Goal: Task Accomplishment & Management: Complete application form

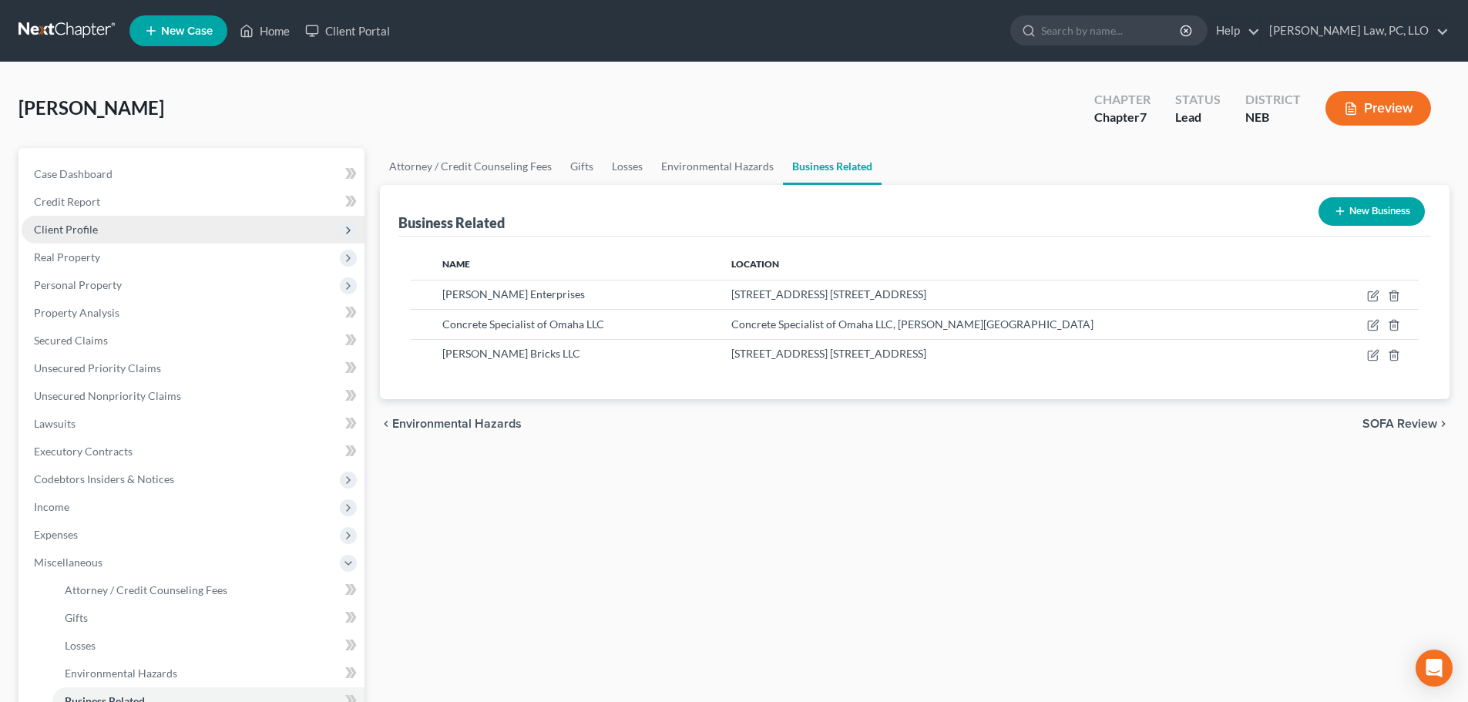
click at [94, 233] on span "Client Profile" at bounding box center [66, 229] width 64 height 13
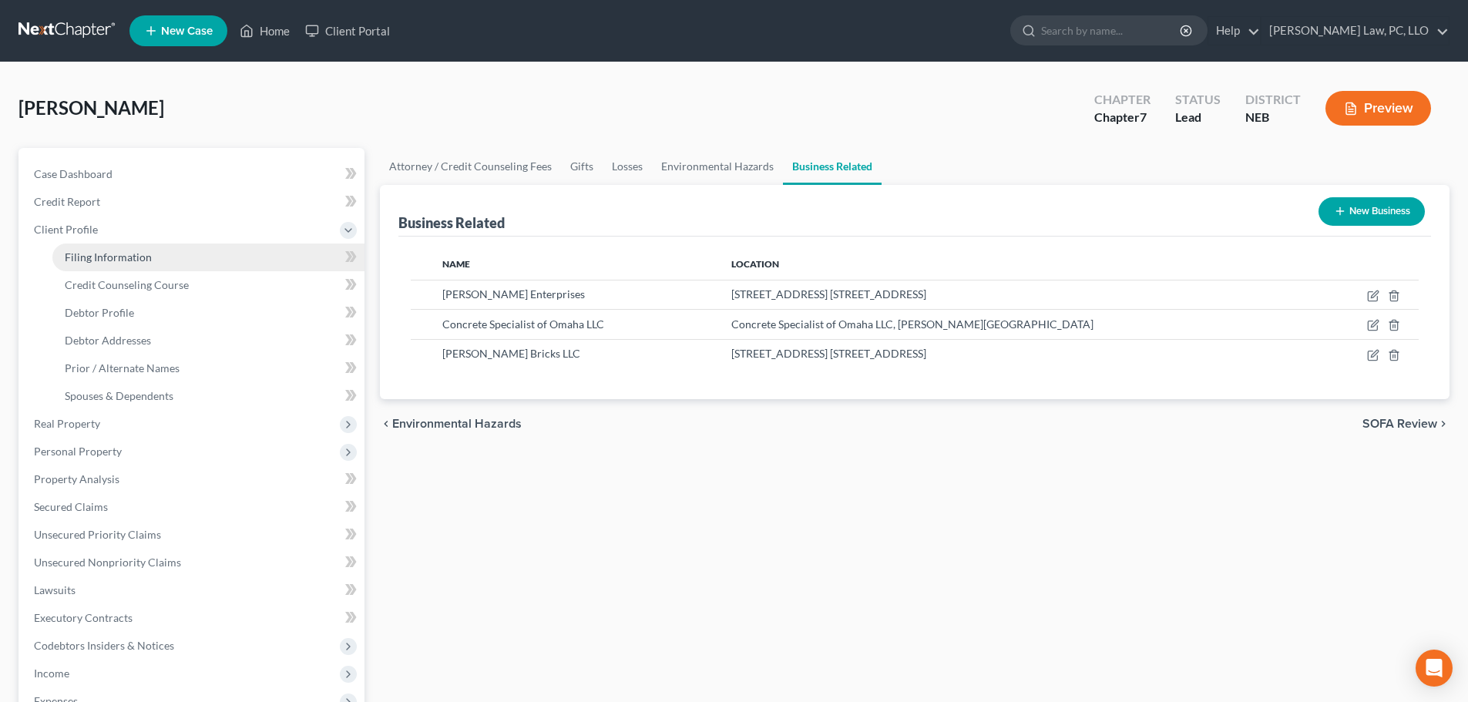
click at [101, 257] on span "Filing Information" at bounding box center [108, 256] width 87 height 13
select select "1"
select select "0"
select select "30"
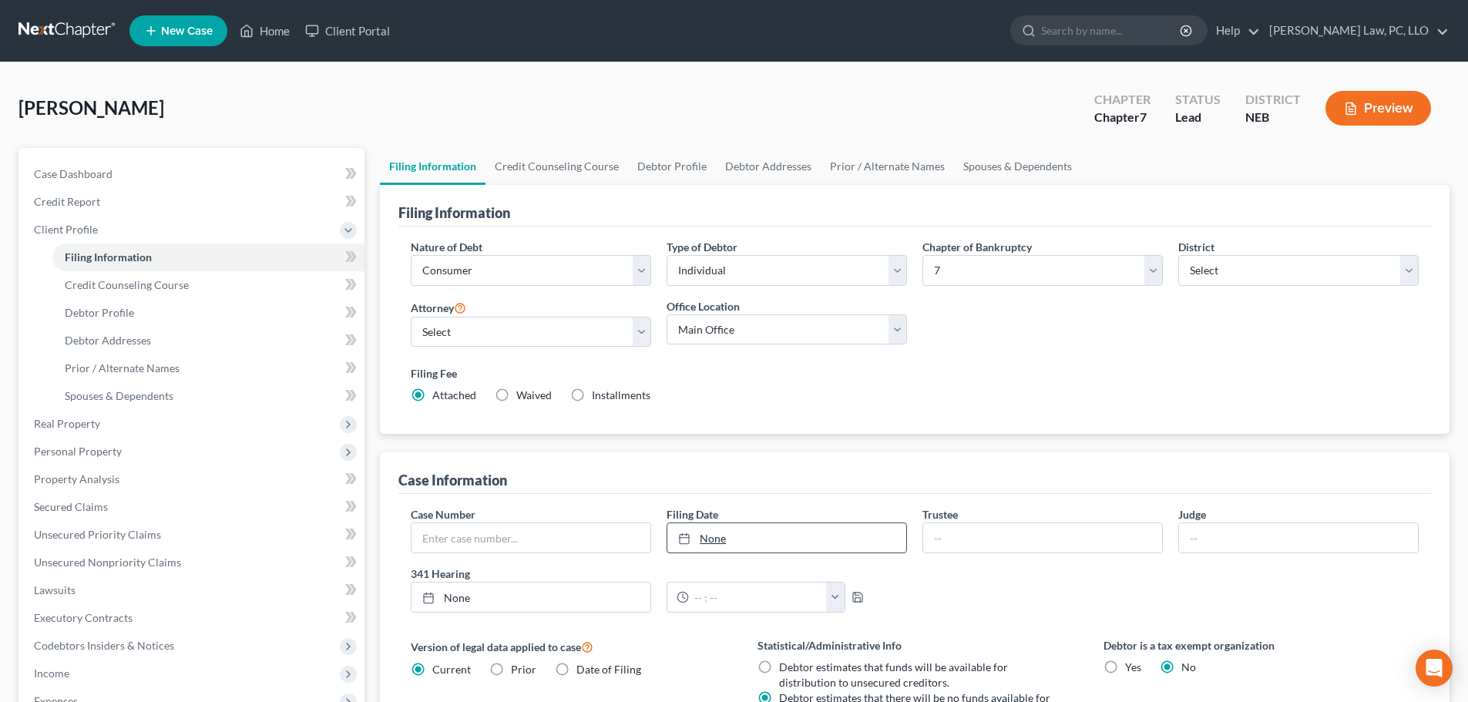
click at [823, 532] on link "None" at bounding box center [786, 537] width 239 height 29
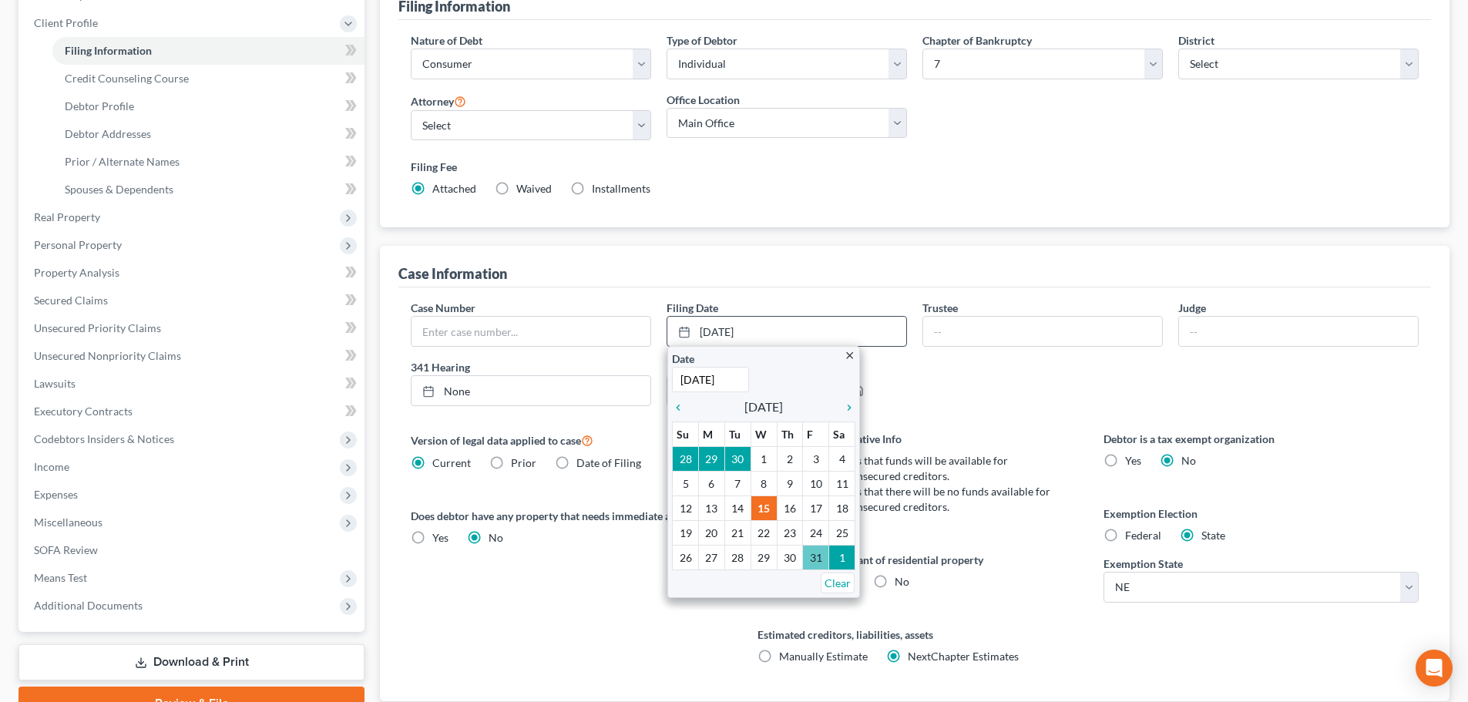
scroll to position [231, 0]
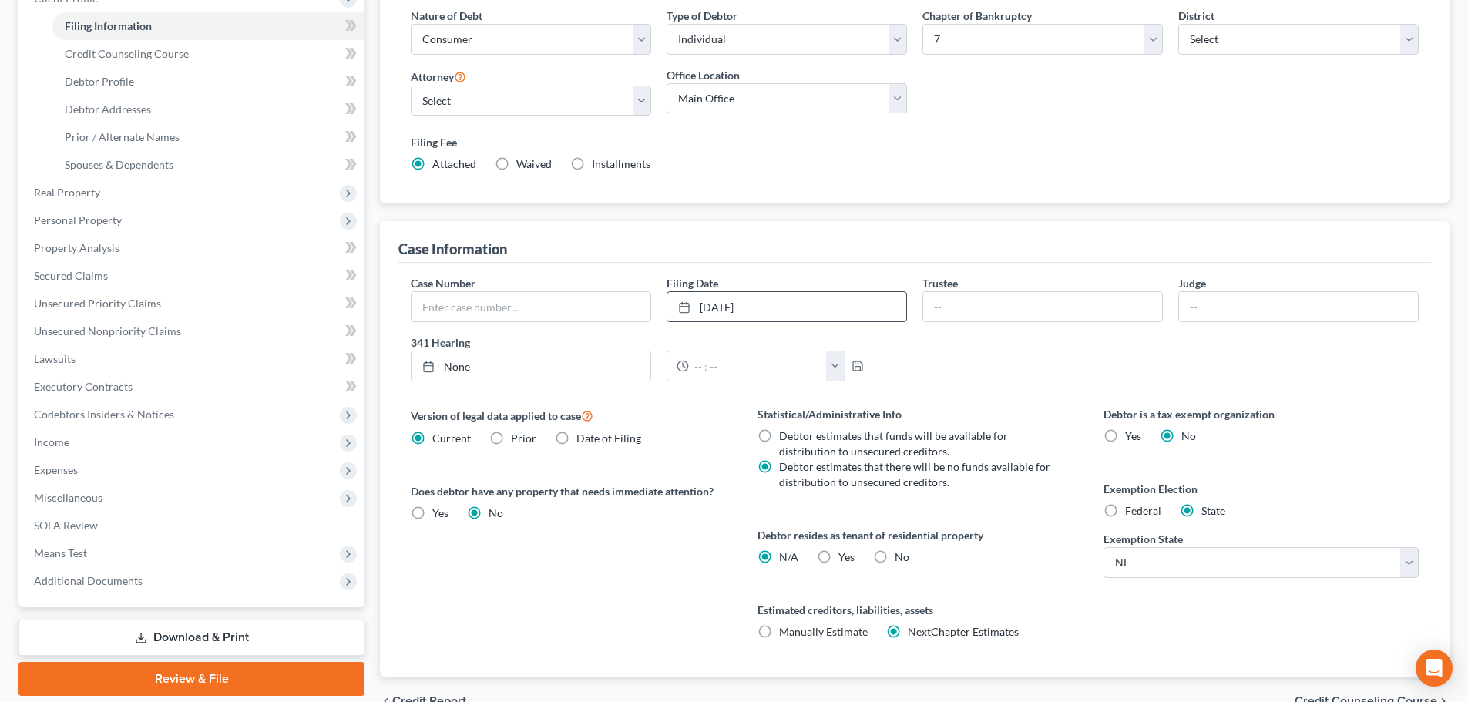
click at [850, 555] on span "Yes" at bounding box center [846, 556] width 16 height 13
click at [850, 555] on input "Yes Yes" at bounding box center [849, 554] width 10 height 10
radio input "true"
radio input "false"
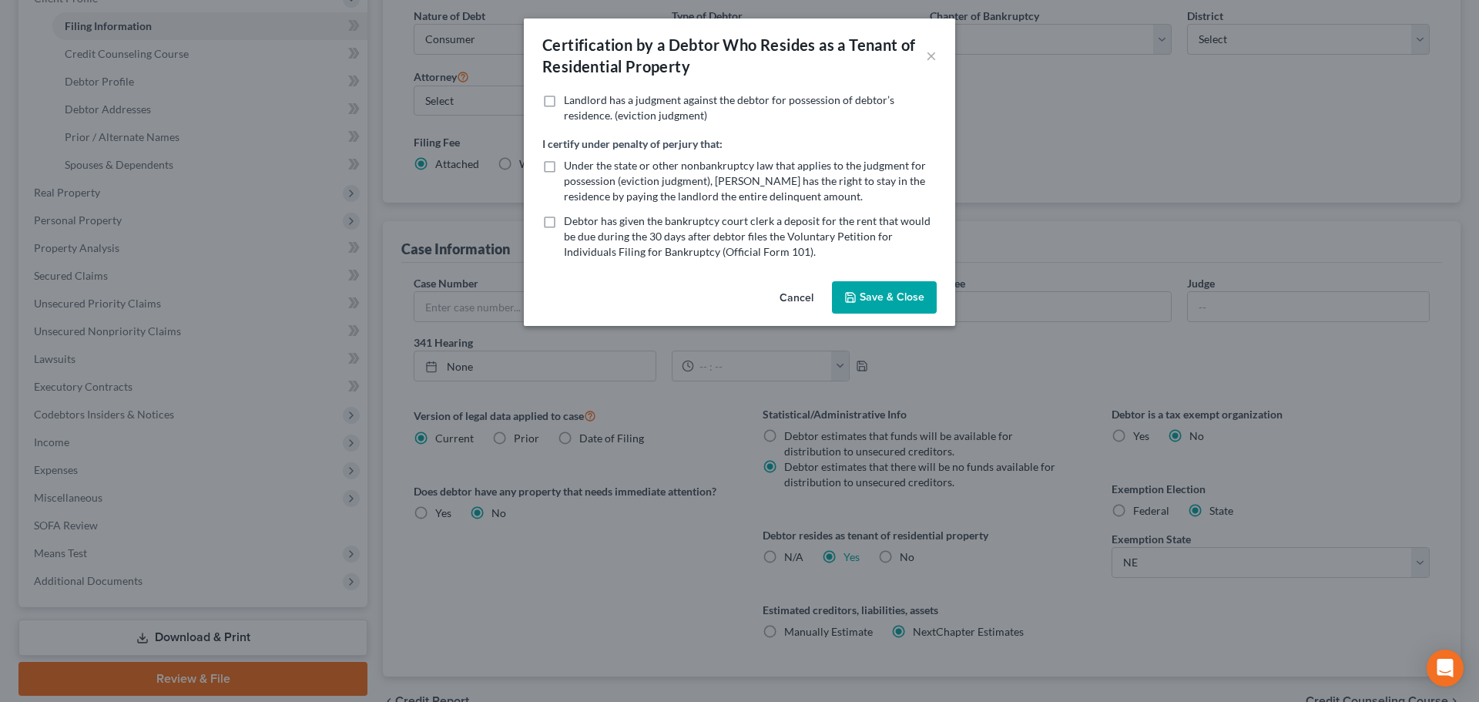
click at [850, 283] on button "Save & Close" at bounding box center [884, 297] width 105 height 32
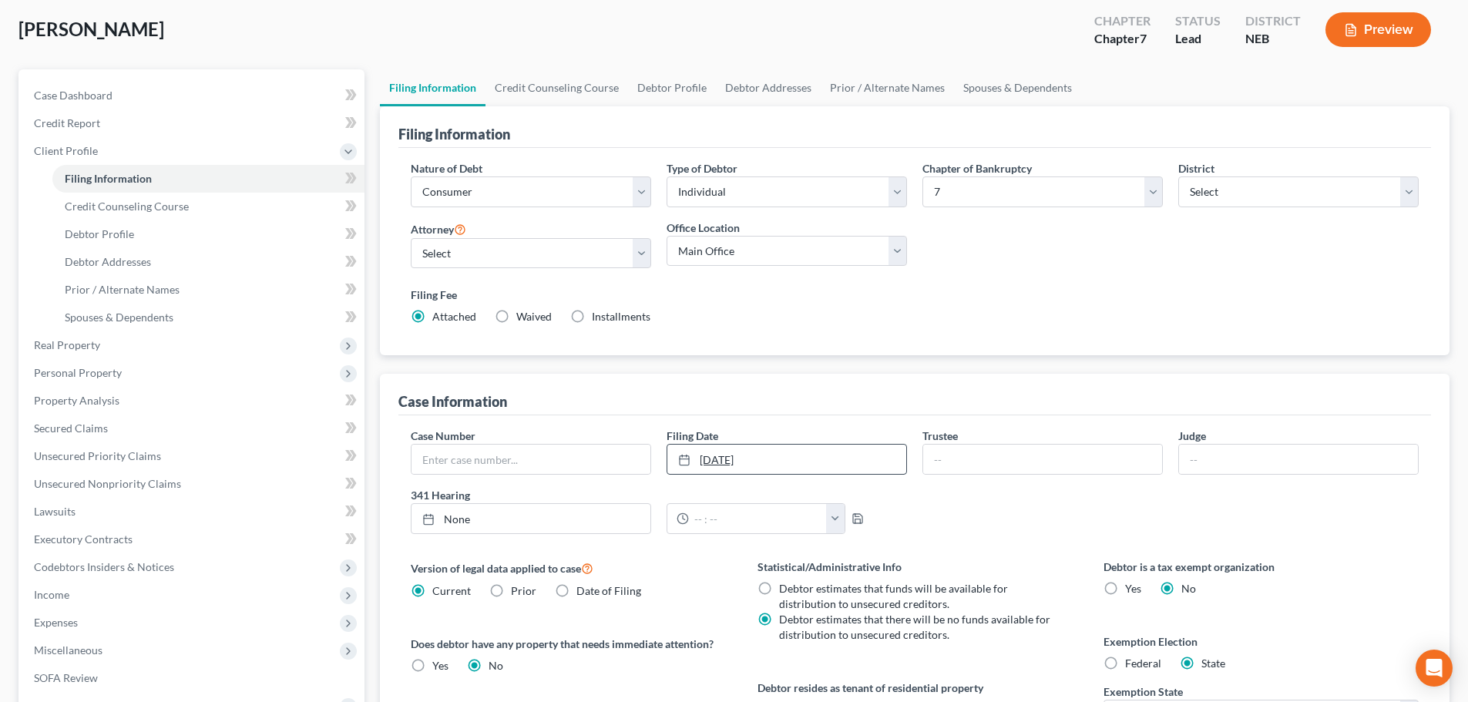
scroll to position [77, 0]
click at [600, 89] on link "Credit Counseling Course" at bounding box center [556, 89] width 143 height 37
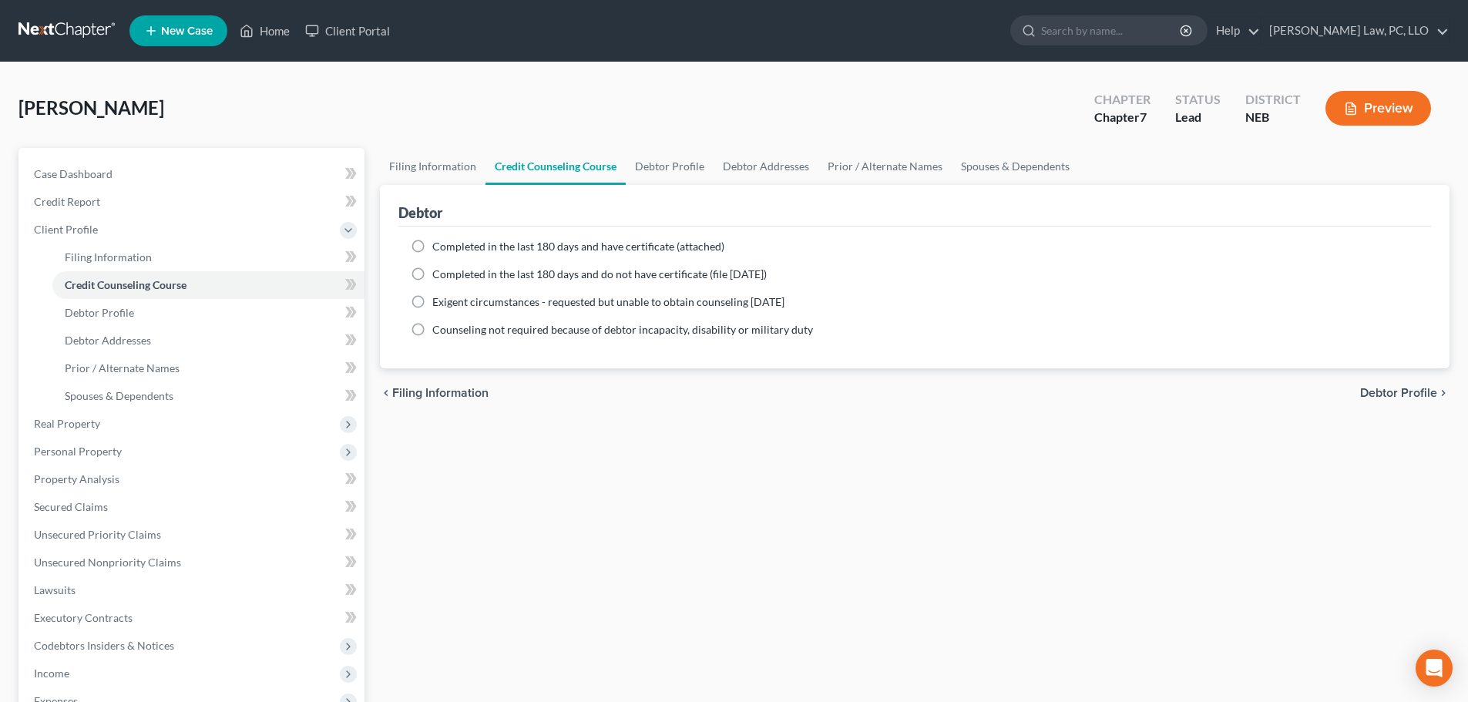
click at [548, 514] on div "Filing Information Credit Counseling Course Debtor Profile Debtor Addresses Pri…" at bounding box center [914, 537] width 1085 height 779
drag, startPoint x: 673, startPoint y: 160, endPoint x: 677, endPoint y: 169, distance: 9.3
click at [674, 160] on link "Debtor Profile" at bounding box center [670, 166] width 88 height 37
select select "0"
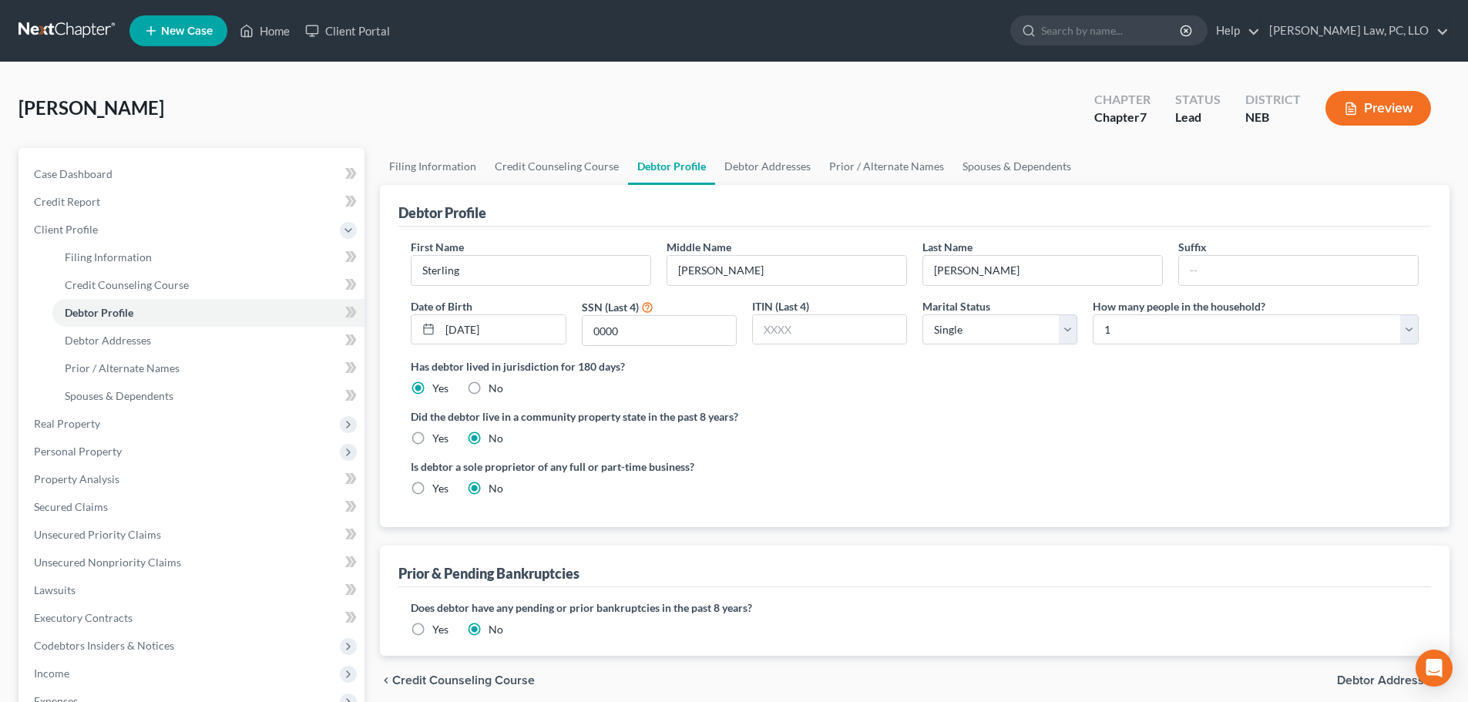
click at [774, 287] on div "First Name [PERSON_NAME] Middle Name [PERSON_NAME] Last Name [PERSON_NAME] Suff…" at bounding box center [914, 298] width 1023 height 119
drag, startPoint x: 774, startPoint y: 287, endPoint x: 767, endPoint y: 279, distance: 10.4
click at [772, 283] on div "First Name [PERSON_NAME] Middle Name [PERSON_NAME] Last Name [PERSON_NAME] Suff…" at bounding box center [914, 298] width 1023 height 119
drag, startPoint x: 767, startPoint y: 278, endPoint x: 701, endPoint y: 277, distance: 66.3
click at [766, 278] on input "[PERSON_NAME]" at bounding box center [786, 270] width 239 height 29
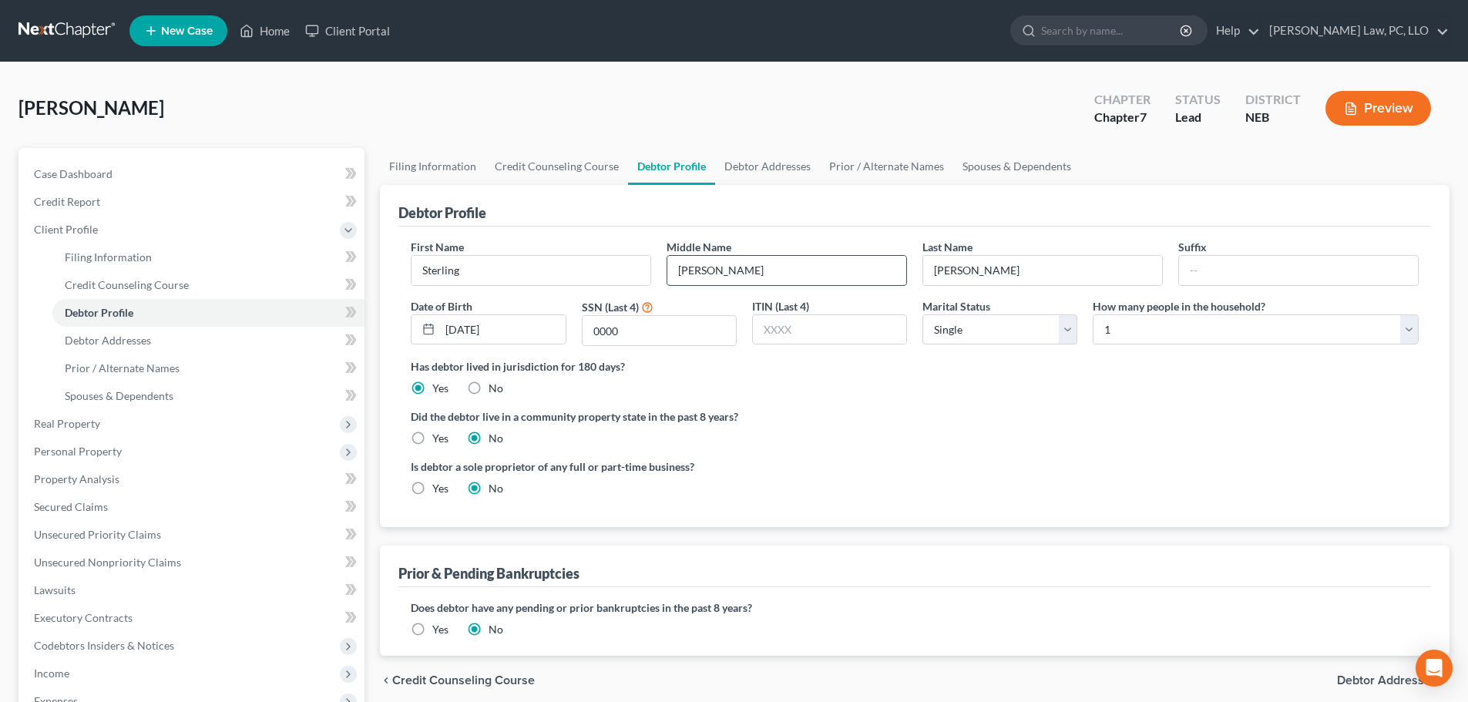
click at [687, 277] on input "[PERSON_NAME]" at bounding box center [786, 270] width 239 height 29
click at [688, 277] on input "[PERSON_NAME]" at bounding box center [786, 270] width 239 height 29
type input "R."
drag, startPoint x: 690, startPoint y: 333, endPoint x: 575, endPoint y: 397, distance: 132.1
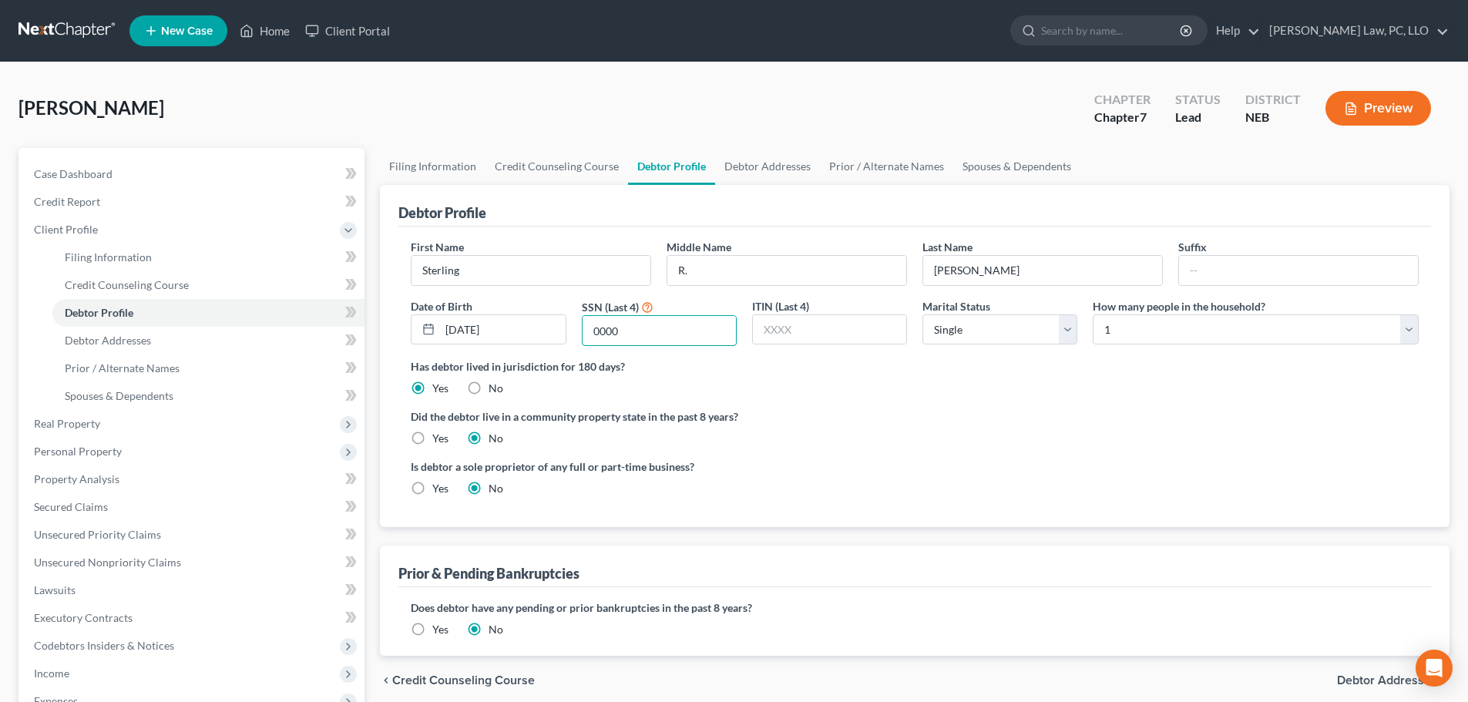
click at [575, 333] on div "SSN (Last 4) 0000" at bounding box center [659, 322] width 170 height 49
type input "8347"
click at [744, 165] on link "Debtor Addresses" at bounding box center [767, 166] width 105 height 37
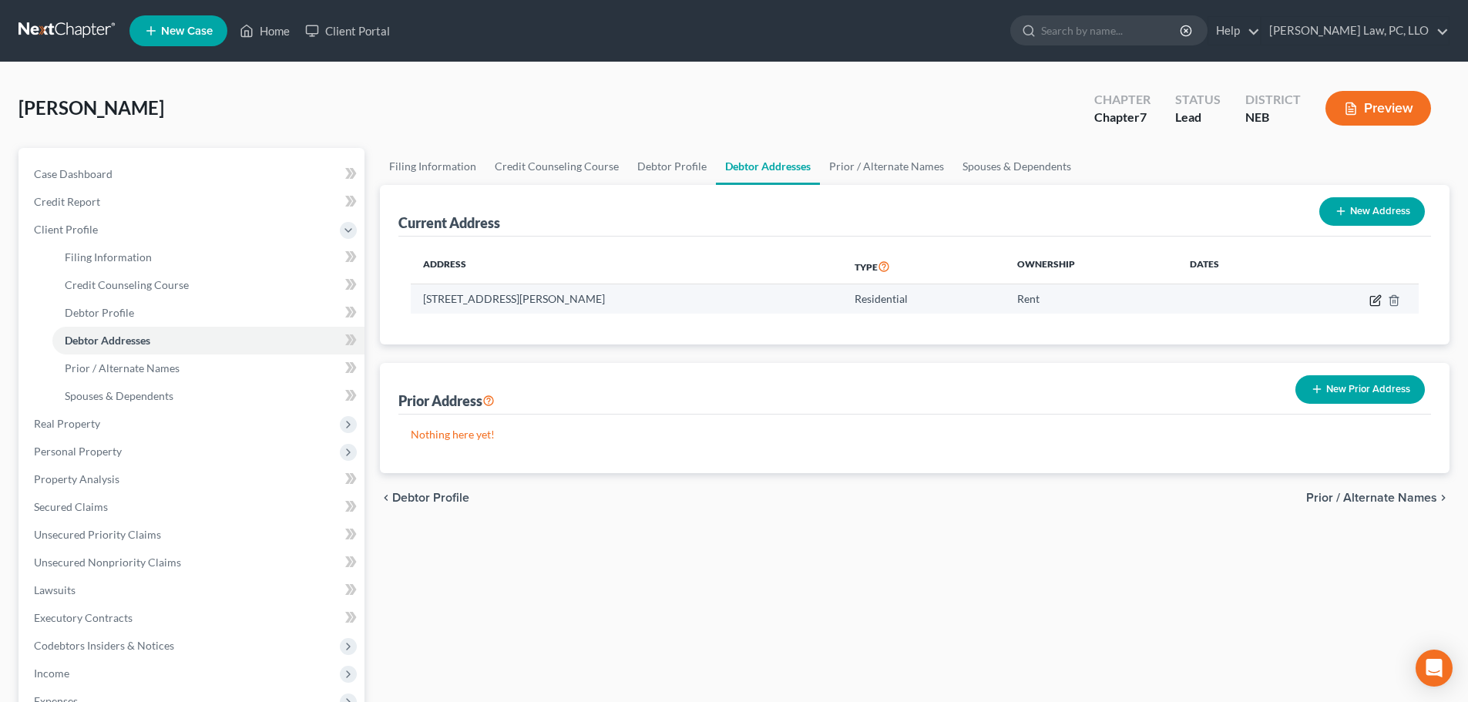
click at [1370, 302] on icon "button" at bounding box center [1374, 300] width 9 height 9
select select "30"
select select "0"
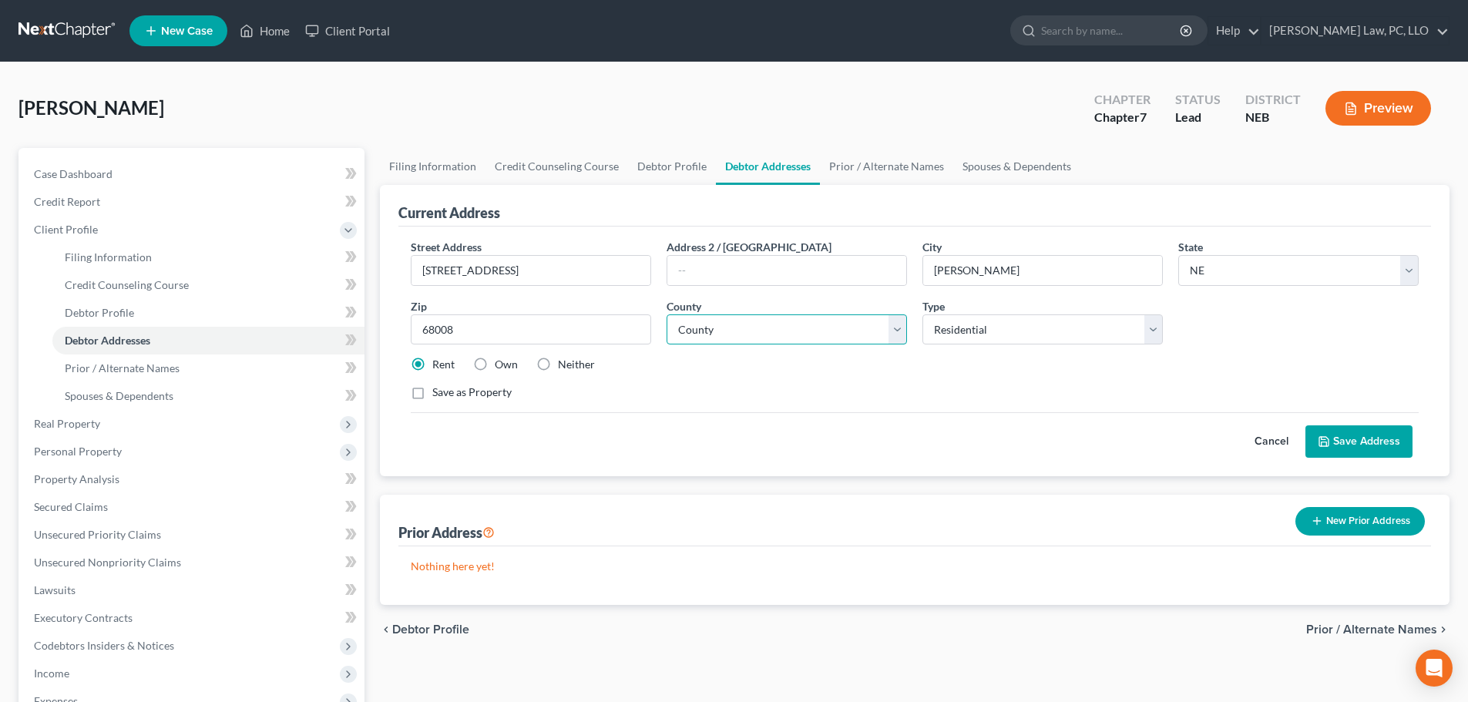
click at [800, 335] on select "County [GEOGRAPHIC_DATA] [GEOGRAPHIC_DATA] [GEOGRAPHIC_DATA] [GEOGRAPHIC_DATA] …" at bounding box center [786, 329] width 240 height 31
select select "88"
click at [819, 385] on div "Save as Property" at bounding box center [915, 391] width 1008 height 15
click at [1332, 440] on button "Save Address" at bounding box center [1358, 441] width 107 height 32
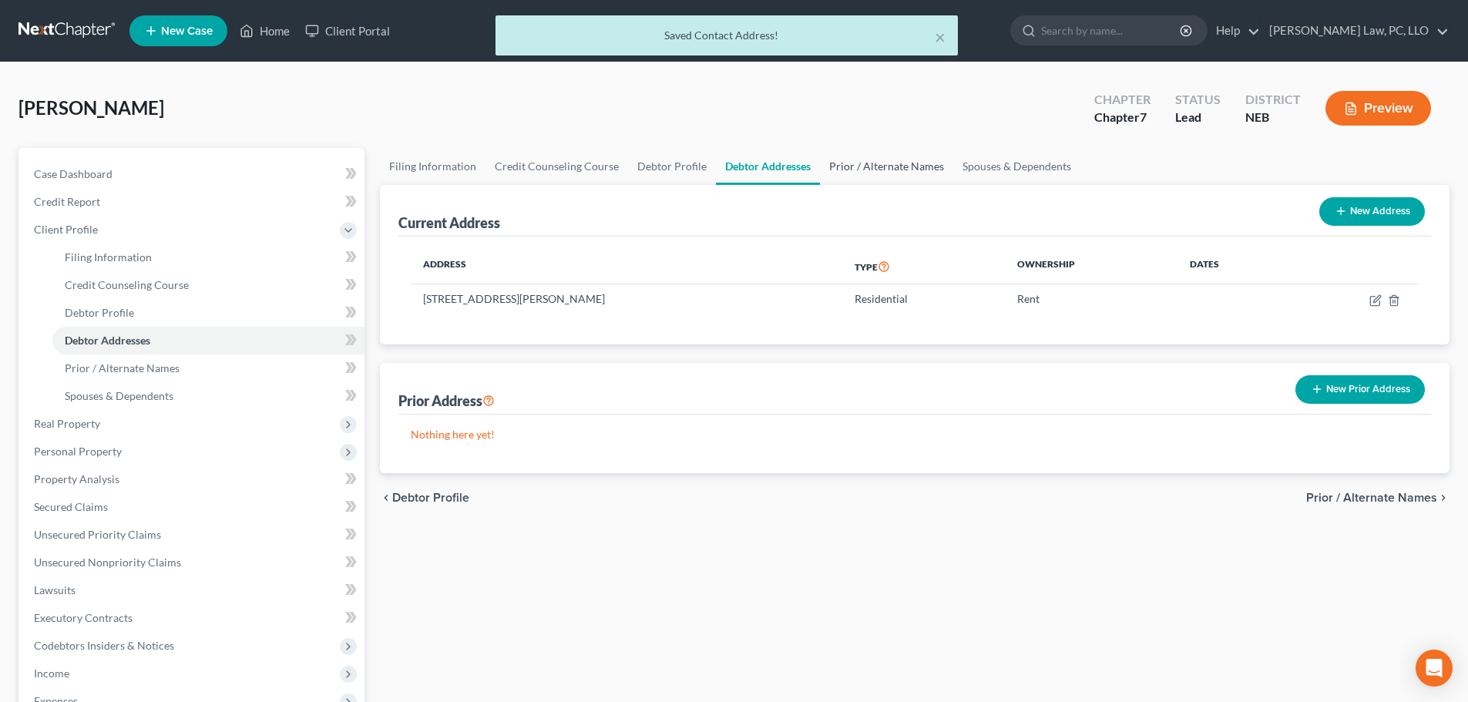
click at [862, 167] on link "Prior / Alternate Names" at bounding box center [886, 166] width 133 height 37
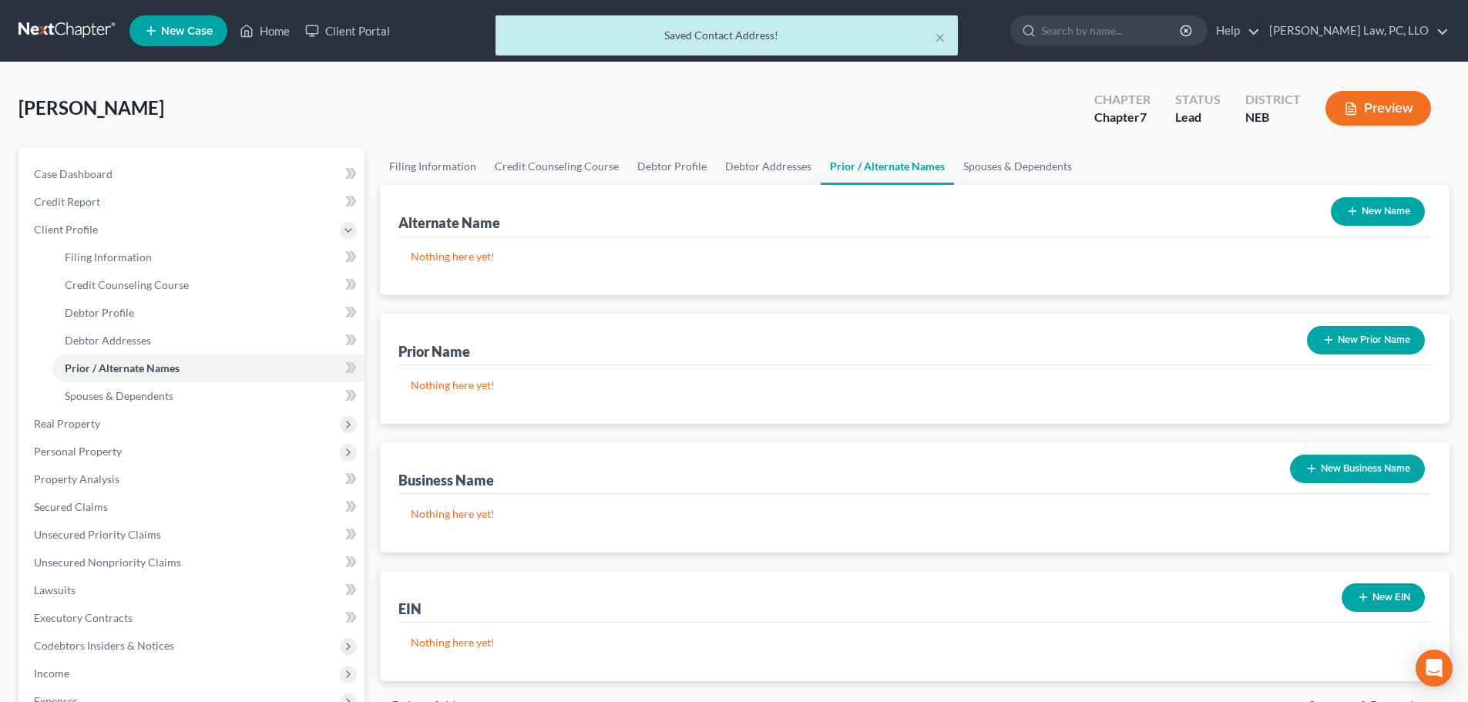
click at [1358, 216] on button "New Name" at bounding box center [1377, 211] width 94 height 29
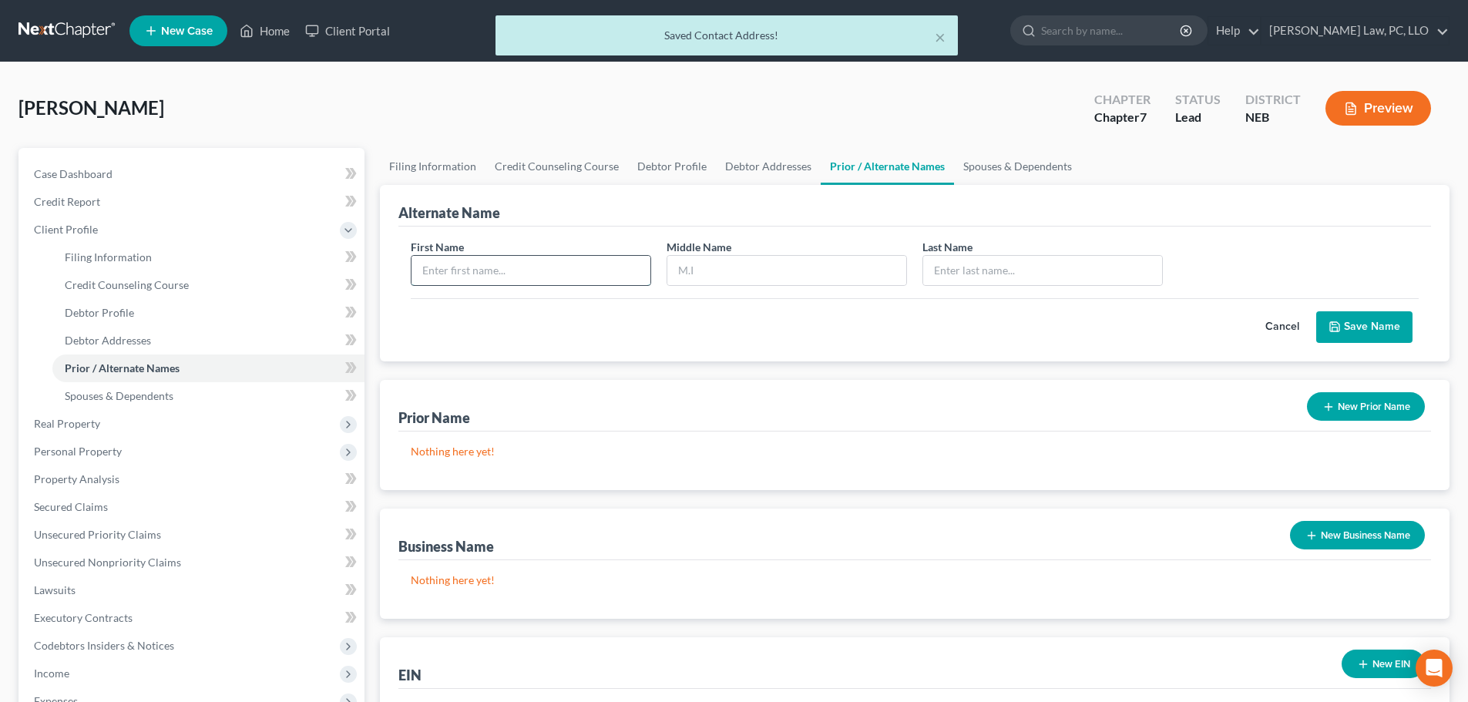
click at [540, 273] on input "text" at bounding box center [530, 270] width 239 height 29
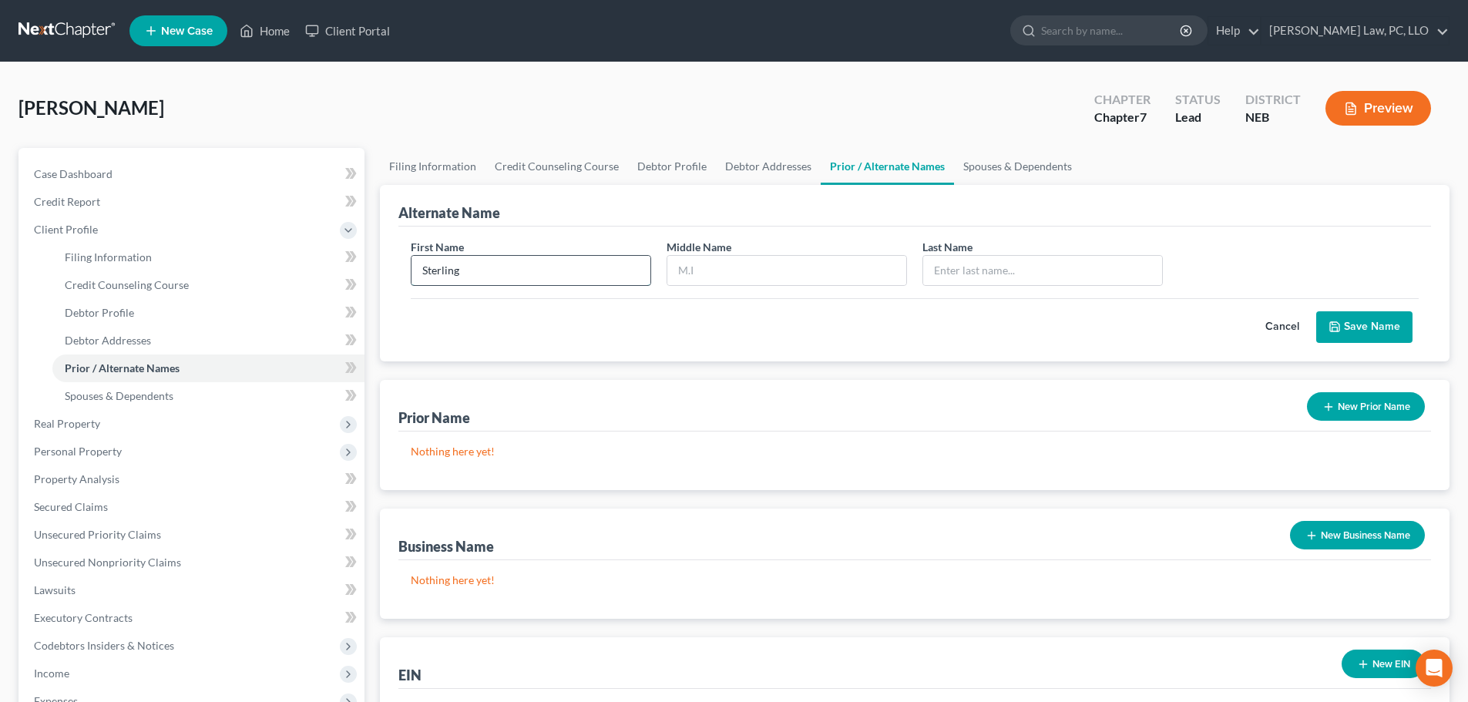
type input "Sterling"
type input "[PERSON_NAME]"
paste input "[PERSON_NAME]"
type input "R"
type input "[PERSON_NAME]"
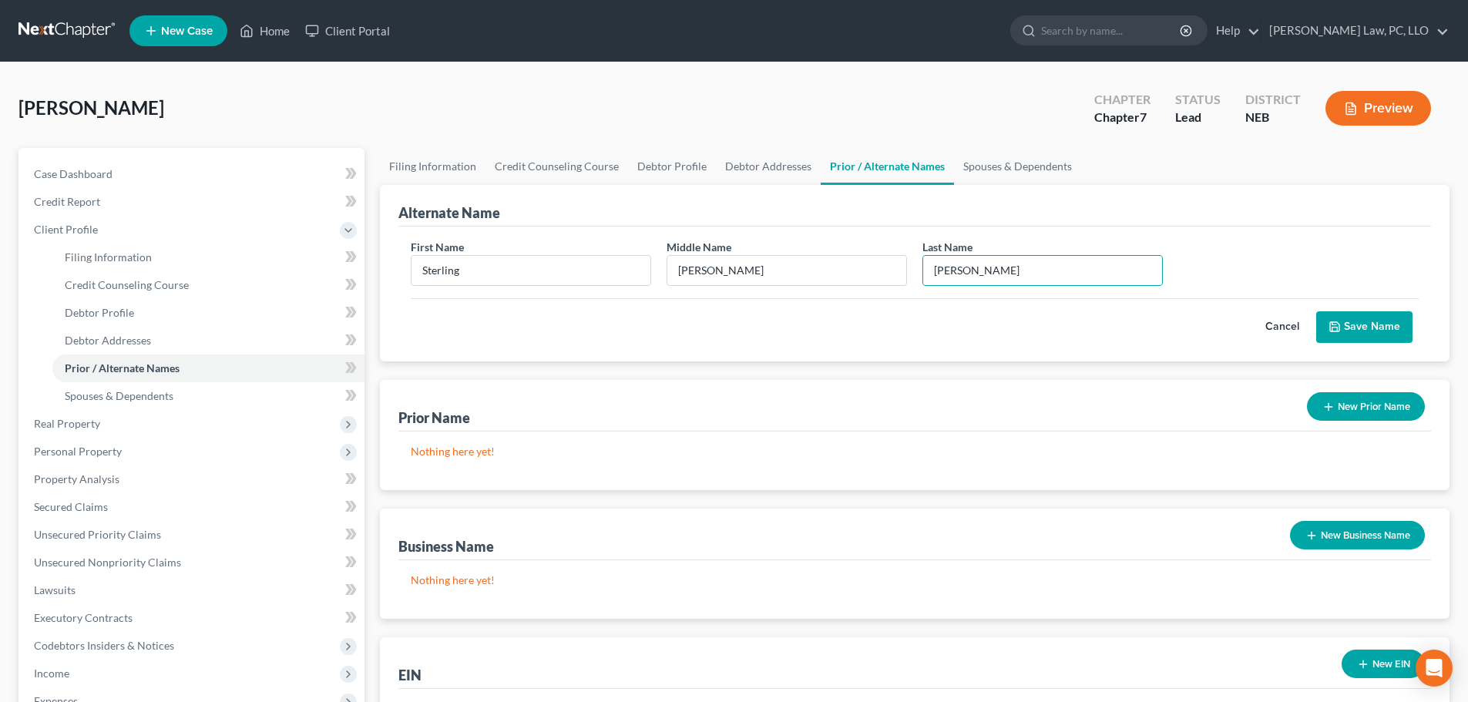
click at [1324, 317] on button "Save Name" at bounding box center [1364, 327] width 96 height 32
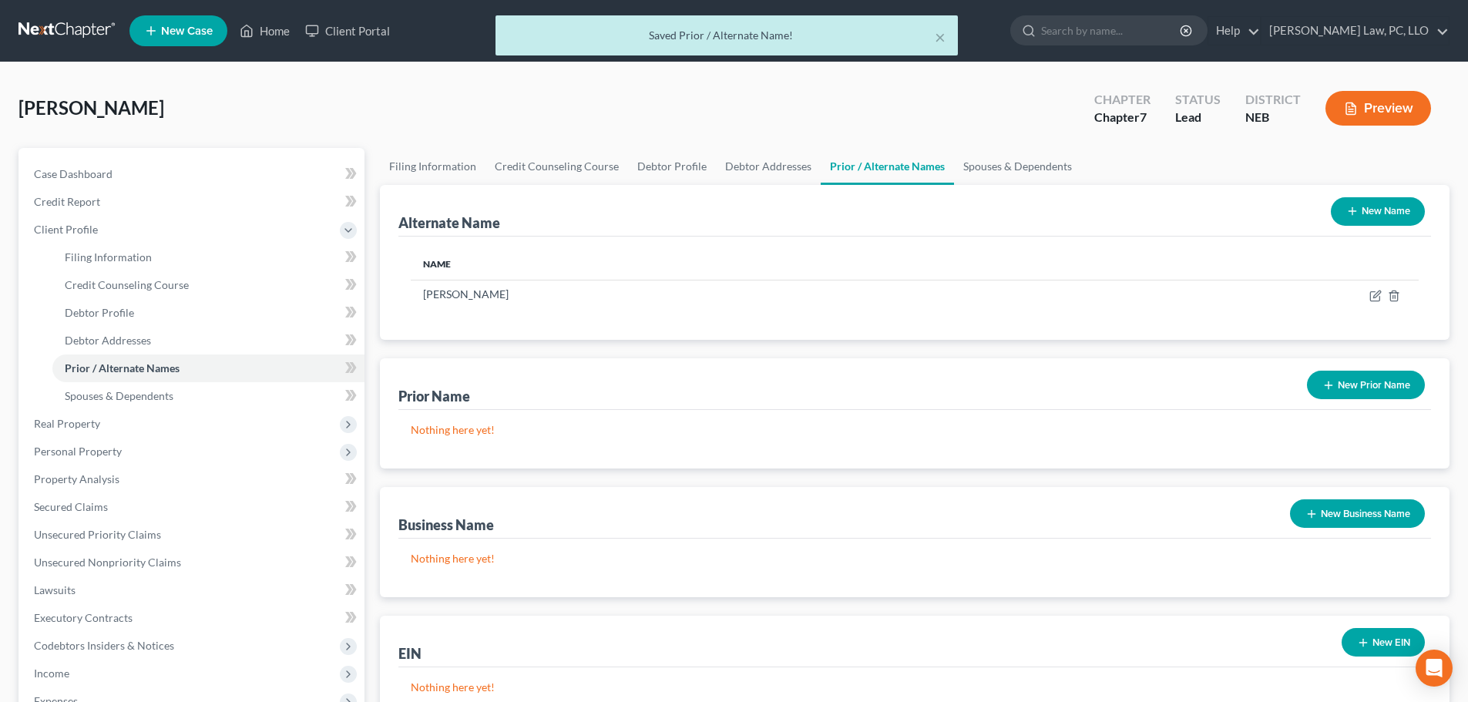
click at [1347, 214] on icon "button" at bounding box center [1352, 211] width 12 height 12
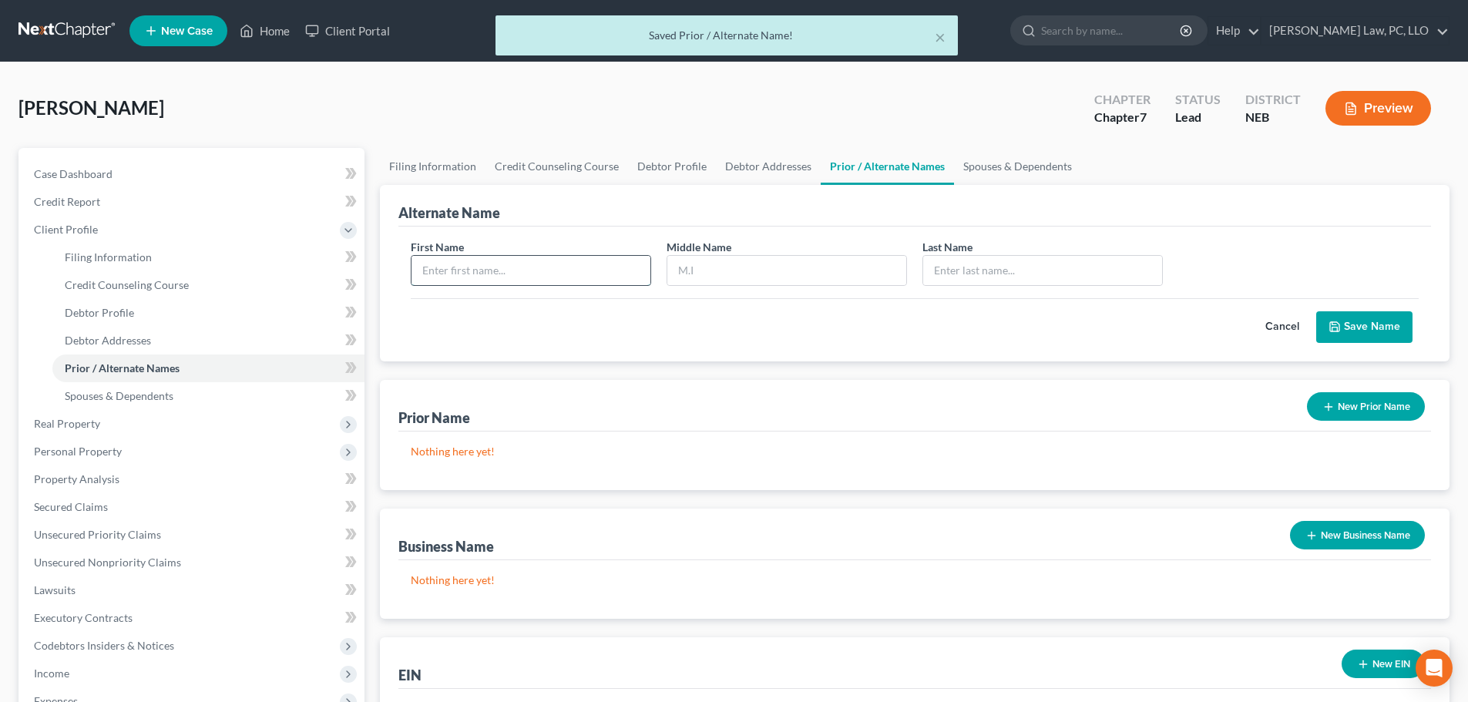
click at [579, 261] on input "text" at bounding box center [530, 270] width 239 height 29
type input "Sterling"
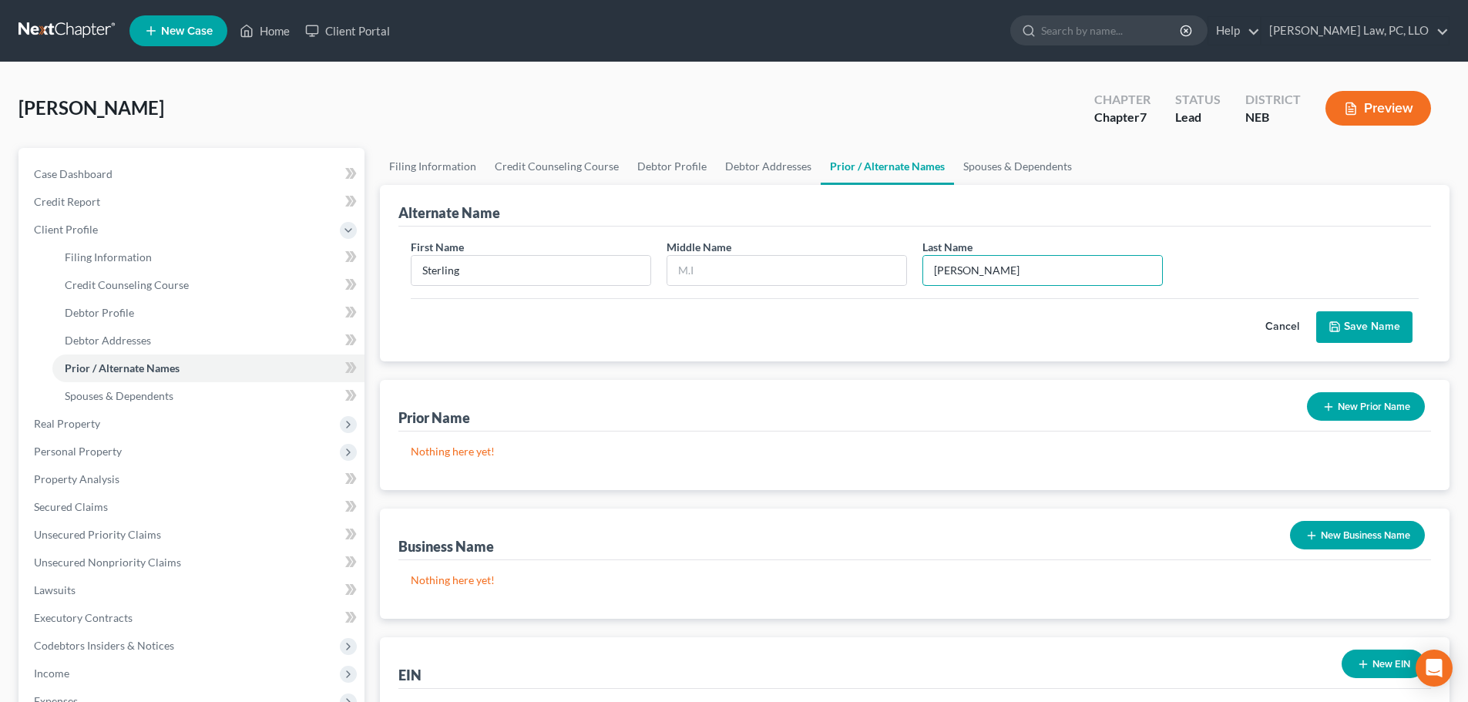
type input "[PERSON_NAME]"
click at [1340, 322] on icon "submit" at bounding box center [1334, 326] width 12 height 12
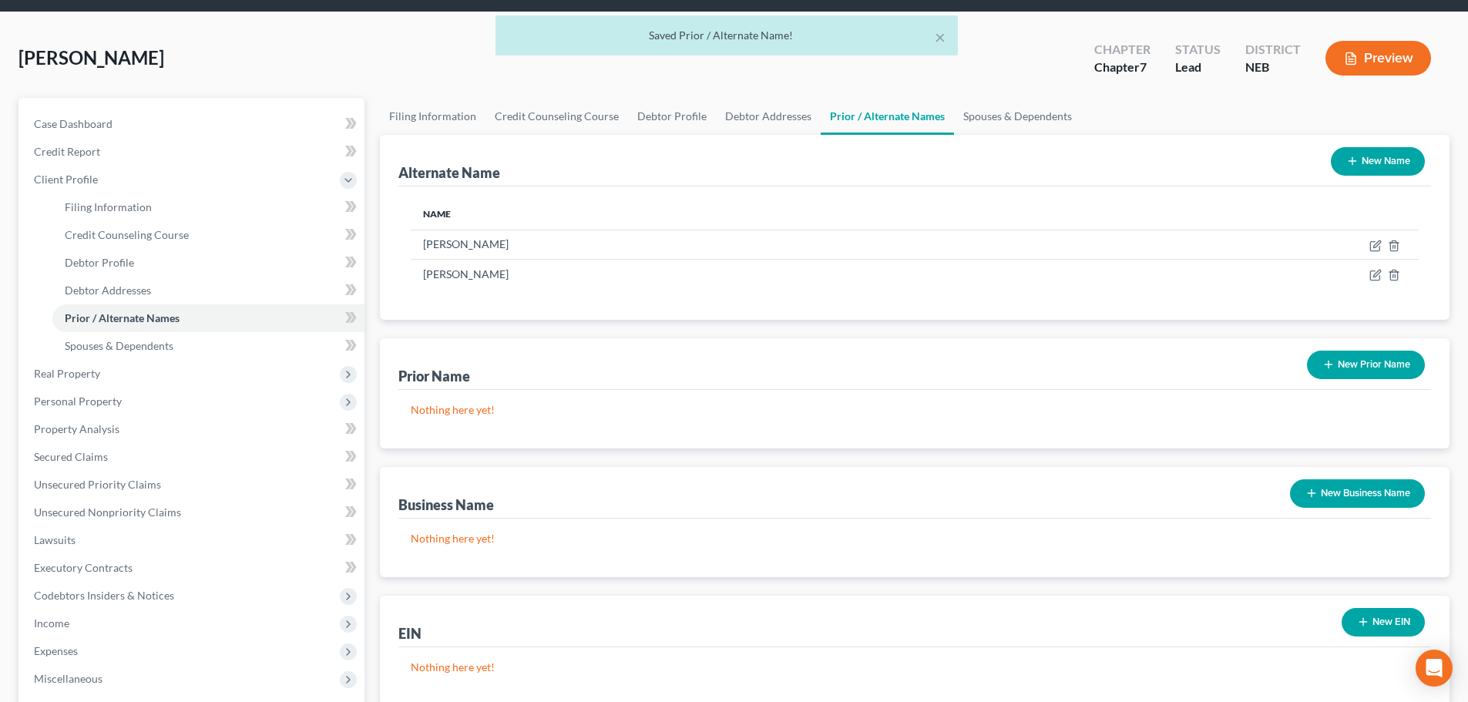
scroll to position [77, 0]
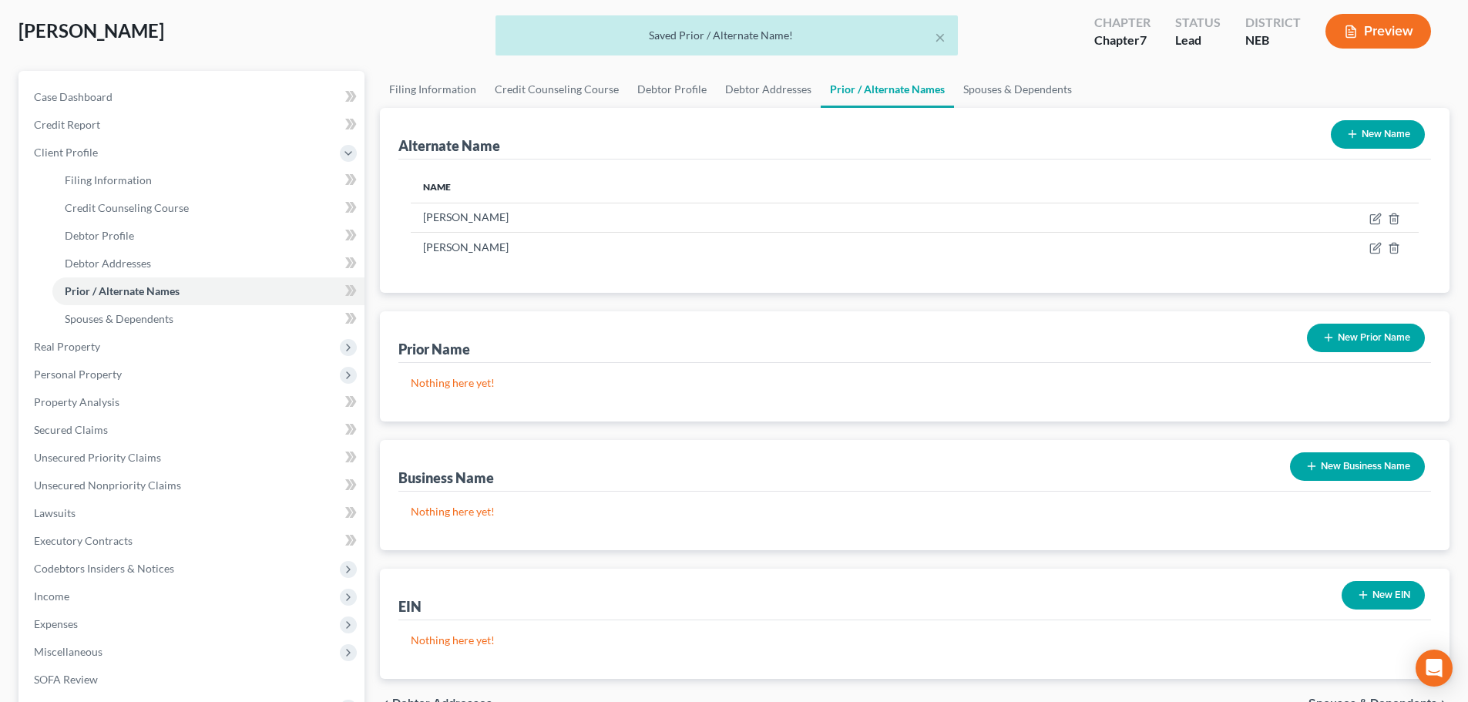
click at [1369, 471] on button "New Business Name" at bounding box center [1357, 466] width 135 height 29
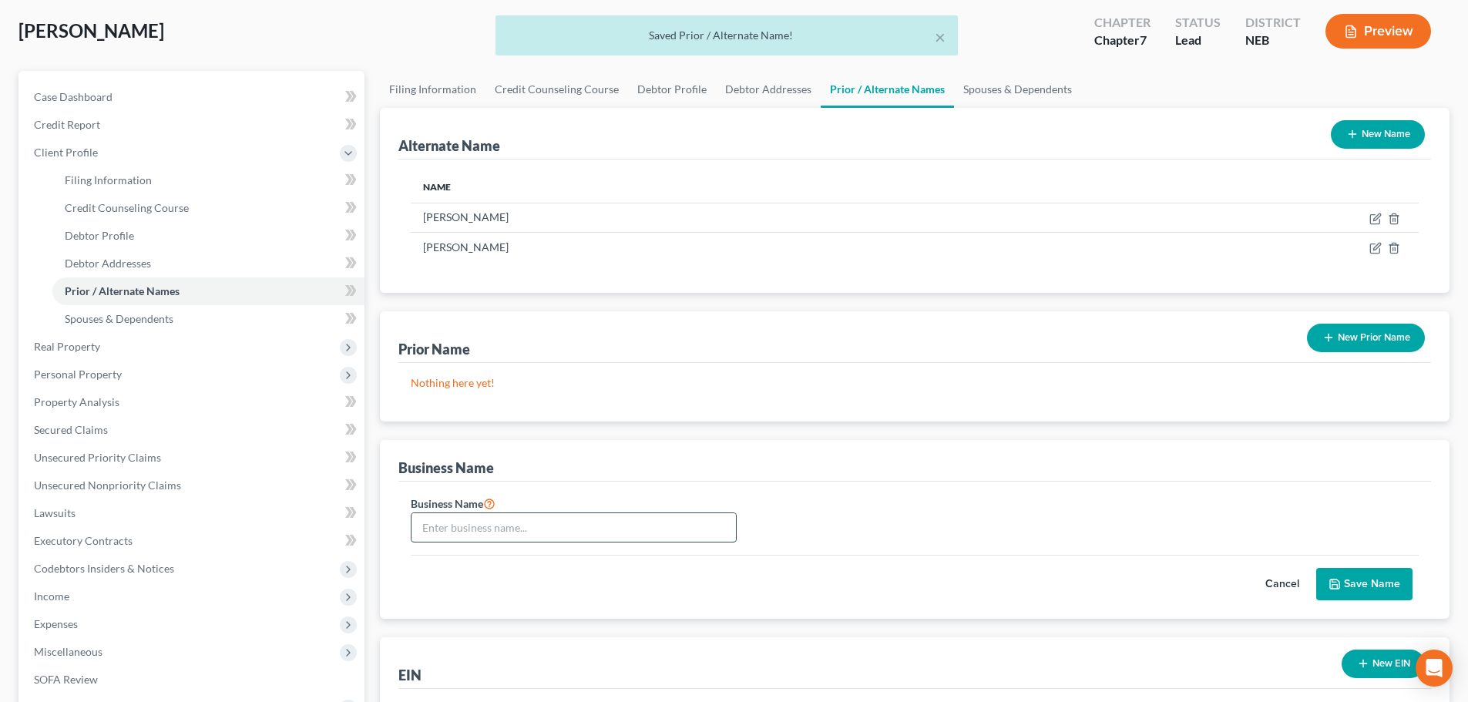
click at [461, 532] on input "text" at bounding box center [573, 527] width 324 height 29
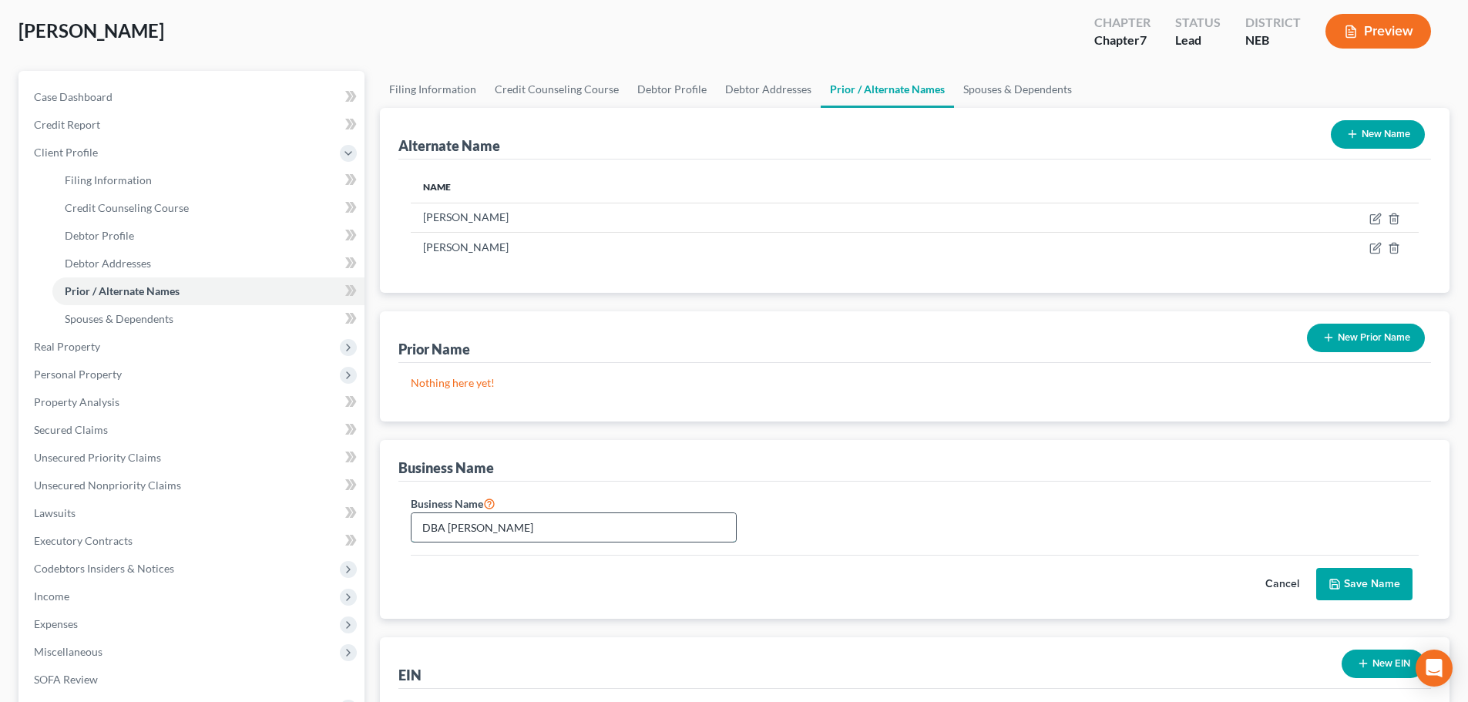
click at [491, 528] on input "DBA [PERSON_NAME]" at bounding box center [573, 527] width 324 height 29
type input "DBA [PERSON_NAME]"
click at [1351, 577] on button "Save Name" at bounding box center [1364, 584] width 96 height 32
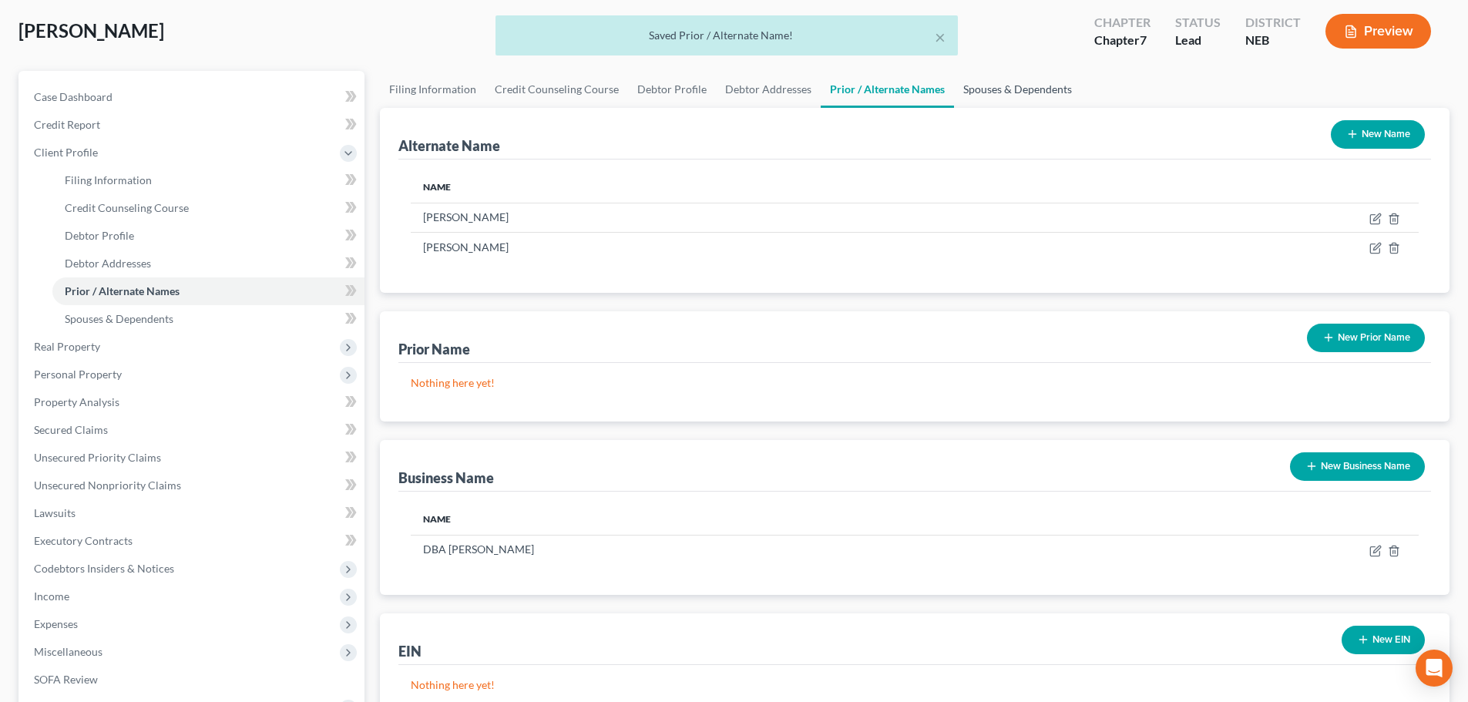
click at [1003, 95] on link "Spouses & Dependents" at bounding box center [1017, 89] width 127 height 37
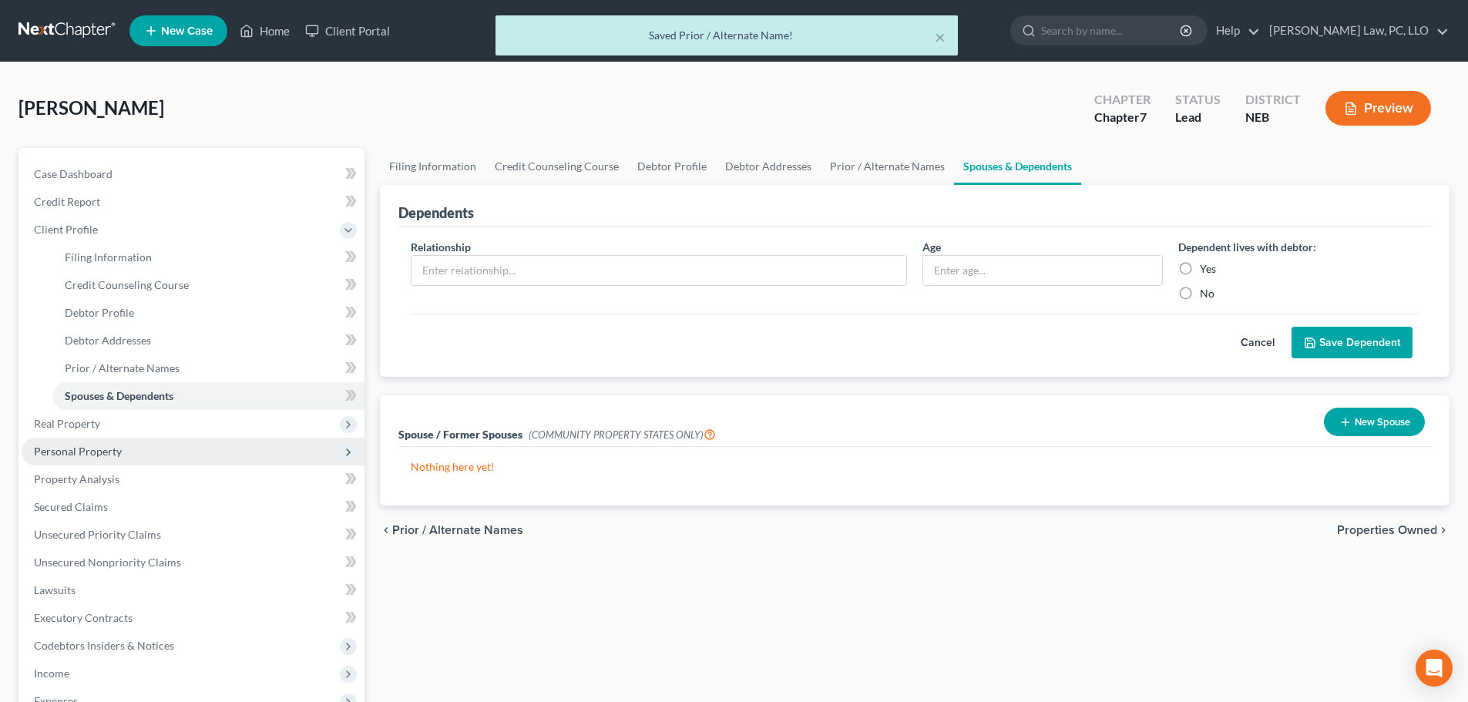
click at [55, 448] on span "Personal Property" at bounding box center [78, 450] width 88 height 13
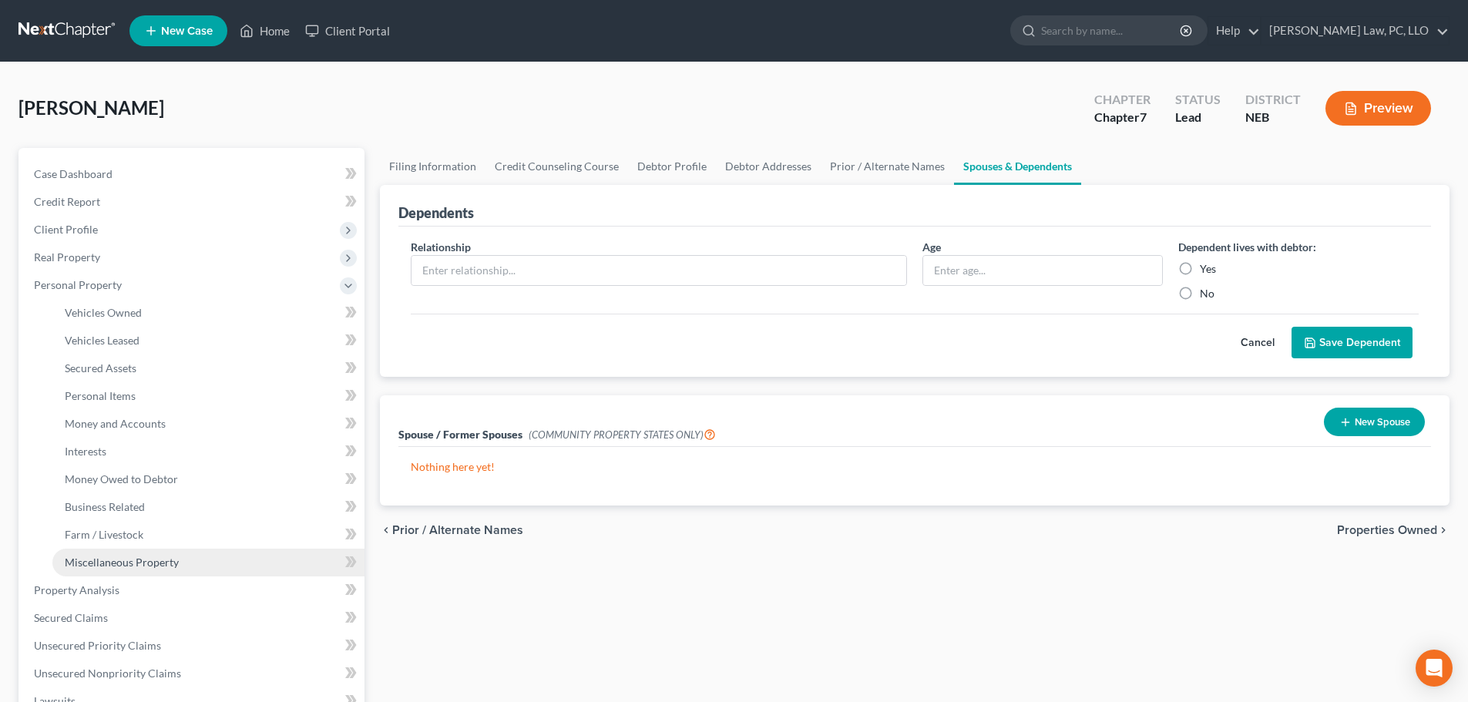
click at [134, 560] on span "Miscellaneous Property" at bounding box center [122, 561] width 114 height 13
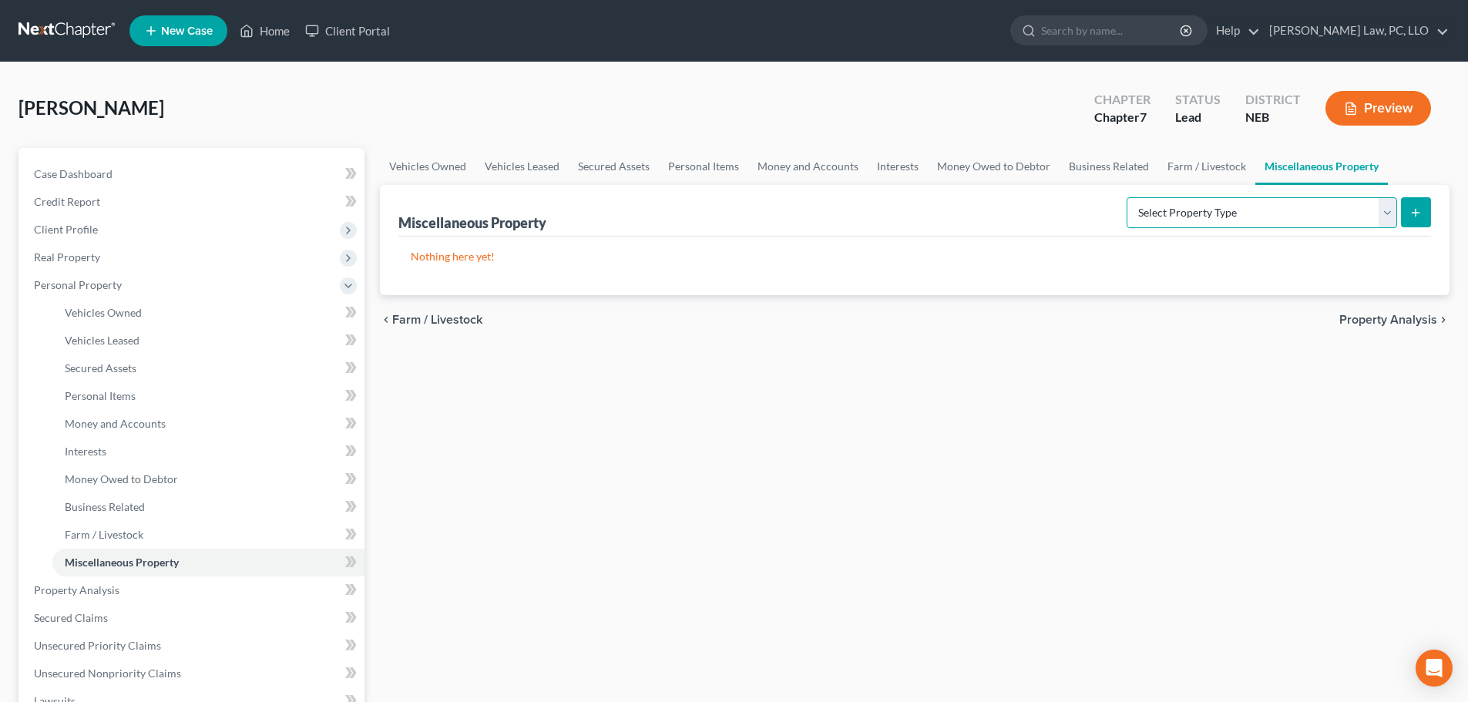
drag, startPoint x: 1301, startPoint y: 208, endPoint x: 1286, endPoint y: 205, distance: 15.7
click at [1301, 208] on select "Select Property Type Assigned for Creditor Benefit [DATE] (SOFA: 12) Holding fo…" at bounding box center [1261, 212] width 270 height 31
select select "transferred"
click at [1126, 197] on select "Select Property Type Assigned for Creditor Benefit [DATE] (SOFA: 12) Holding fo…" at bounding box center [1261, 212] width 270 height 31
click at [1402, 216] on button "submit" at bounding box center [1415, 212] width 30 height 30
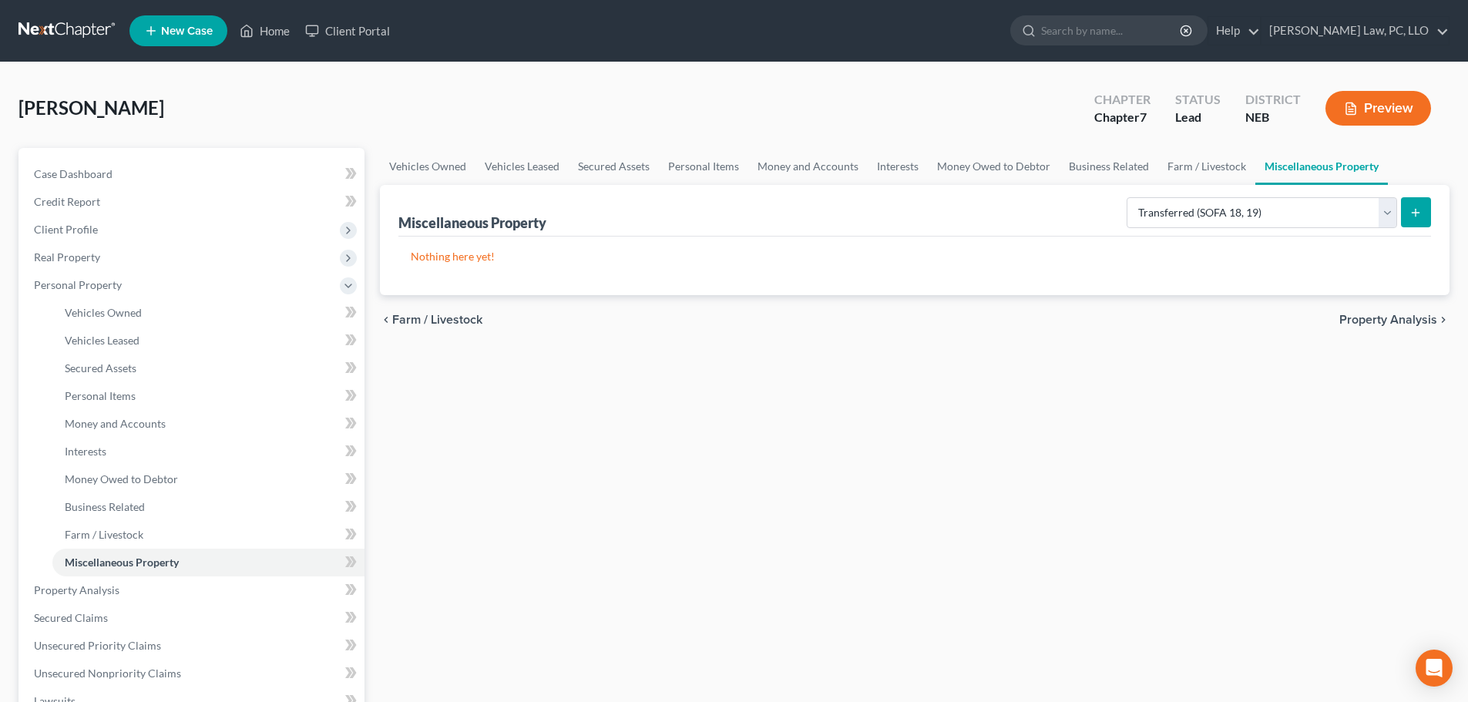
select select "Ordinary ([DATE])"
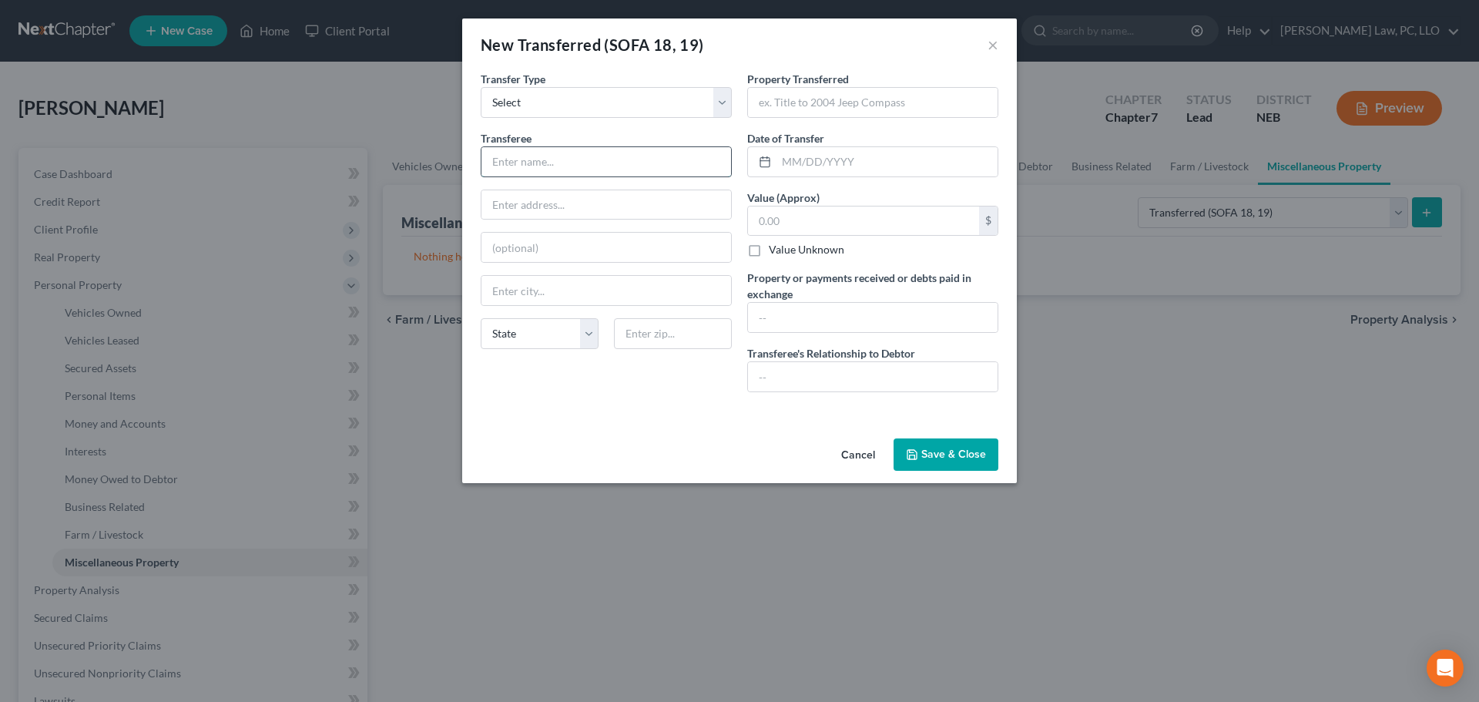
click at [642, 147] on input "text" at bounding box center [606, 161] width 250 height 29
type input "[PERSON_NAME]"
click at [567, 337] on select "State [US_STATE] AK AR AZ CA CO CT DE DC [GEOGRAPHIC_DATA] [GEOGRAPHIC_DATA] GU…" at bounding box center [540, 333] width 118 height 31
select select "30"
click at [481, 318] on select "State [US_STATE] AK AR AZ CA CO CT DE DC [GEOGRAPHIC_DATA] [GEOGRAPHIC_DATA] GU…" at bounding box center [540, 333] width 118 height 31
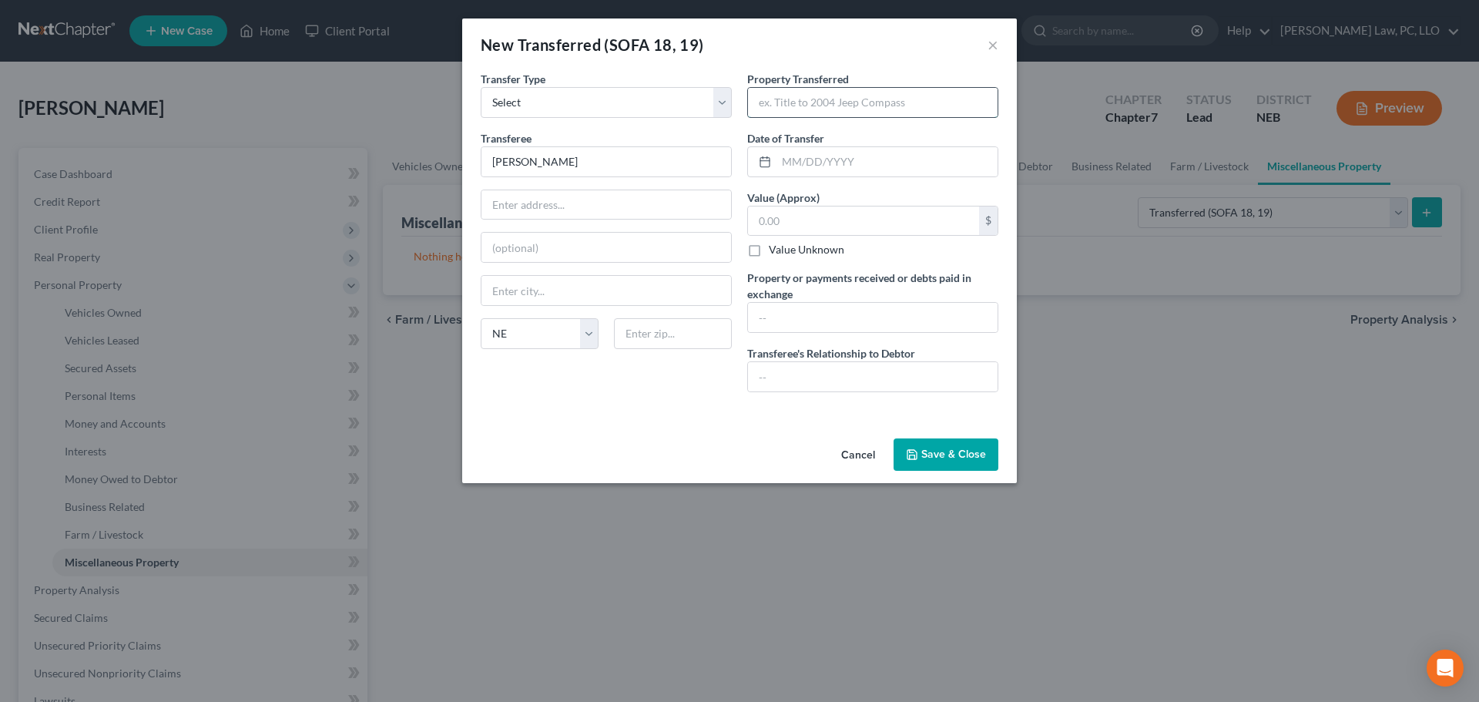
click at [807, 109] on input "text" at bounding box center [873, 102] width 250 height 29
type input "[STREET_ADDRESS][PERSON_NAME]"
type input "[DATE]"
click at [811, 233] on input "text" at bounding box center [863, 220] width 231 height 29
type input "210,000.00"
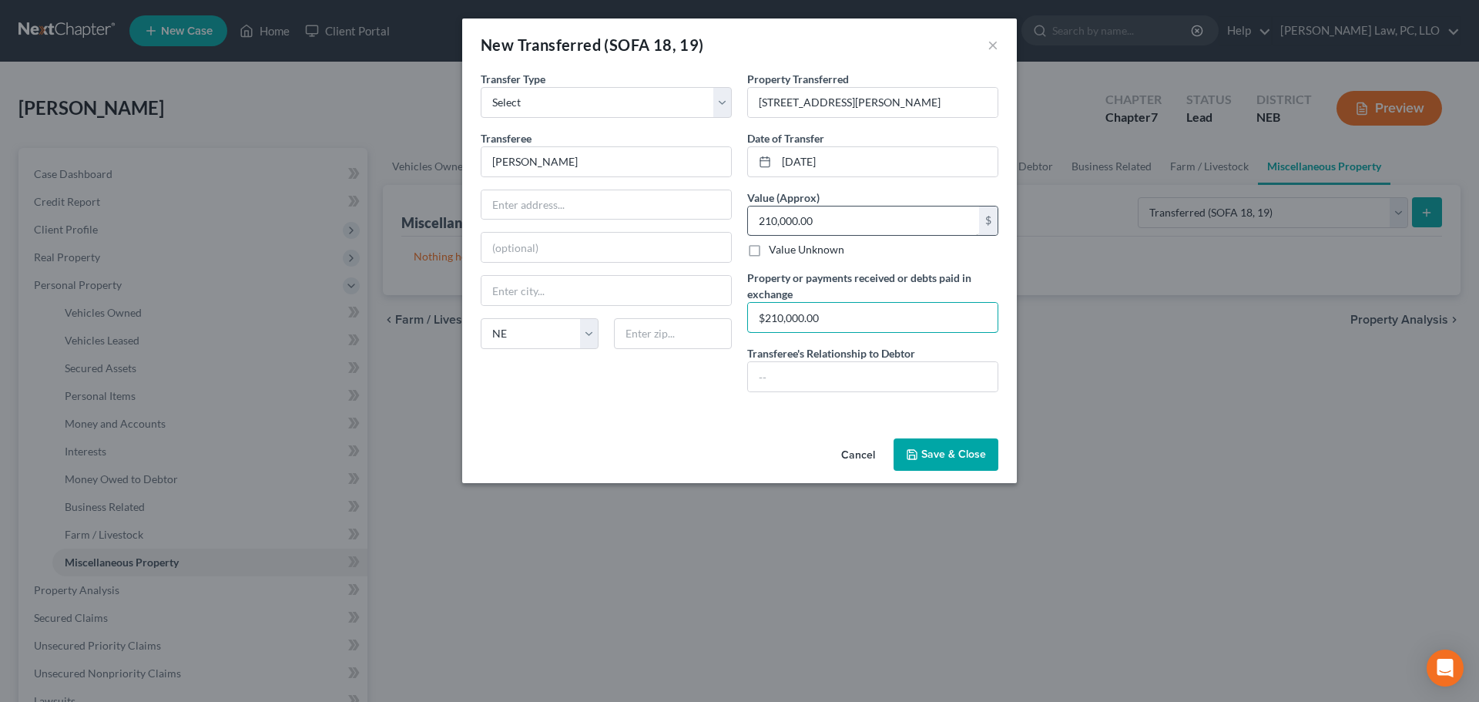
type input "$210,000.00"
type input "none"
click at [978, 456] on button "Save & Close" at bounding box center [946, 454] width 105 height 32
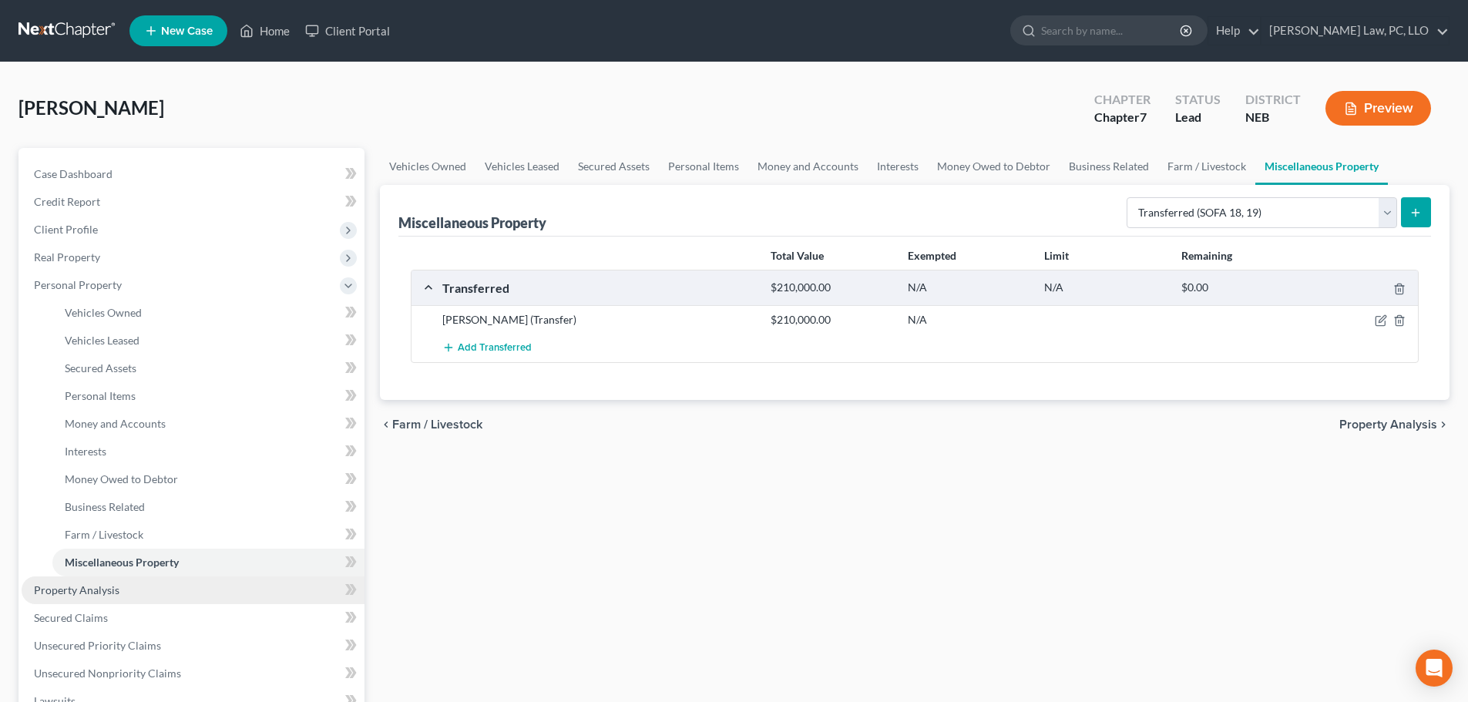
click at [99, 592] on span "Property Analysis" at bounding box center [77, 589] width 86 height 13
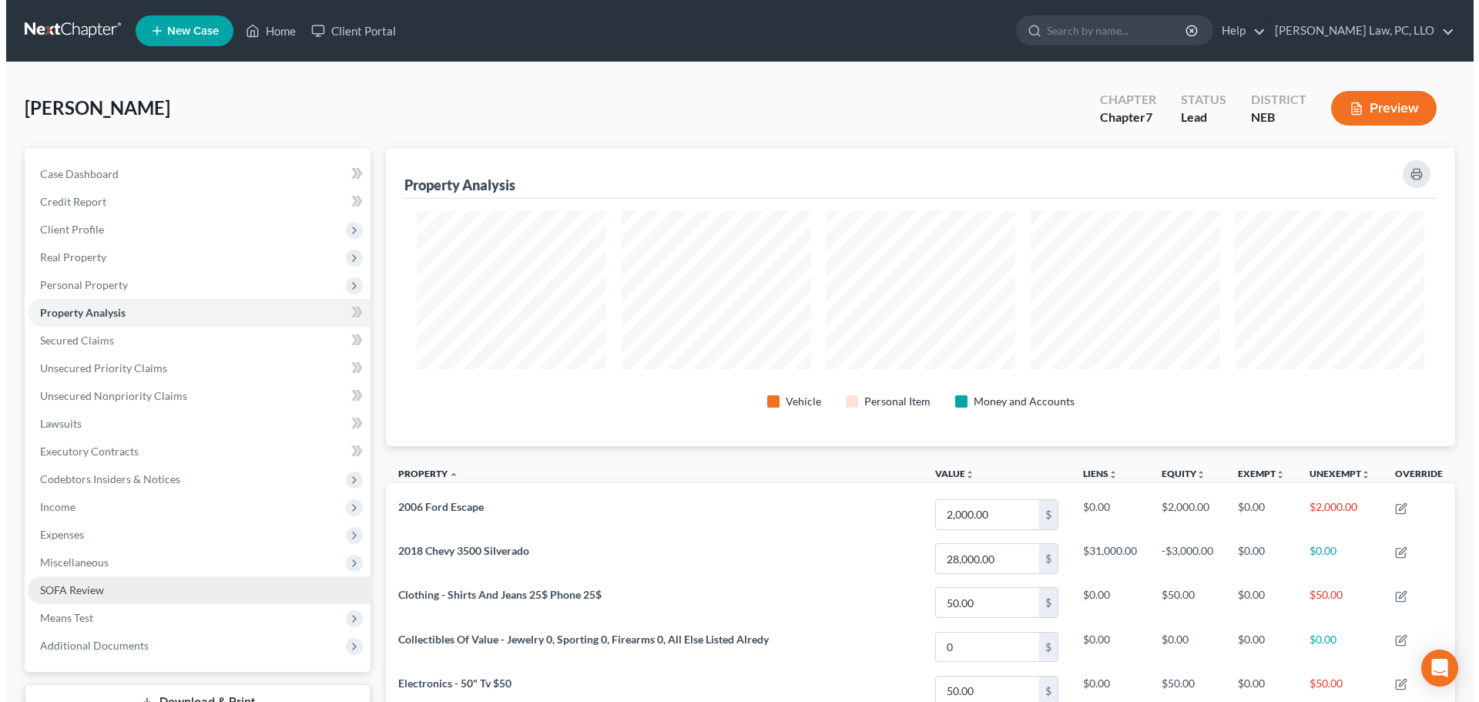
scroll to position [298, 1069]
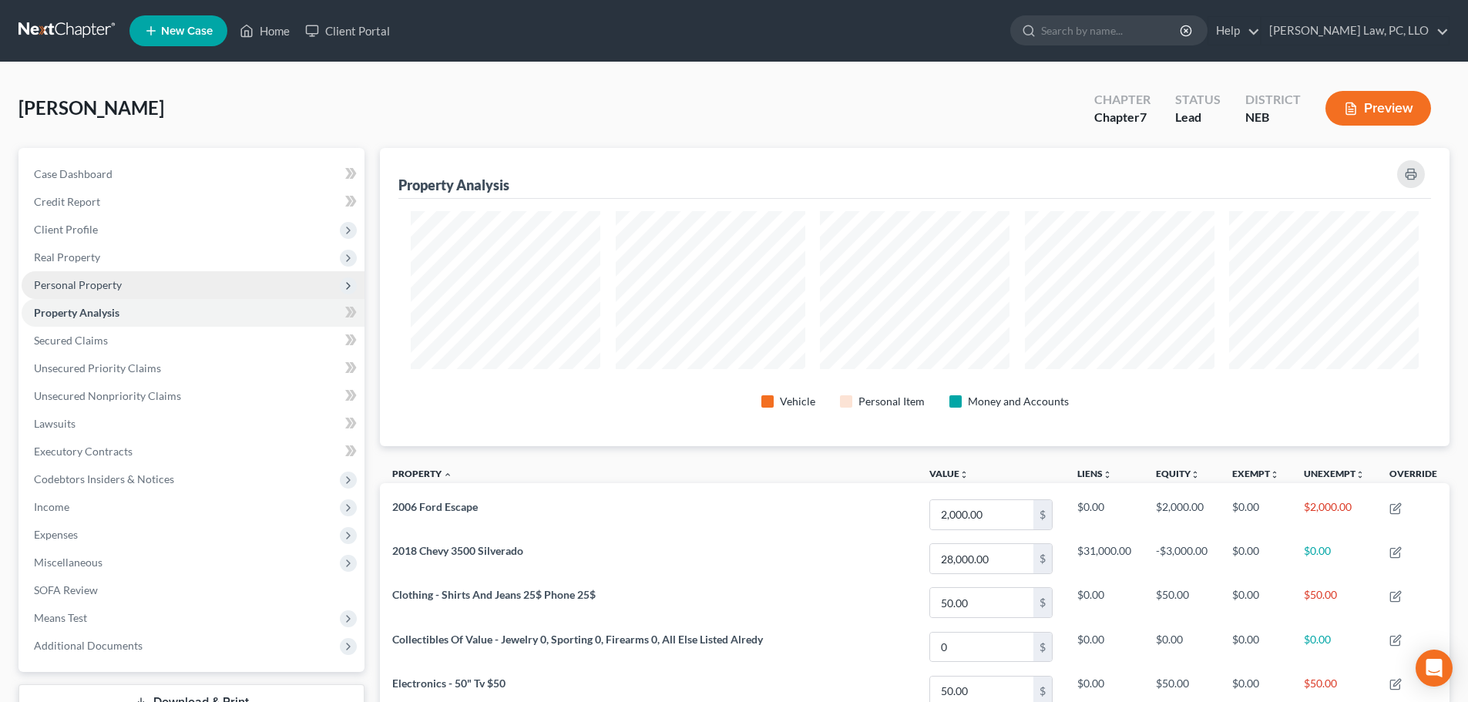
click at [113, 294] on span "Personal Property" at bounding box center [193, 285] width 343 height 28
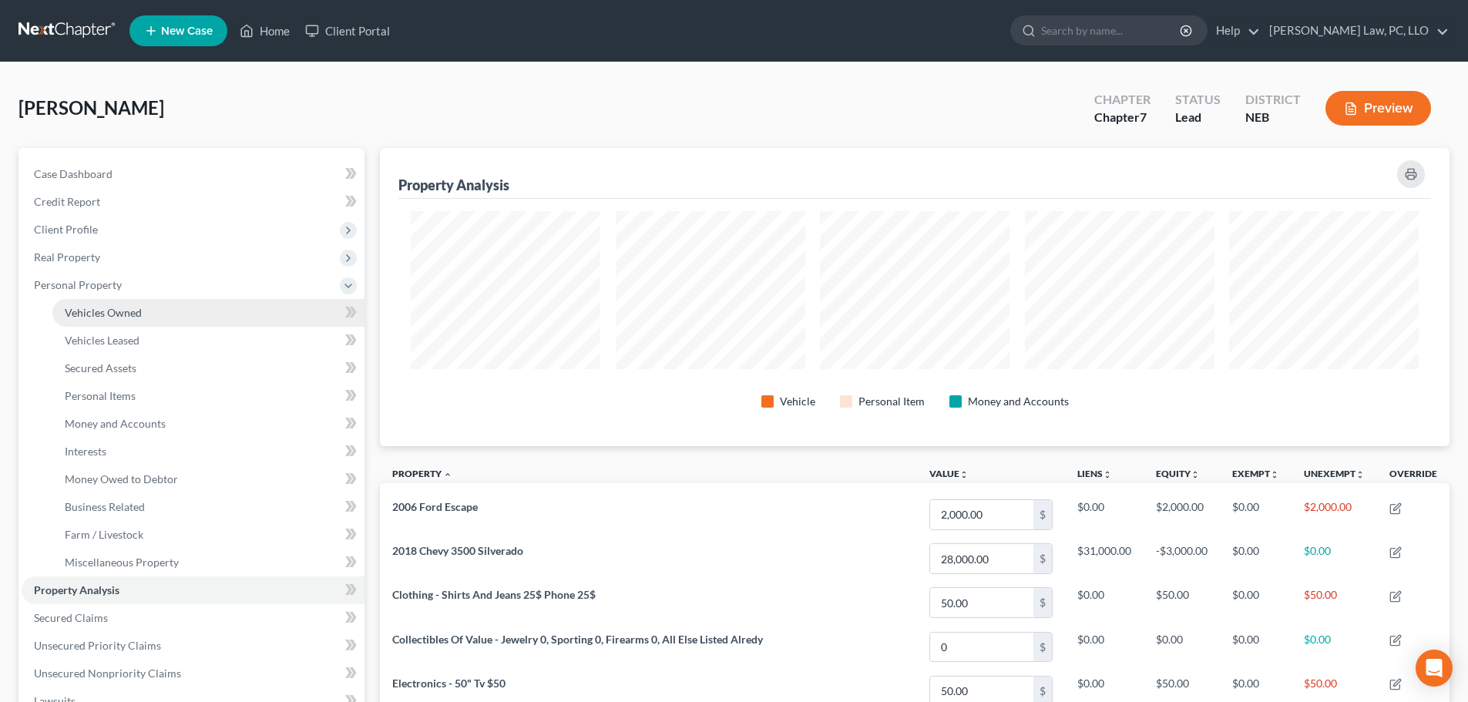
click at [118, 313] on span "Vehicles Owned" at bounding box center [103, 312] width 77 height 13
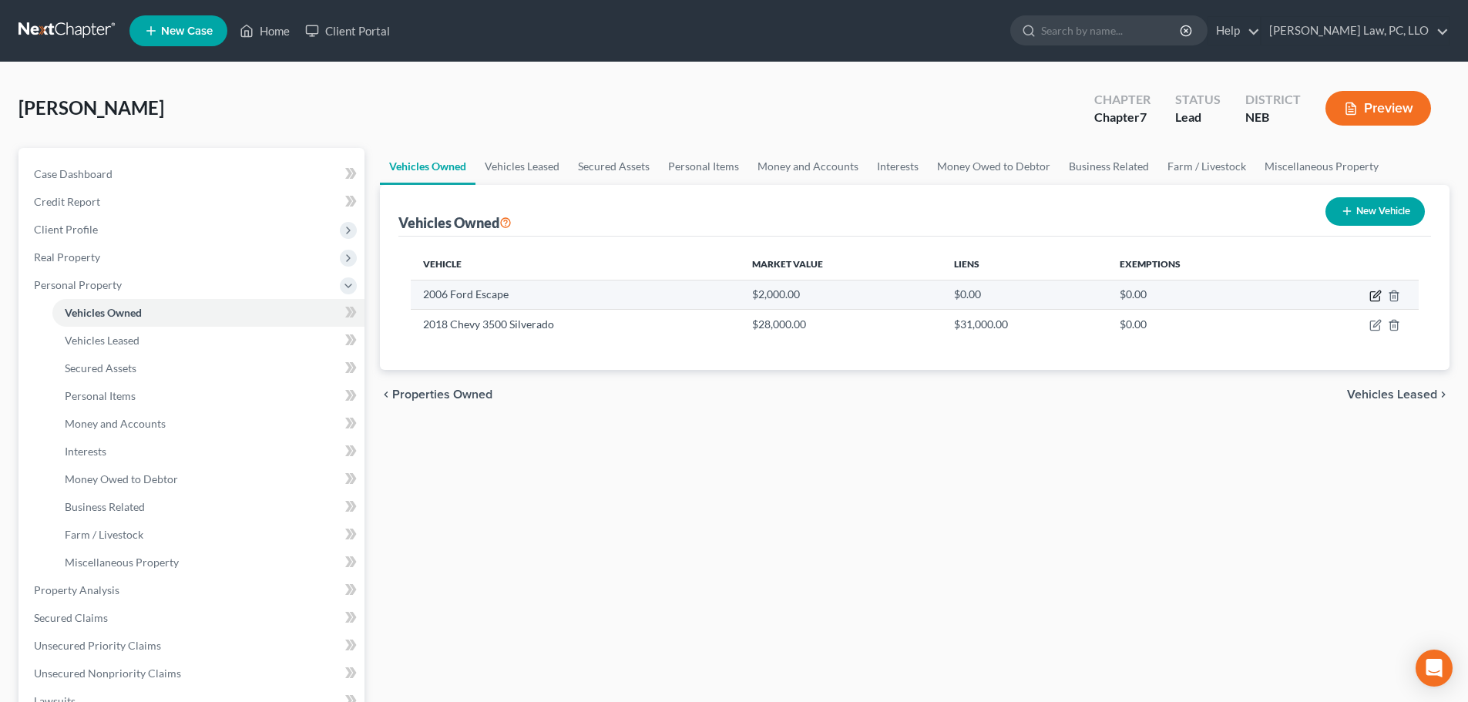
click at [1371, 297] on icon "button" at bounding box center [1375, 296] width 12 height 12
select select "0"
select select "20"
select select "3"
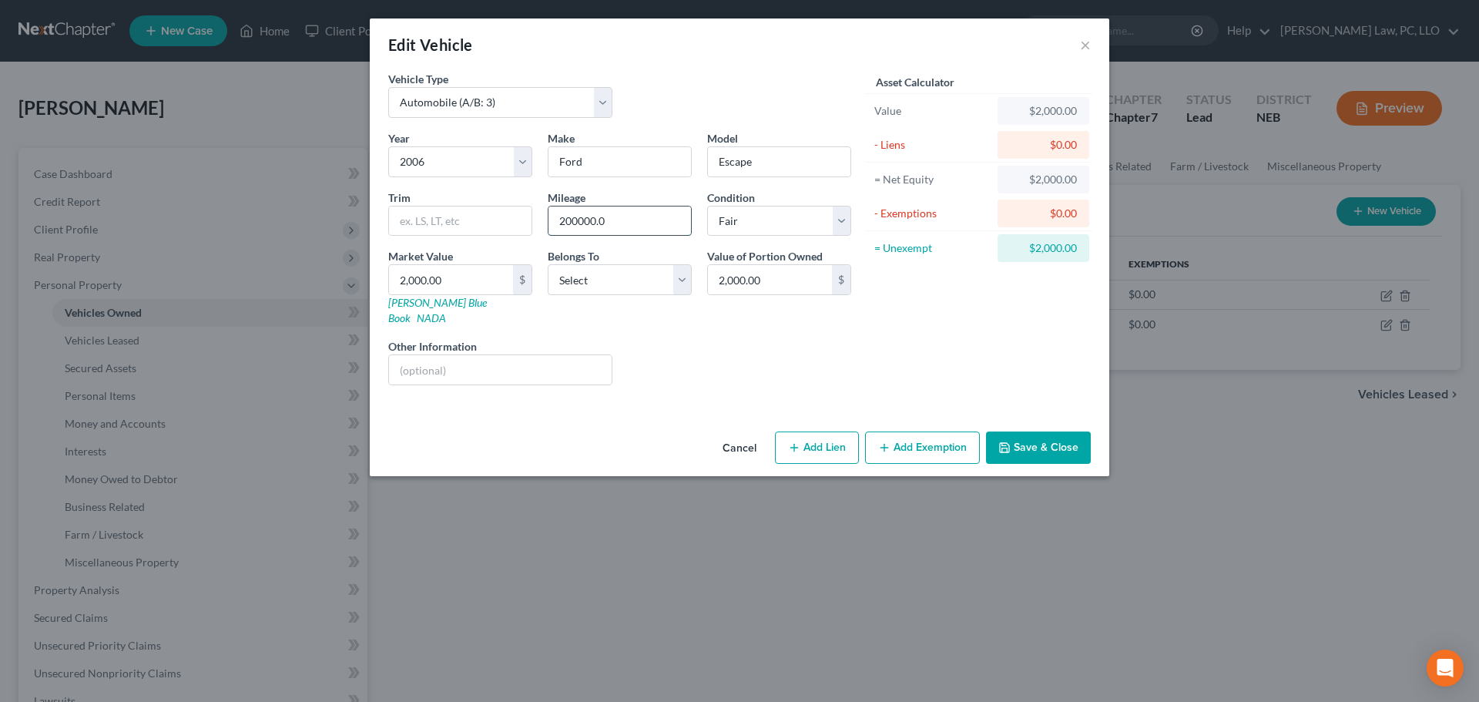
click at [619, 214] on input "200000.0" at bounding box center [619, 220] width 143 height 29
type input "200000"
click at [464, 278] on input "2,000.00" at bounding box center [451, 279] width 124 height 29
type input "1"
type input "1.00"
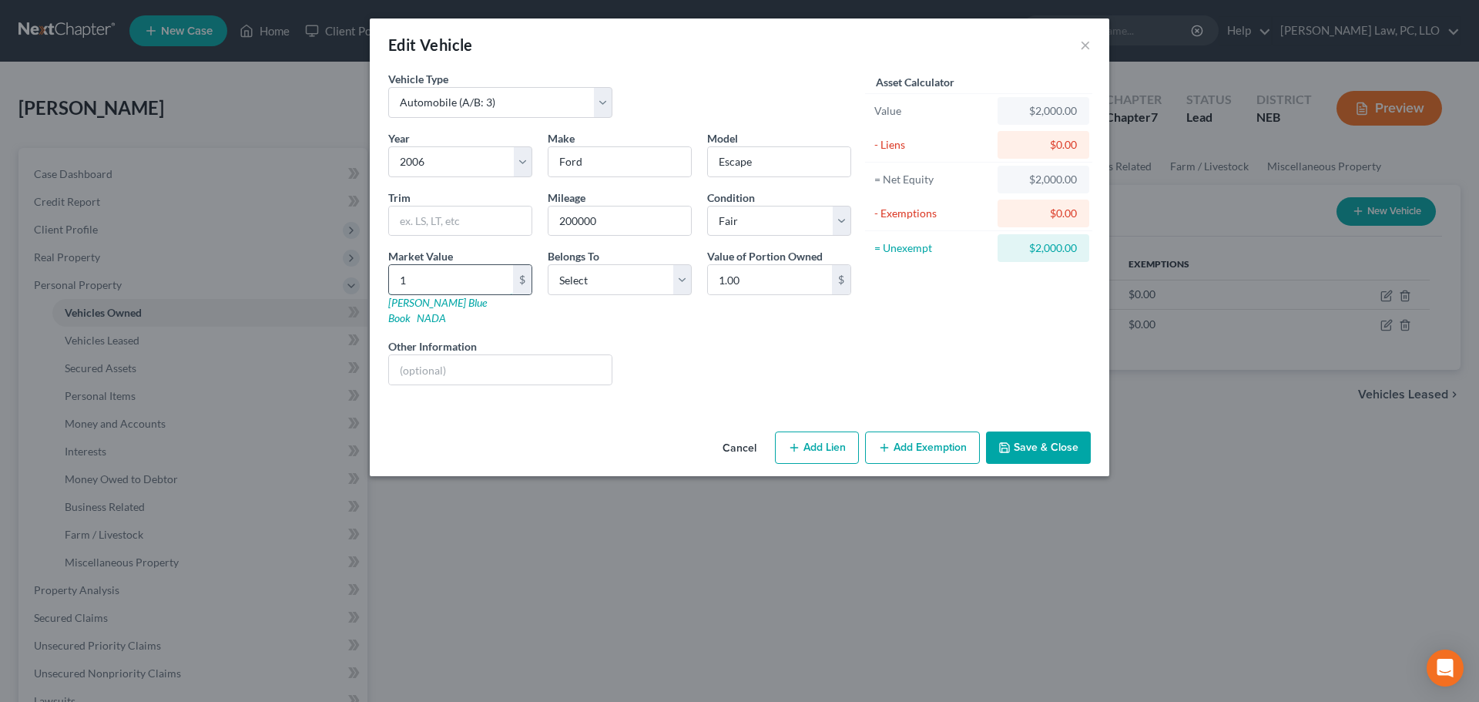
type input "19"
type input "19.00"
type input "190"
type input "190.00"
type input "1902"
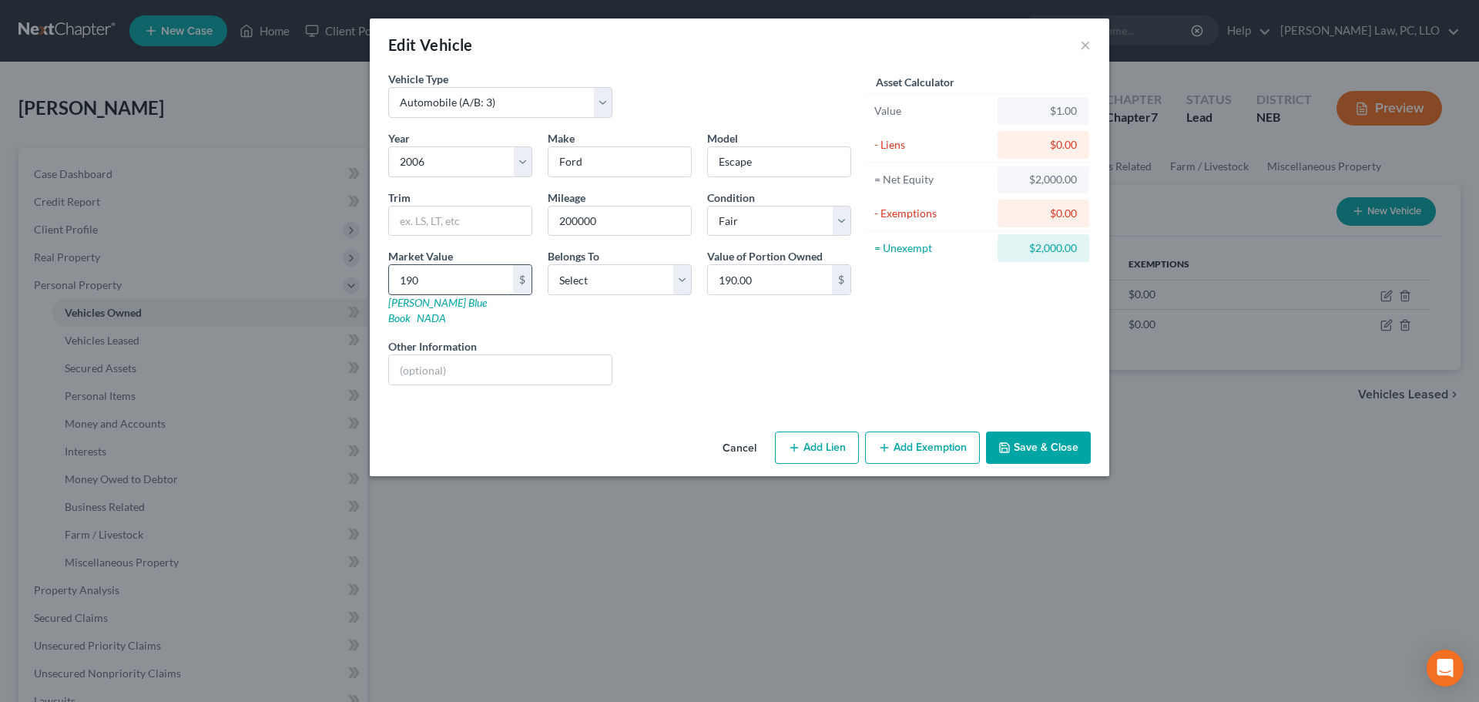
type input "1,902.00"
click at [590, 277] on select "Select Debtor 1 Only Debtor 2 Only Debtor 1 And Debtor 2 Only At Least One Of T…" at bounding box center [620, 279] width 144 height 31
select select "0"
click at [548, 264] on select "Select Debtor 1 Only Debtor 2 Only Debtor 1 And Debtor 2 Only At Least One Of T…" at bounding box center [620, 279] width 144 height 31
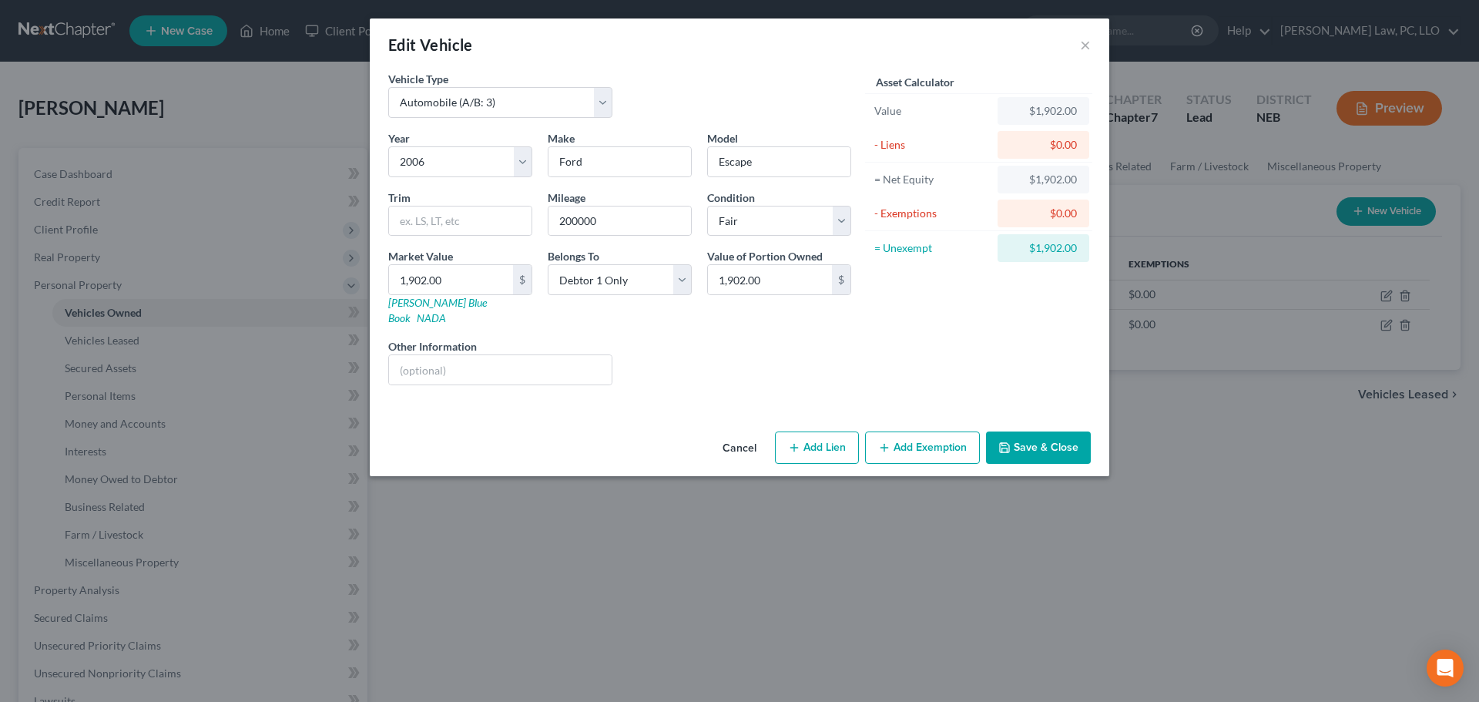
click at [914, 431] on button "Add Exemption" at bounding box center [922, 447] width 115 height 32
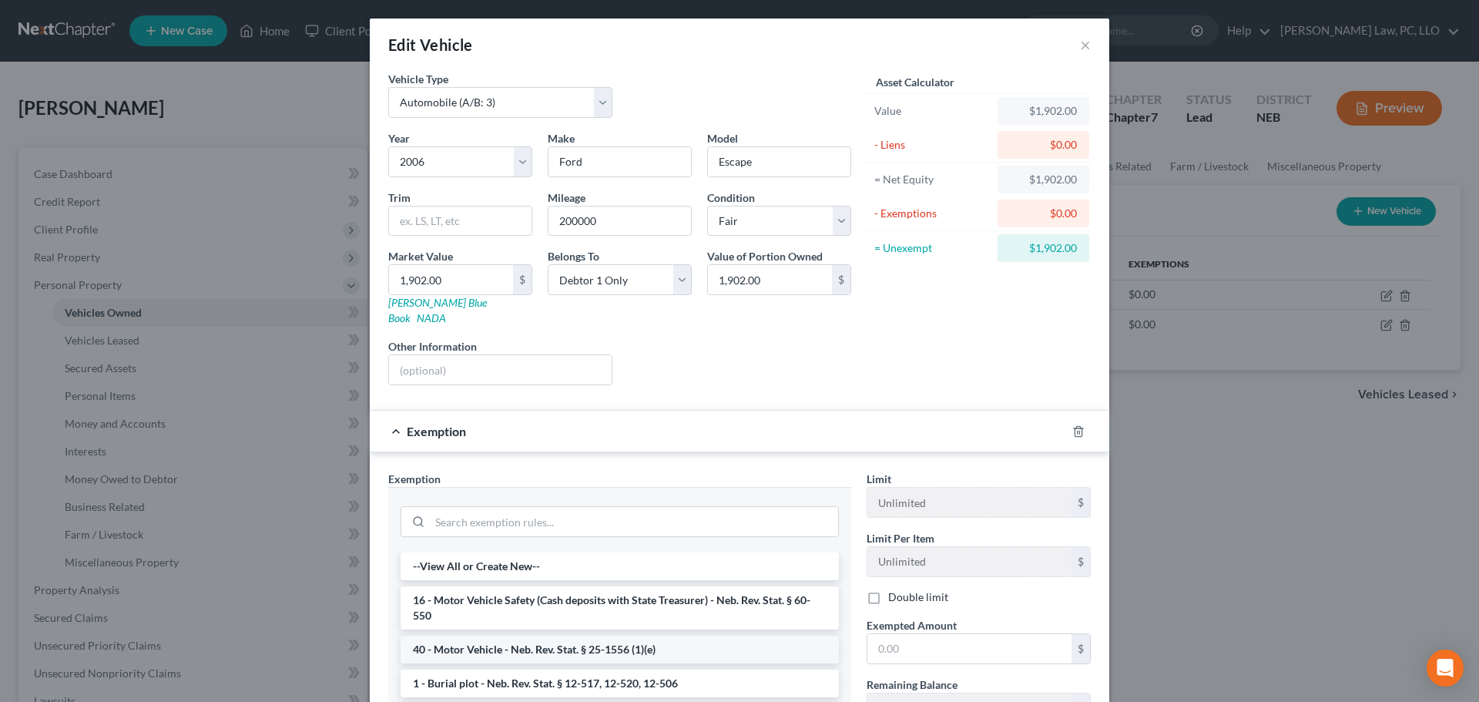
click at [552, 636] on li "40 - Motor Vehicle - Neb. Rev. Stat. § 25-1556 (1)(e)" at bounding box center [620, 650] width 438 height 28
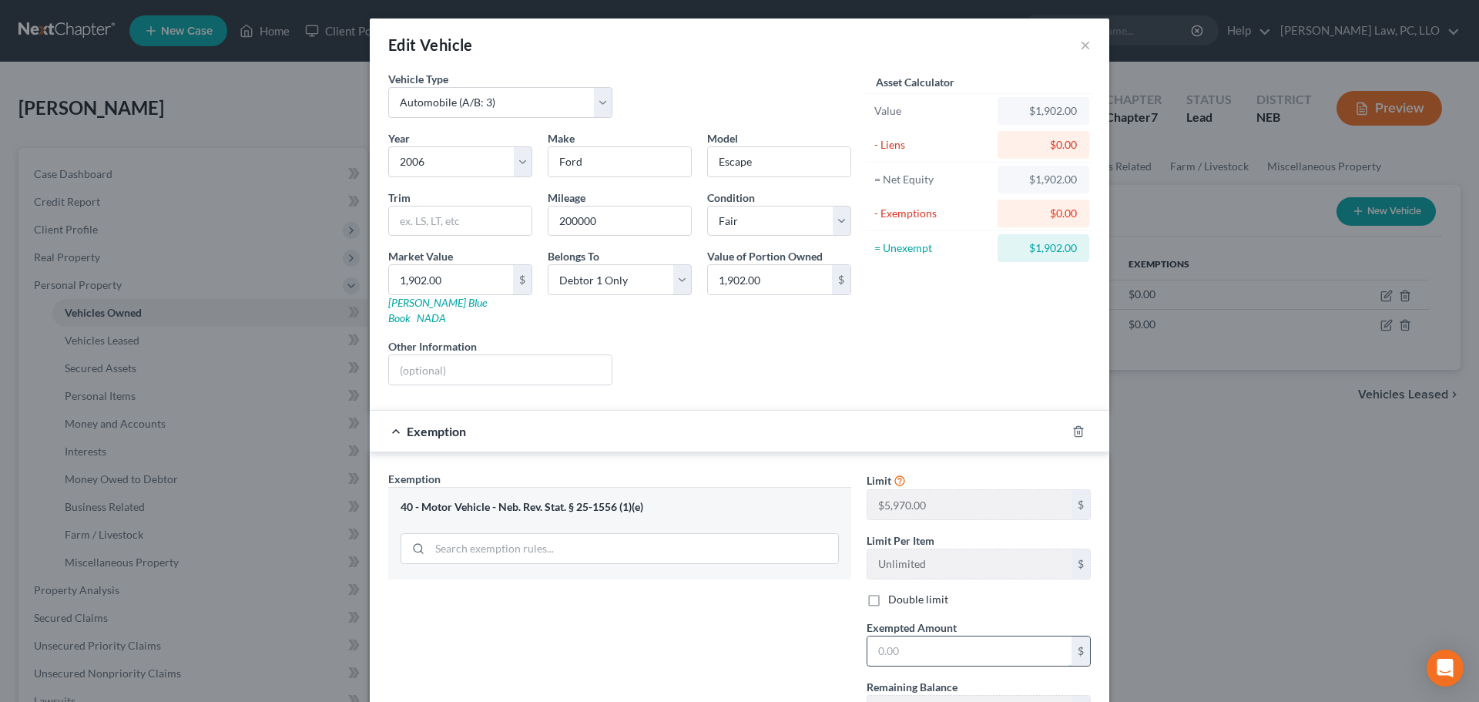
click at [905, 636] on input "text" at bounding box center [969, 650] width 204 height 29
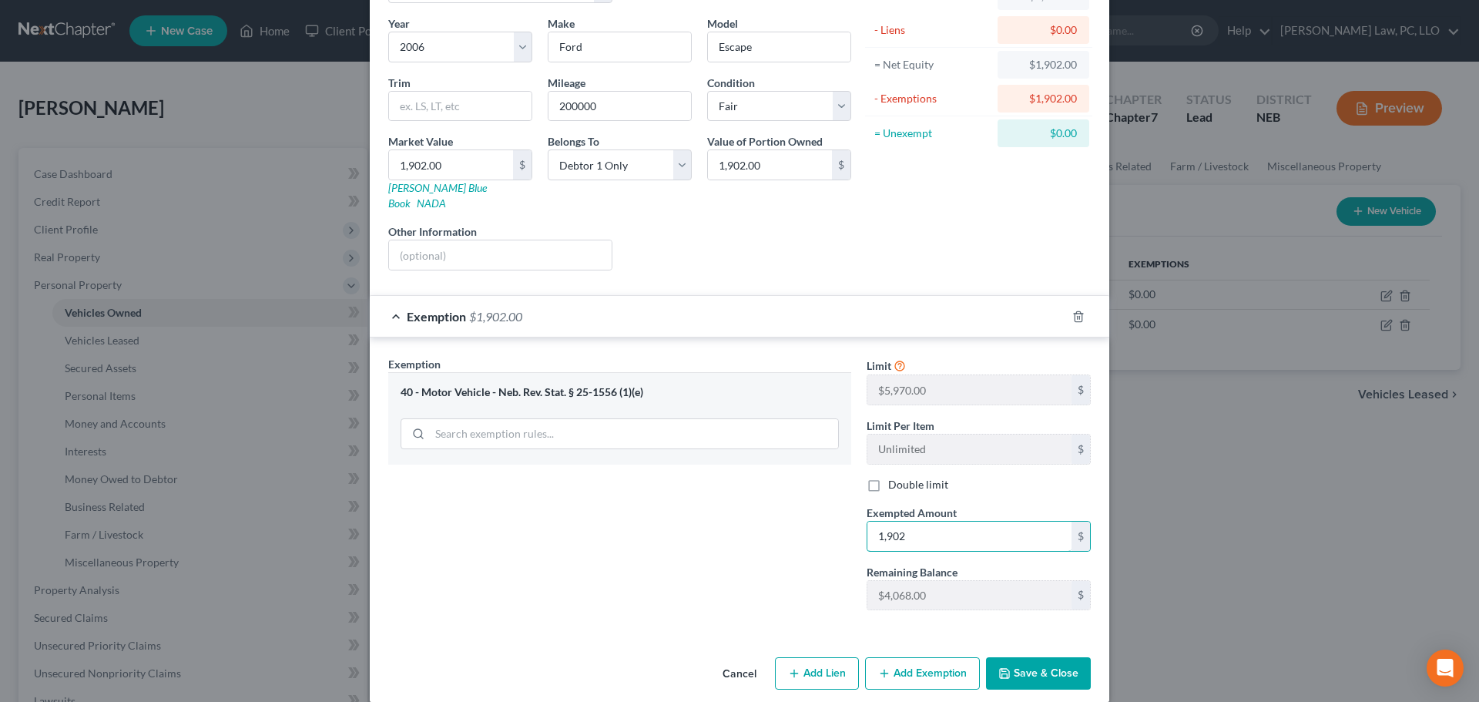
scroll to position [118, 0]
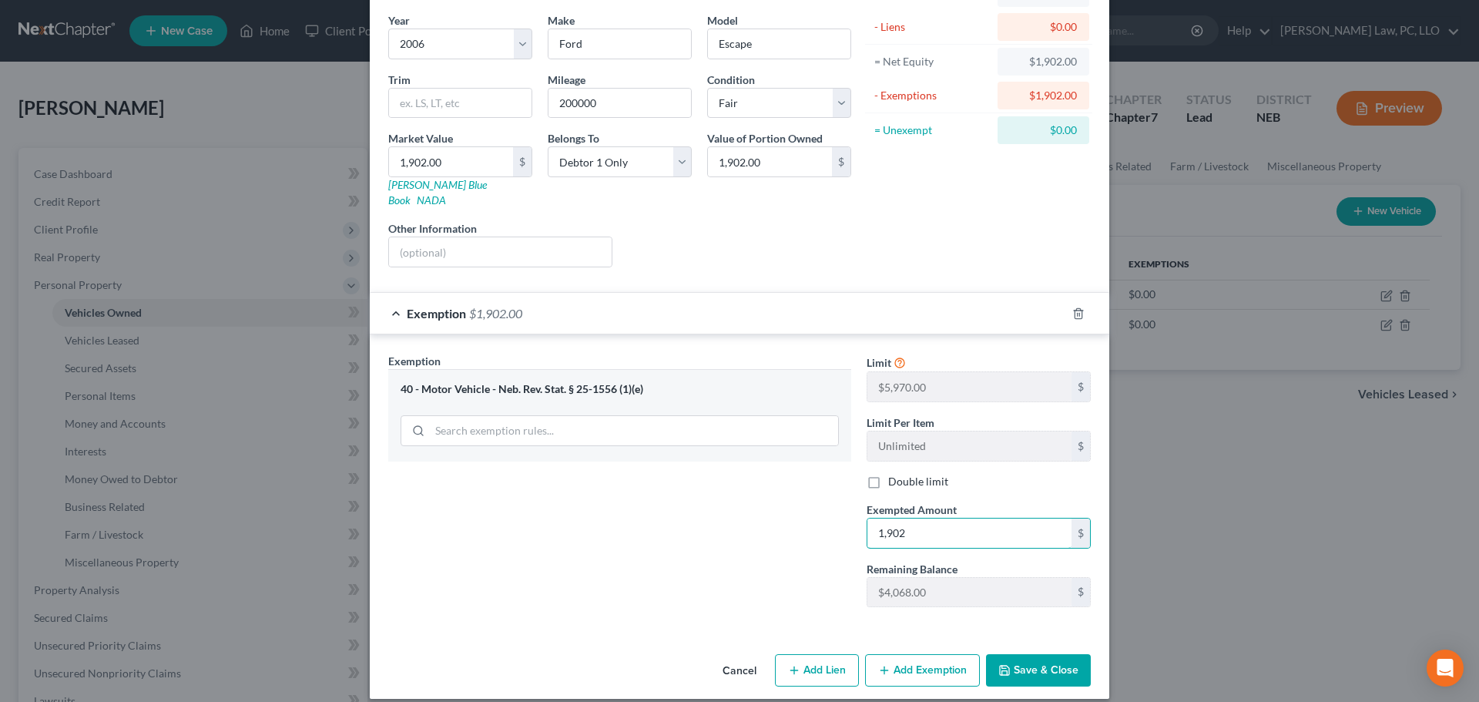
type input "1,902"
click at [1047, 654] on button "Save & Close" at bounding box center [1038, 670] width 105 height 32
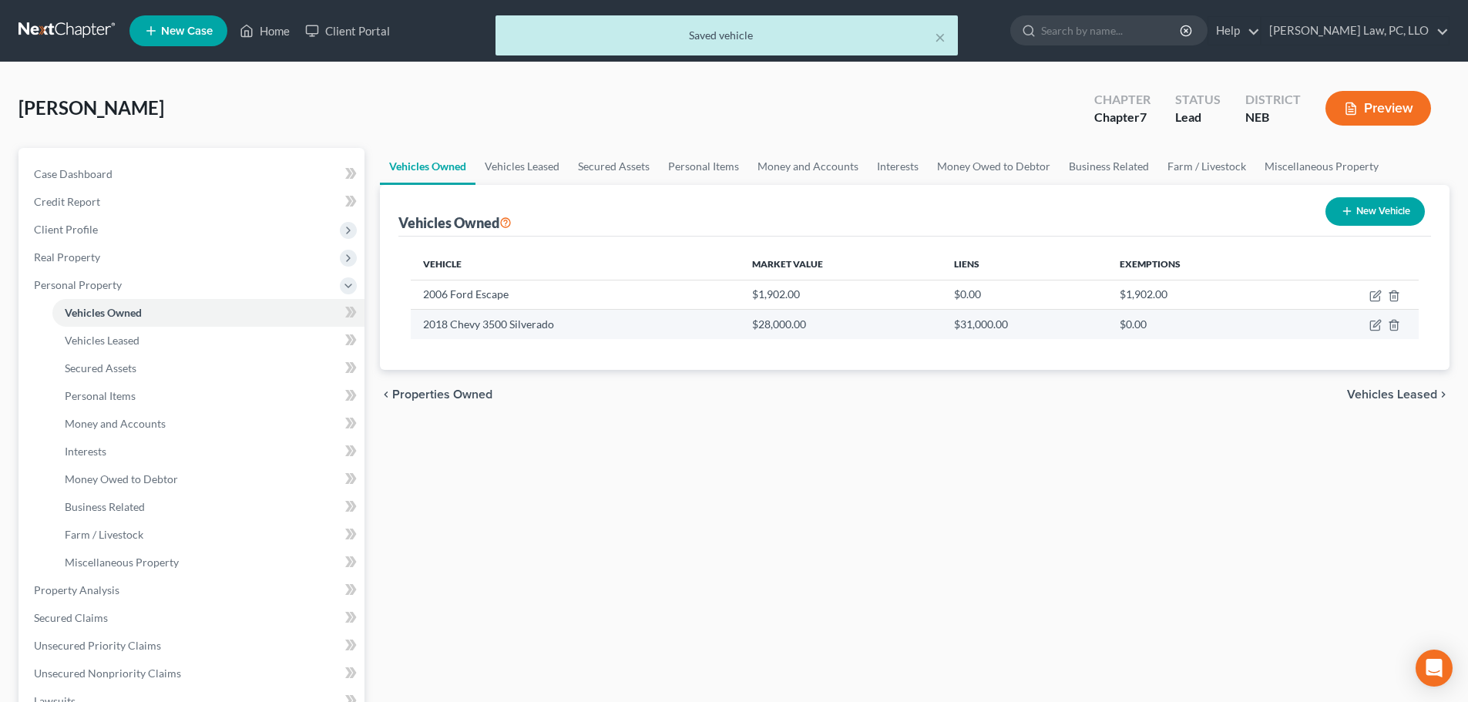
click at [1367, 321] on td at bounding box center [1353, 324] width 130 height 29
click at [1374, 327] on icon "button" at bounding box center [1376, 323] width 7 height 7
select select "0"
select select "8"
select select "3"
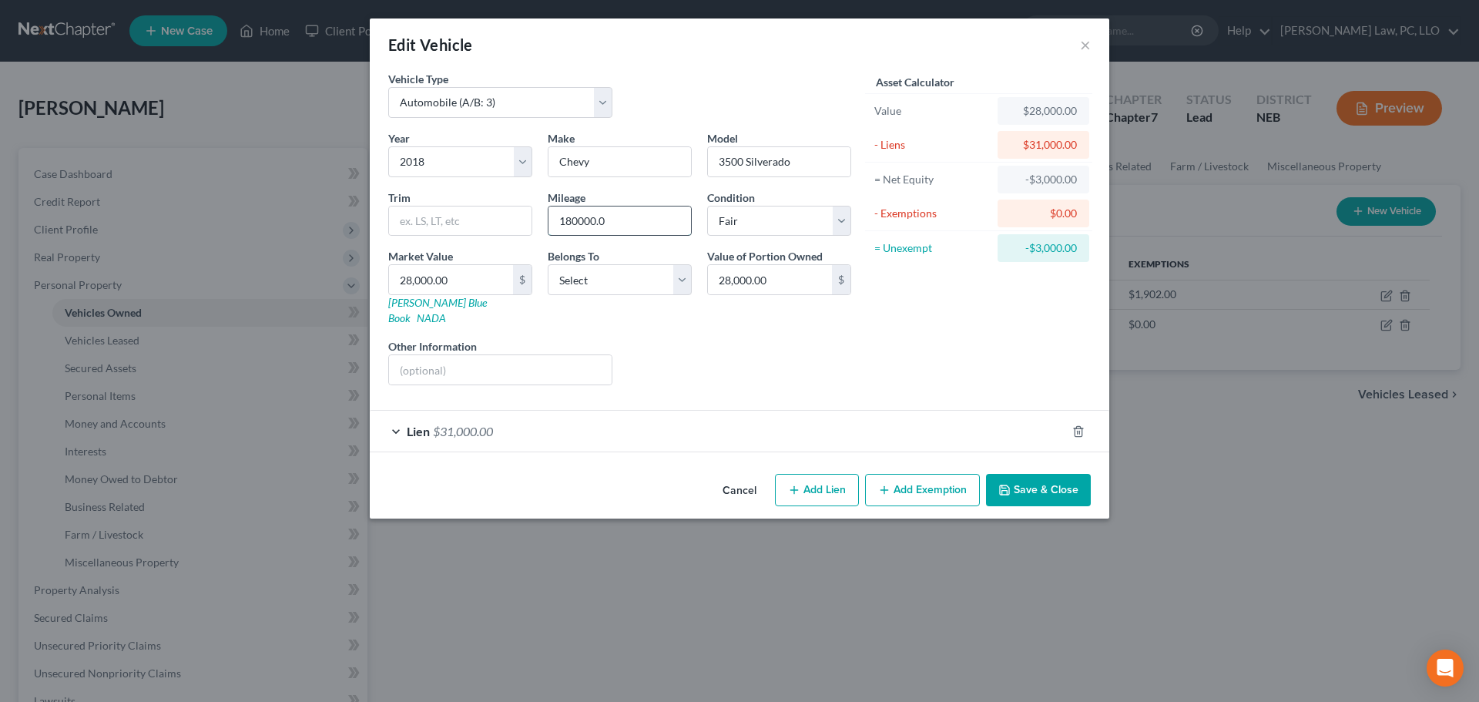
click at [649, 220] on input "180000.0" at bounding box center [619, 220] width 143 height 29
type input "180000"
click at [465, 278] on input "28,000.00" at bounding box center [451, 279] width 124 height 29
type input "2"
type input "2.00"
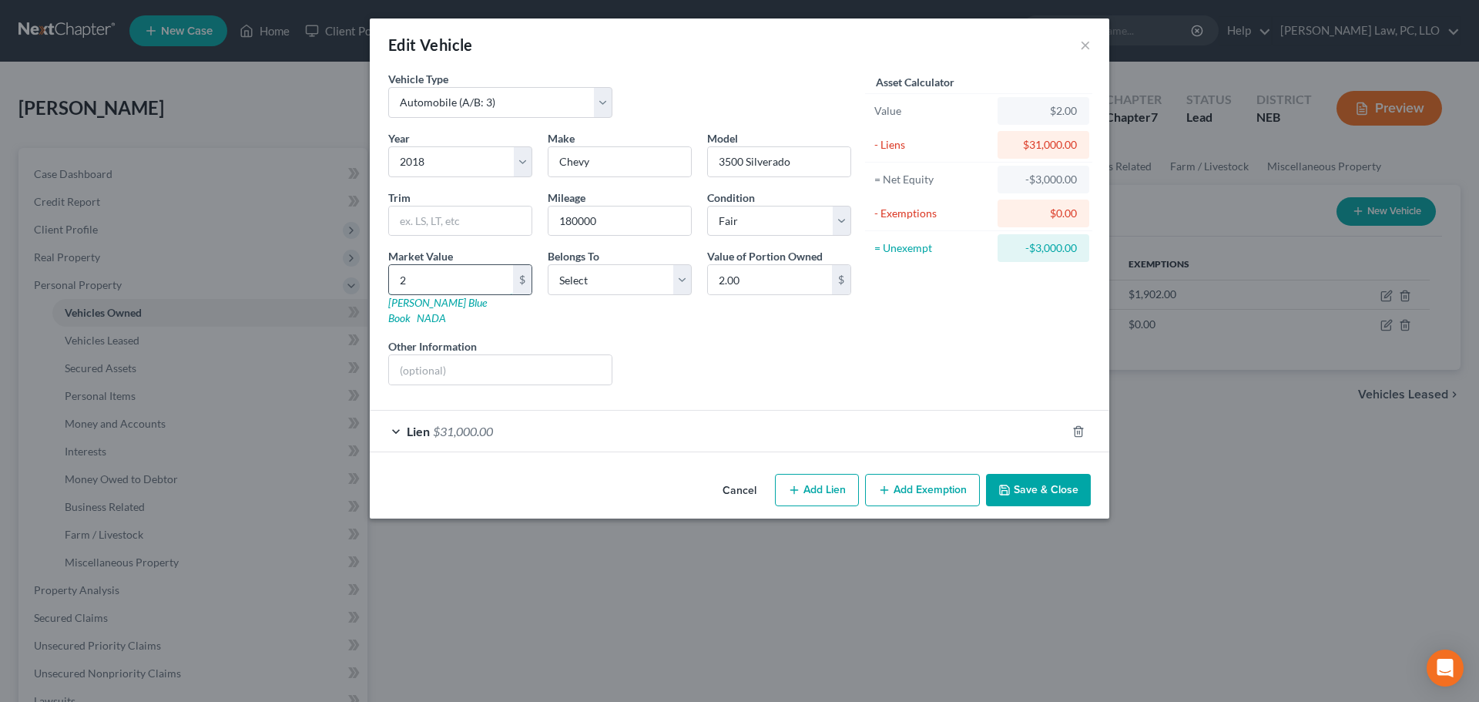
type input "24"
type input "24.00"
type input "242"
type input "242.00"
type input "2429"
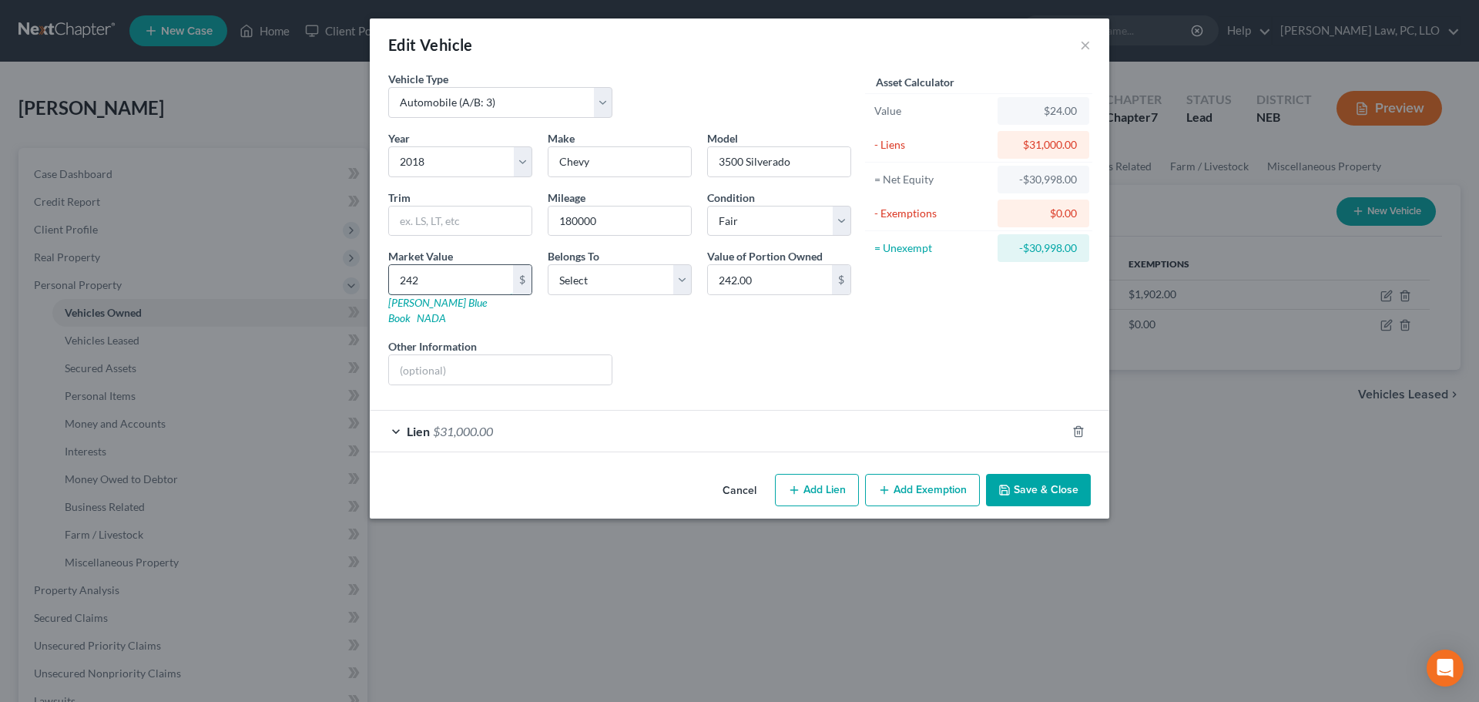
type input "2,429.00"
type input "2,4297"
type input "24,297.00"
click at [569, 274] on select "Select Debtor 1 Only Debtor 2 Only Debtor 1 And Debtor 2 Only At Least One Of T…" at bounding box center [620, 279] width 144 height 31
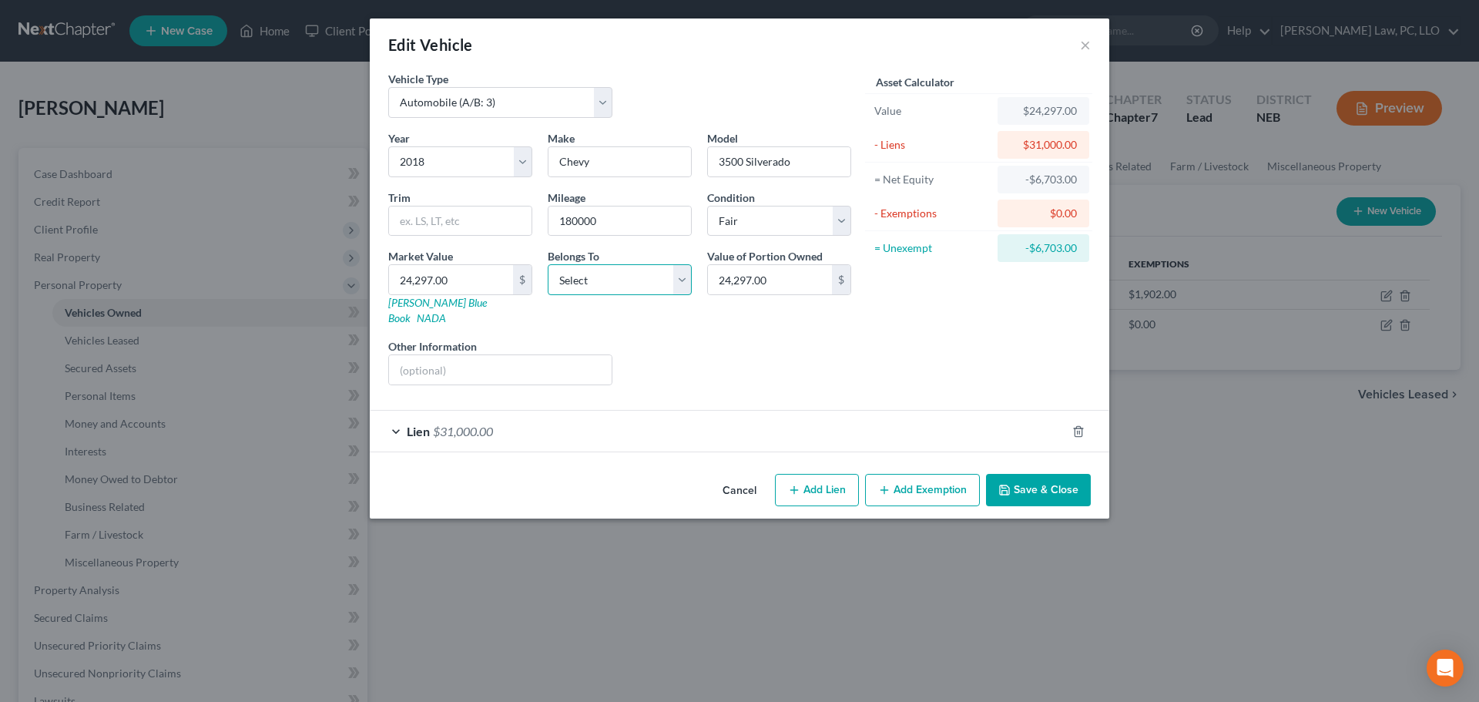
select select "0"
click at [548, 264] on select "Select Debtor 1 Only Debtor 2 Only Debtor 1 And Debtor 2 Only At Least One Of T…" at bounding box center [620, 279] width 144 height 31
click at [796, 221] on select "Select Excellent Very Good Good Fair Poor" at bounding box center [779, 221] width 144 height 31
select select "2"
click at [707, 206] on select "Select Excellent Very Good Good Fair Poor" at bounding box center [779, 221] width 144 height 31
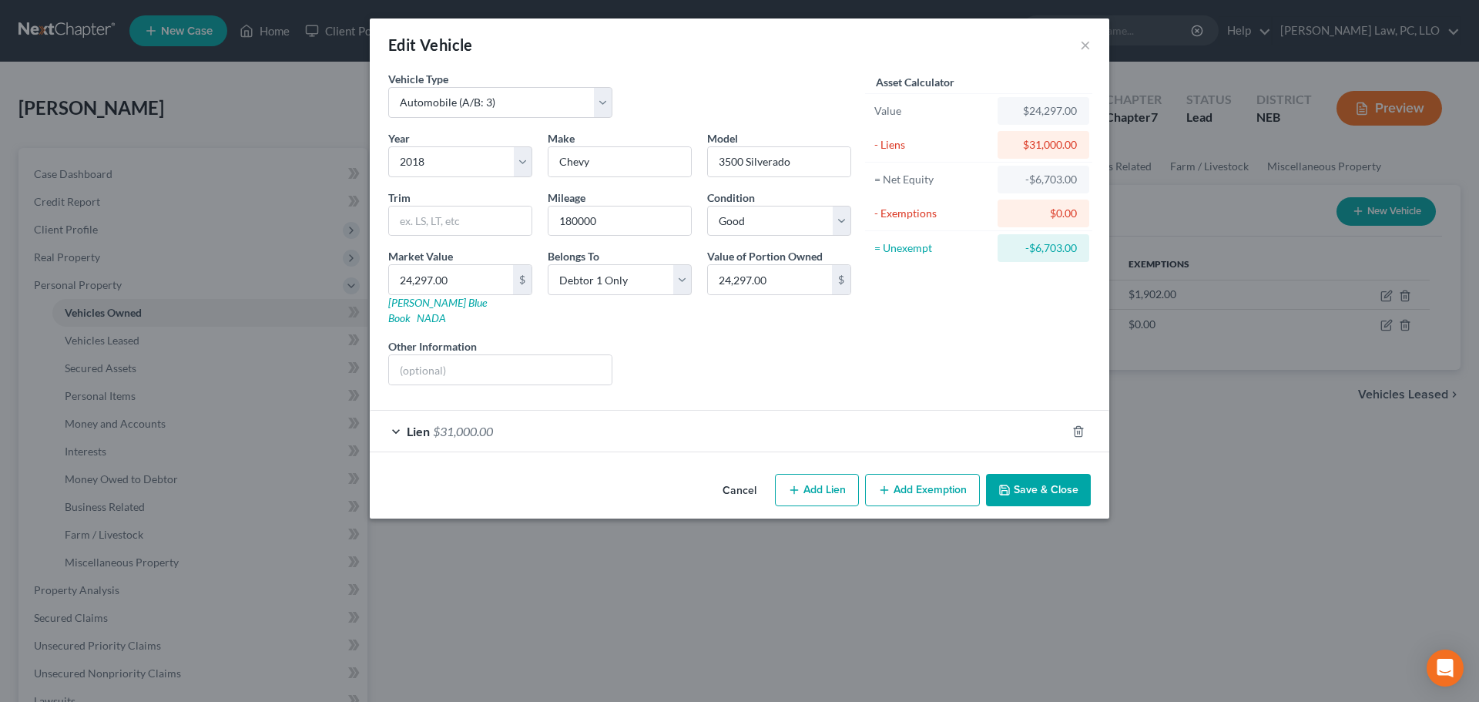
click at [668, 411] on div "Lien $31,000.00" at bounding box center [718, 431] width 696 height 41
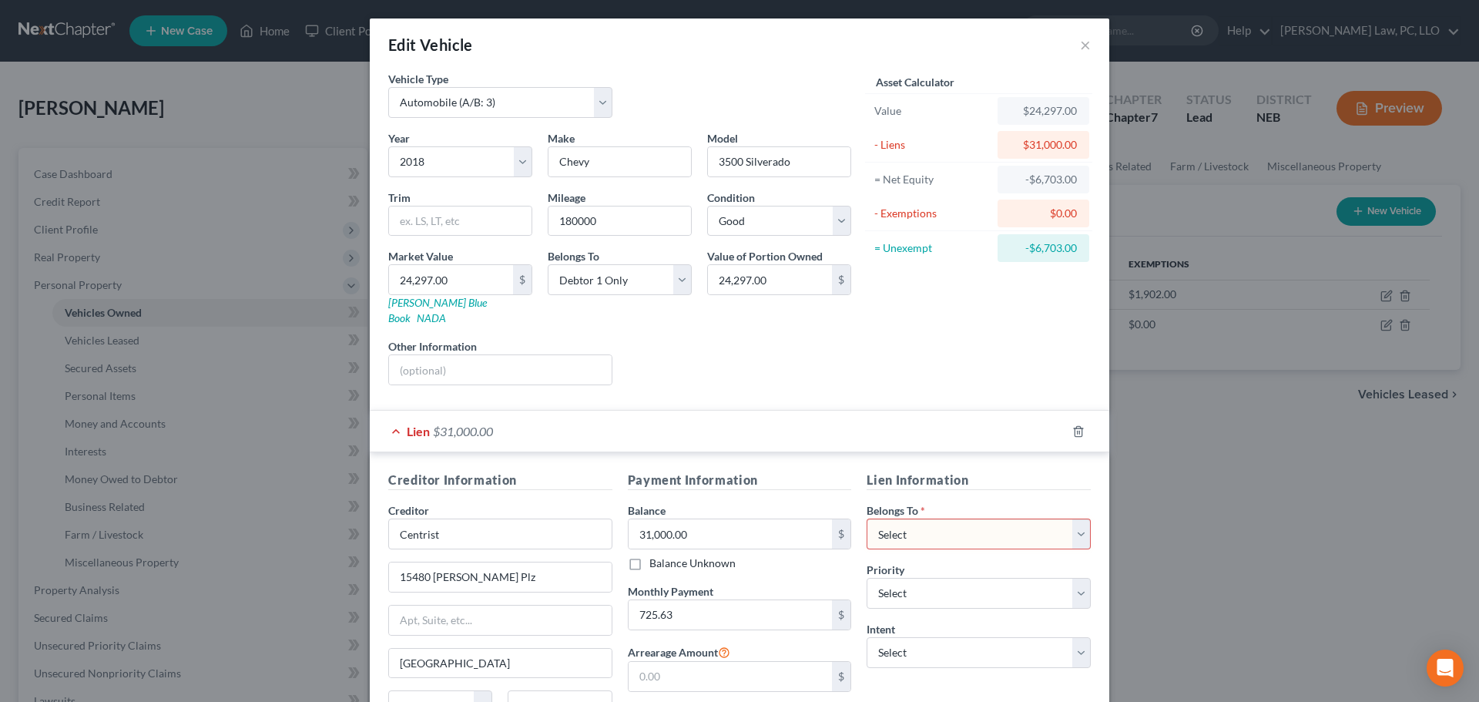
drag, startPoint x: 954, startPoint y: 518, endPoint x: 944, endPoint y: 531, distance: 16.5
click at [954, 518] on select "Select Debtor 1 Only Debtor 2 Only Debtor 1 And Debtor 2 Only At Least One Of T…" at bounding box center [979, 533] width 224 height 31
select select "0"
click at [867, 518] on select "Select Debtor 1 Only Debtor 2 Only Debtor 1 And Debtor 2 Only At Least One Of T…" at bounding box center [979, 533] width 224 height 31
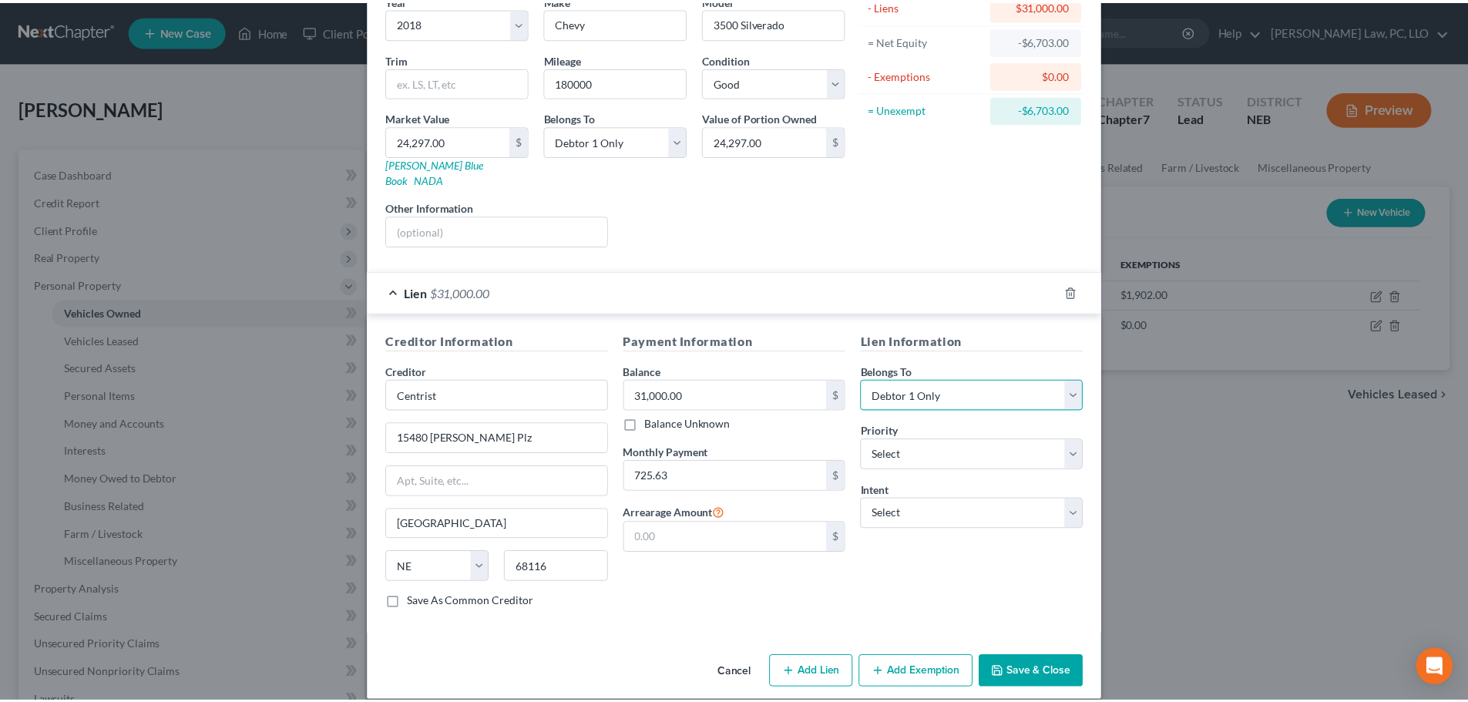
scroll to position [141, 0]
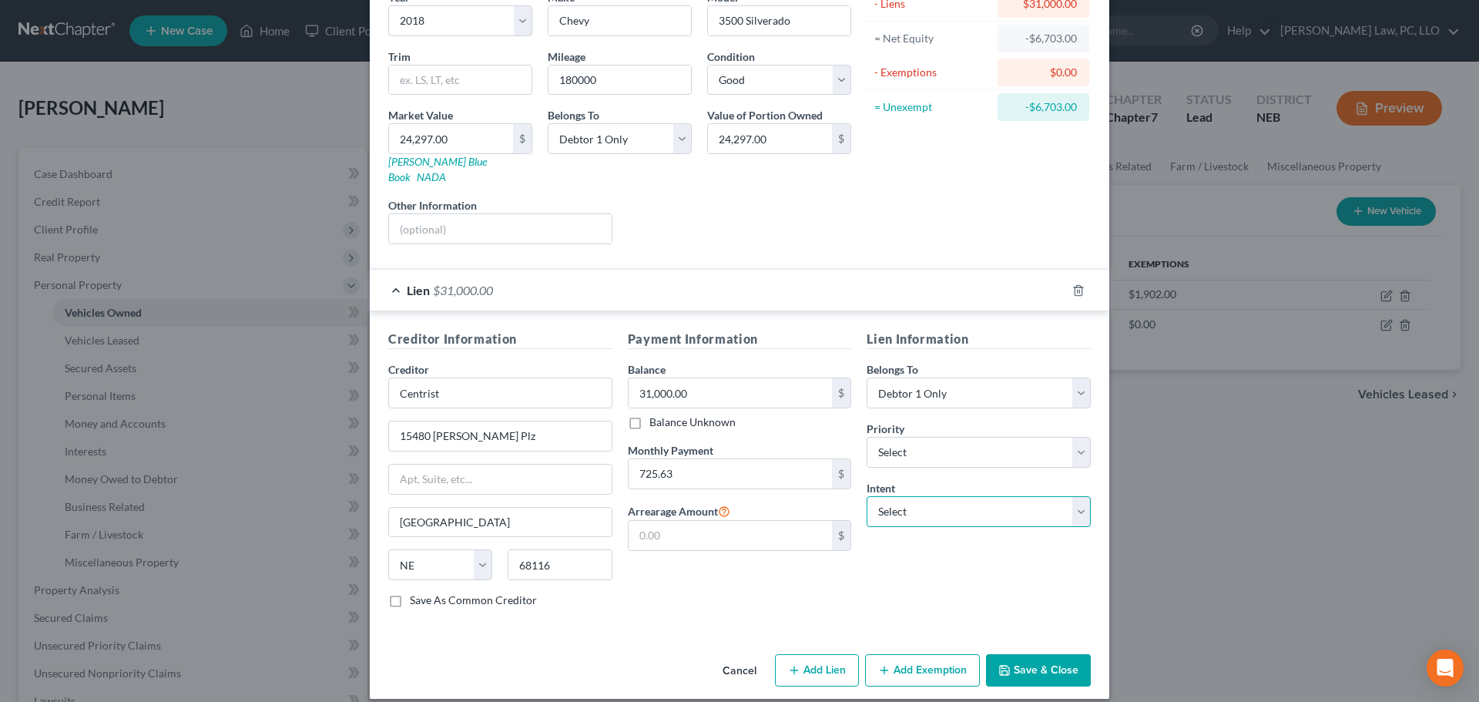
click at [904, 507] on select "Select Surrender Redeem Reaffirm Avoid Other" at bounding box center [979, 511] width 224 height 31
select select "2"
click at [867, 496] on select "Select Surrender Redeem Reaffirm Avoid Other" at bounding box center [979, 511] width 224 height 31
click at [1031, 659] on button "Save & Close" at bounding box center [1038, 670] width 105 height 32
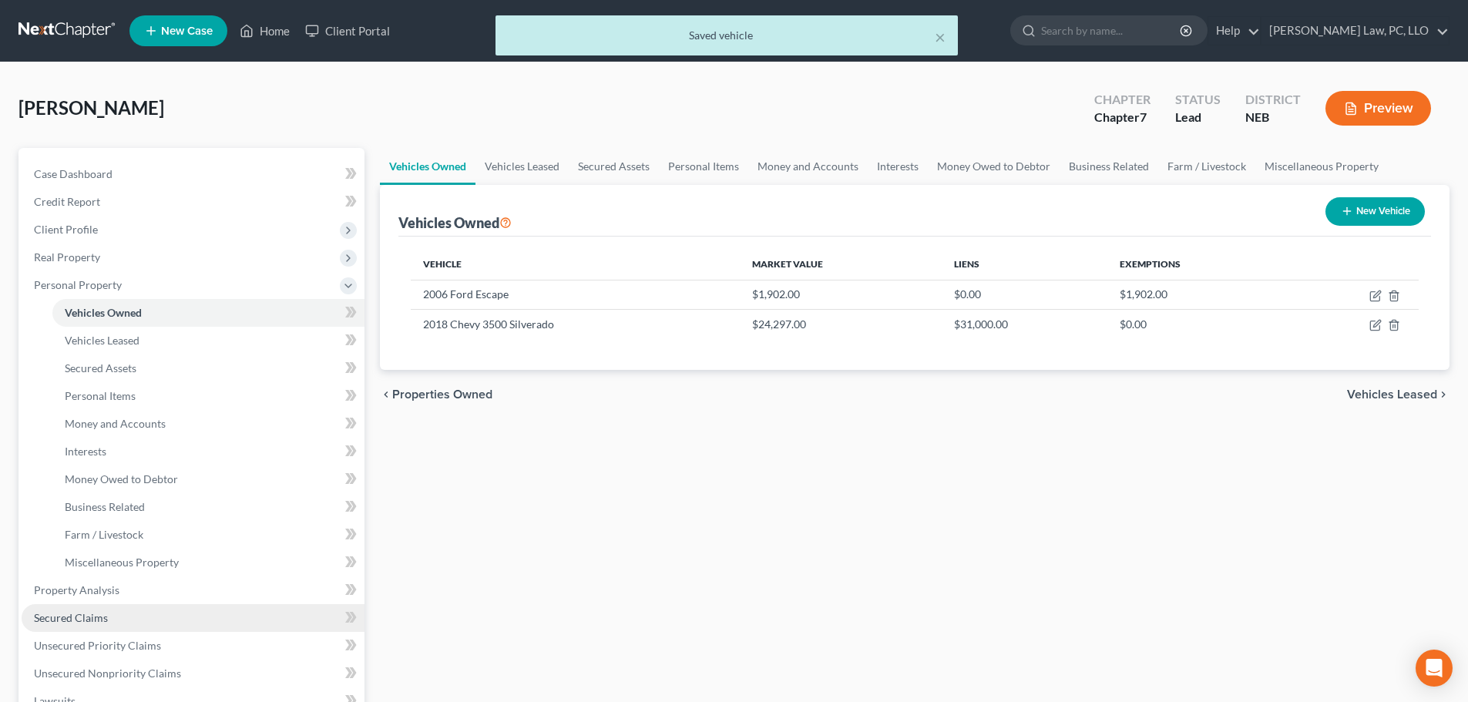
click at [121, 609] on link "Secured Claims" at bounding box center [193, 618] width 343 height 28
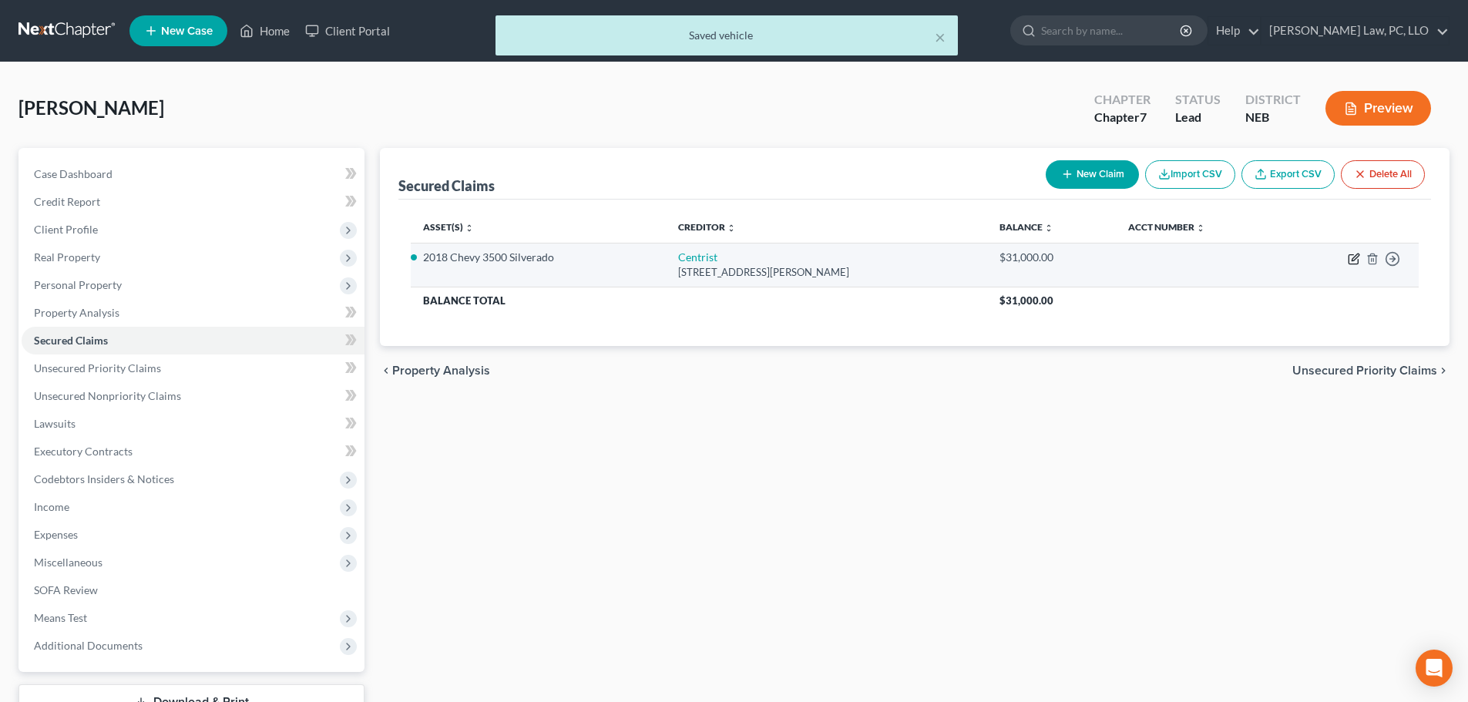
click at [1355, 263] on icon "button" at bounding box center [1353, 259] width 12 height 12
select select "30"
select select "4"
select select "2"
select select "0"
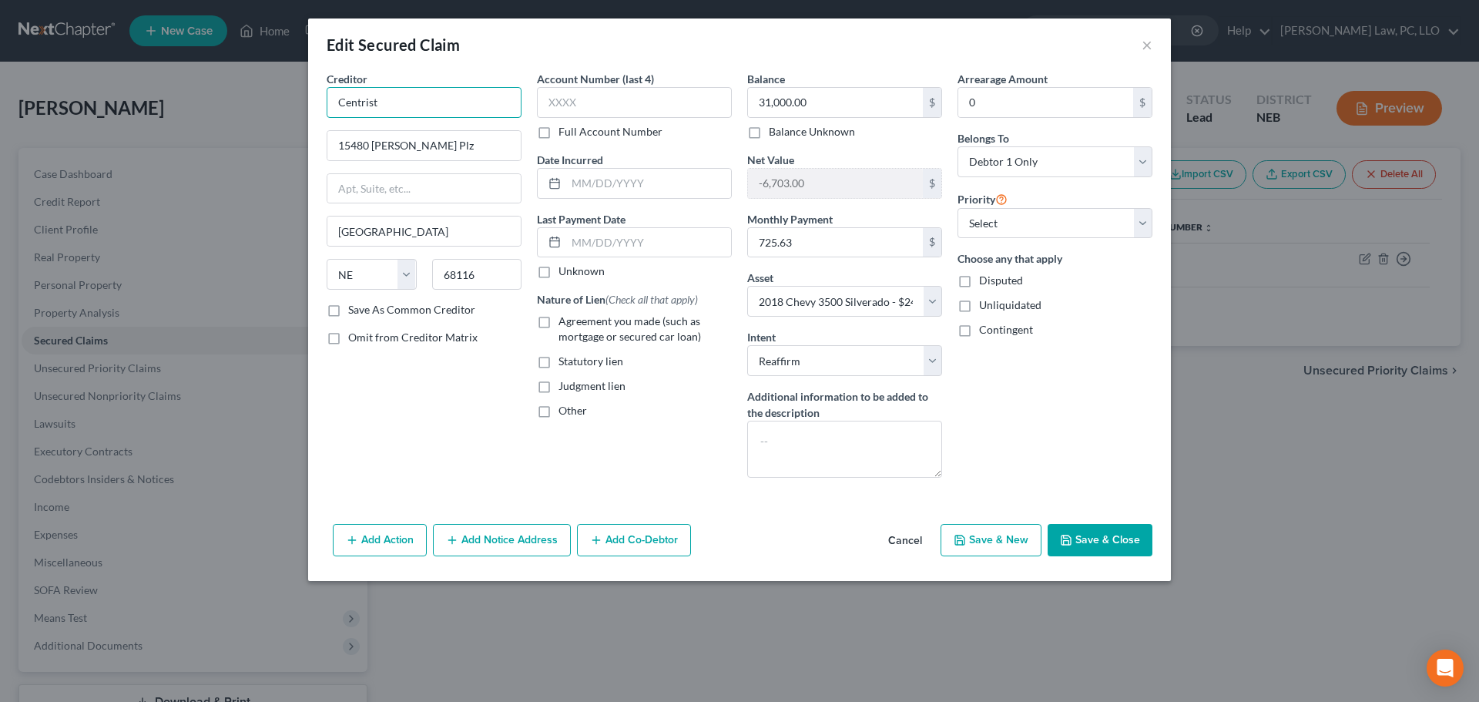
click at [412, 106] on input "Centrist" at bounding box center [424, 102] width 195 height 31
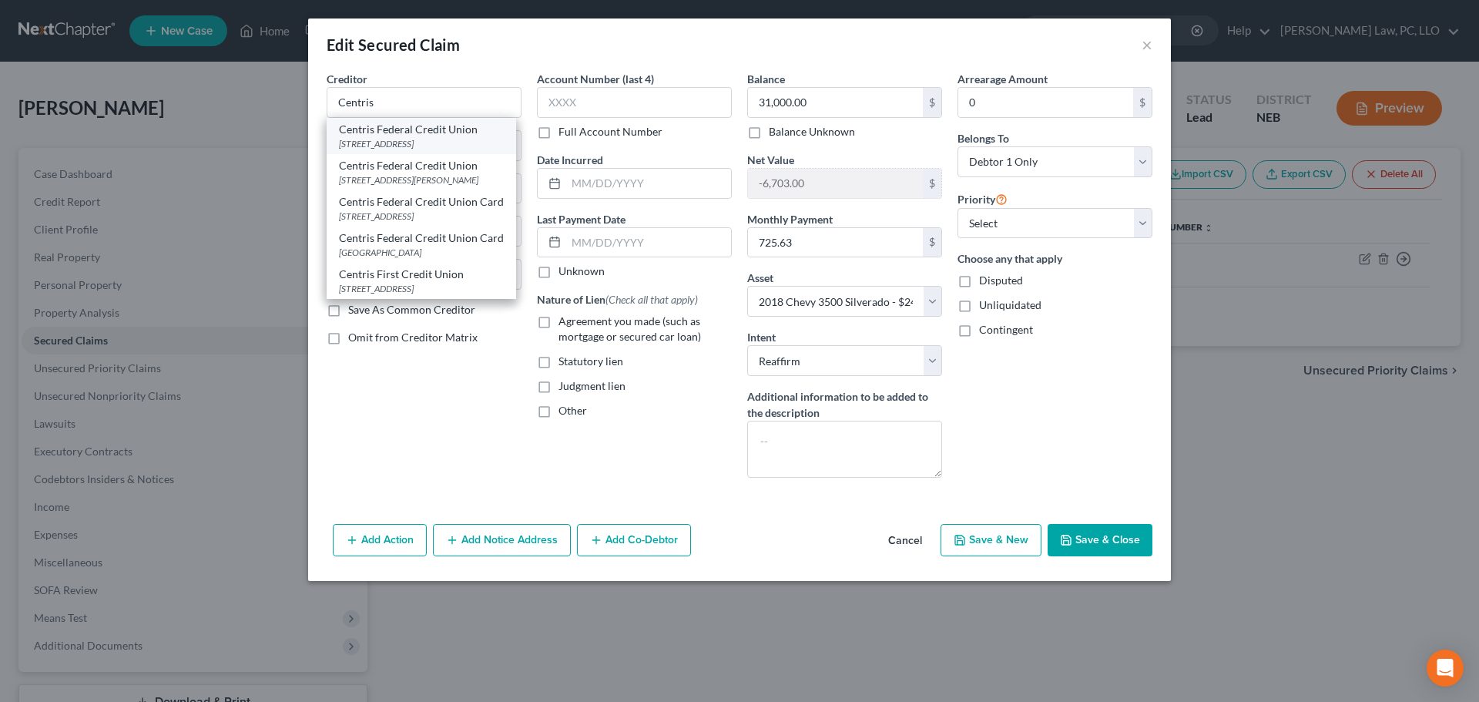
click at [400, 147] on div "[STREET_ADDRESS]" at bounding box center [421, 143] width 165 height 13
type input "Centris Federal Credit Union"
type input "[STREET_ADDRESS]"
type input "68154"
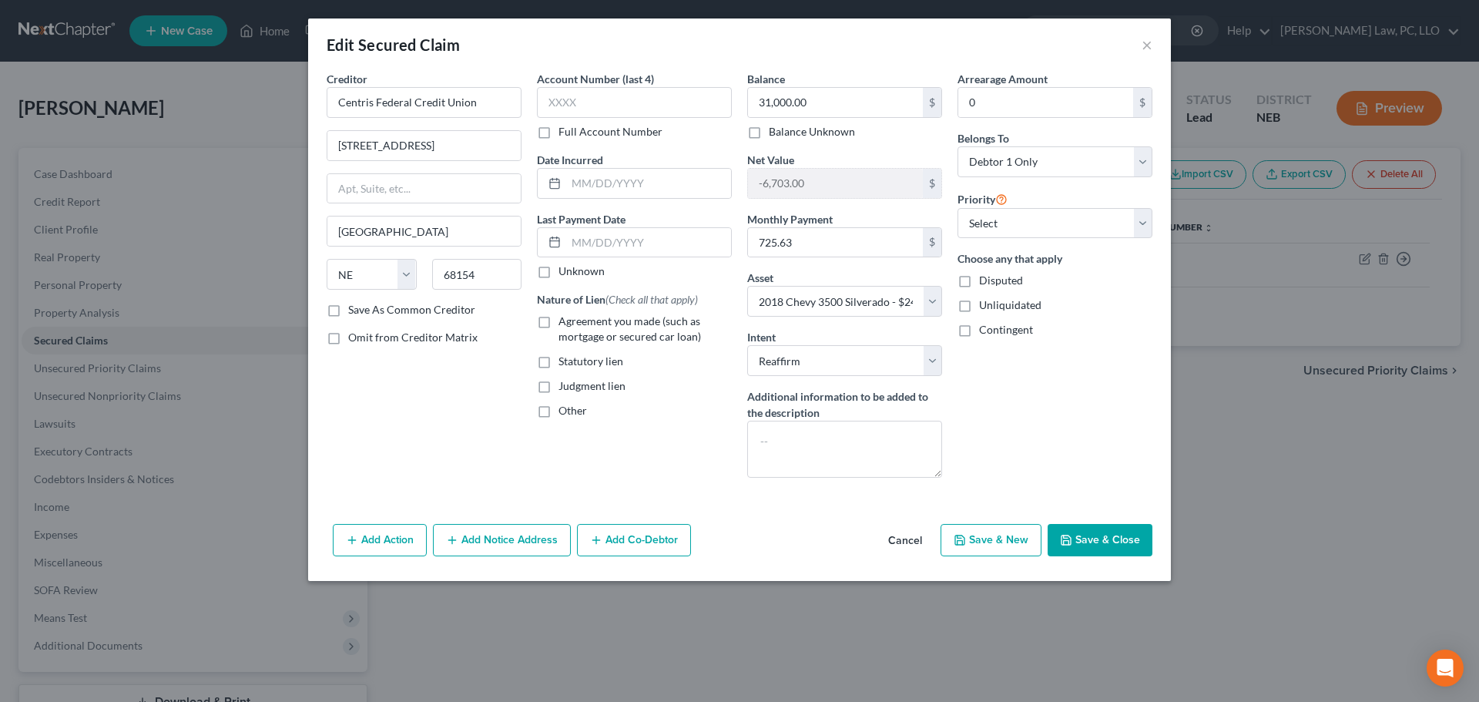
click at [594, 136] on label "Full Account Number" at bounding box center [611, 131] width 104 height 15
click at [575, 134] on input "Full Account Number" at bounding box center [570, 129] width 10 height 10
click at [594, 101] on input "text" at bounding box center [634, 102] width 195 height 31
type input "7014130011512"
click at [642, 340] on span "Agreement you made (such as mortgage or secured car loan)" at bounding box center [630, 328] width 143 height 29
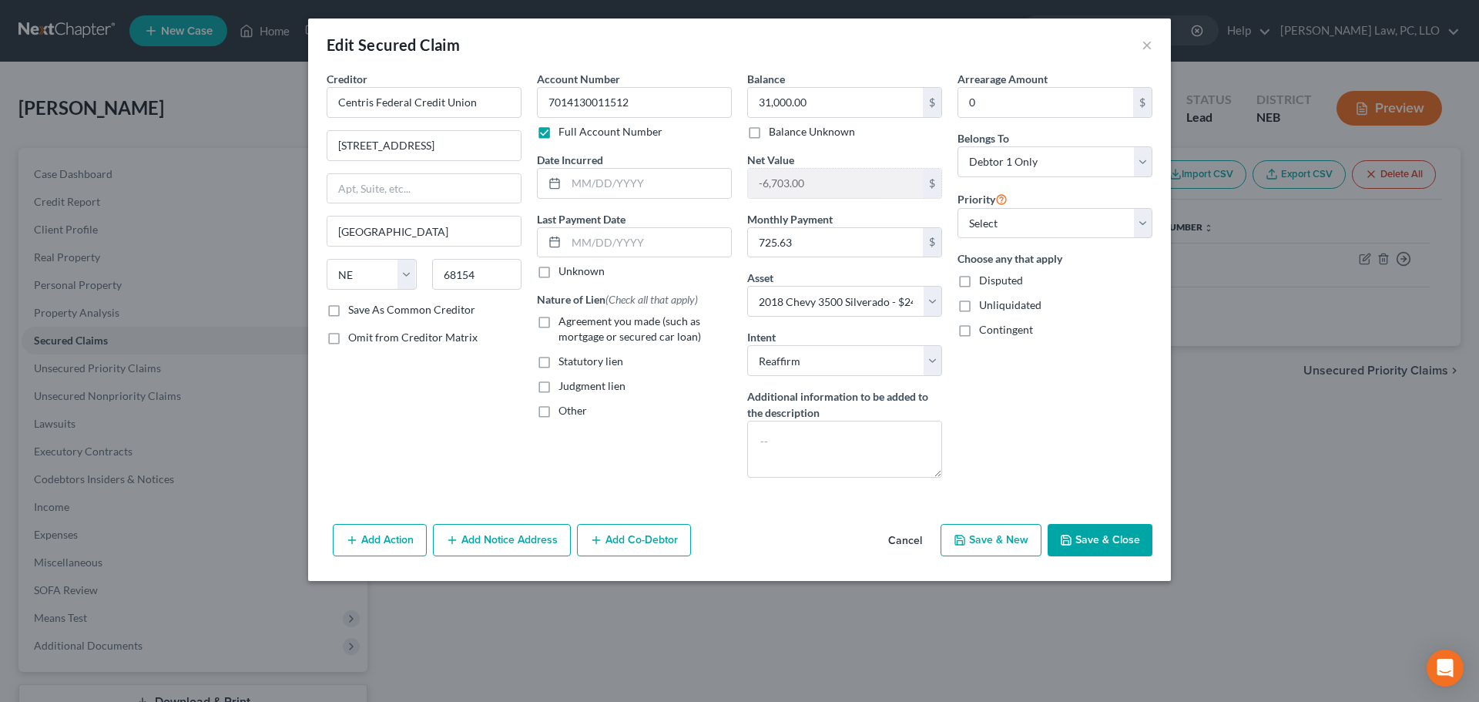
click at [575, 324] on input "Agreement you made (such as mortgage or secured car loan)" at bounding box center [570, 319] width 10 height 10
checkbox input "true"
click at [1116, 549] on button "Save & Close" at bounding box center [1100, 540] width 105 height 32
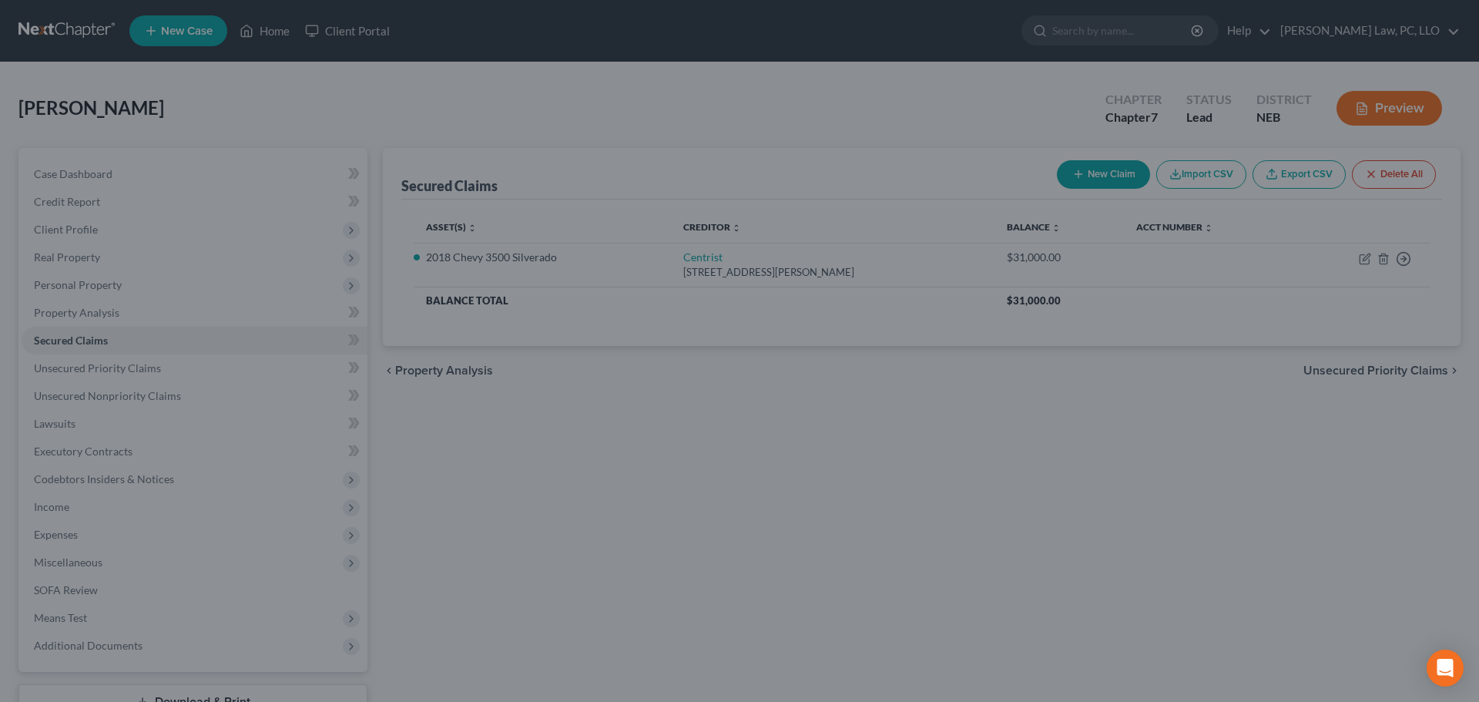
select select "4"
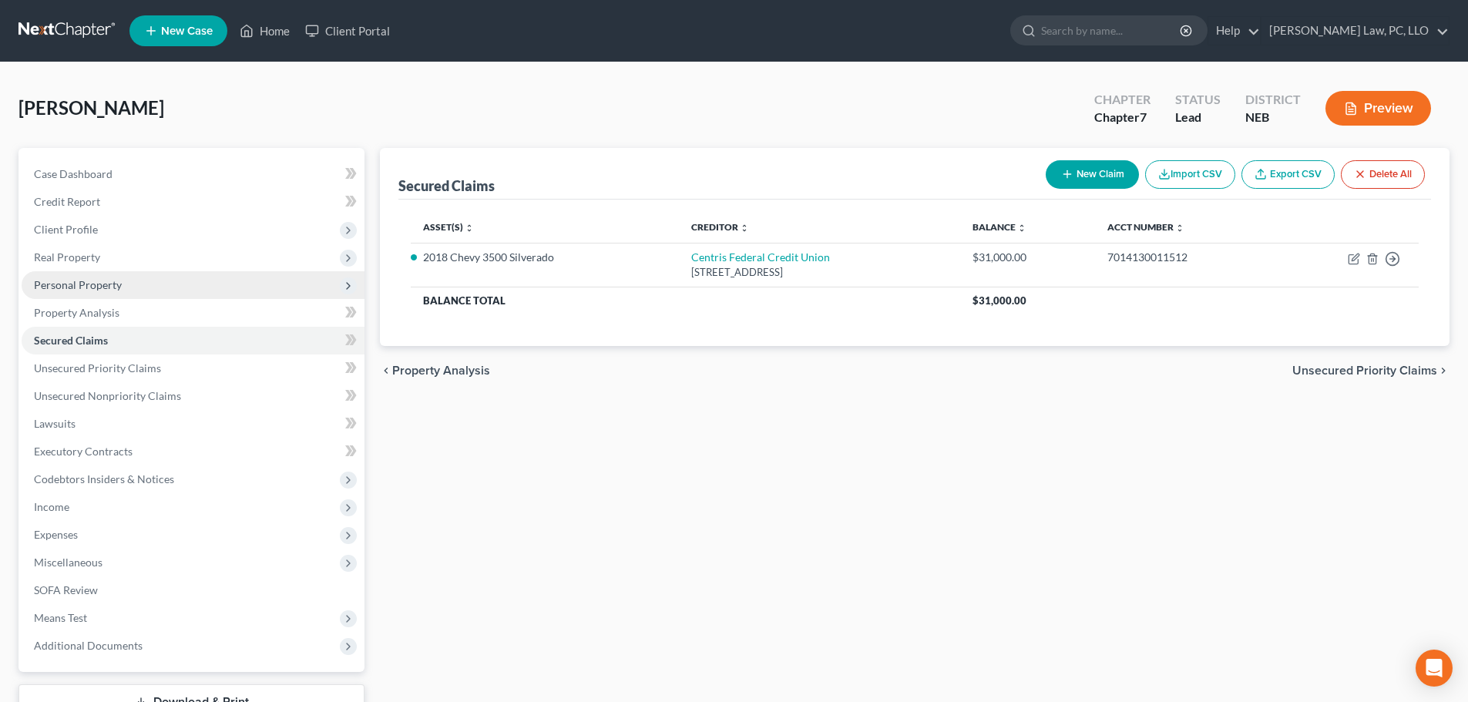
click at [89, 284] on span "Personal Property" at bounding box center [78, 284] width 88 height 13
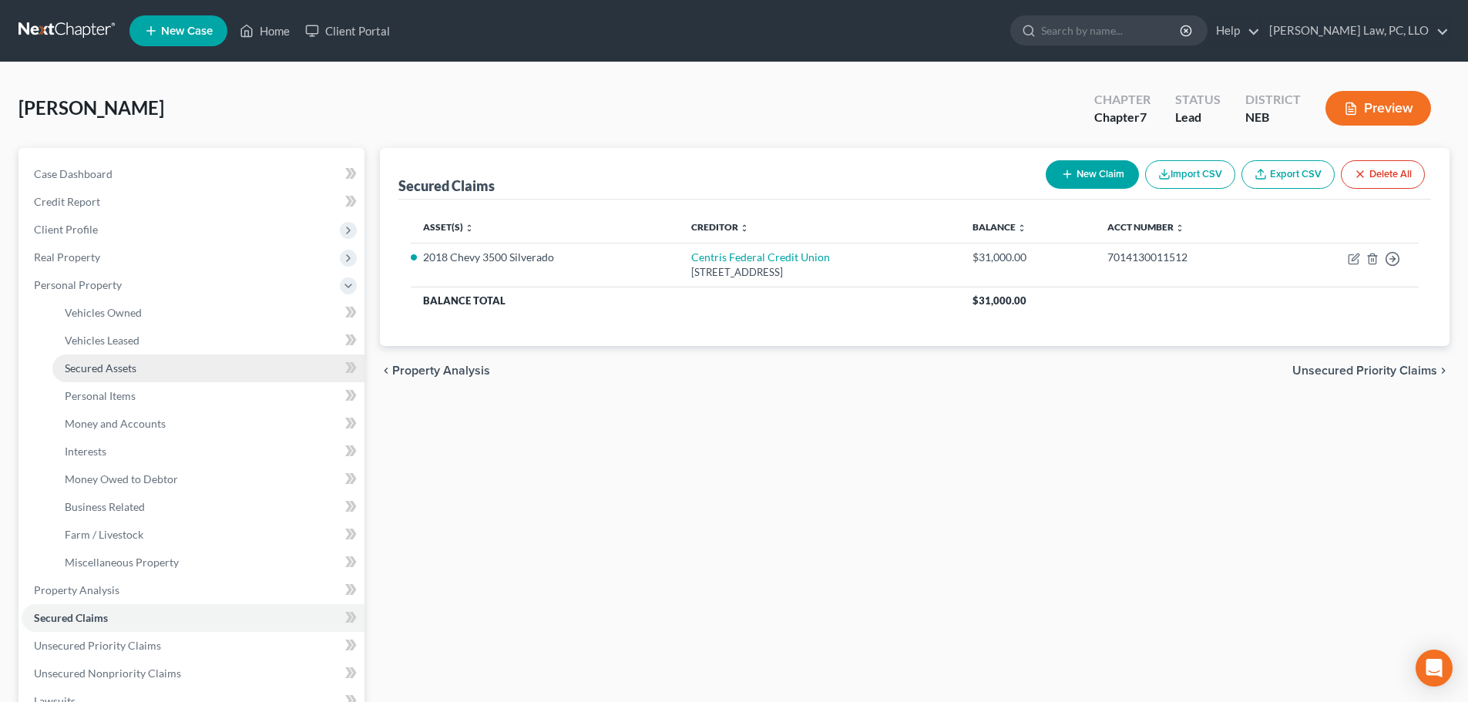
click at [116, 367] on span "Secured Assets" at bounding box center [101, 367] width 72 height 13
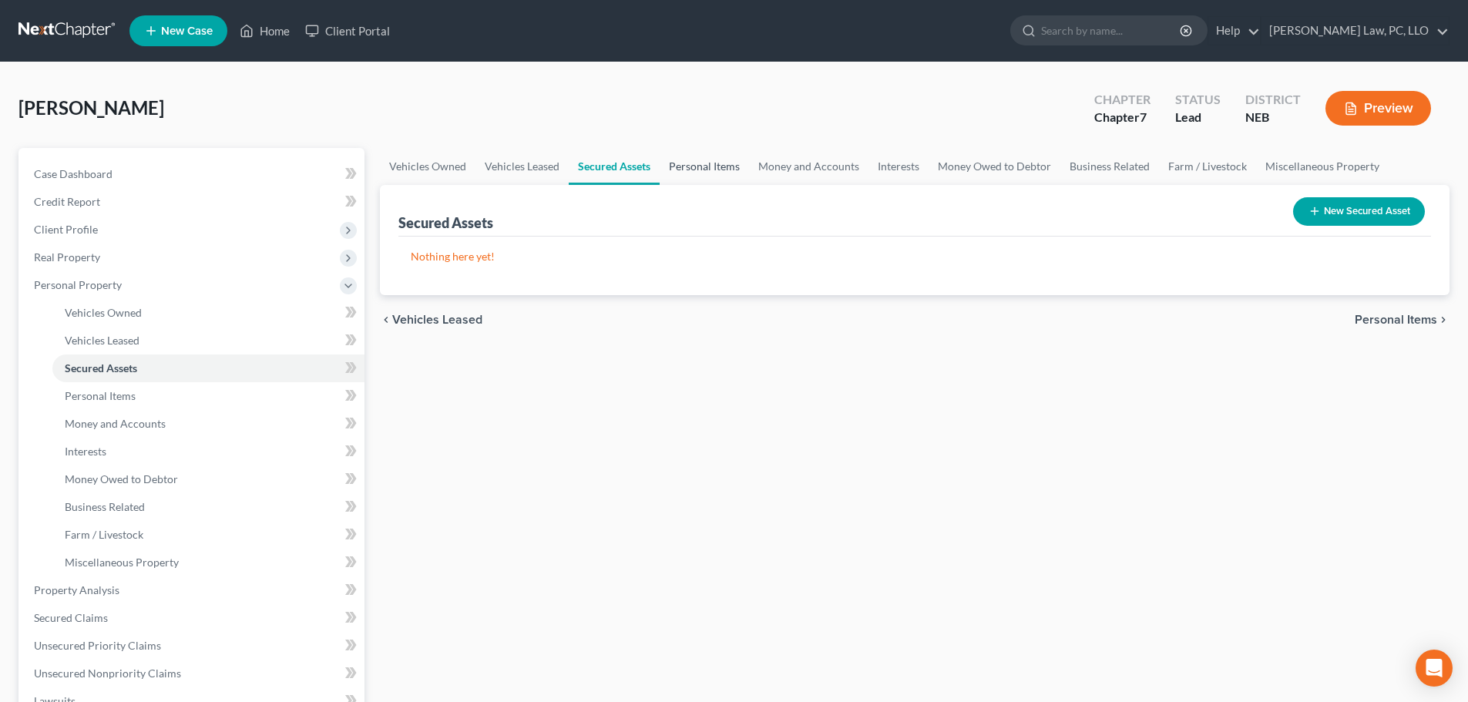
click at [699, 161] on link "Personal Items" at bounding box center [703, 166] width 89 height 37
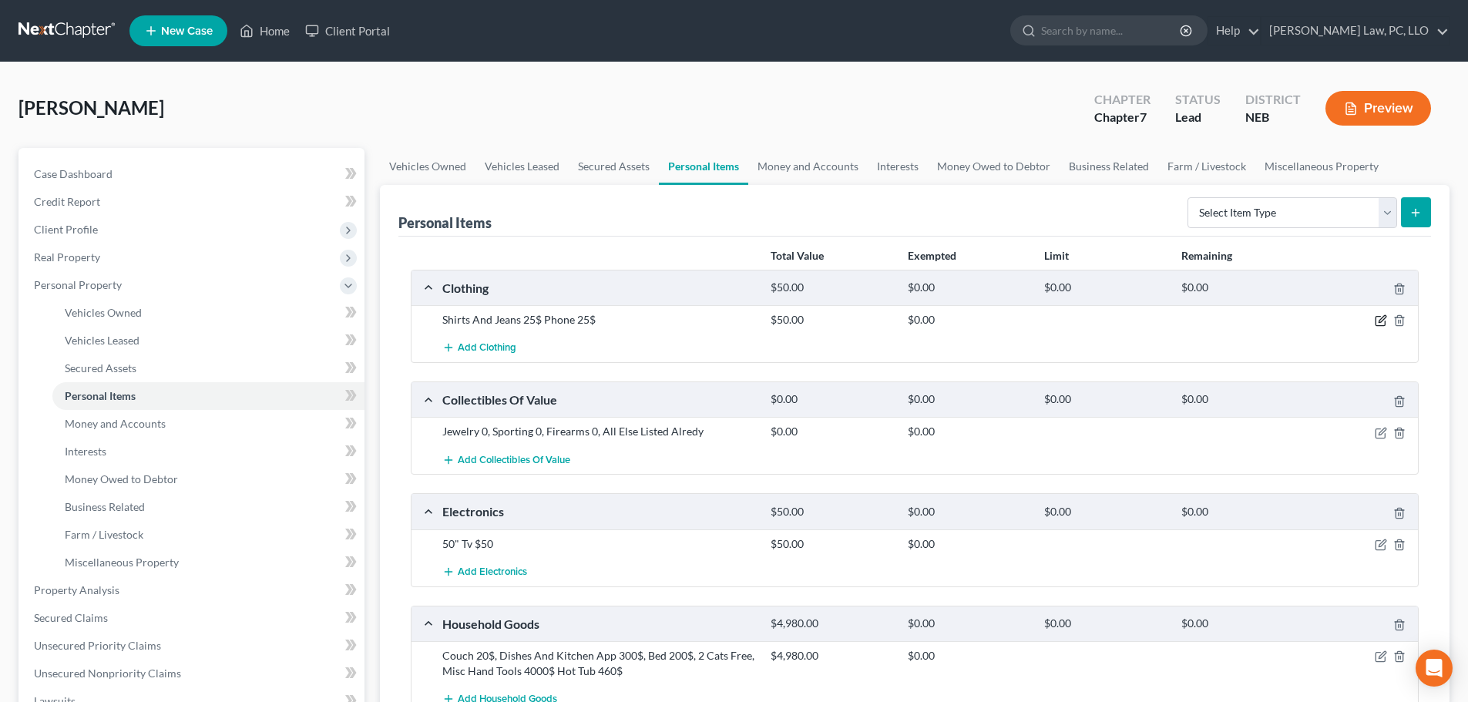
click at [1382, 319] on icon "button" at bounding box center [1380, 320] width 12 height 12
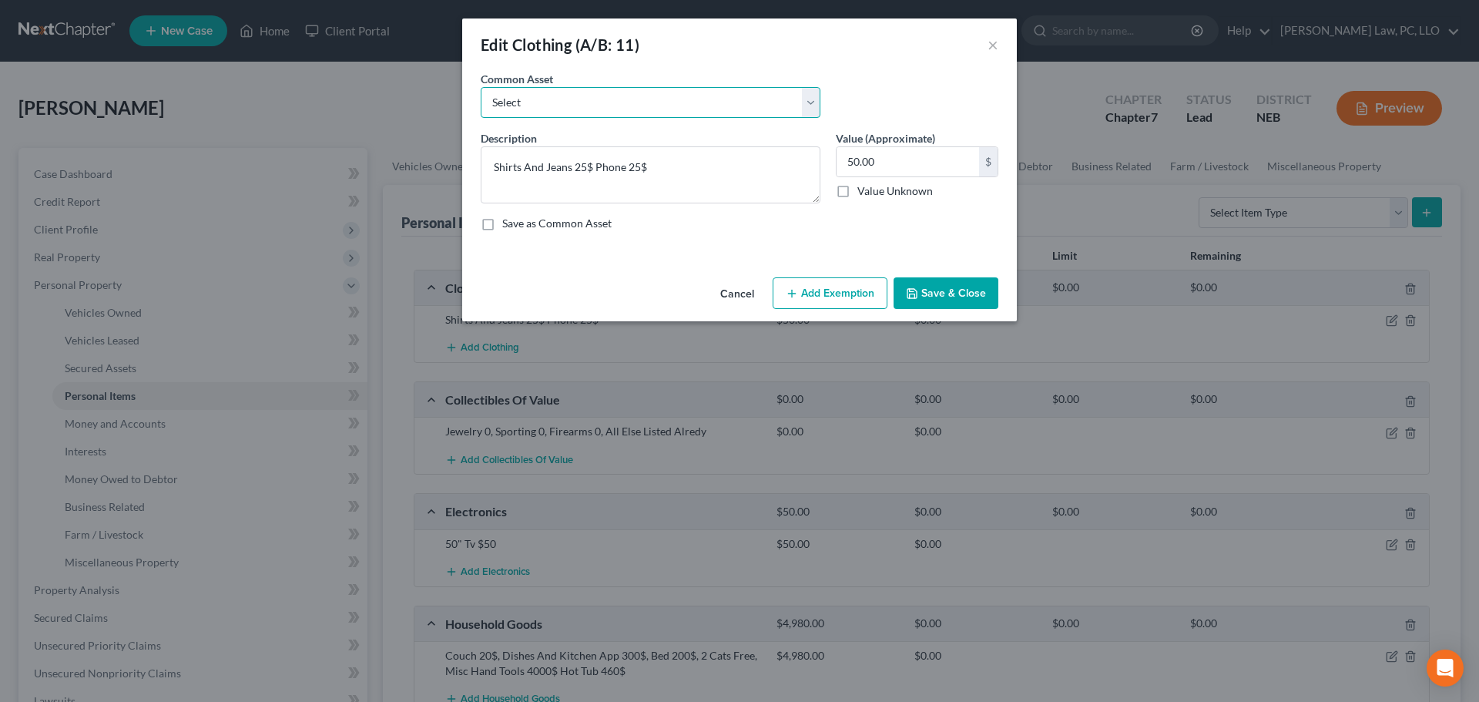
drag, startPoint x: 584, startPoint y: 102, endPoint x: 580, endPoint y: 115, distance: 12.9
click at [584, 102] on select "Select Clothing" at bounding box center [651, 102] width 340 height 31
select select "0"
click at [481, 87] on select "Select Clothing" at bounding box center [651, 102] width 340 height 31
type textarea "Clothing"
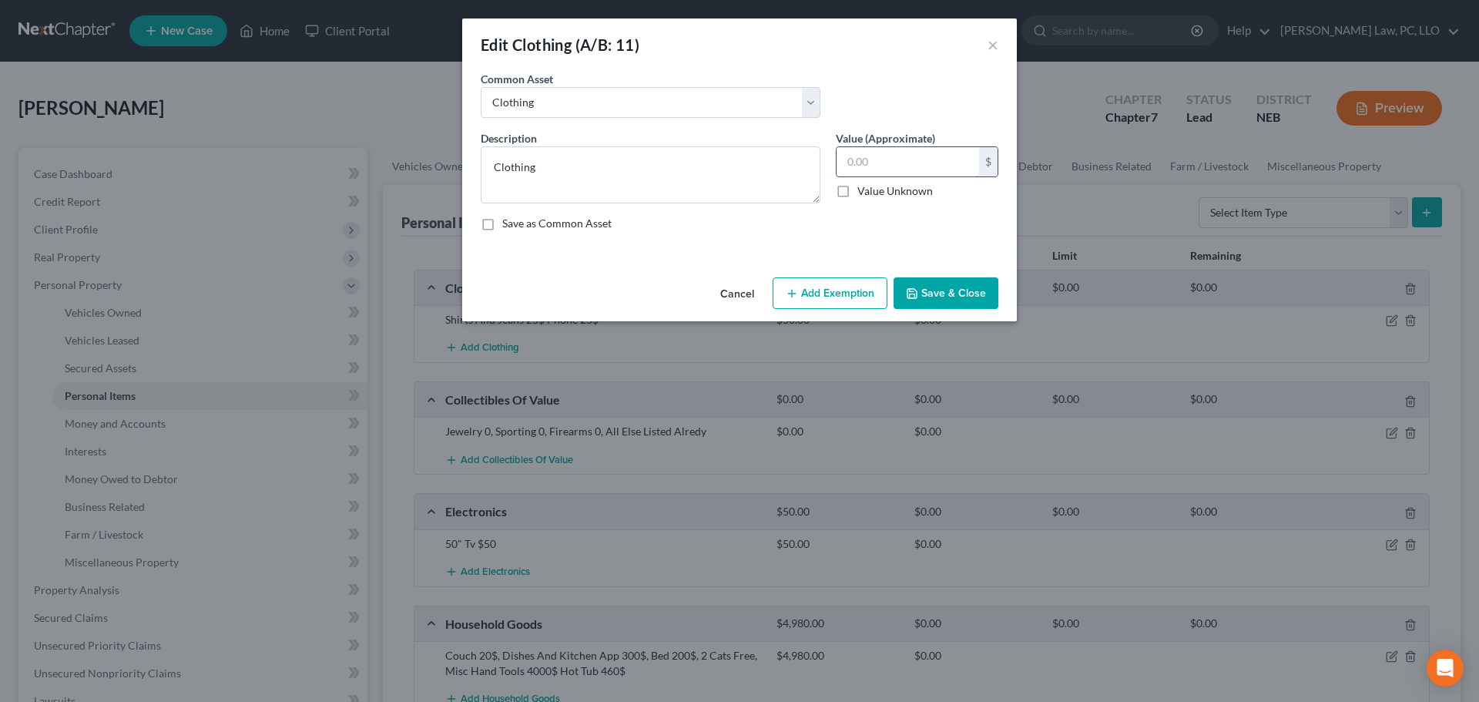
click at [917, 166] on input "text" at bounding box center [908, 161] width 143 height 29
type input "50"
click at [840, 296] on button "Add Exemption" at bounding box center [830, 293] width 115 height 32
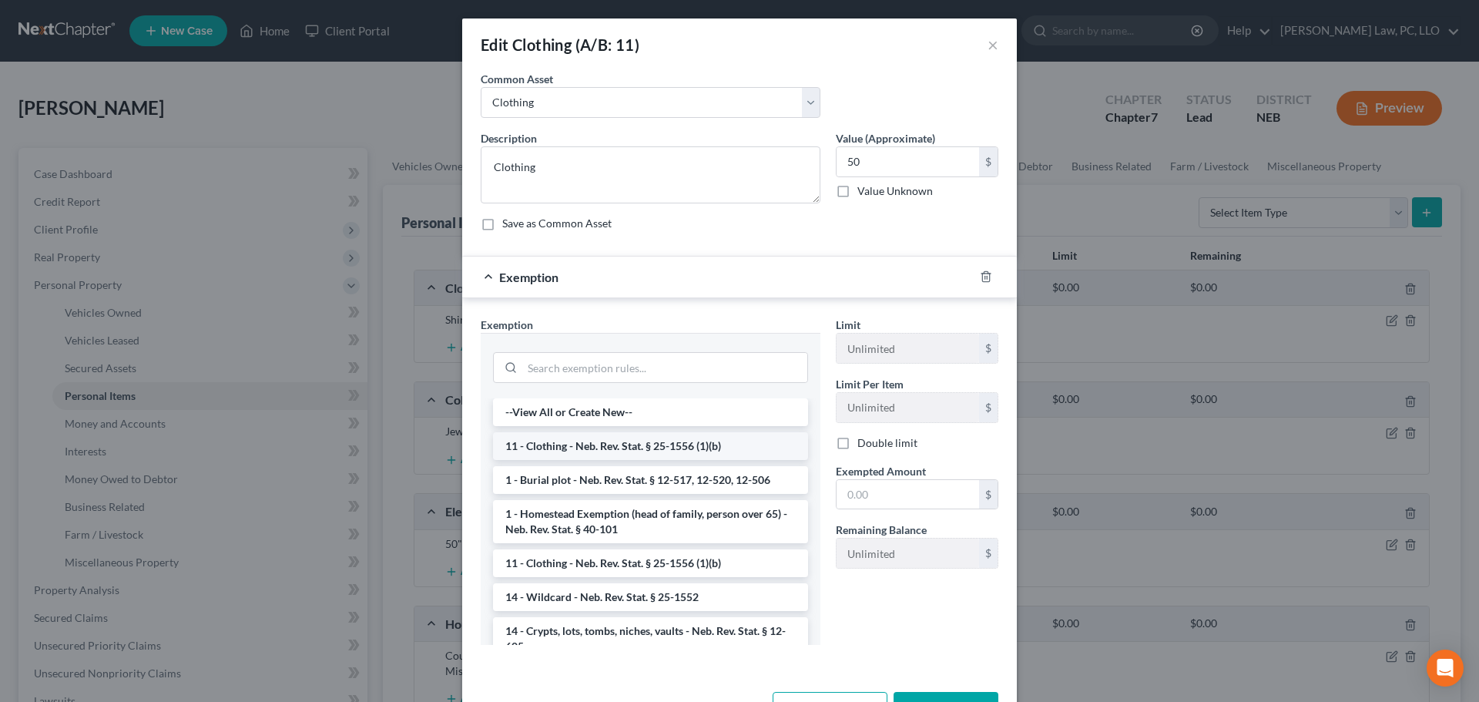
click at [637, 442] on li "11 - Clothing - Neb. Rev. Stat. § 25-1556 (1)(b)" at bounding box center [650, 446] width 315 height 28
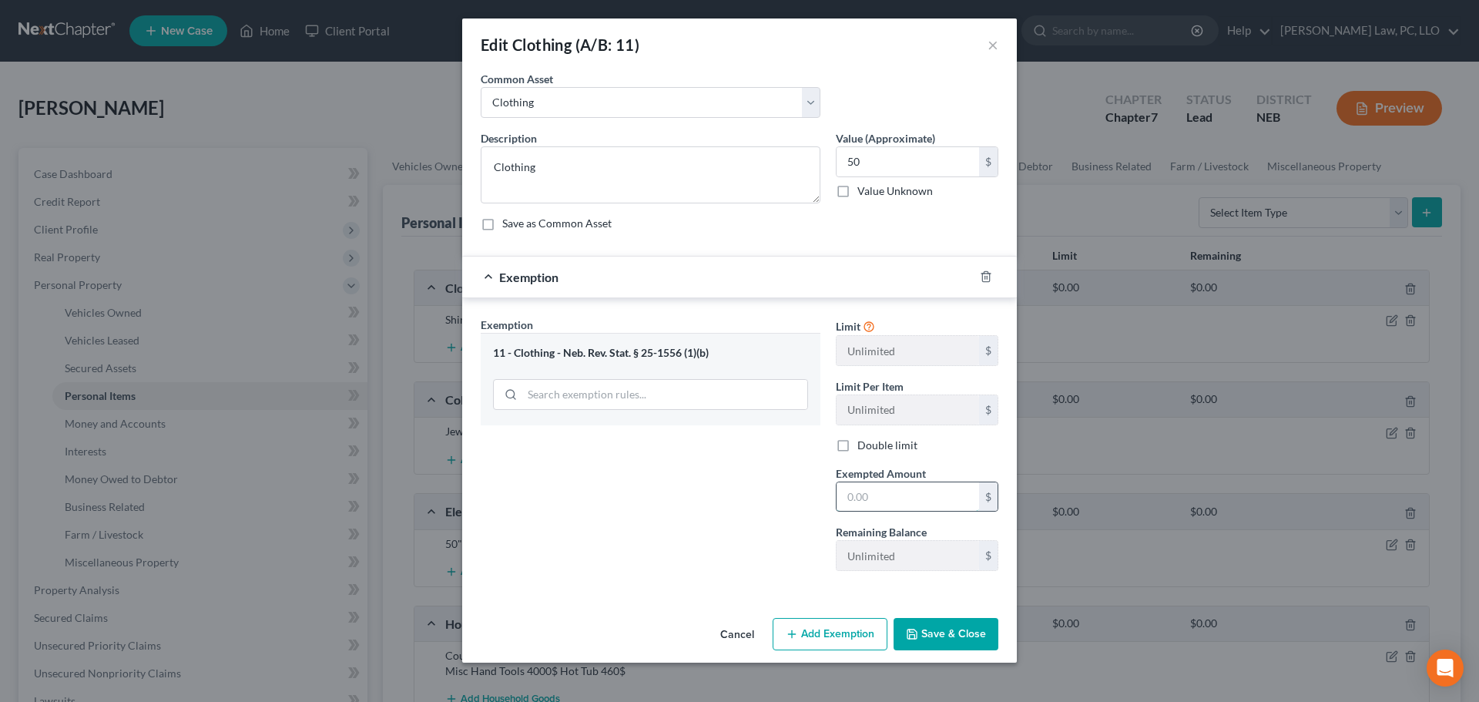
click at [881, 497] on input "text" at bounding box center [908, 496] width 143 height 29
type input "50"
click at [717, 579] on div "Exemption Set must be selected for CA. Exemption * 11 - Clothing - Neb. Rev. St…" at bounding box center [650, 450] width 355 height 267
click at [953, 630] on button "Save & Close" at bounding box center [946, 634] width 105 height 32
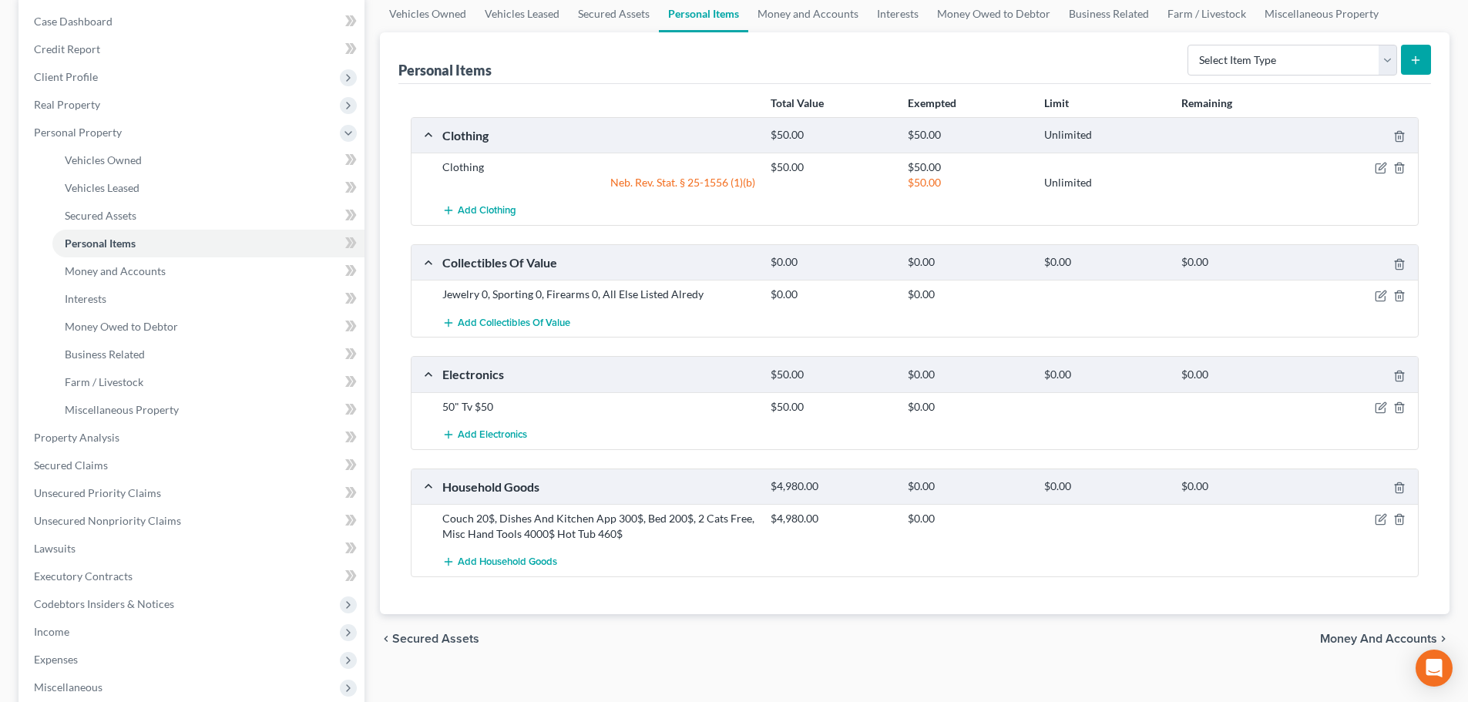
scroll to position [154, 0]
click at [1397, 294] on icon "button" at bounding box center [1399, 294] width 12 height 12
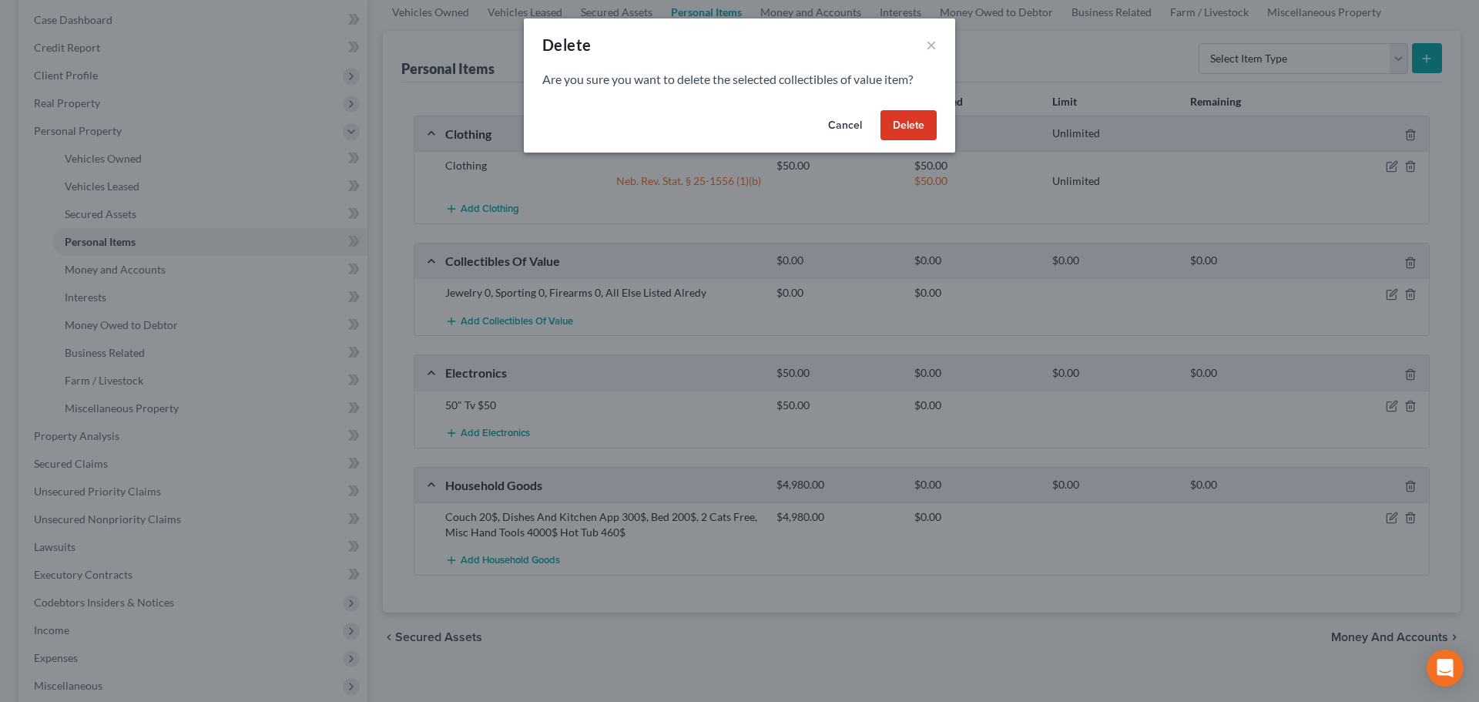
click at [896, 122] on button "Delete" at bounding box center [909, 125] width 56 height 31
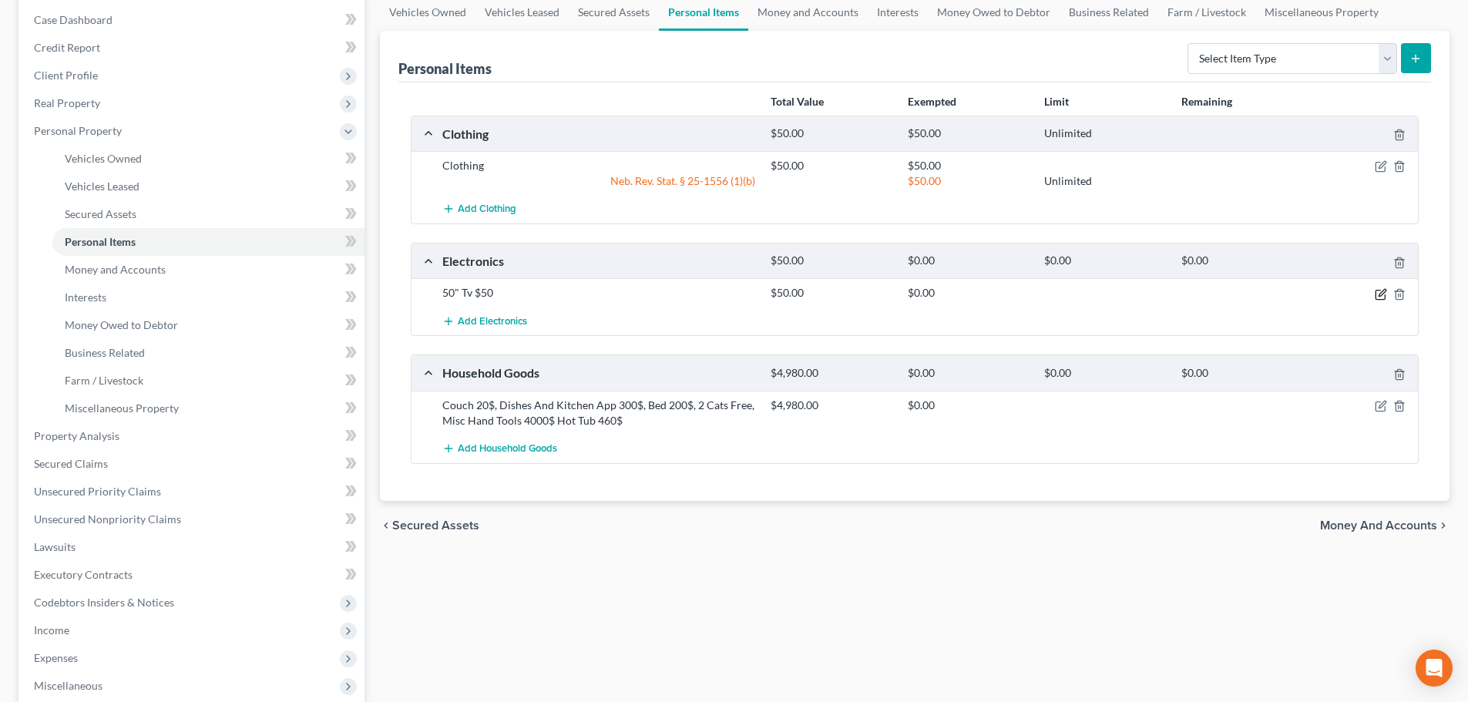
click at [1384, 294] on icon "button" at bounding box center [1380, 294] width 12 height 12
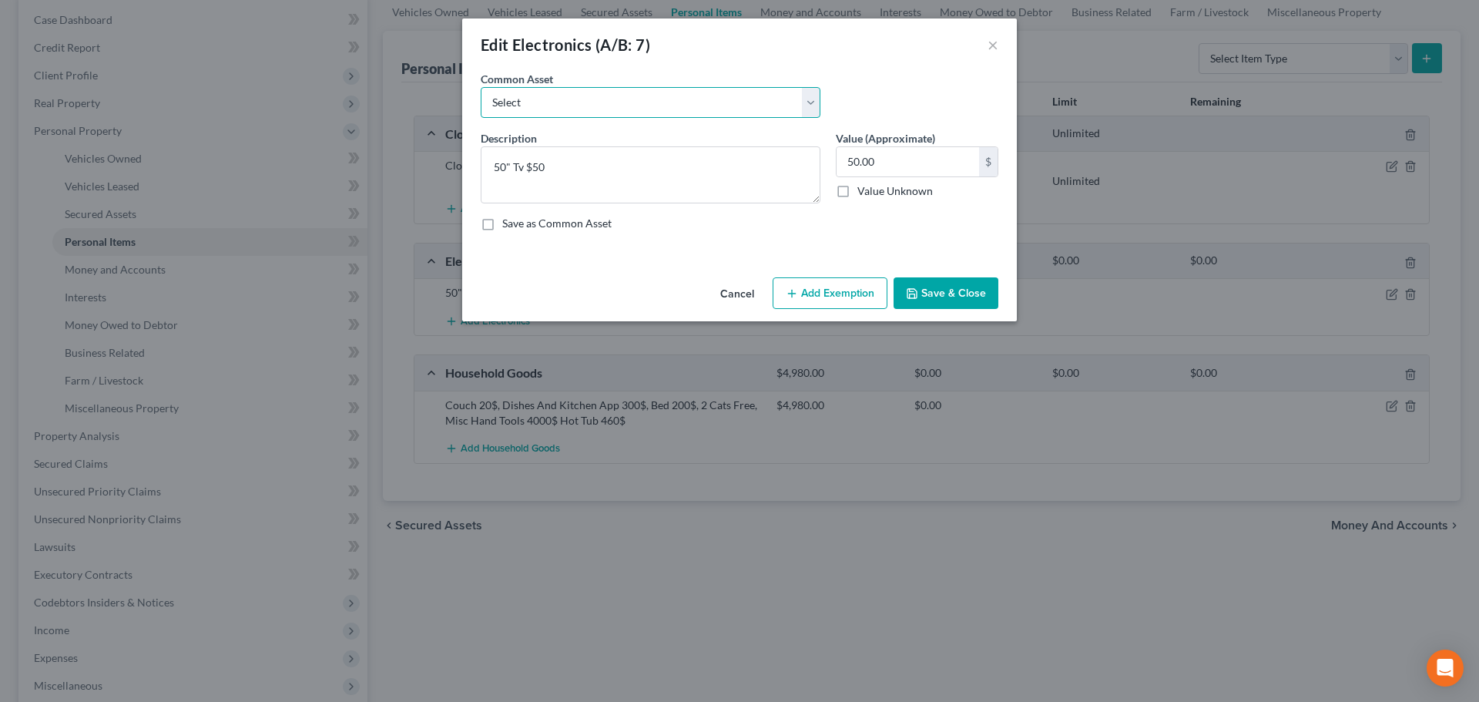
drag, startPoint x: 718, startPoint y: 99, endPoint x: 716, endPoint y: 115, distance: 16.3
click at [718, 99] on select "Select Electronics" at bounding box center [651, 102] width 340 height 31
select select "0"
click at [481, 87] on select "Select Electronics" at bounding box center [651, 102] width 340 height 31
type textarea "Electronics"
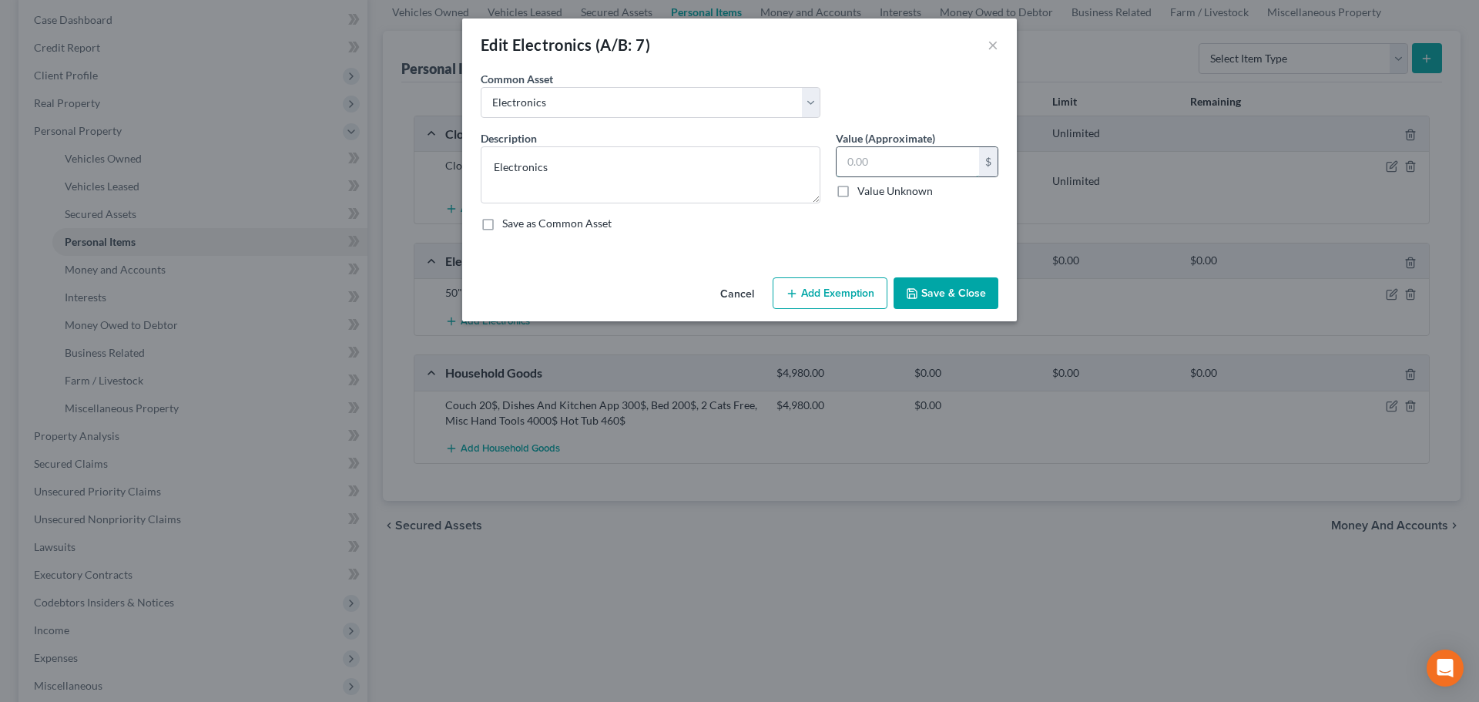
click at [912, 159] on input "text" at bounding box center [908, 161] width 143 height 29
type input "100"
click at [843, 285] on button "Add Exemption" at bounding box center [830, 293] width 115 height 32
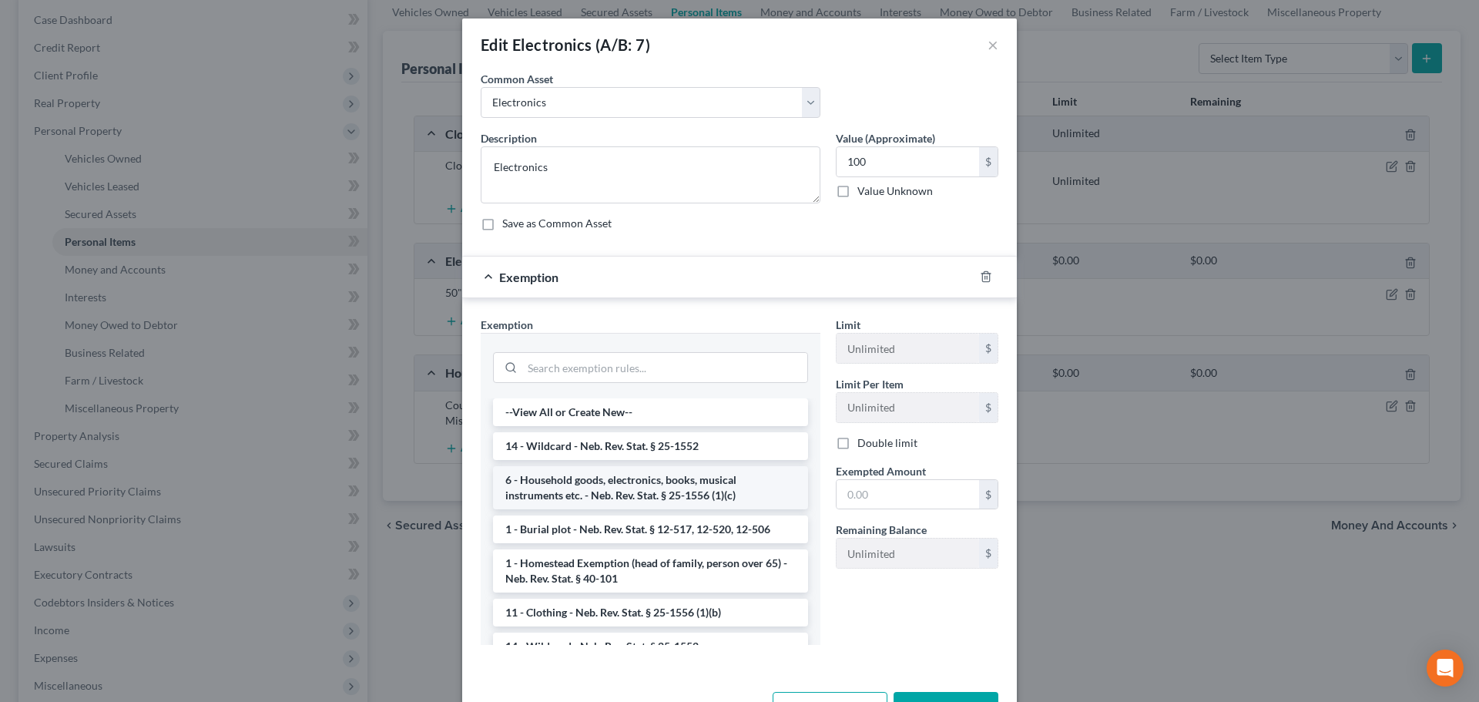
click at [646, 485] on li "6 - Household goods, electronics, books, musical instruments etc. - Neb. Rev. S…" at bounding box center [650, 487] width 315 height 43
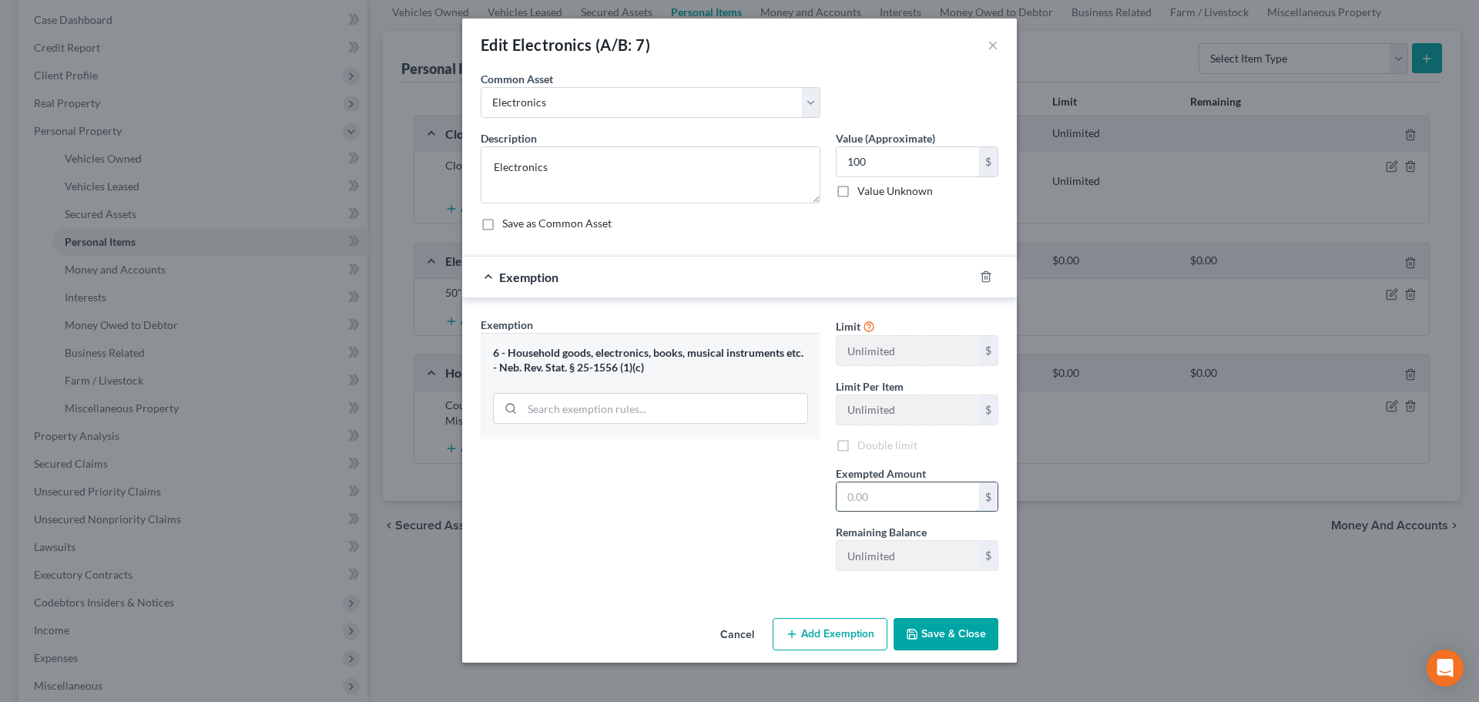
click at [873, 497] on input "text" at bounding box center [908, 496] width 143 height 29
type input "100"
click at [744, 518] on div "Exemption Set must be selected for CA. Exemption * 6 - Household goods, electro…" at bounding box center [650, 450] width 355 height 267
click at [950, 626] on button "Save & Close" at bounding box center [946, 634] width 105 height 32
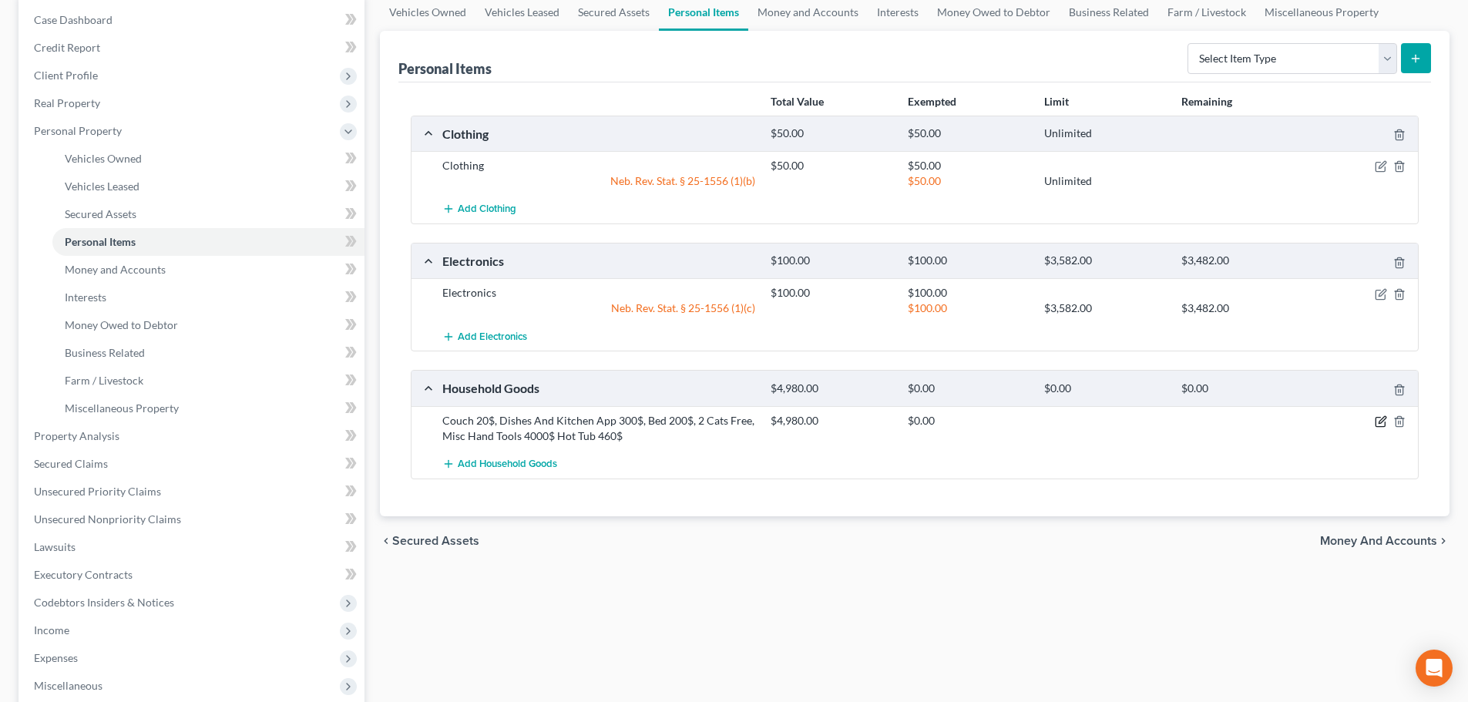
click at [1380, 416] on icon "button" at bounding box center [1380, 421] width 12 height 12
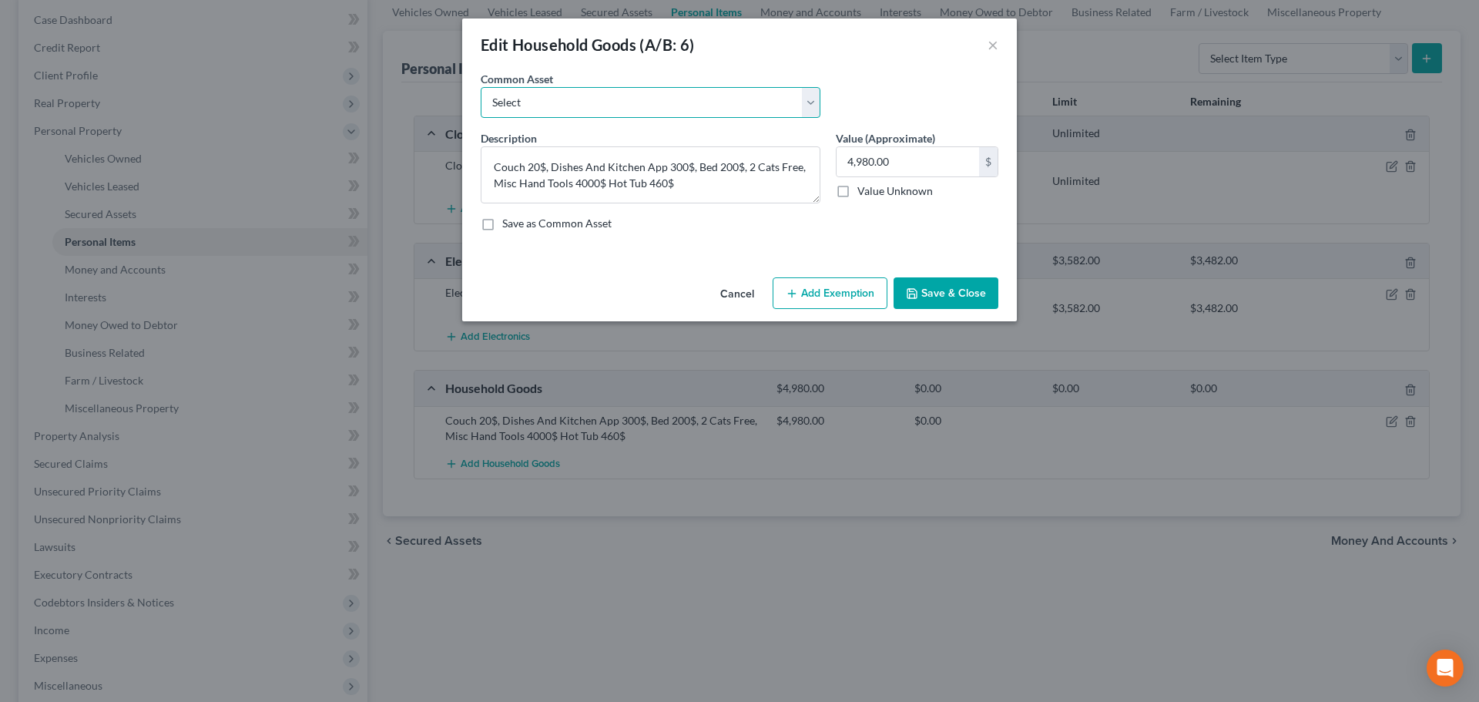
click at [673, 104] on select "Select Household Goods and Furniture" at bounding box center [651, 102] width 340 height 31
click at [670, 103] on select "Select Household Goods and Furniture" at bounding box center [651, 102] width 340 height 31
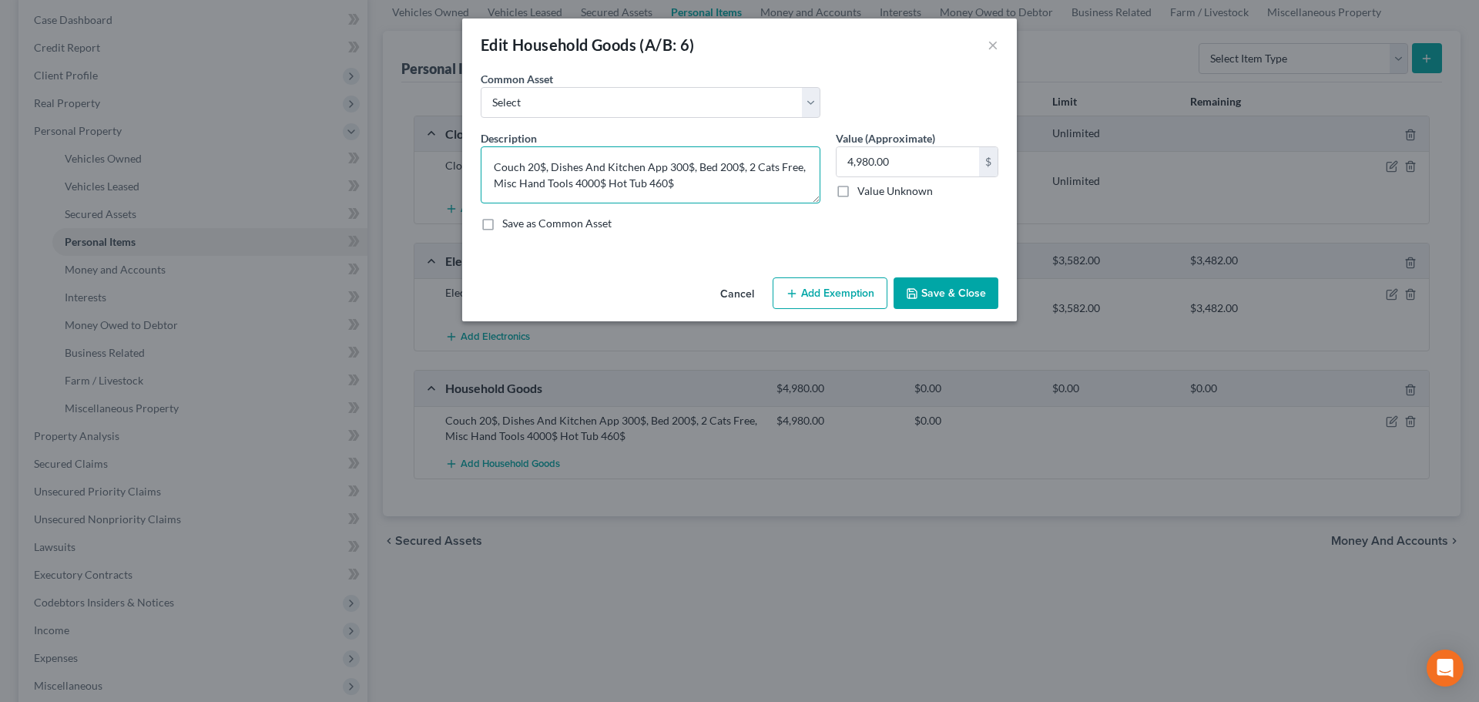
click at [681, 177] on textarea "Couch 20$, Dishes And Kitchen App 300$, Bed 200$, 2 Cats Free, Misc Hand Tools …" at bounding box center [651, 174] width 340 height 57
drag, startPoint x: 683, startPoint y: 182, endPoint x: 545, endPoint y: 118, distance: 152.0
click at [513, 163] on textarea "Couch 20$, Dishes And Kitchen App 300$, Bed 200$, 2 Cats Free, Misc Hand Tools …" at bounding box center [651, 174] width 340 height 57
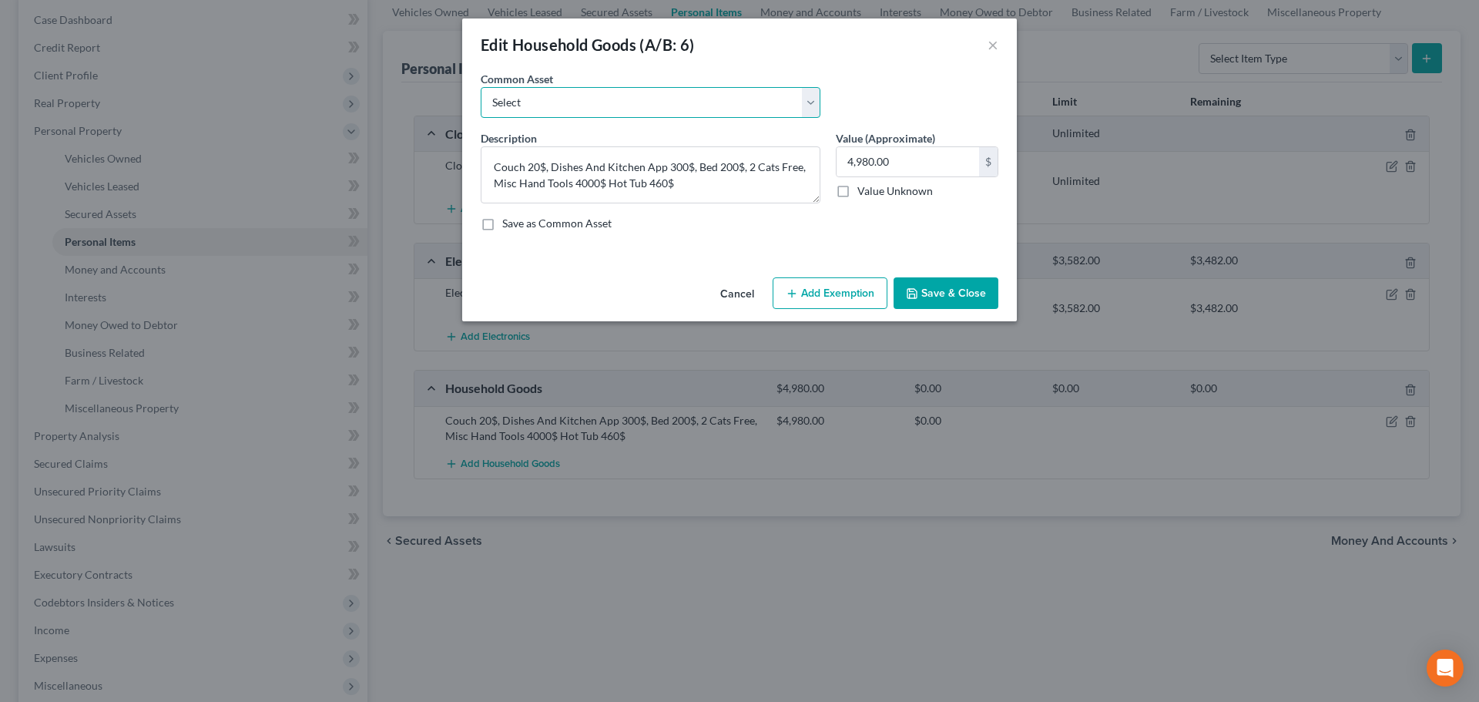
click at [564, 96] on select "Select Household Goods and Furniture" at bounding box center [651, 102] width 340 height 31
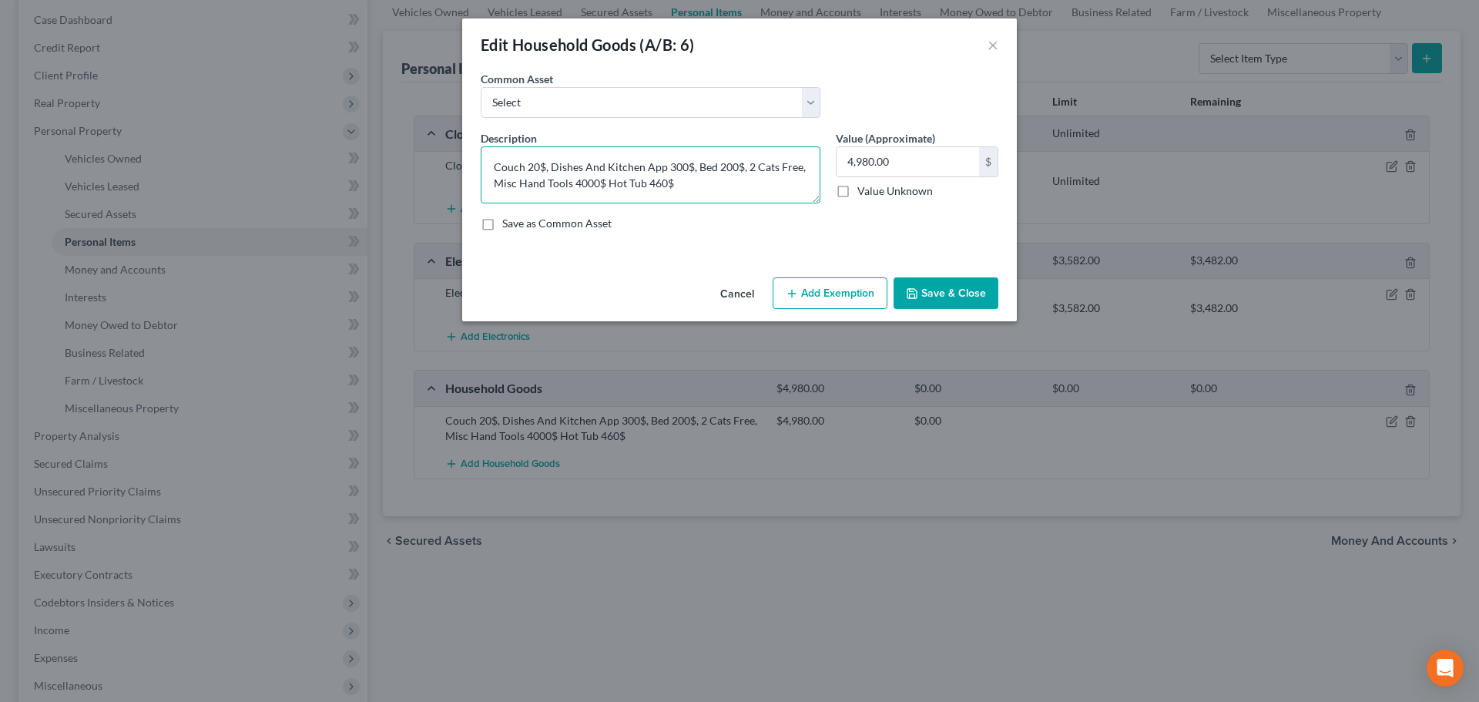
click at [570, 192] on textarea "Couch 20$, Dishes And Kitchen App 300$, Bed 200$, 2 Cats Free, Misc Hand Tools …" at bounding box center [651, 174] width 340 height 57
drag, startPoint x: 801, startPoint y: 166, endPoint x: 759, endPoint y: 165, distance: 42.4
click at [759, 165] on textarea "Couch 20$, Dishes And Kitchen App 300$, Bed 200$, 2 Cats Free, Misc Hand Tools …" at bounding box center [651, 174] width 340 height 57
drag, startPoint x: 551, startPoint y: 184, endPoint x: 500, endPoint y: 183, distance: 50.8
click at [500, 183] on textarea "Couch 20$, Dishes And Kitchen App 300$, Bed 200$, Misc Hand Tools 4000$ Hot Tub…" at bounding box center [651, 174] width 340 height 57
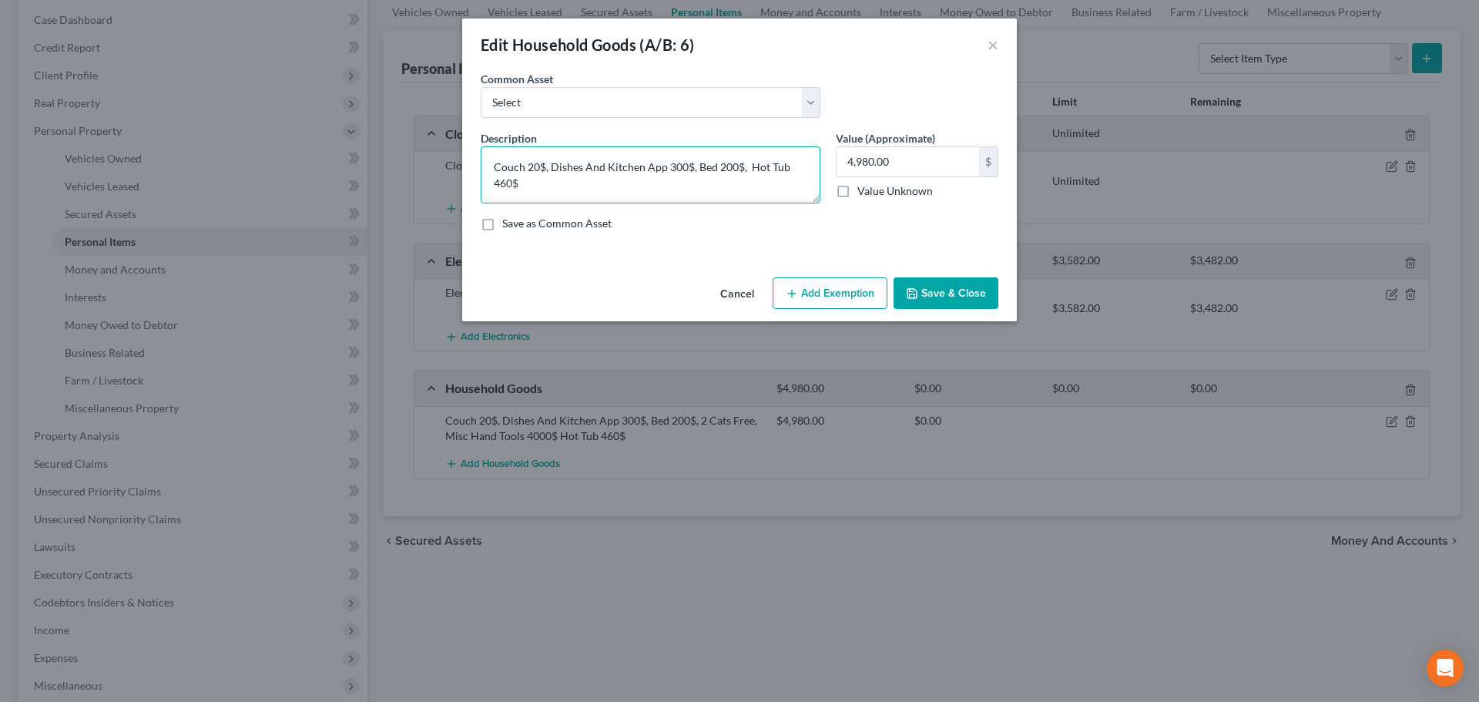
drag, startPoint x: 746, startPoint y: 166, endPoint x: 483, endPoint y: 168, distance: 262.7
click at [476, 166] on div "Description * Couch 20$, Dishes And Kitchen App 300$, Bed 200$, Hot Tub 460$" at bounding box center [650, 166] width 355 height 73
click at [730, 159] on textarea "Household Goods and Furniture, Hot Tub 460$" at bounding box center [651, 174] width 340 height 57
type textarea "Household Goods and Furniture, Hot Tub"
type input "980.00"
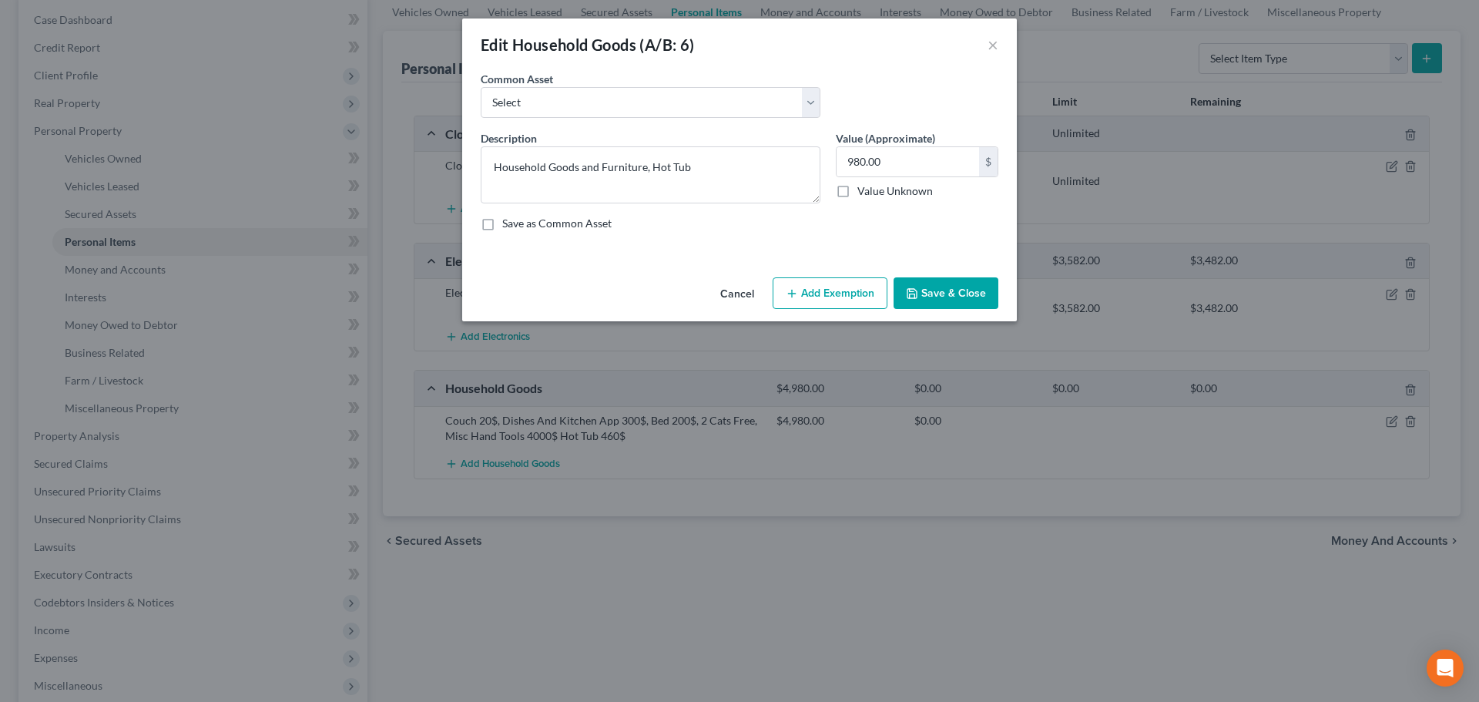
click at [812, 295] on button "Add Exemption" at bounding box center [830, 293] width 115 height 32
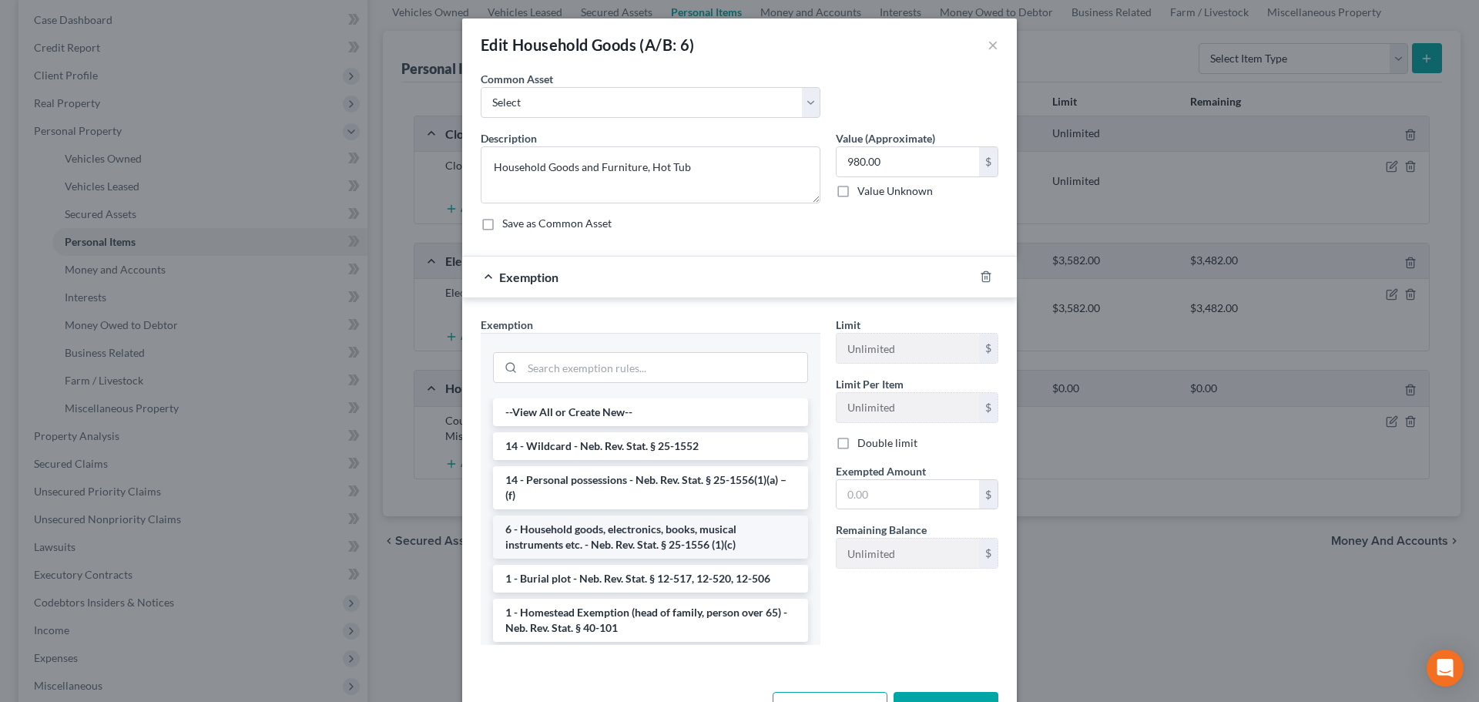
click at [693, 519] on li "6 - Household goods, electronics, books, musical instruments etc. - Neb. Rev. S…" at bounding box center [650, 536] width 315 height 43
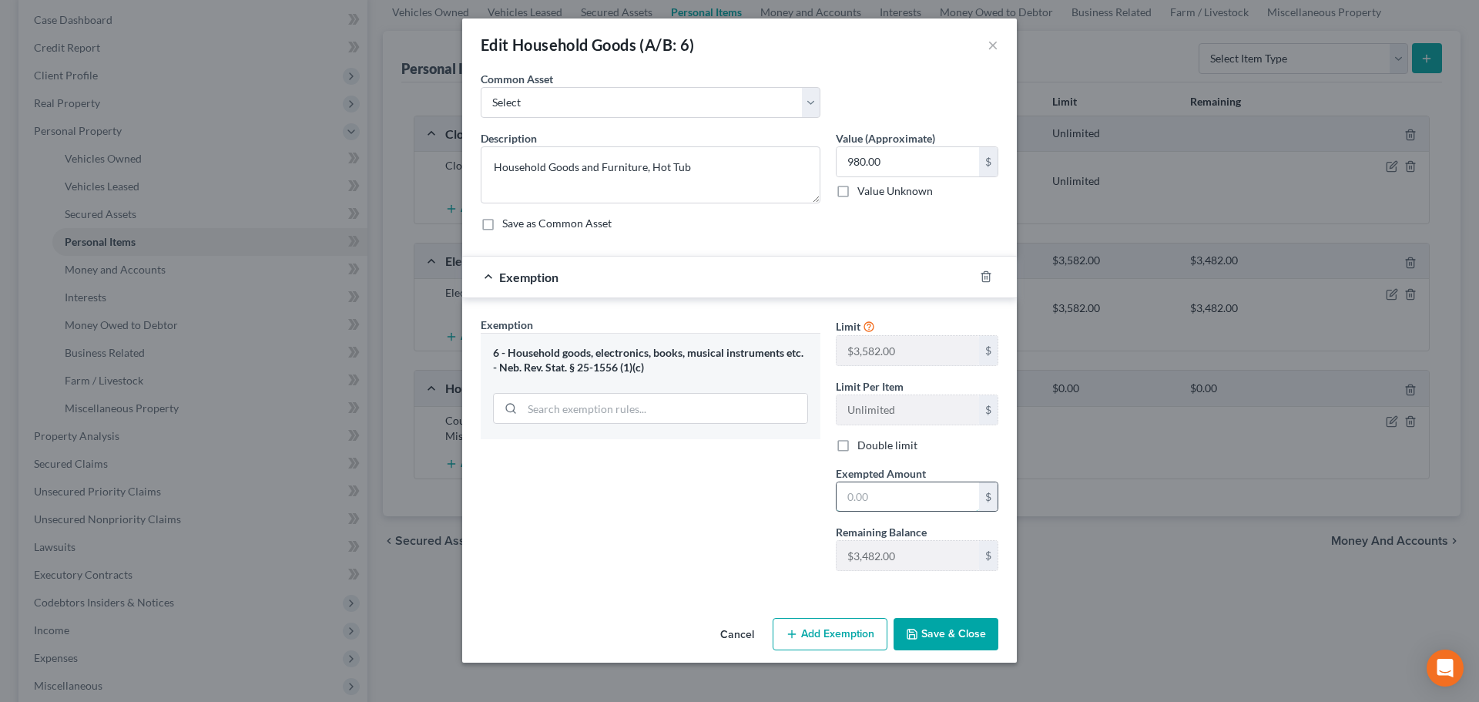
click at [864, 492] on input "text" at bounding box center [908, 496] width 143 height 29
type input "980"
click at [923, 639] on button "Save & Close" at bounding box center [946, 634] width 105 height 32
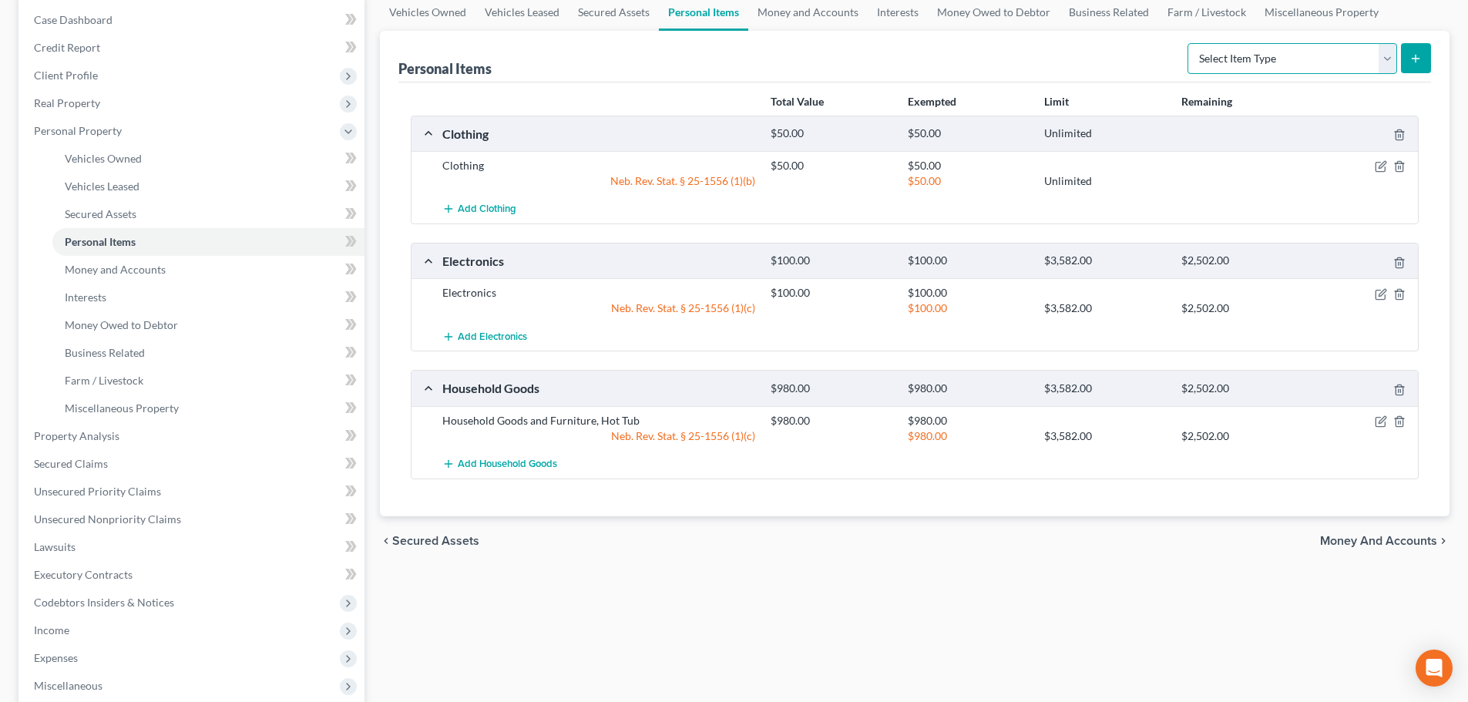
drag, startPoint x: 1305, startPoint y: 61, endPoint x: 1295, endPoint y: 72, distance: 15.3
click at [1305, 61] on select "Select Item Type Clothing (A/B: 11) Collectibles Of Value (A/B: 8) Electronics …" at bounding box center [1292, 58] width 210 height 31
select select "other"
click at [1189, 43] on select "Select Item Type Clothing (A/B: 11) Collectibles Of Value (A/B: 8) Electronics …" at bounding box center [1292, 58] width 210 height 31
click at [1406, 55] on button "submit" at bounding box center [1415, 58] width 30 height 30
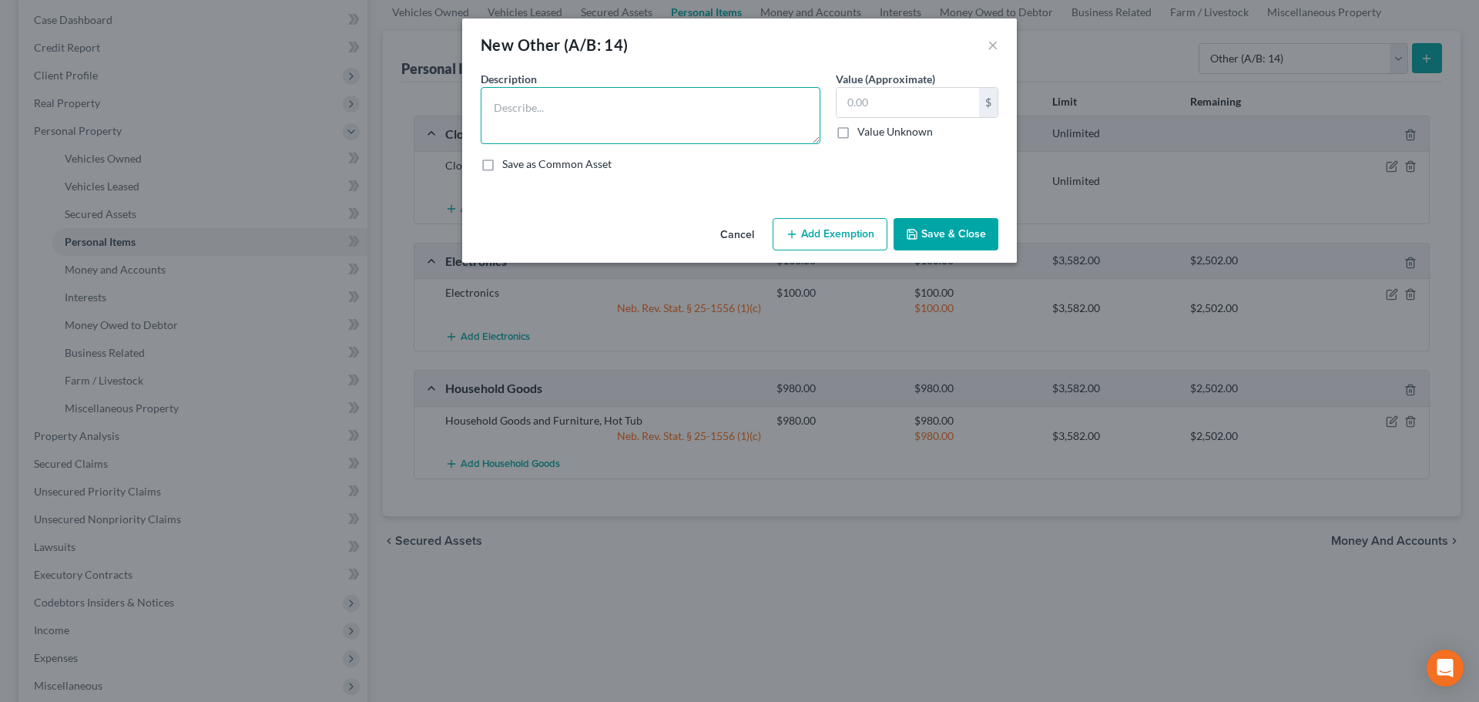
click at [711, 101] on textarea at bounding box center [651, 115] width 340 height 57
type textarea "Tools used in profession"
type input "4,000"
click at [843, 224] on button "Add Exemption" at bounding box center [830, 234] width 115 height 32
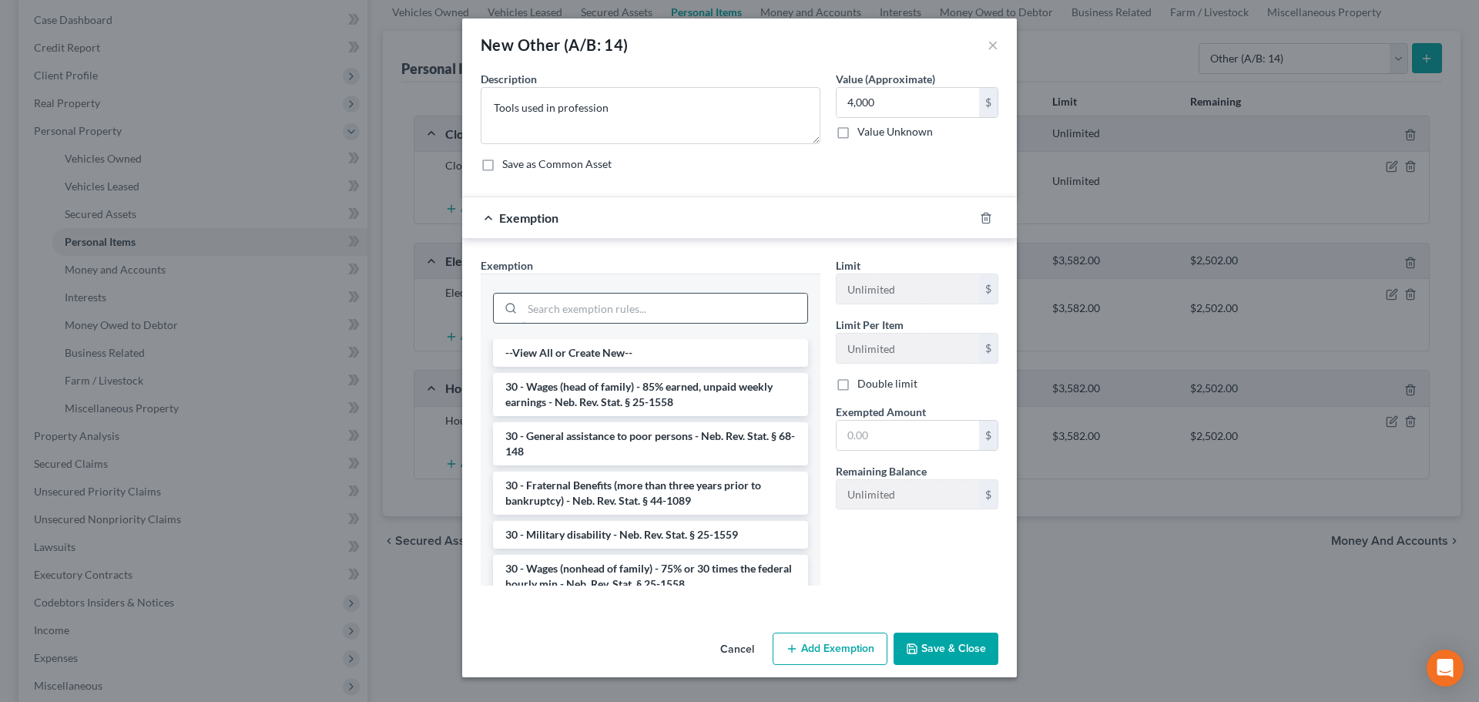
click at [580, 314] on input "search" at bounding box center [664, 308] width 285 height 29
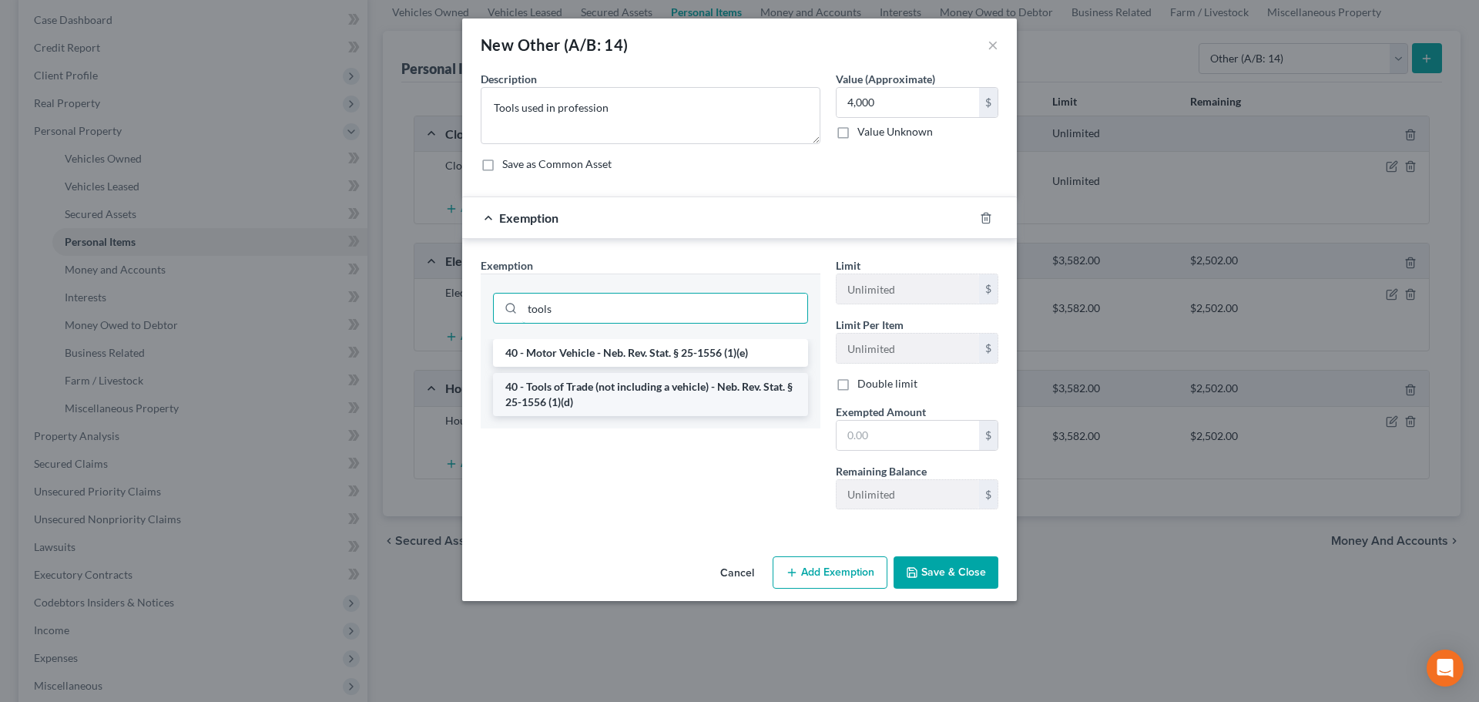
type input "tools"
click at [580, 394] on li "40 - Tools of Trade (not including a vehicle) - Neb. Rev. Stat. § 25-1556 (1)(d)" at bounding box center [650, 394] width 315 height 43
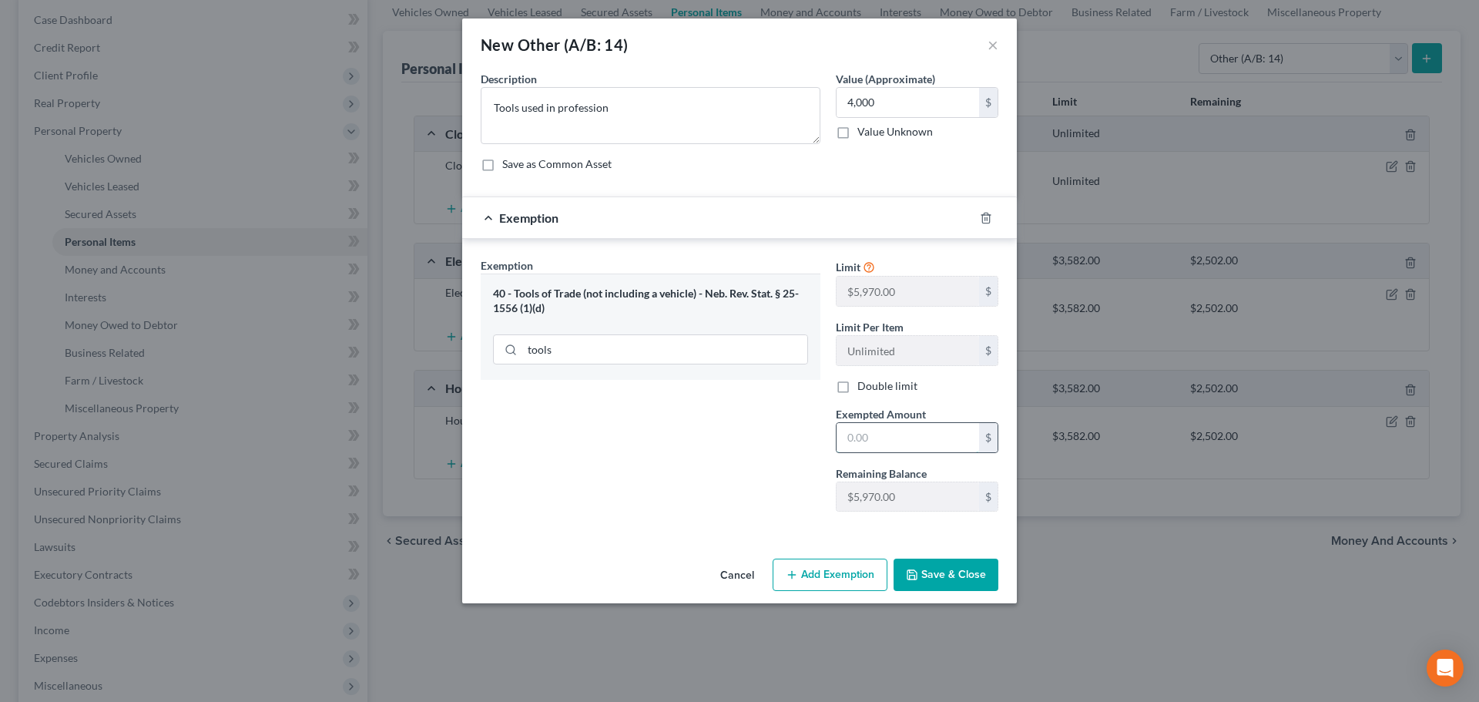
click at [890, 444] on input "text" at bounding box center [908, 437] width 143 height 29
type input "4,000"
click at [961, 582] on button "Save & Close" at bounding box center [946, 575] width 105 height 32
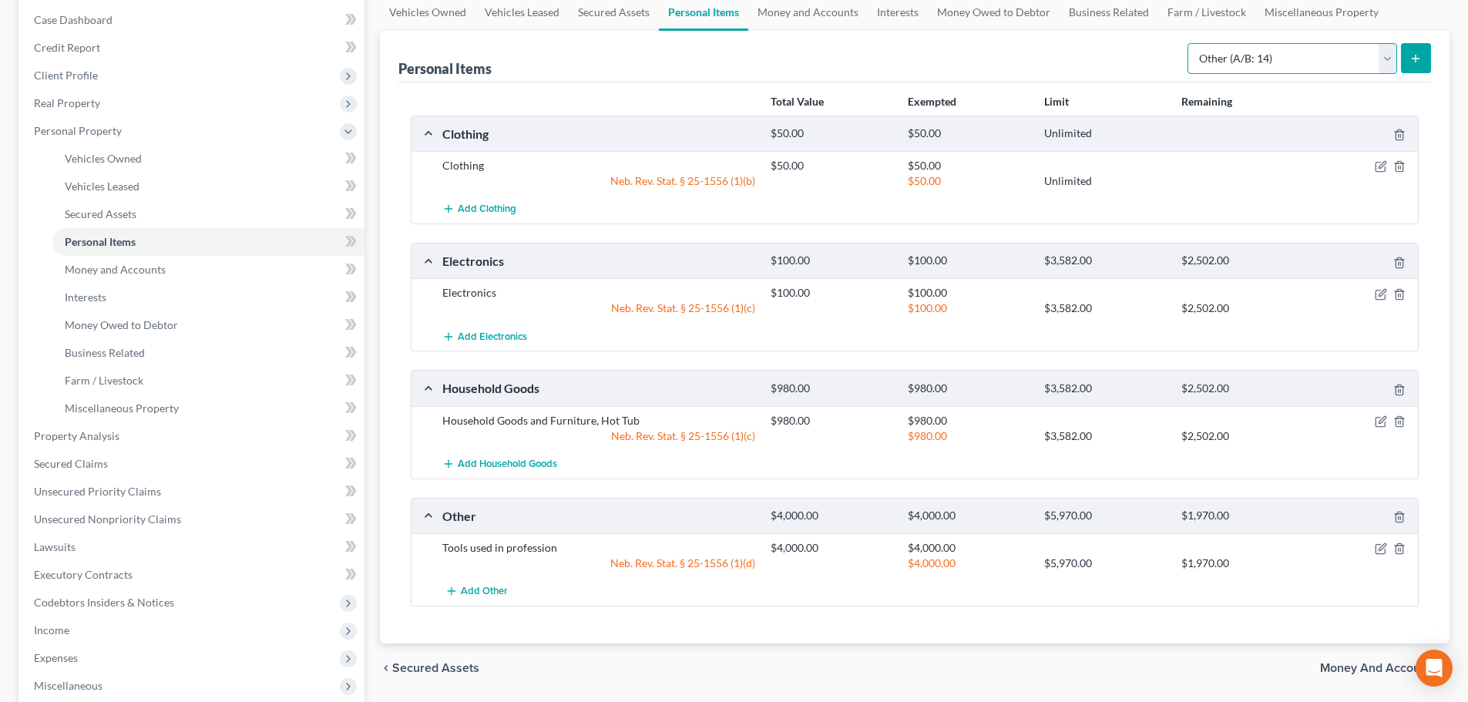
click at [1269, 54] on select "Select Item Type Clothing (A/B: 11) Collectibles Of Value (A/B: 8) Electronics …" at bounding box center [1292, 58] width 210 height 31
select select "pets"
click at [1189, 43] on select "Select Item Type Clothing (A/B: 11) Collectibles Of Value (A/B: 8) Electronics …" at bounding box center [1292, 58] width 210 height 31
click at [1419, 59] on icon "submit" at bounding box center [1415, 58] width 12 height 12
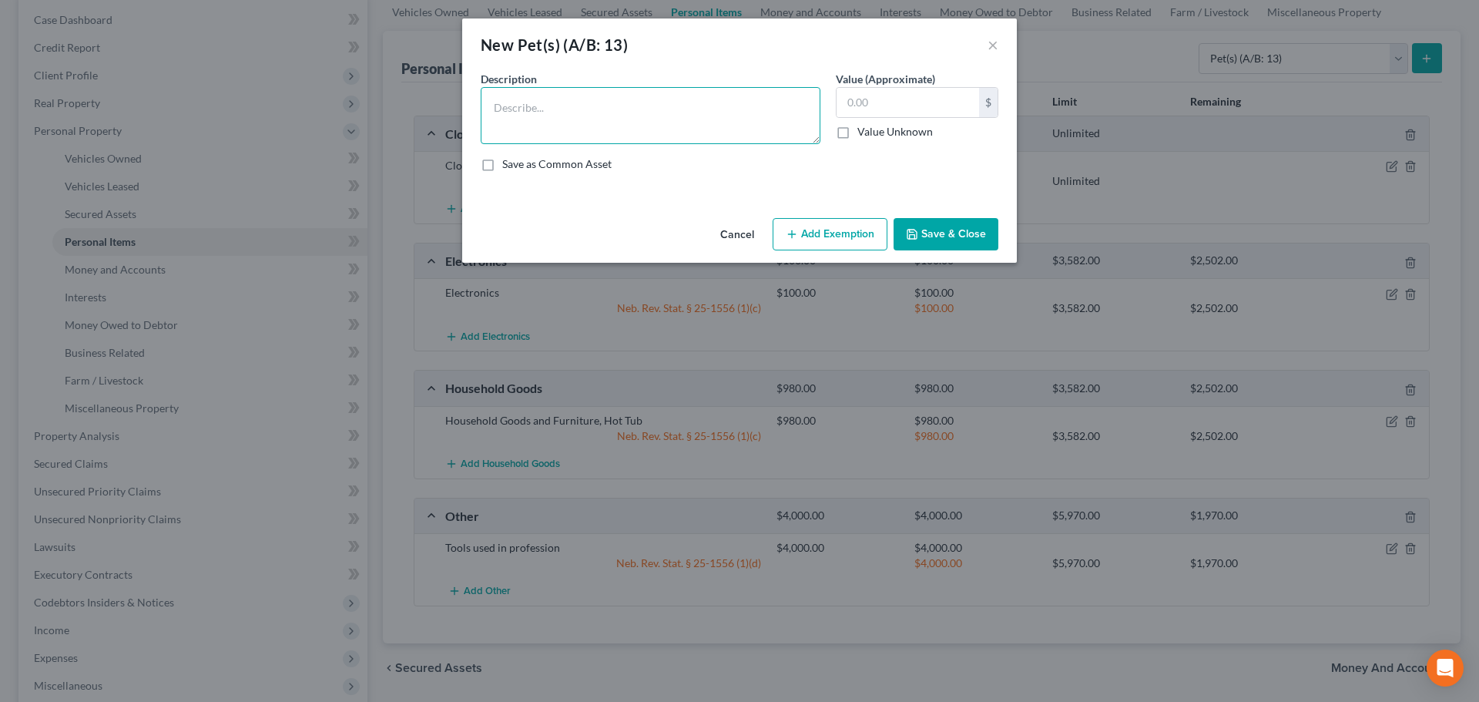
click at [569, 109] on textarea at bounding box center [651, 115] width 340 height 57
type textarea "Cats"
click at [906, 223] on button "Save & Close" at bounding box center [946, 234] width 105 height 32
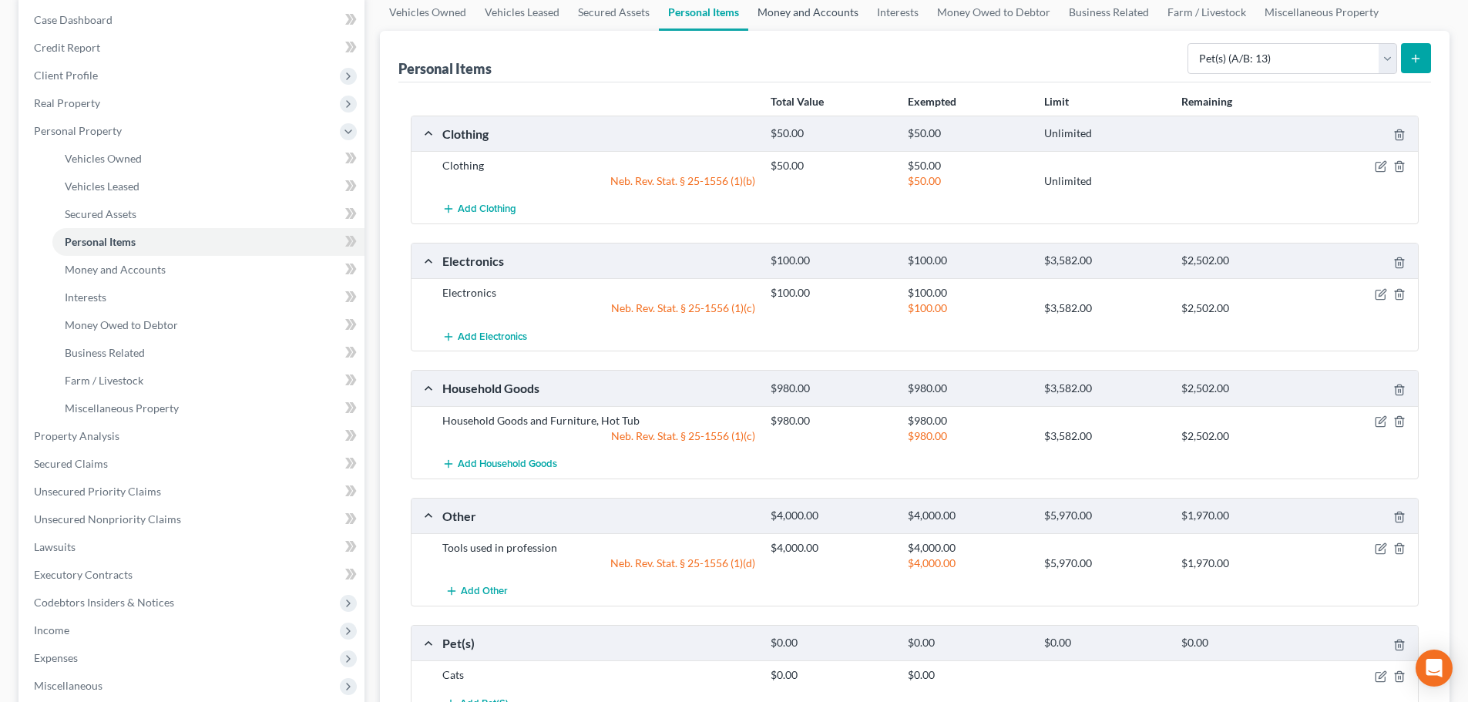
click at [789, 18] on link "Money and Accounts" at bounding box center [807, 12] width 119 height 37
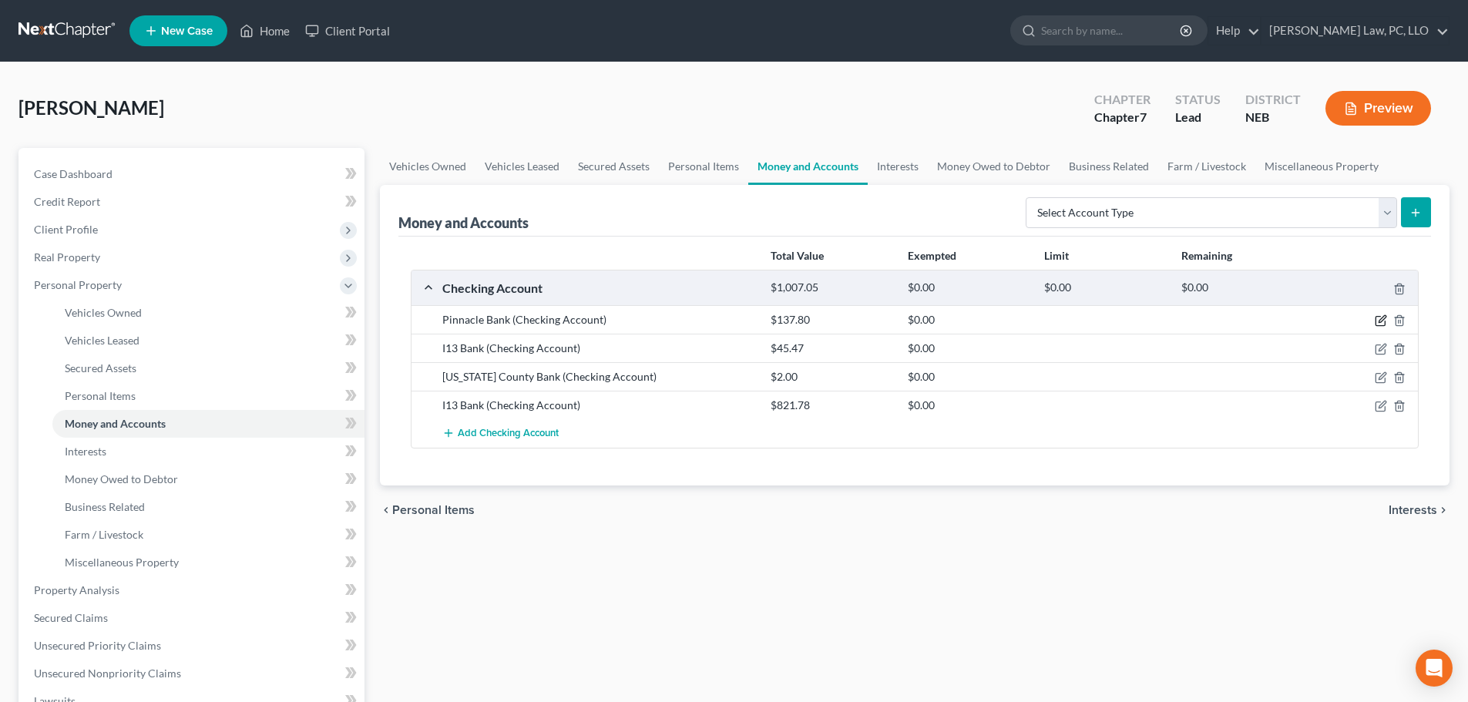
click at [1376, 320] on icon "button" at bounding box center [1380, 320] width 12 height 12
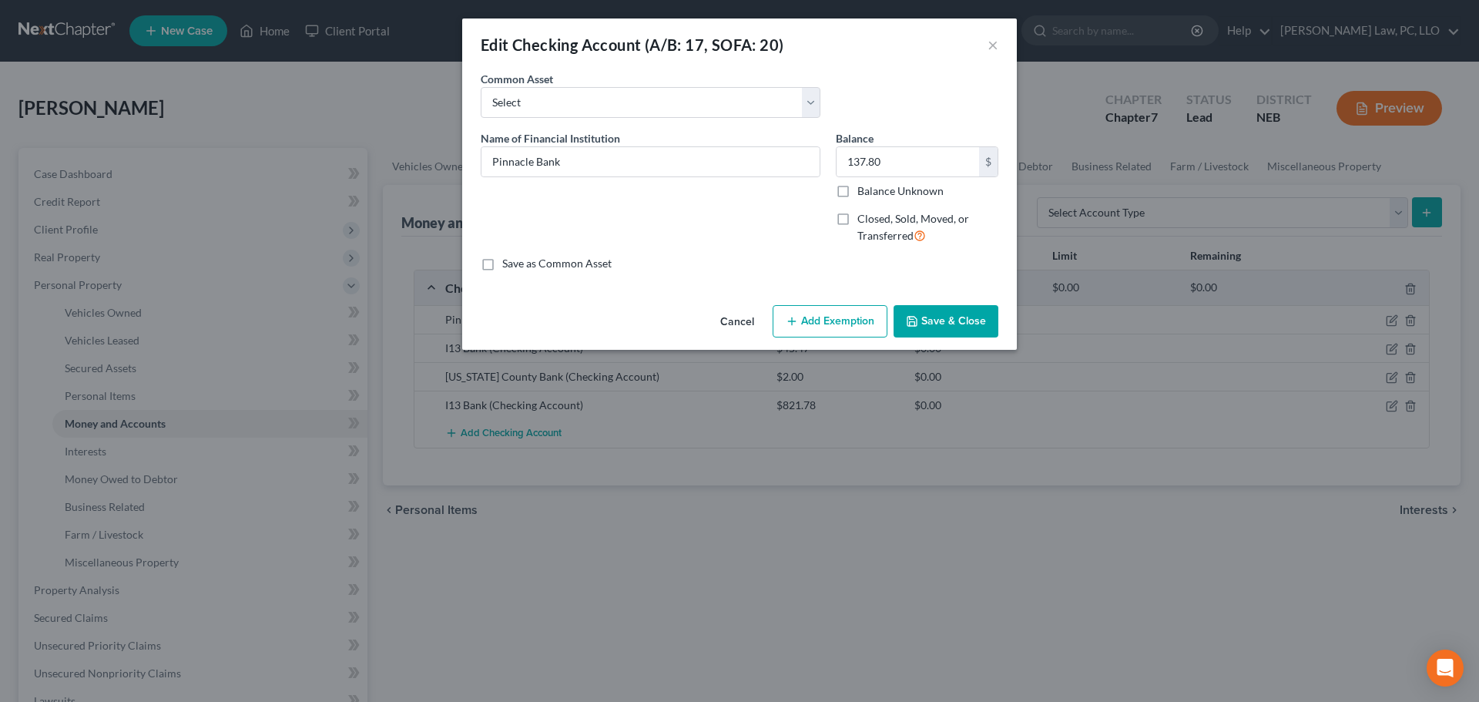
click at [807, 311] on button "Add Exemption" at bounding box center [830, 321] width 115 height 32
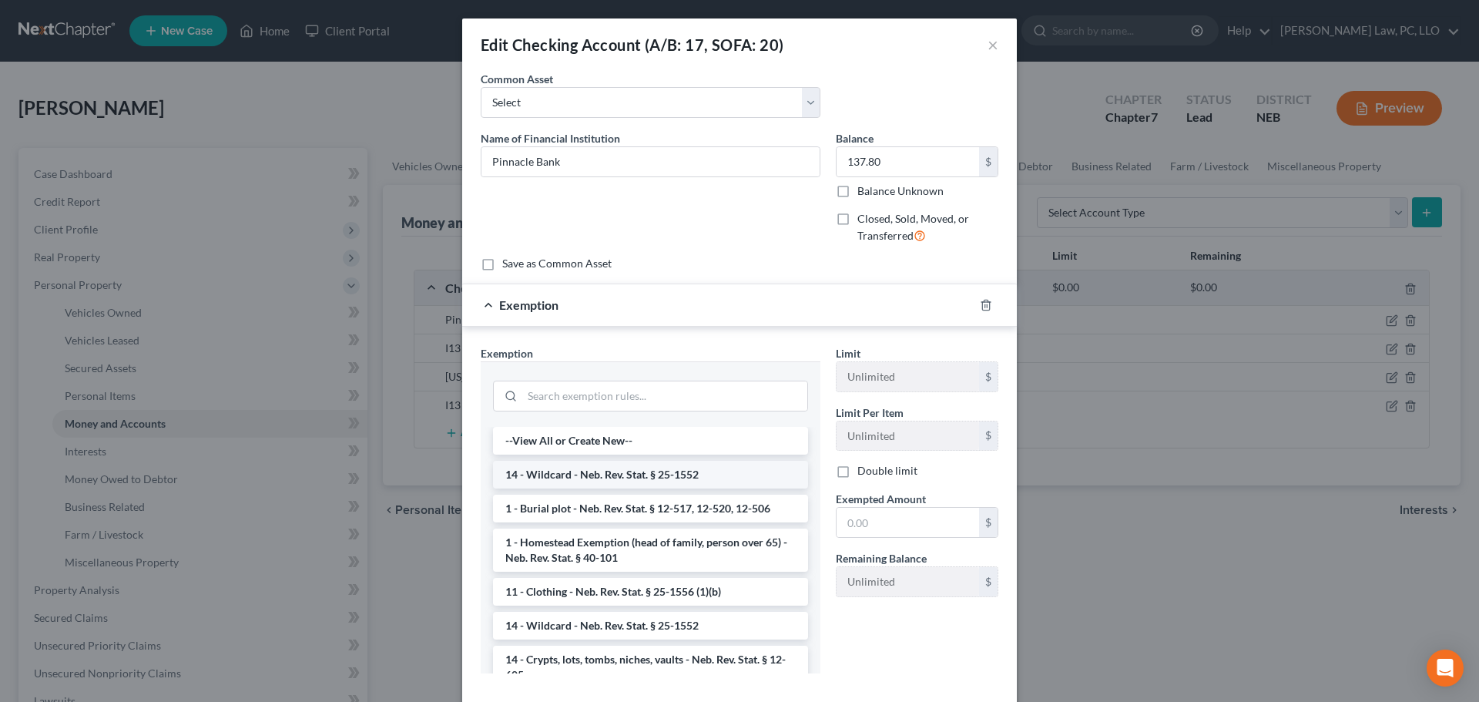
click at [676, 474] on li "14 - Wildcard - Neb. Rev. Stat. § 25-1552" at bounding box center [650, 475] width 315 height 28
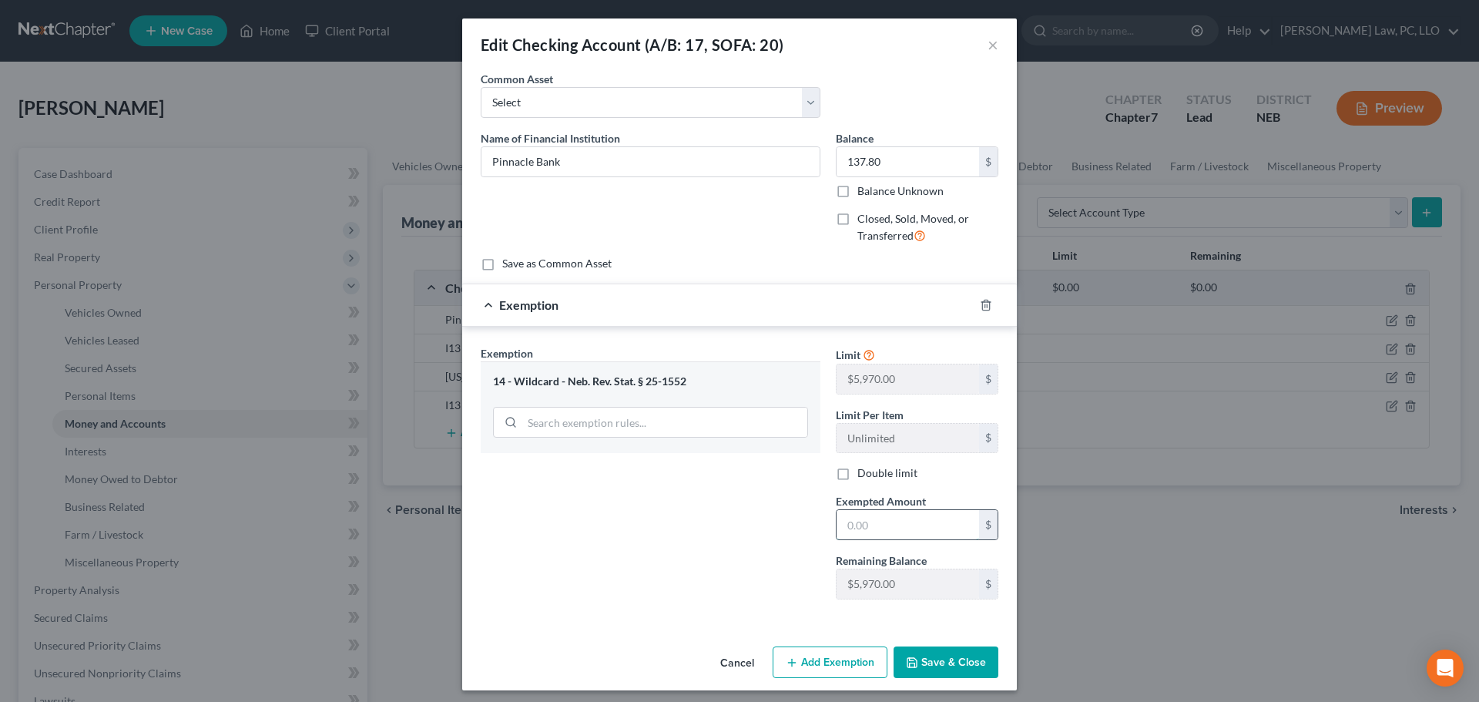
click at [844, 517] on input "text" at bounding box center [908, 524] width 143 height 29
type input "137.80"
click at [908, 658] on icon "button" at bounding box center [911, 662] width 9 height 9
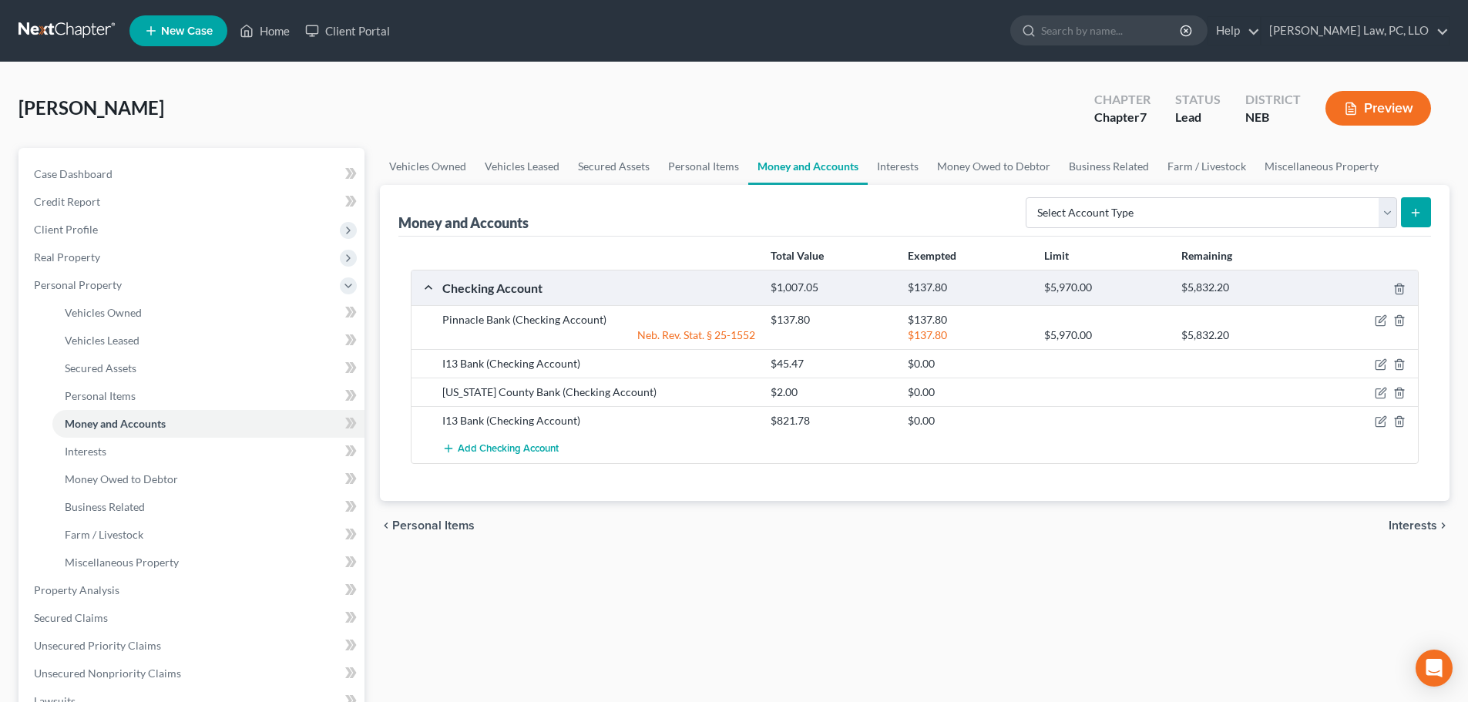
click at [439, 601] on div "Vehicles Owned Vehicles Leased Secured Assets Personal Items Money and Accounts…" at bounding box center [914, 593] width 1085 height 890
click at [1377, 364] on icon "button" at bounding box center [1380, 364] width 12 height 12
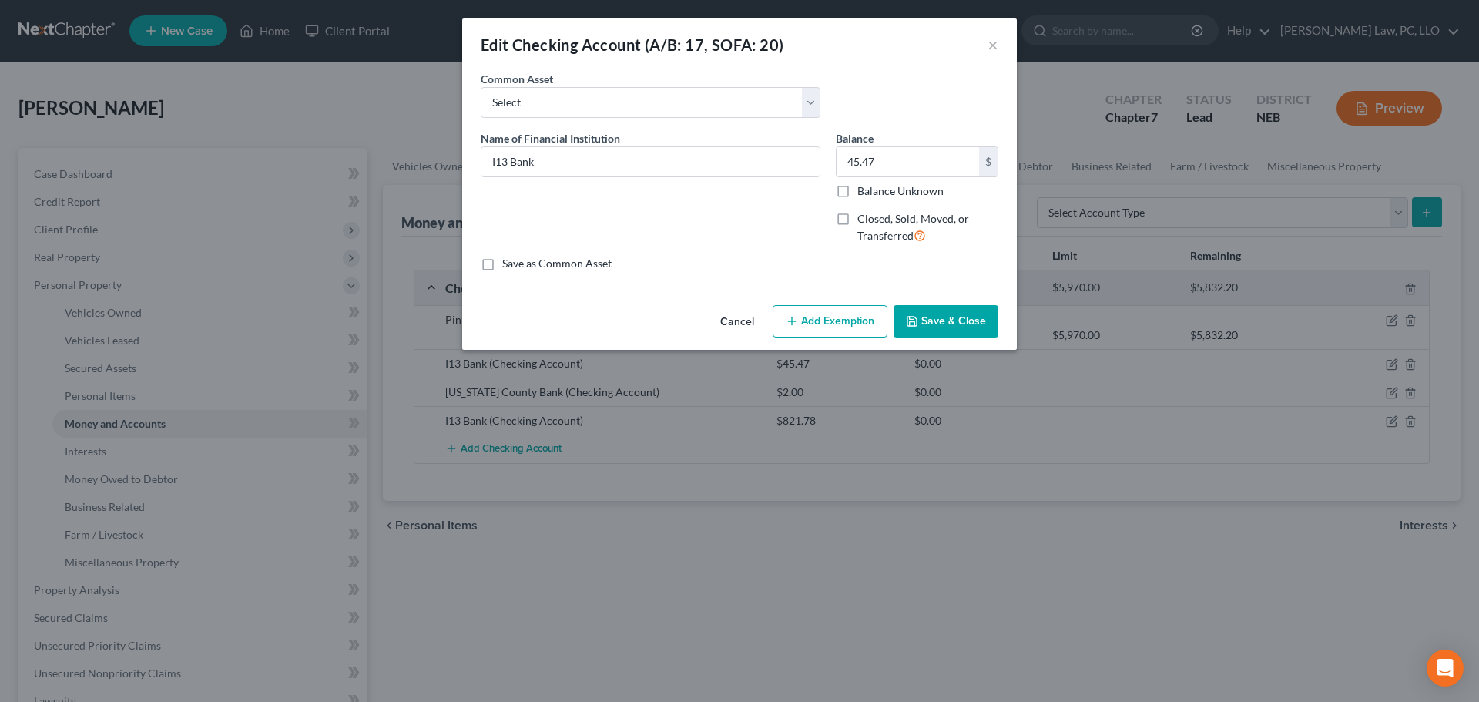
click at [739, 321] on button "Cancel" at bounding box center [737, 322] width 59 height 31
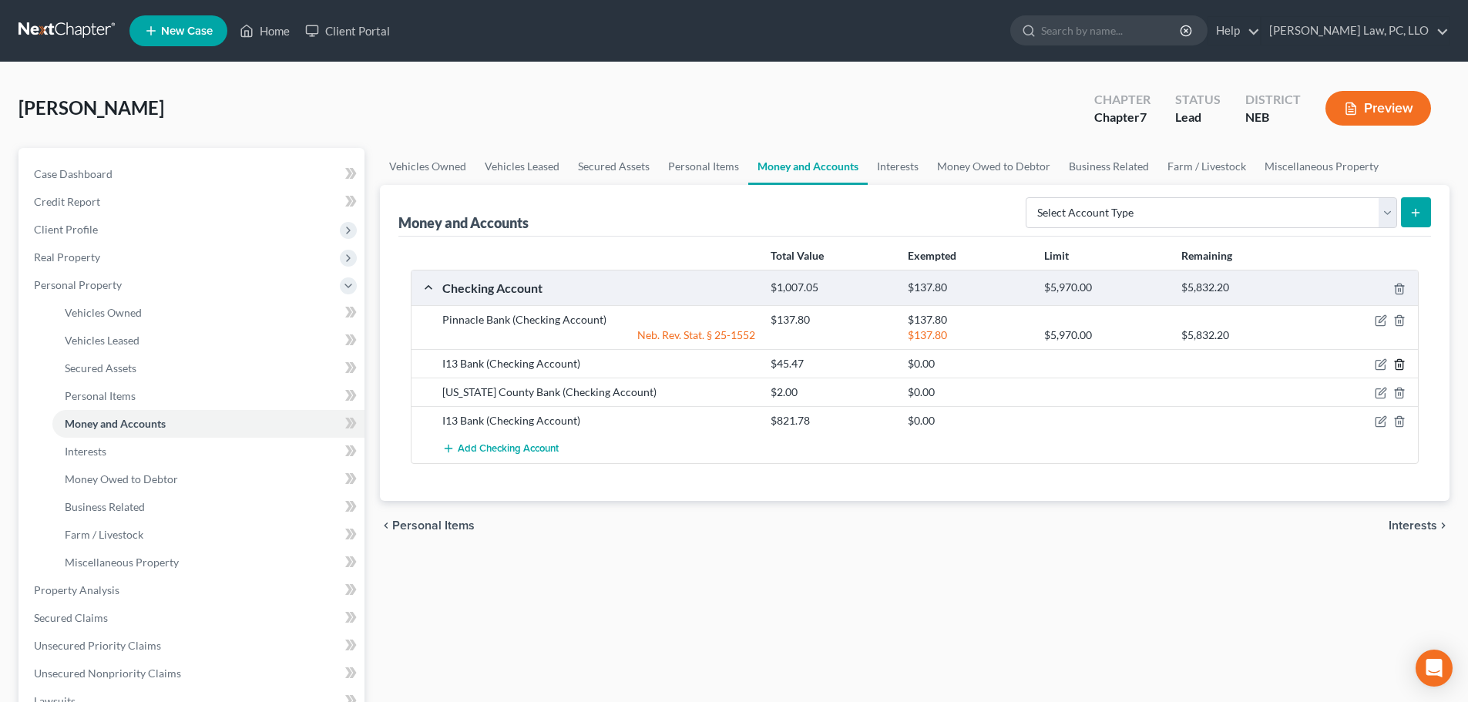
click at [1400, 365] on icon "button" at bounding box center [1399, 364] width 12 height 12
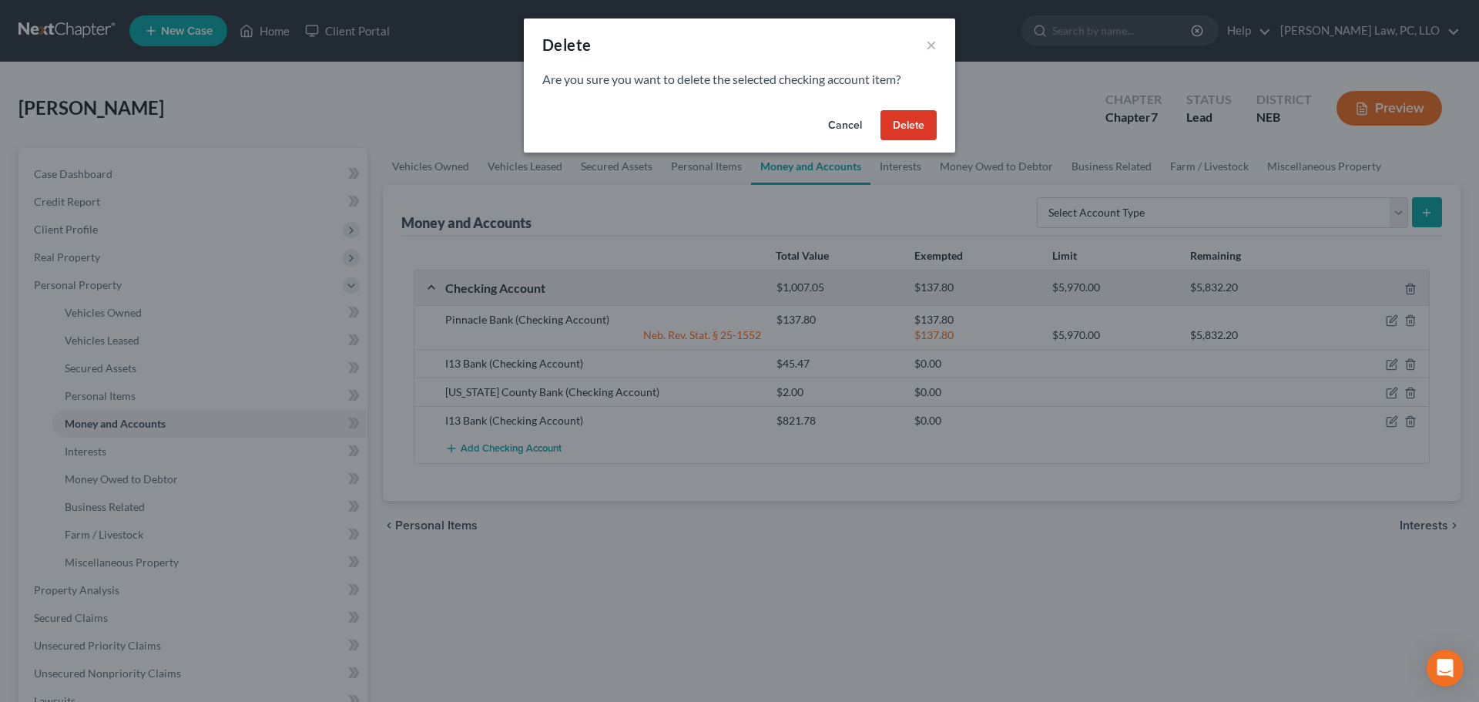
click at [907, 128] on button "Delete" at bounding box center [909, 125] width 56 height 31
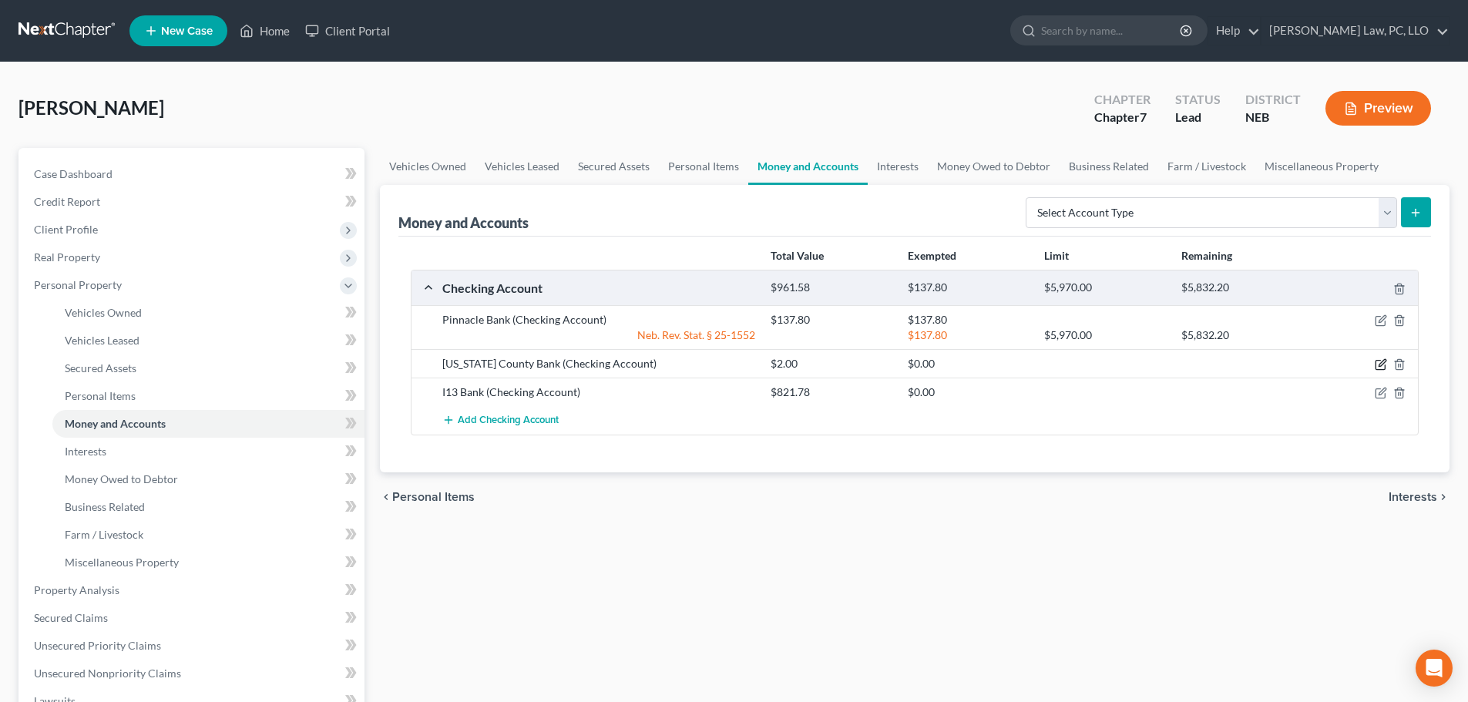
click at [1380, 363] on icon "button" at bounding box center [1380, 364] width 12 height 12
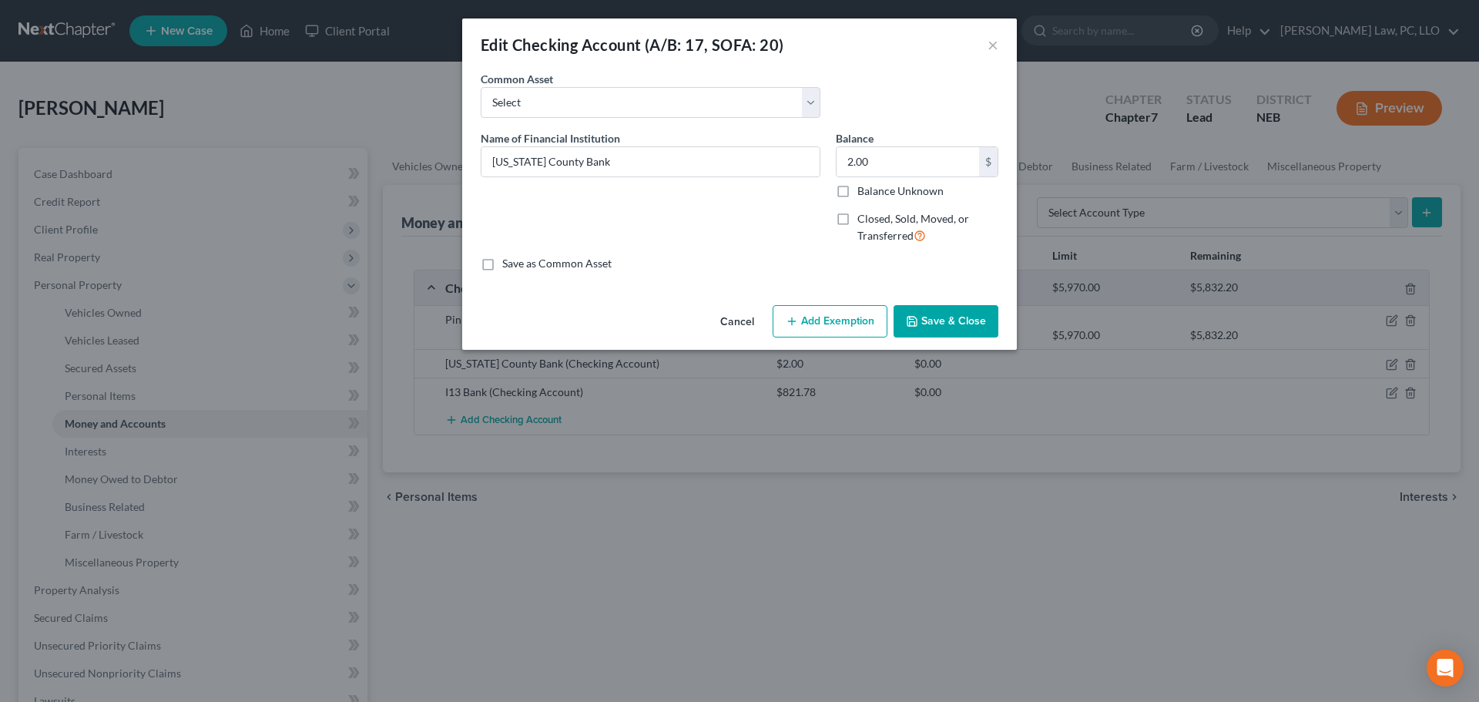
click at [869, 317] on button "Add Exemption" at bounding box center [830, 321] width 115 height 32
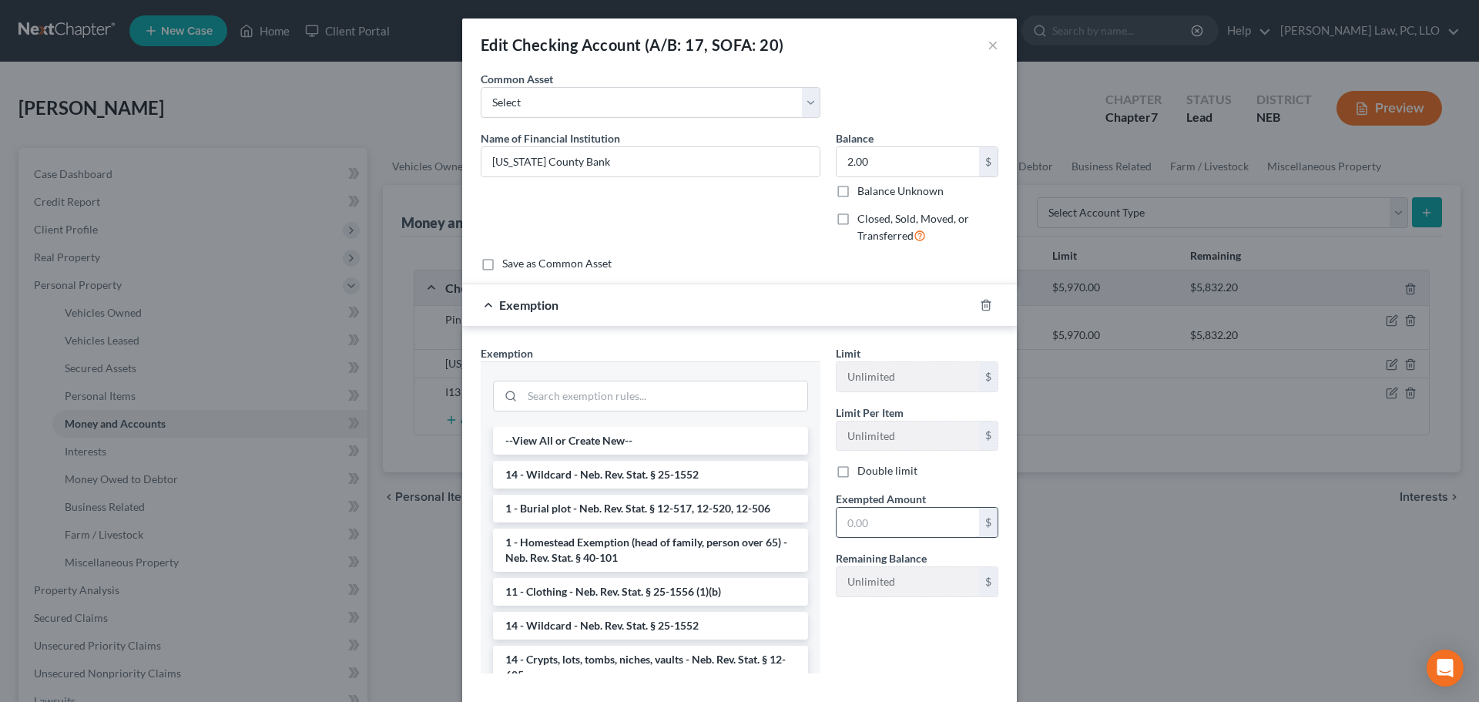
click at [528, 477] on li "14 - Wildcard - Neb. Rev. Stat. § 25-1552" at bounding box center [650, 475] width 315 height 28
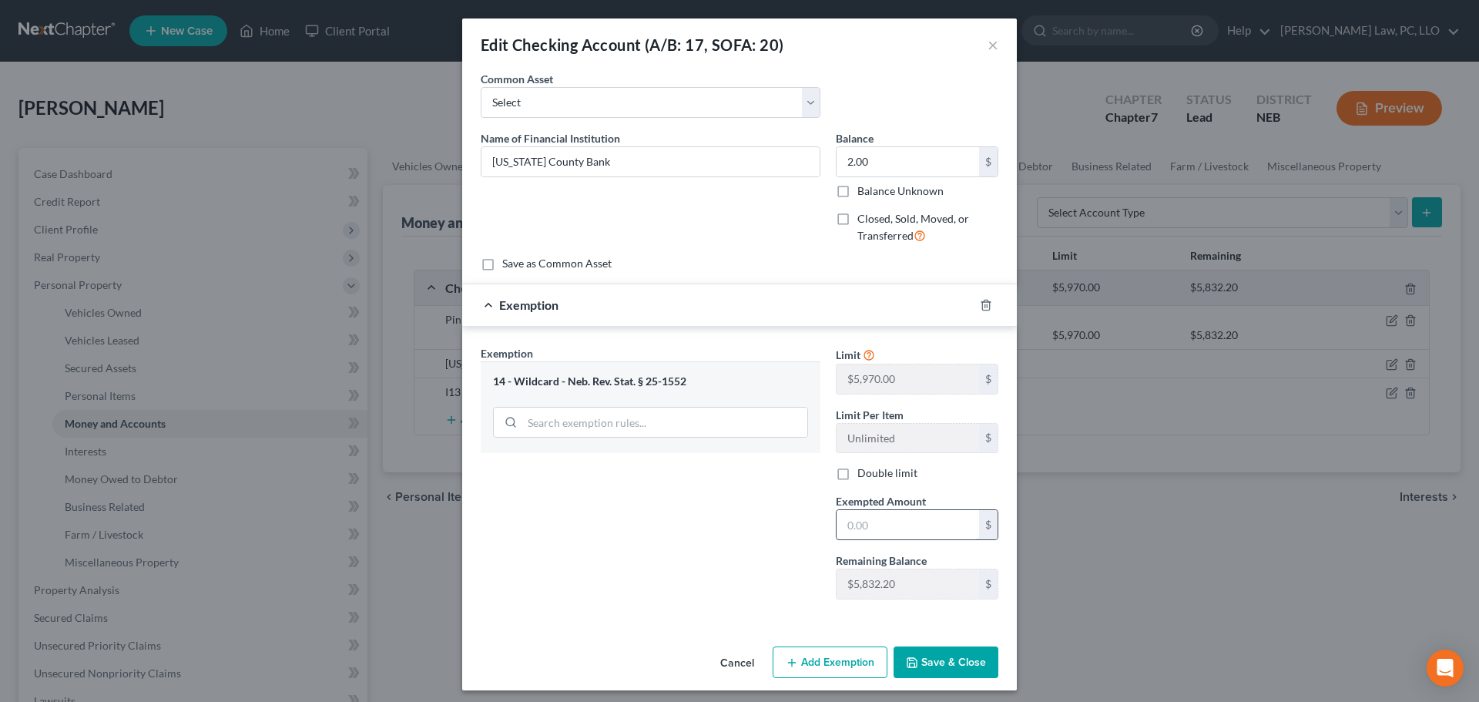
click at [905, 522] on input "text" at bounding box center [908, 524] width 143 height 29
type input "2"
click at [924, 652] on button "Save & Close" at bounding box center [946, 662] width 105 height 32
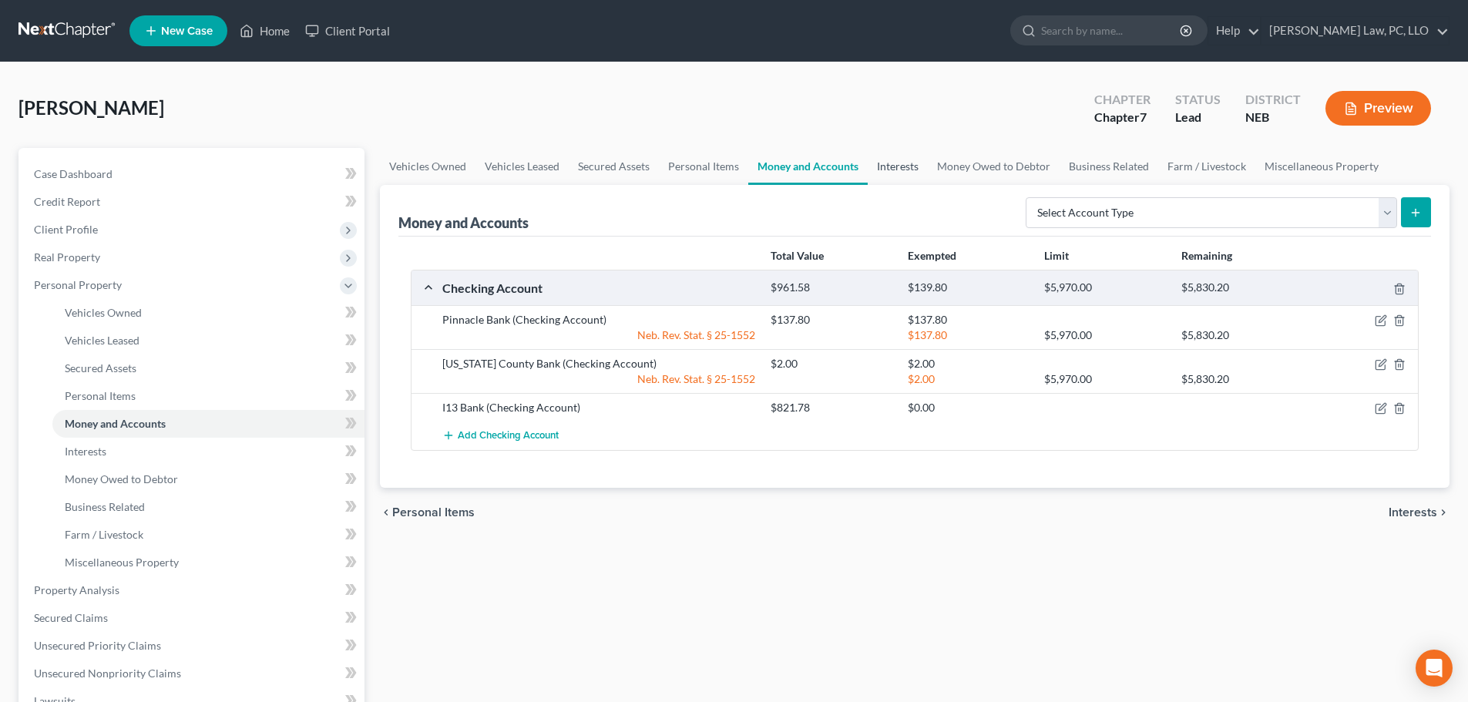
click at [914, 166] on link "Interests" at bounding box center [897, 166] width 60 height 37
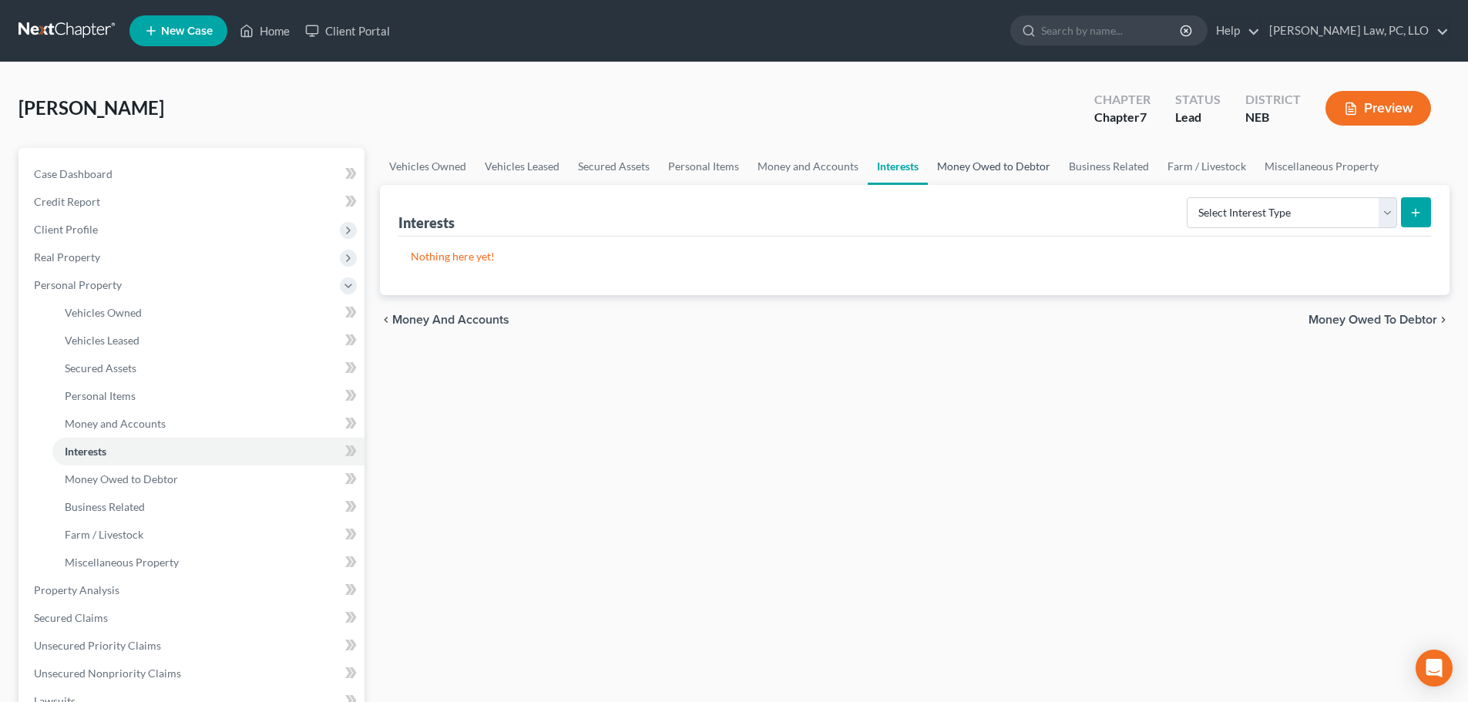
click at [1000, 165] on link "Money Owed to Debtor" at bounding box center [993, 166] width 132 height 37
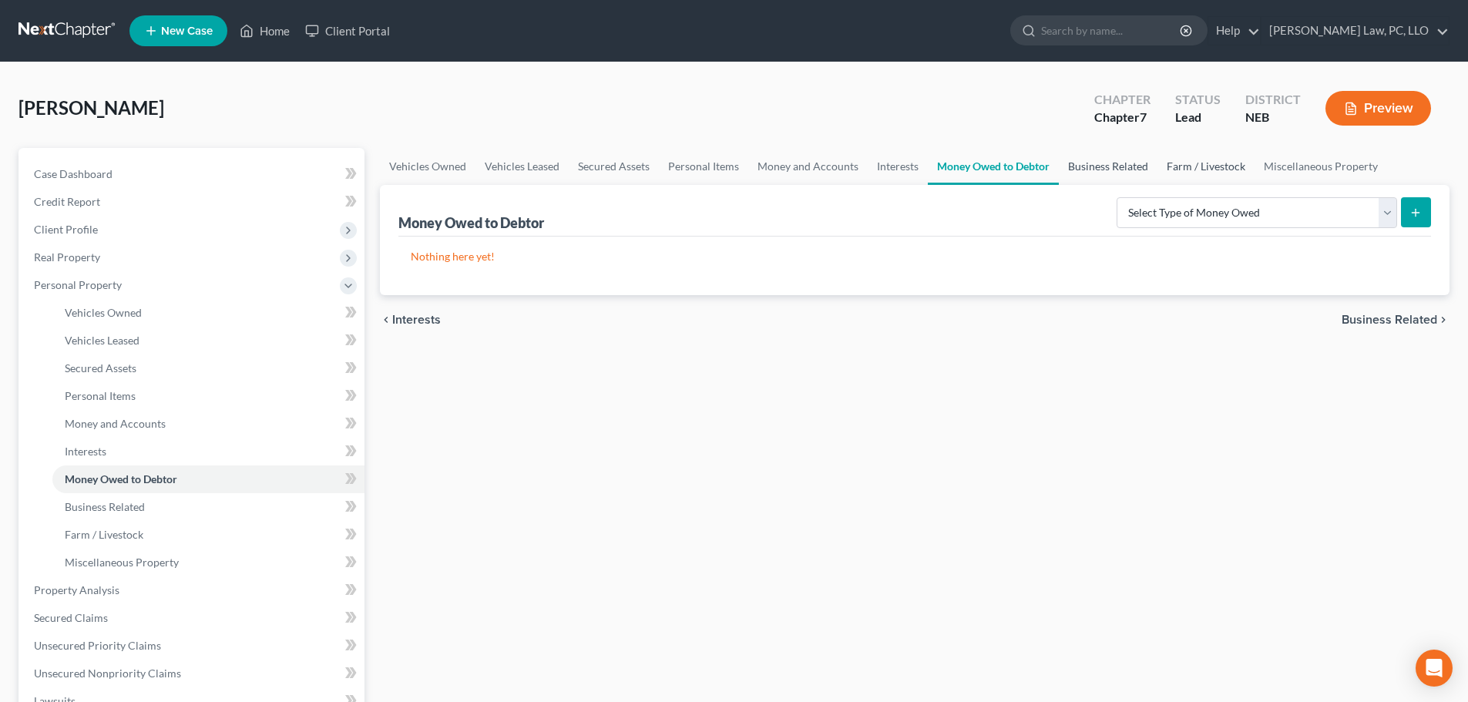
drag, startPoint x: 1082, startPoint y: 166, endPoint x: 1186, endPoint y: 173, distance: 104.3
click at [1083, 166] on link "Business Related" at bounding box center [1107, 166] width 99 height 37
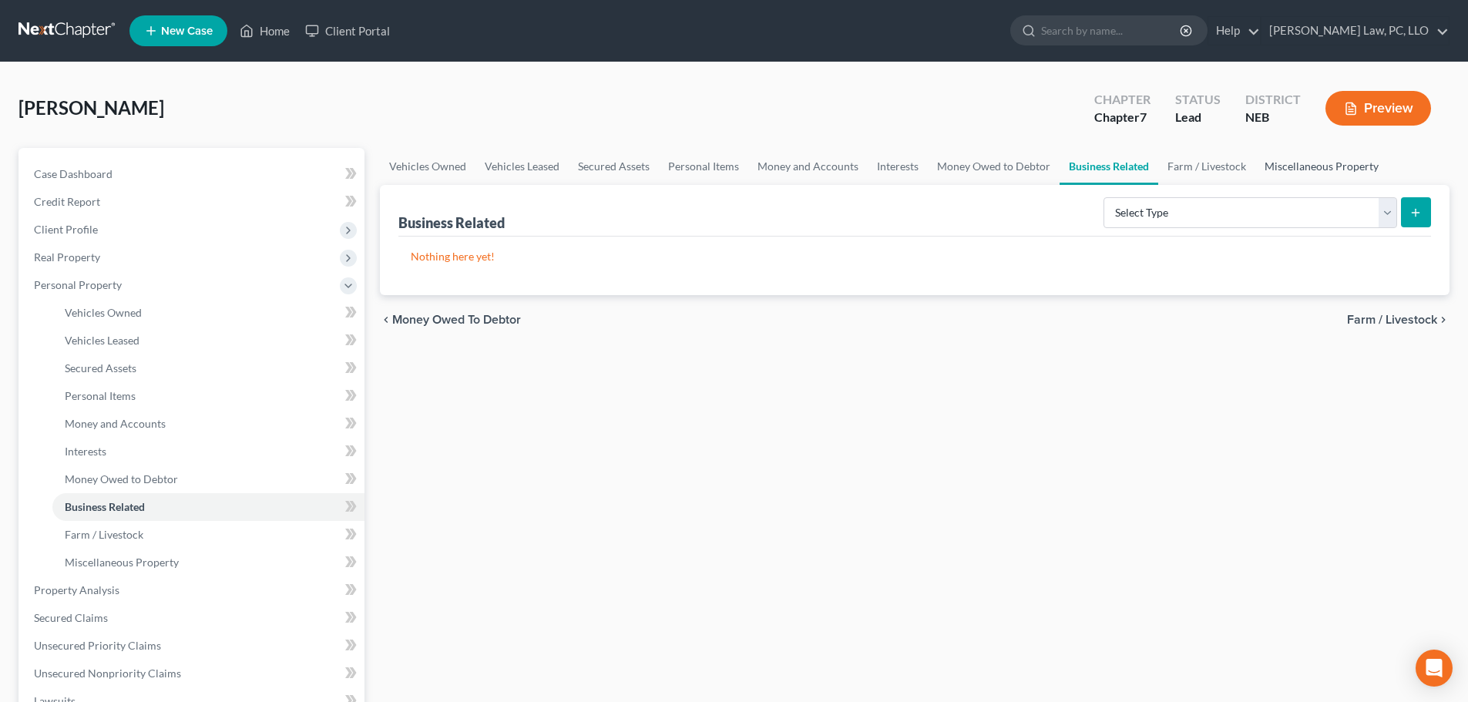
click at [1280, 170] on link "Miscellaneous Property" at bounding box center [1321, 166] width 132 height 37
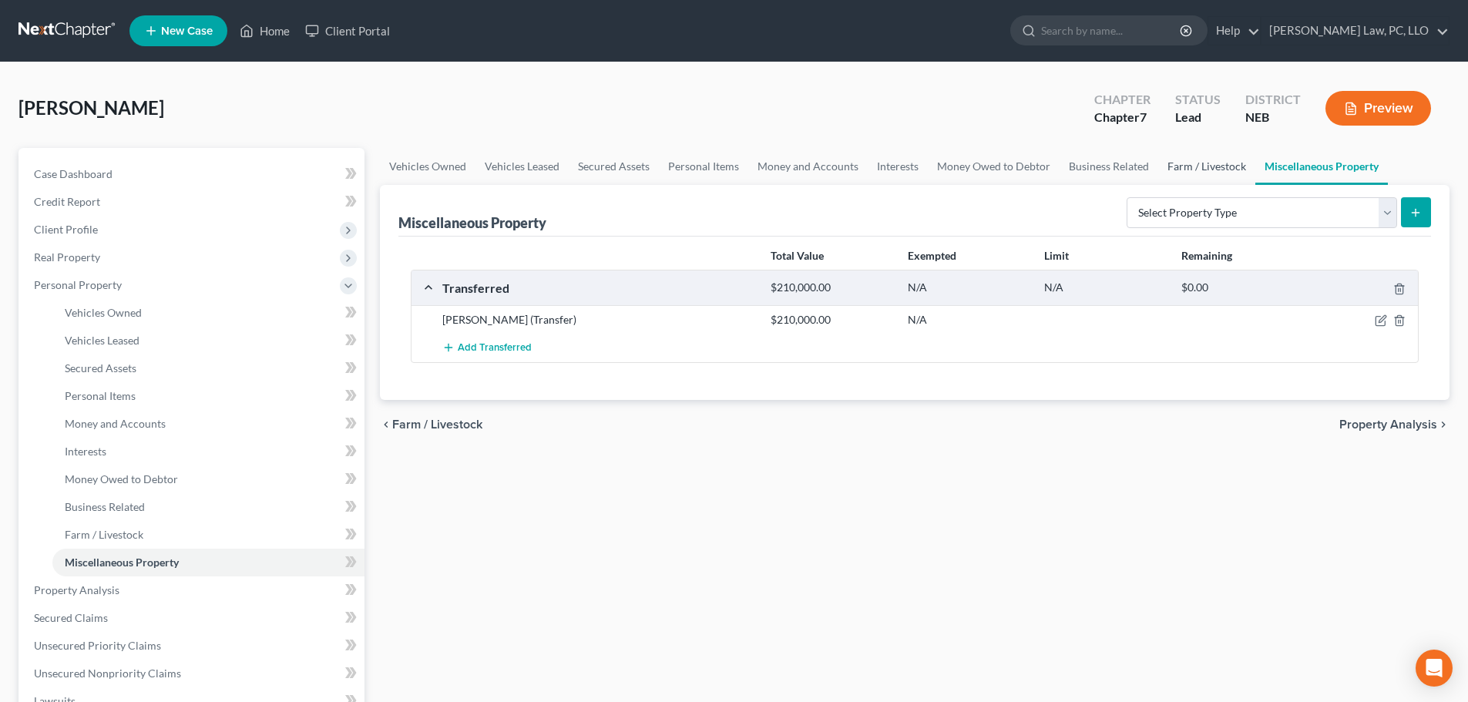
click at [1203, 166] on link "Farm / Livestock" at bounding box center [1206, 166] width 97 height 37
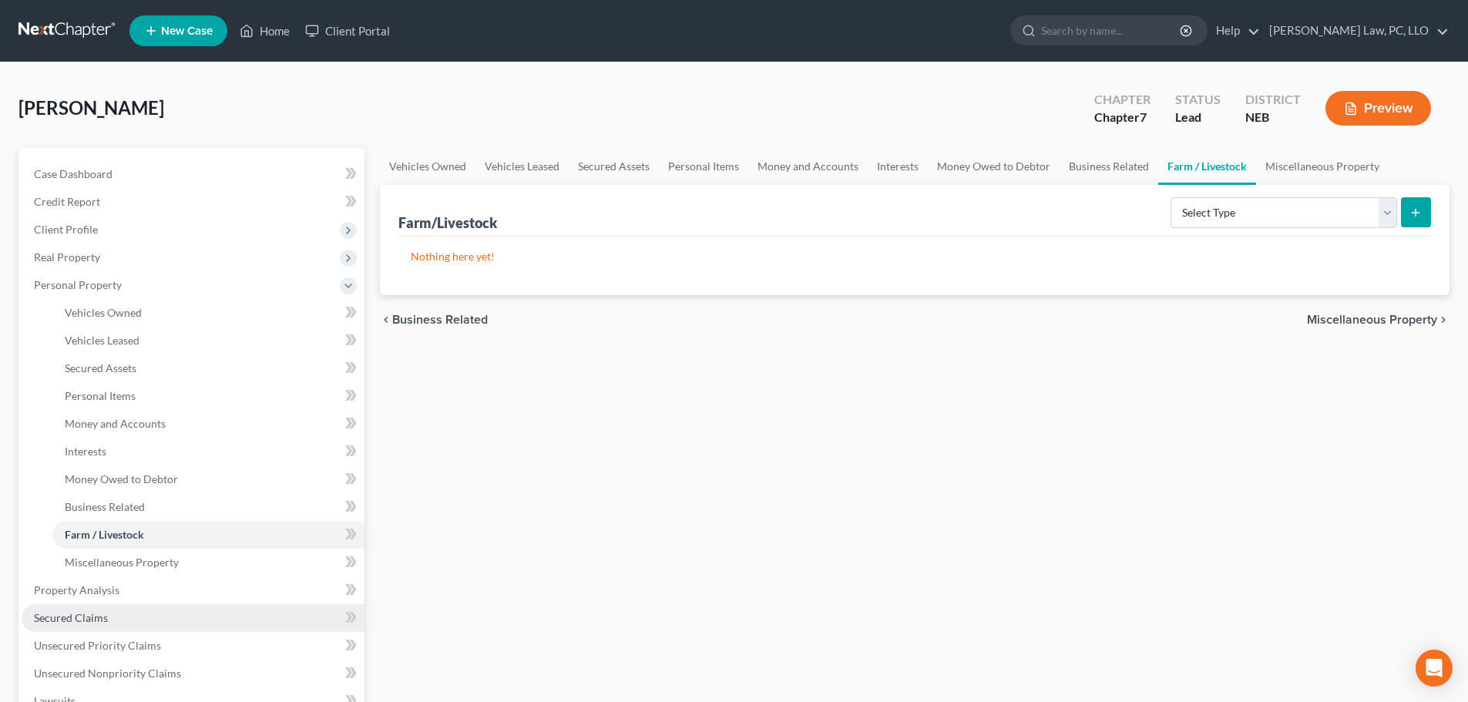
click at [68, 616] on span "Secured Claims" at bounding box center [71, 617] width 74 height 13
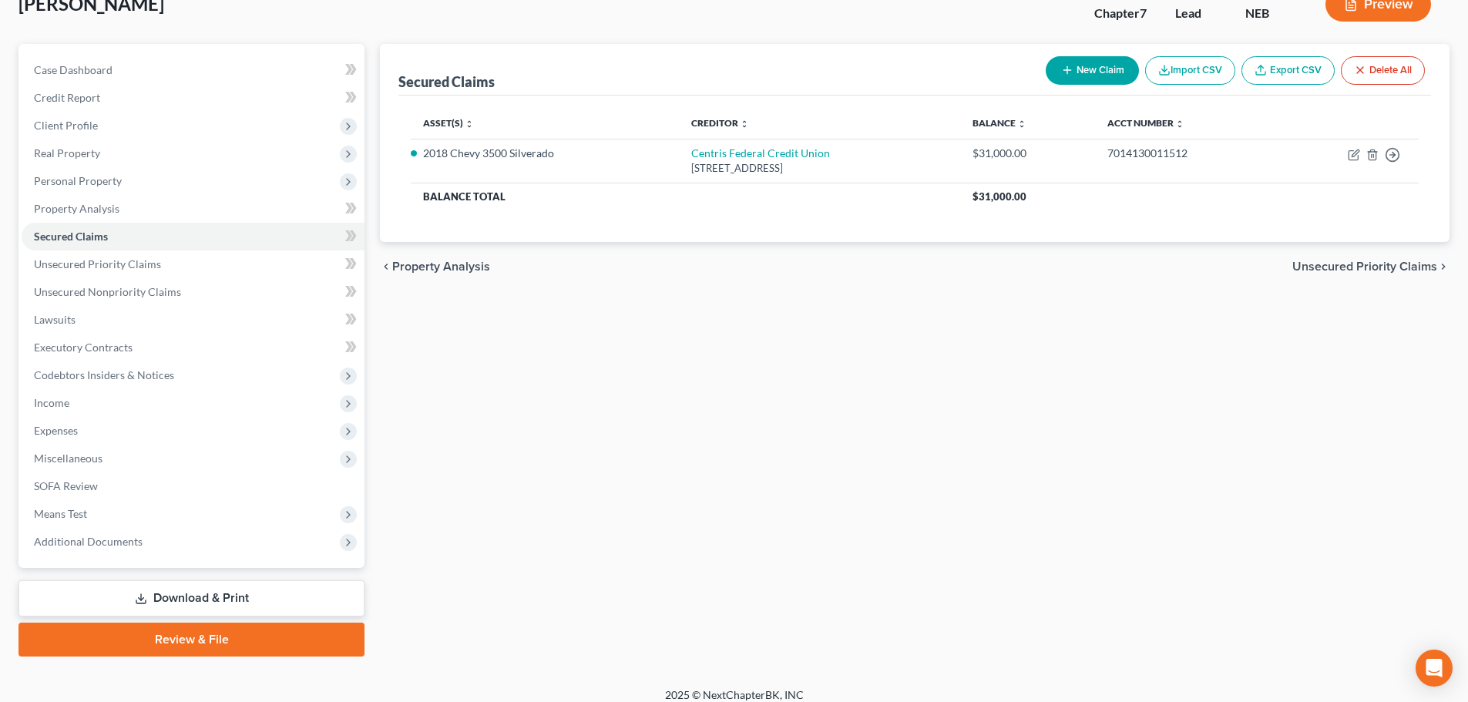
scroll to position [117, 0]
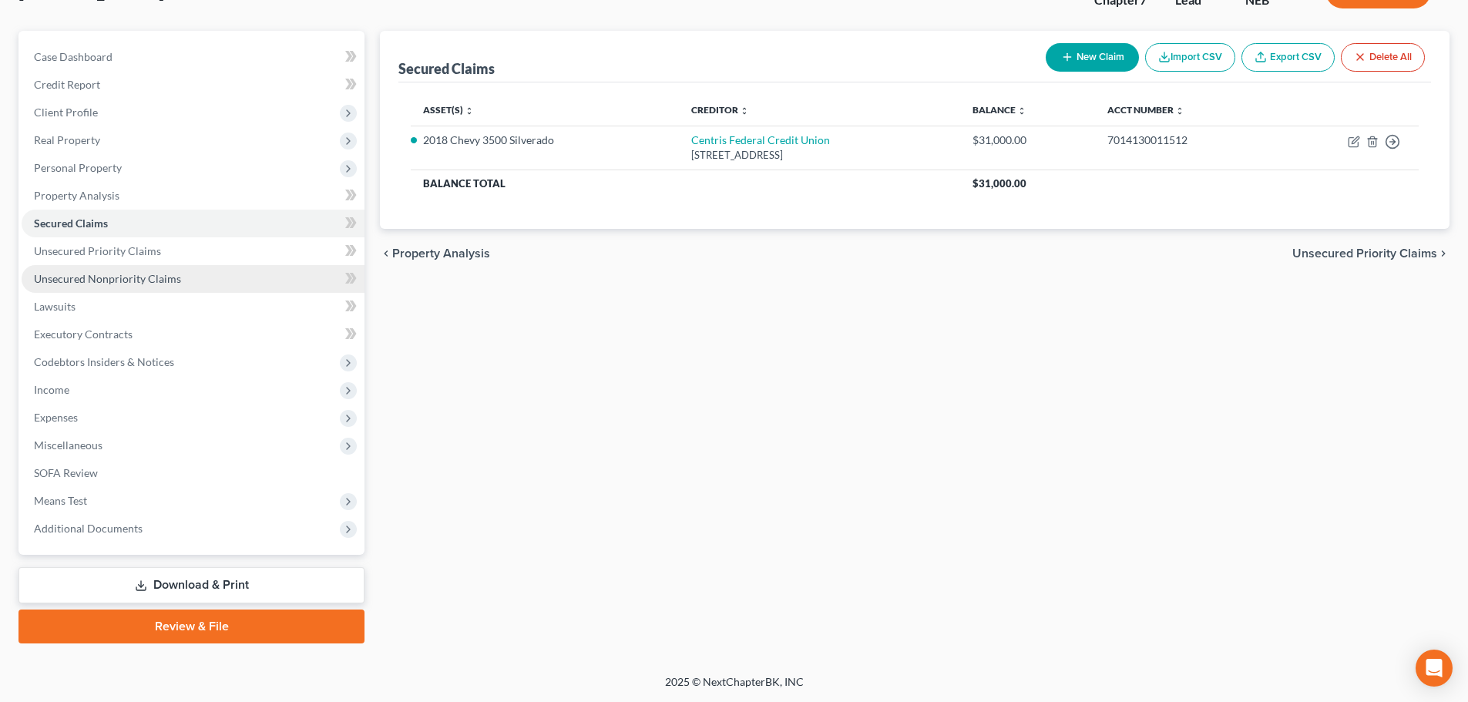
click at [126, 273] on span "Unsecured Nonpriority Claims" at bounding box center [107, 278] width 147 height 13
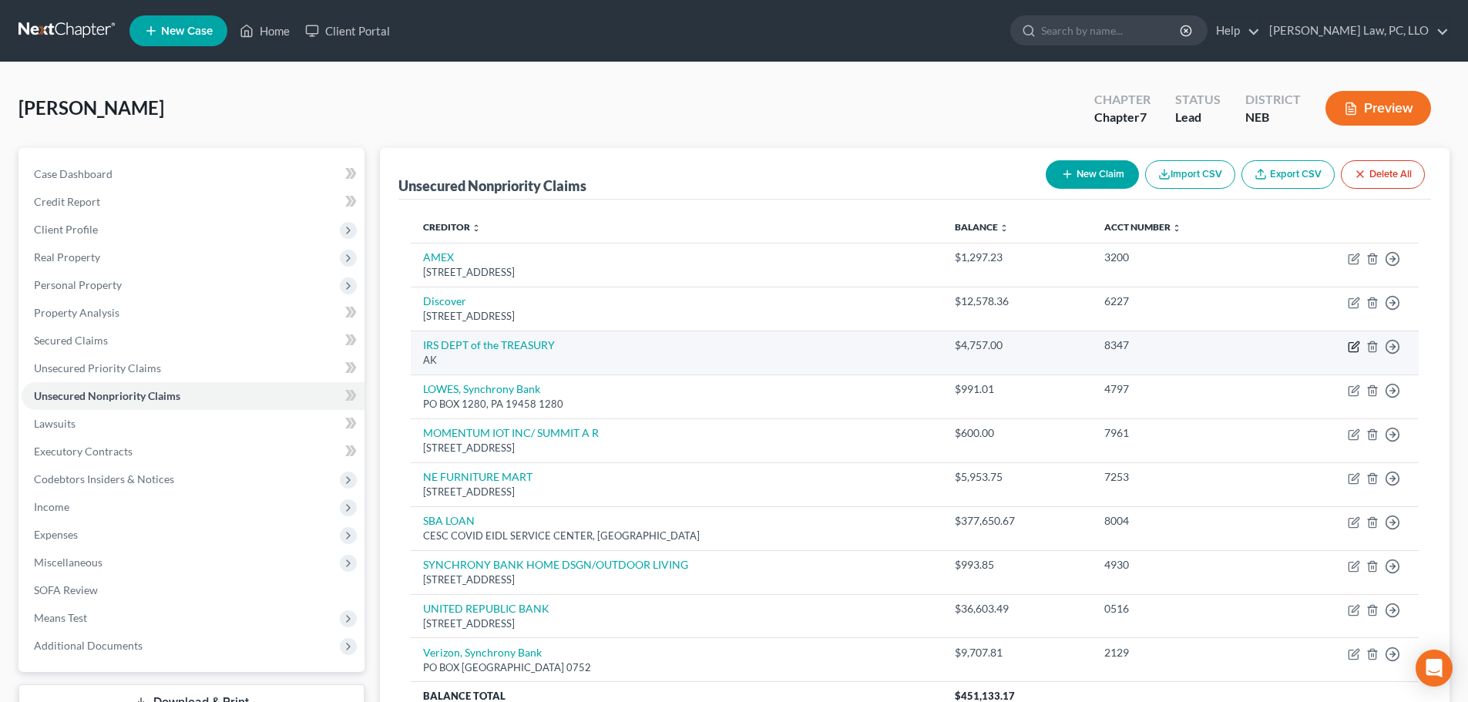
click at [1350, 347] on icon "button" at bounding box center [1353, 346] width 12 height 12
select select "1"
select select "7"
select select "0"
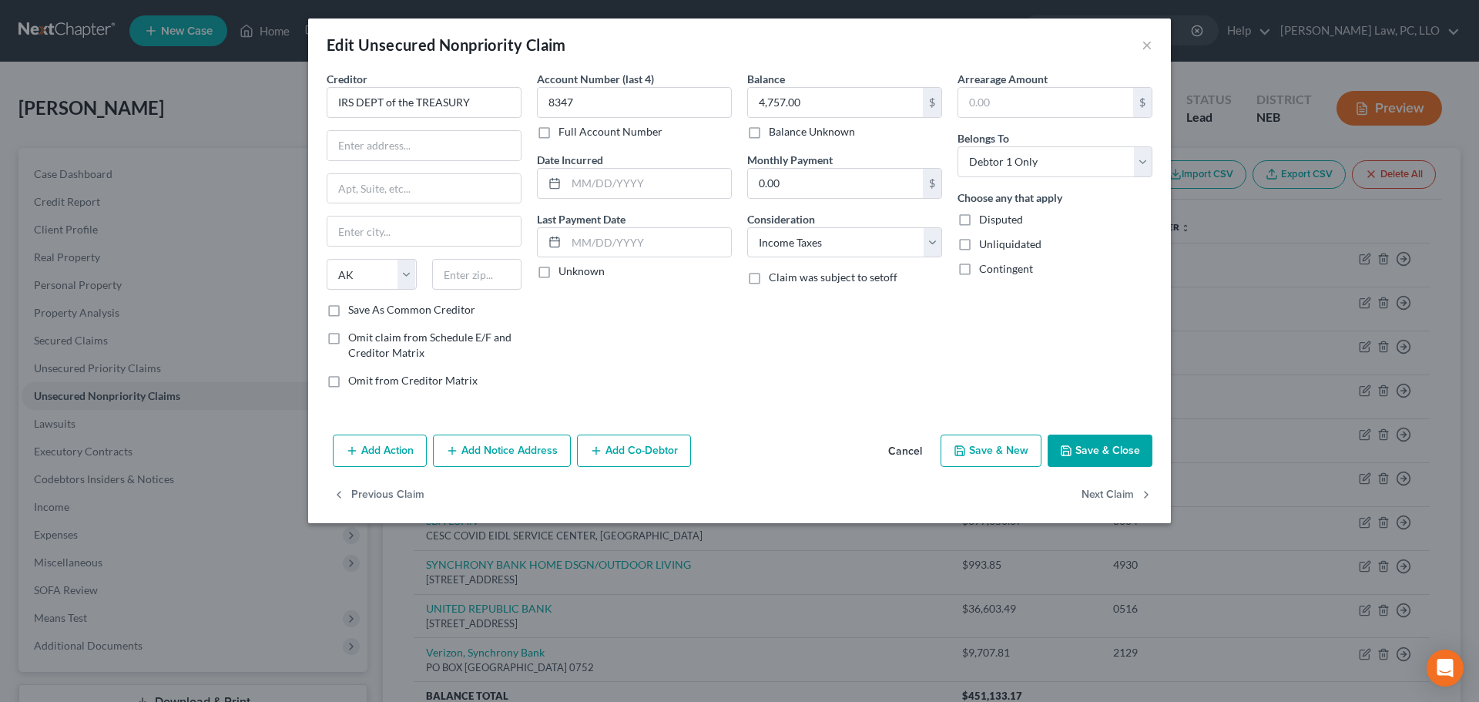
click at [906, 448] on button "Cancel" at bounding box center [905, 451] width 59 height 31
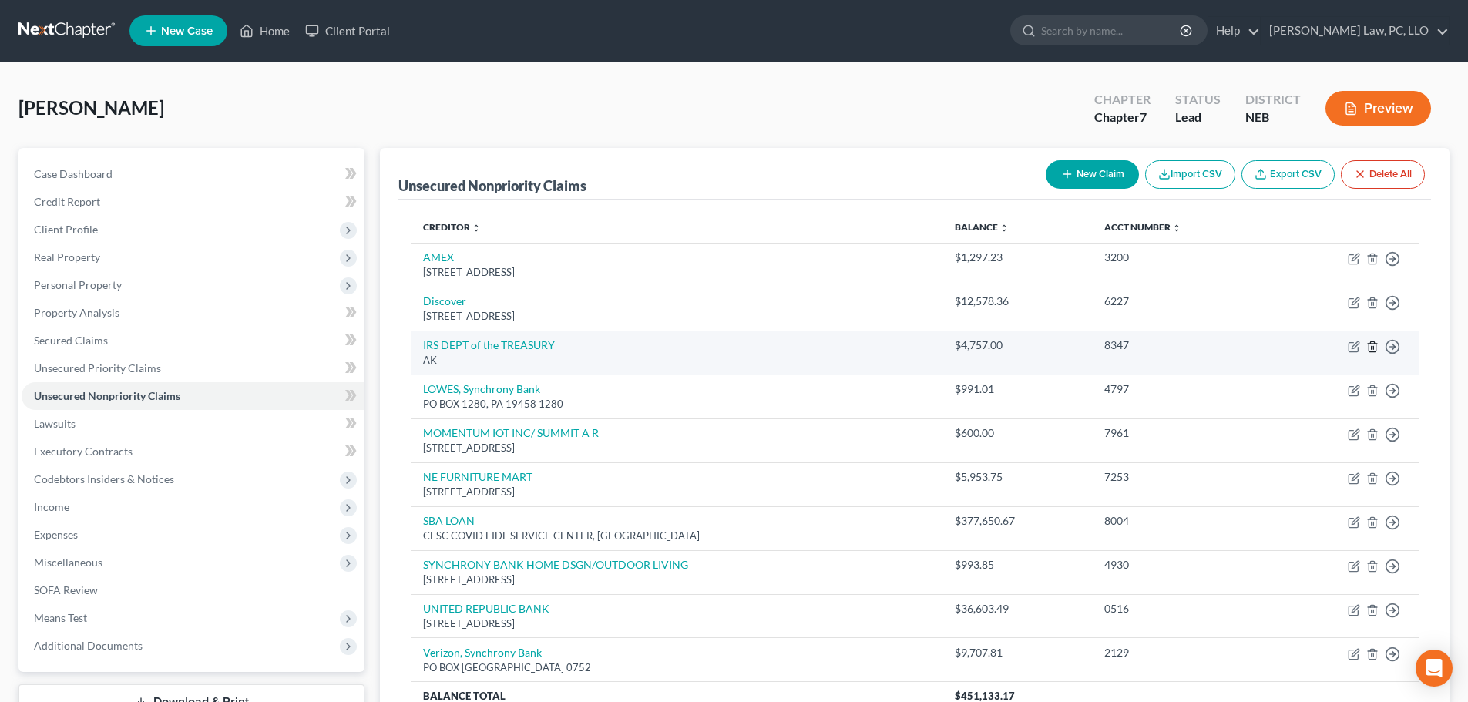
click at [1371, 348] on line "button" at bounding box center [1371, 347] width 0 height 3
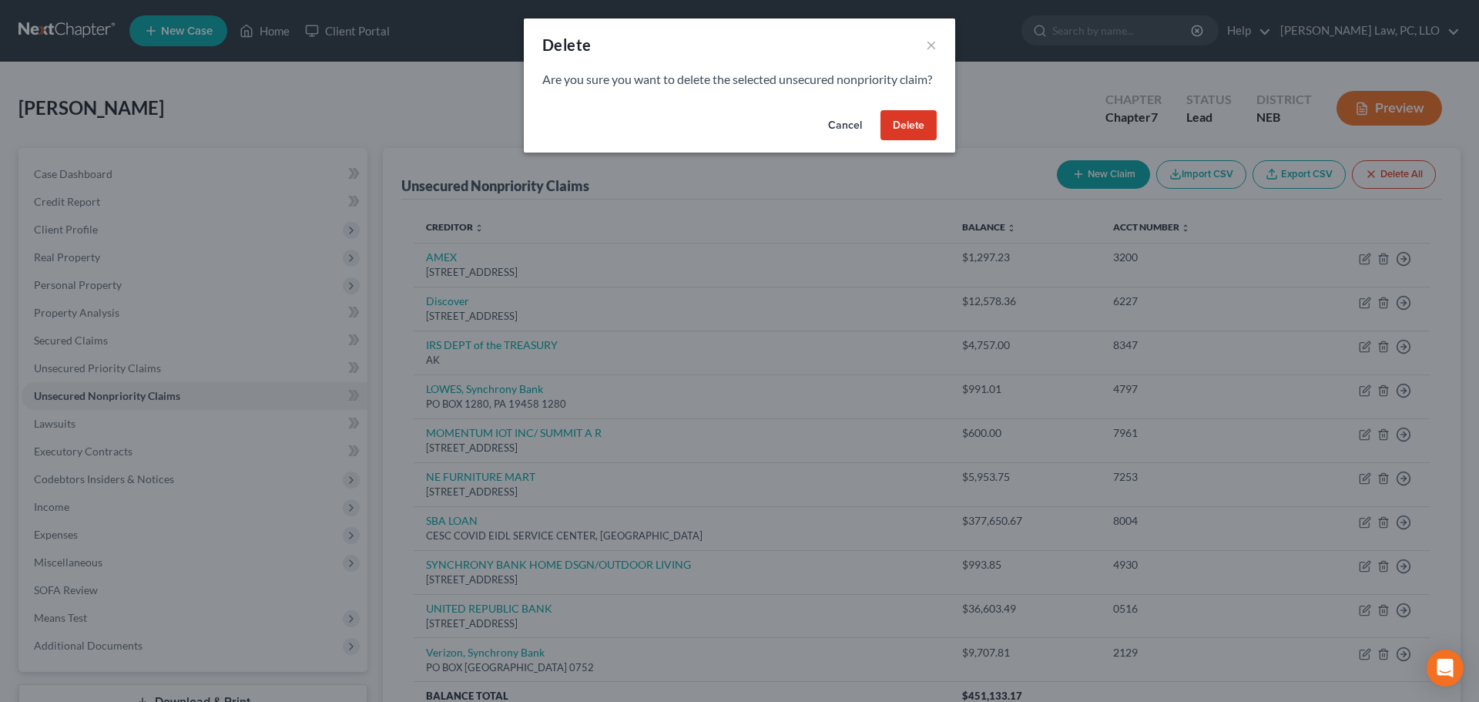
click at [909, 138] on button "Delete" at bounding box center [909, 125] width 56 height 31
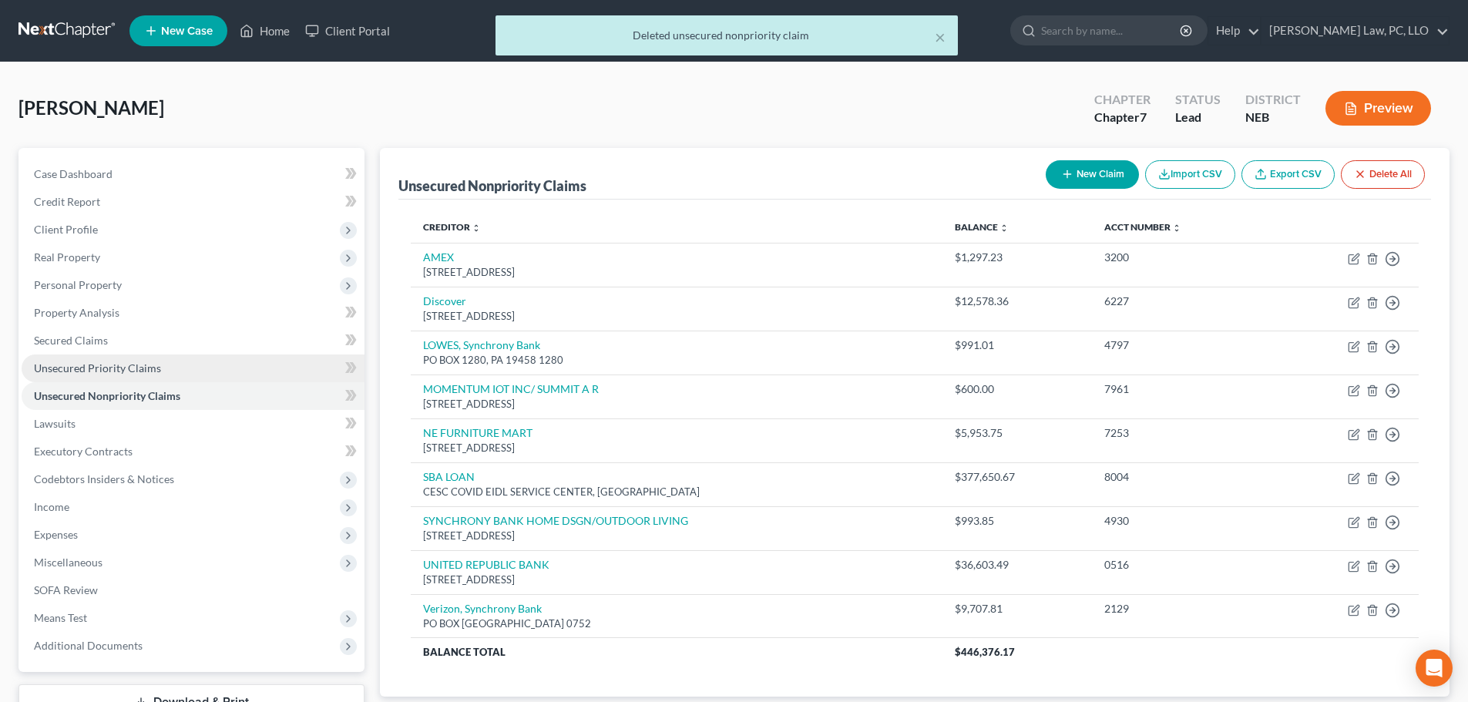
drag, startPoint x: 144, startPoint y: 361, endPoint x: 185, endPoint y: 364, distance: 40.9
click at [144, 361] on span "Unsecured Priority Claims" at bounding box center [97, 367] width 127 height 13
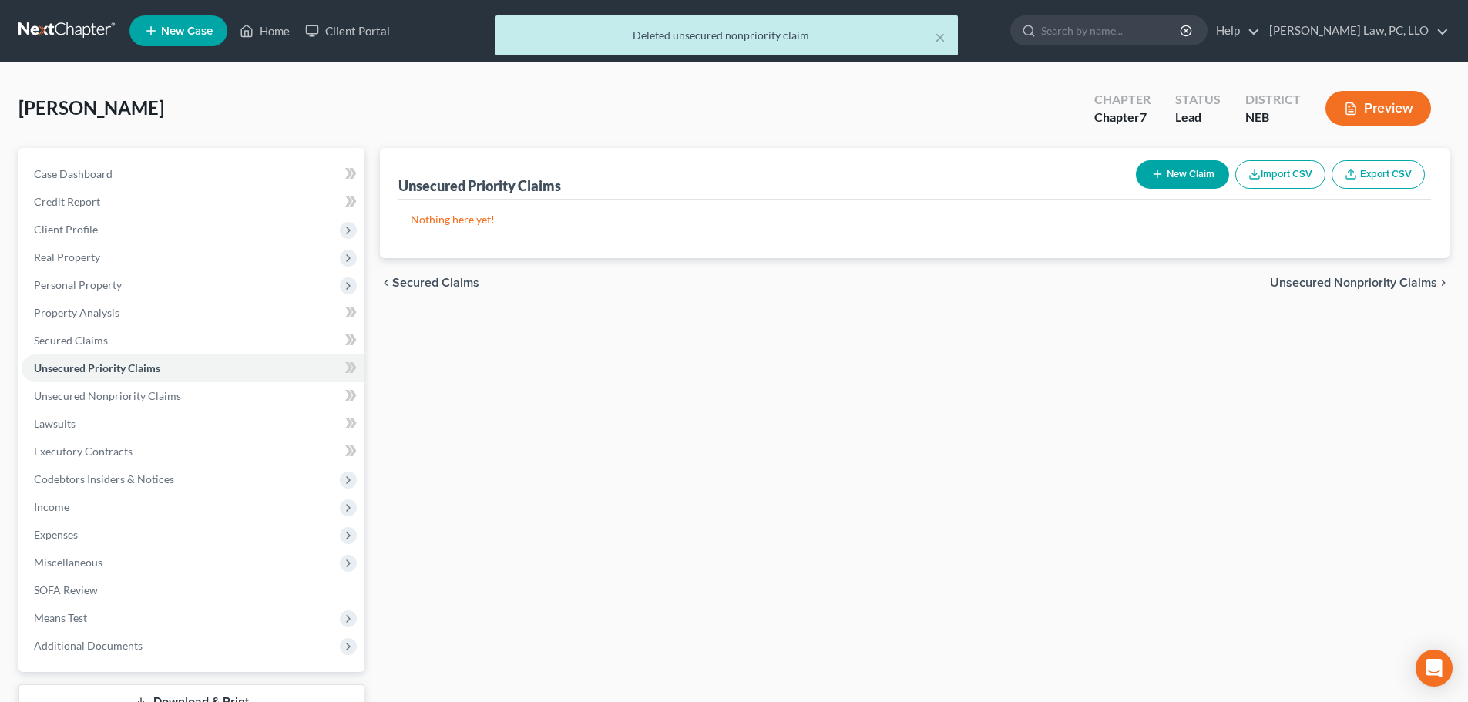
click at [1188, 183] on button "New Claim" at bounding box center [1181, 174] width 93 height 29
select select "0"
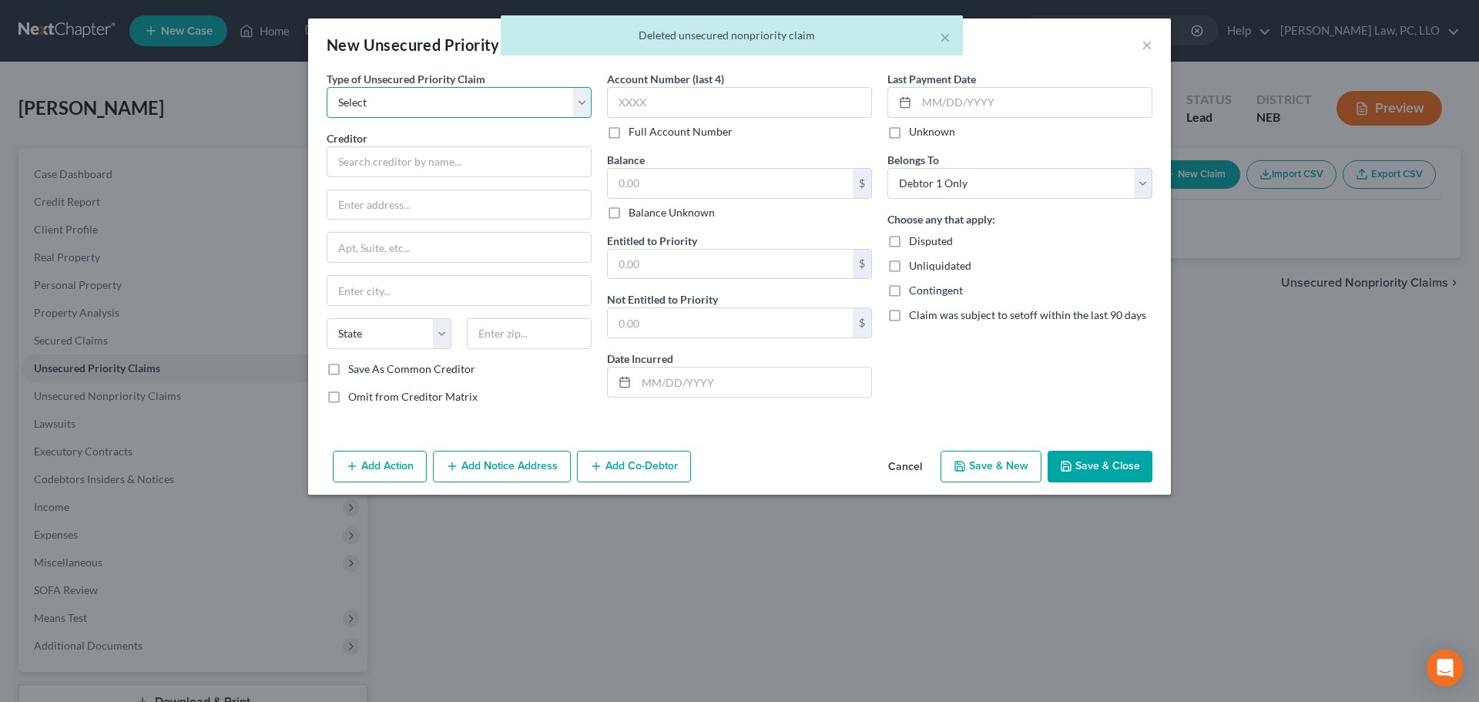
click at [401, 92] on select "Select Taxes & Other Government Units Domestic Support Obligations Extensions o…" at bounding box center [459, 102] width 265 height 31
select select "0"
click at [327, 87] on select "Select Taxes & Other Government Units Domestic Support Obligations Extensions o…" at bounding box center [459, 102] width 265 height 31
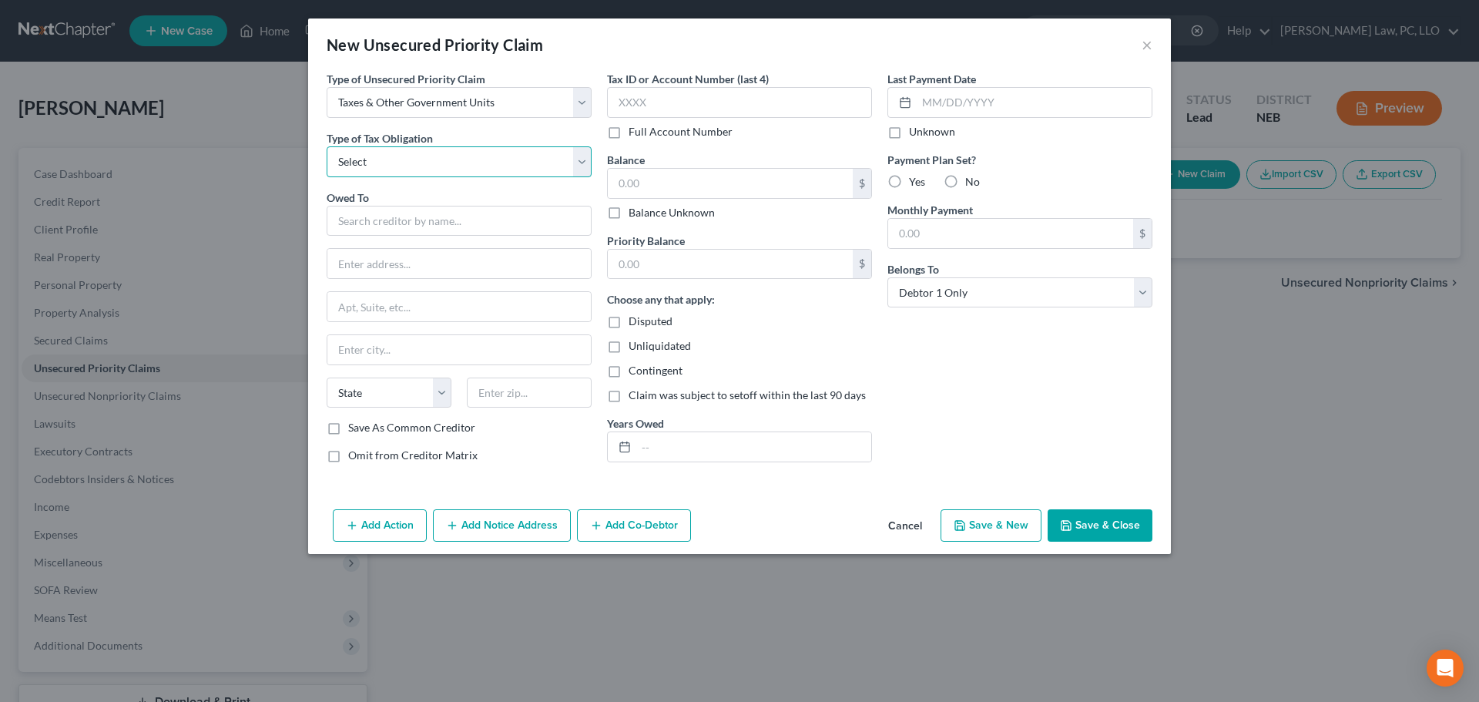
click at [373, 146] on select "Select Federal City State Franchise Tax Board Other" at bounding box center [459, 161] width 265 height 31
click at [327, 146] on select "Select Federal City State Franchise Tax Board Other" at bounding box center [459, 161] width 265 height 31
click at [422, 154] on select "Select Federal City State Franchise Tax Board Other" at bounding box center [459, 161] width 265 height 31
select select "0"
click at [327, 146] on select "Select Federal City State Franchise Tax Board Other" at bounding box center [459, 161] width 265 height 31
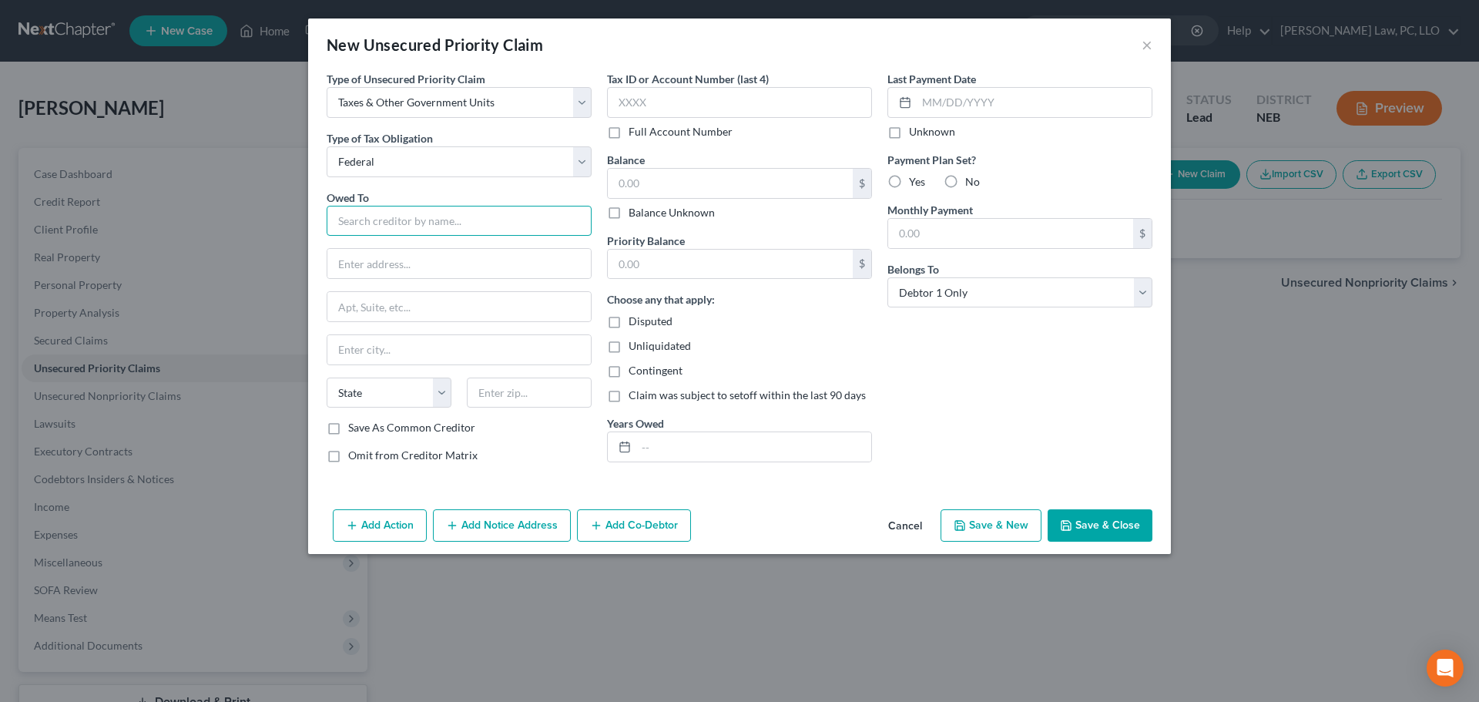
click at [389, 224] on input "text" at bounding box center [459, 221] width 265 height 31
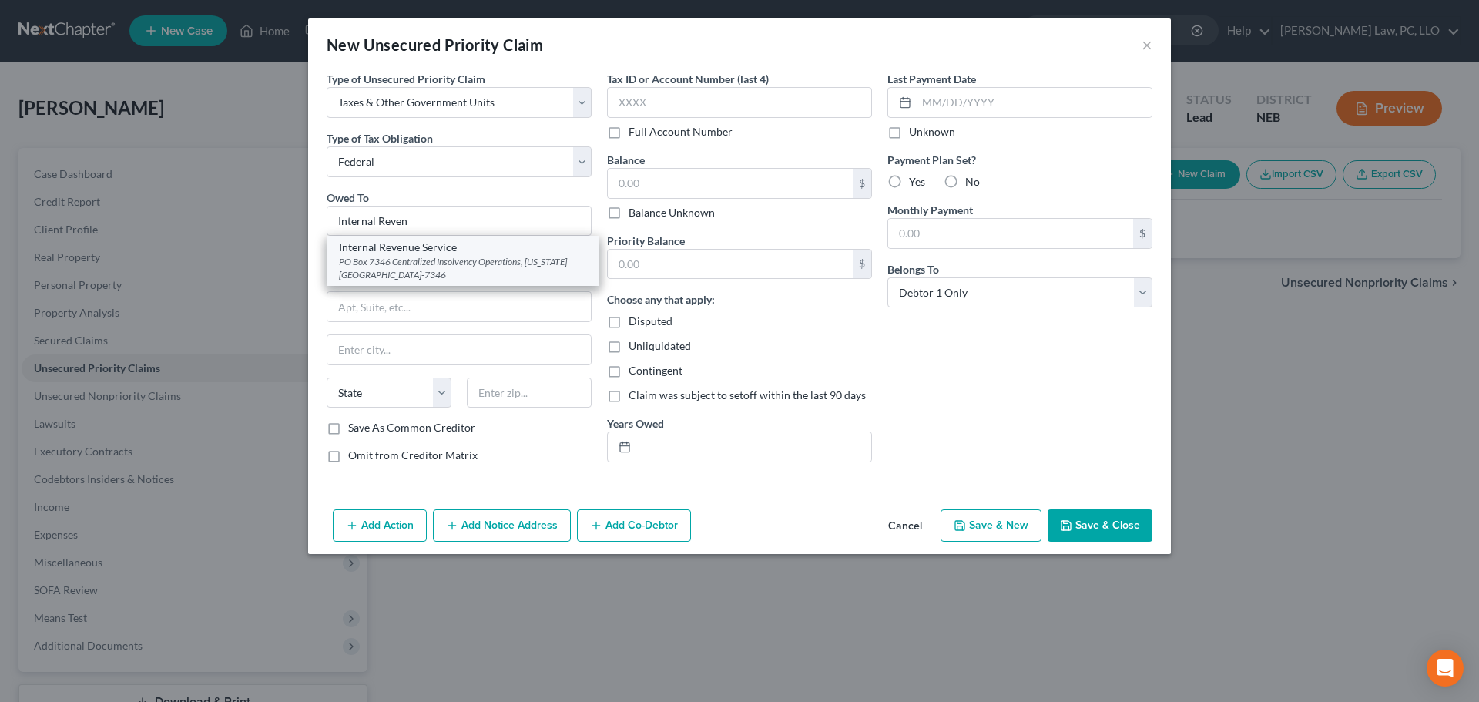
click at [416, 263] on div "PO Box 7346 Centralized Insolvency Operations, [US_STATE][GEOGRAPHIC_DATA]-7346" at bounding box center [463, 268] width 248 height 26
type input "Internal Revenue Service"
type input "PO Box 7346"
type input "Centralized Insolvency Operations"
type input "[US_STATE]"
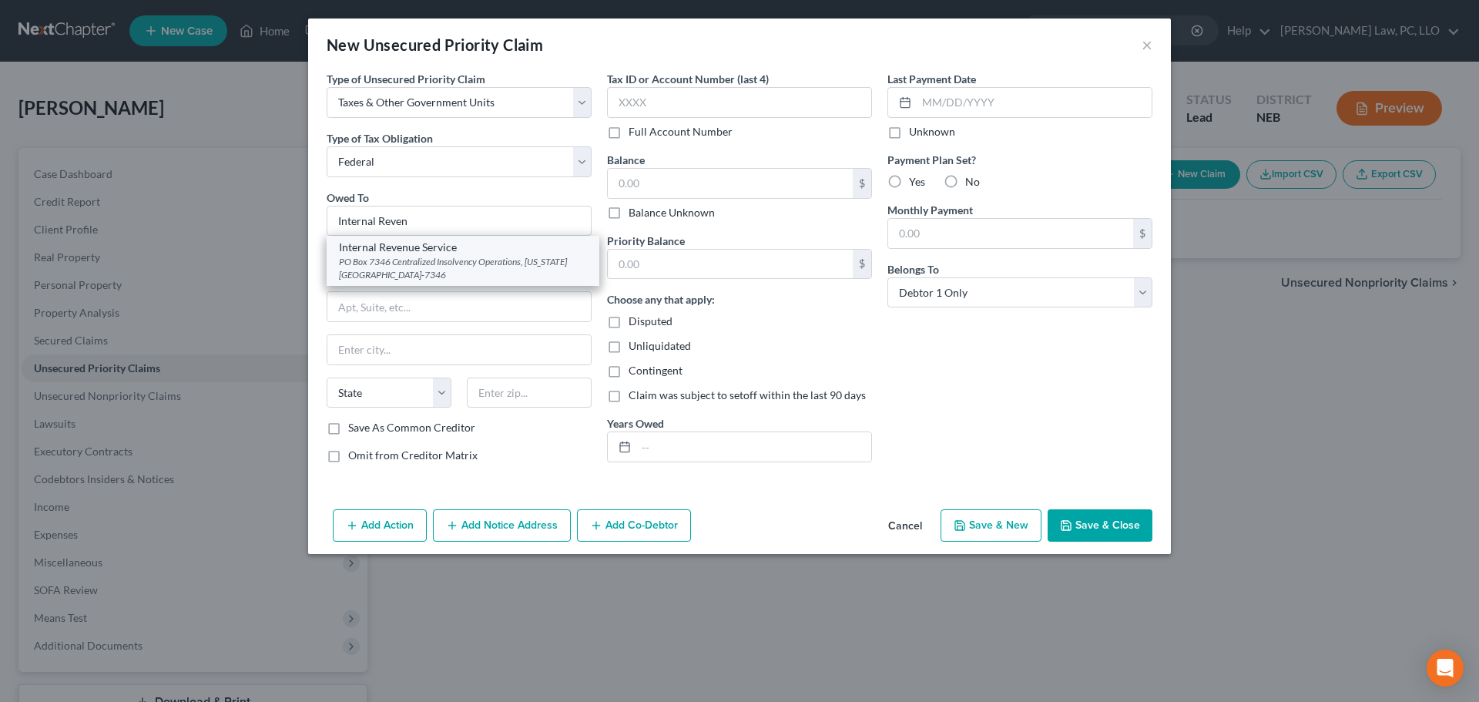
select select "39"
type input "19101-7346"
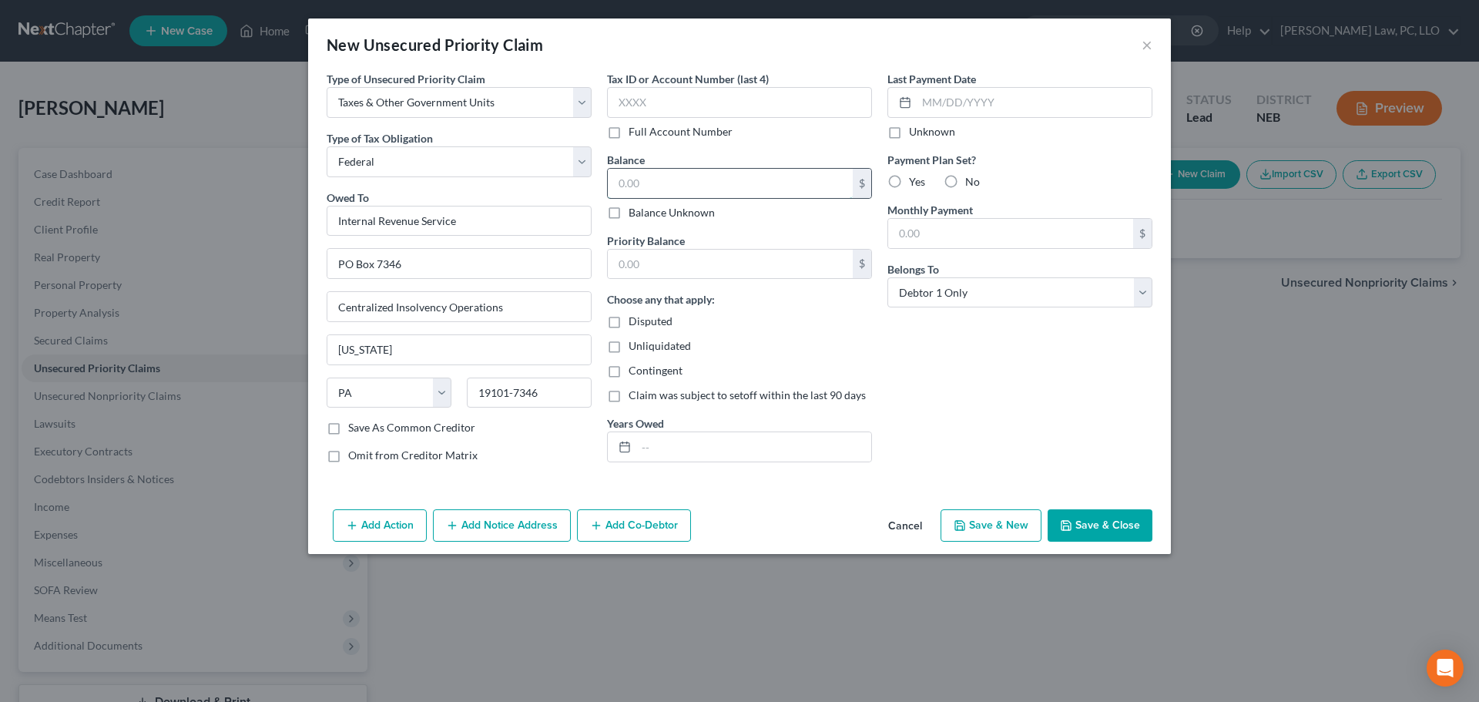
click at [654, 183] on input "text" at bounding box center [730, 183] width 245 height 29
type input "8,000.00"
click at [664, 445] on input "text" at bounding box center [753, 446] width 235 height 29
type input "941 Taxes"
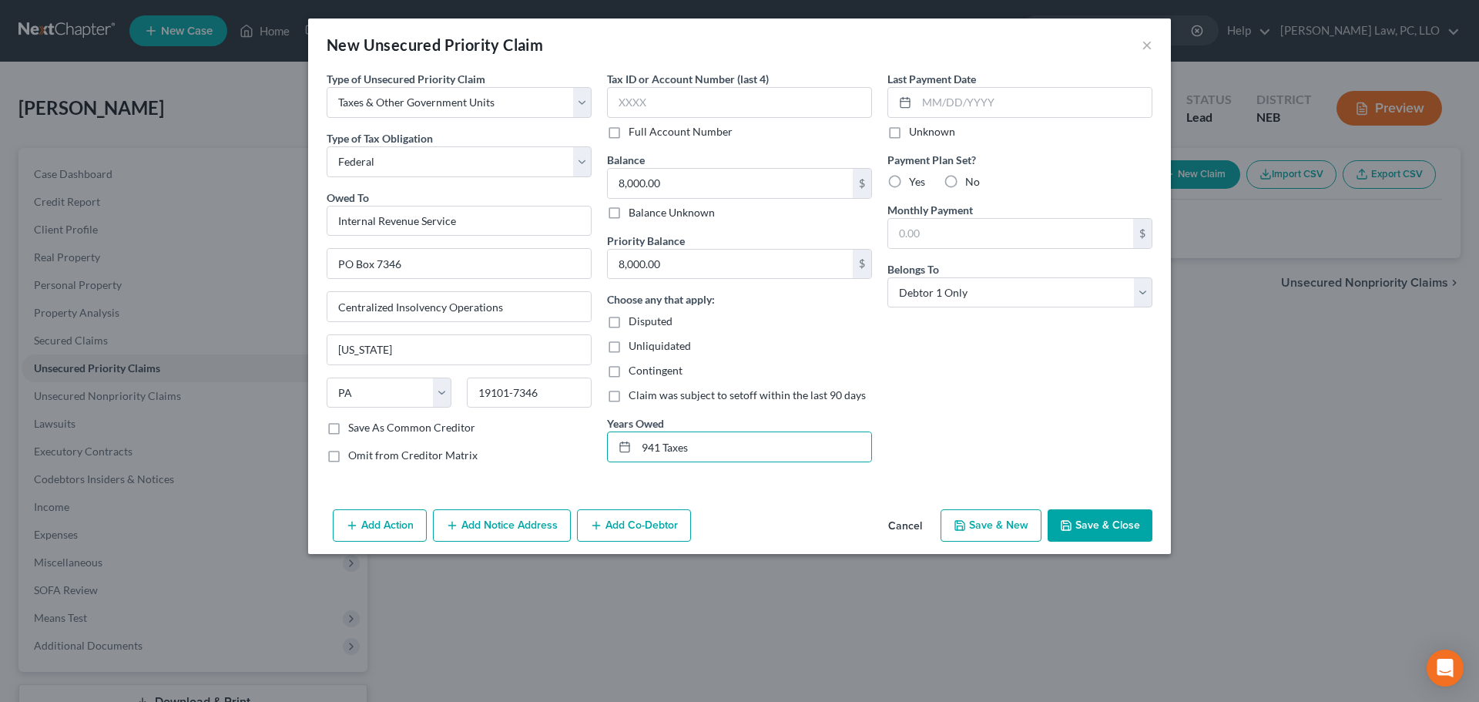
click at [1096, 522] on button "Save & Close" at bounding box center [1100, 525] width 105 height 32
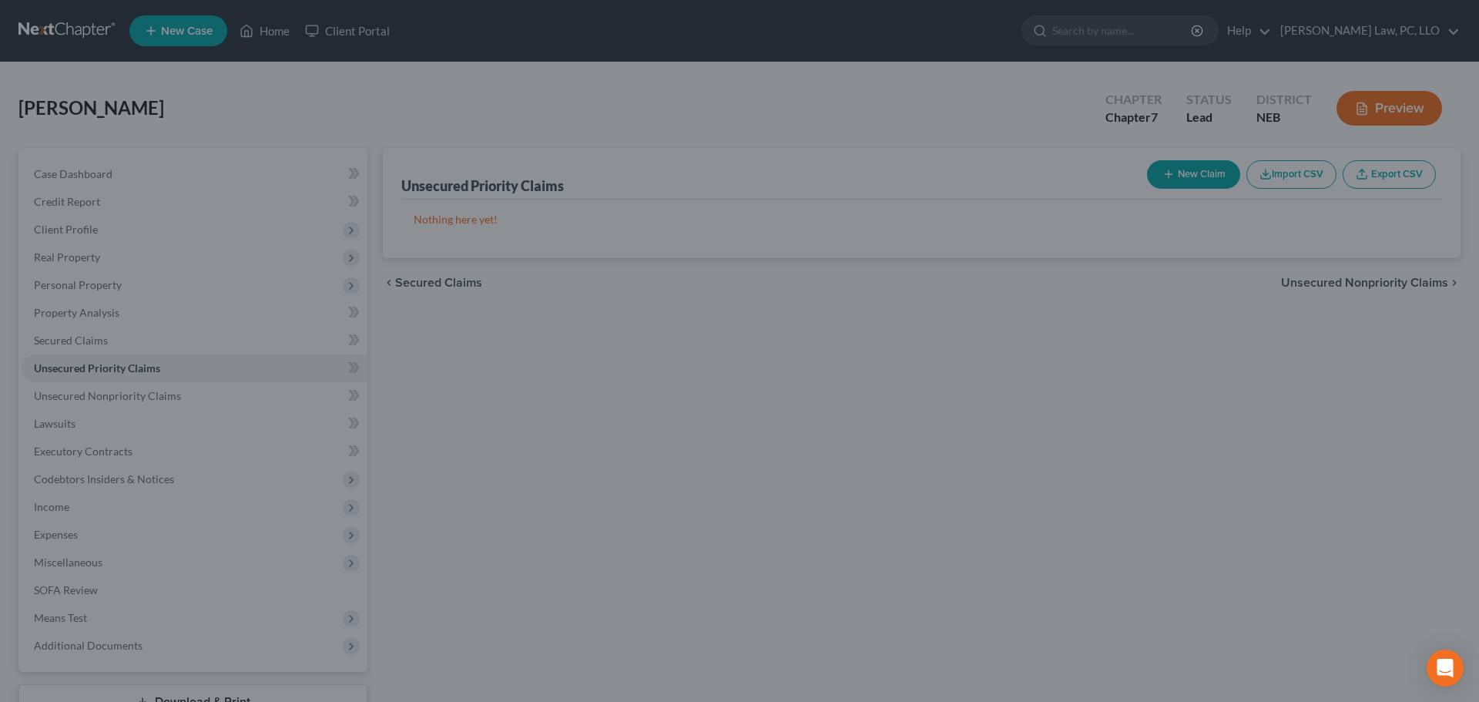
type input "0.00"
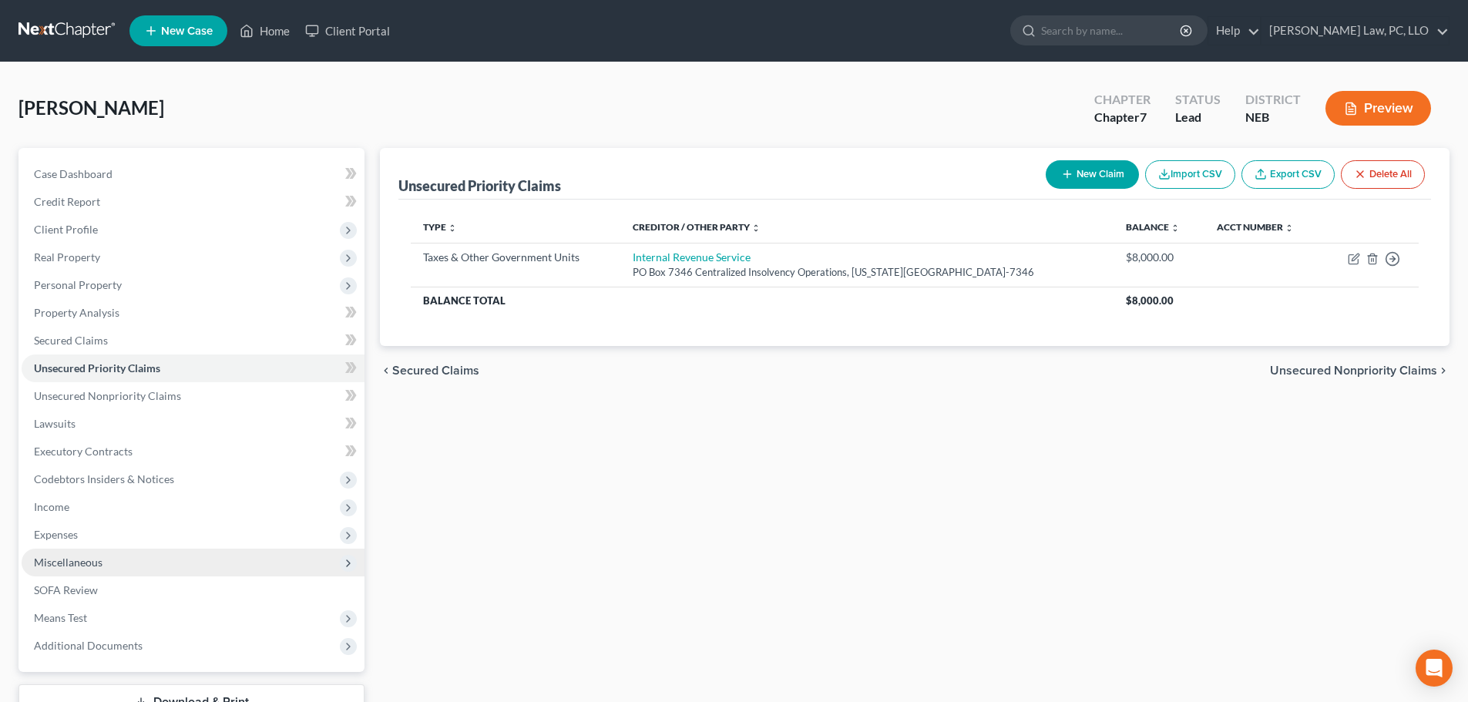
click at [99, 566] on span "Miscellaneous" at bounding box center [68, 561] width 69 height 13
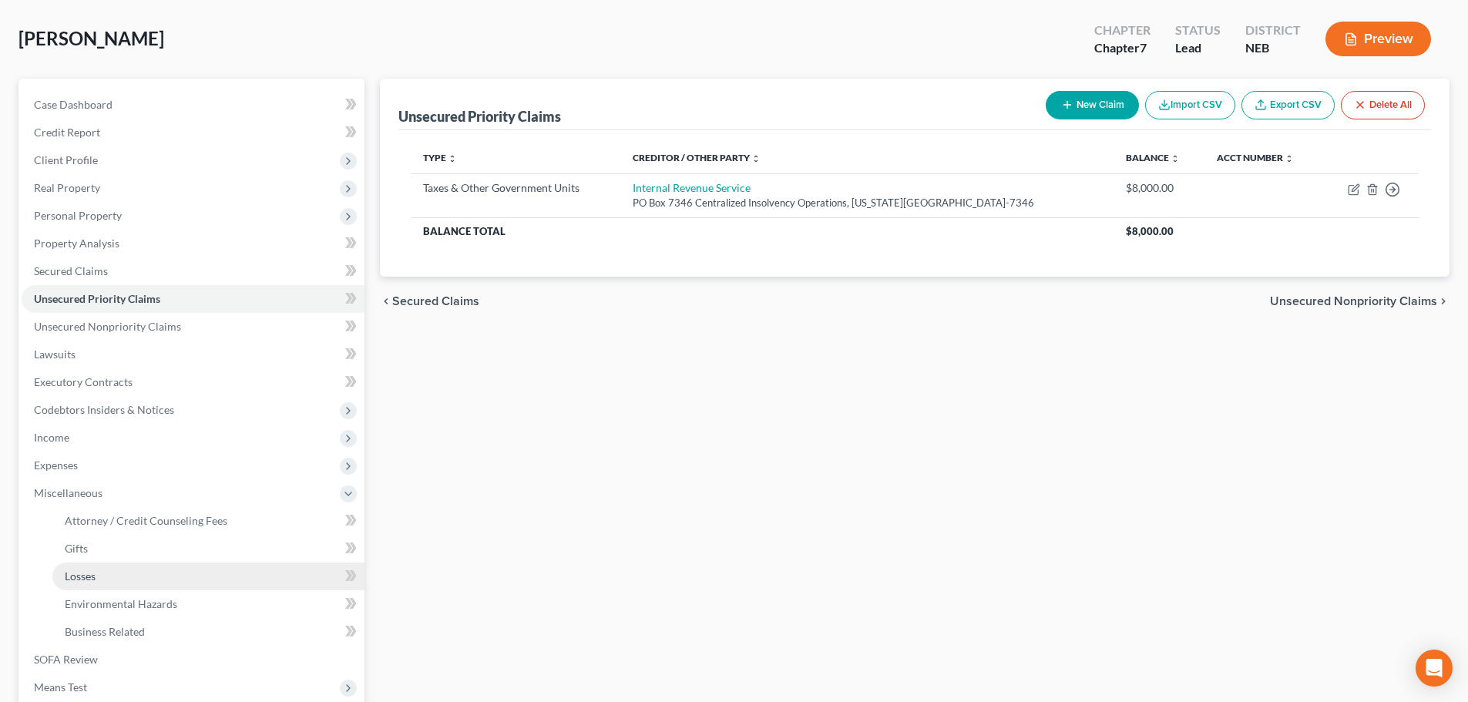
scroll to position [154, 0]
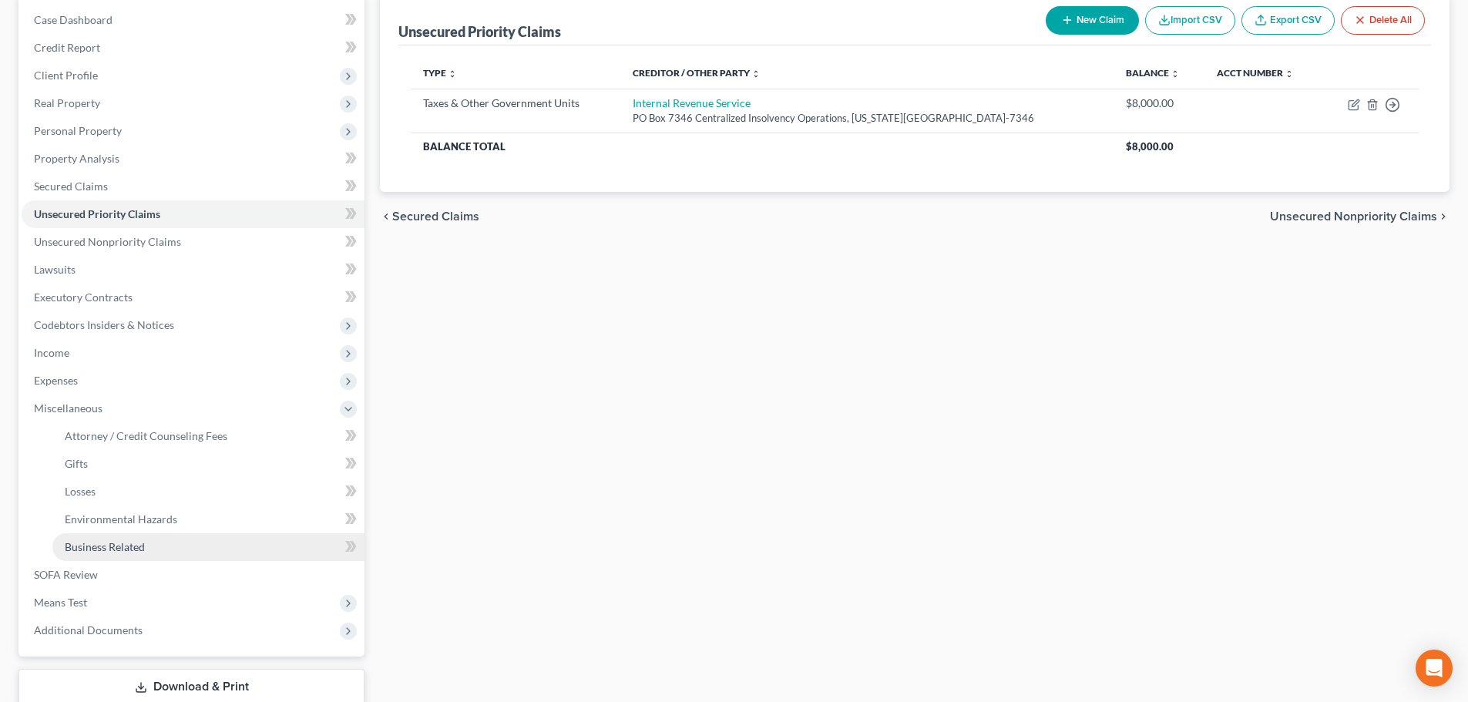
click at [134, 543] on span "Business Related" at bounding box center [105, 546] width 80 height 13
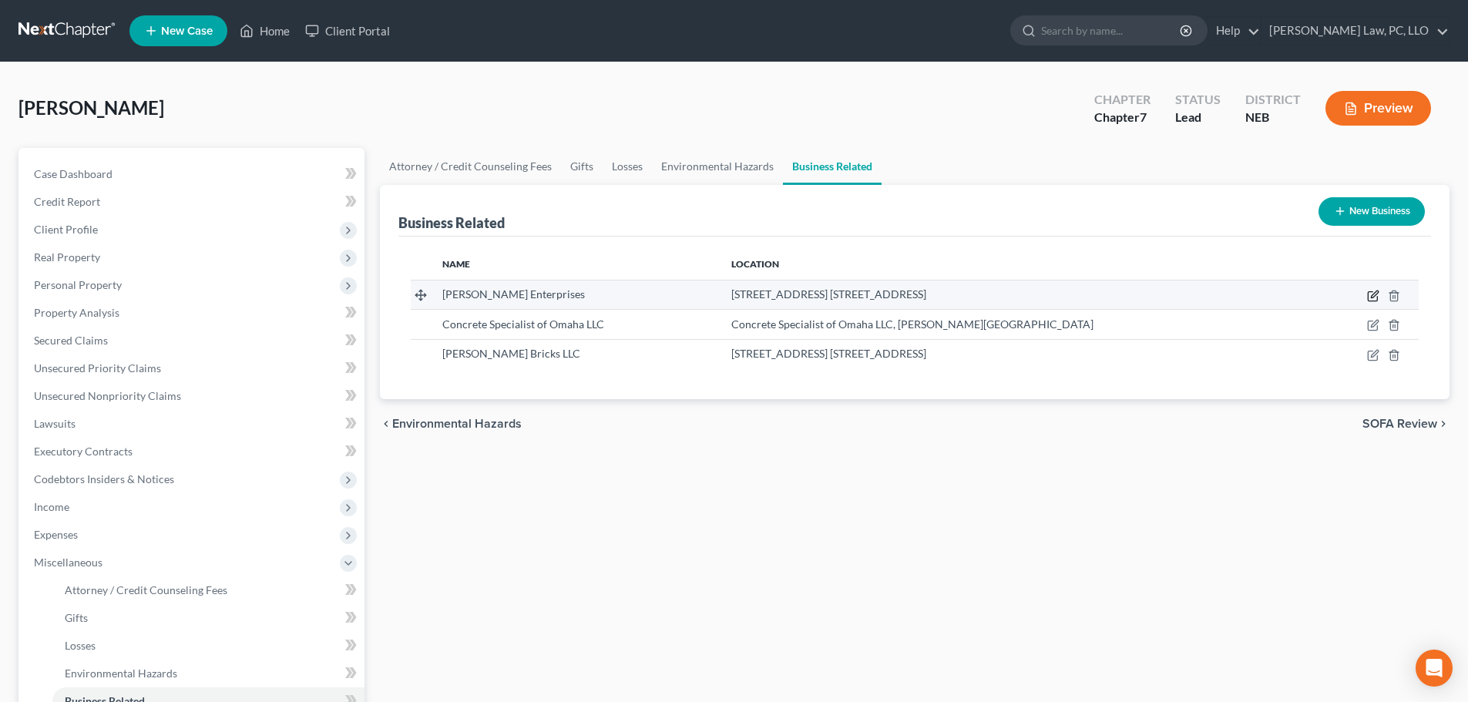
click at [1370, 296] on icon "button" at bounding box center [1373, 296] width 12 height 12
select select "sole_proprietor"
select select "30"
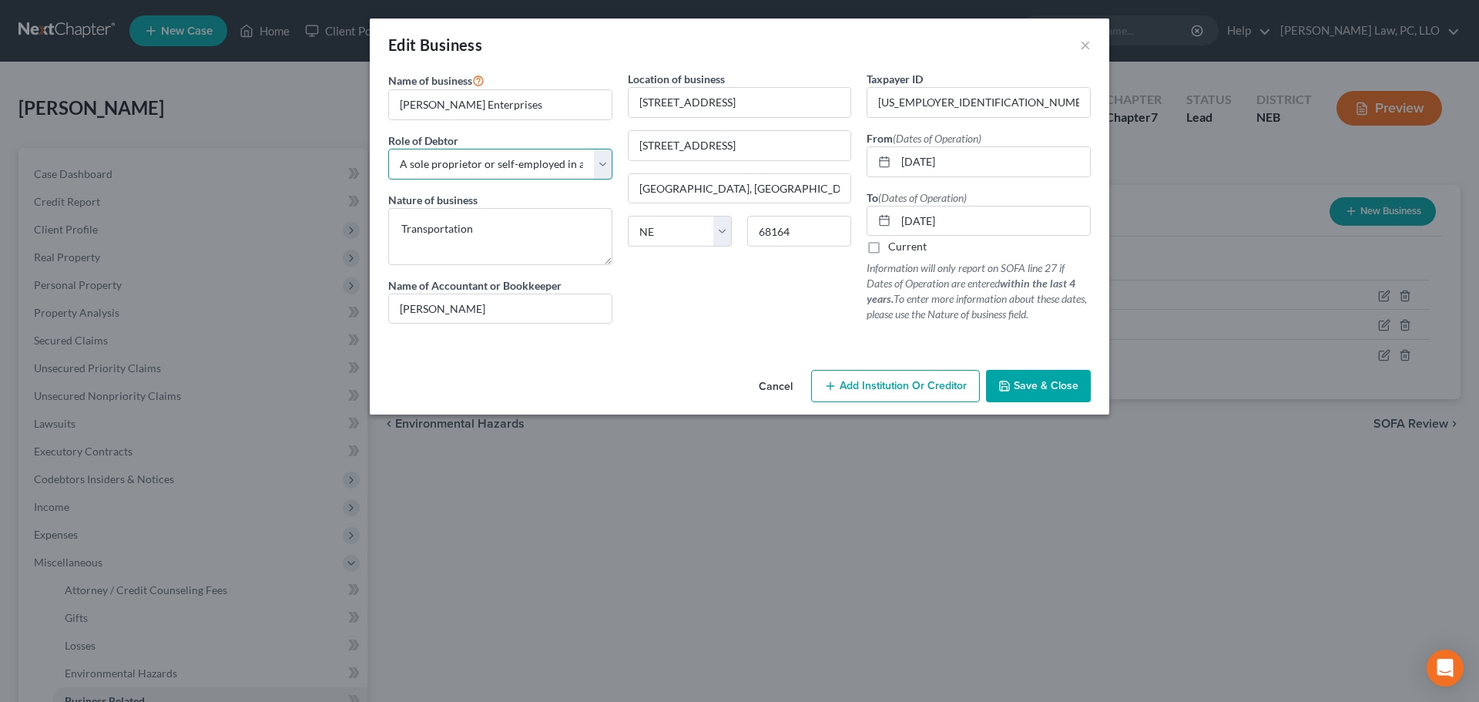
click at [495, 170] on select "Select A member of a limited liability company (LLC) or limited liability partn…" at bounding box center [500, 164] width 224 height 31
select select "officer"
click at [388, 149] on select "Select A member of a limited liability company (LLC) or limited liability partn…" at bounding box center [500, 164] width 224 height 31
click at [518, 109] on input "[PERSON_NAME] Enterprises" at bounding box center [500, 104] width 223 height 29
type input "[PERSON_NAME] Enterprises, Inc."
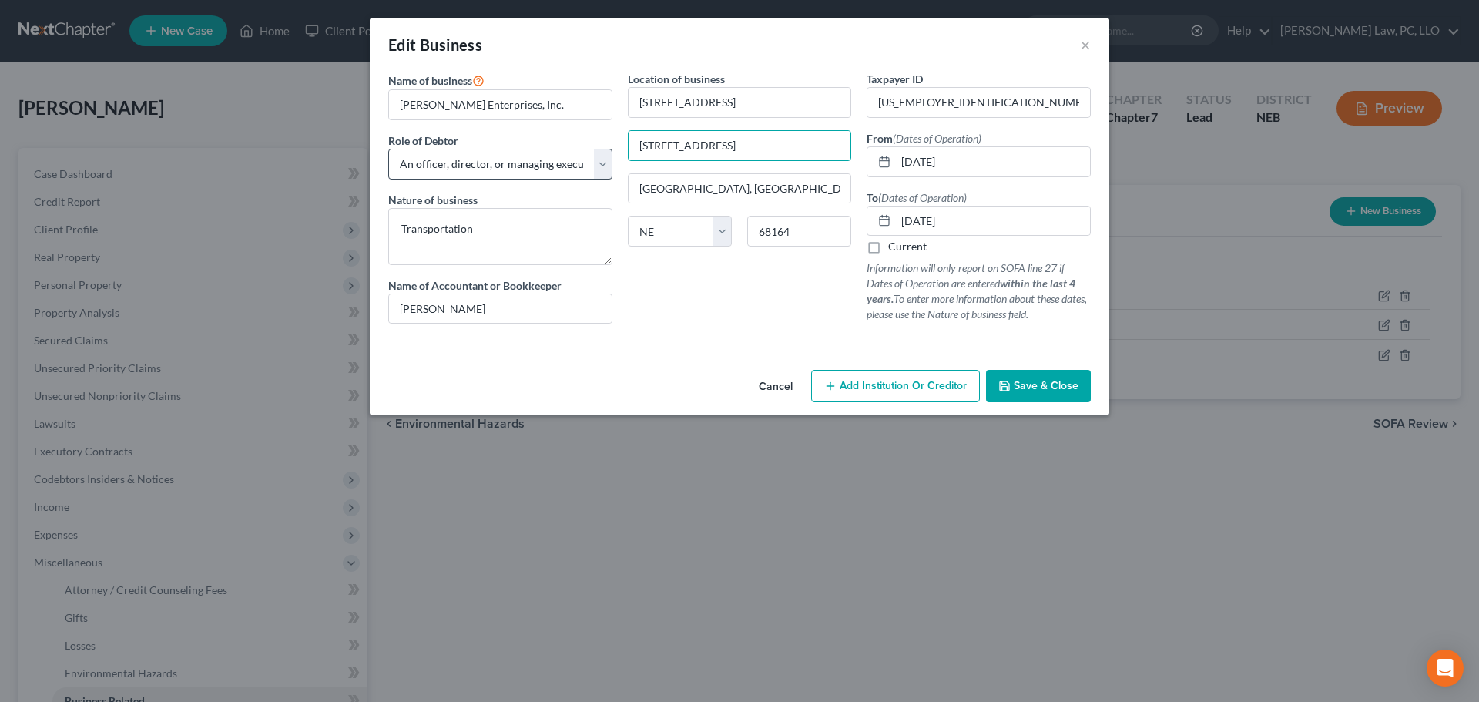
drag, startPoint x: 745, startPoint y: 139, endPoint x: 607, endPoint y: 156, distance: 138.8
click at [607, 156] on div "Name of business * [PERSON_NAME] Enterprises, Inc. Role of Debtor * Select A me…" at bounding box center [740, 209] width 718 height 277
click at [703, 298] on div "Location of business [STREET_ADDRESS] State [US_STATE] AK AR AZ CA CO [GEOGRAPH…" at bounding box center [740, 203] width 240 height 265
click at [743, 194] on input "[GEOGRAPHIC_DATA], [GEOGRAPHIC_DATA]" at bounding box center [740, 188] width 223 height 29
type input "[GEOGRAPHIC_DATA]"
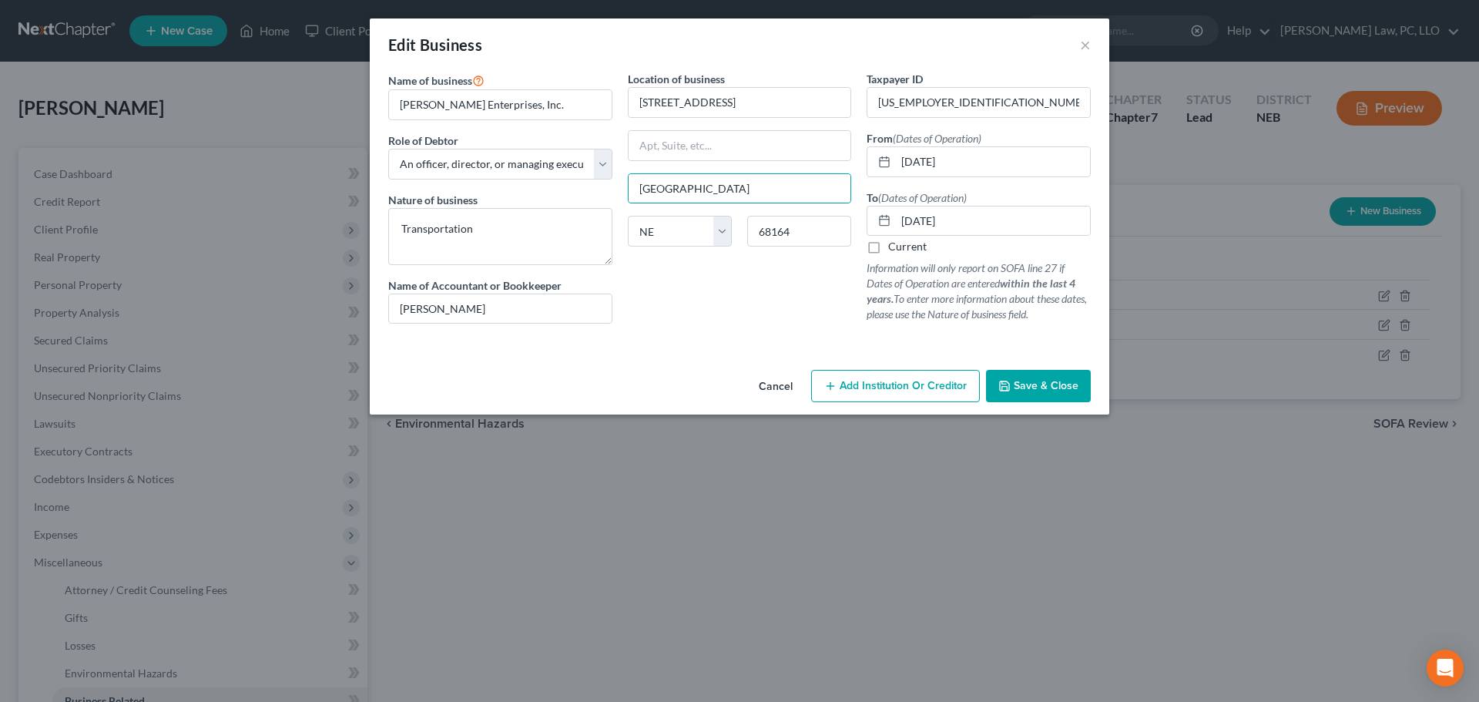
click at [676, 291] on div "Location of business [STREET_ADDRESS][GEOGRAPHIC_DATA] [US_STATE][GEOGRAPHIC_DA…" at bounding box center [740, 203] width 240 height 265
click at [1018, 387] on span "Save & Close" at bounding box center [1046, 385] width 65 height 13
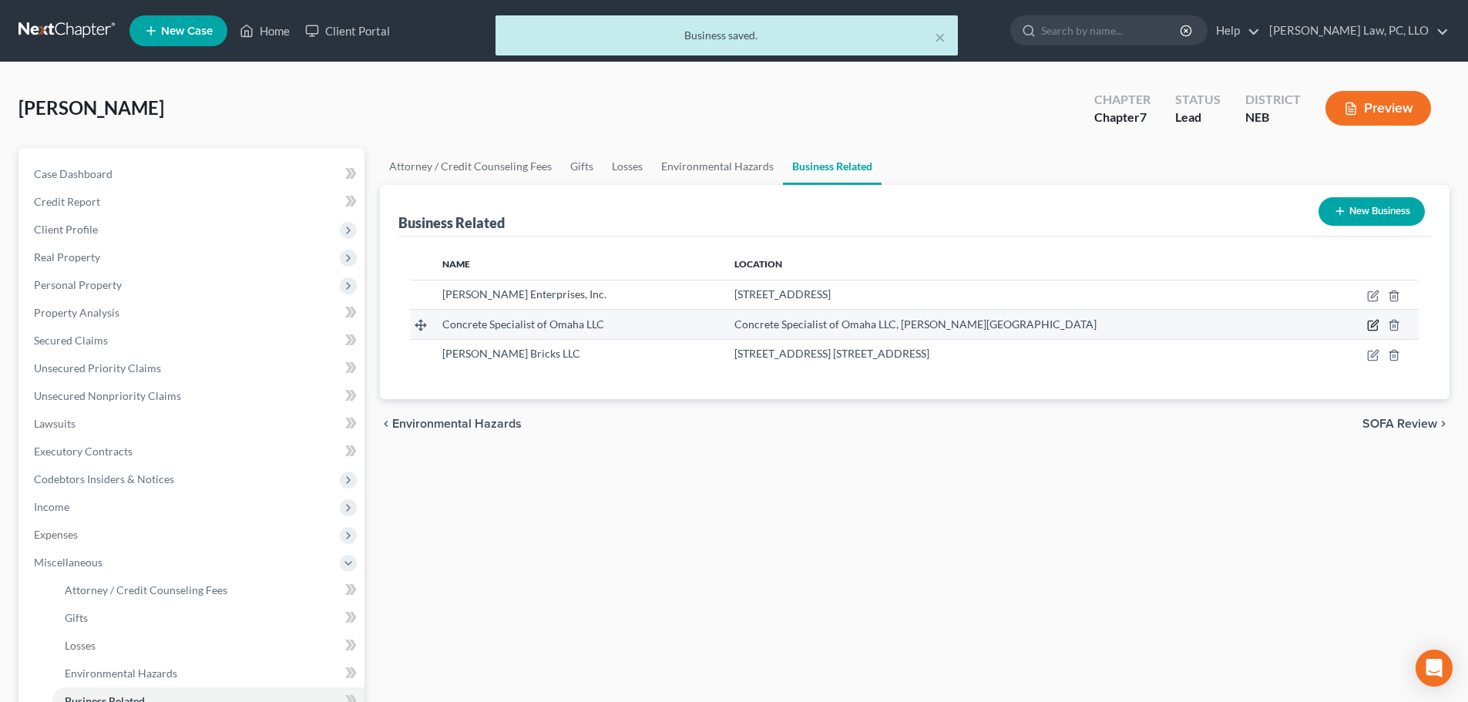
click at [1367, 324] on icon "button" at bounding box center [1373, 325] width 12 height 12
select select "sole_proprietor"
select select "30"
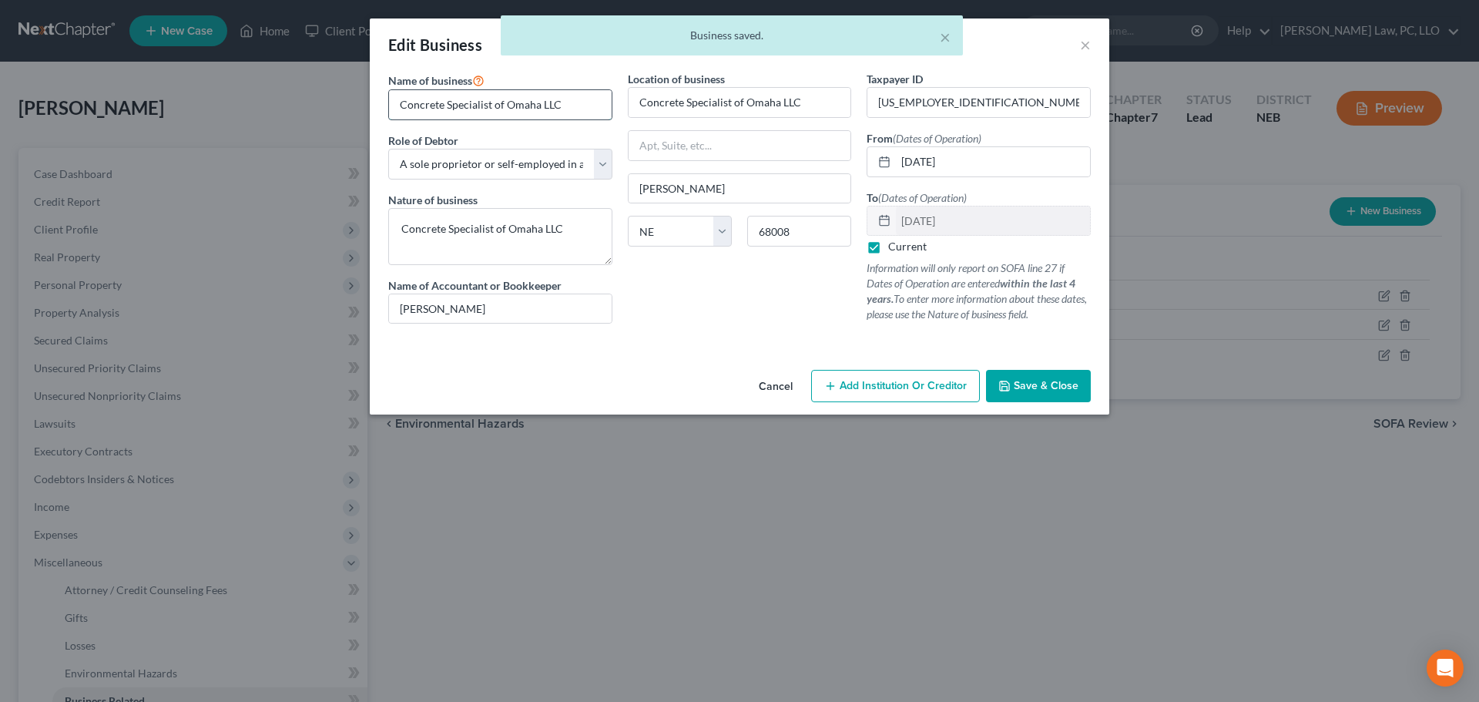
click at [542, 103] on input "Concrete Specialist of Omaha LLC" at bounding box center [500, 104] width 223 height 29
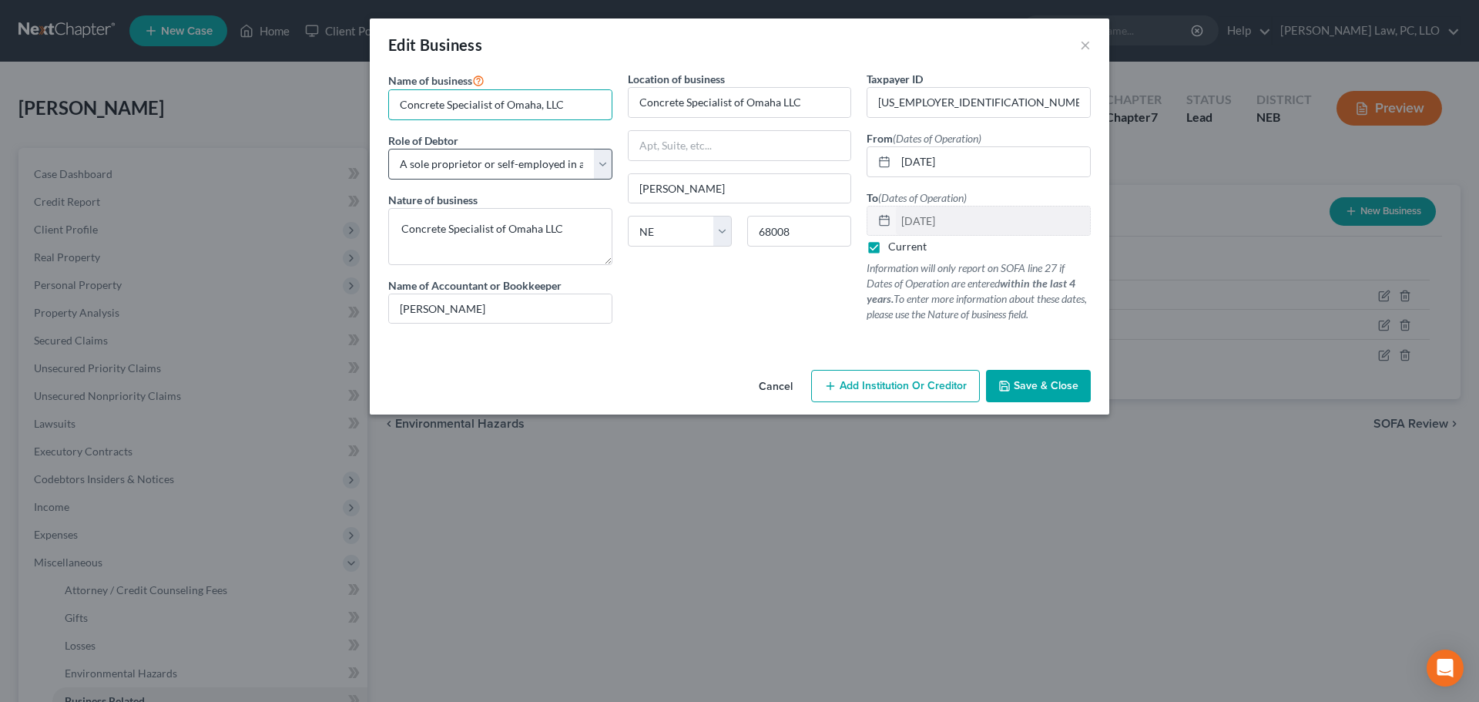
type input "Concrete Specialist of Omaha, LLC"
click at [542, 169] on select "Select A member of a limited liability company (LLC) or limited liability partn…" at bounding box center [500, 164] width 224 height 31
select select "member"
click at [388, 149] on select "Select A member of a limited liability company (LLC) or limited liability partn…" at bounding box center [500, 164] width 224 height 31
drag, startPoint x: 582, startPoint y: 226, endPoint x: 508, endPoint y: 230, distance: 73.3
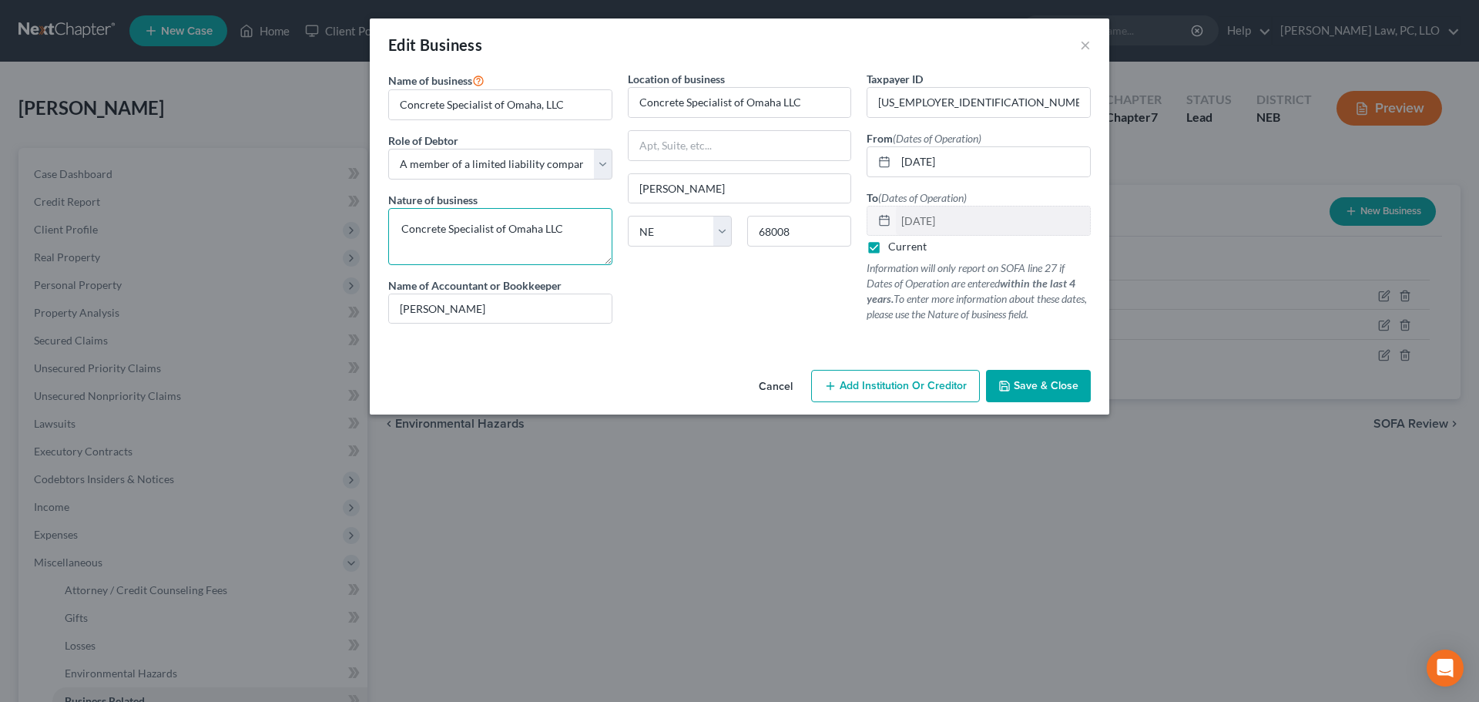
click at [505, 230] on textarea "Concrete Specialist of Omaha LLC" at bounding box center [500, 236] width 224 height 57
type textarea "Concrete Specialist"
click at [661, 294] on div "Location of business Concrete Specialist of Omaha LLC [PERSON_NAME][GEOGRAPHIC_…" at bounding box center [740, 203] width 240 height 265
click at [1049, 380] on span "Save & Close" at bounding box center [1046, 385] width 65 height 13
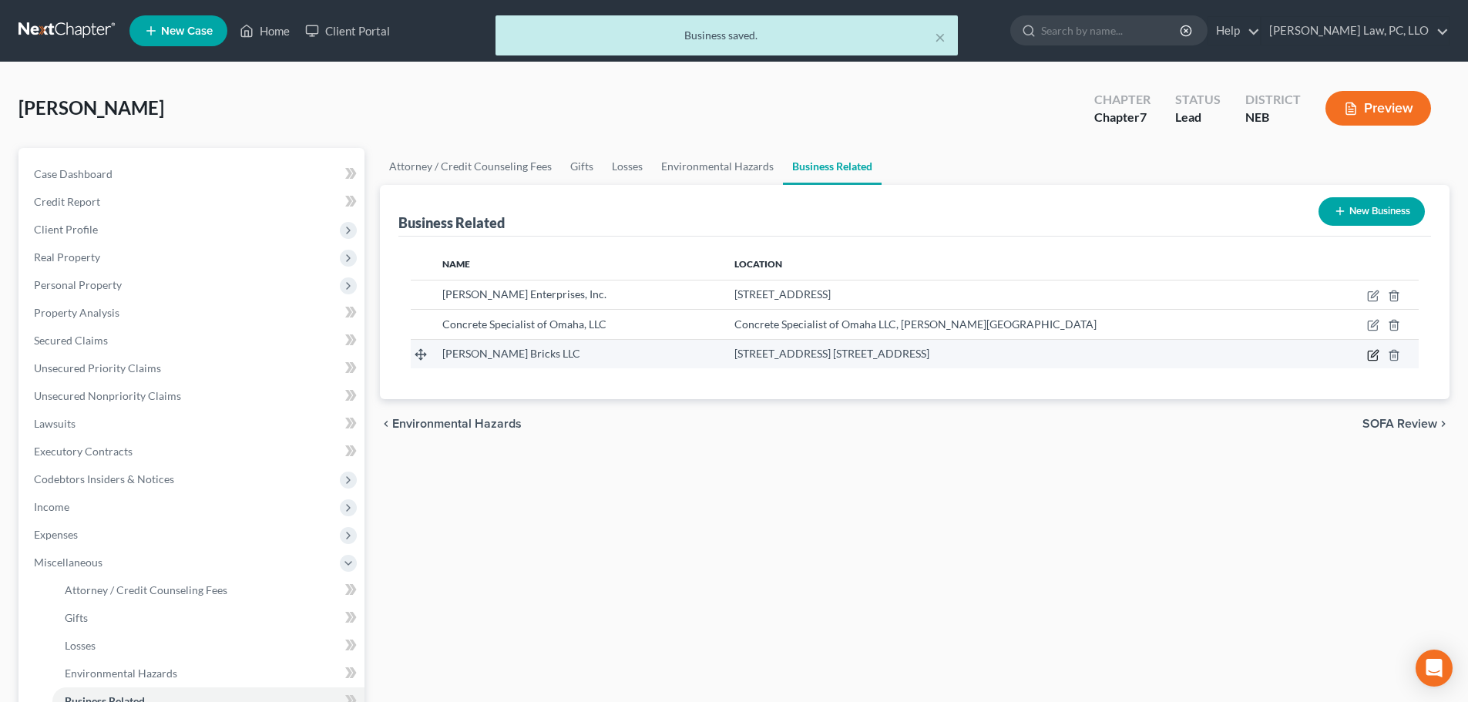
click at [1373, 356] on icon "button" at bounding box center [1373, 355] width 12 height 12
select select "sole_proprietor"
select select "30"
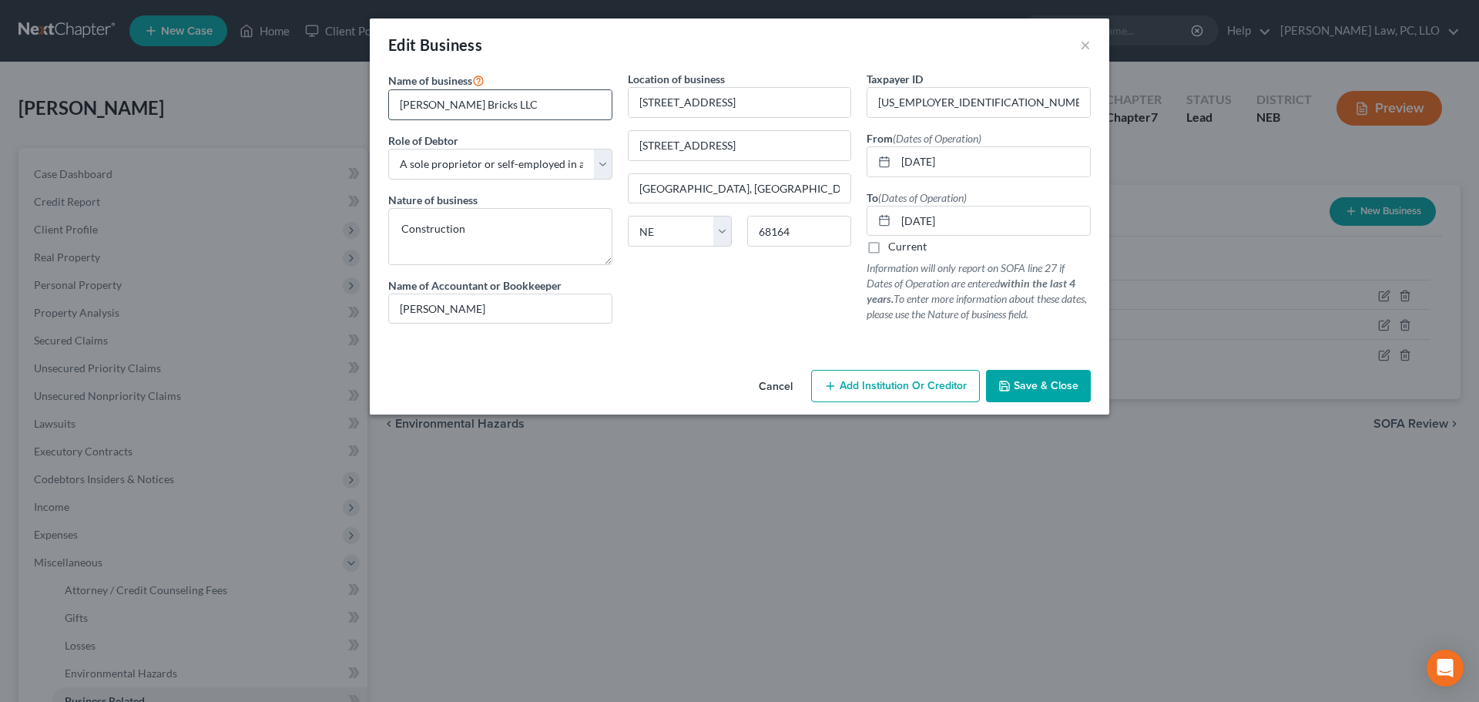
click at [467, 107] on input "[PERSON_NAME] Bricks LLC" at bounding box center [500, 104] width 223 height 29
type input "[PERSON_NAME] Bricks, LLC"
click at [492, 161] on select "Select A member of a limited liability company (LLC) or limited liability partn…" at bounding box center [500, 164] width 224 height 31
select select "member"
click at [388, 149] on select "Select A member of a limited liability company (LLC) or limited liability partn…" at bounding box center [500, 164] width 224 height 31
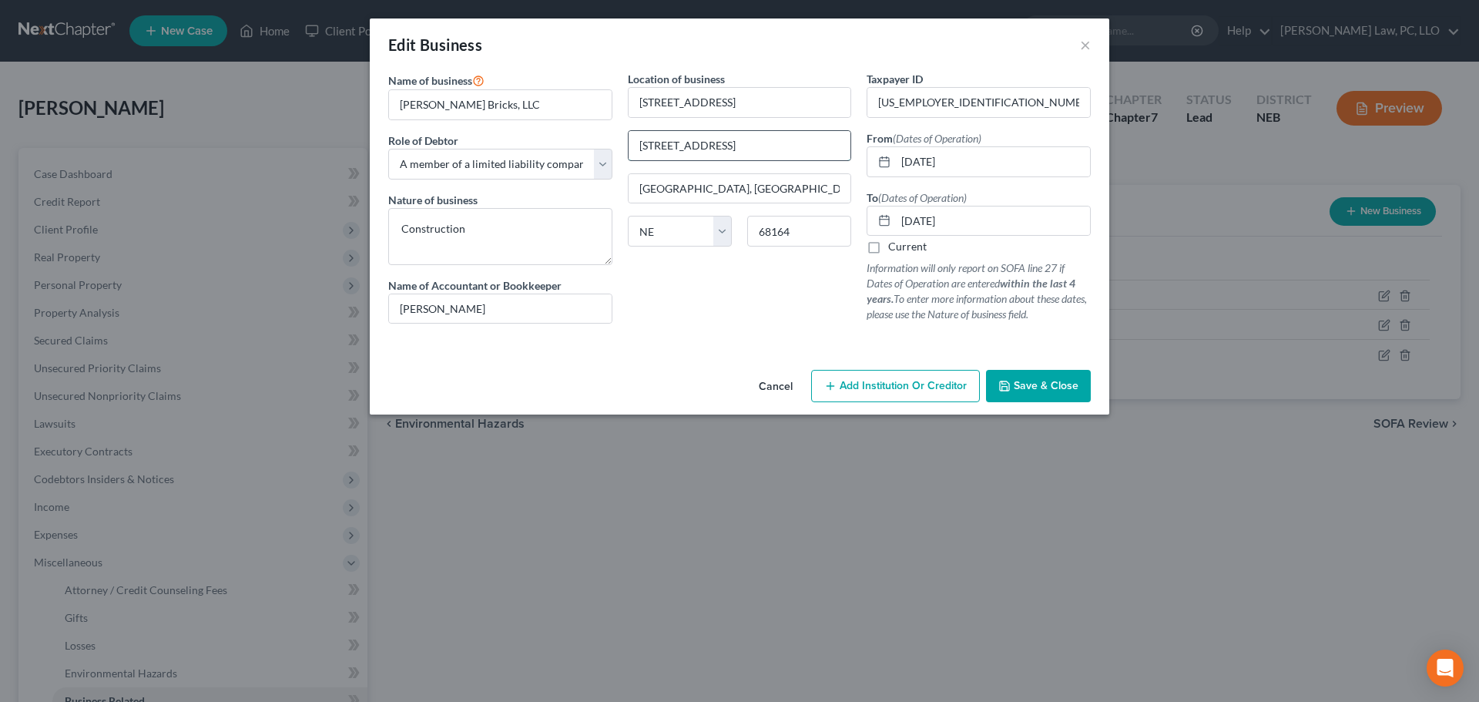
drag, startPoint x: 716, startPoint y: 148, endPoint x: 698, endPoint y: 160, distance: 21.6
click at [602, 148] on div "Name of business * [PERSON_NAME] Bricks, LLC Role of Debtor * Select A member o…" at bounding box center [740, 209] width 718 height 277
click at [710, 185] on input "[GEOGRAPHIC_DATA], [GEOGRAPHIC_DATA]" at bounding box center [740, 188] width 223 height 29
type input "[GEOGRAPHIC_DATA]"
click at [642, 308] on div "Location of business [STREET_ADDRESS][GEOGRAPHIC_DATA] [US_STATE][GEOGRAPHIC_DA…" at bounding box center [740, 203] width 240 height 265
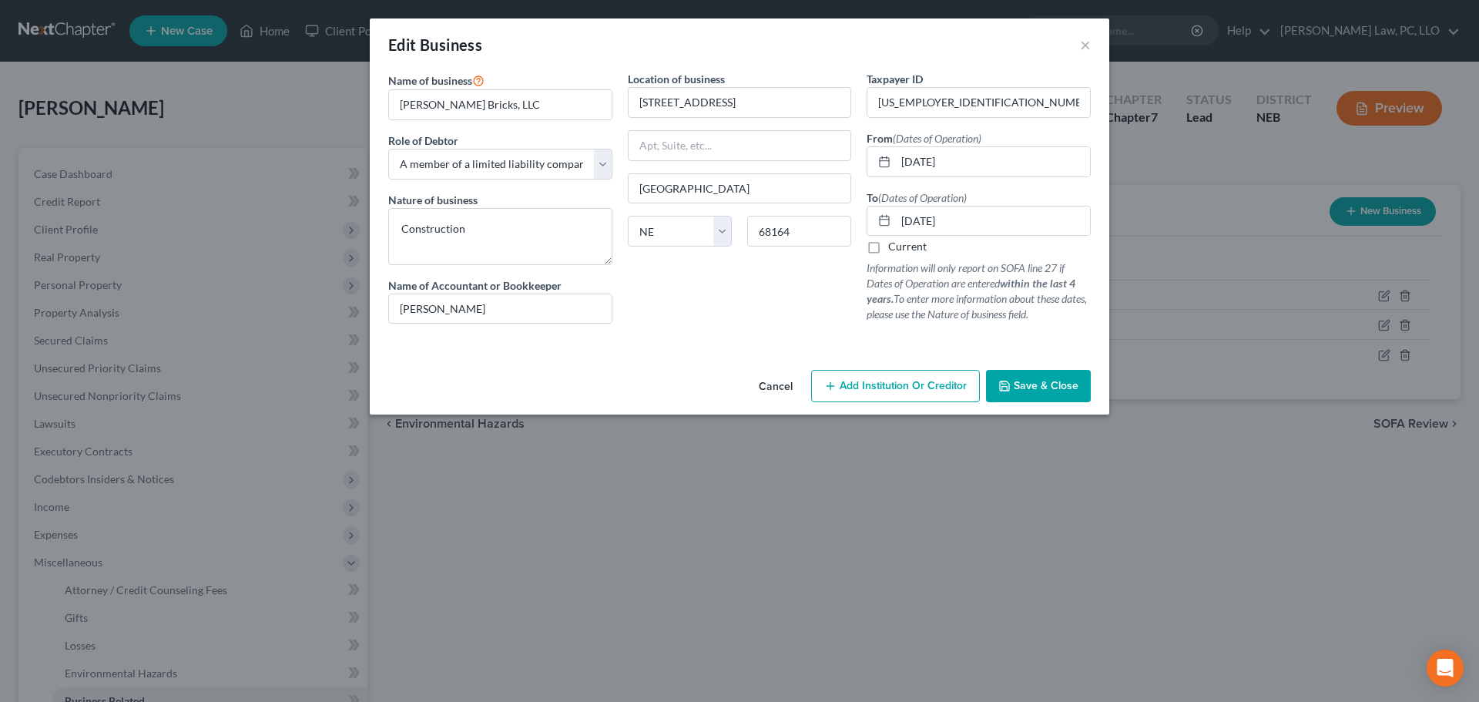
click at [1025, 388] on span "Save & Close" at bounding box center [1046, 385] width 65 height 13
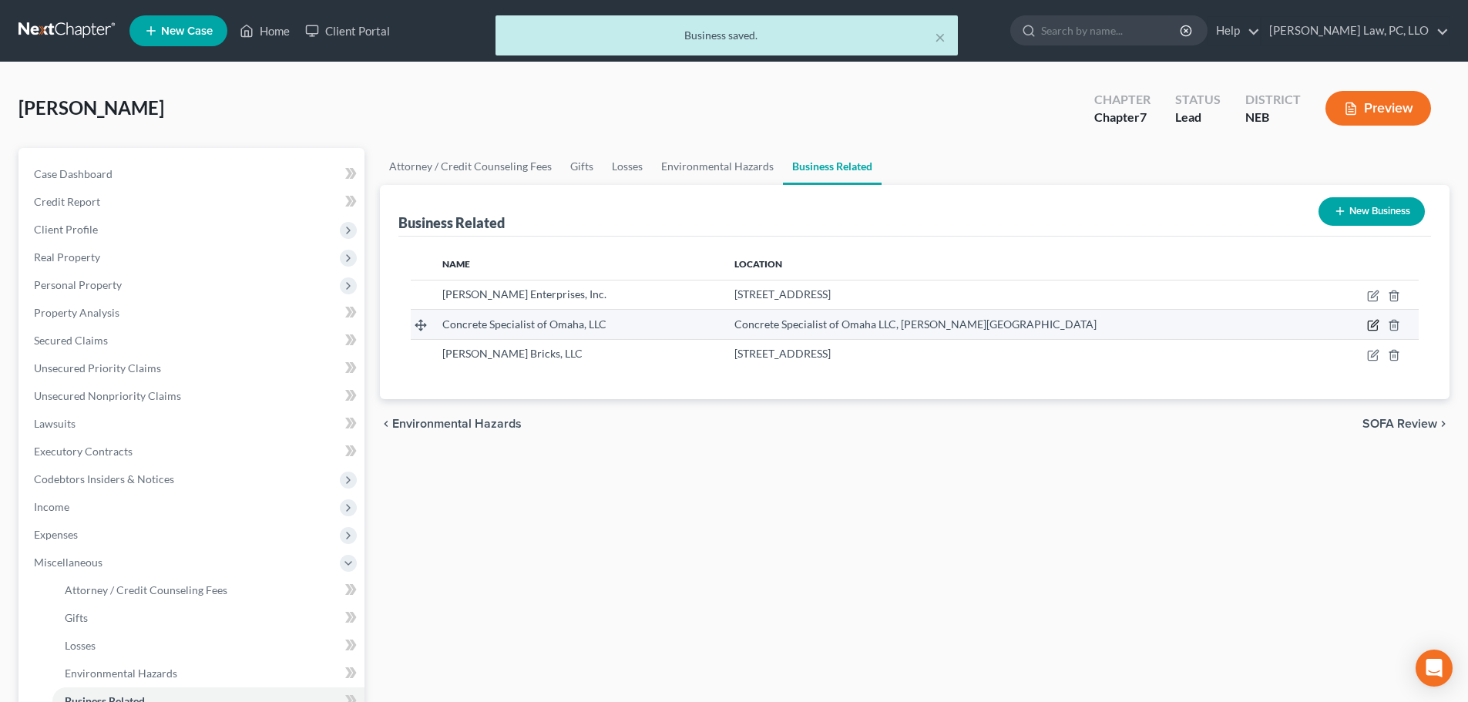
click at [1370, 326] on icon "button" at bounding box center [1373, 325] width 12 height 12
select select "member"
select select "30"
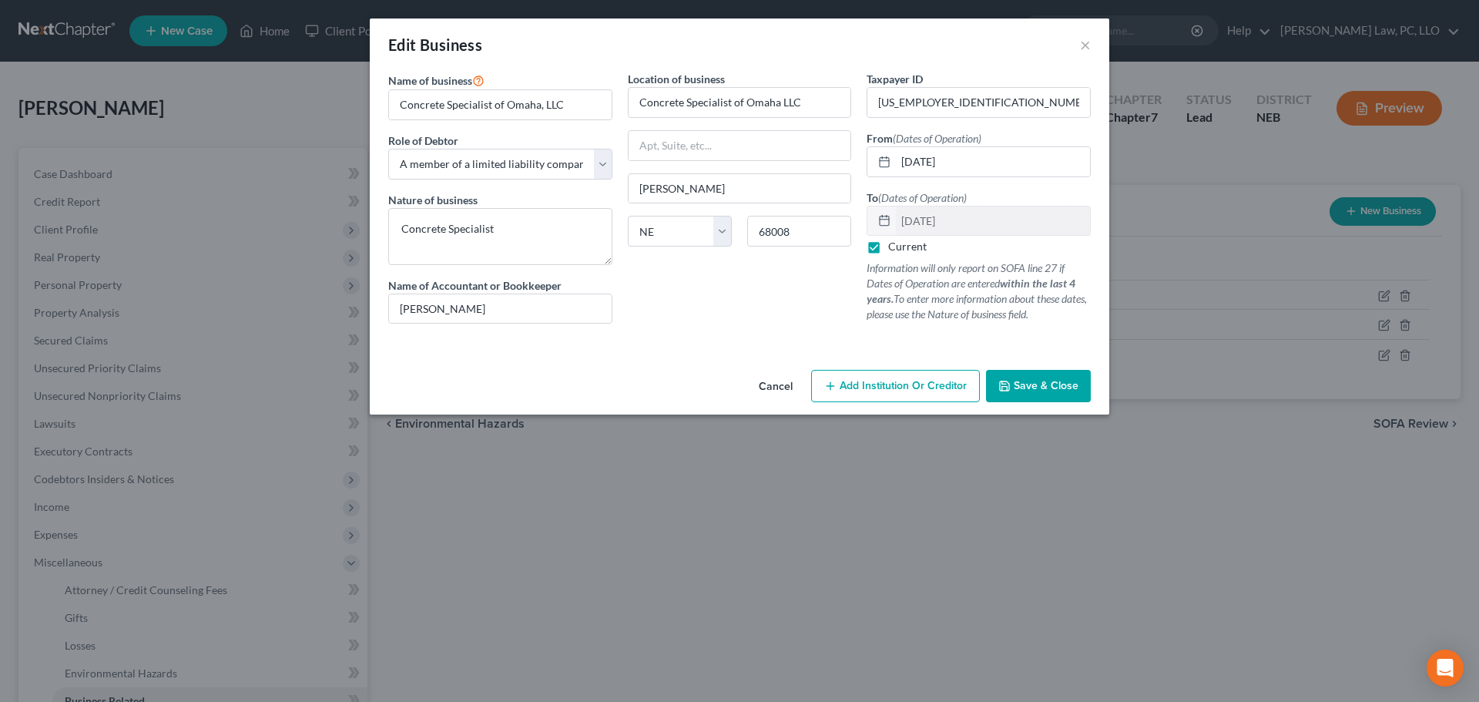
click at [1042, 384] on span "Save & Close" at bounding box center [1046, 385] width 65 height 13
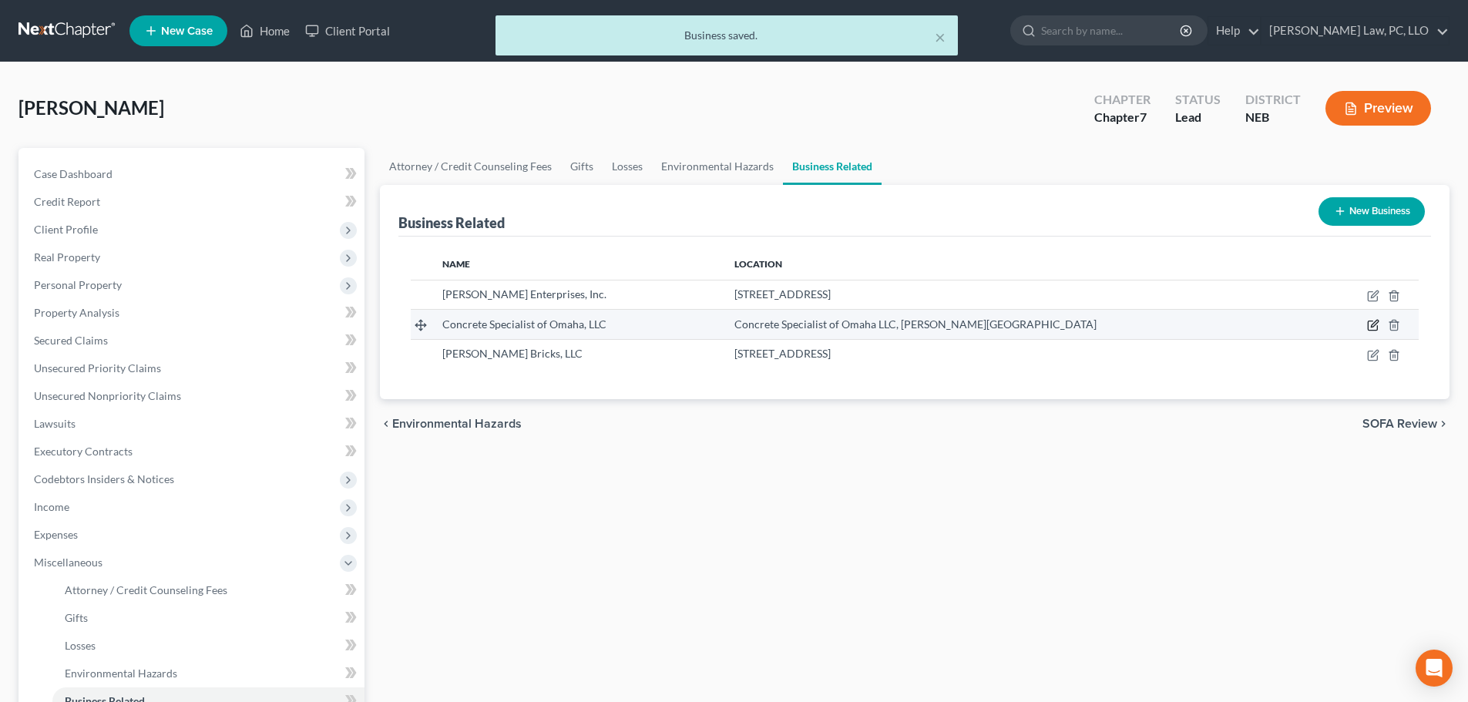
click at [1372, 327] on icon "button" at bounding box center [1373, 323] width 7 height 7
select select "member"
select select "30"
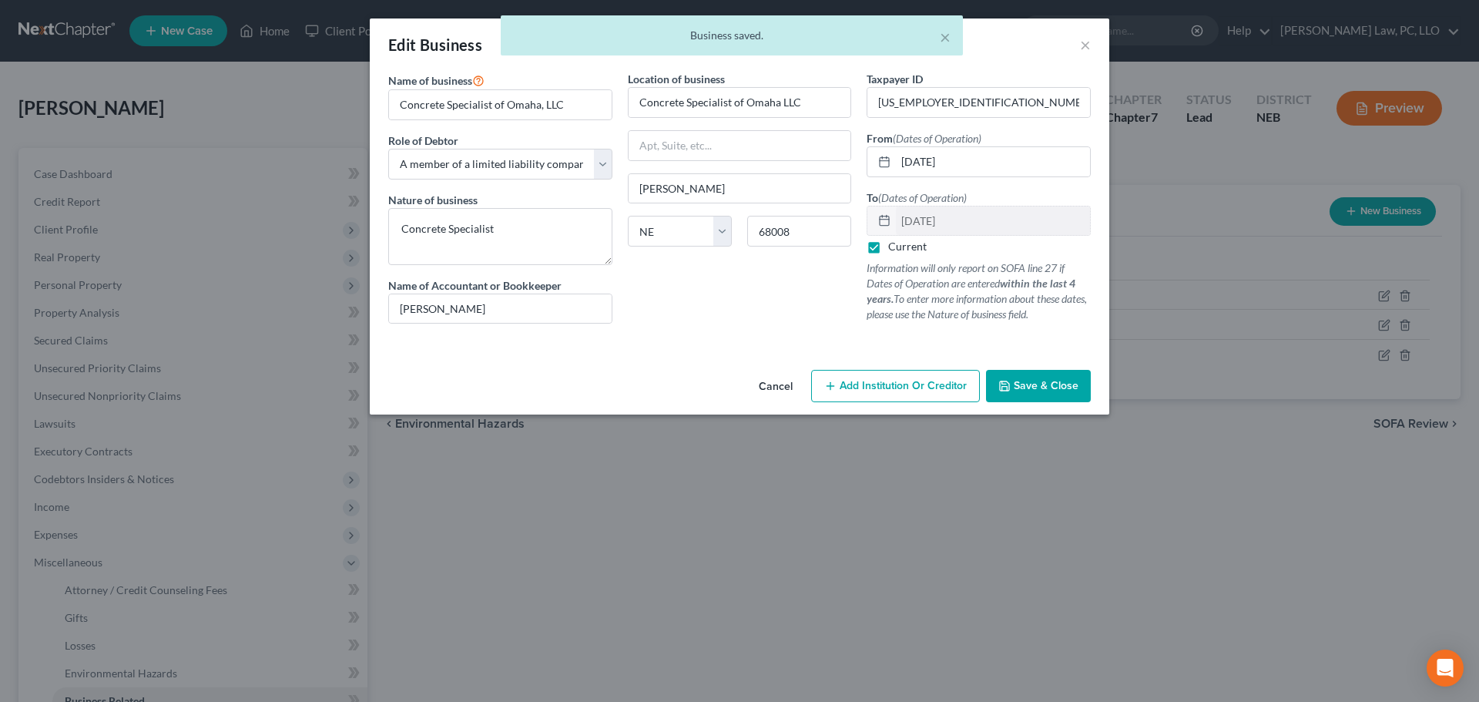
click at [1046, 386] on span "Save & Close" at bounding box center [1046, 385] width 65 height 13
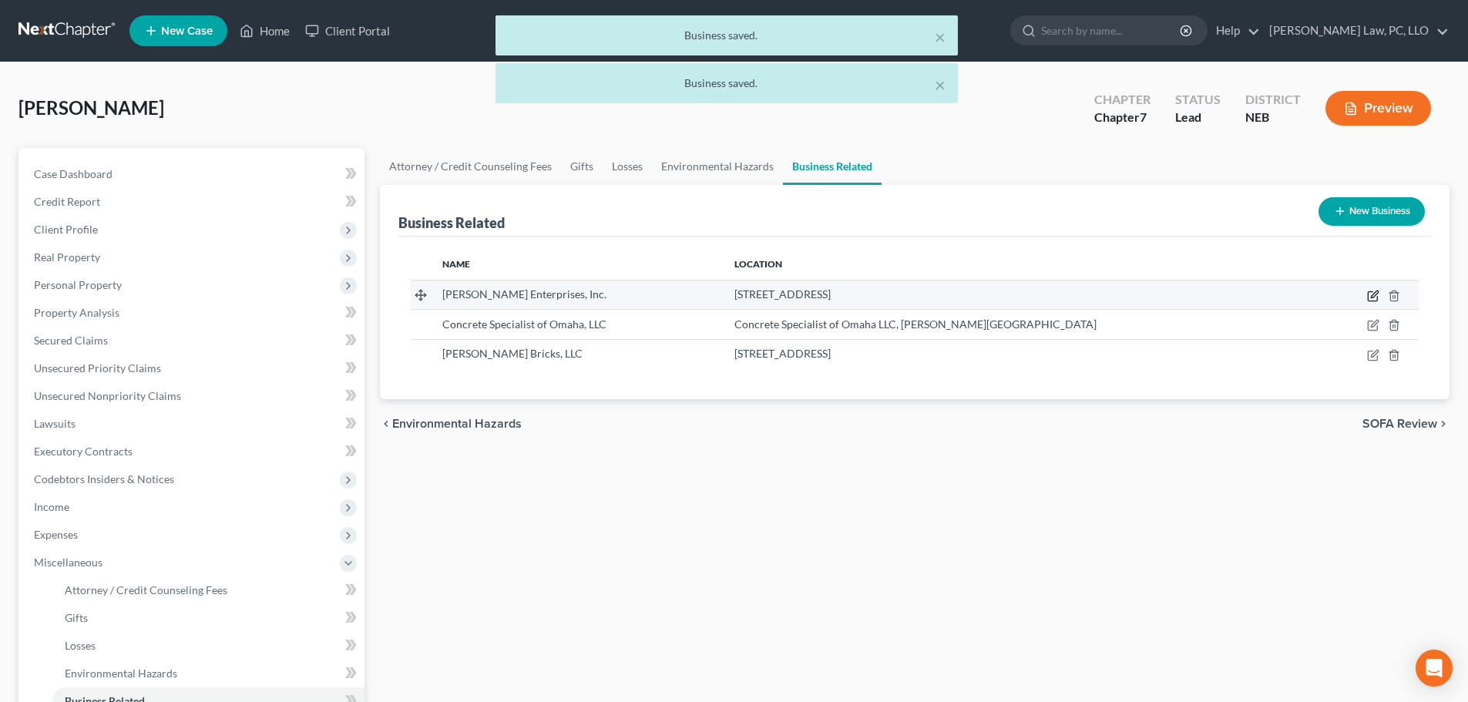
click at [1372, 295] on icon "button" at bounding box center [1373, 293] width 7 height 7
select select "officer"
select select "30"
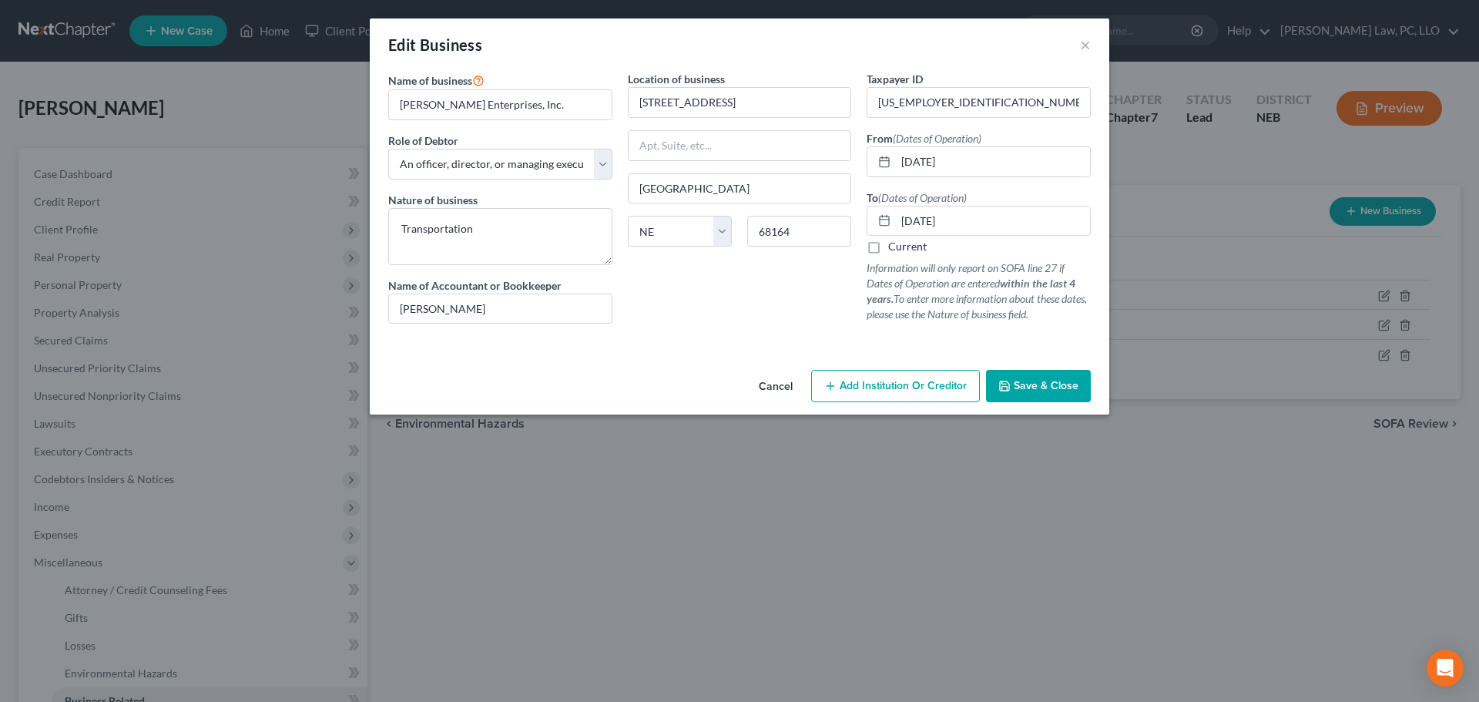
click at [1054, 390] on span "Save & Close" at bounding box center [1046, 385] width 65 height 13
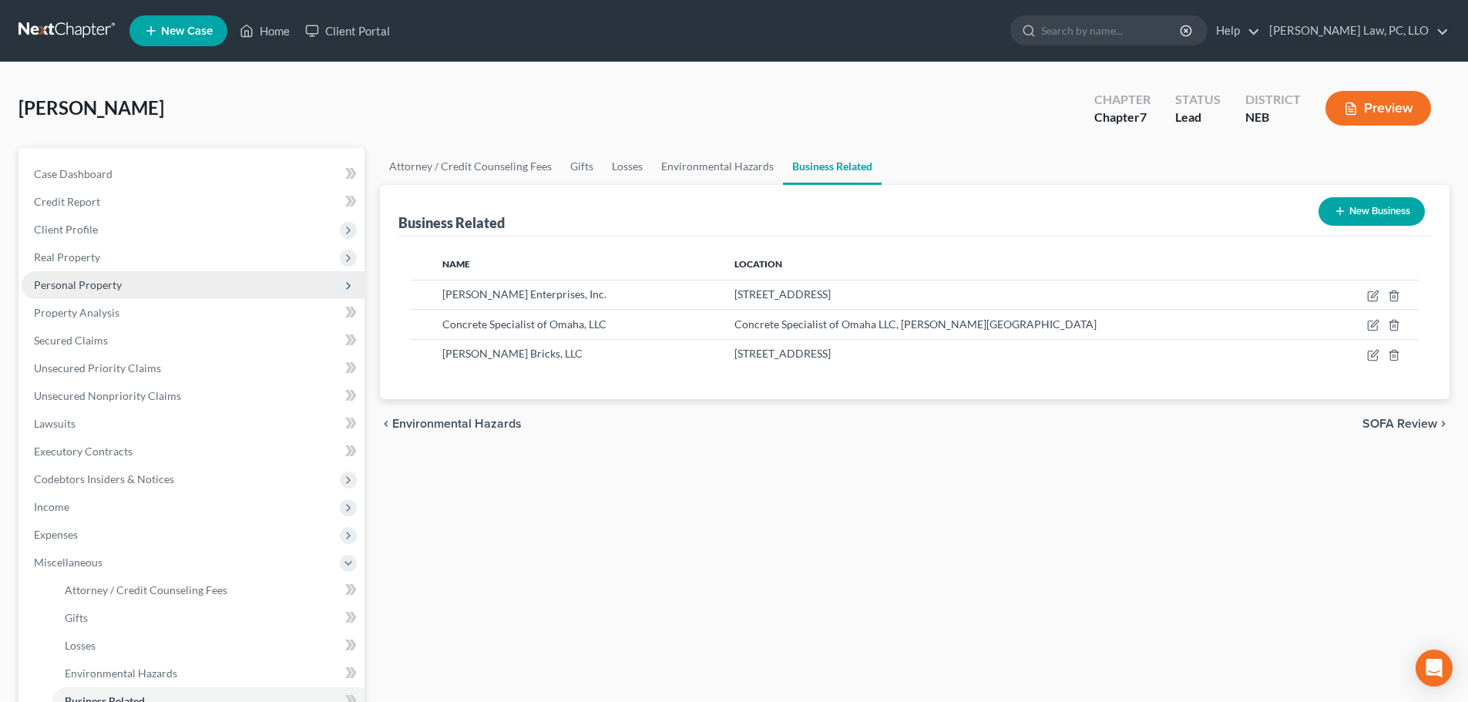
click at [193, 290] on span "Personal Property" at bounding box center [193, 285] width 343 height 28
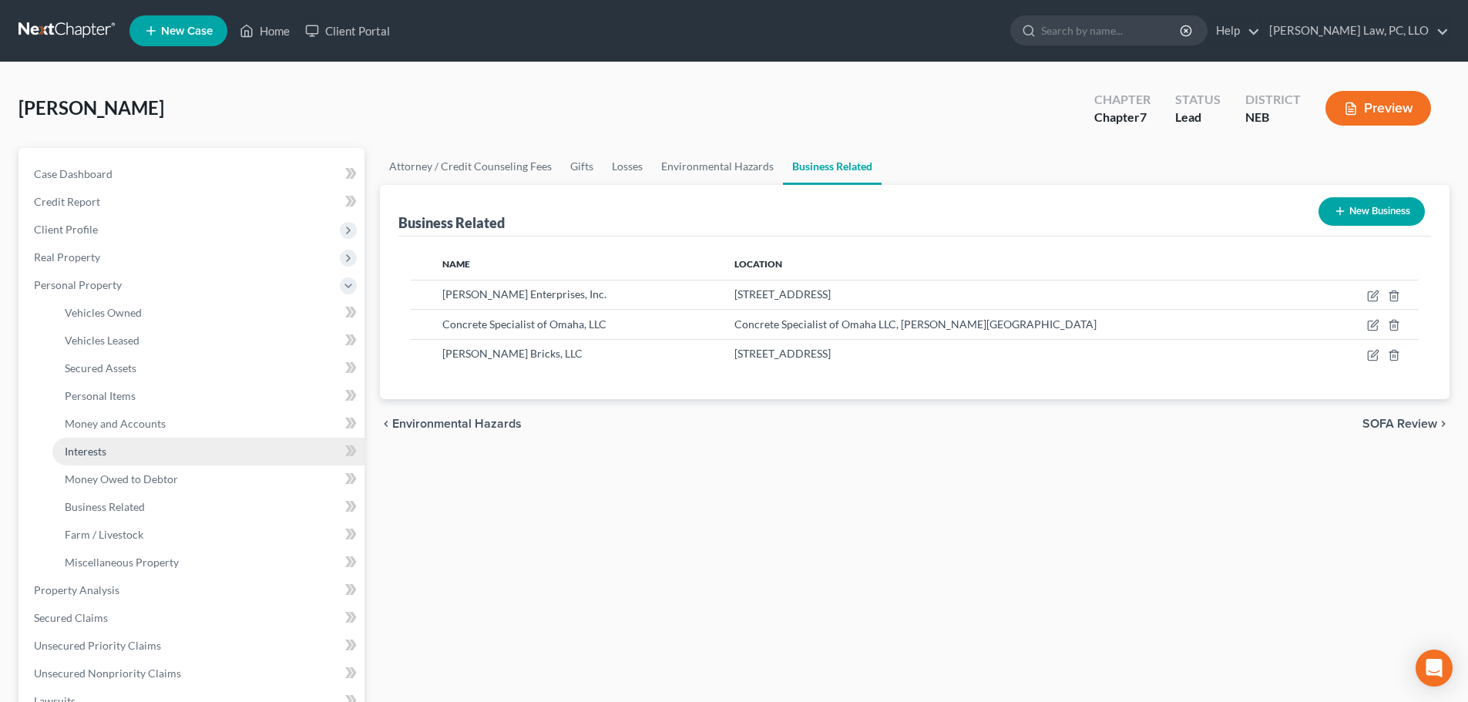
click at [135, 444] on link "Interests" at bounding box center [208, 452] width 312 height 28
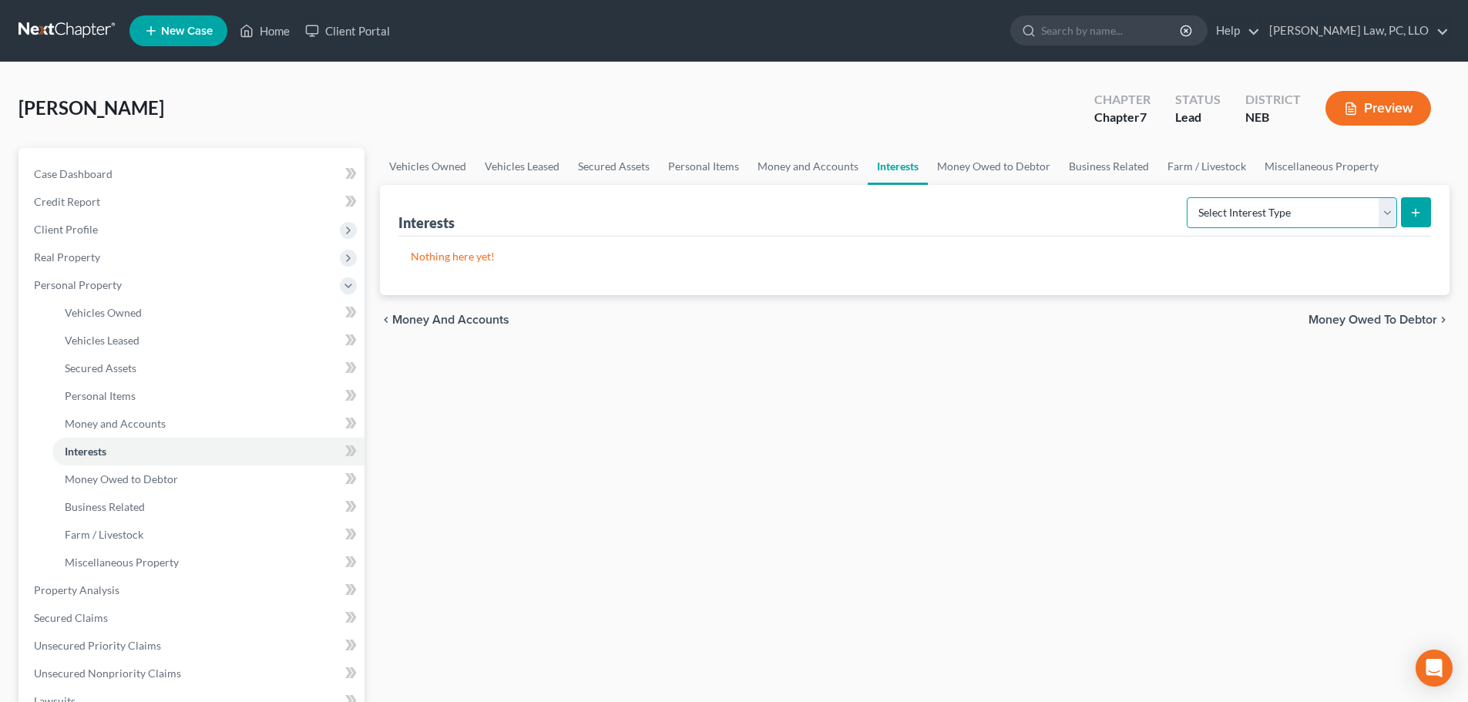
click at [1270, 217] on select "Select Interest Type 401K (A/B: 21) Annuity (A/B: 23) Bond (A/B: 18) Education …" at bounding box center [1291, 212] width 210 height 31
select select "joint_venture_active"
click at [1189, 197] on select "Select Interest Type 401K (A/B: 21) Annuity (A/B: 23) Bond (A/B: 18) Education …" at bounding box center [1291, 212] width 210 height 31
click at [1412, 212] on icon "submit" at bounding box center [1415, 212] width 12 height 12
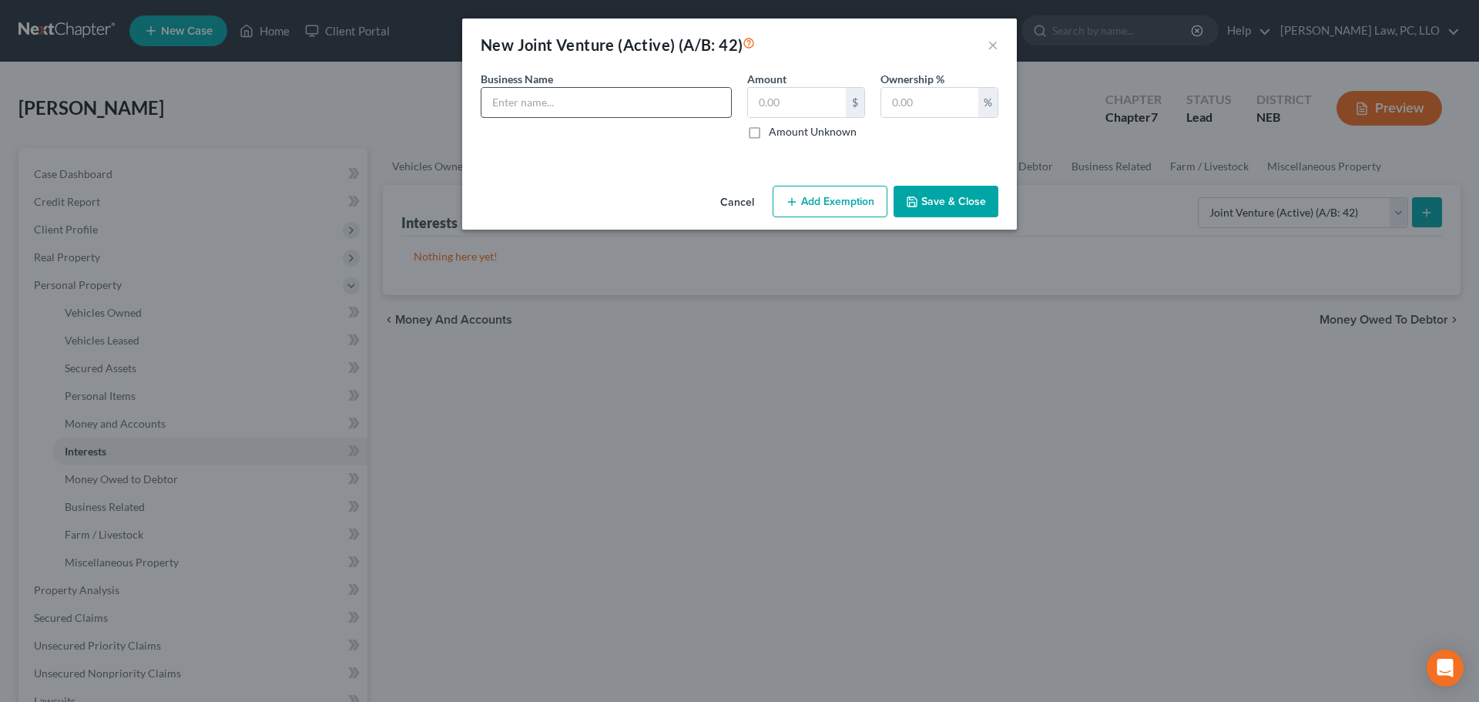
click at [634, 106] on input "text" at bounding box center [606, 102] width 250 height 29
type input "Concrete Specialists of Omaha, LLC: Assets $ ; Liabilities $"
click at [916, 106] on input "text" at bounding box center [929, 102] width 97 height 29
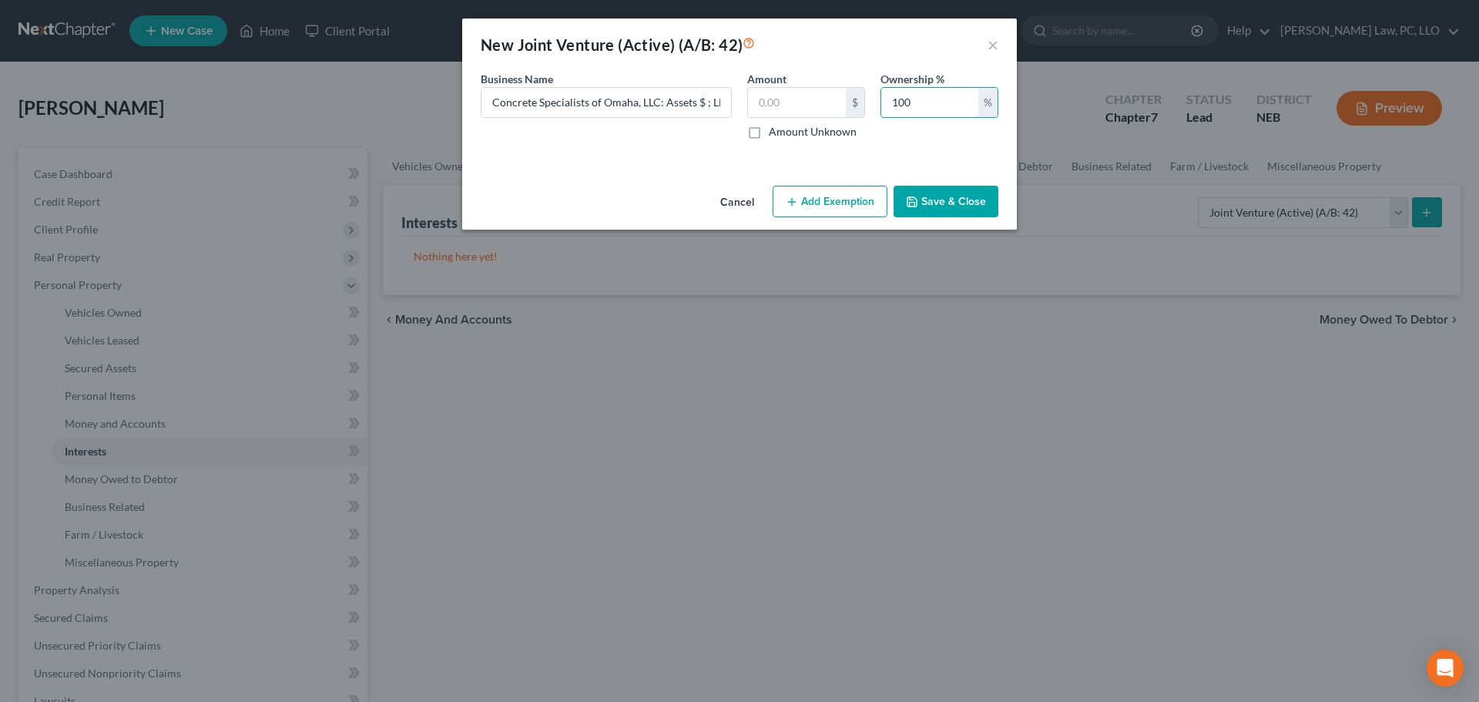
type input "100"
click at [938, 195] on button "Save & Close" at bounding box center [946, 202] width 105 height 32
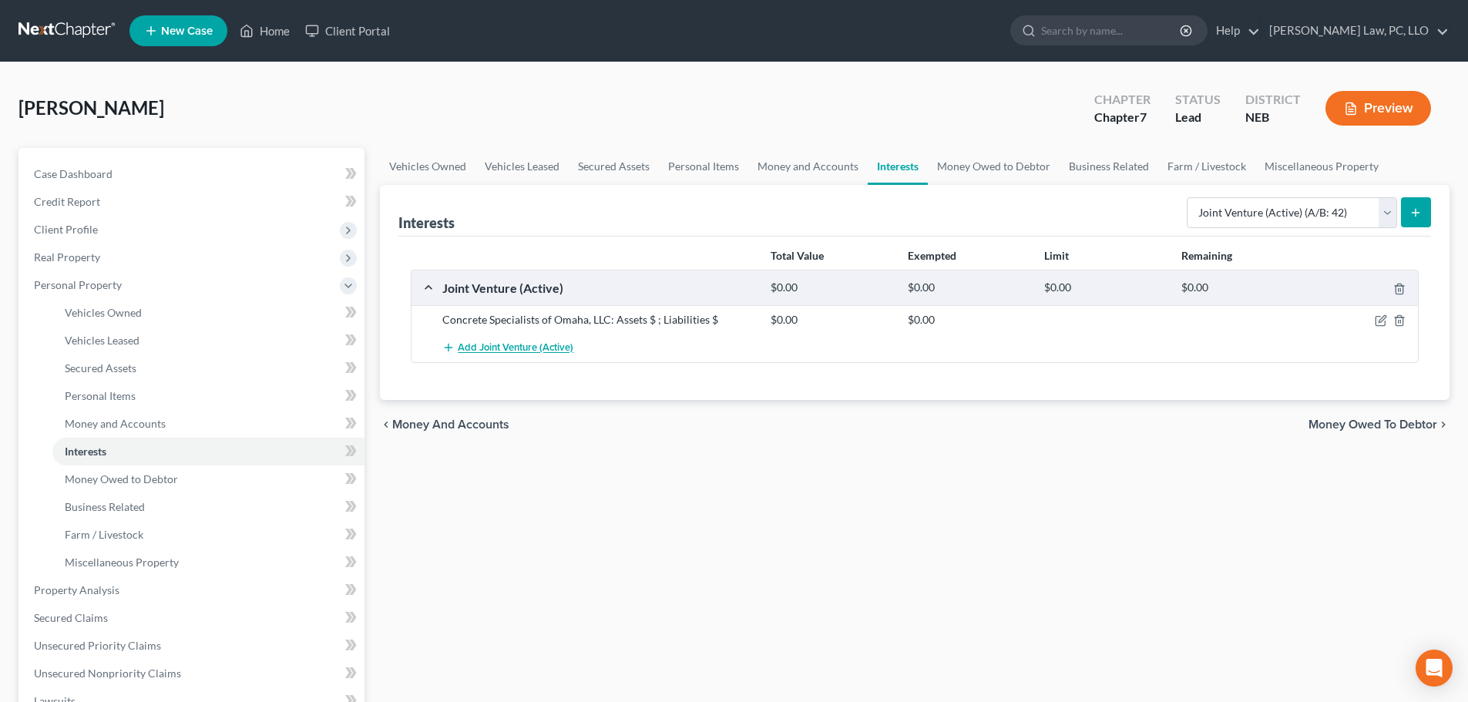
click at [529, 346] on span "Add Joint Venture (Active)" at bounding box center [516, 348] width 116 height 12
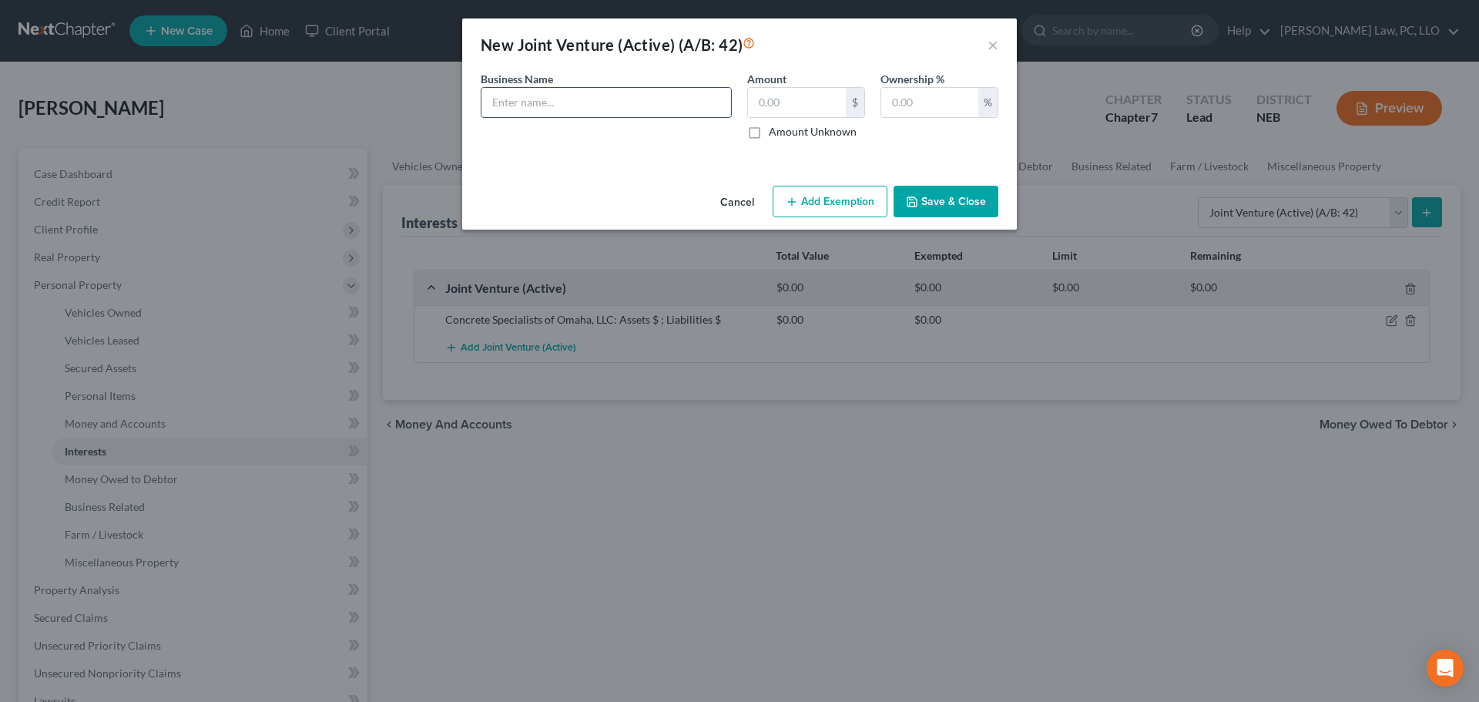
click at [523, 109] on input "text" at bounding box center [606, 102] width 250 height 29
type input "[PERSON_NAME] Bricks, LLC: Assets $ ; Liabilities $"
type input "100"
click at [919, 213] on button "Save & Close" at bounding box center [946, 202] width 105 height 32
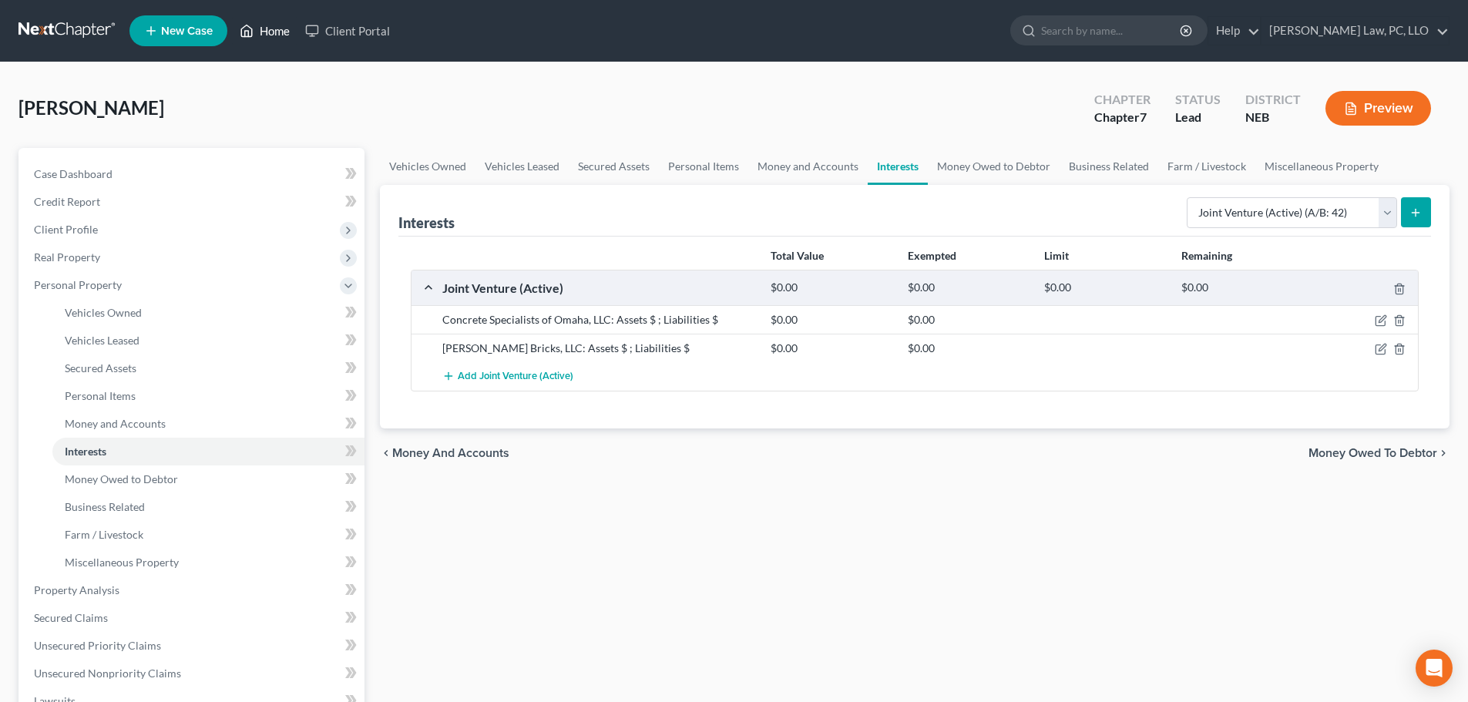
click at [261, 35] on link "Home" at bounding box center [264, 31] width 65 height 28
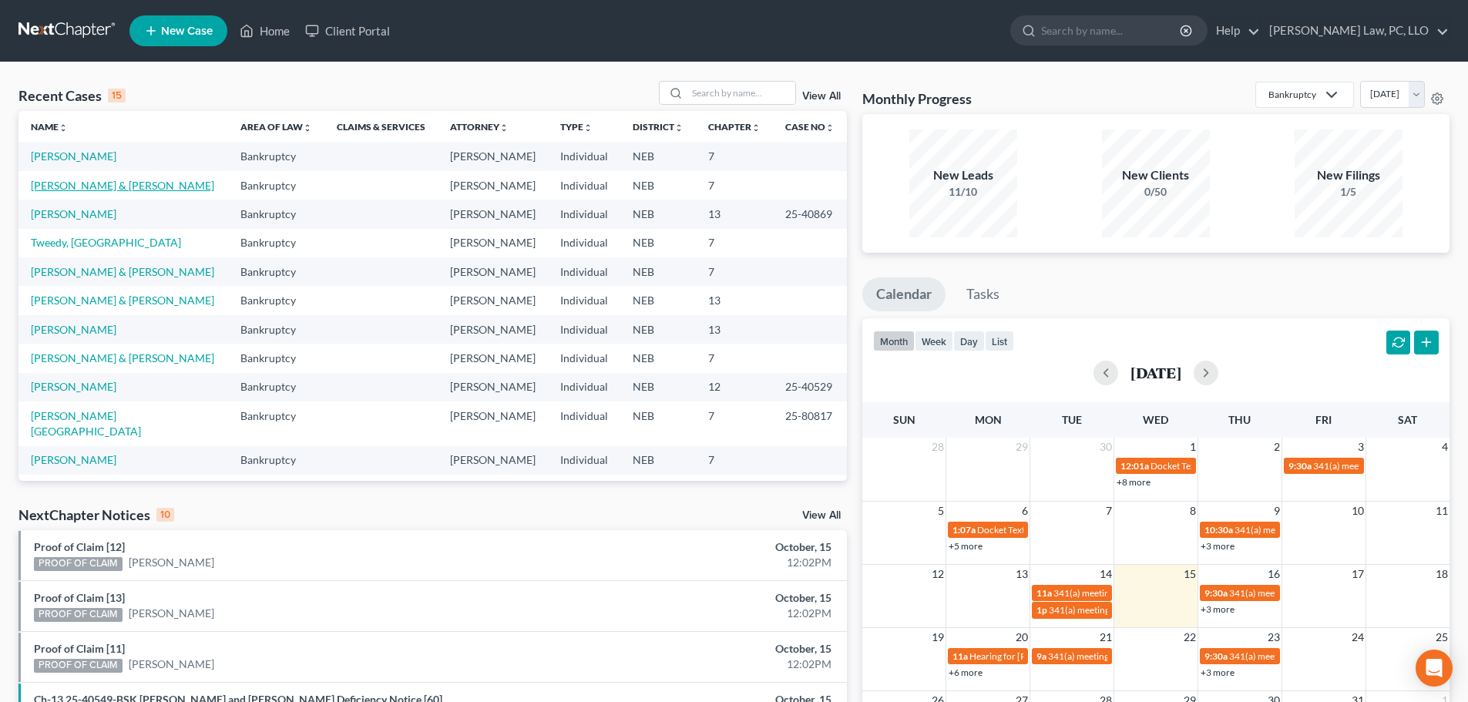
click at [107, 186] on link "[PERSON_NAME] & [PERSON_NAME]" at bounding box center [122, 185] width 183 height 13
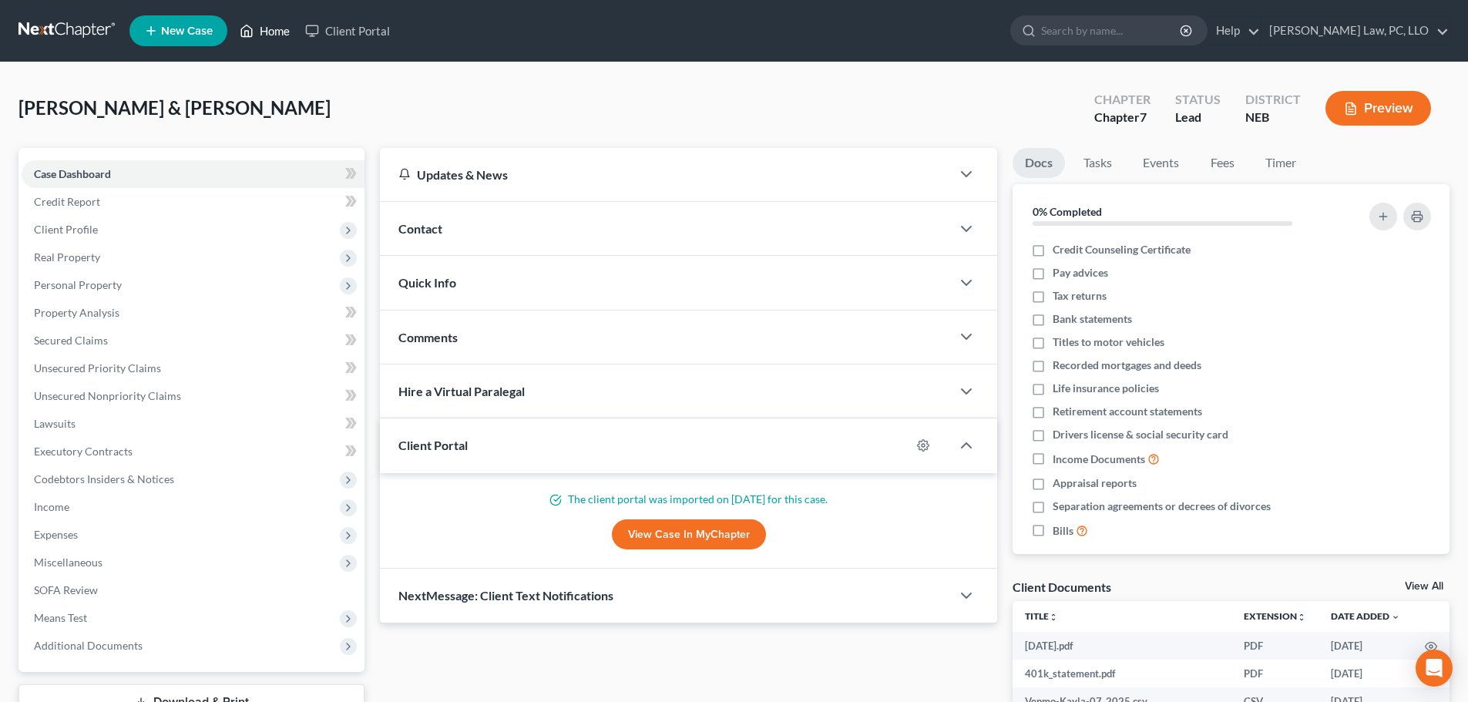
click at [260, 34] on link "Home" at bounding box center [264, 31] width 65 height 28
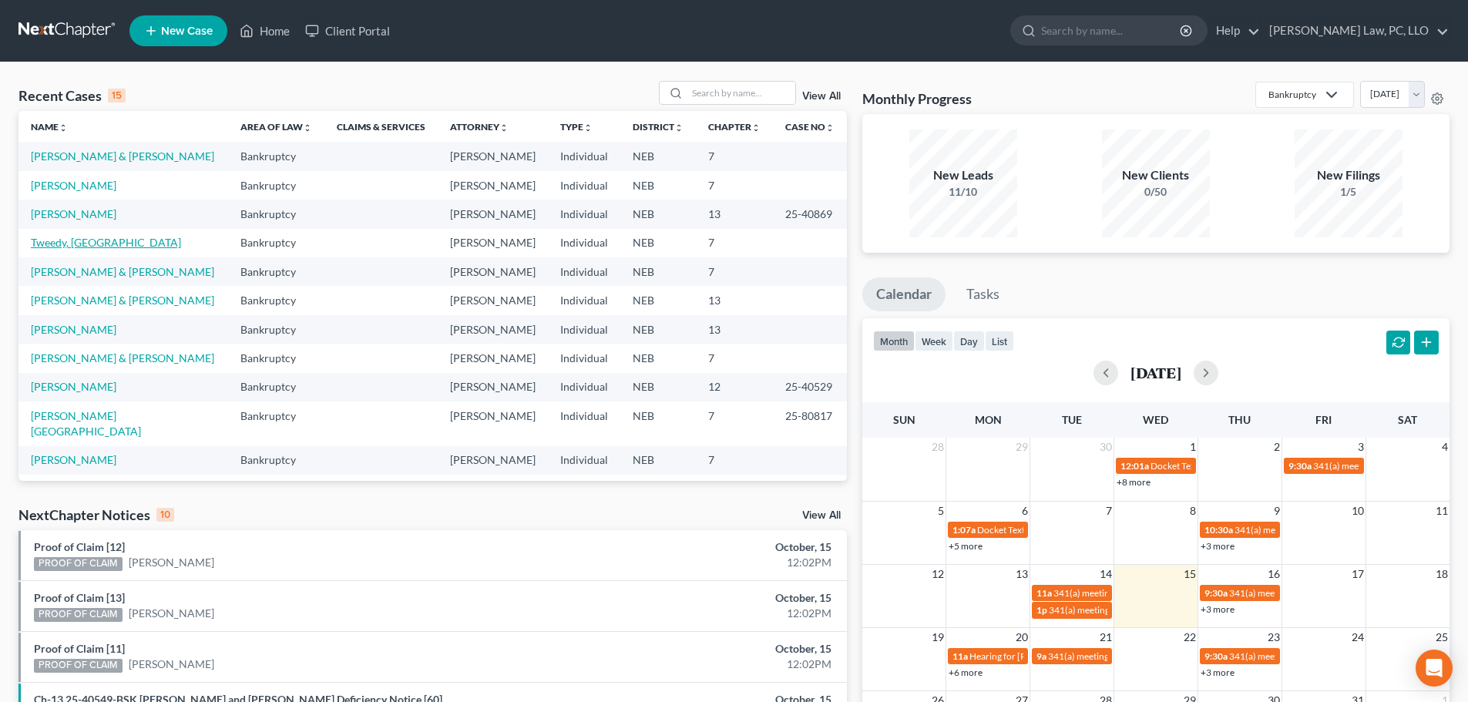
click at [79, 242] on link "Tweedy, [GEOGRAPHIC_DATA]" at bounding box center [106, 242] width 150 height 13
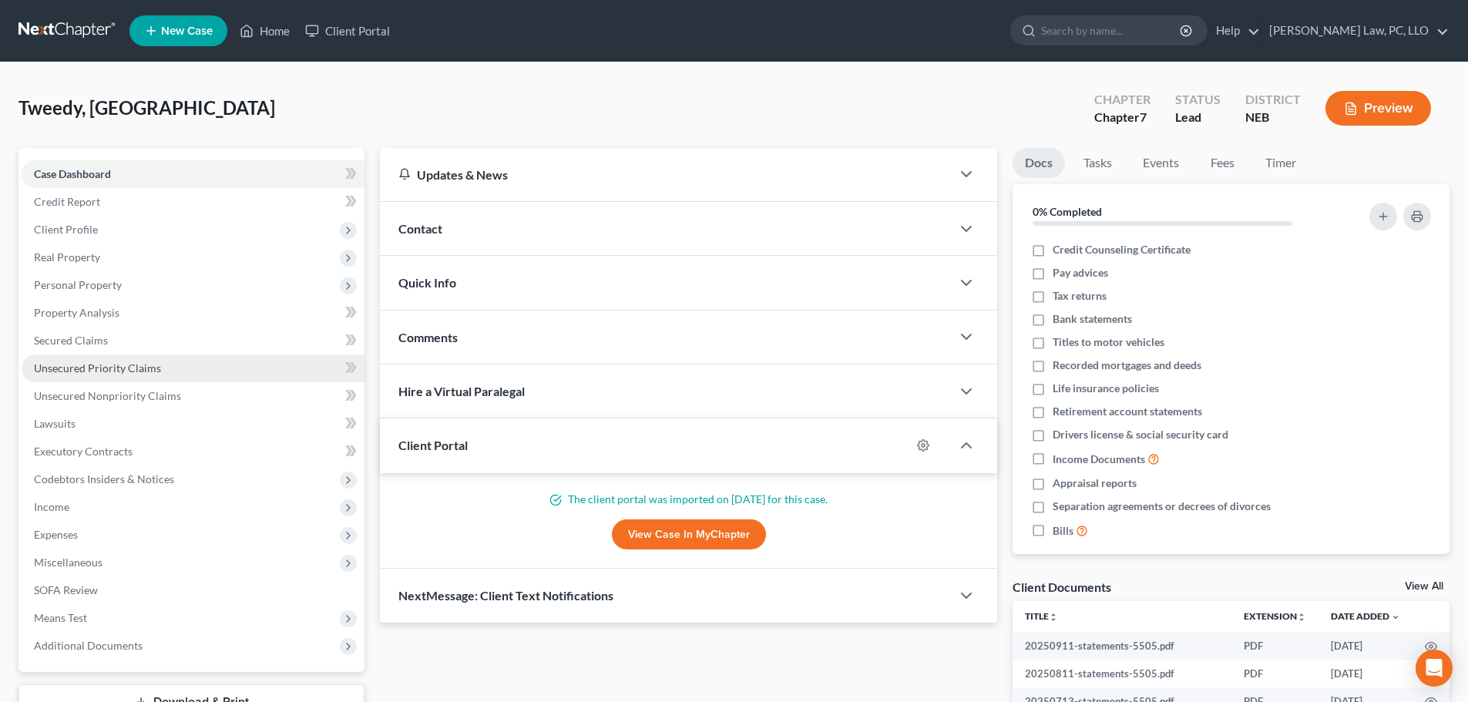
click at [101, 366] on span "Unsecured Priority Claims" at bounding box center [97, 367] width 127 height 13
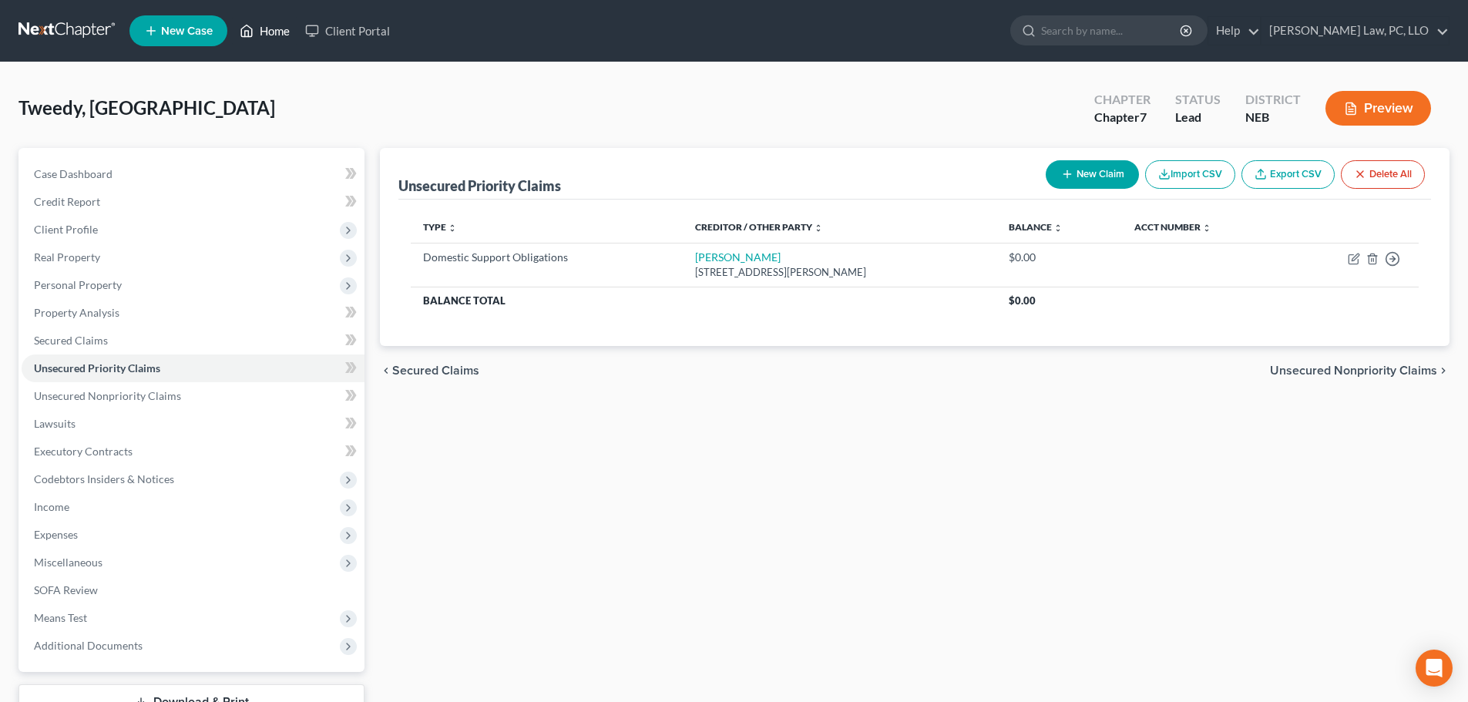
click at [264, 24] on link "Home" at bounding box center [264, 31] width 65 height 28
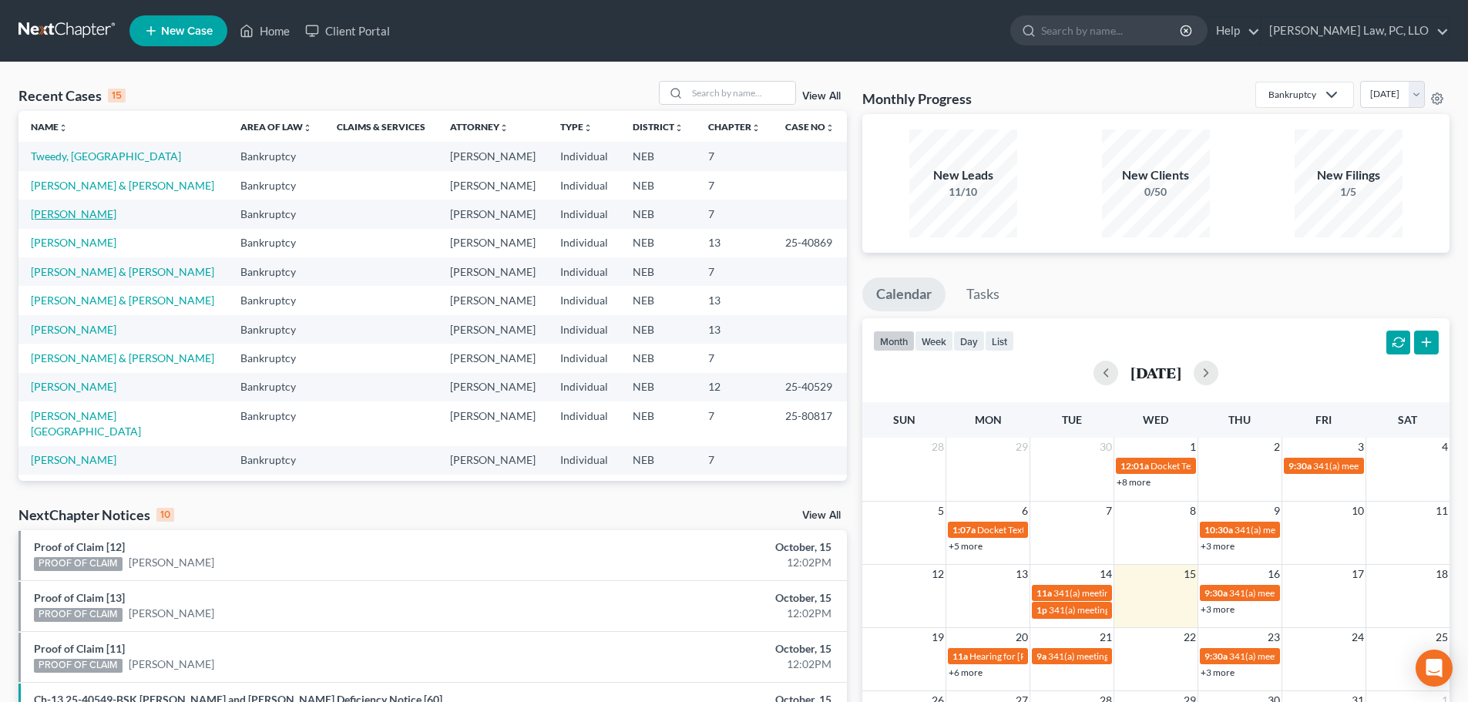
click at [46, 213] on link "[PERSON_NAME]" at bounding box center [74, 213] width 86 height 13
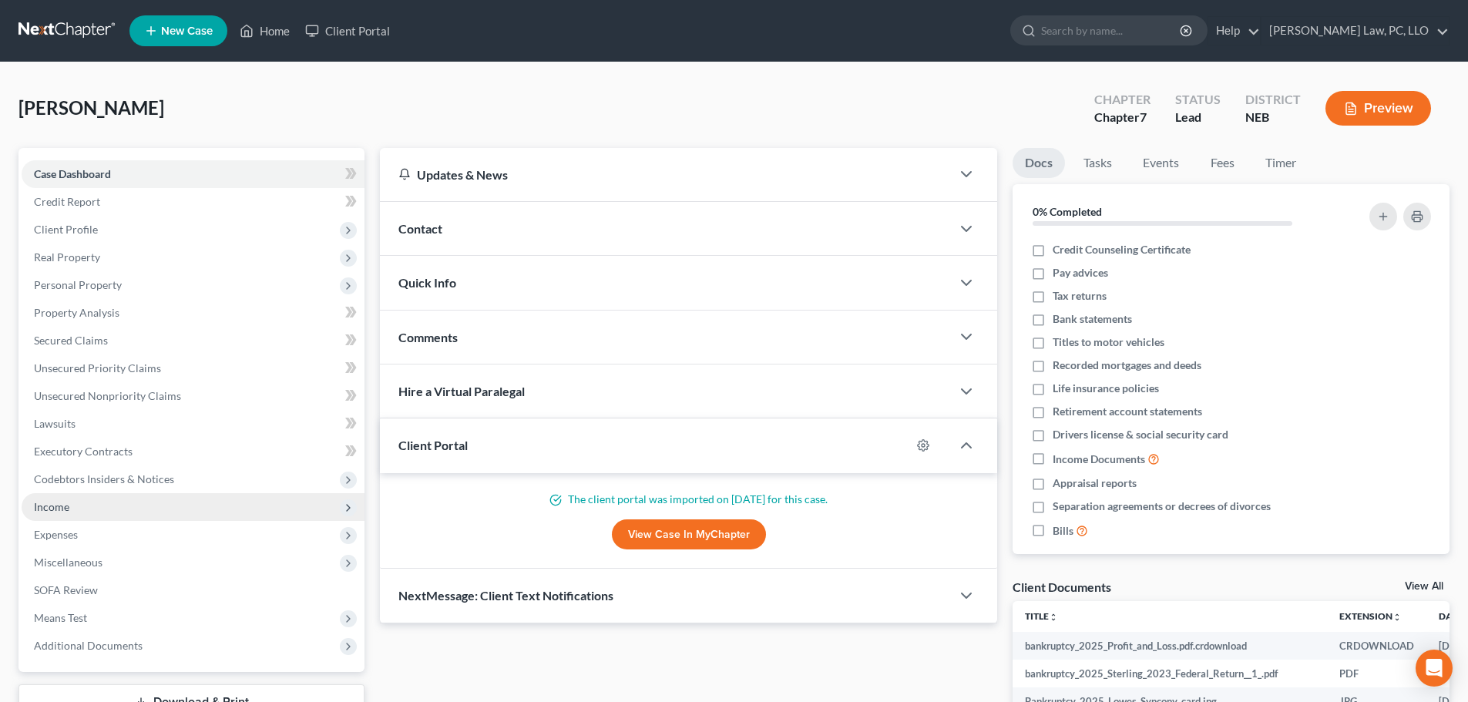
click at [44, 507] on span "Income" at bounding box center [51, 506] width 35 height 13
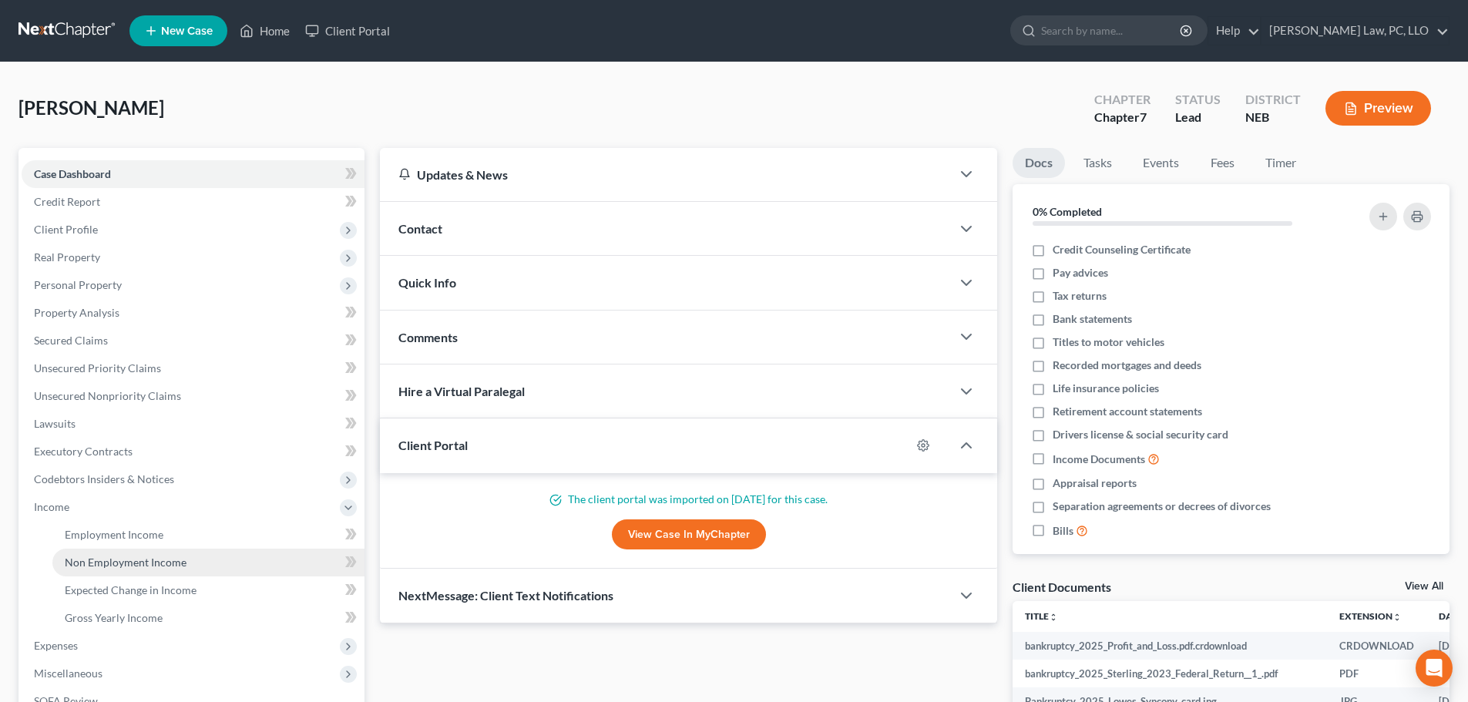
click at [124, 558] on span "Non Employment Income" at bounding box center [126, 561] width 122 height 13
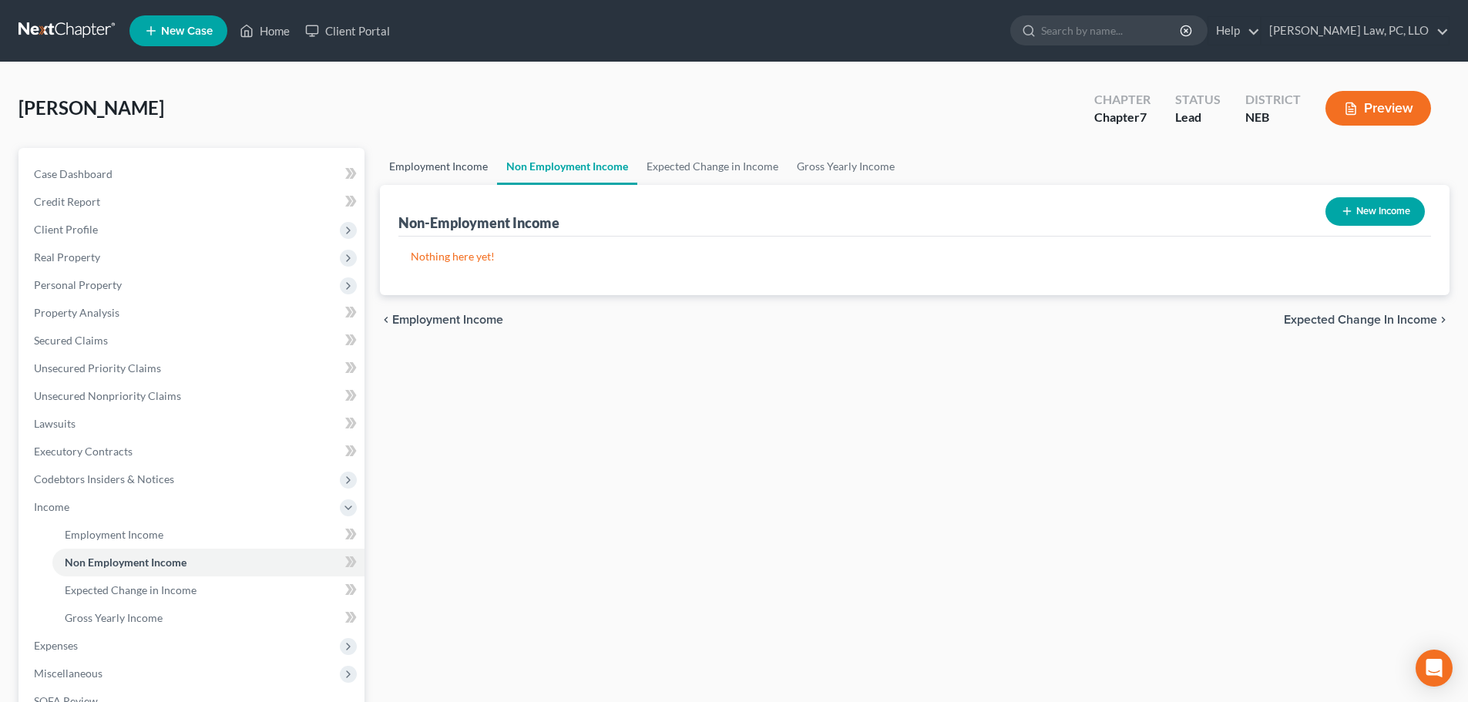
click at [461, 170] on link "Employment Income" at bounding box center [438, 166] width 117 height 37
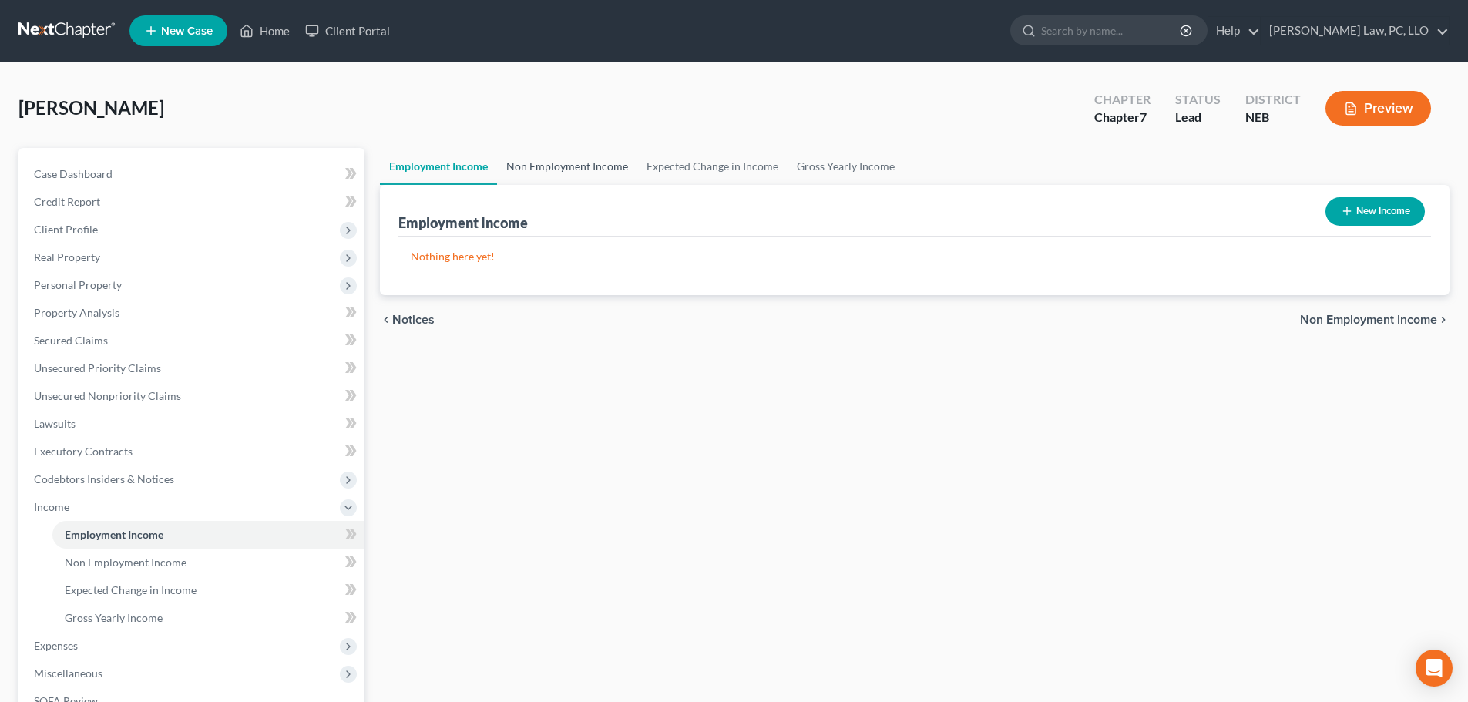
click at [512, 164] on link "Non Employment Income" at bounding box center [567, 166] width 140 height 37
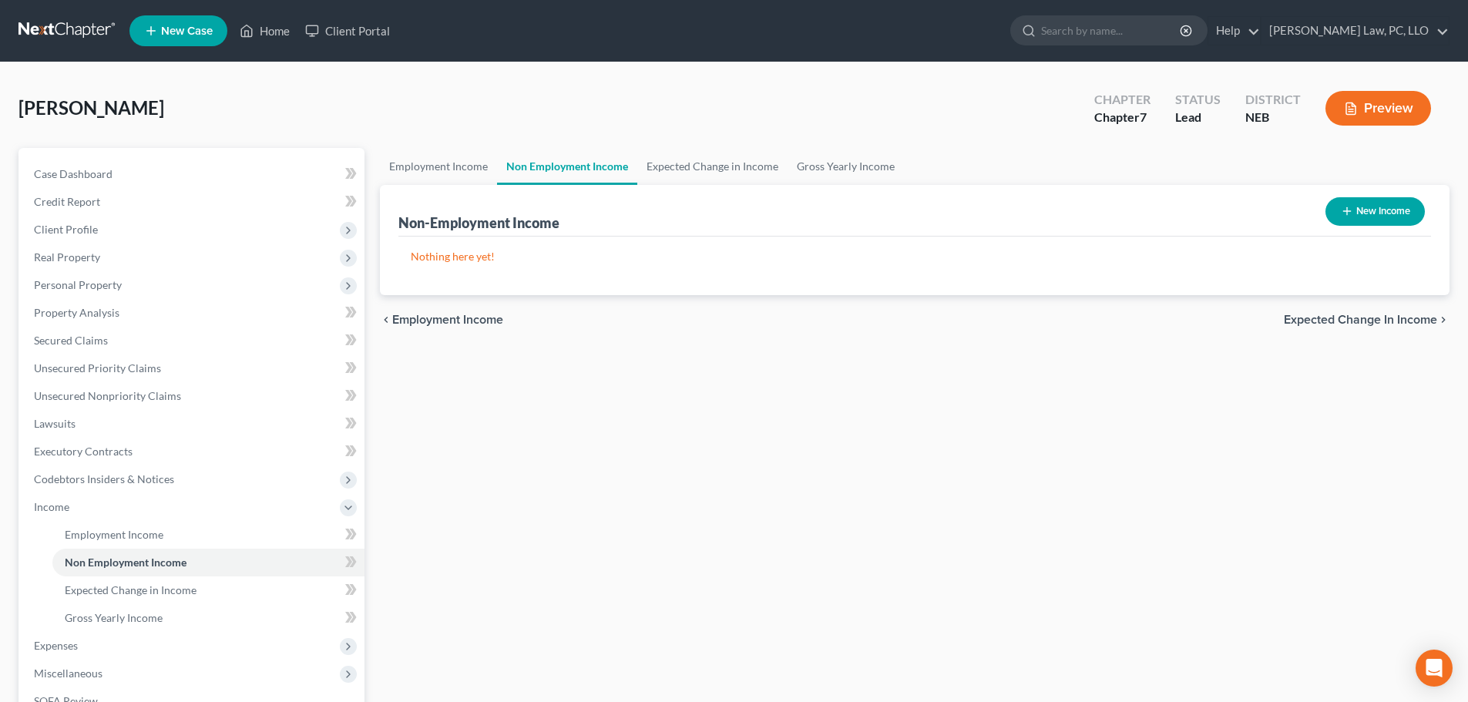
click at [1397, 204] on button "New Income" at bounding box center [1374, 211] width 99 height 29
select select "0"
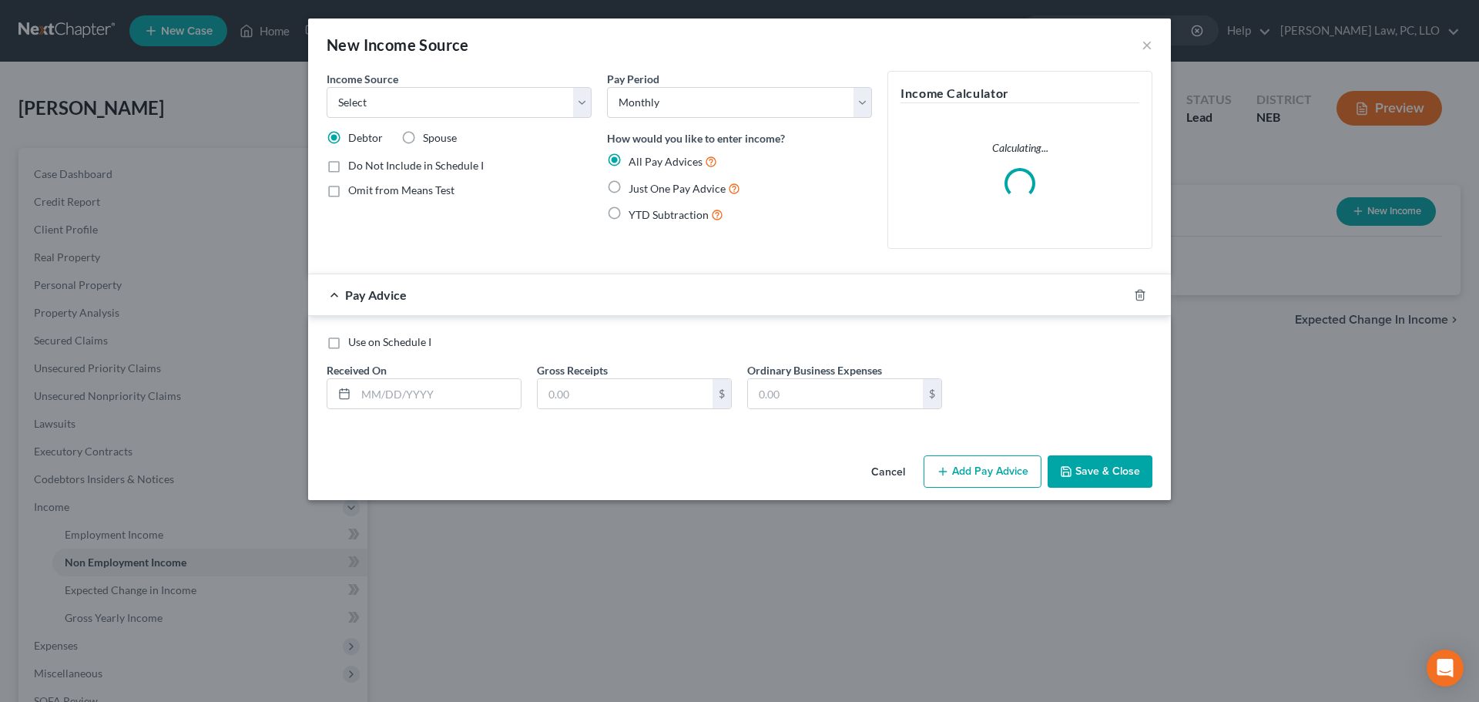
click at [433, 86] on div "Income Source * Select Unemployment Disability (from employer) Pension Retireme…" at bounding box center [459, 94] width 265 height 47
click at [432, 90] on select "Select Unemployment Disability (from employer) Pension Retirement Social Securi…" at bounding box center [459, 102] width 265 height 31
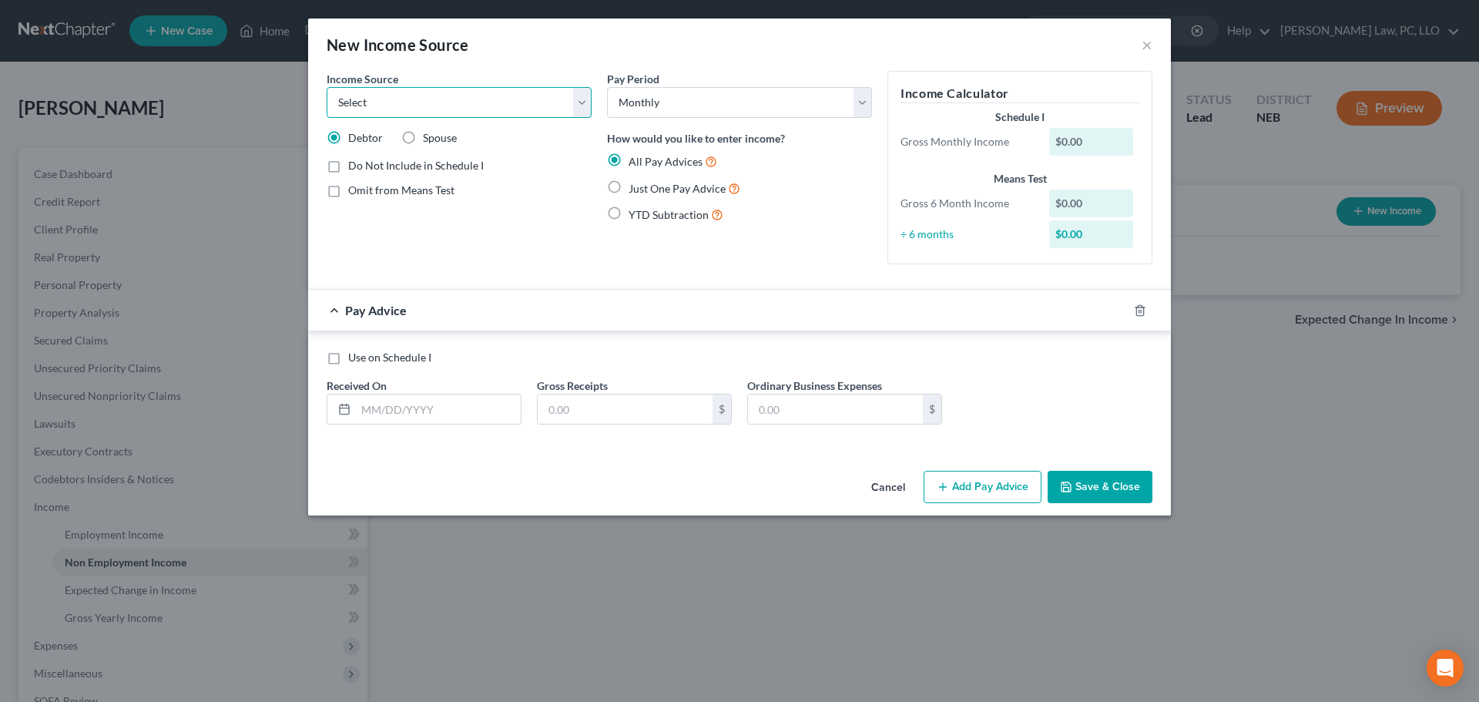
select select "10"
click at [327, 87] on select "Select Unemployment Disability (from employer) Pension Retirement Social Securi…" at bounding box center [459, 102] width 265 height 31
click at [402, 216] on span "Add Business information to Schedule I" at bounding box center [441, 217] width 187 height 13
click at [364, 216] on input "Add Business information to Schedule I" at bounding box center [359, 215] width 10 height 10
checkbox input "true"
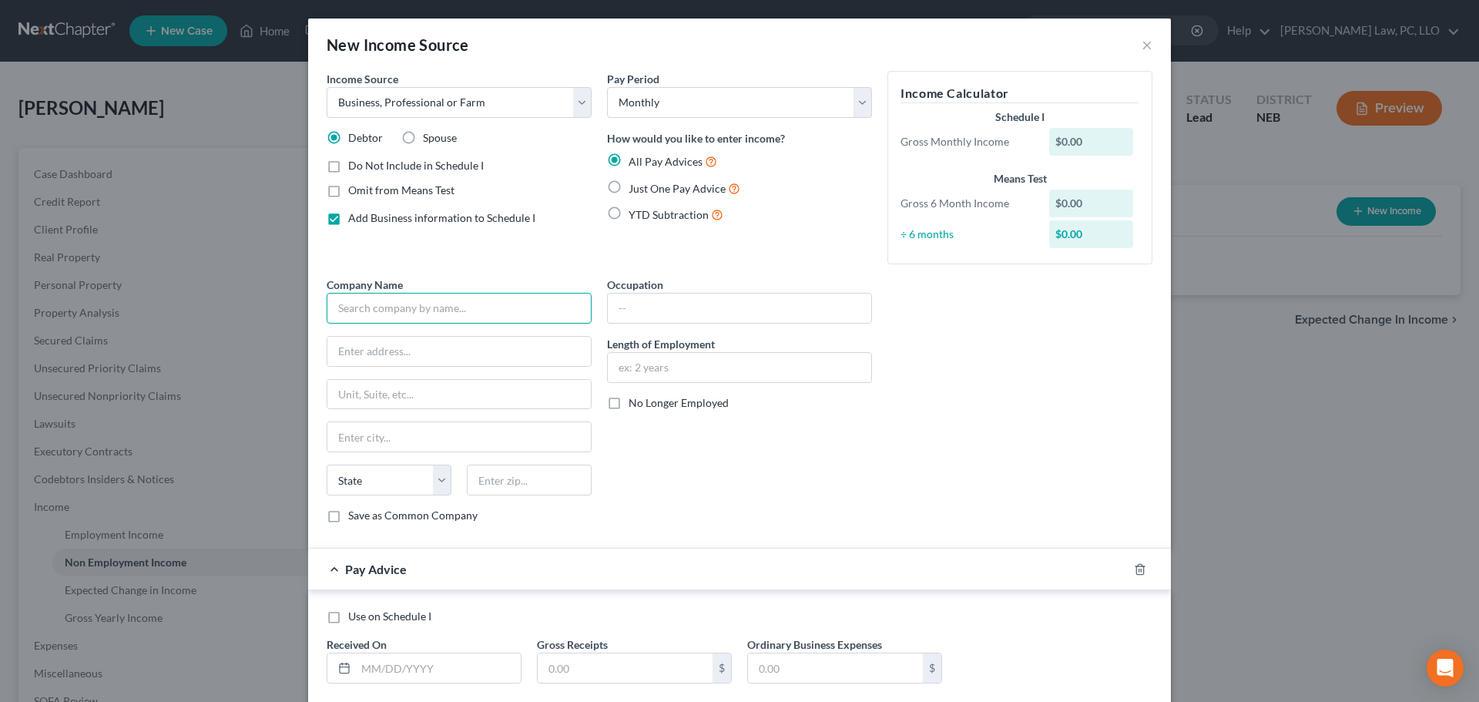
click at [386, 310] on input "text" at bounding box center [459, 308] width 265 height 31
type input "Concrete Specialist of Omaha, LLC"
select select "30"
click at [724, 300] on input "text" at bounding box center [739, 308] width 263 height 29
type input "Owner"
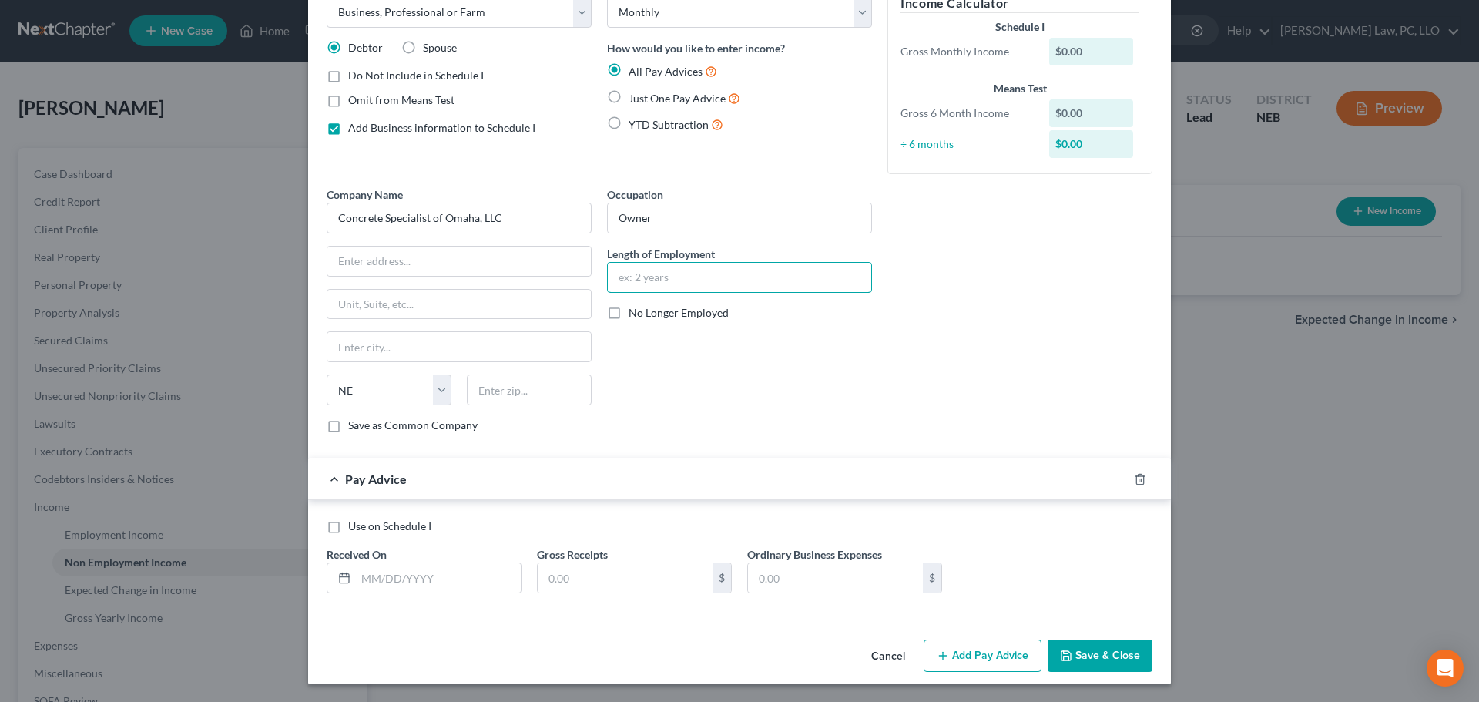
scroll to position [91, 0]
click at [676, 98] on span "Just One Pay Advice" at bounding box center [677, 97] width 97 height 13
click at [645, 98] on input "Just One Pay Advice" at bounding box center [640, 94] width 10 height 10
radio input "true"
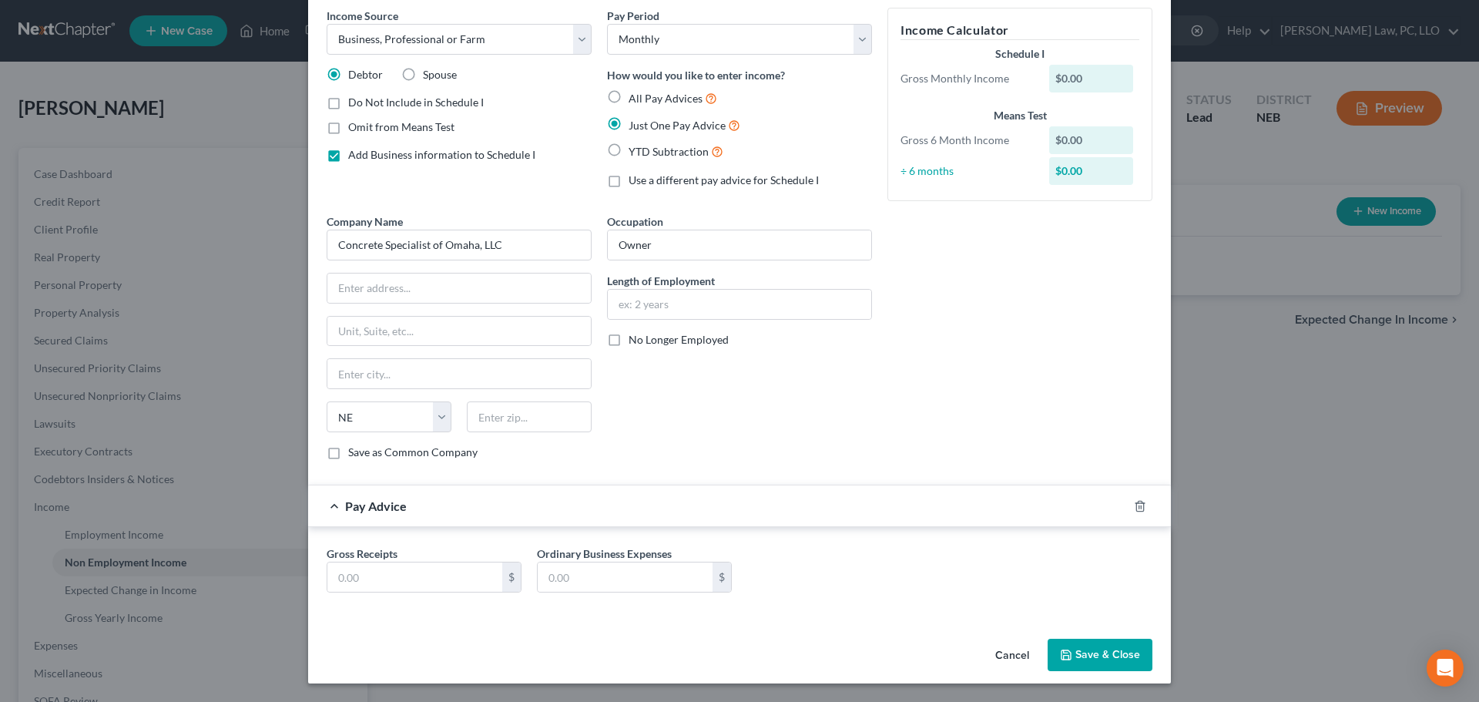
scroll to position [50, 0]
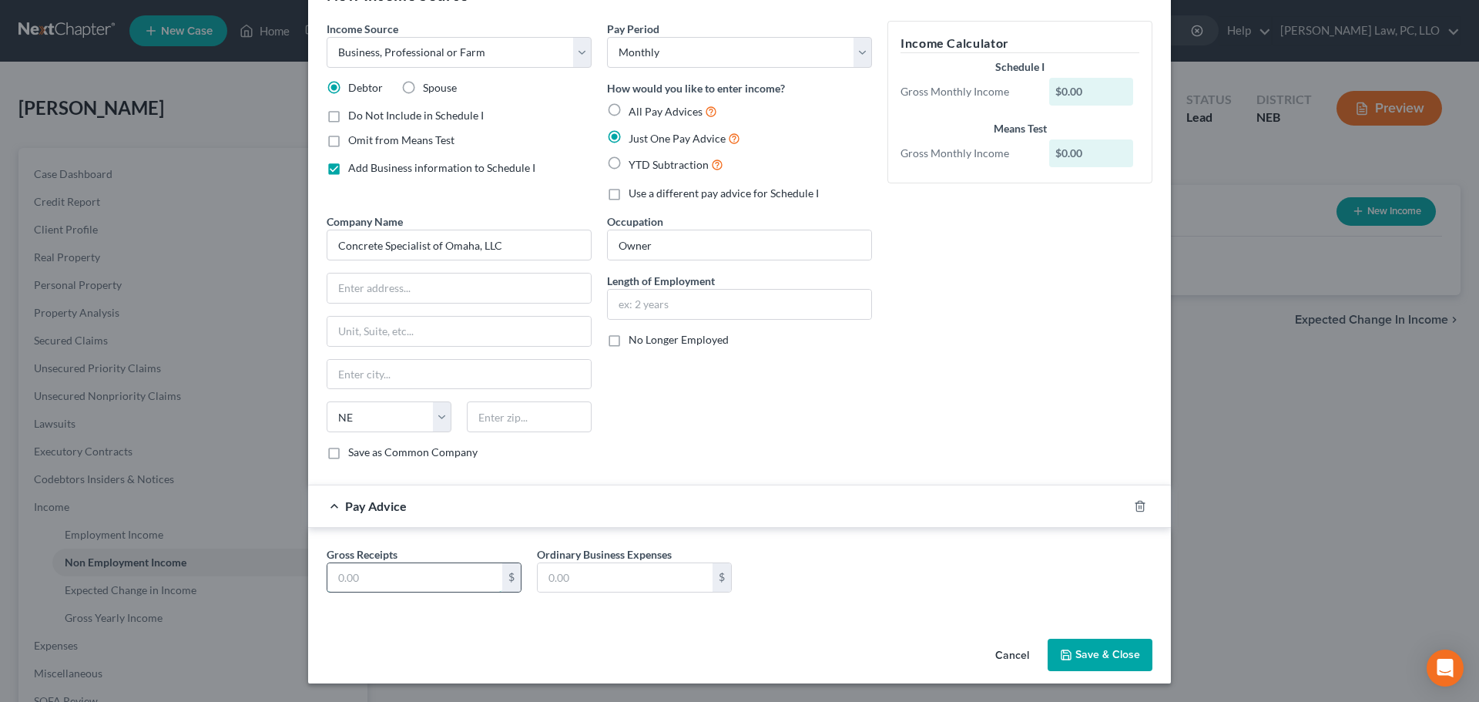
click at [381, 576] on input "text" at bounding box center [414, 577] width 175 height 29
type input "8,853.00"
click at [617, 574] on input "text" at bounding box center [625, 577] width 175 height 29
type input "5,715.00"
click at [797, 573] on div "Gross Receipts 8,853.00 $ Ordinary Business Expenses 5,715.00 $" at bounding box center [739, 575] width 841 height 59
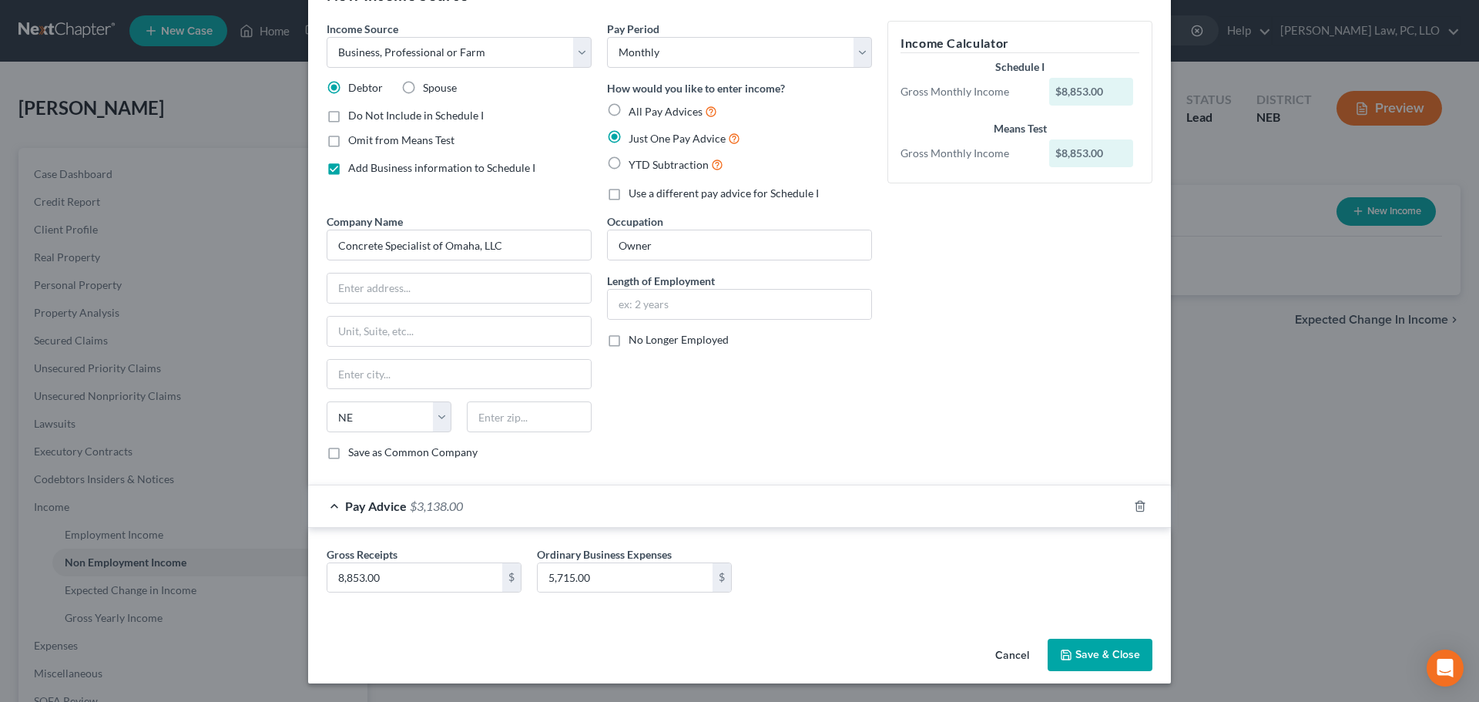
click at [979, 384] on div "Company Name * Concrete Specialist of Omaha, LLC State [US_STATE] AK AR AZ CA C…" at bounding box center [739, 342] width 841 height 259
click at [1104, 647] on button "Save & Close" at bounding box center [1100, 655] width 105 height 32
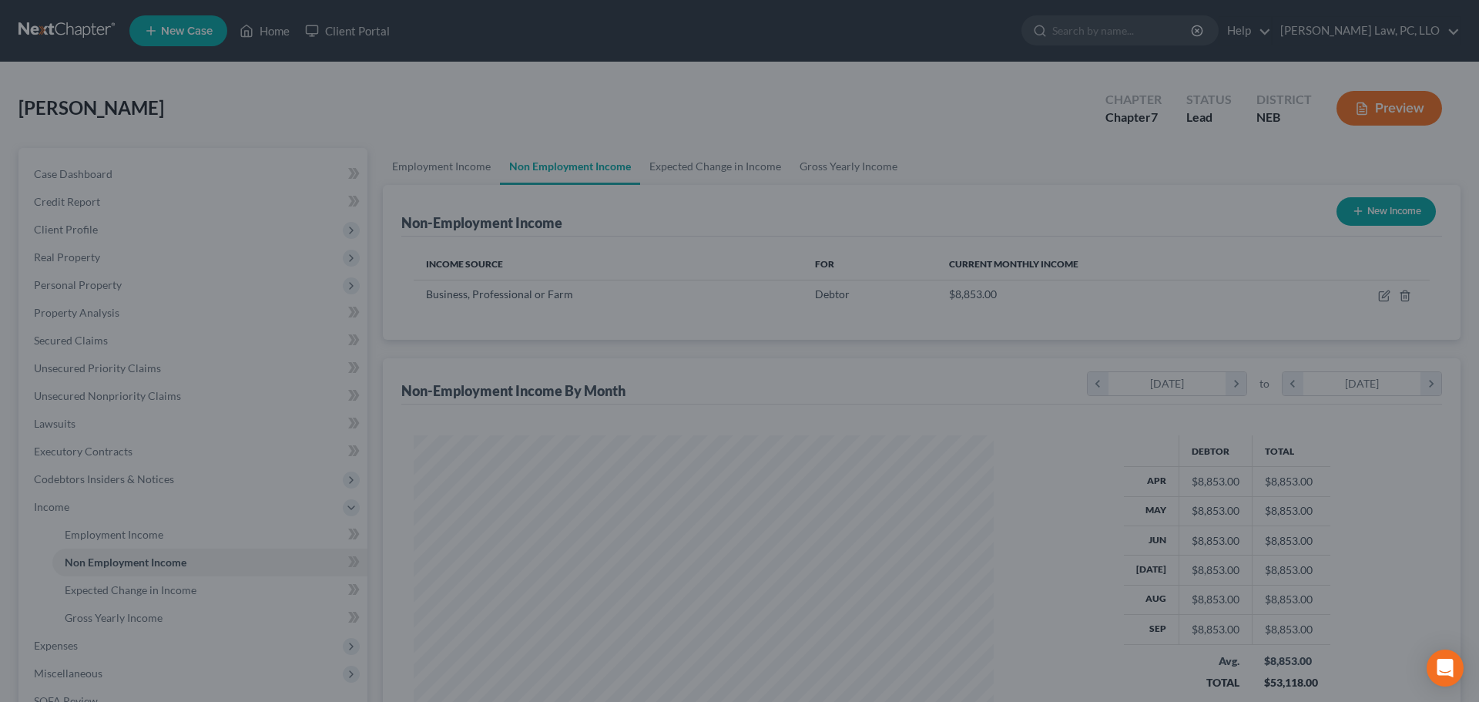
scroll to position [287, 605]
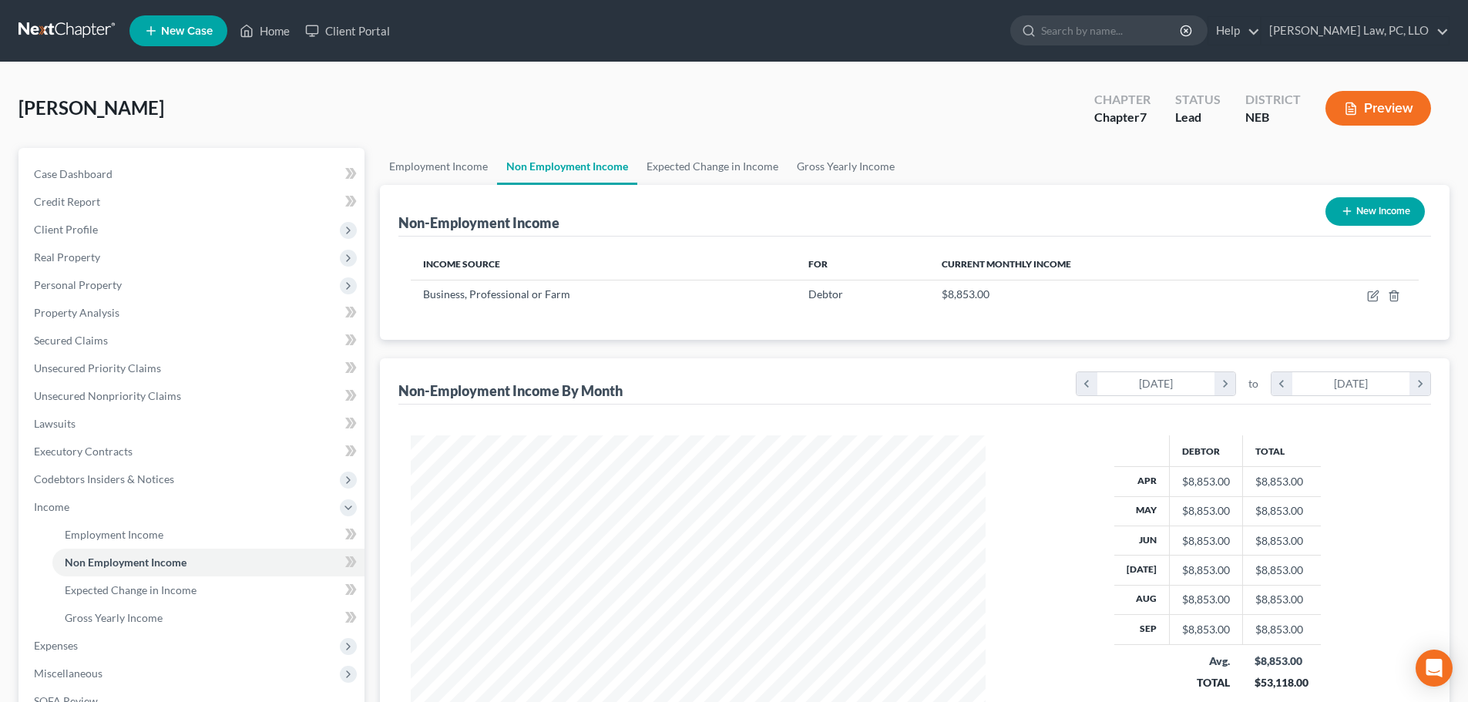
click at [1372, 212] on button "New Income" at bounding box center [1374, 211] width 99 height 29
select select "0"
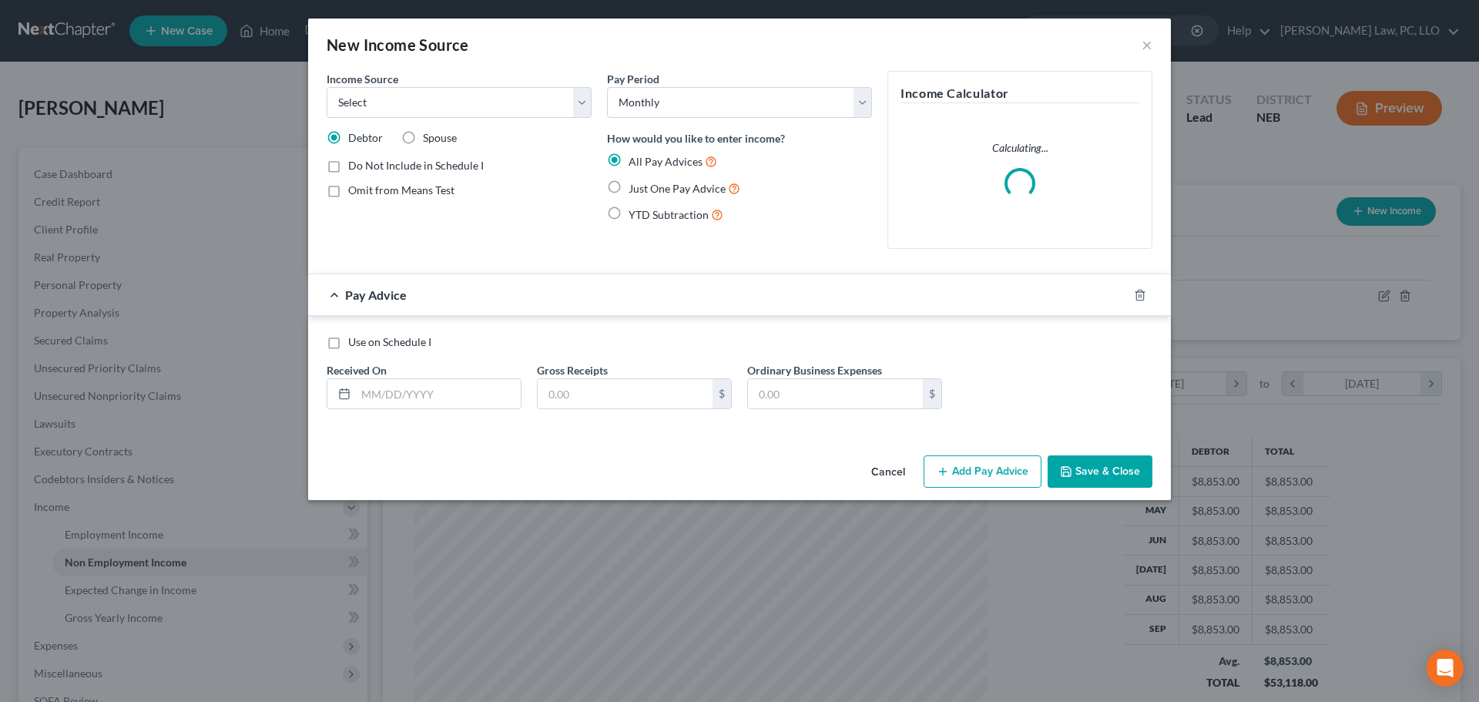
scroll to position [290, 611]
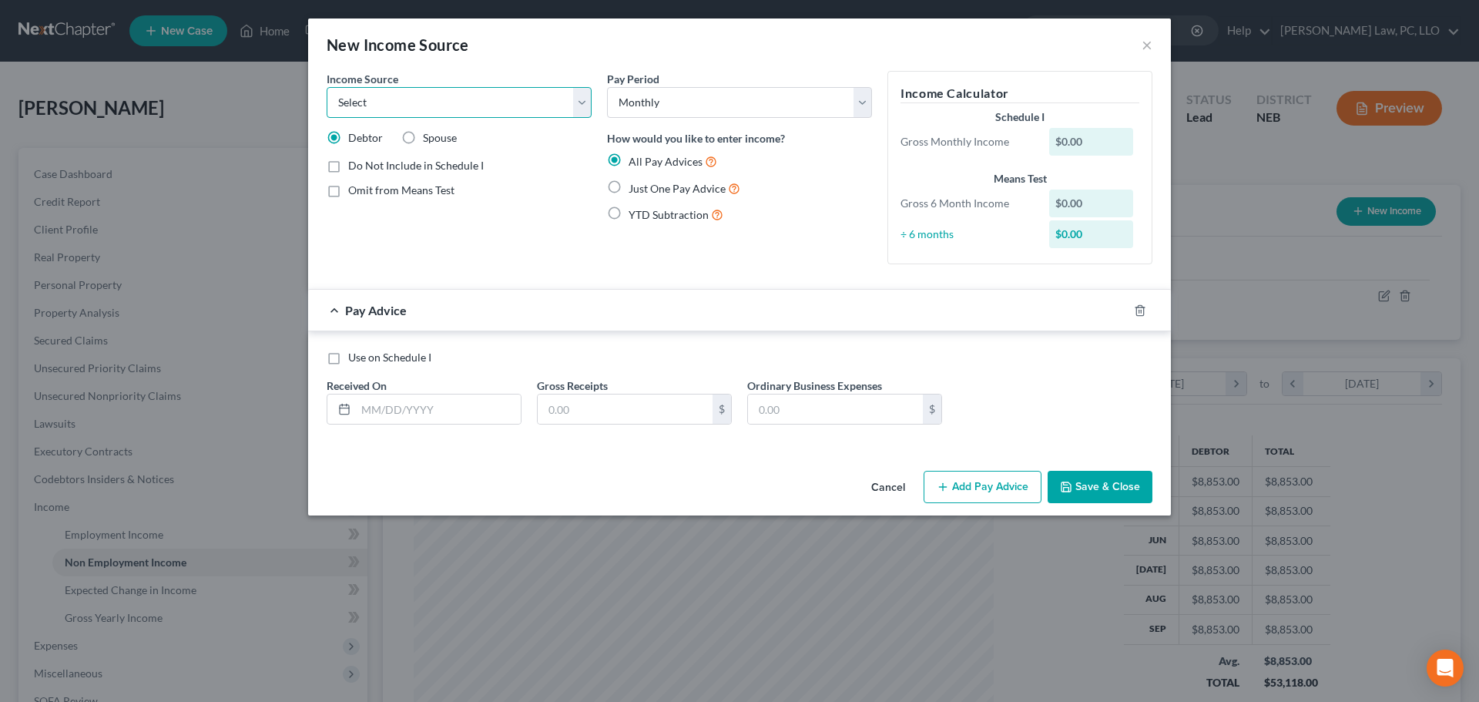
click at [512, 94] on select "Select Unemployment Disability (from employer) Pension Retirement Social Securi…" at bounding box center [459, 102] width 265 height 31
select select "10"
click at [327, 87] on select "Select Unemployment Disability (from employer) Pension Retirement Social Securi…" at bounding box center [459, 102] width 265 height 31
click at [430, 220] on span "Add Business information to Schedule I" at bounding box center [441, 217] width 187 height 13
click at [364, 220] on input "Add Business information to Schedule I" at bounding box center [359, 215] width 10 height 10
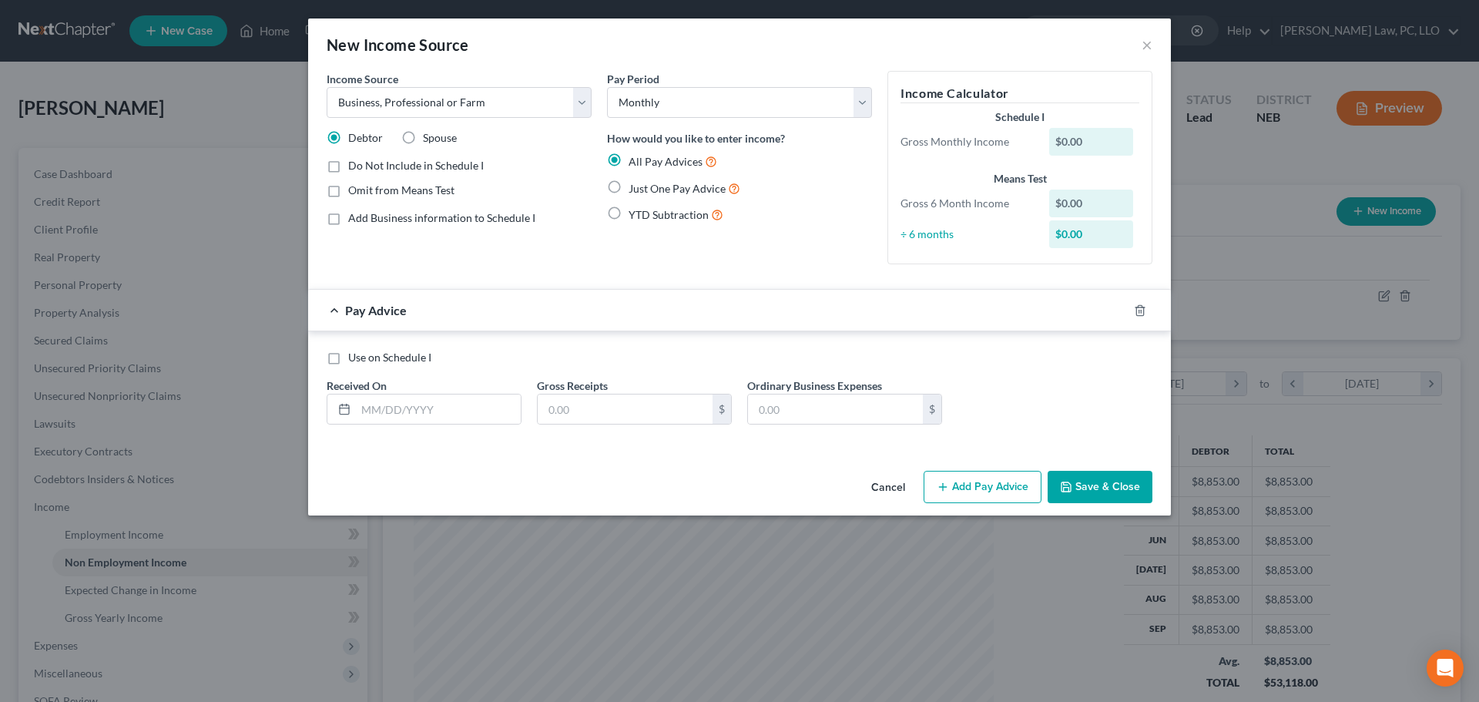
checkbox input "true"
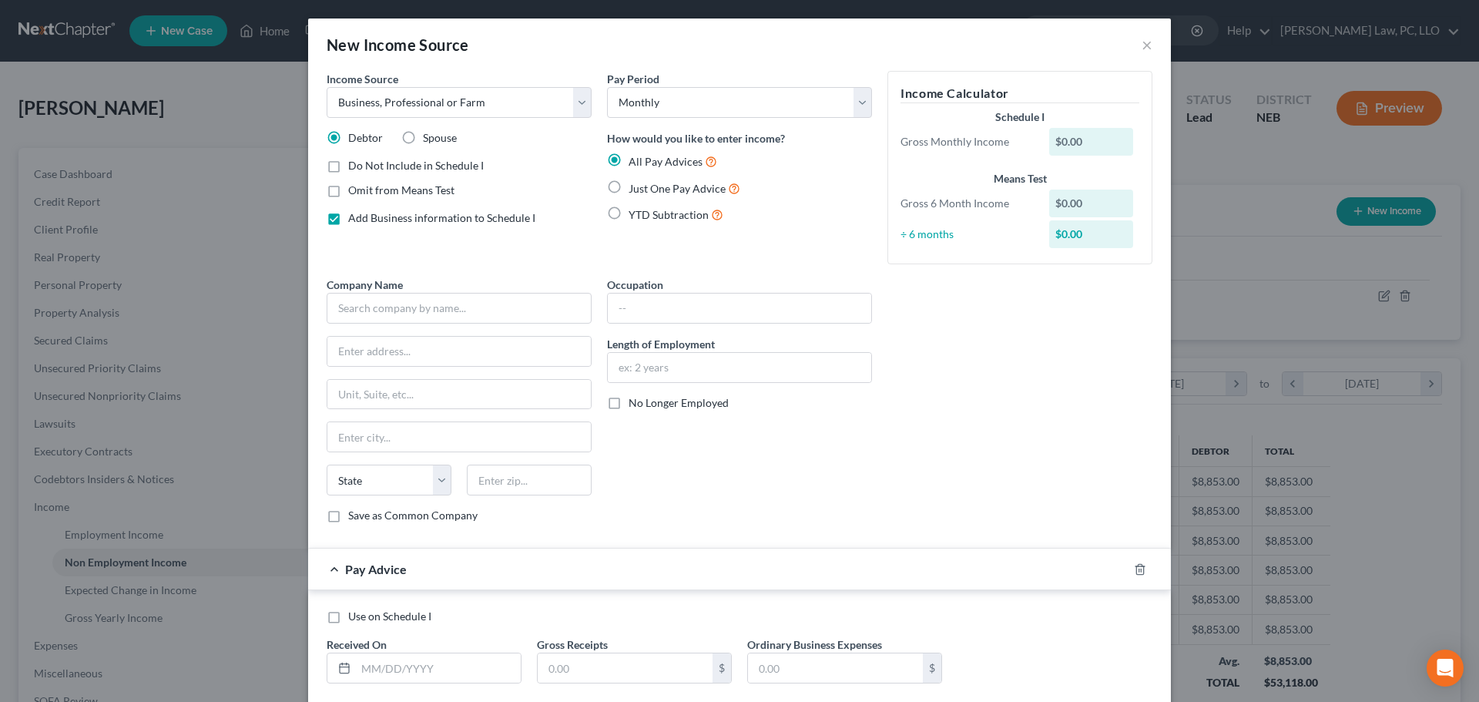
click at [629, 186] on span "Just One Pay Advice" at bounding box center [677, 188] width 97 height 13
click at [635, 186] on input "Just One Pay Advice" at bounding box center [640, 184] width 10 height 10
radio input "true"
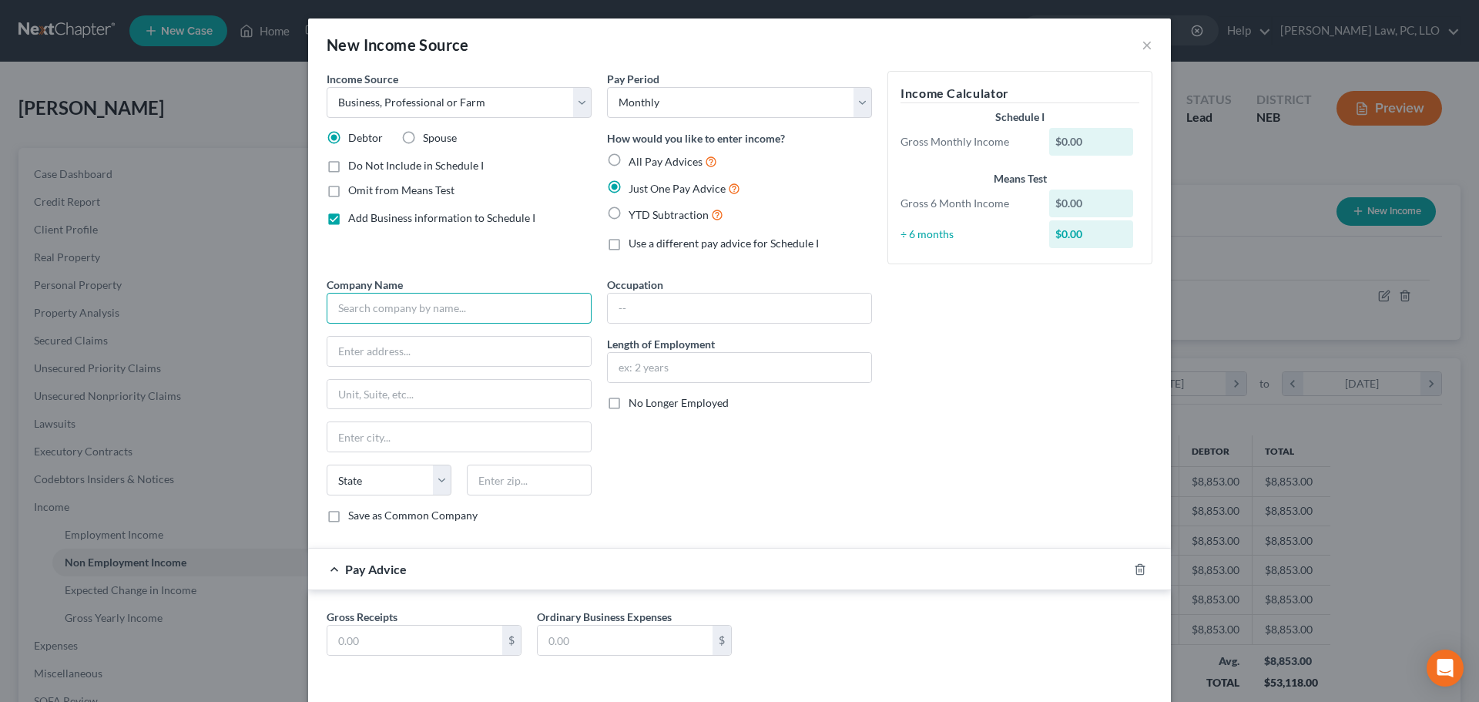
click at [475, 304] on input "text" at bounding box center [459, 308] width 265 height 31
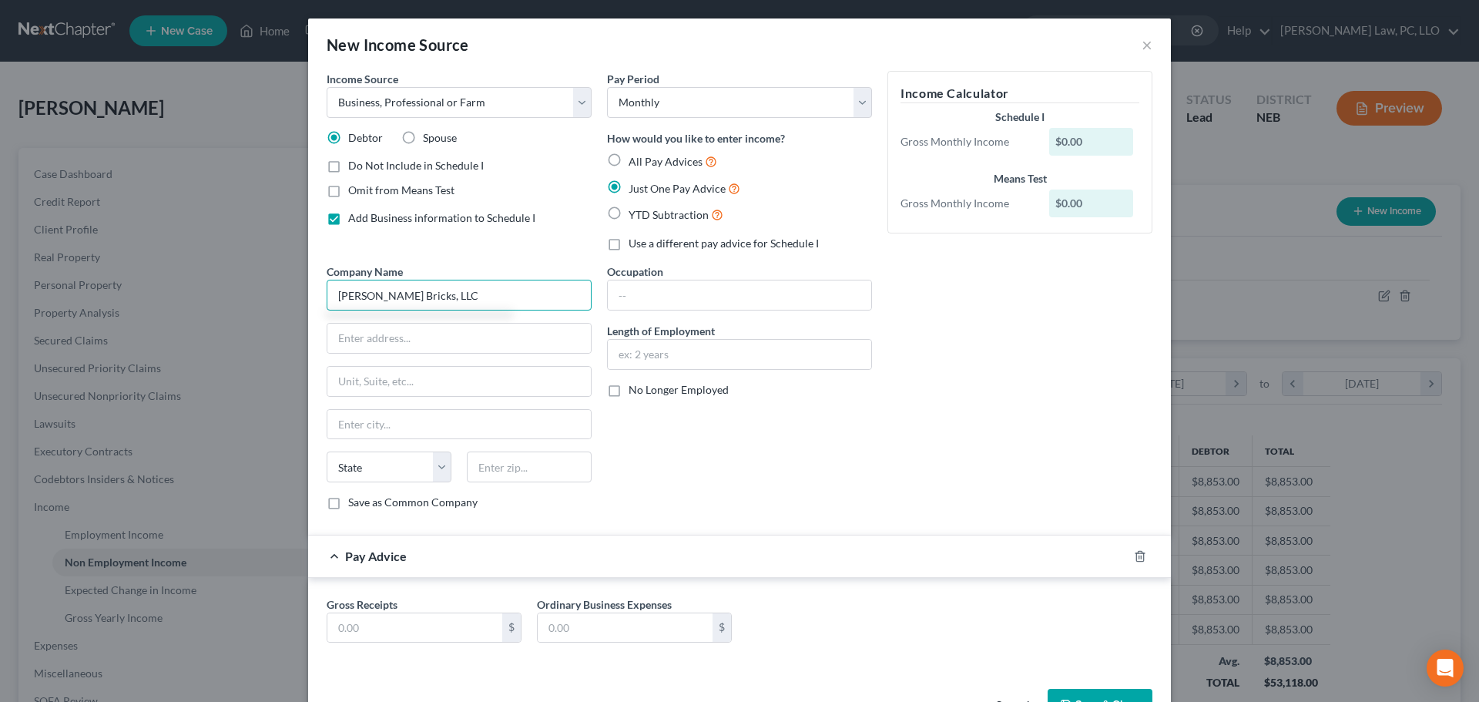
type input "[PERSON_NAME] Bricks, LLC"
select select "30"
type input "Owner"
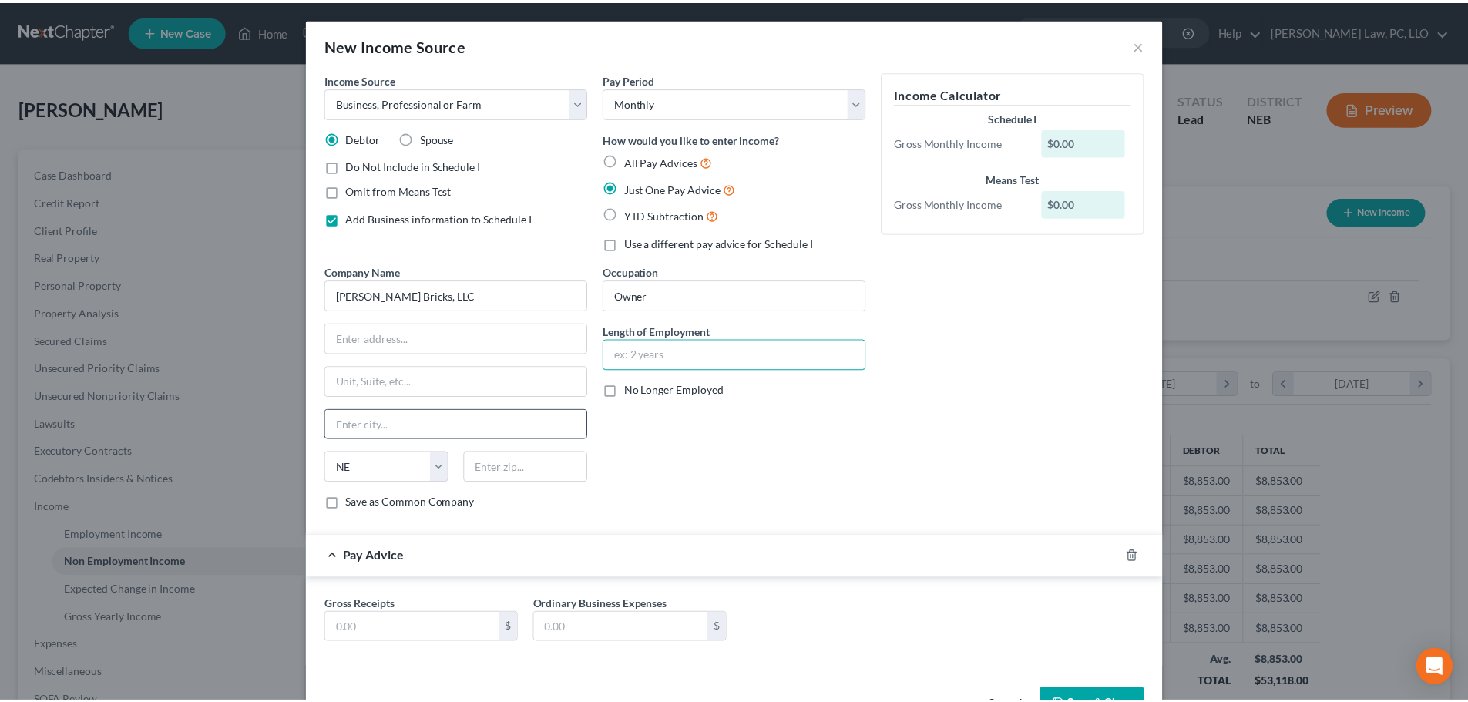
scroll to position [50, 0]
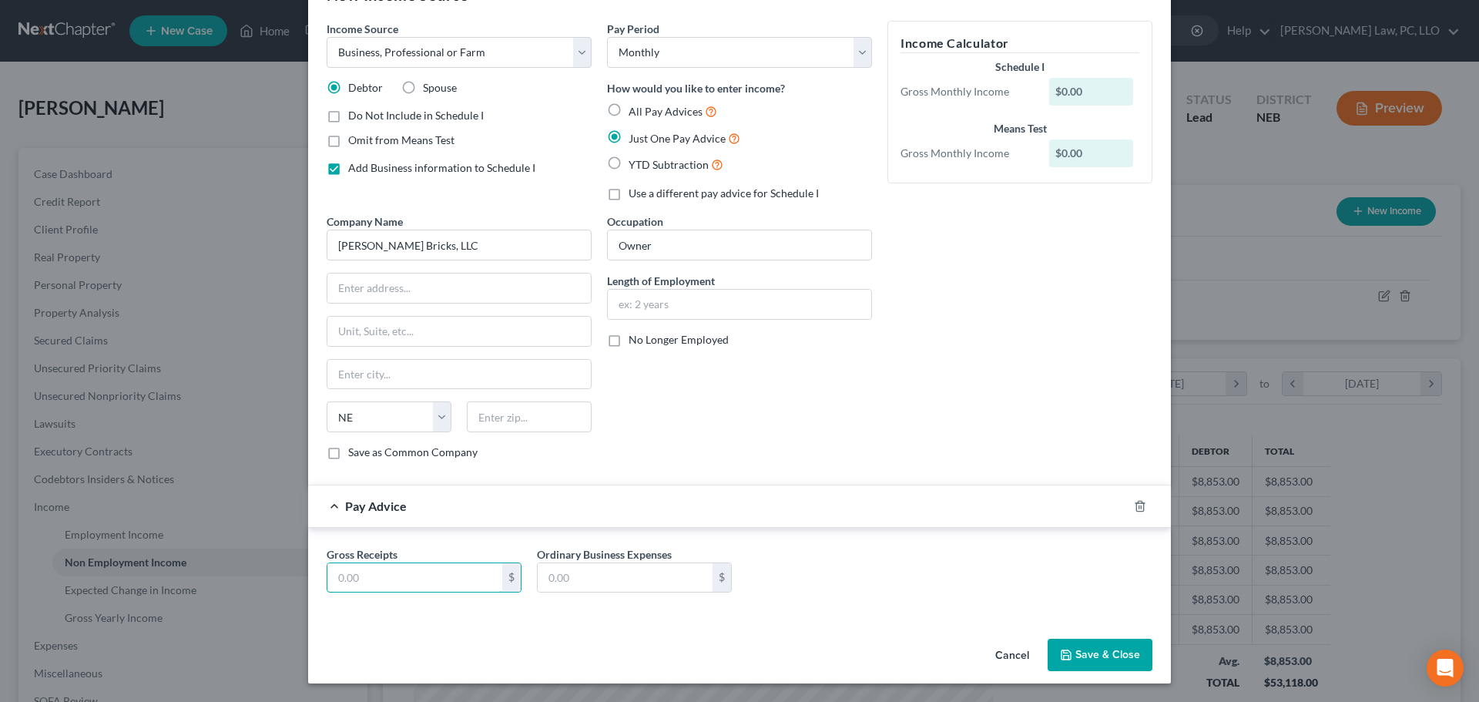
drag, startPoint x: 373, startPoint y: 583, endPoint x: 211, endPoint y: 667, distance: 182.3
click at [373, 583] on input "text" at bounding box center [414, 577] width 175 height 29
drag, startPoint x: 384, startPoint y: 581, endPoint x: 385, endPoint y: 592, distance: 11.6
click at [384, 581] on input "text" at bounding box center [414, 577] width 175 height 29
type input "13,909.49"
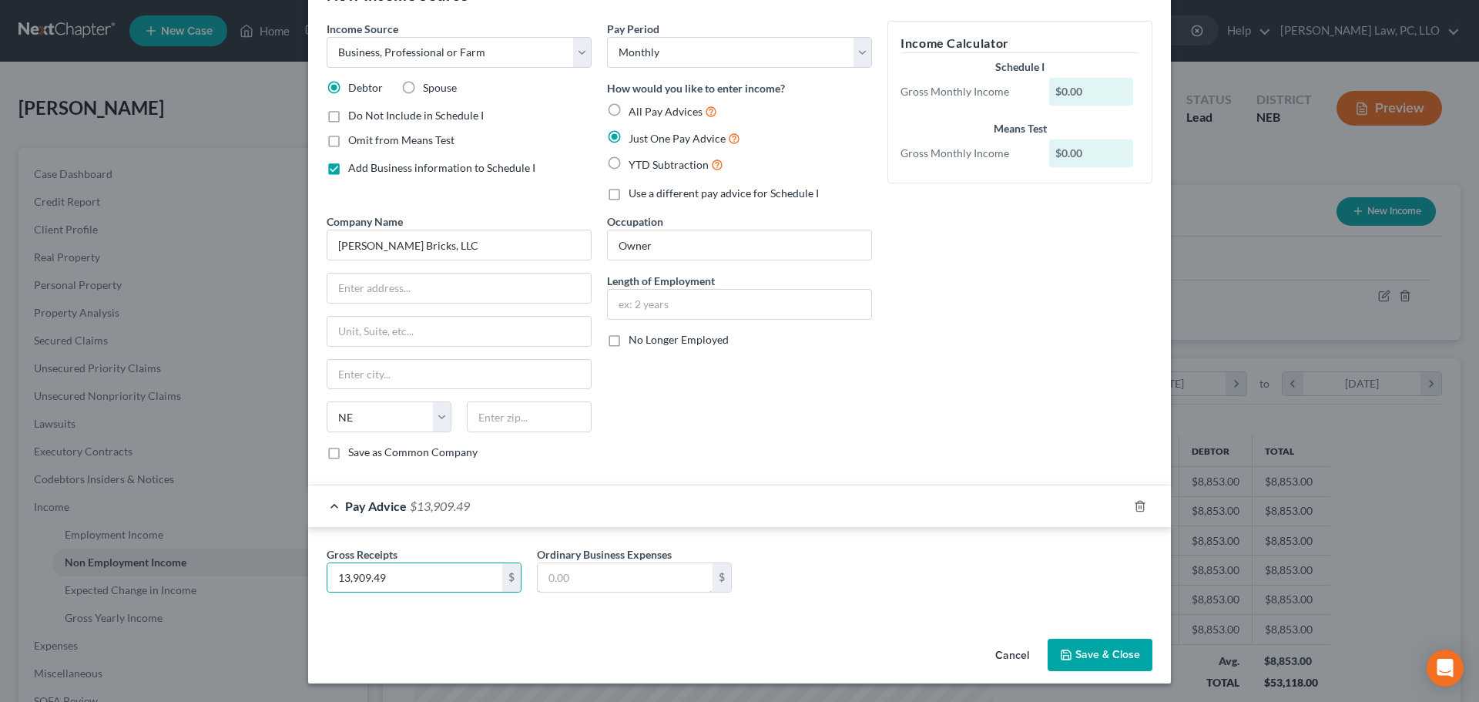
drag, startPoint x: 605, startPoint y: 585, endPoint x: 383, endPoint y: 693, distance: 246.7
click at [605, 585] on input "text" at bounding box center [625, 577] width 175 height 29
click at [616, 579] on input "text" at bounding box center [625, 577] width 175 height 29
type input "11,593.70"
click at [858, 629] on div "Income Source * Select Unemployment Disability (from employer) Pension Retireme…" at bounding box center [739, 327] width 863 height 612
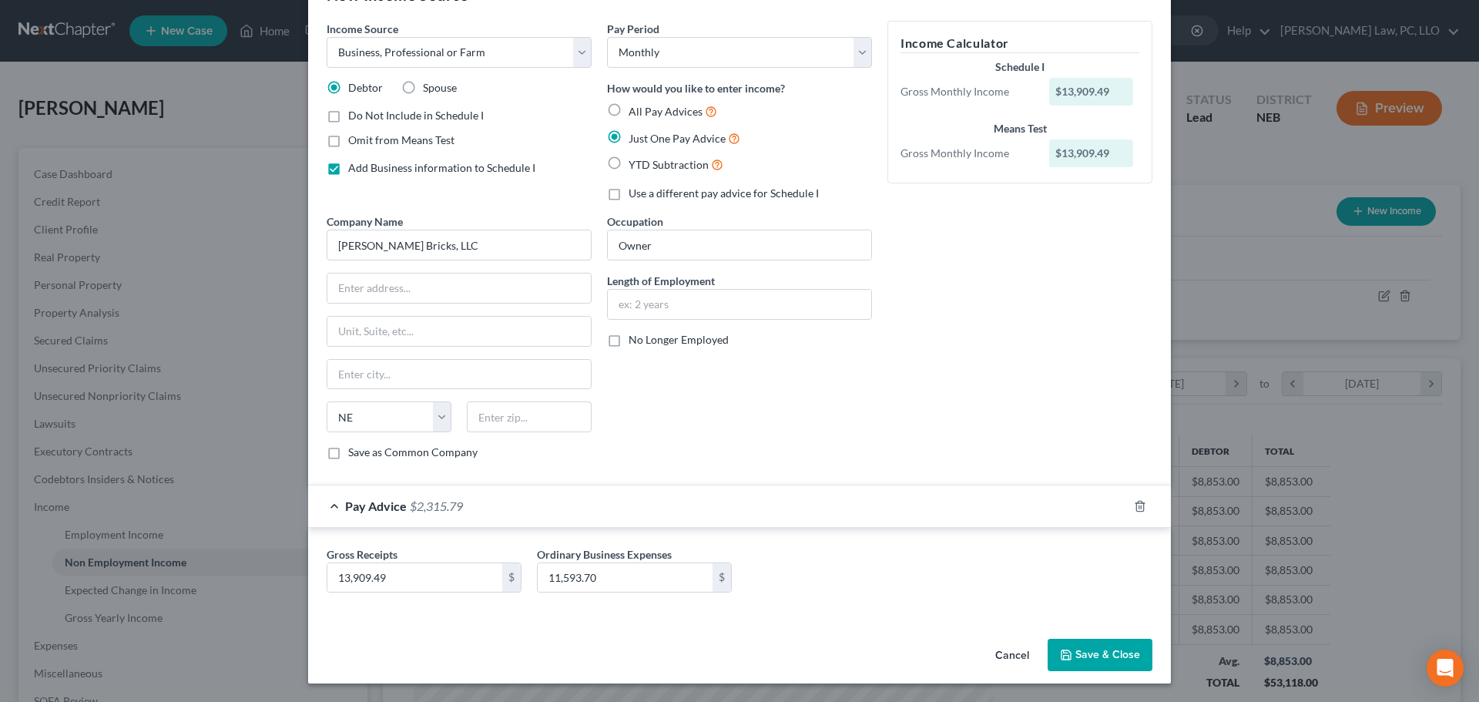
click at [1100, 651] on button "Save & Close" at bounding box center [1100, 655] width 105 height 32
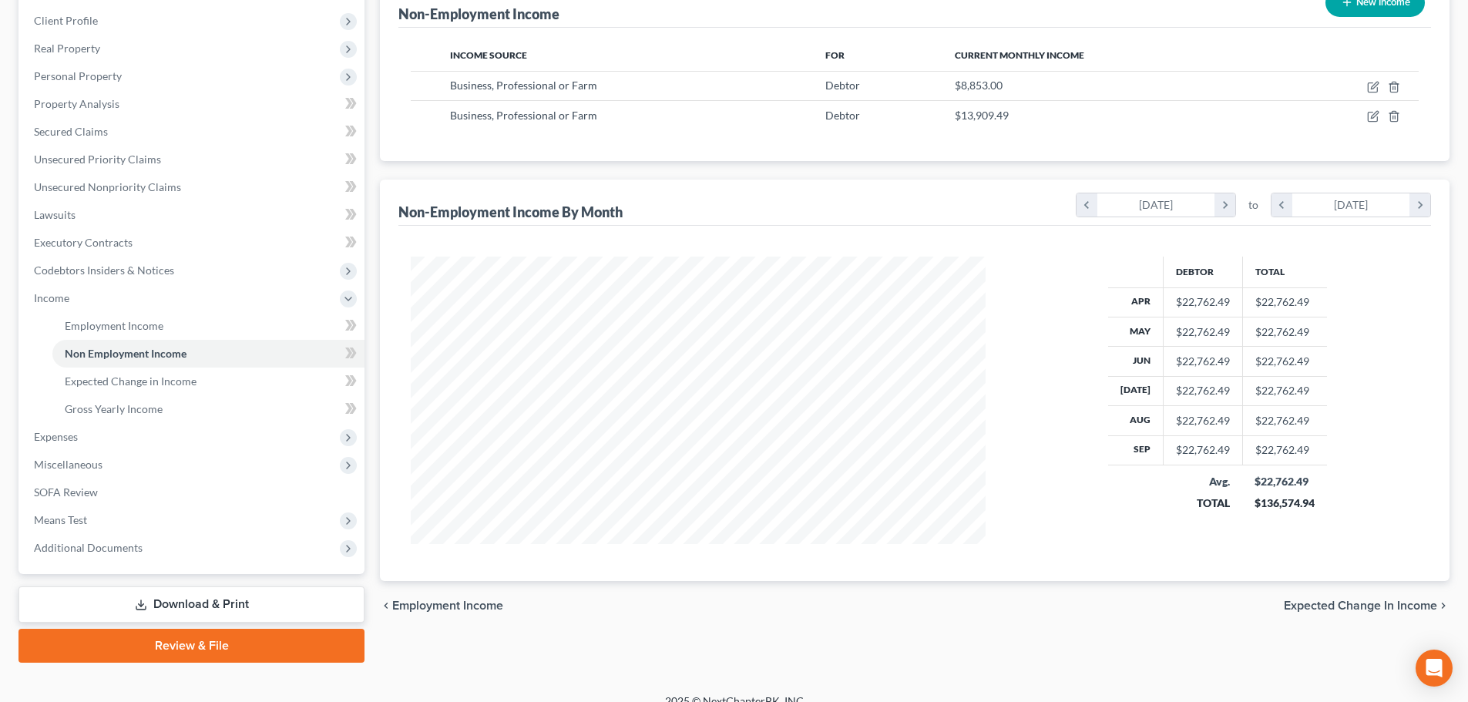
scroll to position [228, 0]
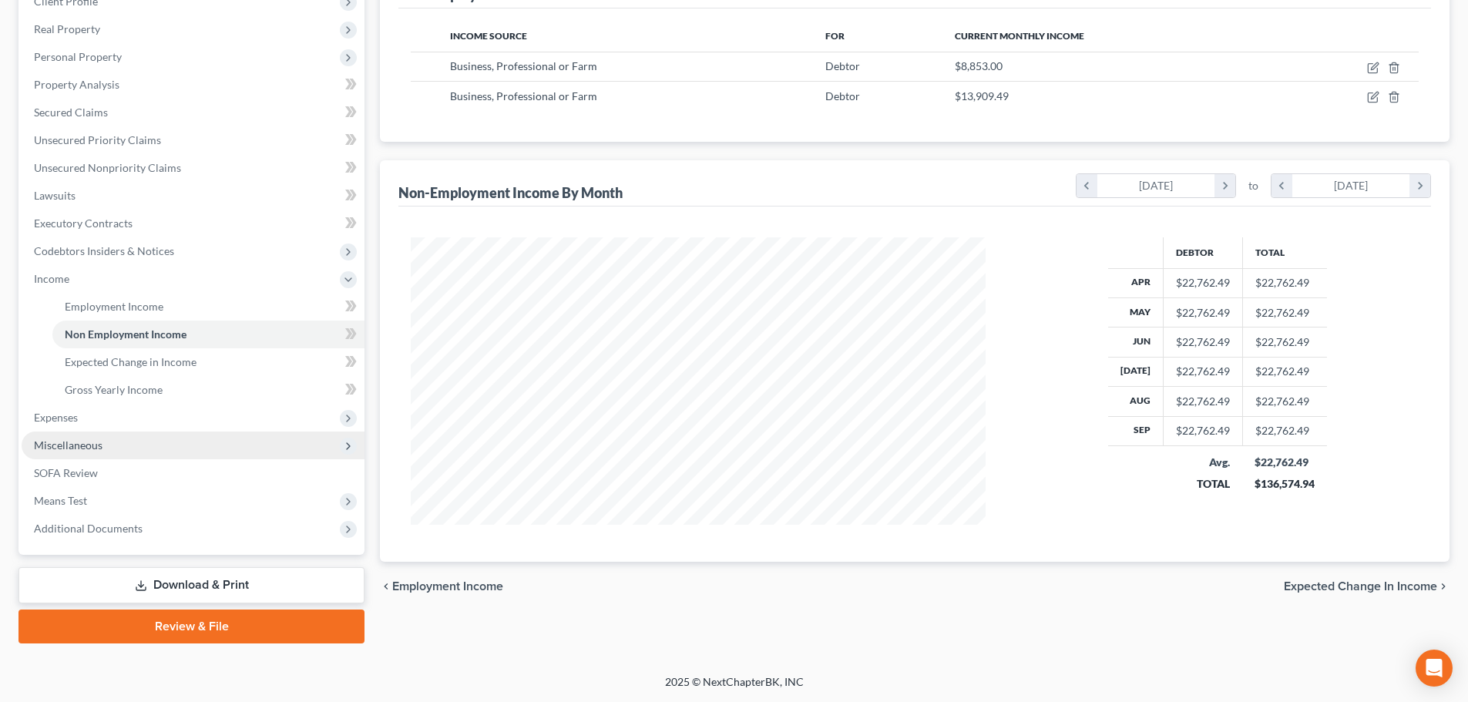
click at [111, 451] on span "Miscellaneous" at bounding box center [193, 445] width 343 height 28
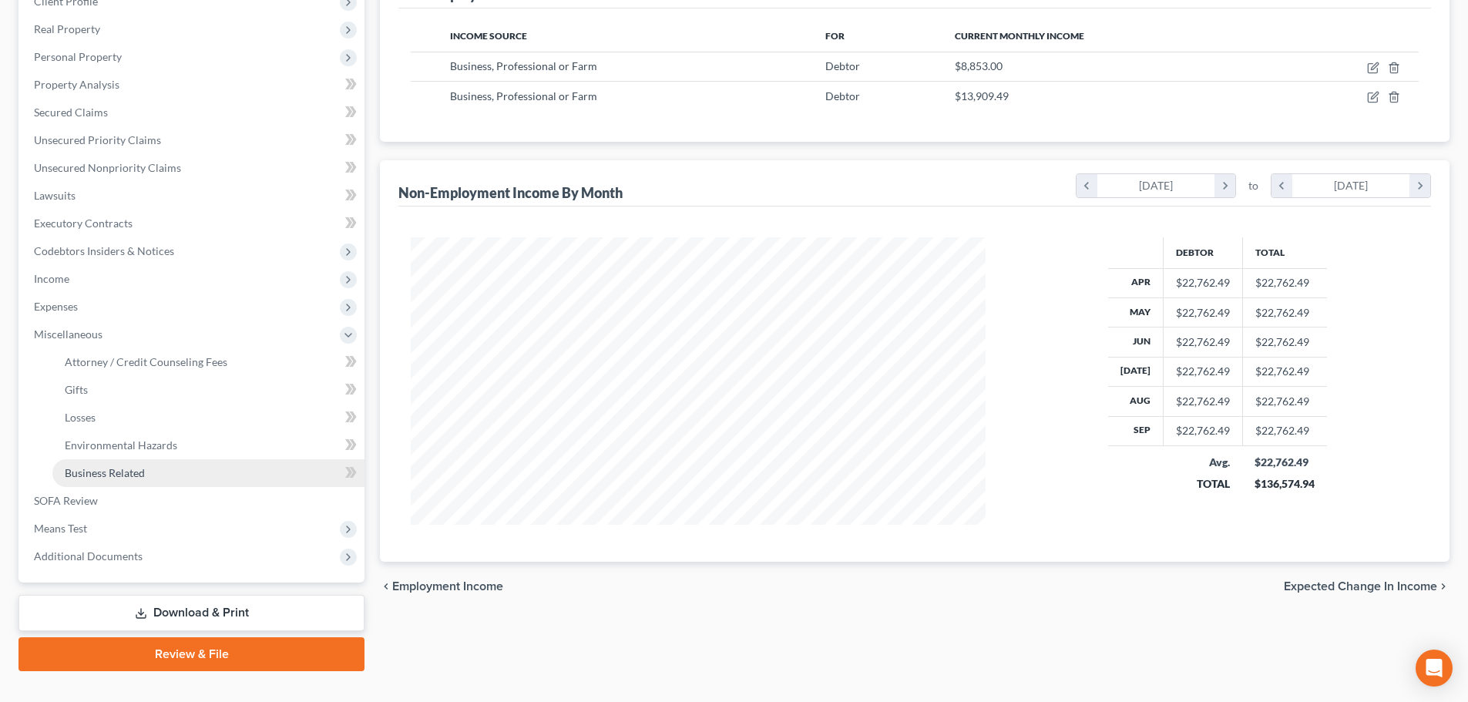
click at [102, 477] on span "Business Related" at bounding box center [105, 472] width 80 height 13
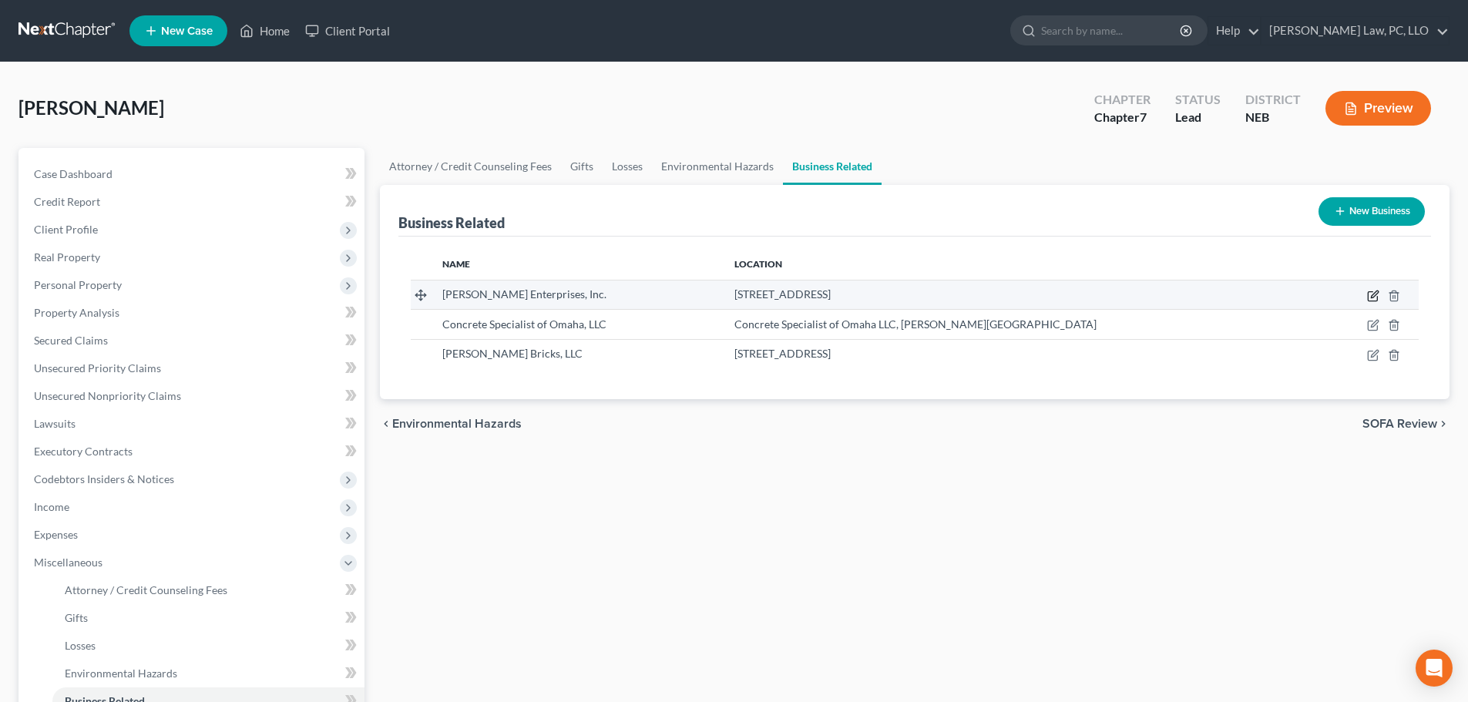
click at [1368, 300] on icon "button" at bounding box center [1371, 296] width 9 height 9
select select "officer"
select select "30"
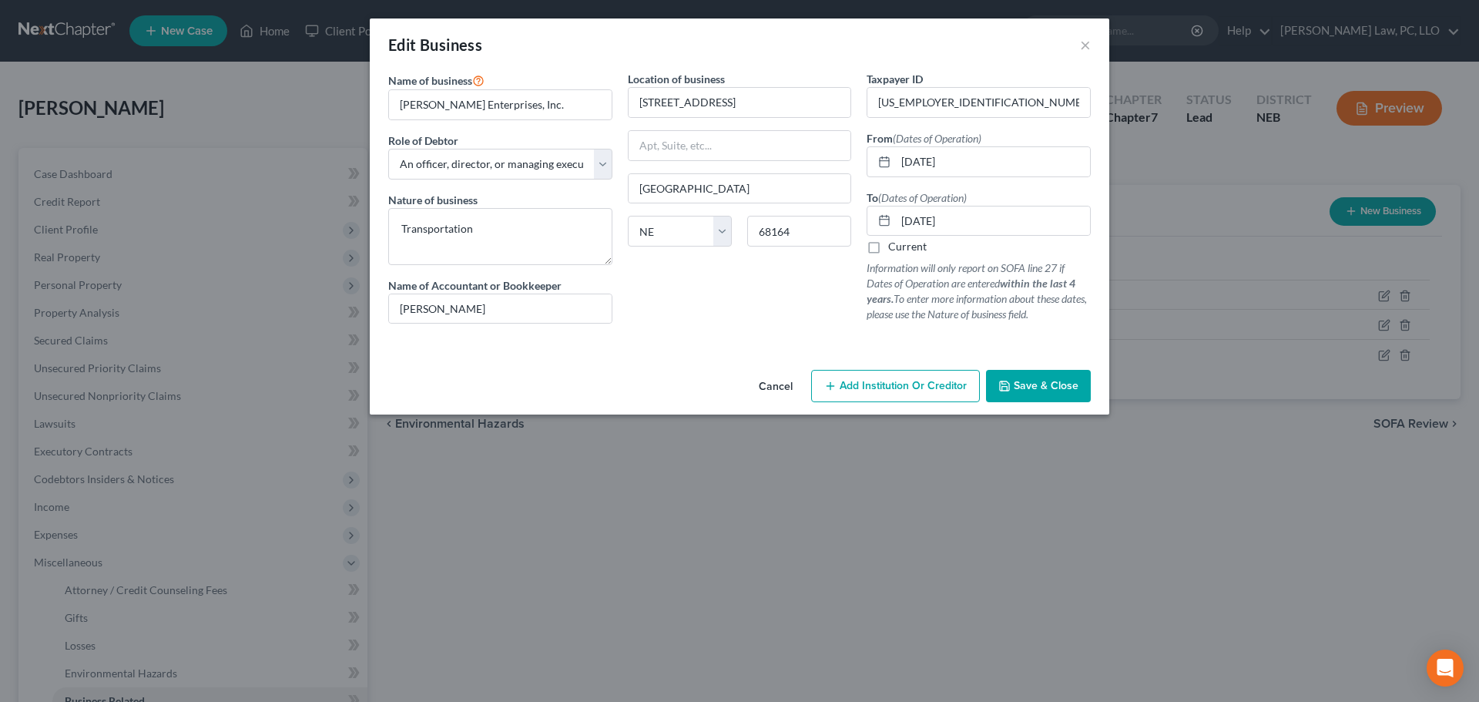
click at [908, 250] on label "Current" at bounding box center [907, 246] width 39 height 15
click at [904, 249] on input "Current" at bounding box center [899, 244] width 10 height 10
checkbox input "true"
click at [1032, 381] on span "Save & Close" at bounding box center [1046, 385] width 65 height 13
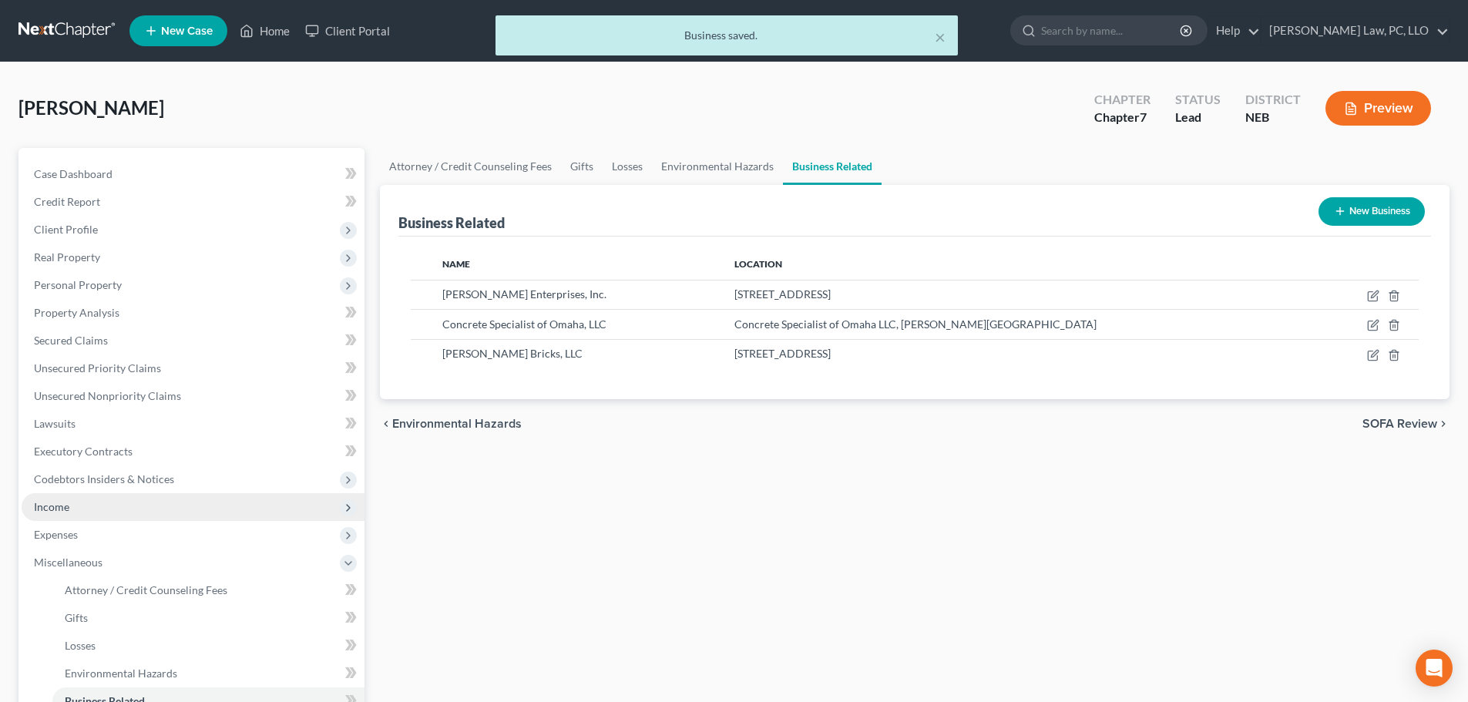
click at [86, 509] on span "Income" at bounding box center [193, 507] width 343 height 28
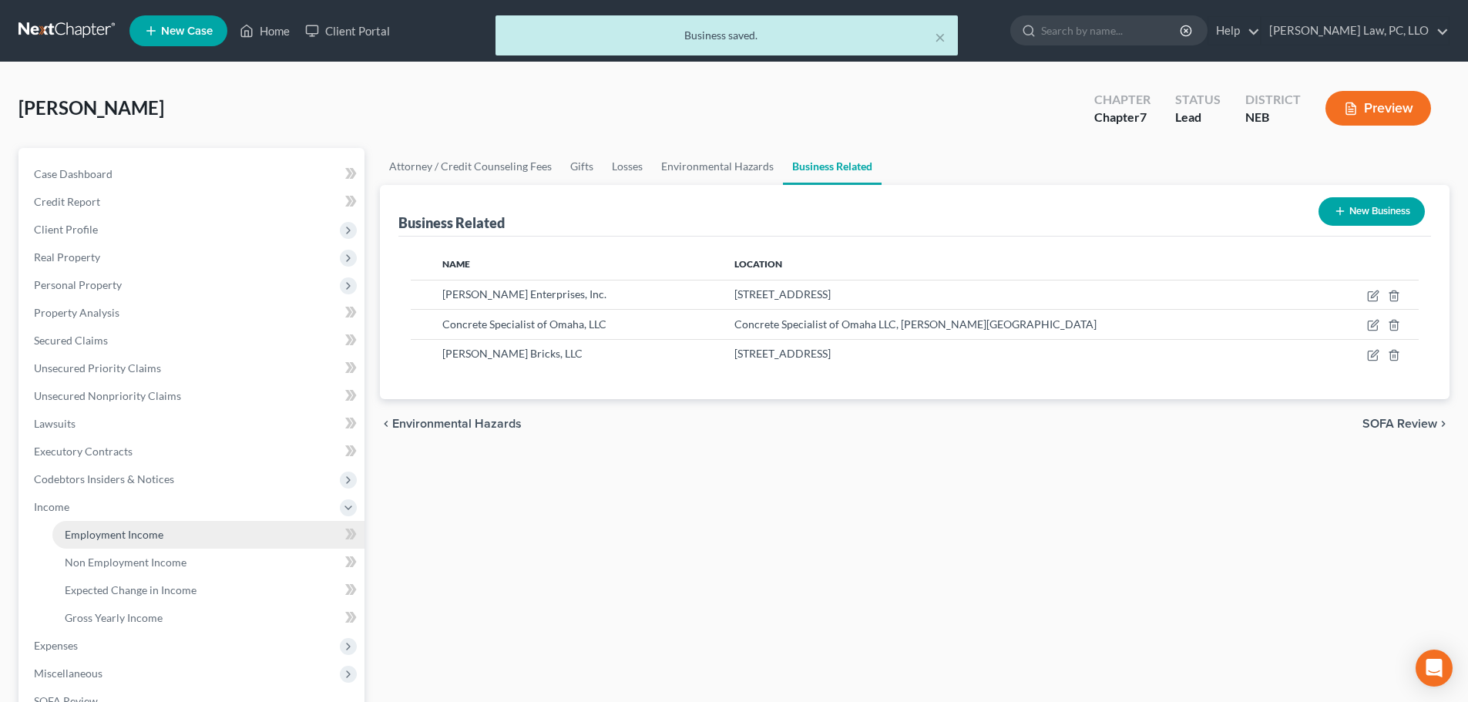
click at [87, 528] on span "Employment Income" at bounding box center [114, 534] width 99 height 13
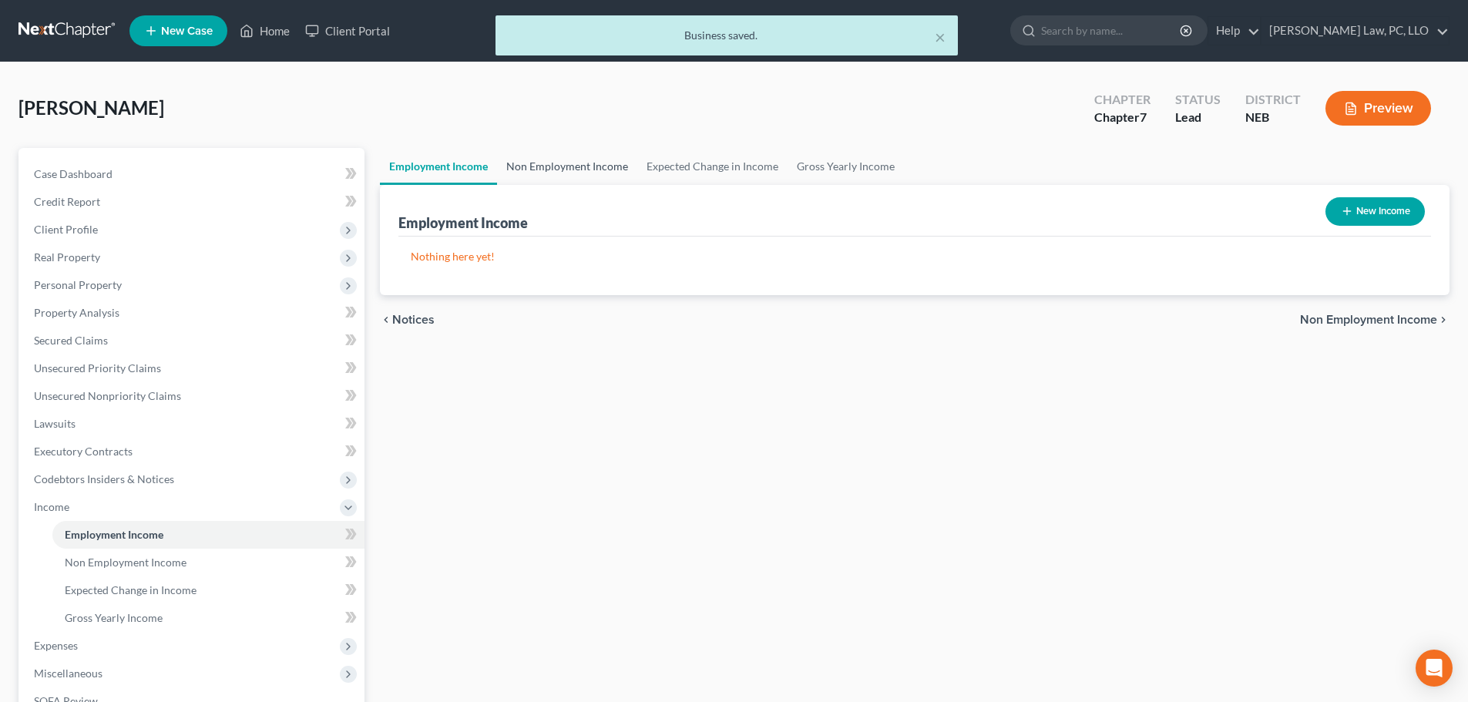
click at [574, 168] on link "Non Employment Income" at bounding box center [567, 166] width 140 height 37
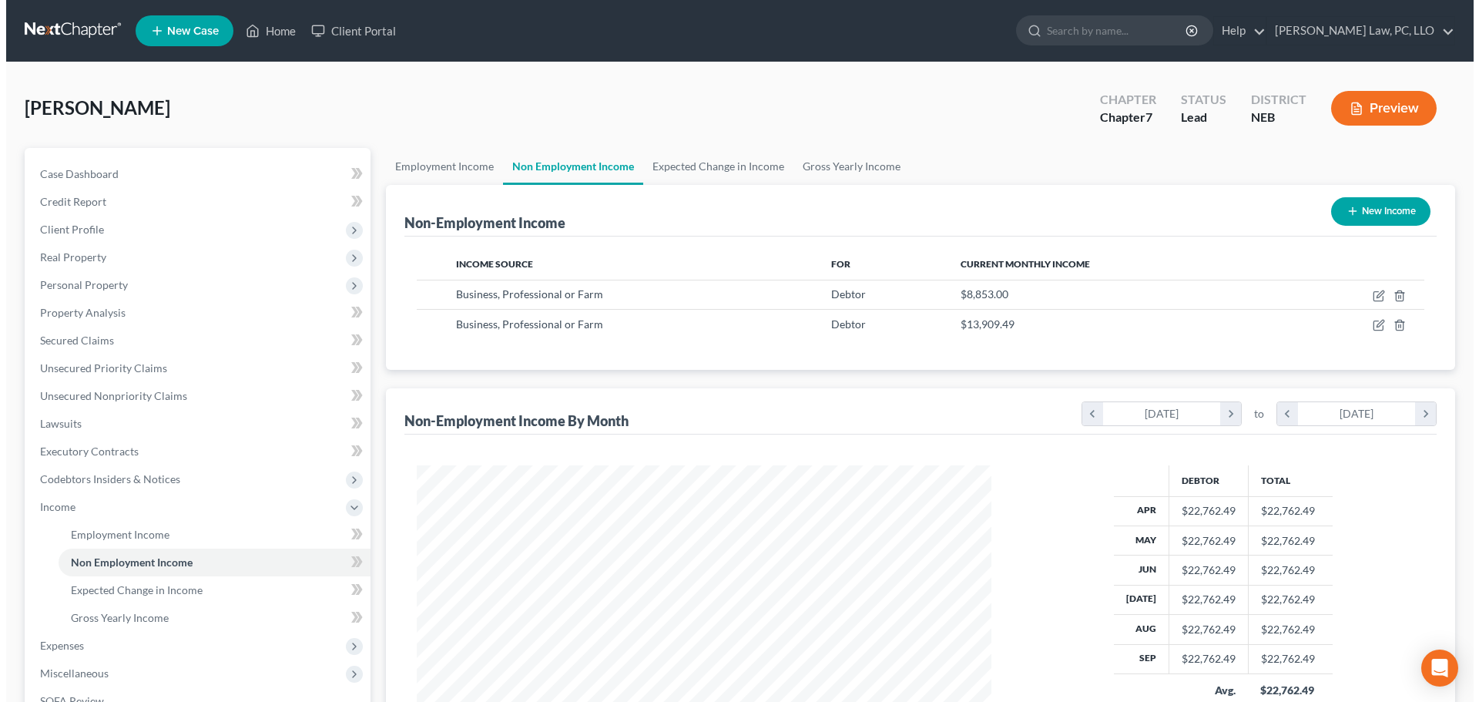
scroll to position [287, 605]
click at [1375, 210] on button "New Income" at bounding box center [1374, 211] width 99 height 29
select select "0"
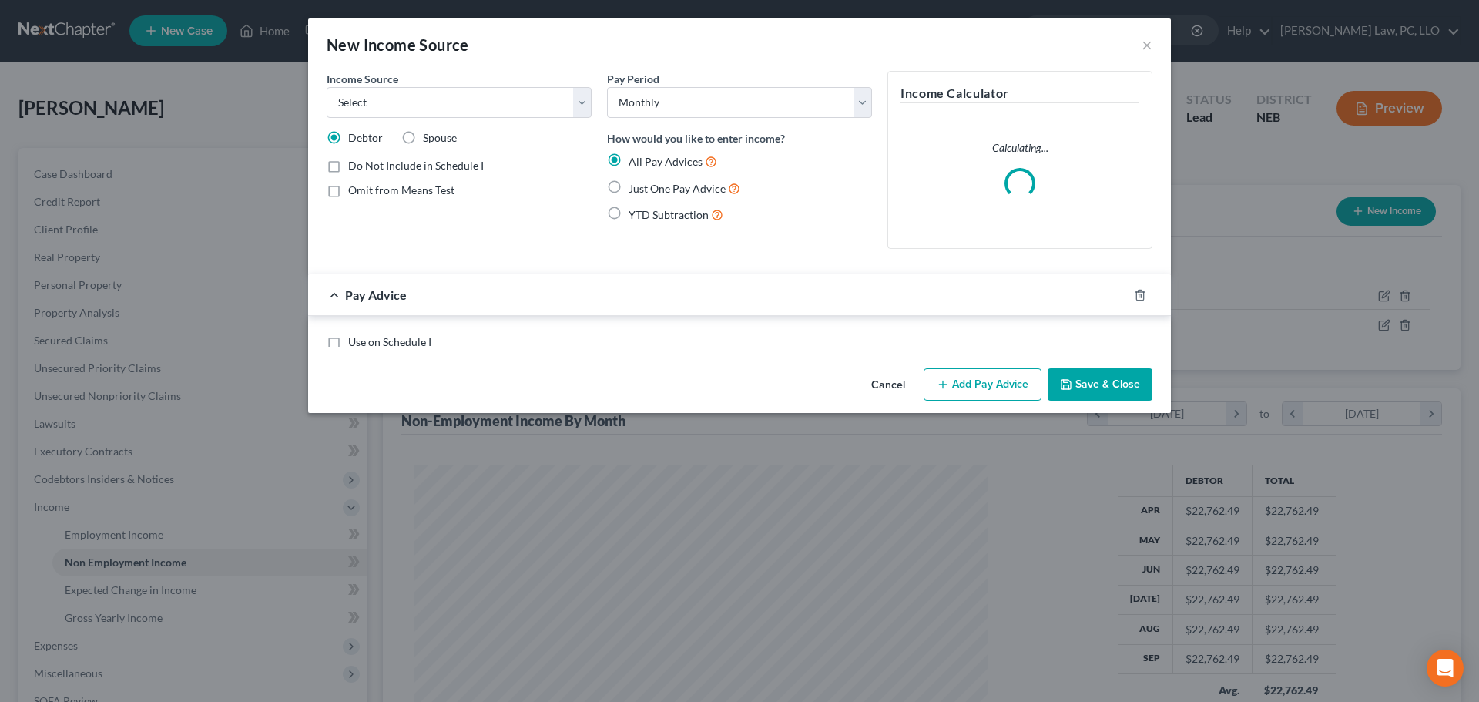
scroll to position [290, 611]
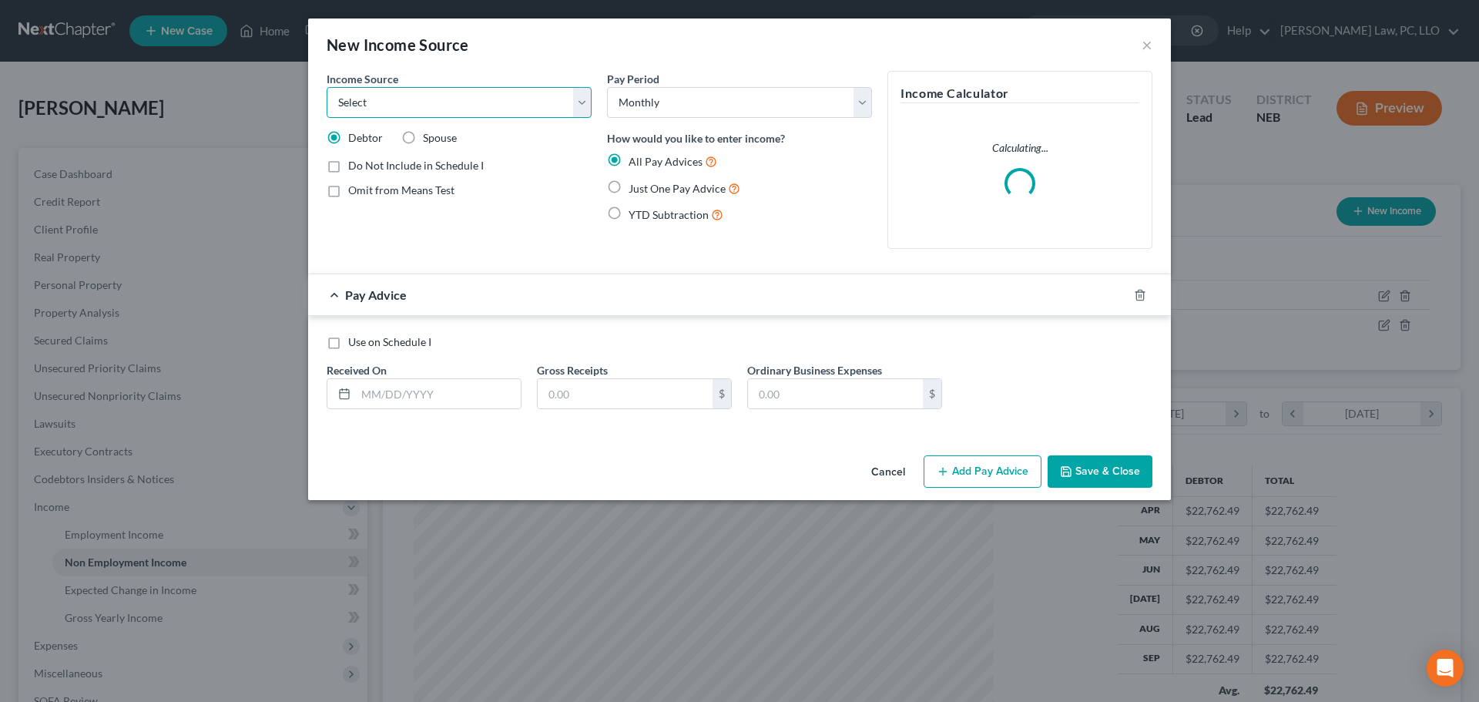
click at [421, 109] on select "Select Unemployment Disability (from employer) Pension Retirement Social Securi…" at bounding box center [459, 102] width 265 height 31
select select "10"
click at [327, 87] on select "Select Unemployment Disability (from employer) Pension Retirement Social Securi…" at bounding box center [459, 102] width 265 height 31
click at [421, 219] on span "Add Business information to Schedule I" at bounding box center [441, 217] width 187 height 13
click at [364, 219] on input "Add Business information to Schedule I" at bounding box center [359, 215] width 10 height 10
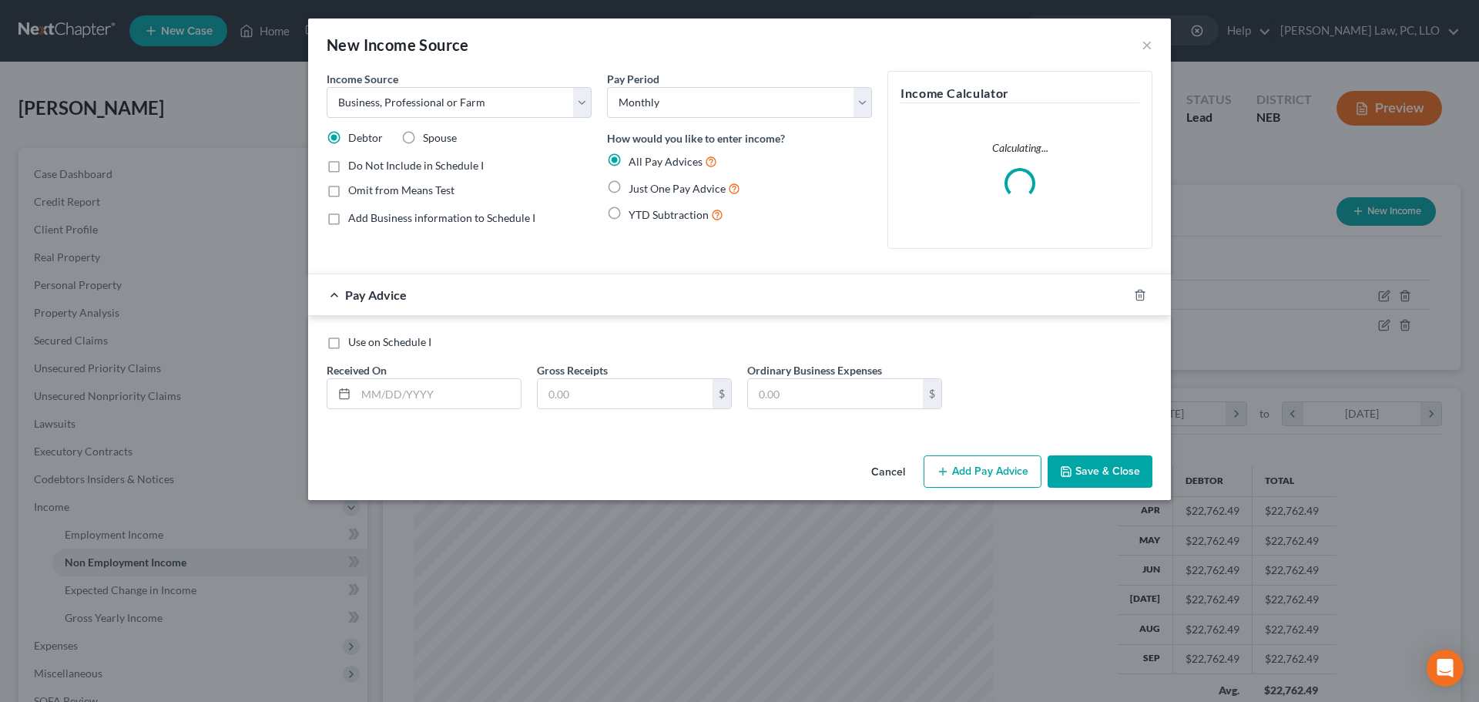
checkbox input "true"
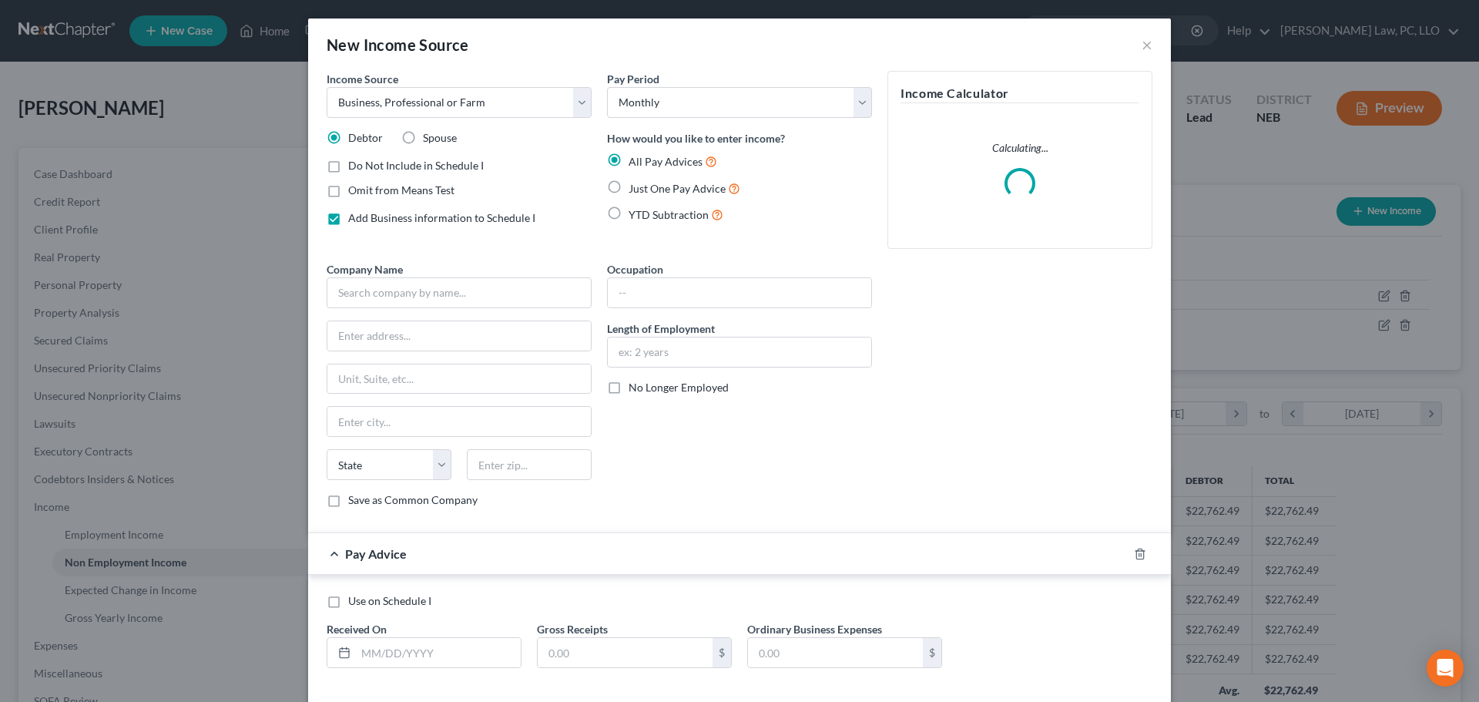
click at [637, 191] on span "Just One Pay Advice" at bounding box center [677, 188] width 97 height 13
click at [637, 190] on input "Just One Pay Advice" at bounding box center [640, 184] width 10 height 10
radio input "true"
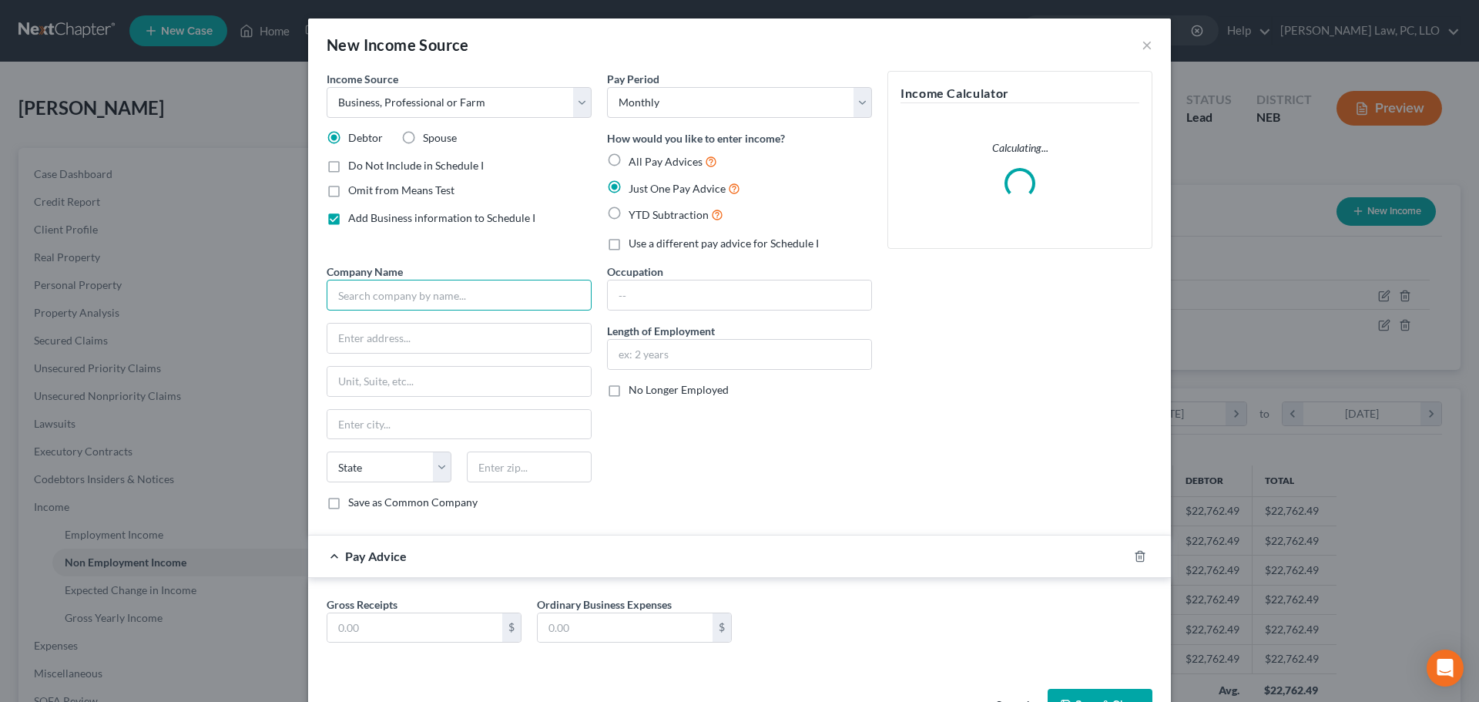
click at [449, 290] on input "text" at bounding box center [459, 295] width 265 height 31
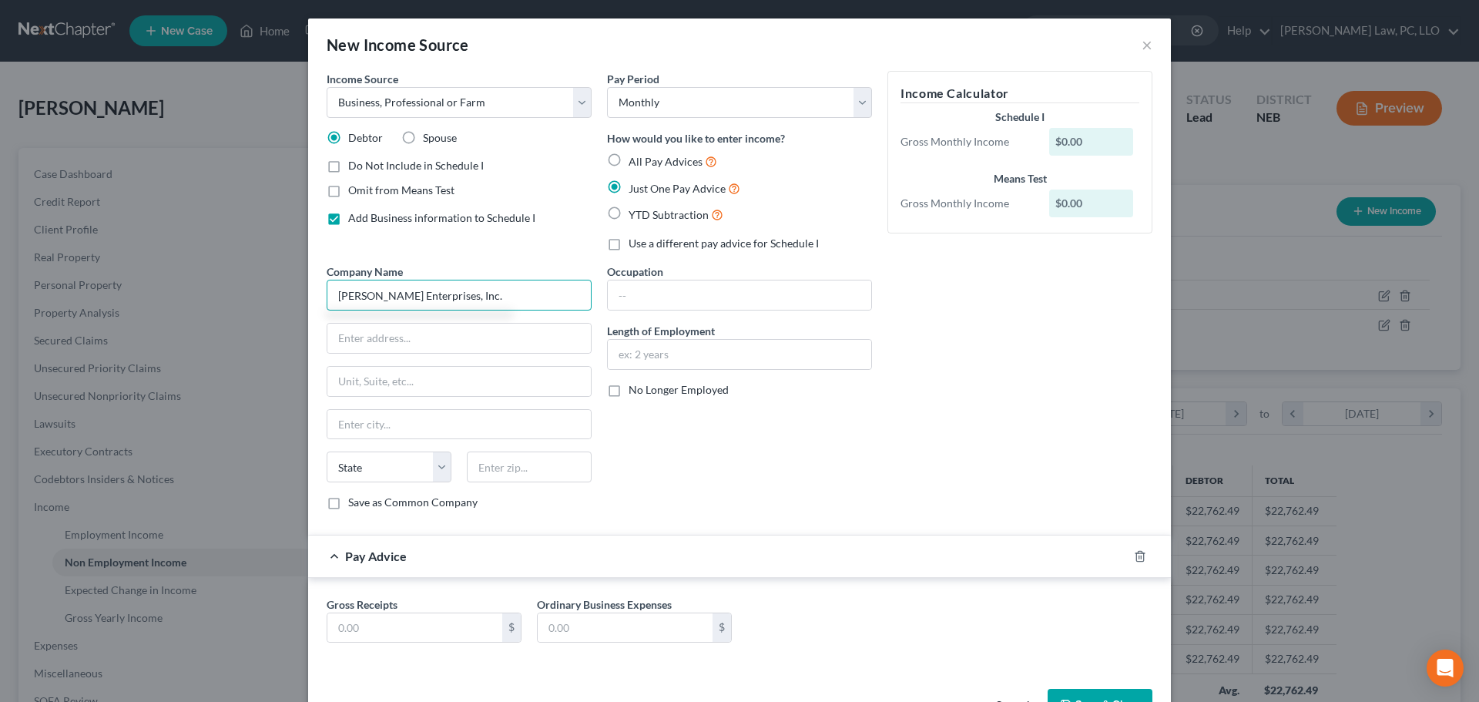
type input "[PERSON_NAME] Enterprises, Inc."
select select "30"
type input "Owner"
click at [414, 639] on input "text" at bounding box center [414, 627] width 175 height 29
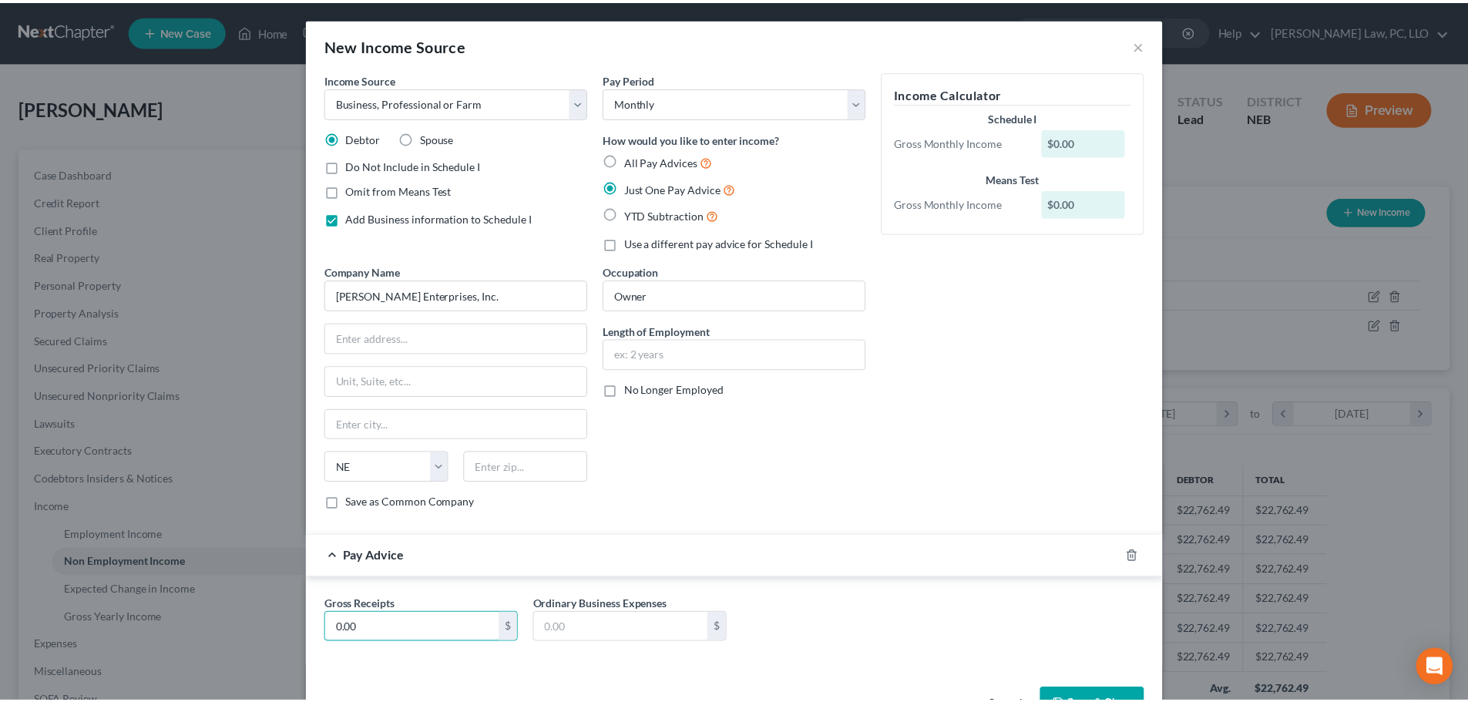
scroll to position [50, 0]
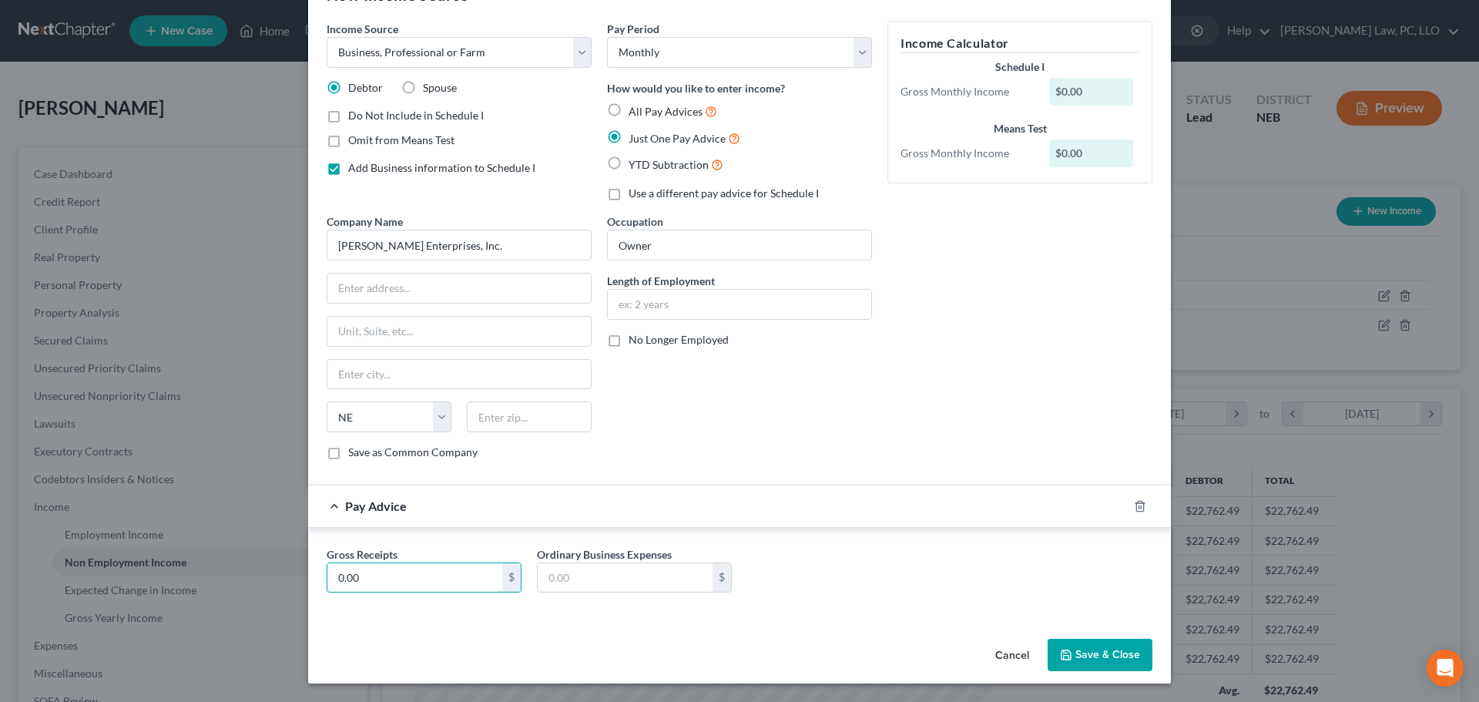
type input "0.00"
click at [1092, 651] on button "Save & Close" at bounding box center [1100, 655] width 105 height 32
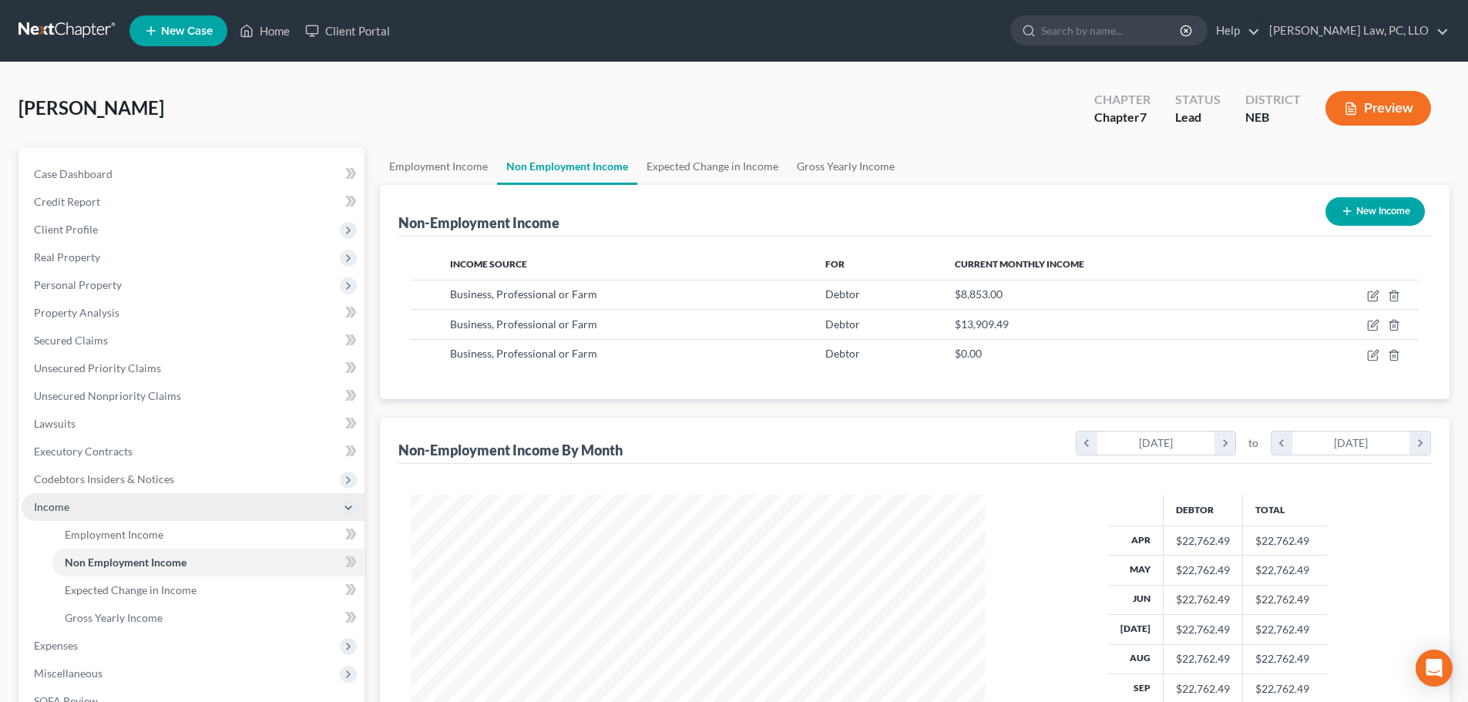
scroll to position [77, 0]
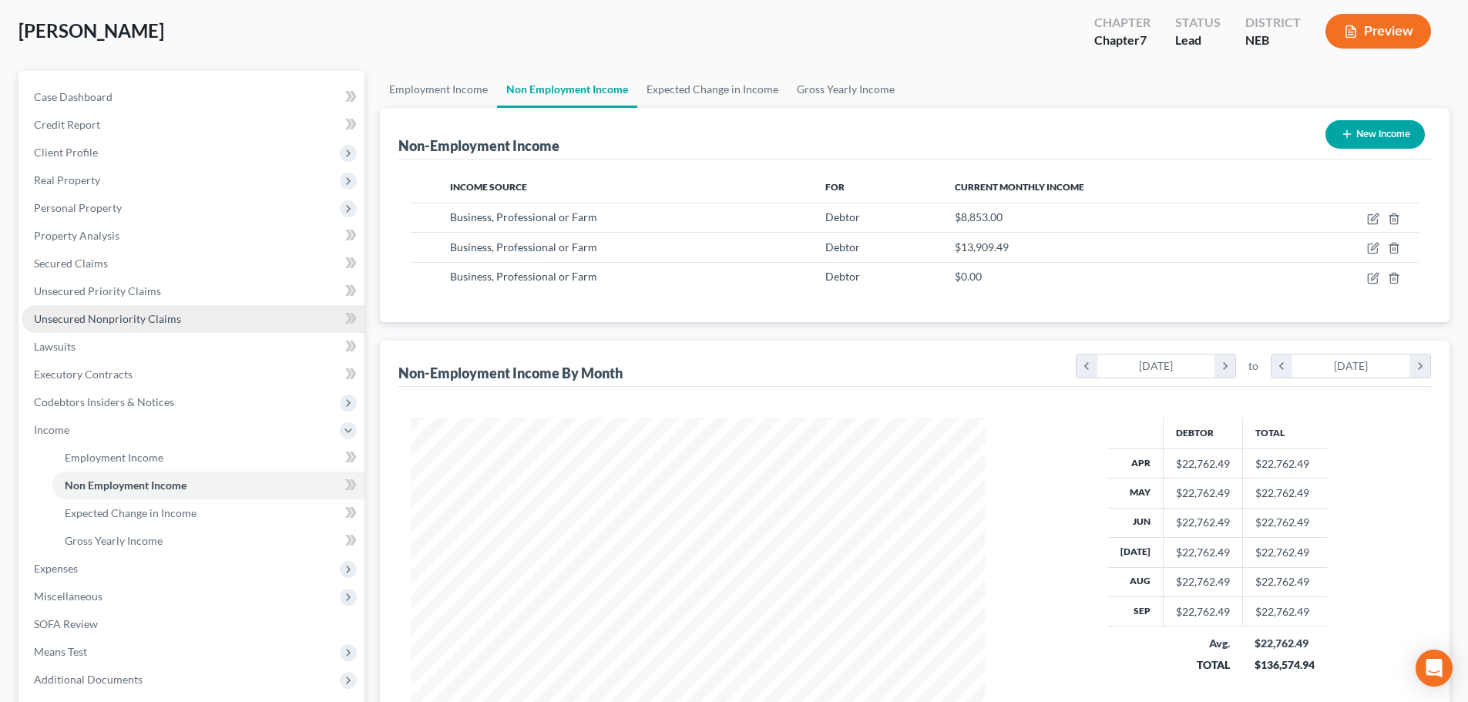
click at [141, 317] on span "Unsecured Nonpriority Claims" at bounding box center [107, 318] width 147 height 13
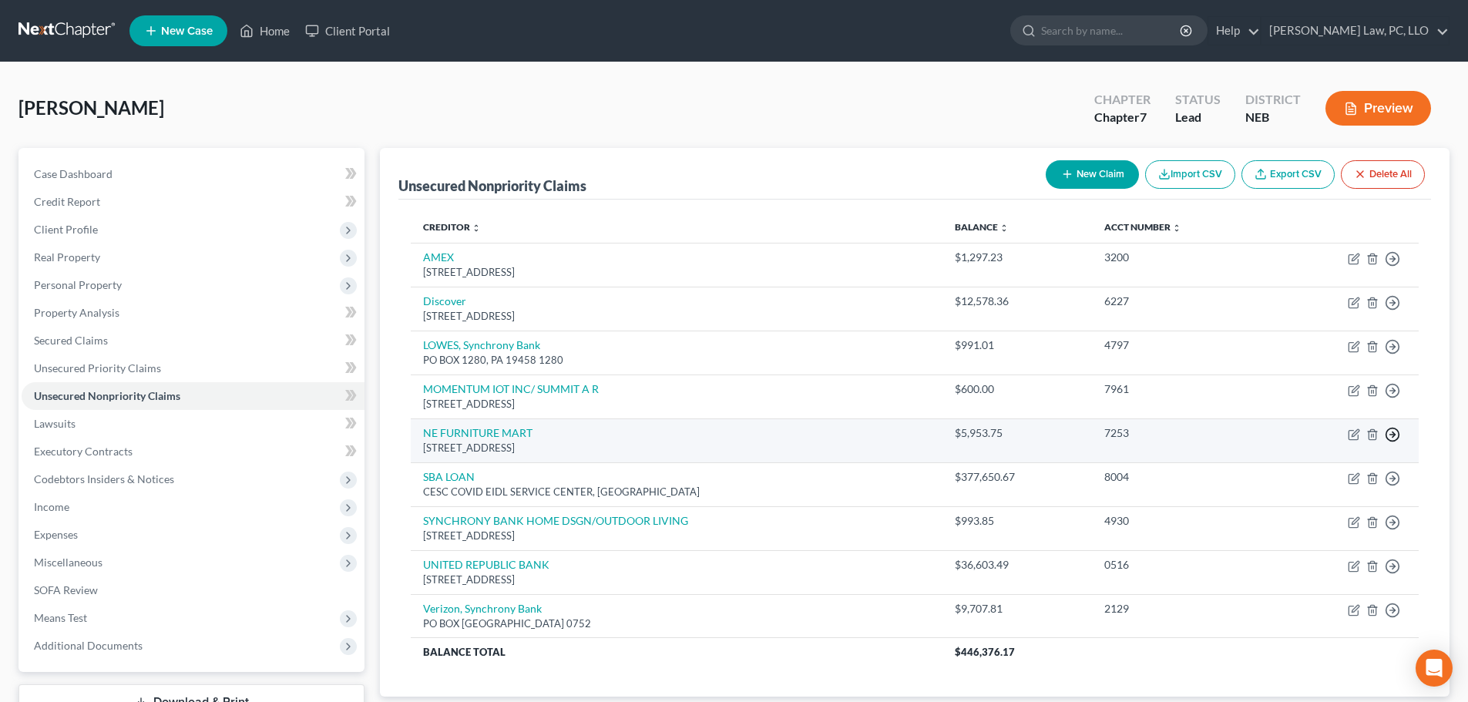
click at [1394, 431] on icon "button" at bounding box center [1391, 434] width 15 height 15
click at [1327, 449] on link "Move to D" at bounding box center [1321, 445] width 129 height 26
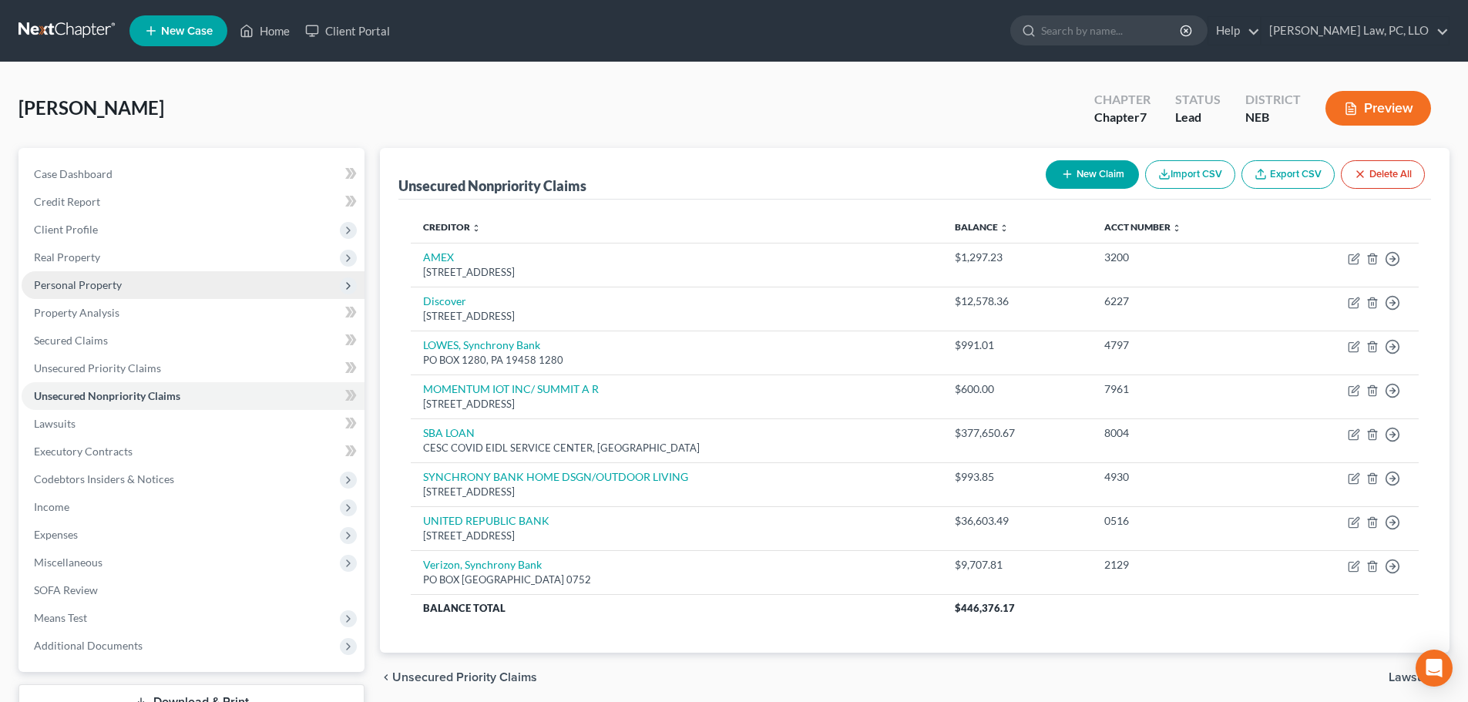
click at [136, 277] on span "Personal Property" at bounding box center [193, 285] width 343 height 28
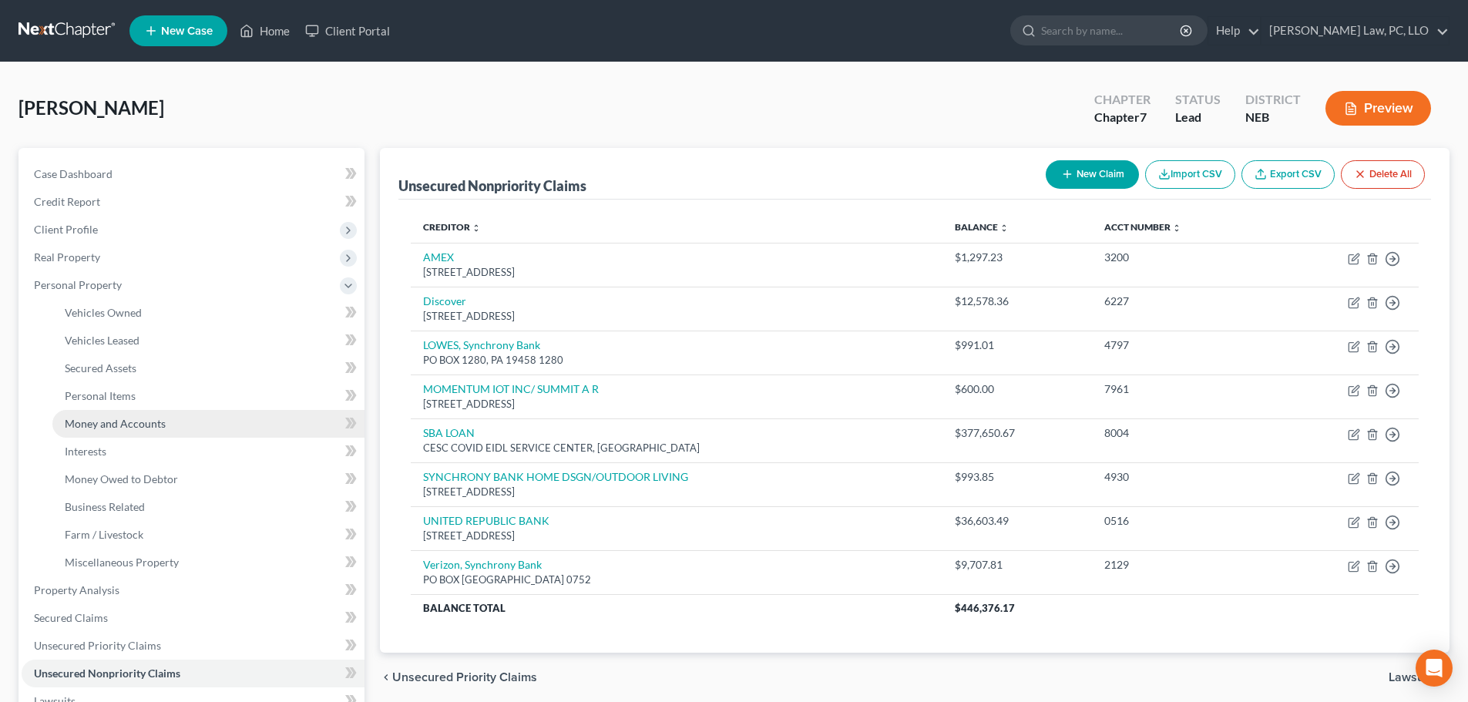
click at [156, 422] on span "Money and Accounts" at bounding box center [115, 423] width 101 height 13
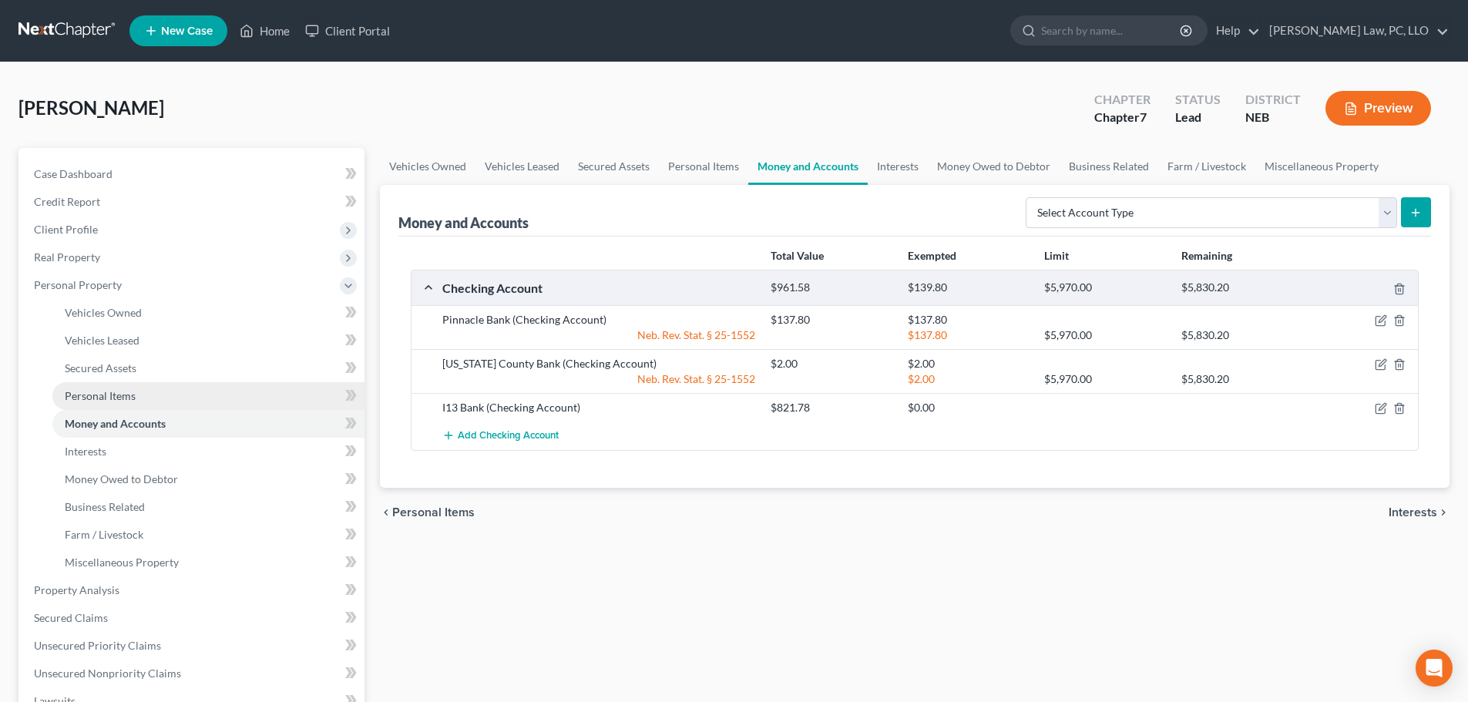
click at [141, 392] on link "Personal Items" at bounding box center [208, 396] width 312 height 28
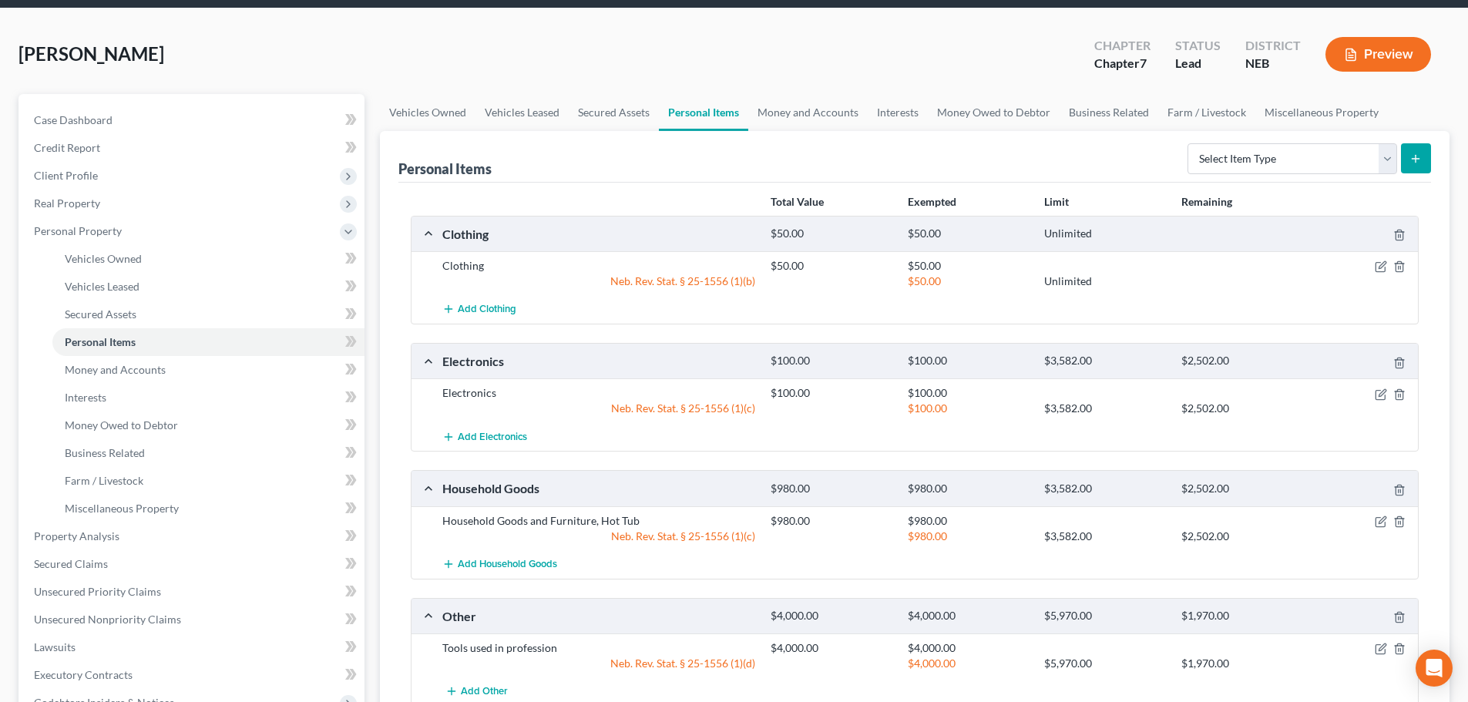
scroll to position [77, 0]
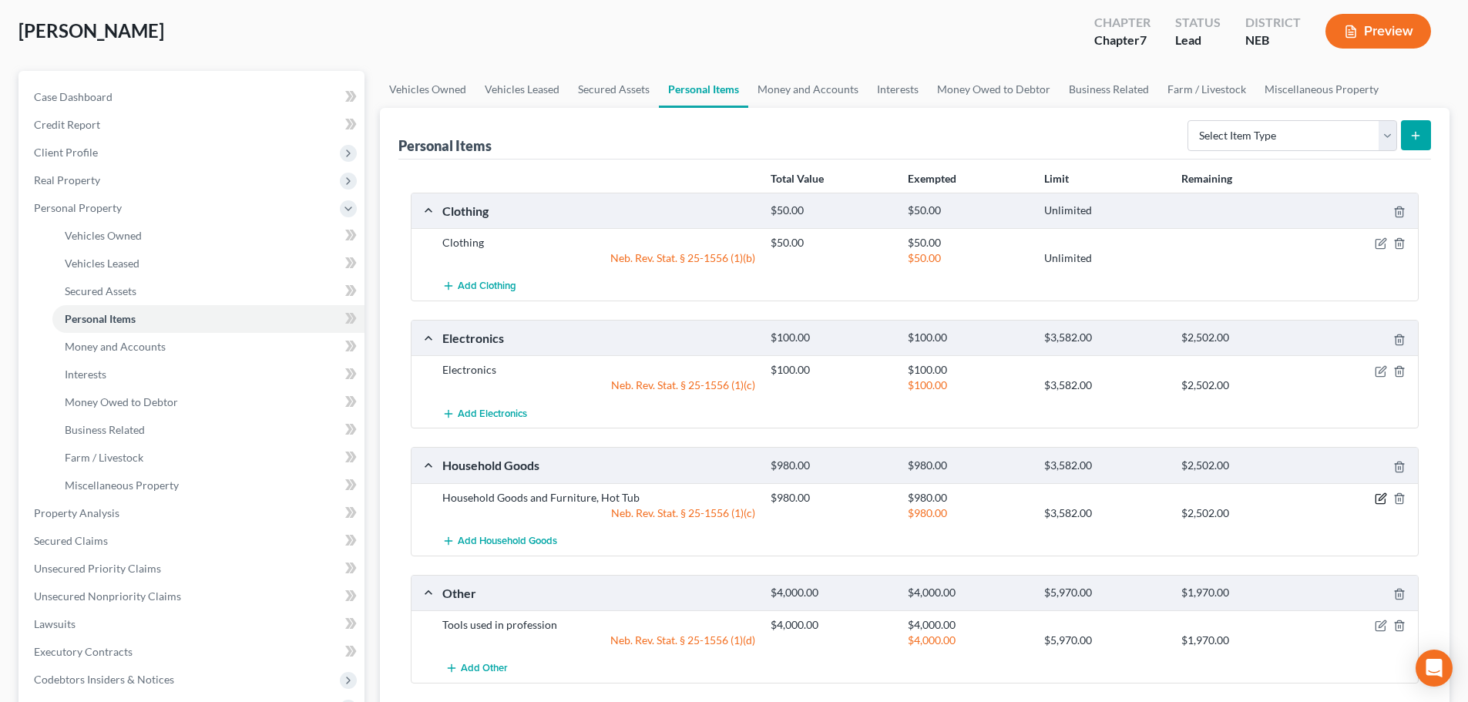
click at [1380, 498] on icon "button" at bounding box center [1381, 496] width 7 height 7
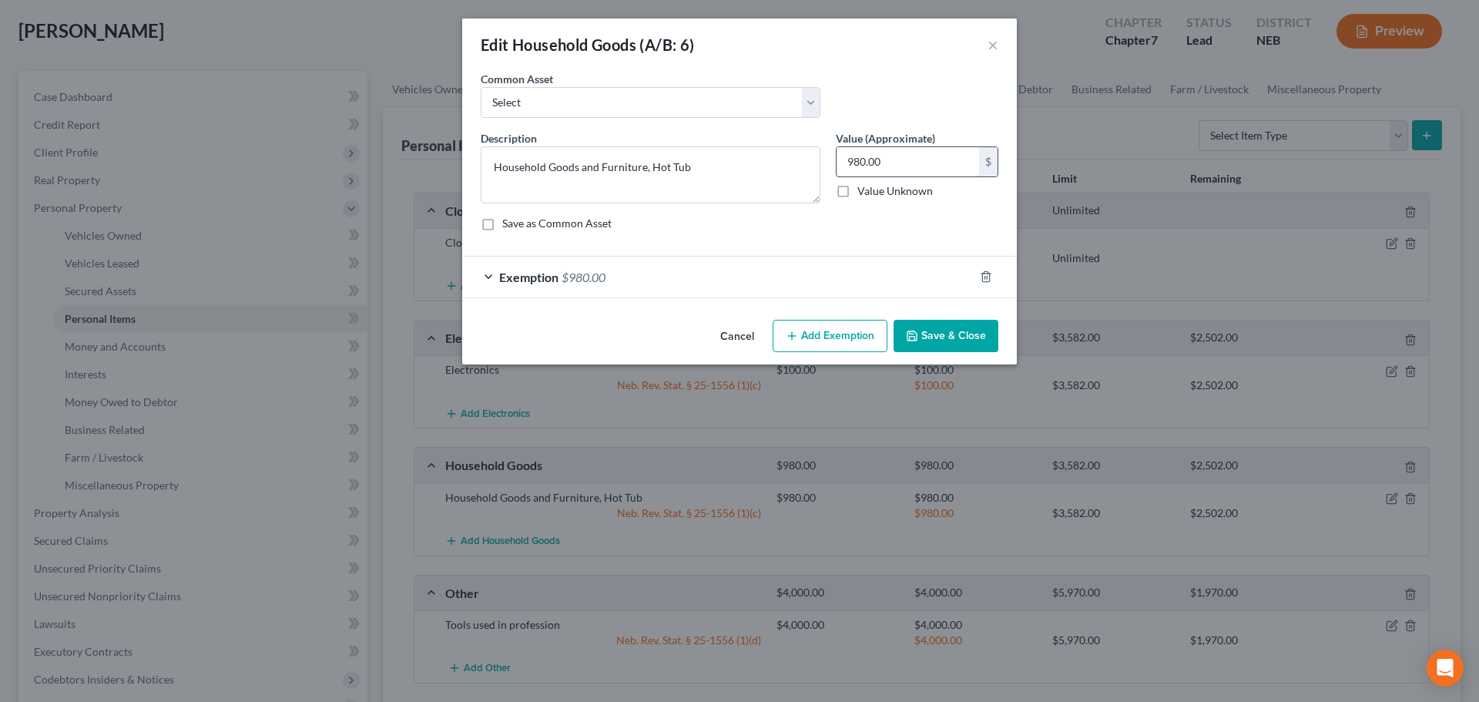
click at [914, 169] on input "980.00" at bounding box center [908, 161] width 143 height 29
type input "2,000.00"
click at [805, 273] on div "Exemption $980.00" at bounding box center [718, 277] width 512 height 41
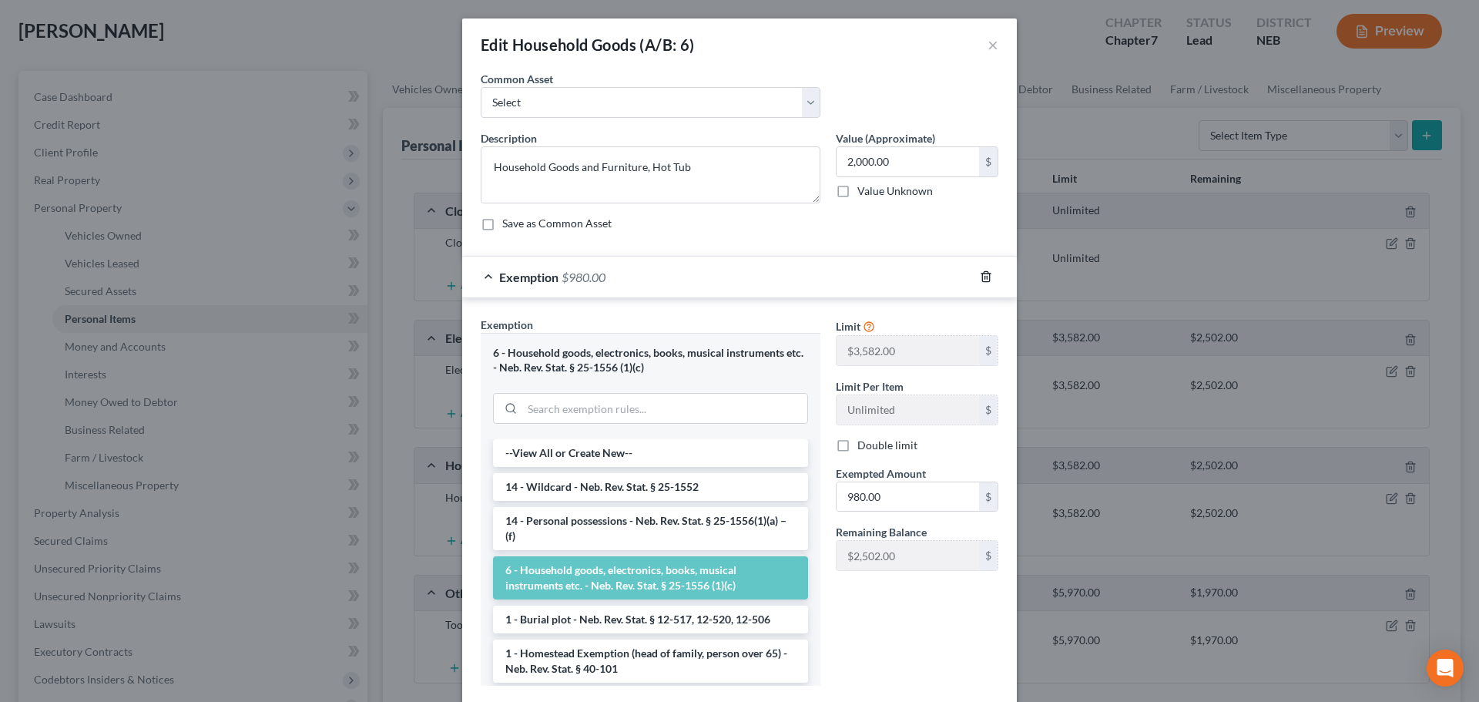
click at [980, 278] on icon "button" at bounding box center [986, 276] width 12 height 12
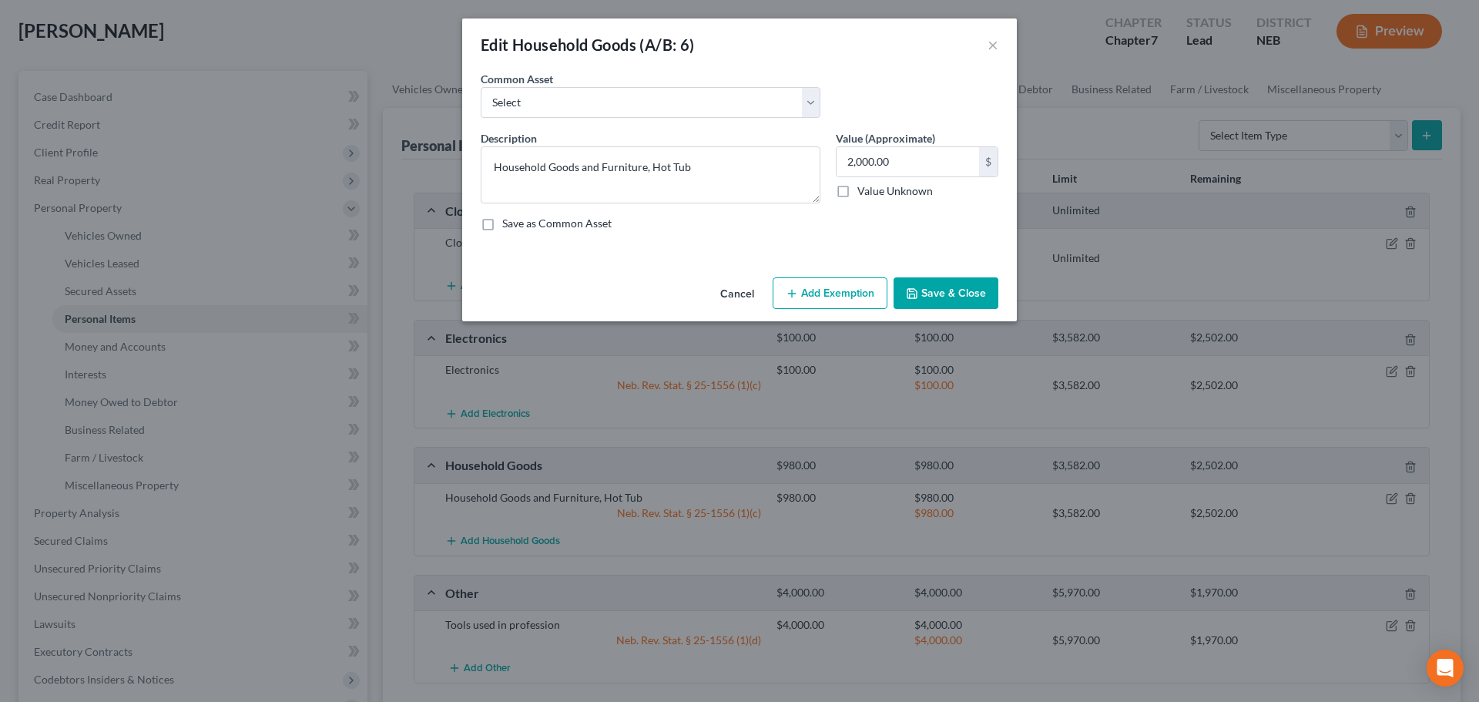
click at [940, 295] on button "Save & Close" at bounding box center [946, 293] width 105 height 32
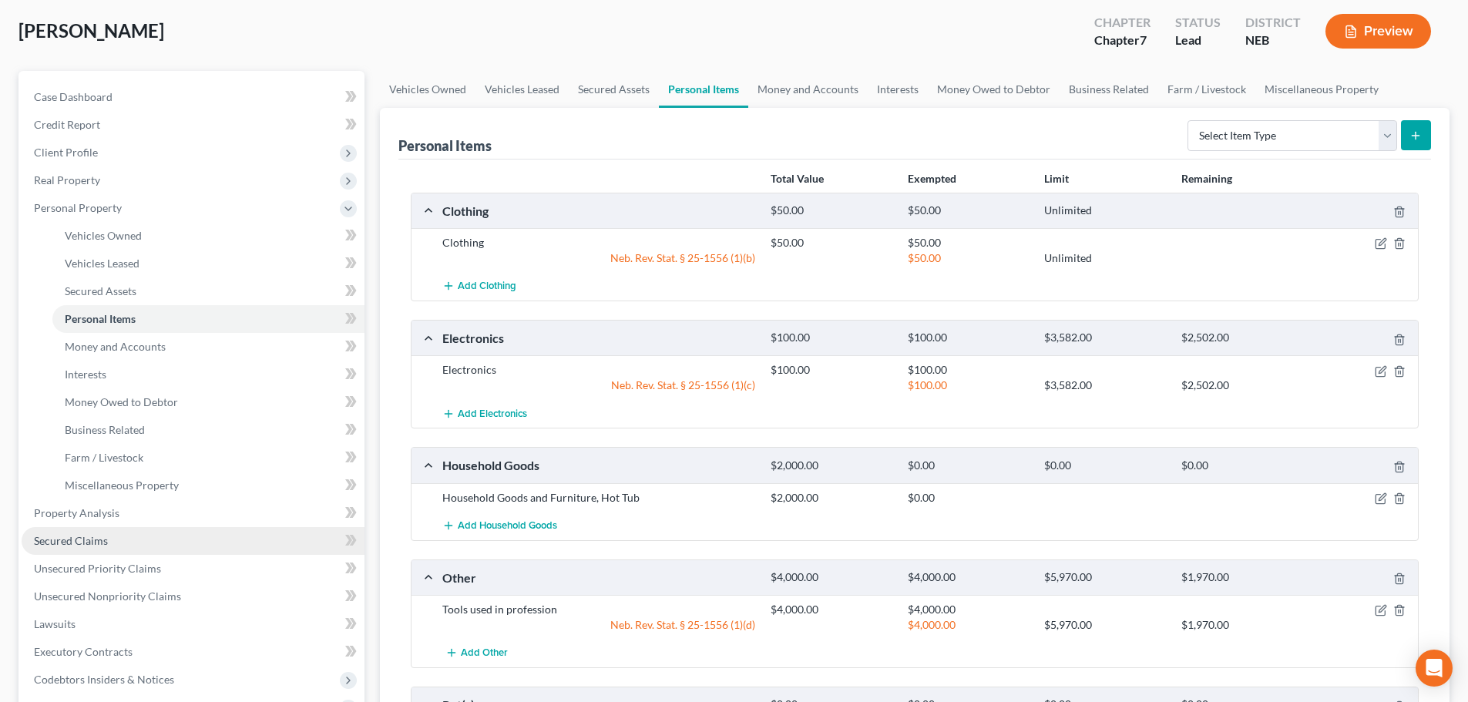
click at [89, 540] on span "Secured Claims" at bounding box center [71, 540] width 74 height 13
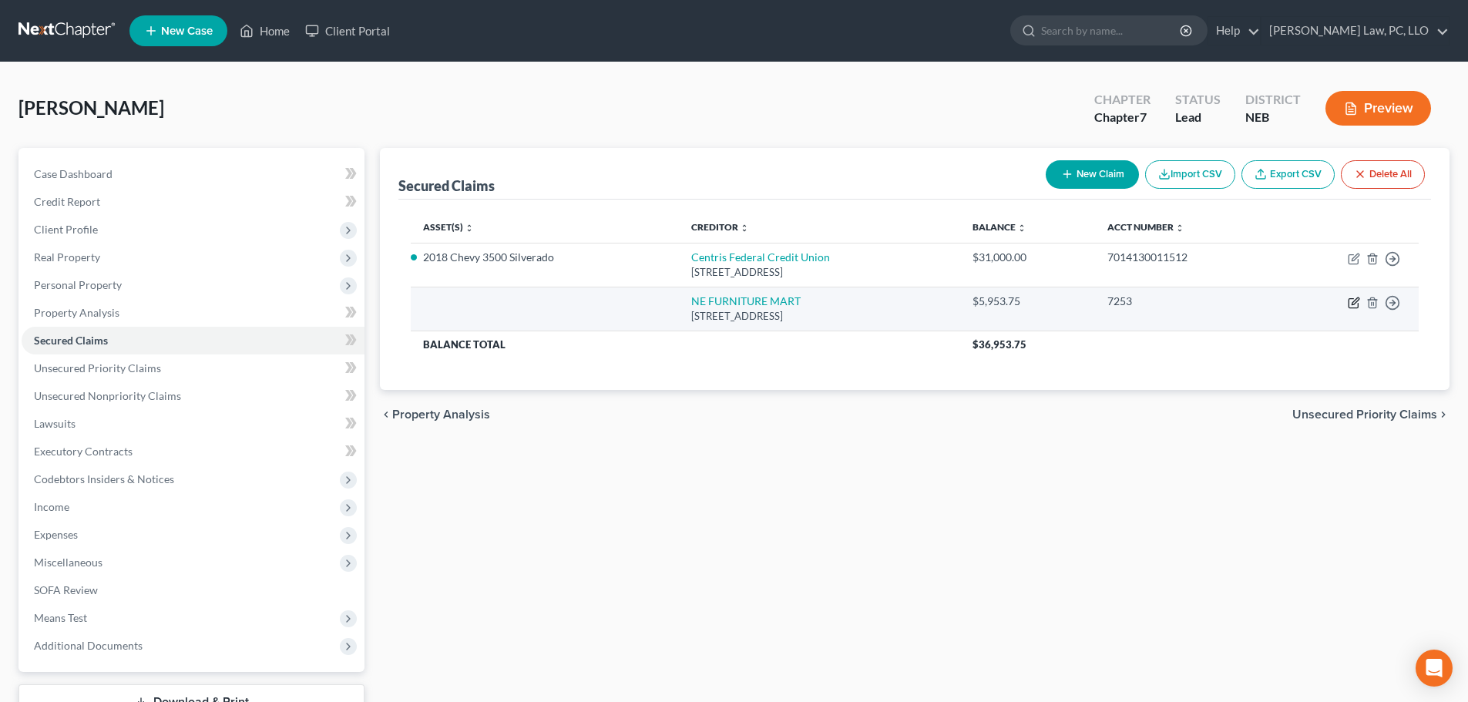
click at [1356, 304] on icon "button" at bounding box center [1353, 303] width 12 height 12
select select "30"
select select "0"
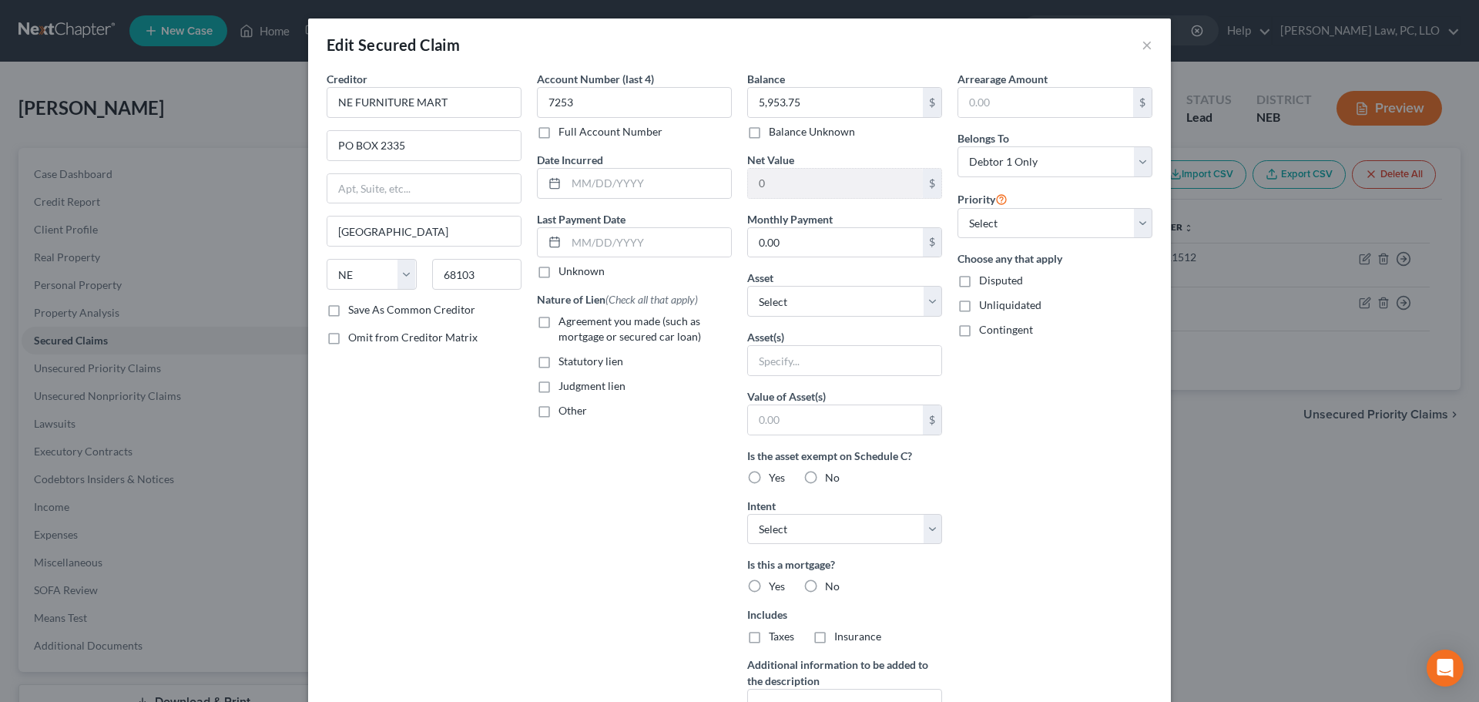
click at [602, 335] on span "Agreement you made (such as mortgage or secured car loan)" at bounding box center [630, 328] width 143 height 29
click at [575, 324] on input "Agreement you made (such as mortgage or secured car loan)" at bounding box center [570, 319] width 10 height 10
checkbox input "true"
click at [838, 528] on select "Select Surrender Redeem Reaffirm Avoid Other" at bounding box center [844, 529] width 195 height 31
select select "2"
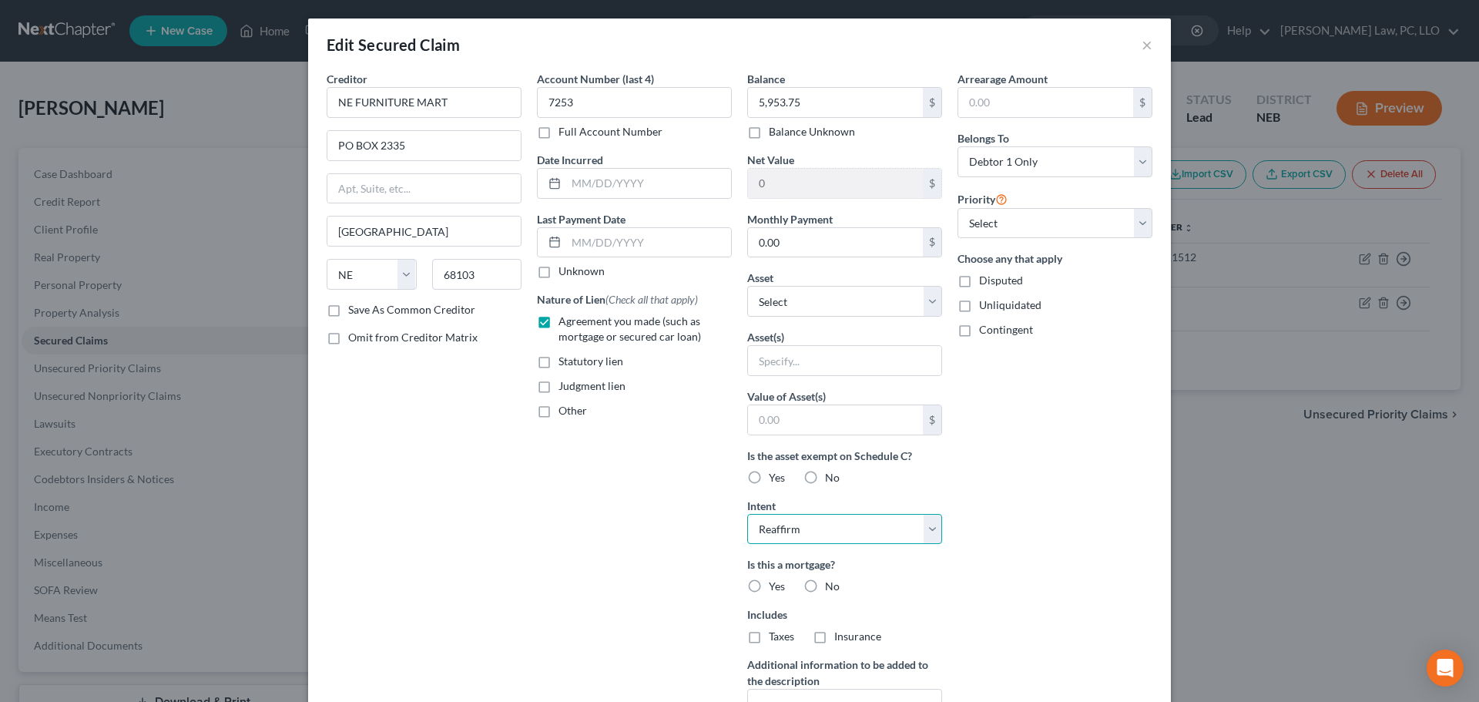
click at [747, 514] on select "Select Surrender Redeem Reaffirm Avoid Other" at bounding box center [844, 529] width 195 height 31
click at [840, 415] on input "text" at bounding box center [835, 419] width 175 height 29
click at [835, 299] on select "Select Other Multiple Assets 2006 Ford Escape - $1902.0 Electronics - Electroni…" at bounding box center [844, 301] width 195 height 31
select select "5"
click at [747, 286] on select "Select Other Multiple Assets 2006 Ford Escape - $1902.0 Electronics - Electroni…" at bounding box center [844, 301] width 195 height 31
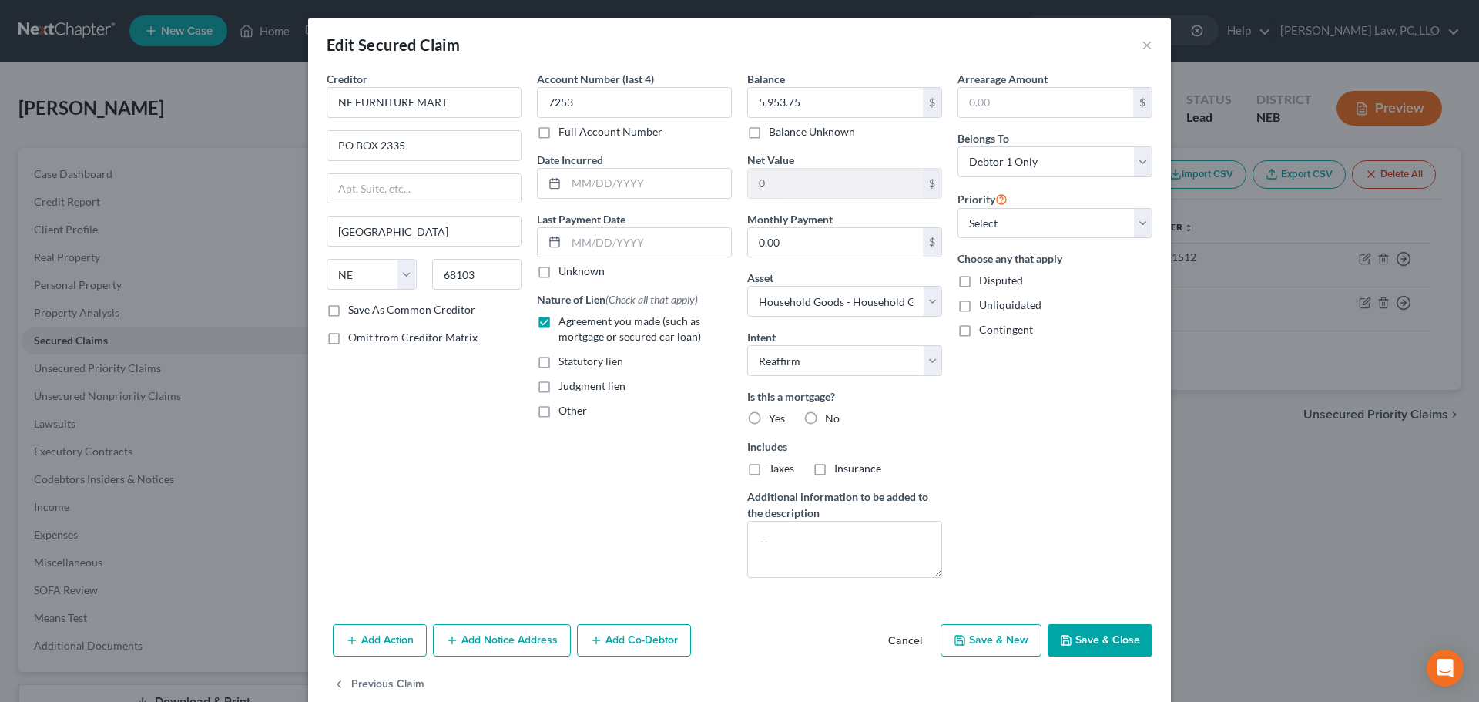
click at [825, 423] on label "No" at bounding box center [832, 418] width 15 height 15
click at [831, 421] on input "No" at bounding box center [836, 416] width 10 height 10
radio input "true"
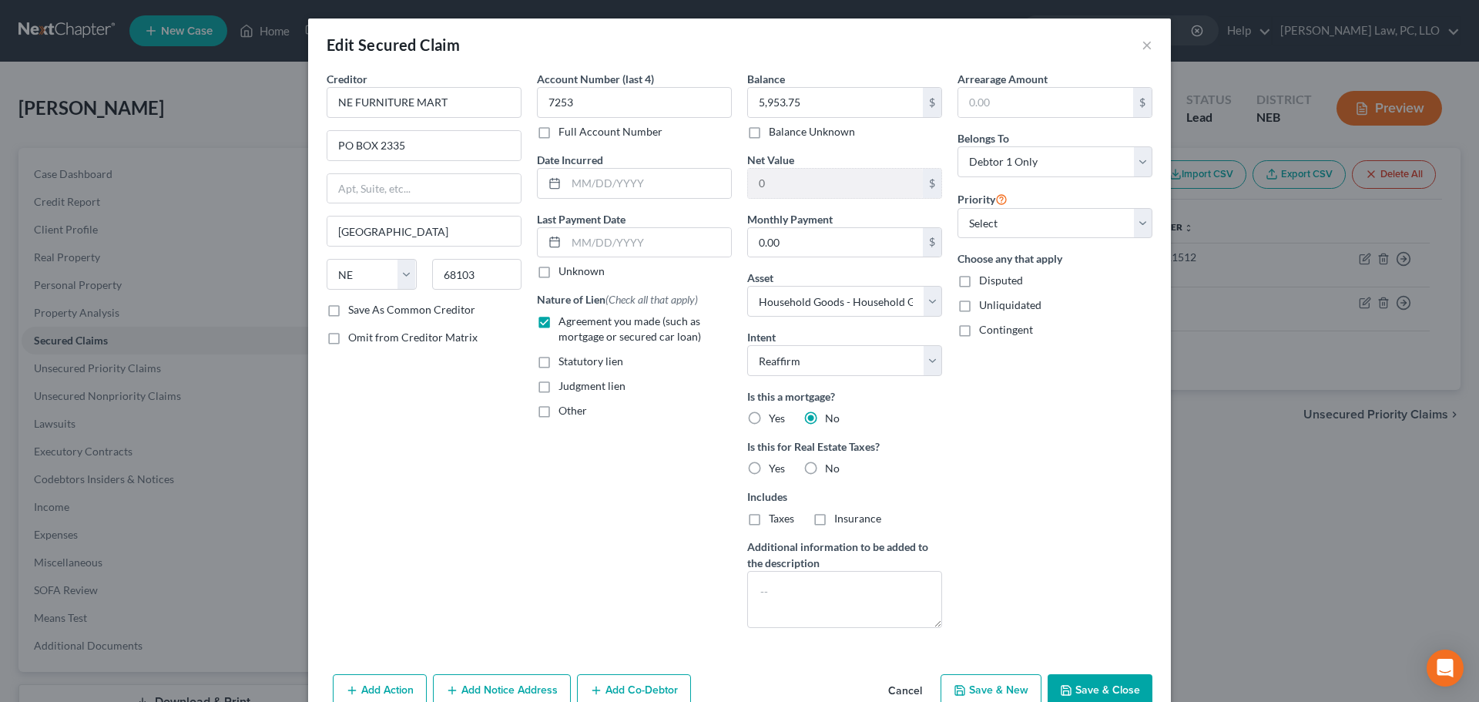
click at [825, 466] on label "No" at bounding box center [832, 468] width 15 height 15
click at [831, 466] on input "No" at bounding box center [836, 466] width 10 height 10
radio input "true"
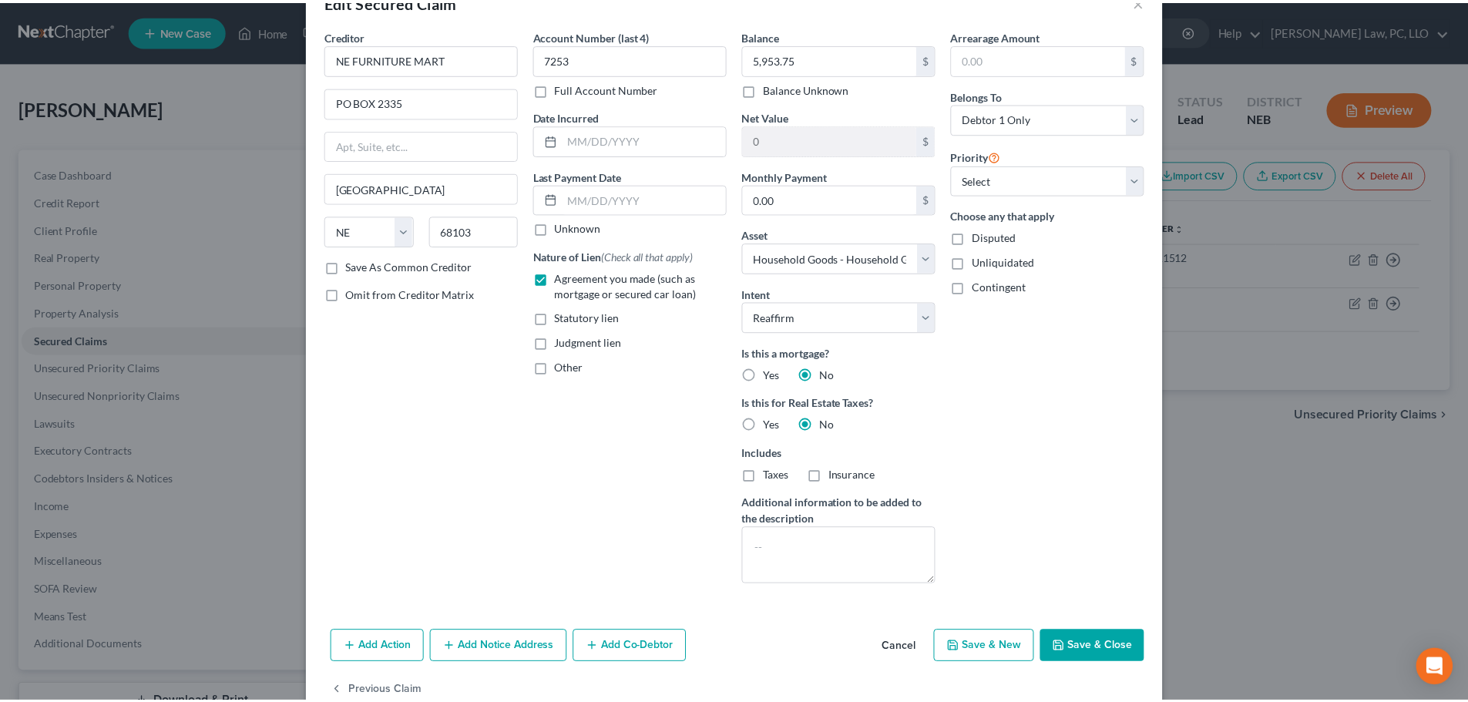
scroll to position [77, 0]
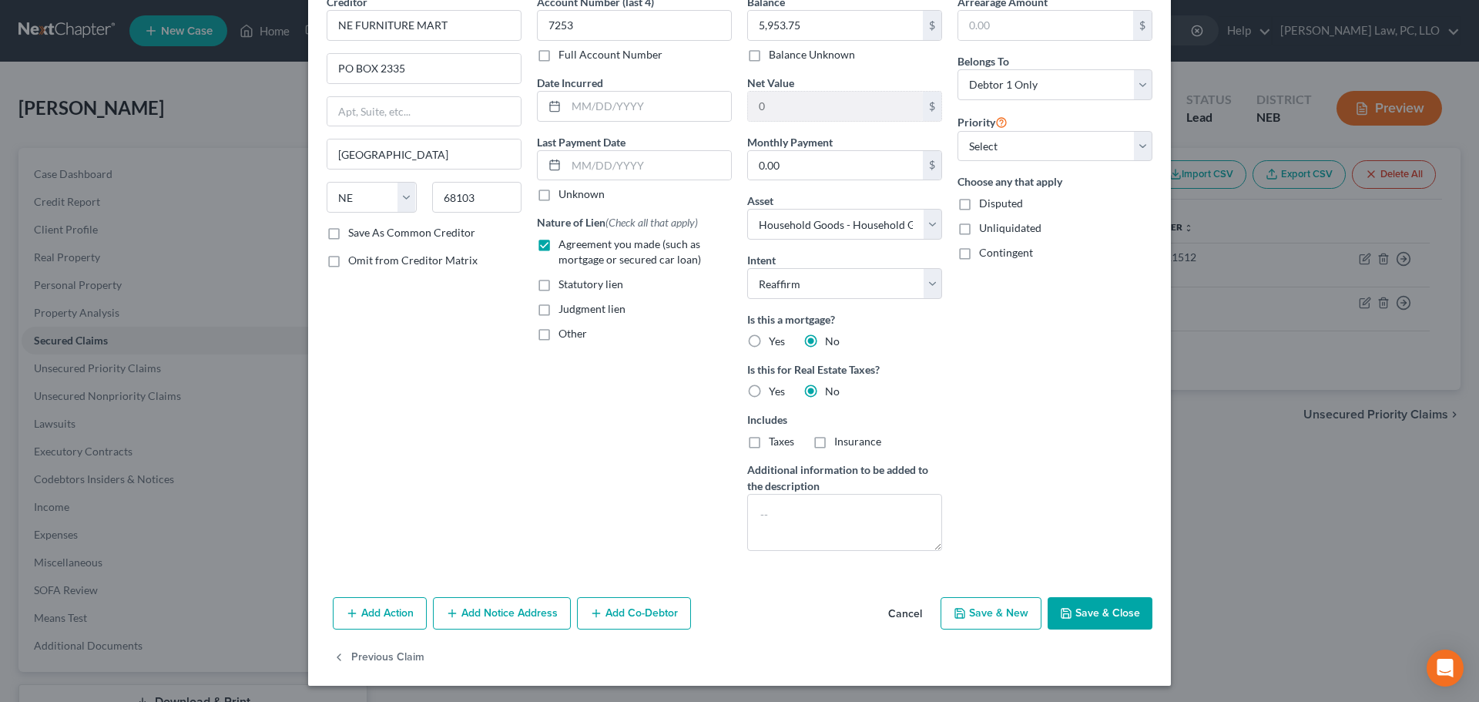
click at [1065, 625] on button "Save & Close" at bounding box center [1100, 613] width 105 height 32
select select
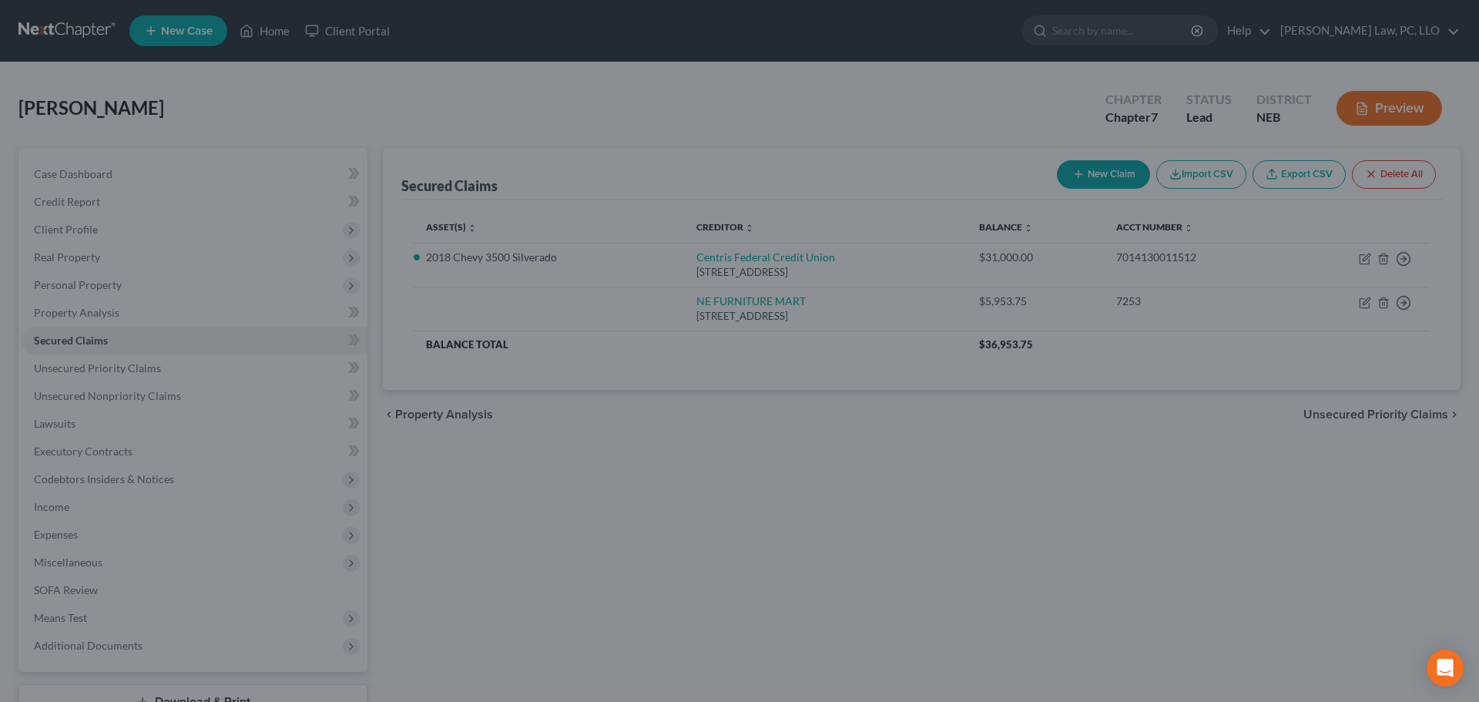
type input "-3,953.75"
select select "5"
type input "0"
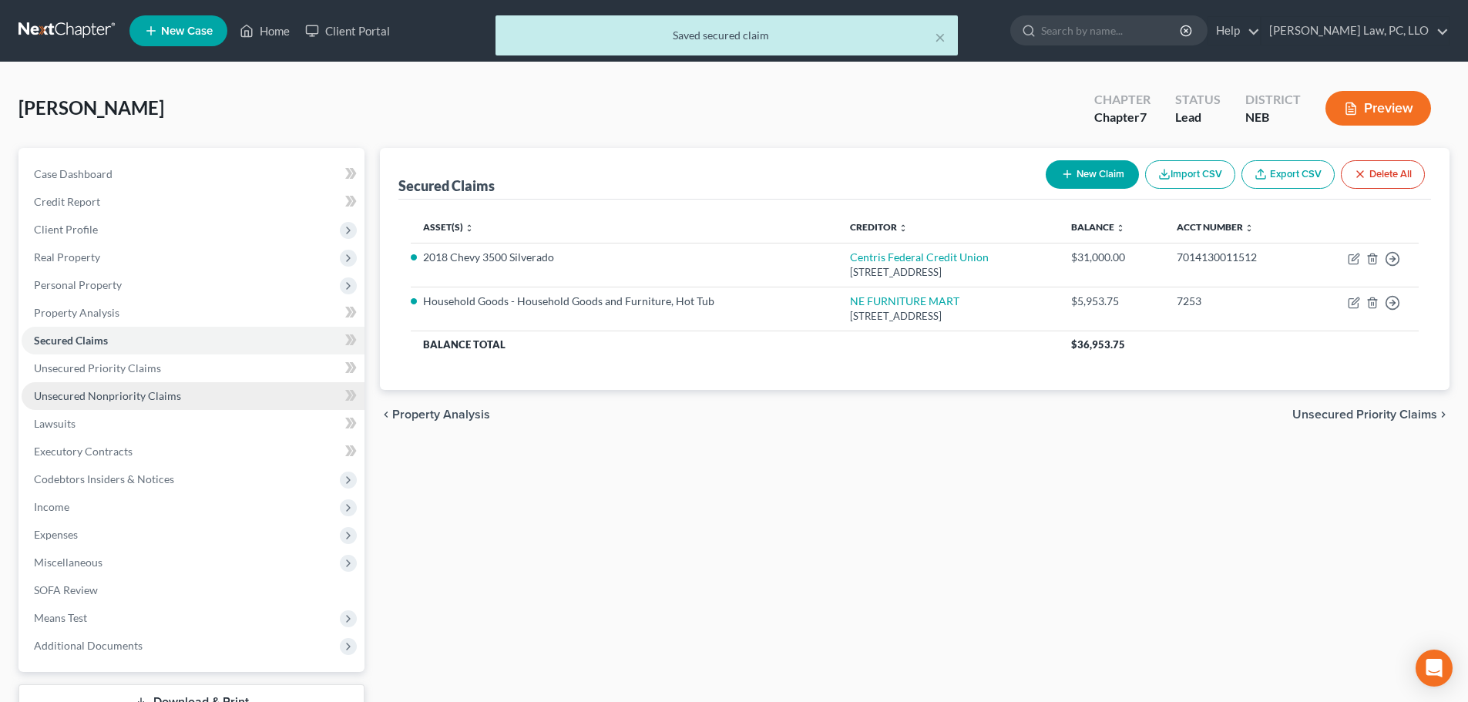
drag, startPoint x: 135, startPoint y: 391, endPoint x: 243, endPoint y: 391, distance: 107.8
click at [135, 391] on span "Unsecured Nonpriority Claims" at bounding box center [107, 395] width 147 height 13
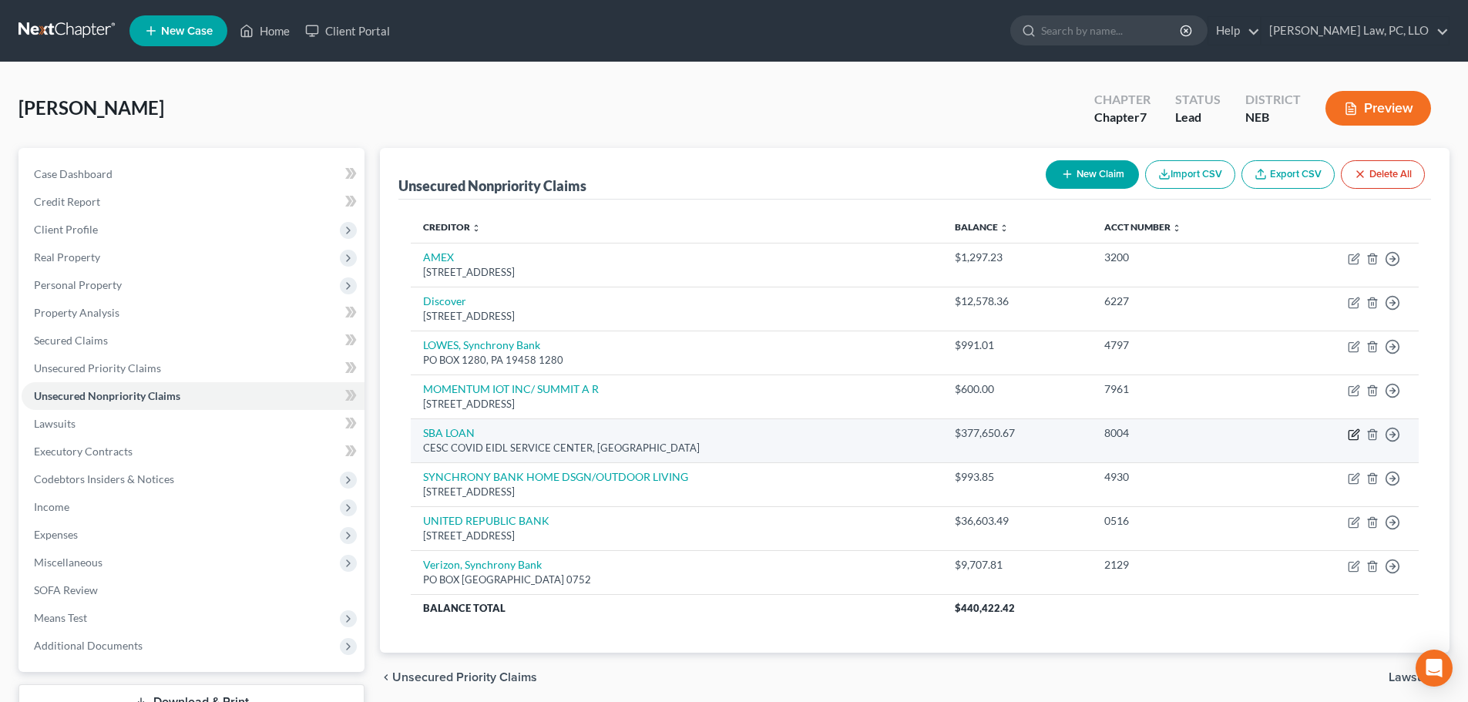
click at [1352, 434] on icon "button" at bounding box center [1354, 432] width 7 height 7
select select "1"
select select "14"
select select "0"
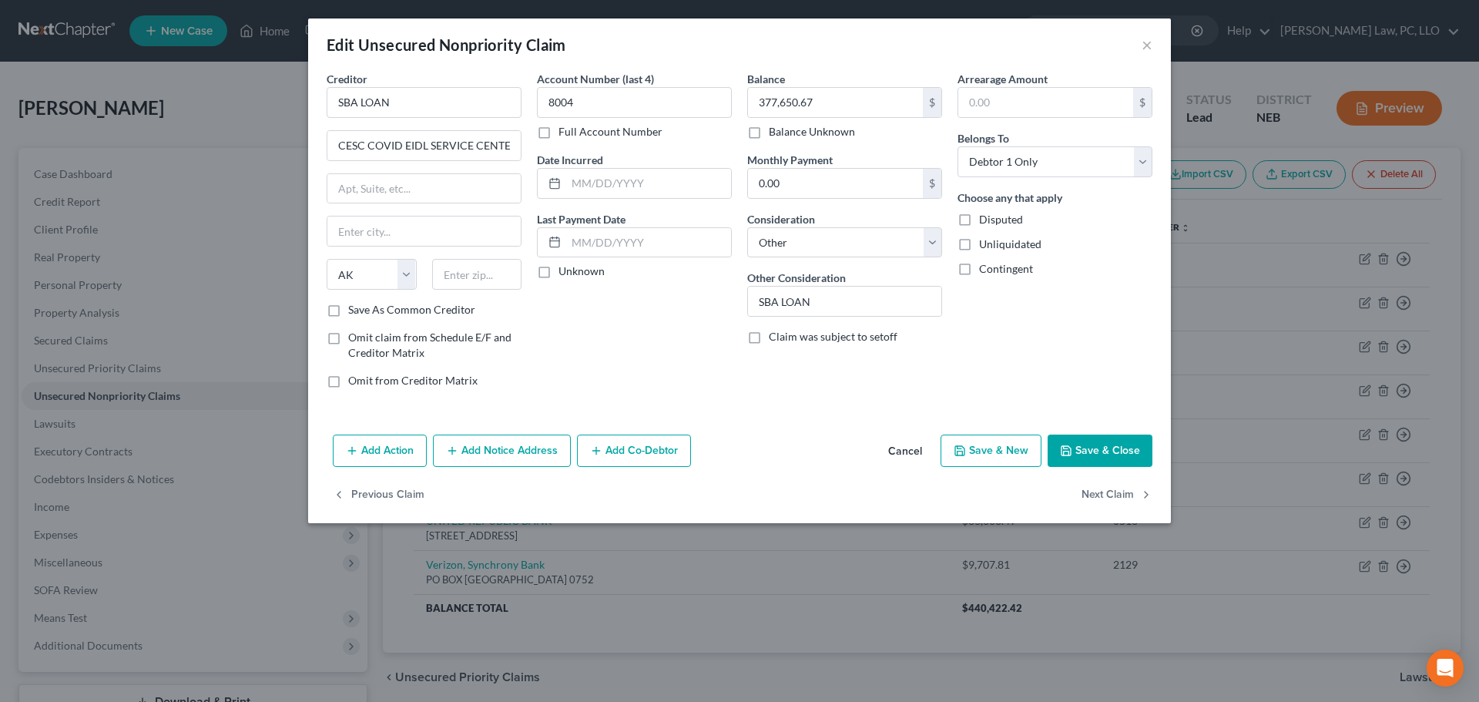
click at [916, 448] on button "Cancel" at bounding box center [905, 451] width 59 height 31
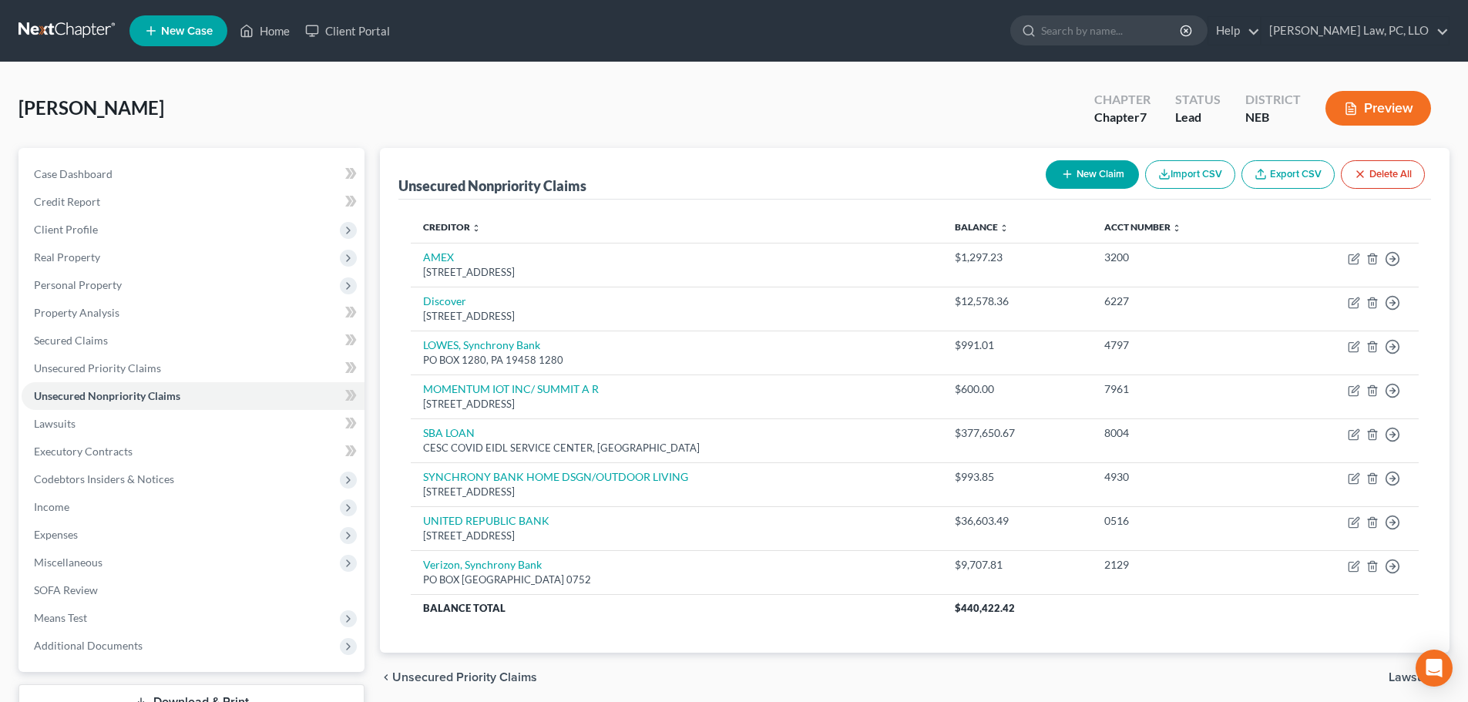
click at [1095, 173] on button "New Claim" at bounding box center [1091, 174] width 93 height 29
select select "0"
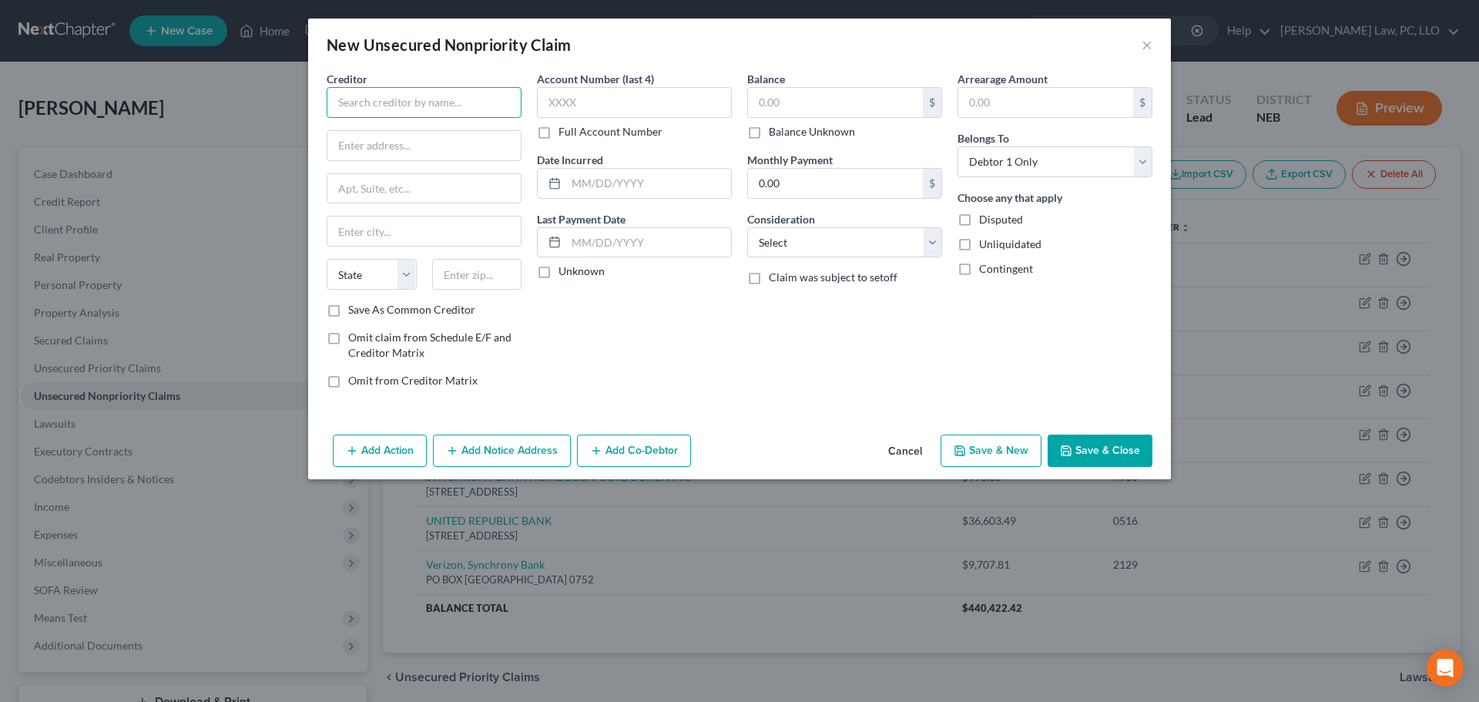
click at [380, 94] on input "text" at bounding box center [424, 102] width 195 height 31
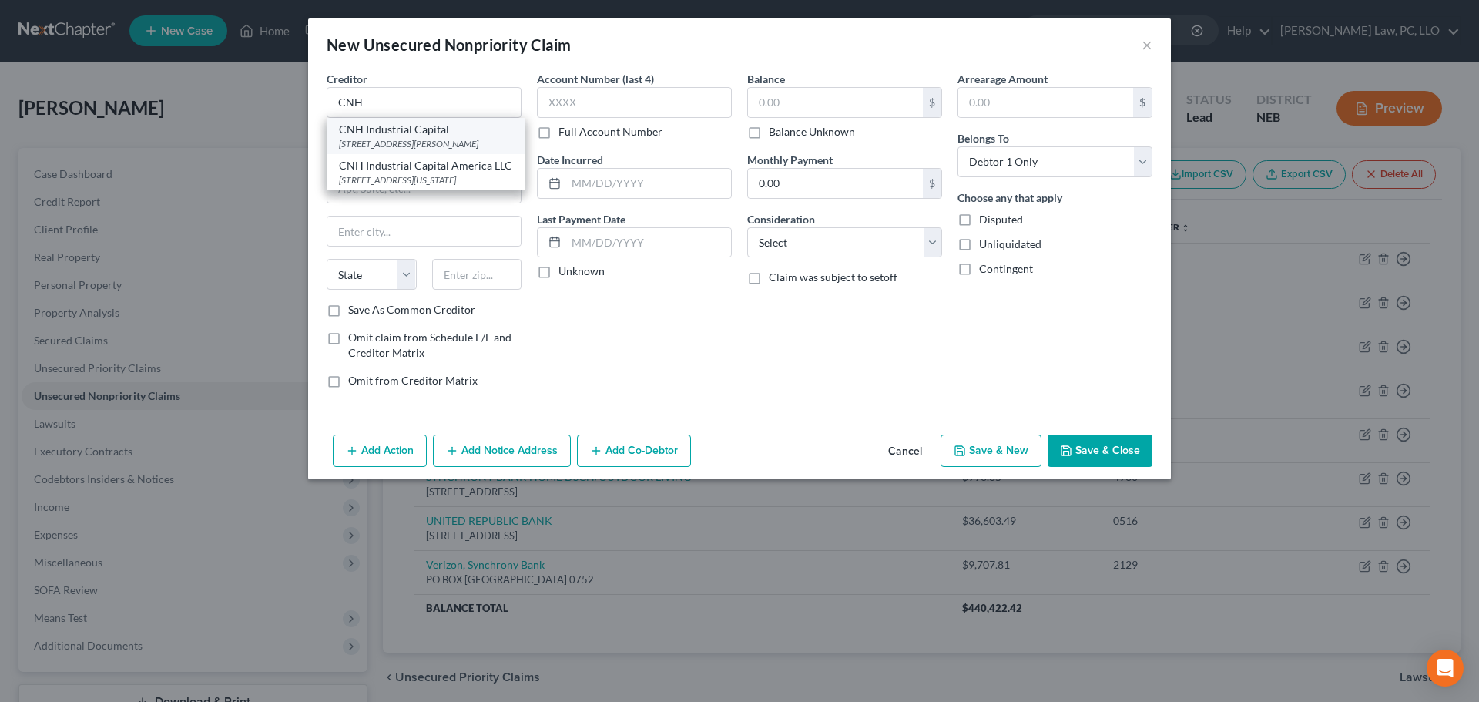
click at [384, 143] on div "[STREET_ADDRESS][PERSON_NAME]" at bounding box center [425, 143] width 173 height 13
type input "CNH Industrial Capital"
type input "[STREET_ADDRESS][PERSON_NAME]"
type input "[GEOGRAPHIC_DATA]"
select select "30"
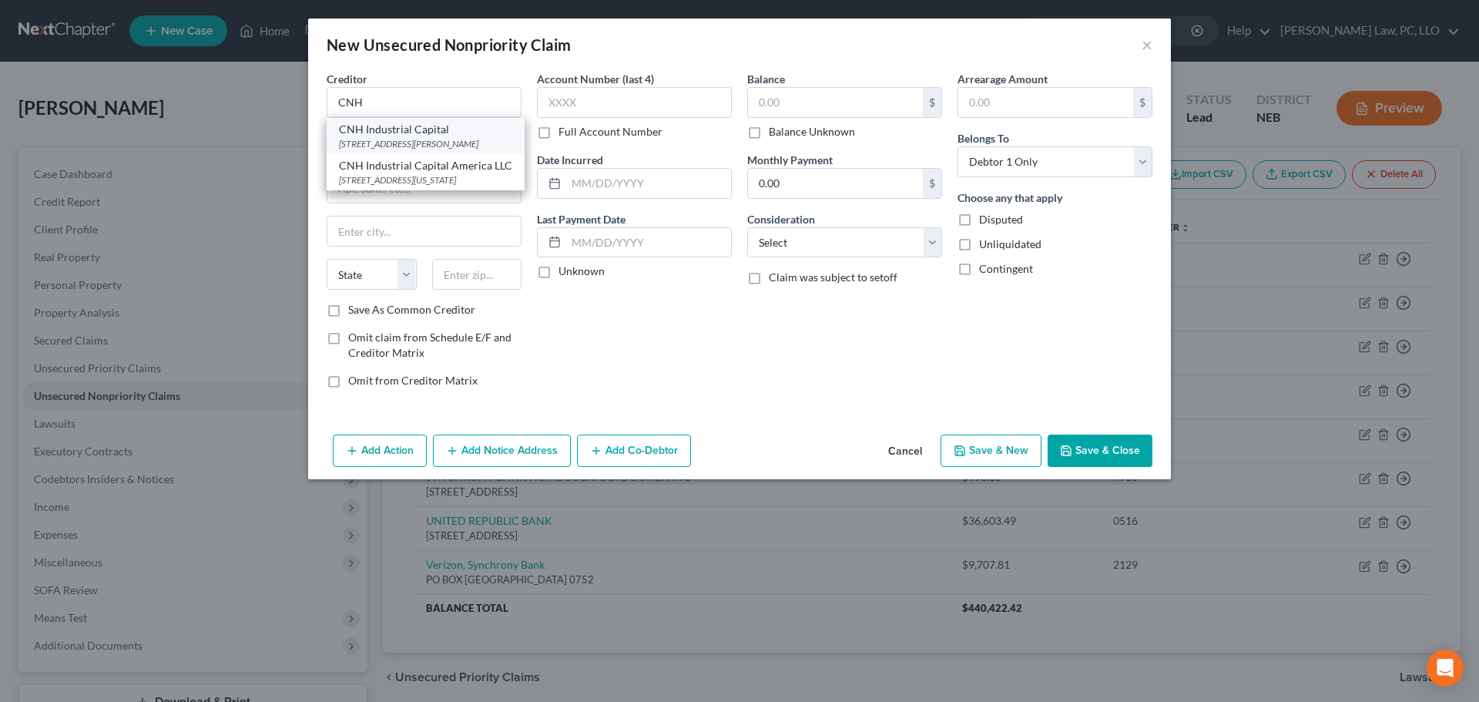
type input "68803"
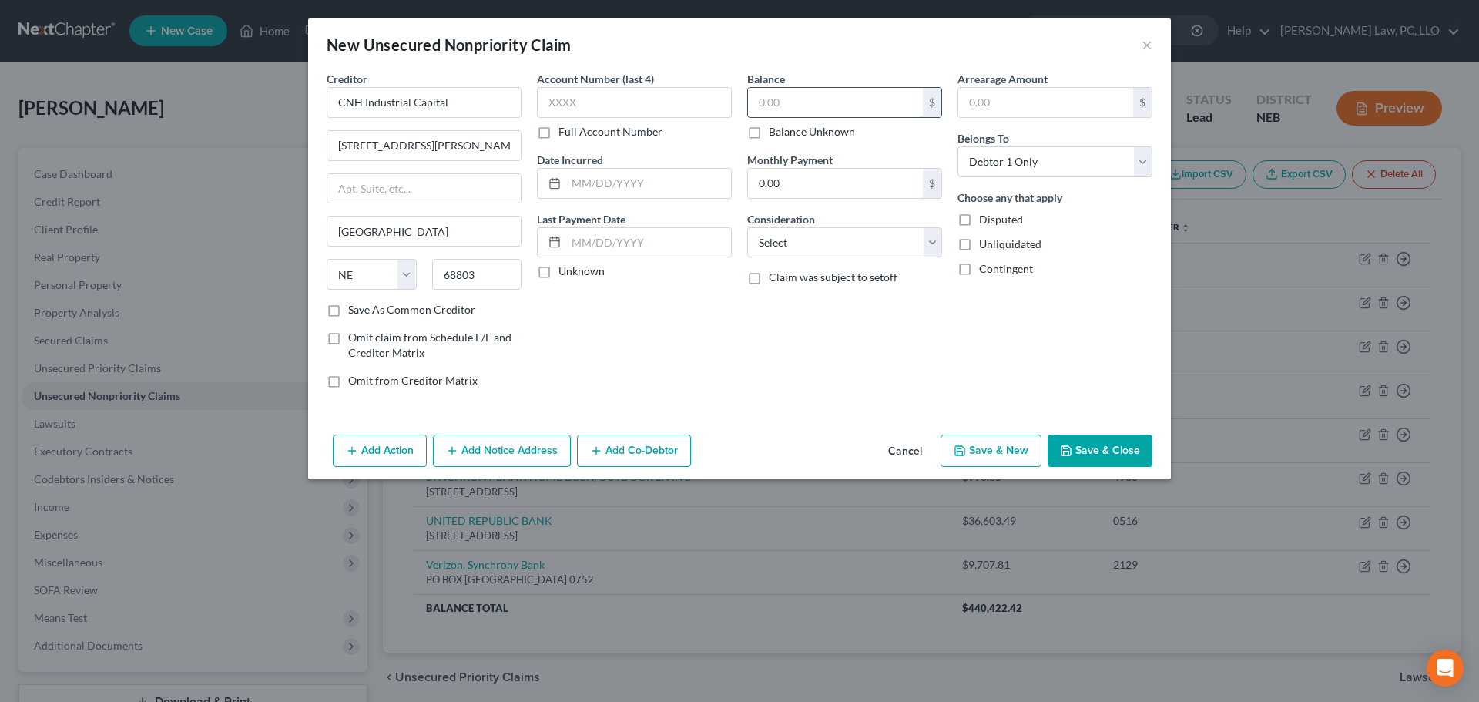
click at [851, 107] on input "text" at bounding box center [835, 102] width 175 height 29
drag, startPoint x: 795, startPoint y: 101, endPoint x: 739, endPoint y: 109, distance: 56.9
click at [746, 106] on div "Balance 1,817.00 $ Balance Unknown Balance Undetermined 1,817 $ Balance Unknown…" at bounding box center [845, 236] width 210 height 330
click at [1115, 447] on button "Save & Close" at bounding box center [1100, 450] width 105 height 32
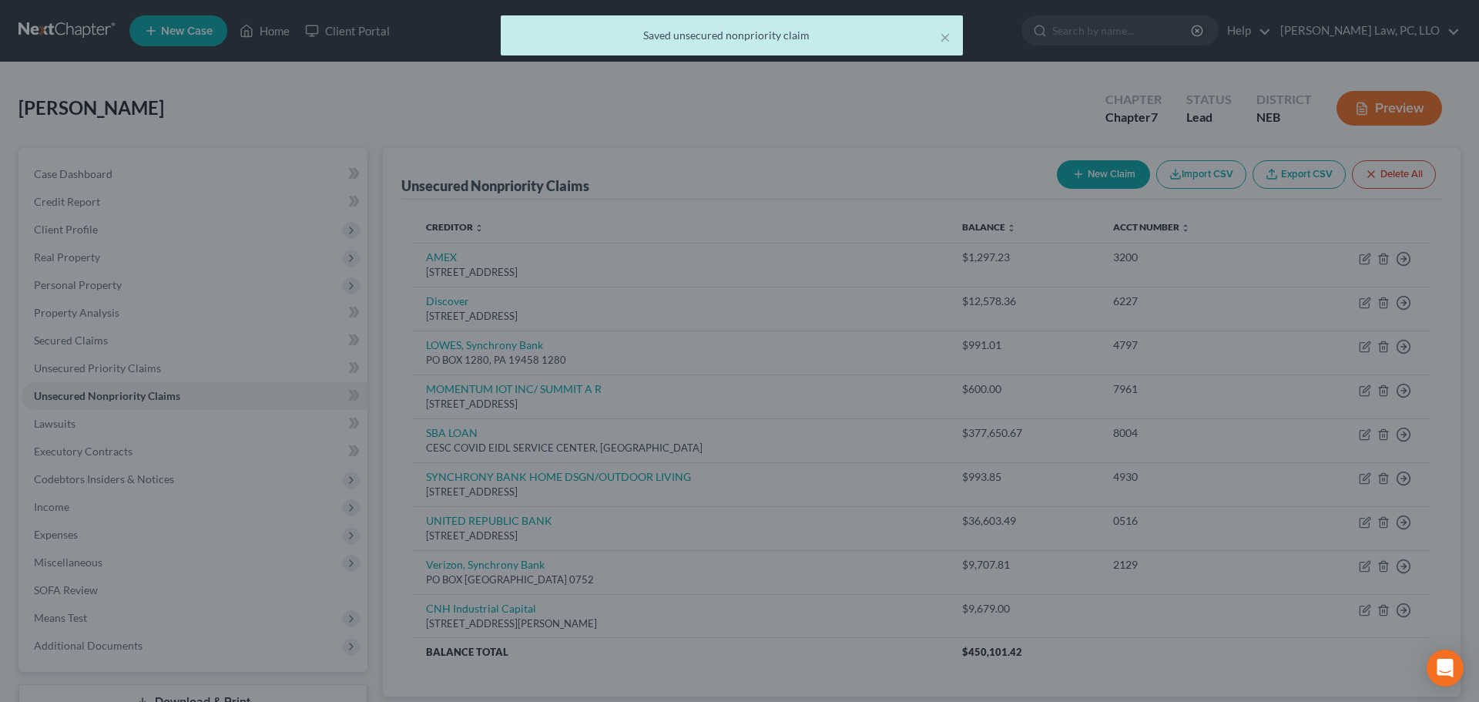
type input "9,679.00"
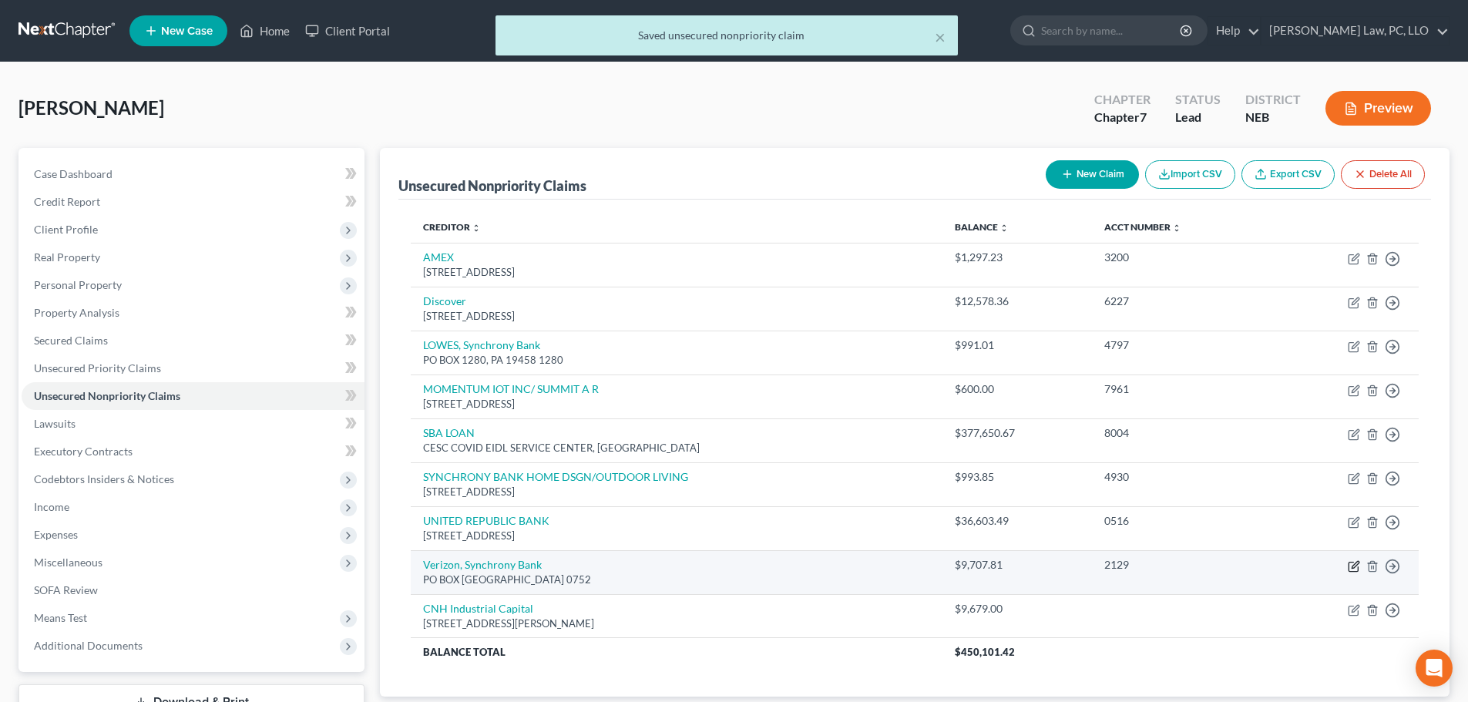
click at [1353, 565] on icon "button" at bounding box center [1353, 566] width 12 height 12
select select "45"
select select "19"
select select "0"
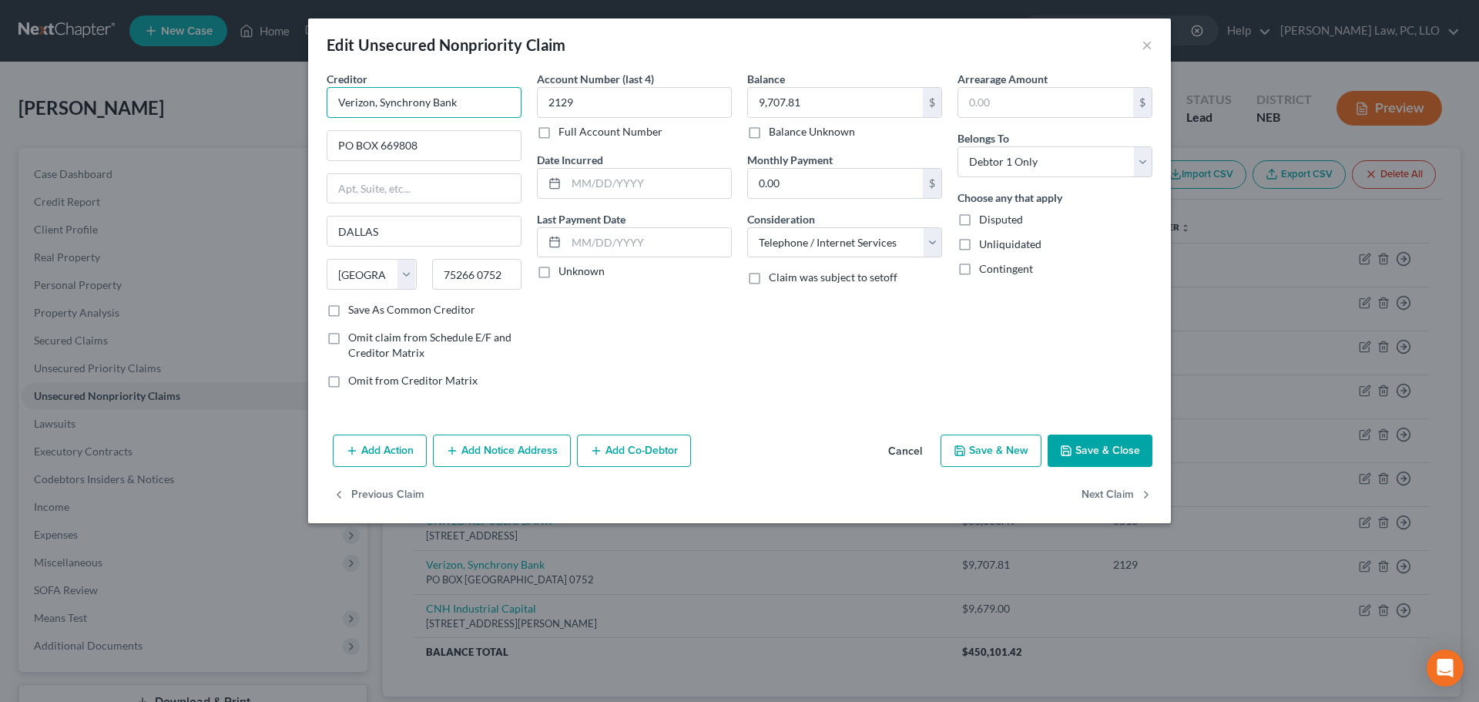
click at [468, 96] on input "Verizon, Synchrony Bank" at bounding box center [424, 102] width 195 height 31
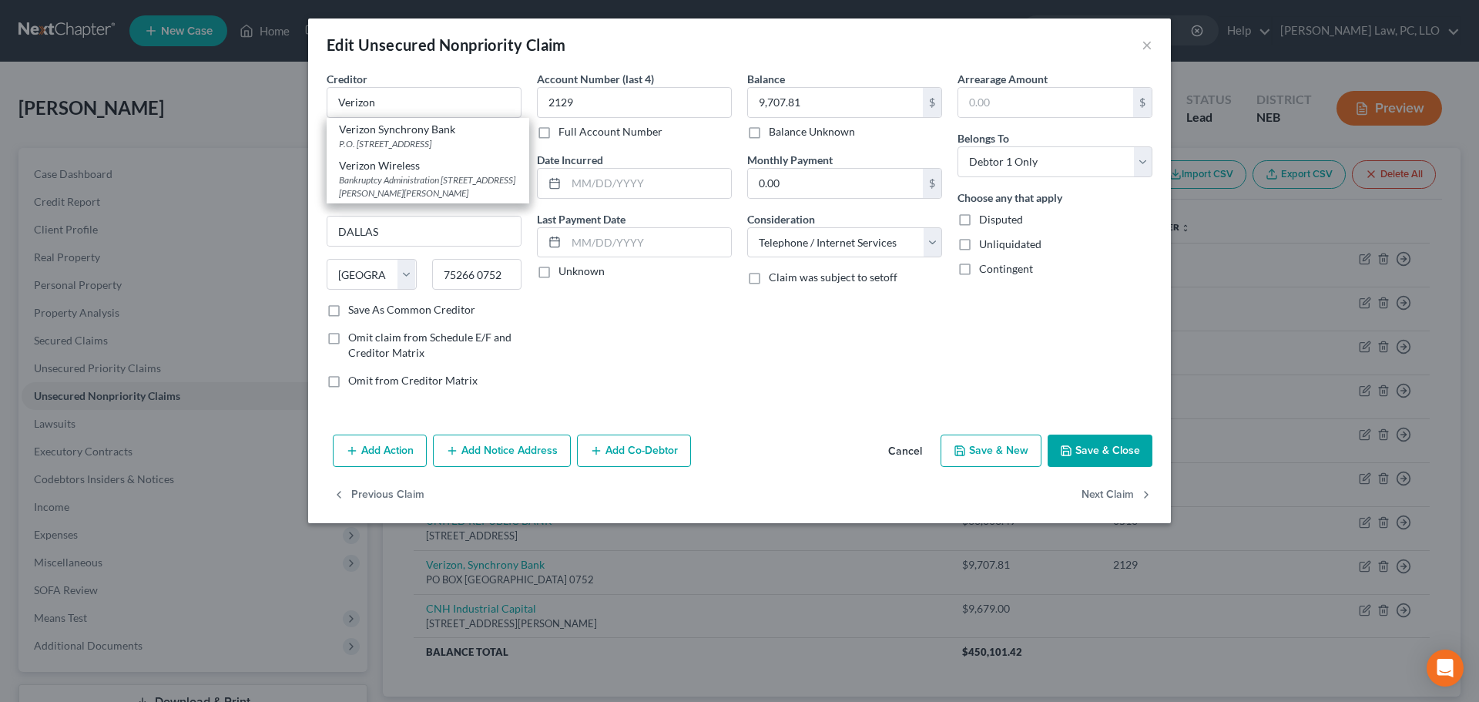
click at [455, 144] on div "P.O. [STREET_ADDRESS]" at bounding box center [428, 143] width 178 height 13
type input "Verizon Synchrony Bank"
type input "P.O. Box 965003"
type input "Orlando"
select select "9"
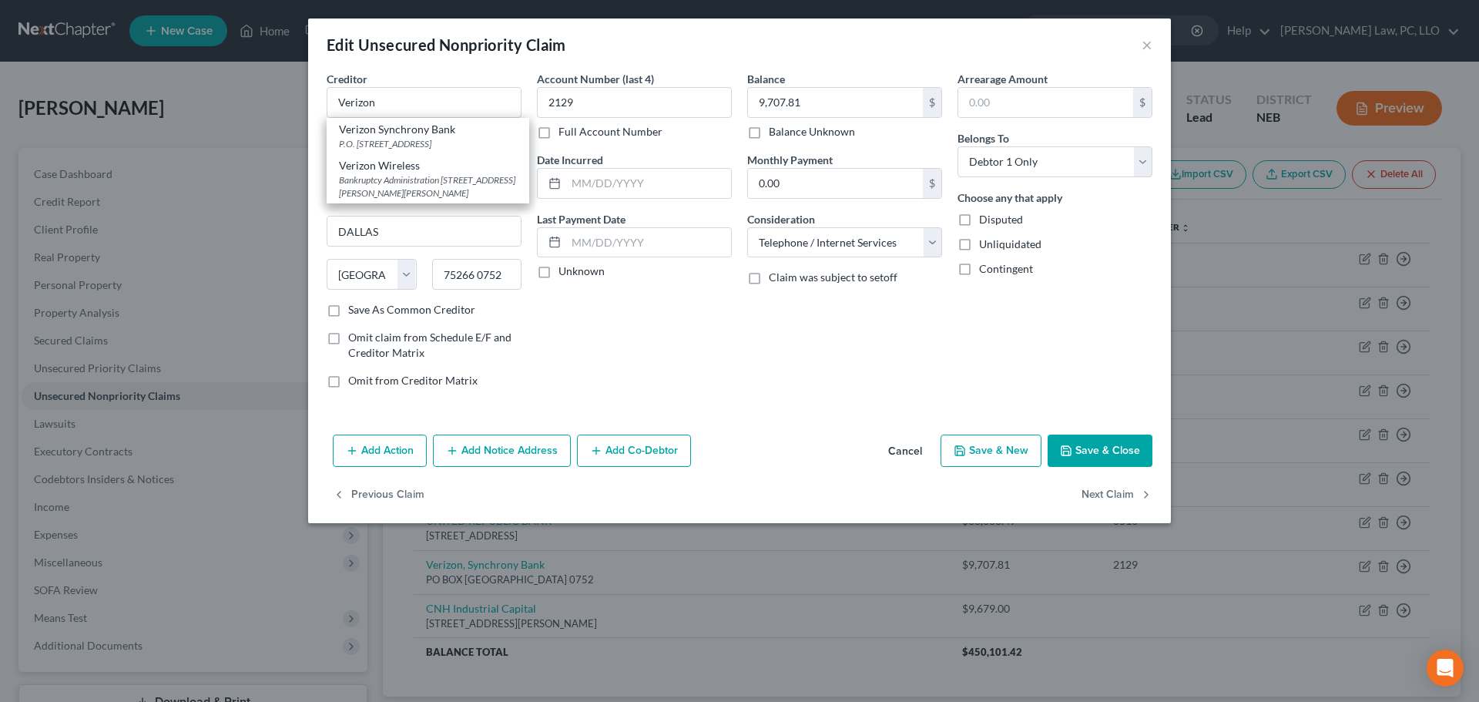
type input "32896"
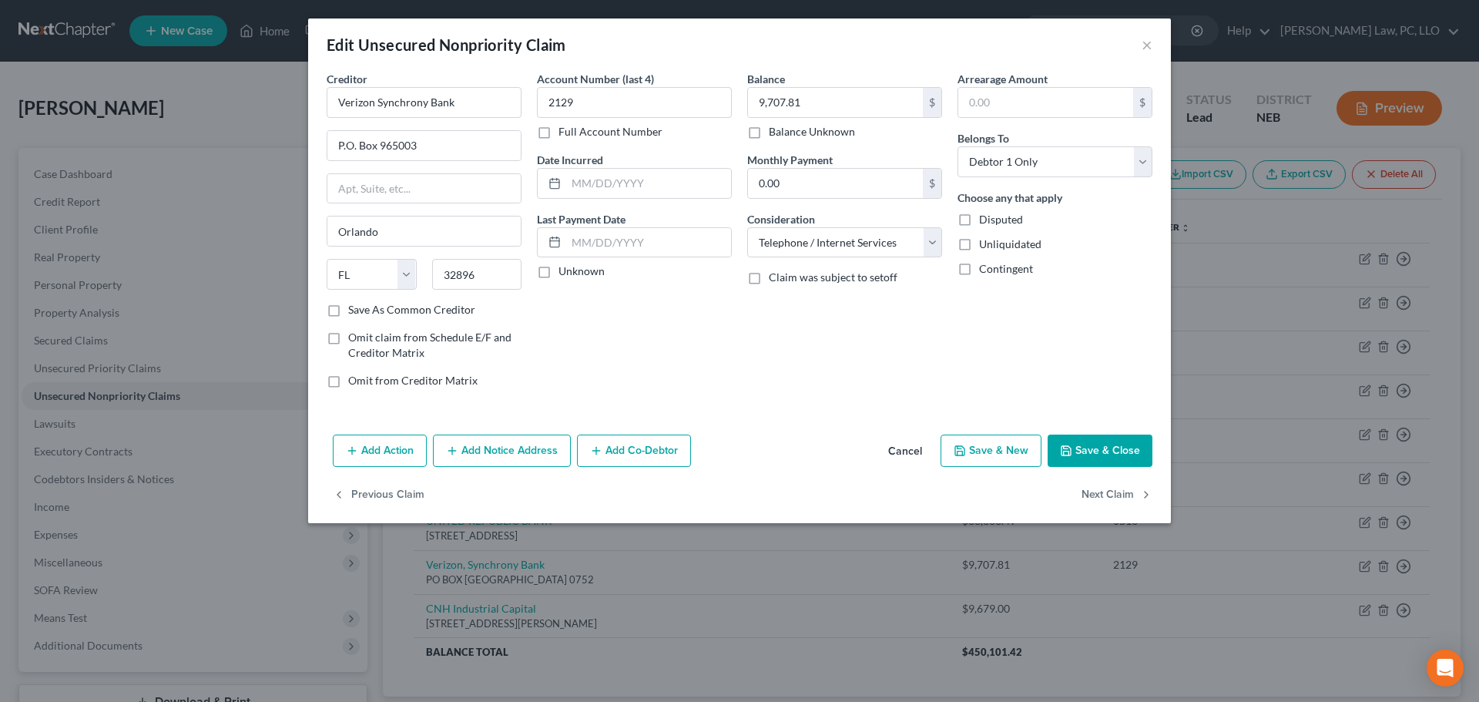
click at [1067, 441] on button "Save & Close" at bounding box center [1100, 450] width 105 height 32
type input "0"
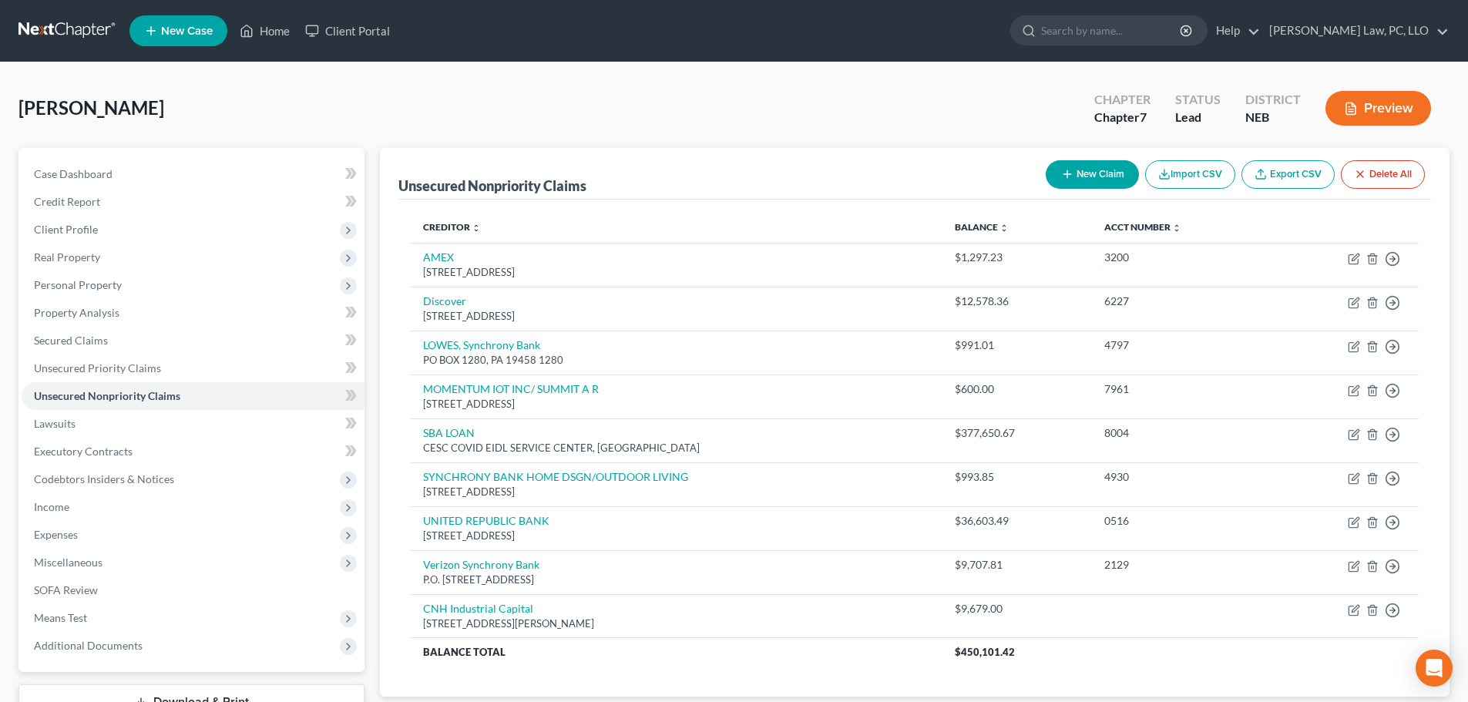
click at [1078, 169] on button "New Claim" at bounding box center [1091, 174] width 93 height 29
select select "0"
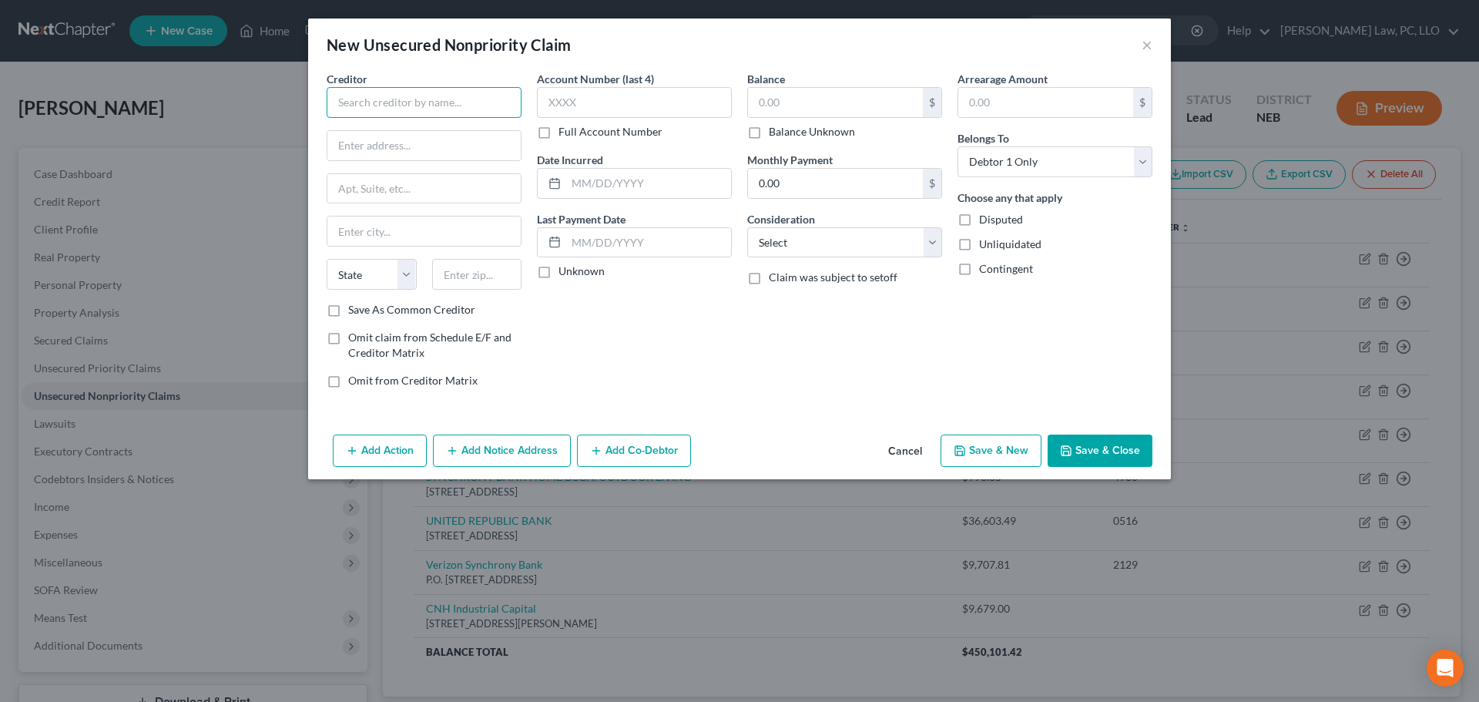
drag, startPoint x: 451, startPoint y: 102, endPoint x: 444, endPoint y: 112, distance: 13.3
click at [451, 102] on input "text" at bounding box center [424, 102] width 195 height 31
drag, startPoint x: 329, startPoint y: 101, endPoint x: 310, endPoint y: 101, distance: 18.5
click at [311, 101] on div "Creditor * Ready Mix Concrete State [US_STATE] AK AR AZ CA CO CT DE DC [GEOGRAP…" at bounding box center [739, 249] width 863 height 357
paste input "[PERSON_NAME] Corporation"
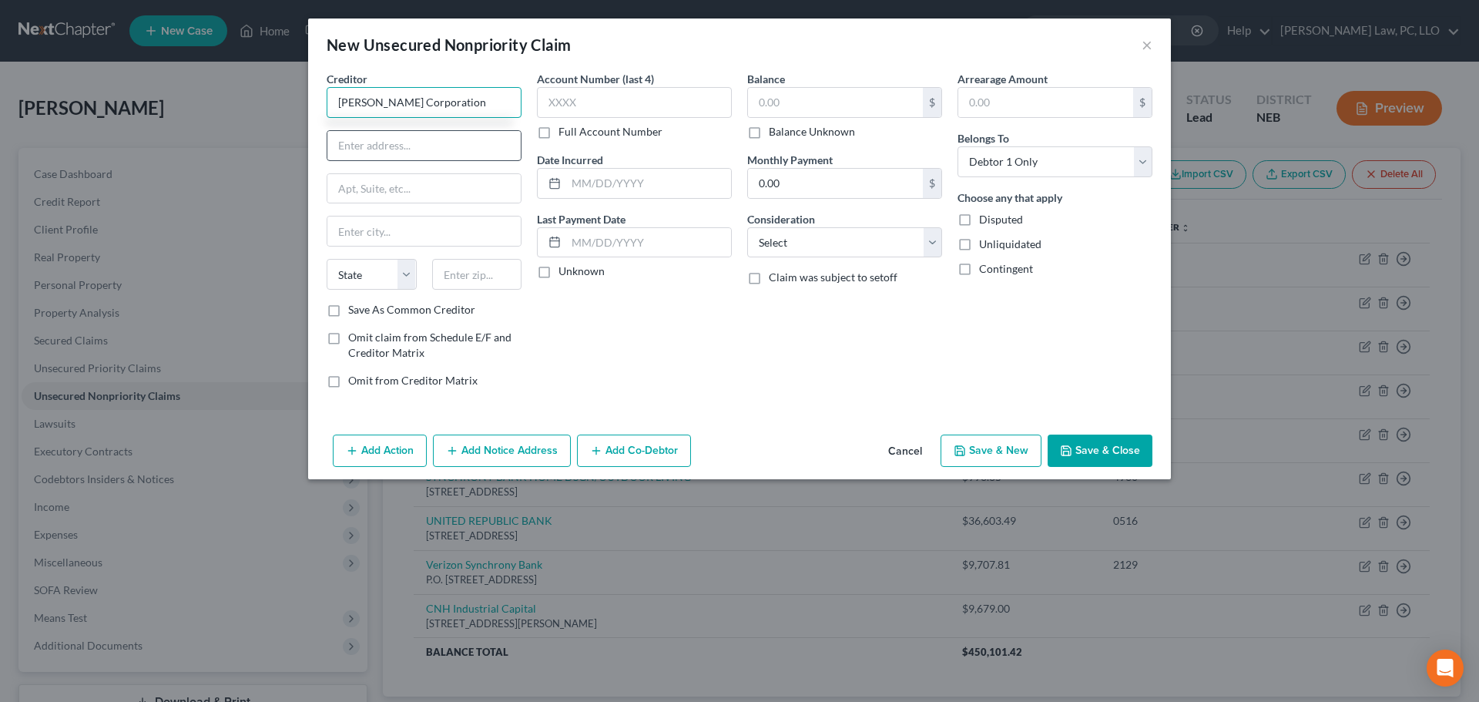
type input "[PERSON_NAME] Corporation"
paste input "[STREET_ADDRESS]"
type input "[STREET_ADDRESS]"
click at [464, 283] on input "text" at bounding box center [477, 274] width 90 height 31
click at [441, 307] on label "Save As Common Creditor" at bounding box center [411, 309] width 127 height 15
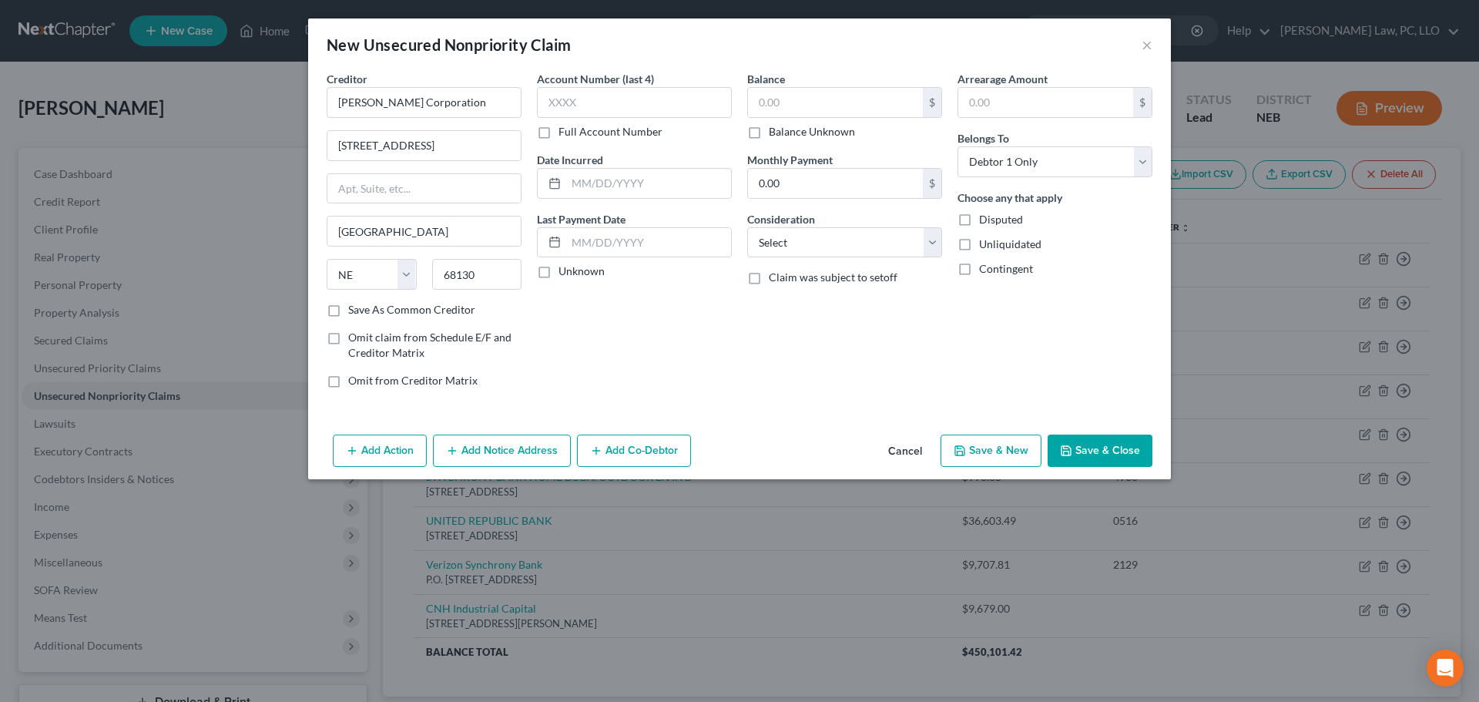
click at [364, 307] on input "Save As Common Creditor" at bounding box center [359, 307] width 10 height 10
click at [815, 104] on input "text" at bounding box center [835, 102] width 175 height 29
click at [809, 253] on select "Select Cable / Satellite Services Collection Agency Credit Card Debt Debt Couns…" at bounding box center [844, 242] width 195 height 31
click at [747, 227] on select "Select Cable / Satellite Services Collection Agency Credit Card Debt Debt Couns…" at bounding box center [844, 242] width 195 height 31
click at [791, 297] on input "text" at bounding box center [844, 301] width 193 height 29
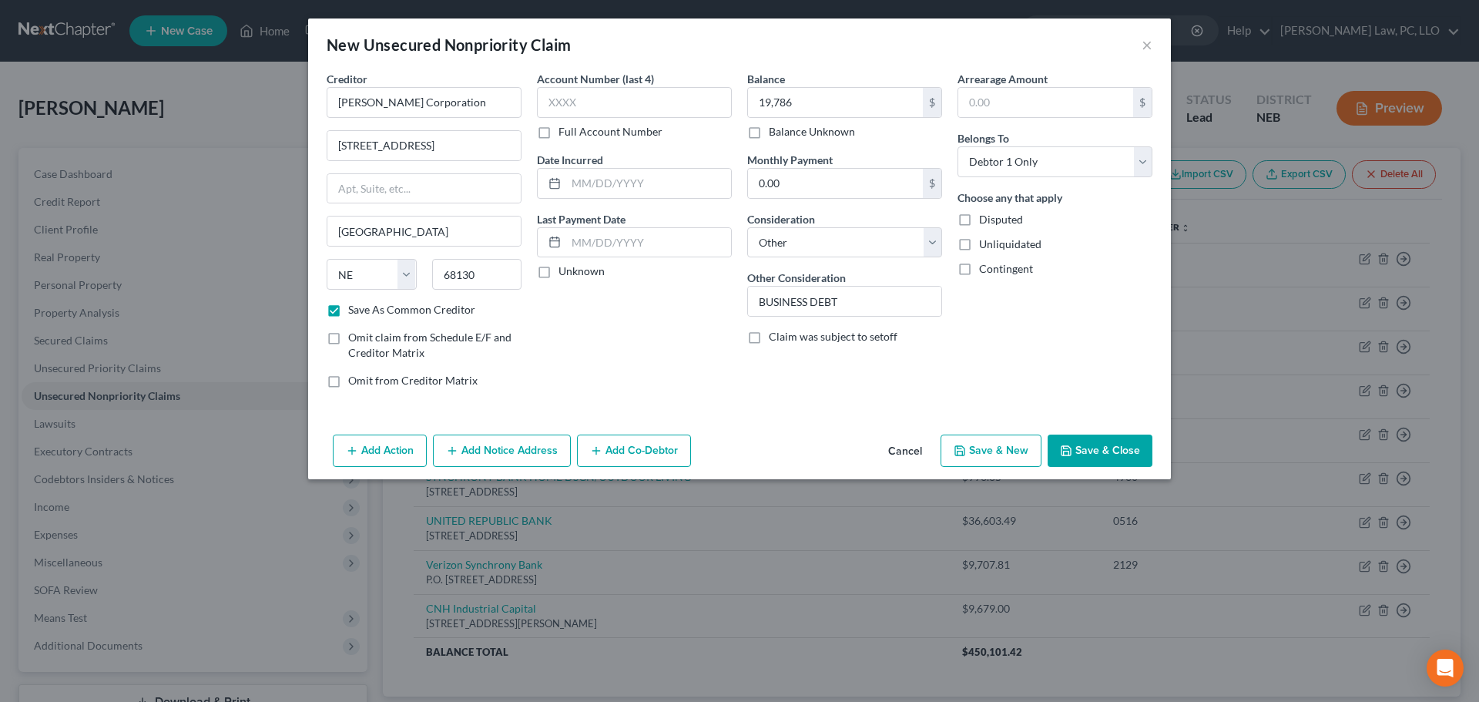
click at [1086, 446] on button "Save & Close" at bounding box center [1100, 450] width 105 height 32
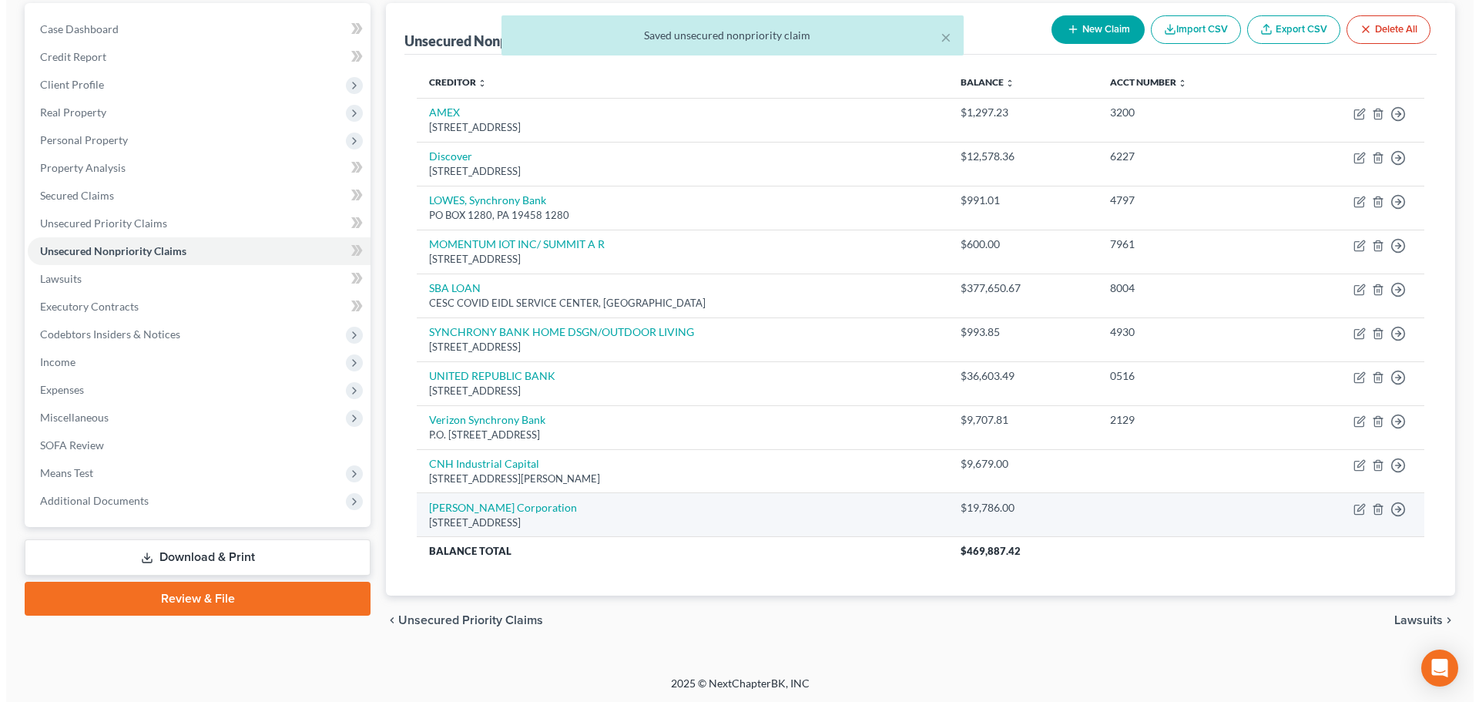
scroll to position [146, 0]
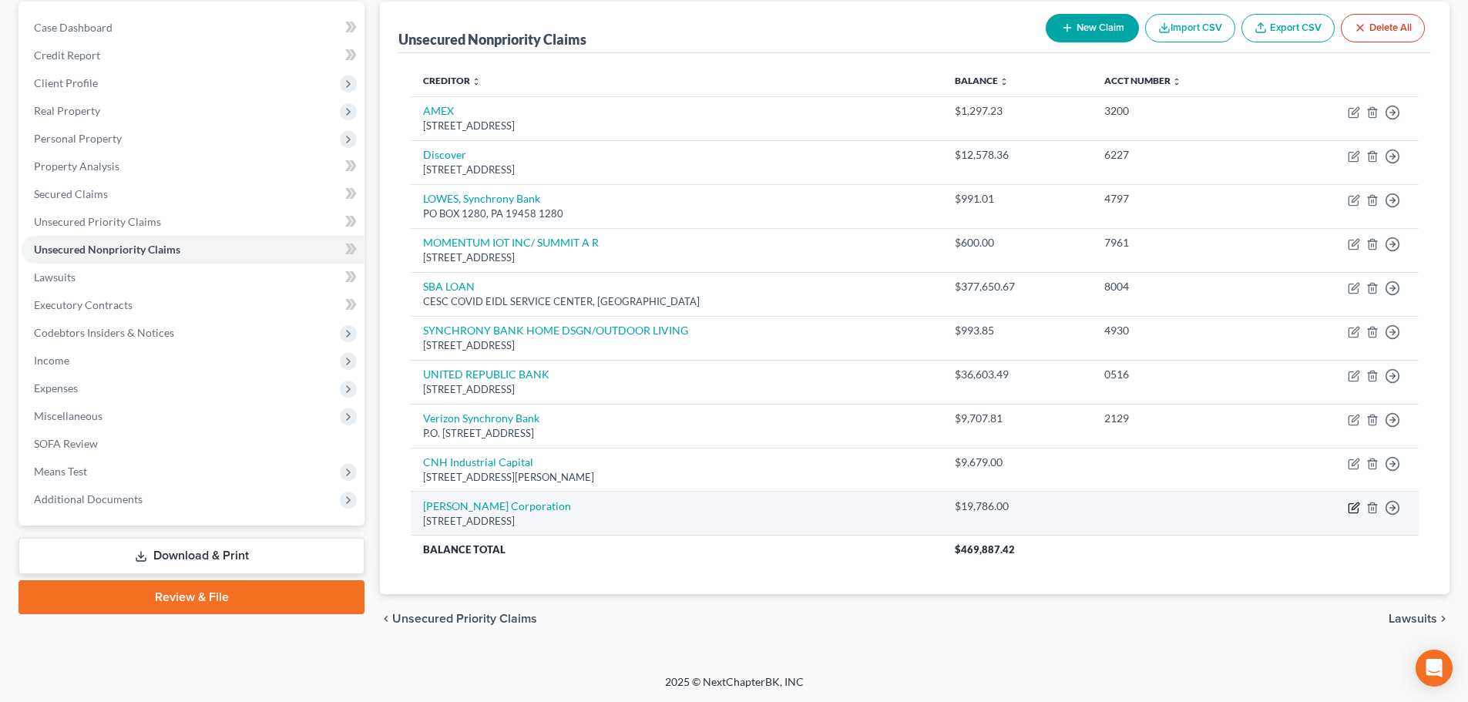
click at [1353, 509] on icon "button" at bounding box center [1354, 505] width 7 height 7
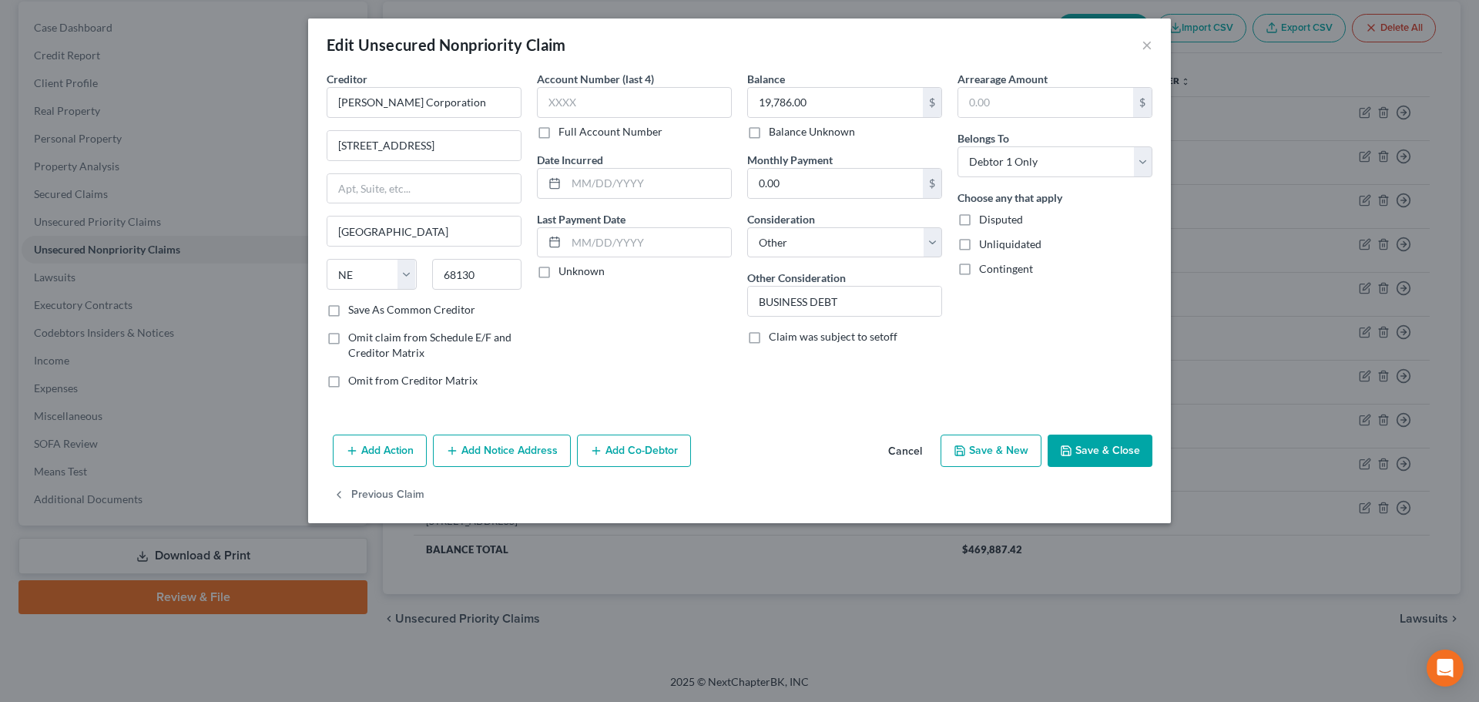
click at [613, 453] on button "Add Co-Debtor" at bounding box center [634, 450] width 114 height 32
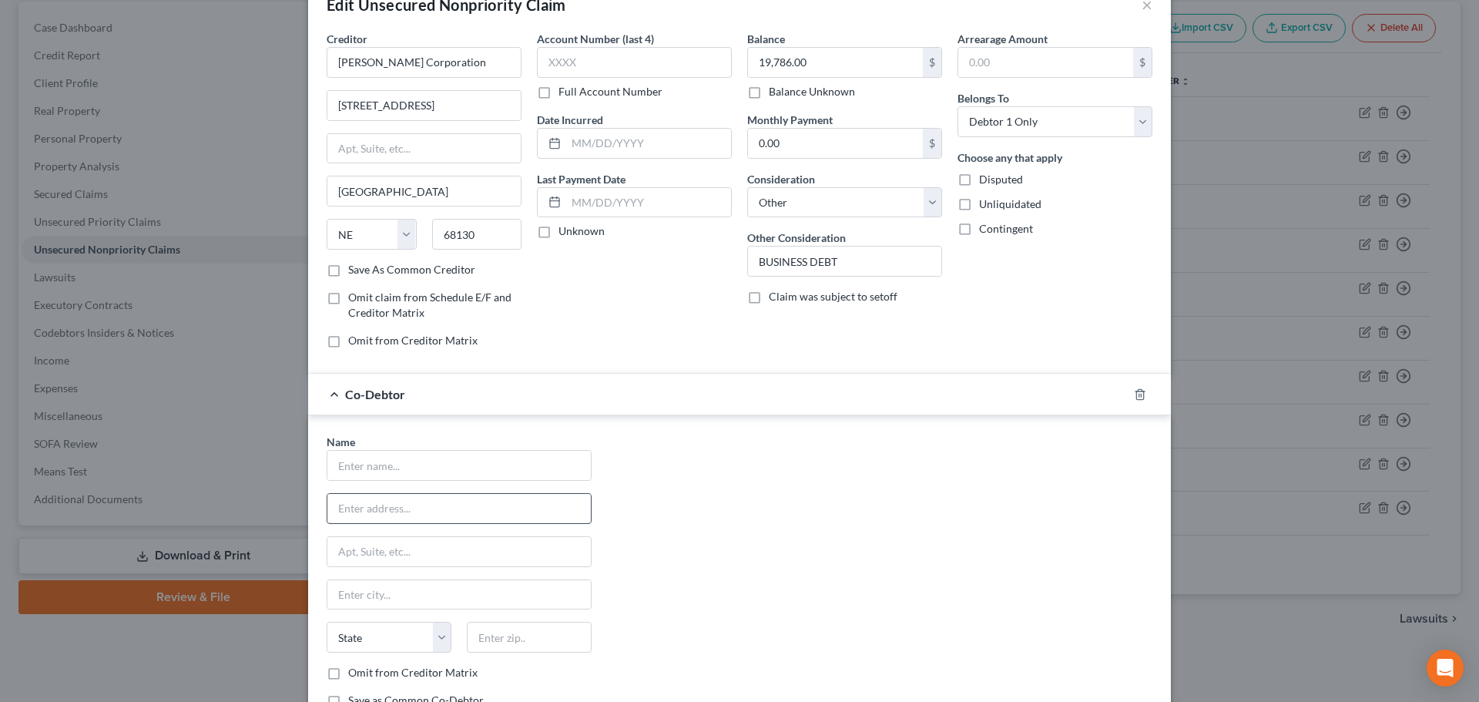
scroll to position [77, 0]
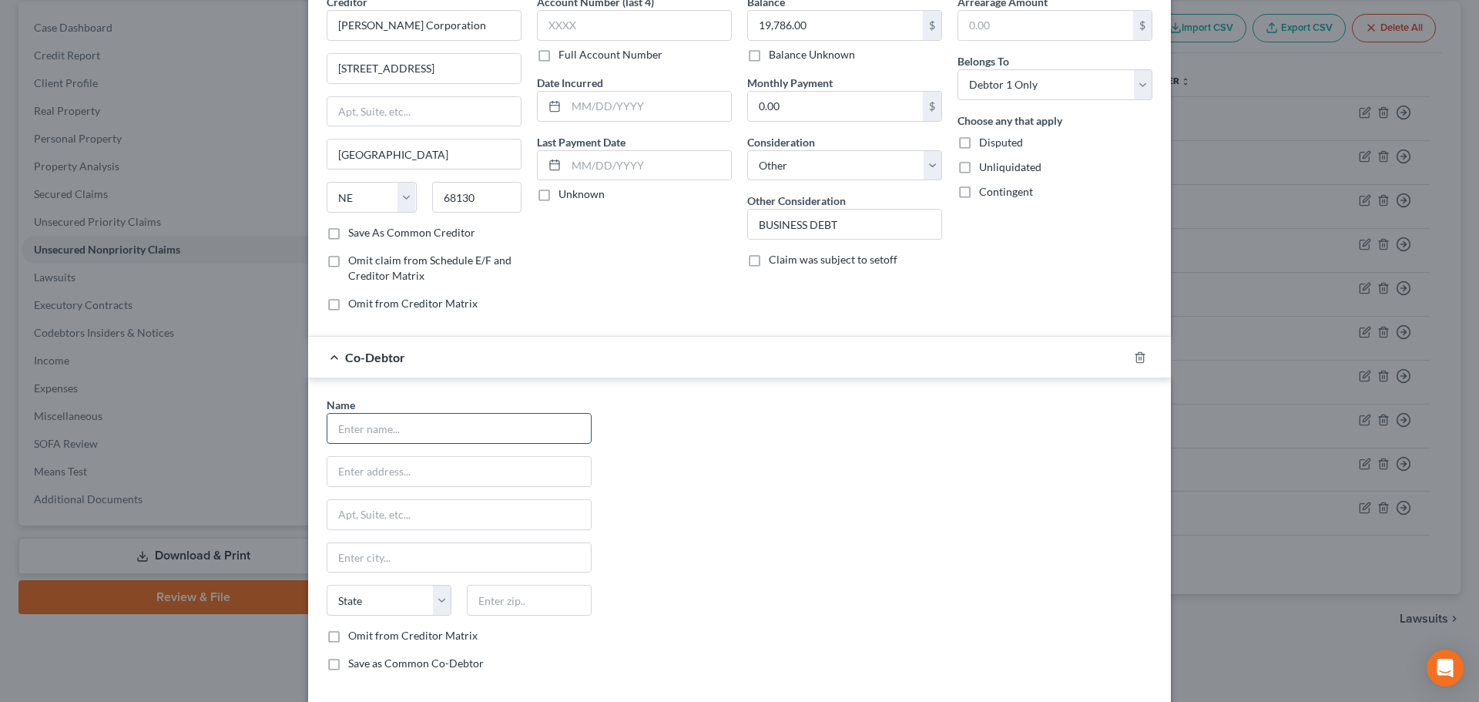
click at [388, 432] on input "text" at bounding box center [458, 428] width 263 height 29
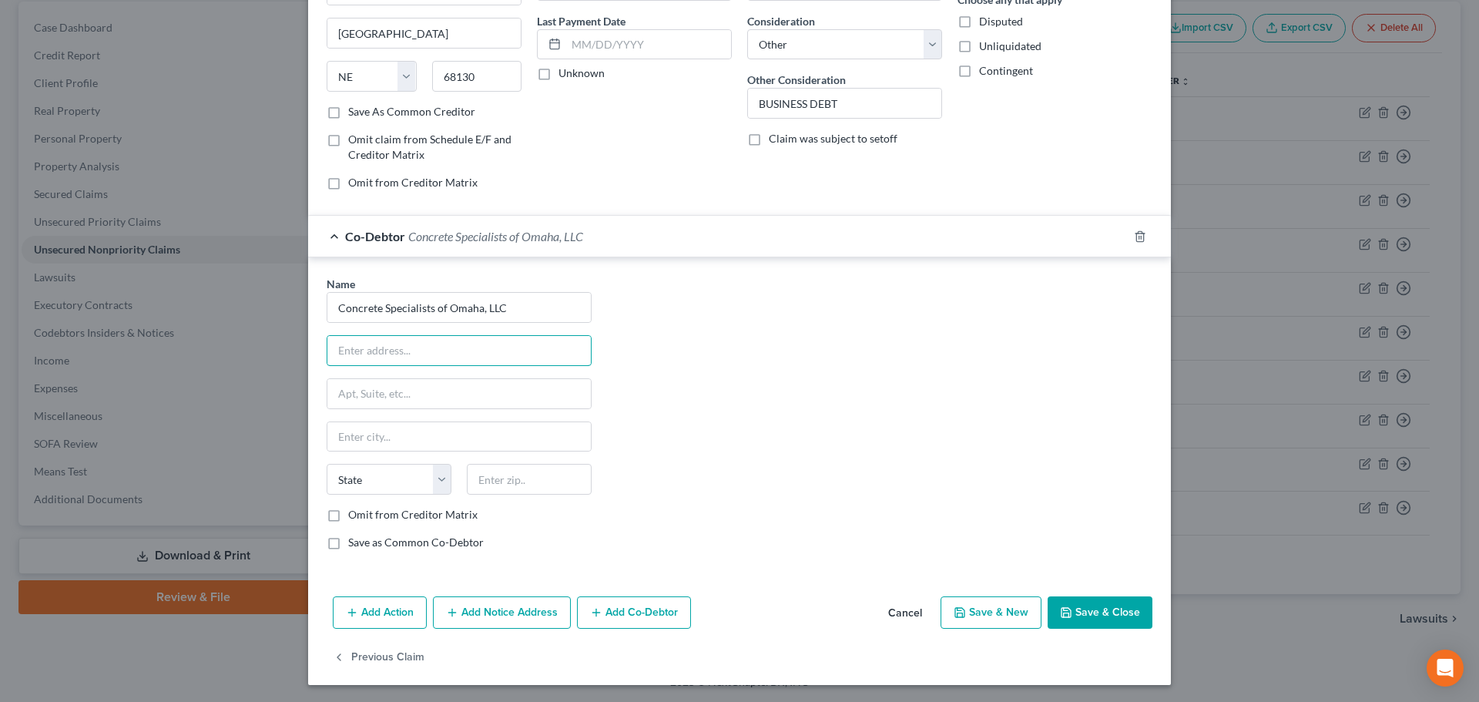
scroll to position [200, 0]
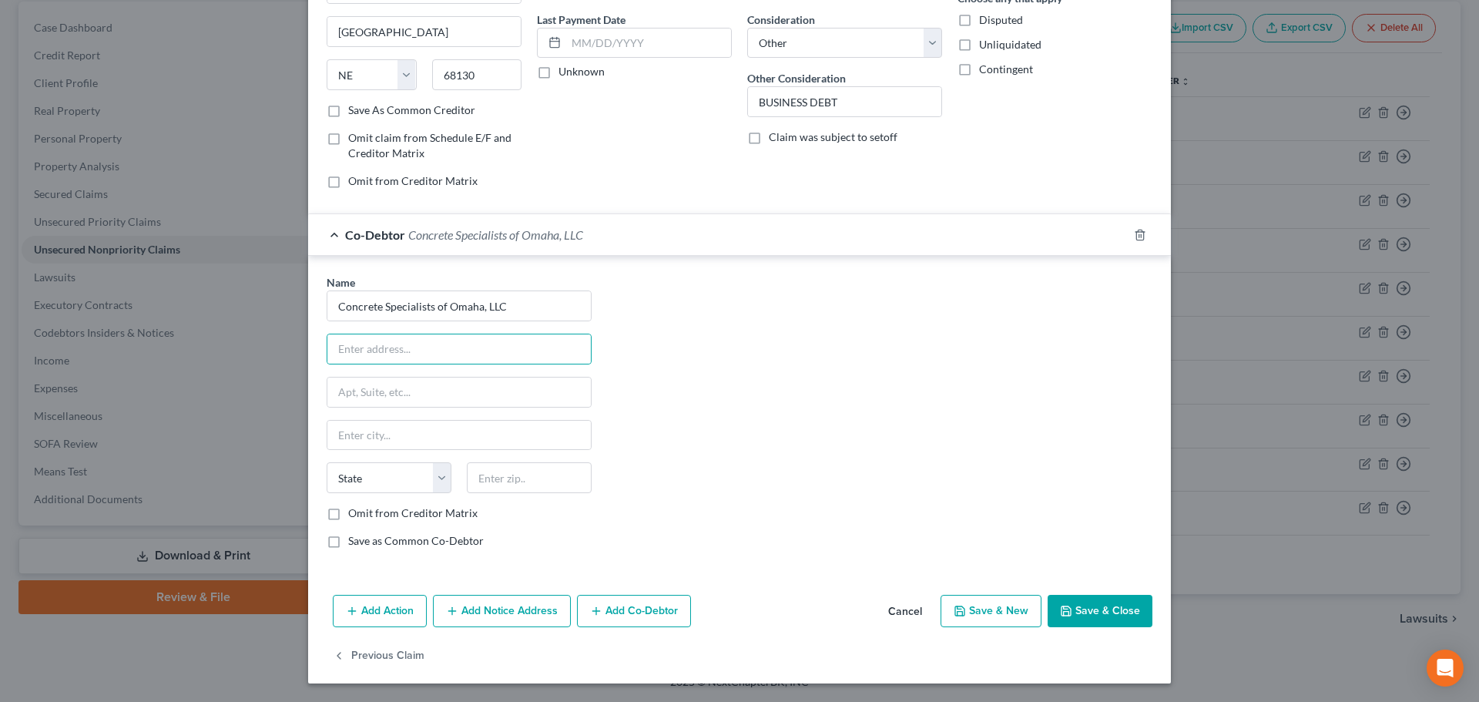
click at [1066, 605] on icon "button" at bounding box center [1066, 611] width 12 height 12
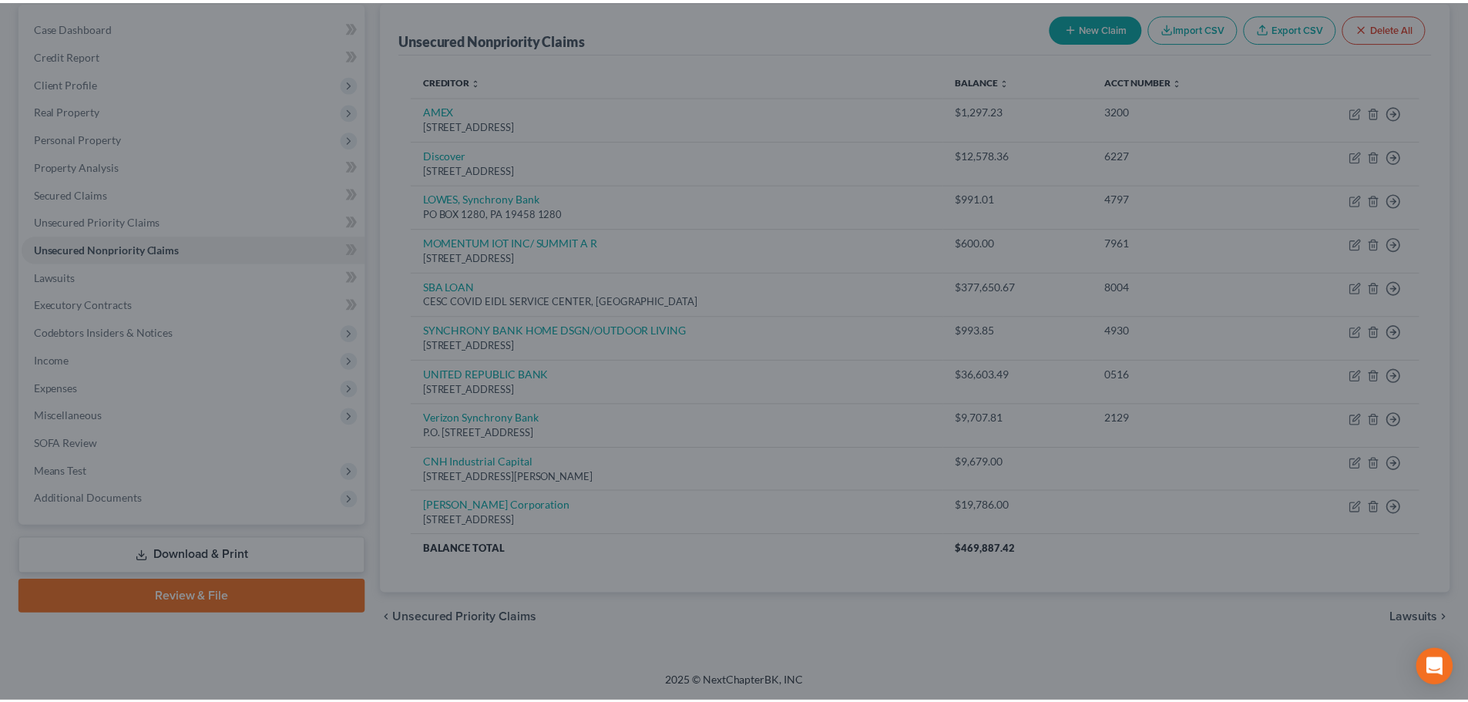
scroll to position [0, 0]
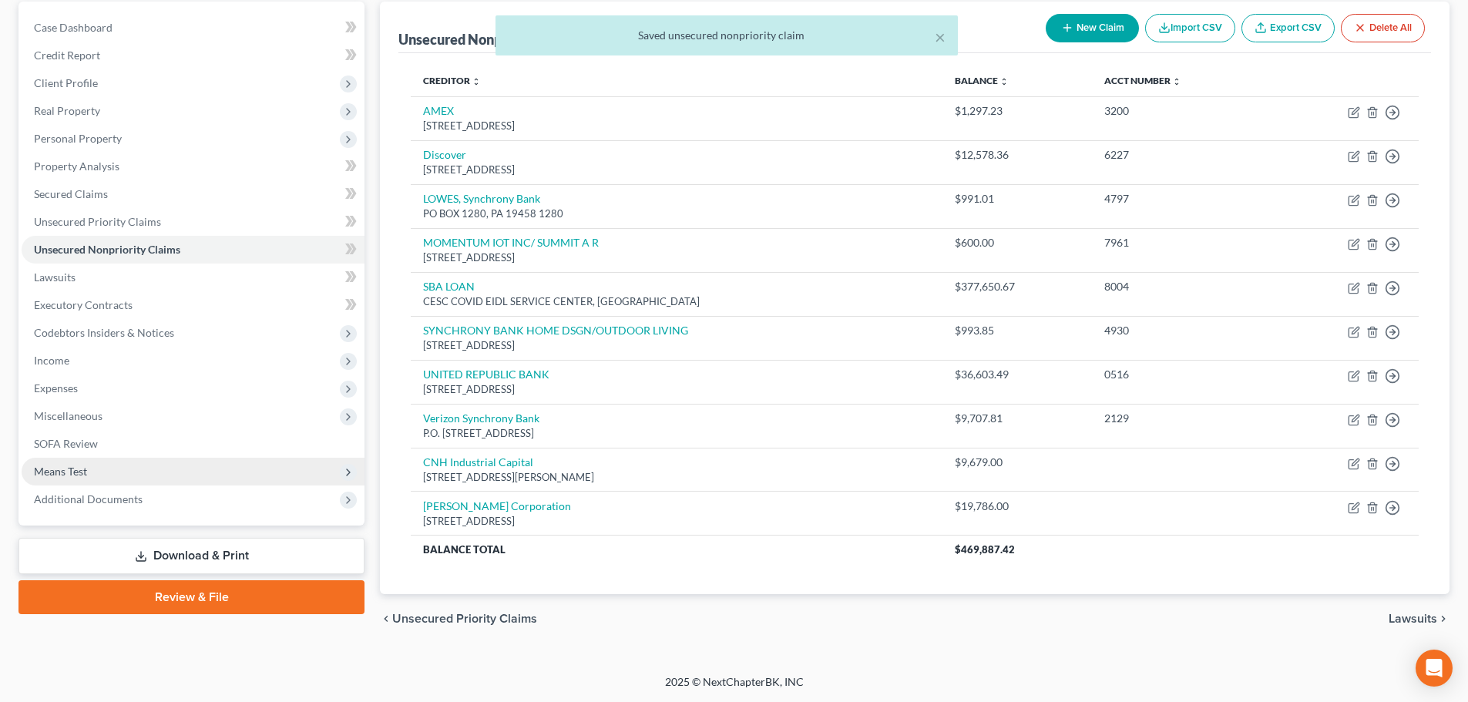
drag, startPoint x: 119, startPoint y: 421, endPoint x: 122, endPoint y: 472, distance: 51.7
click at [119, 421] on span "Miscellaneous" at bounding box center [193, 416] width 343 height 28
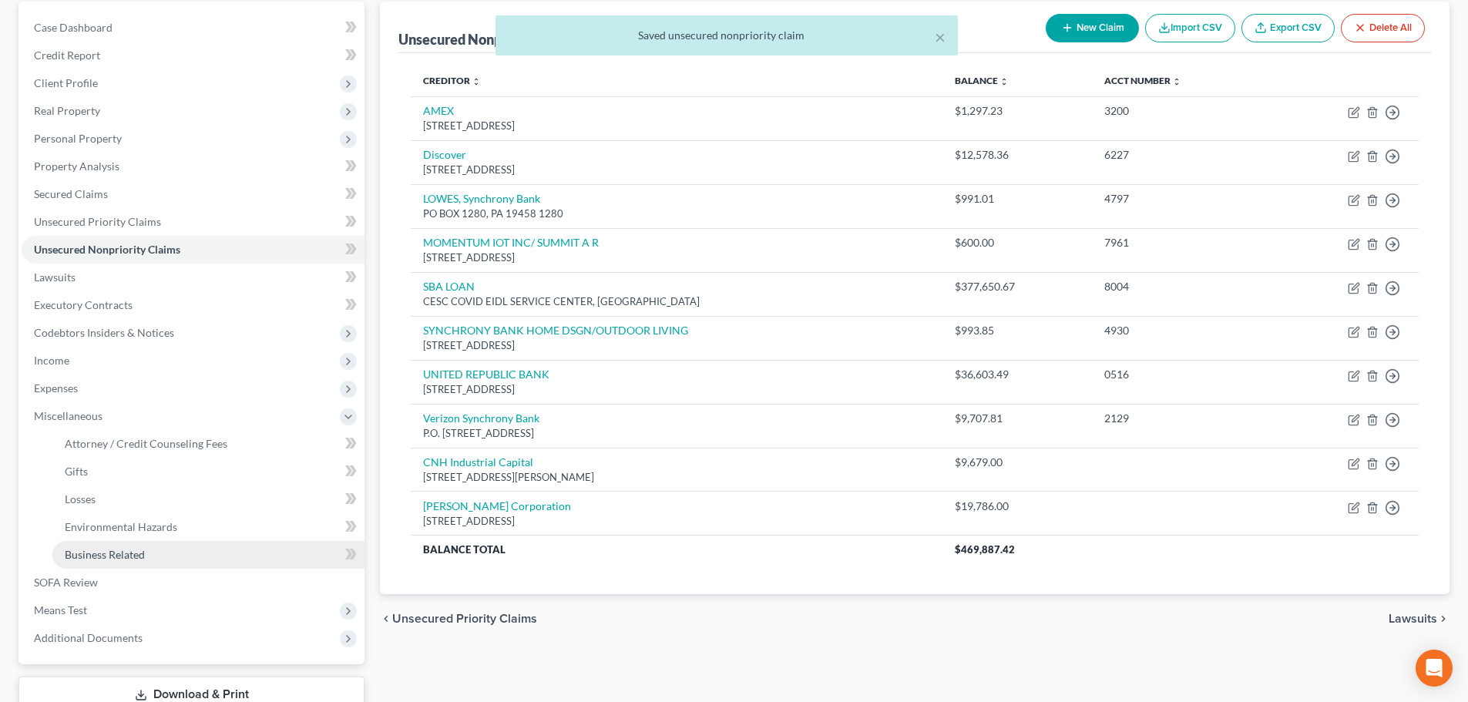
click at [117, 555] on span "Business Related" at bounding box center [105, 554] width 80 height 13
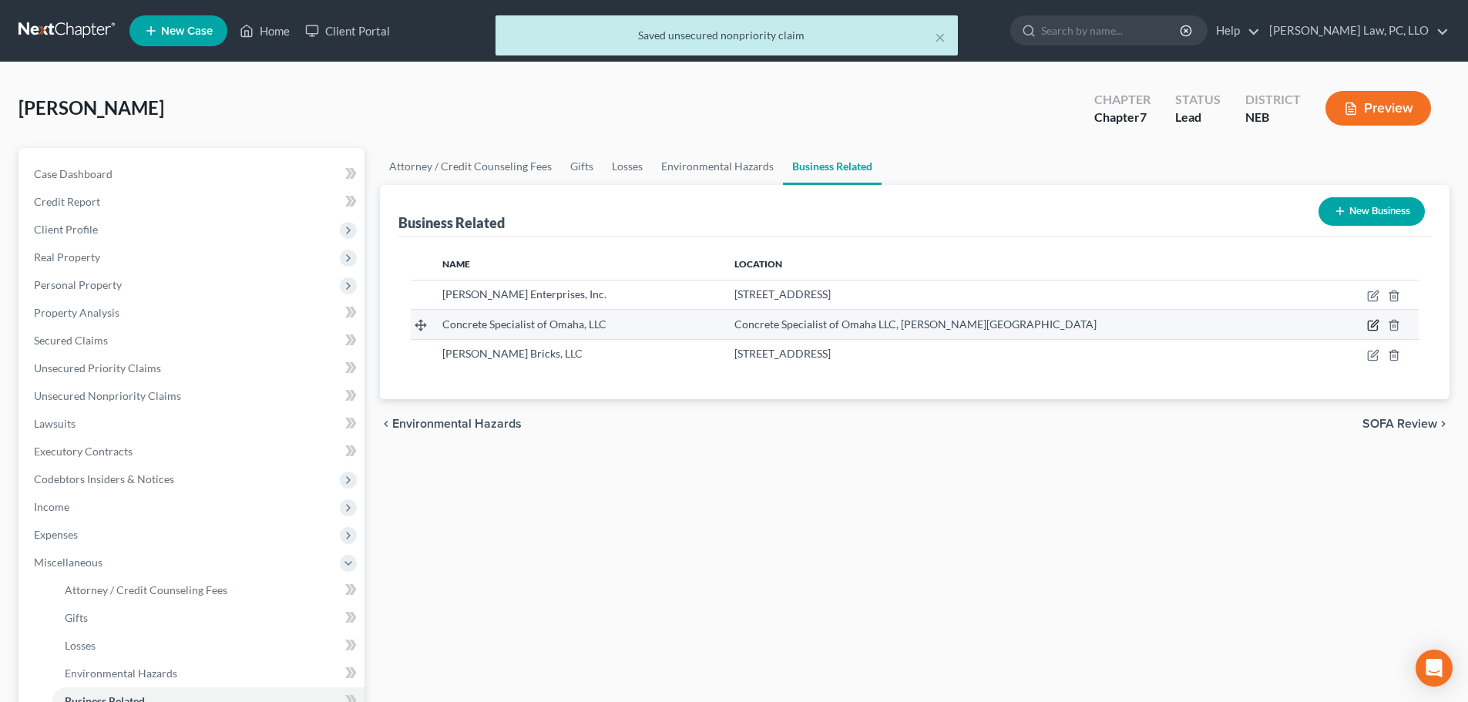
click at [1368, 324] on icon "button" at bounding box center [1371, 325] width 9 height 9
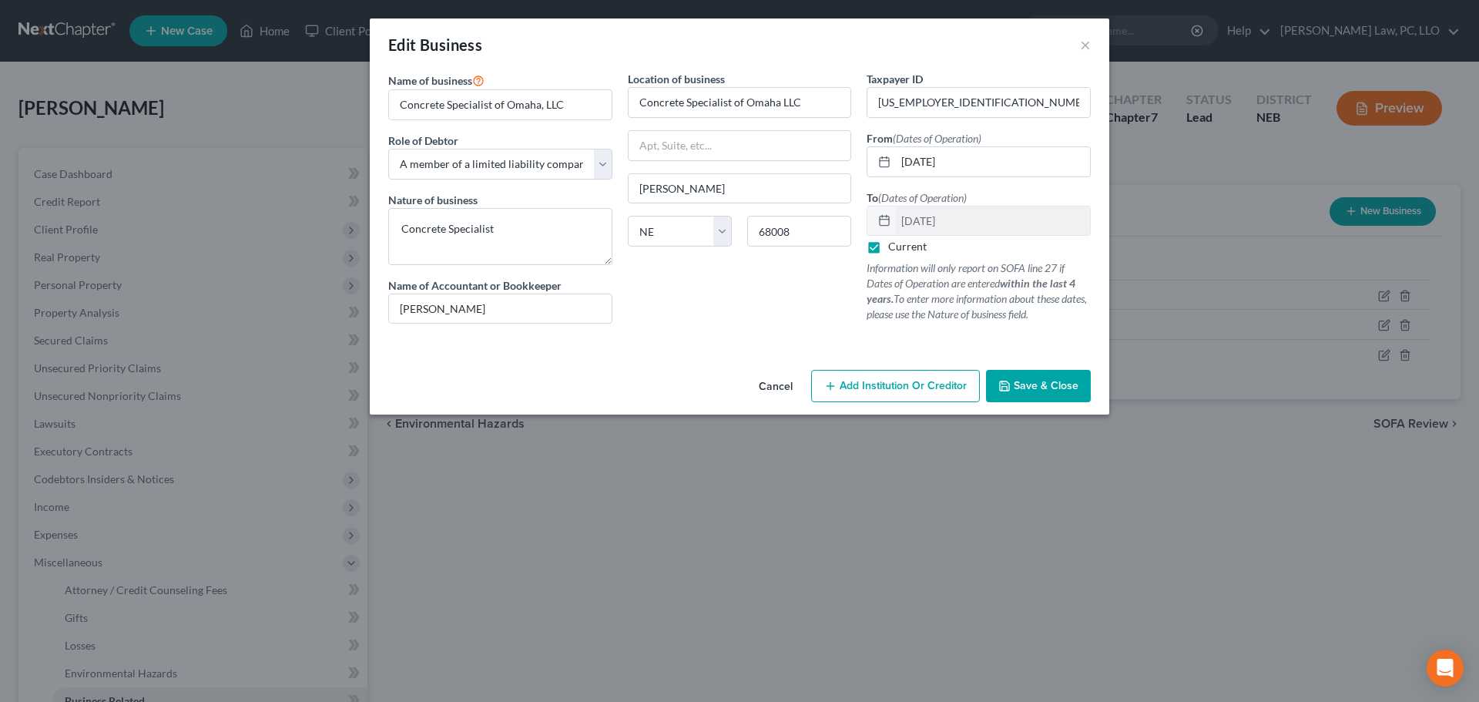
click at [1020, 386] on span "Save & Close" at bounding box center [1046, 385] width 65 height 13
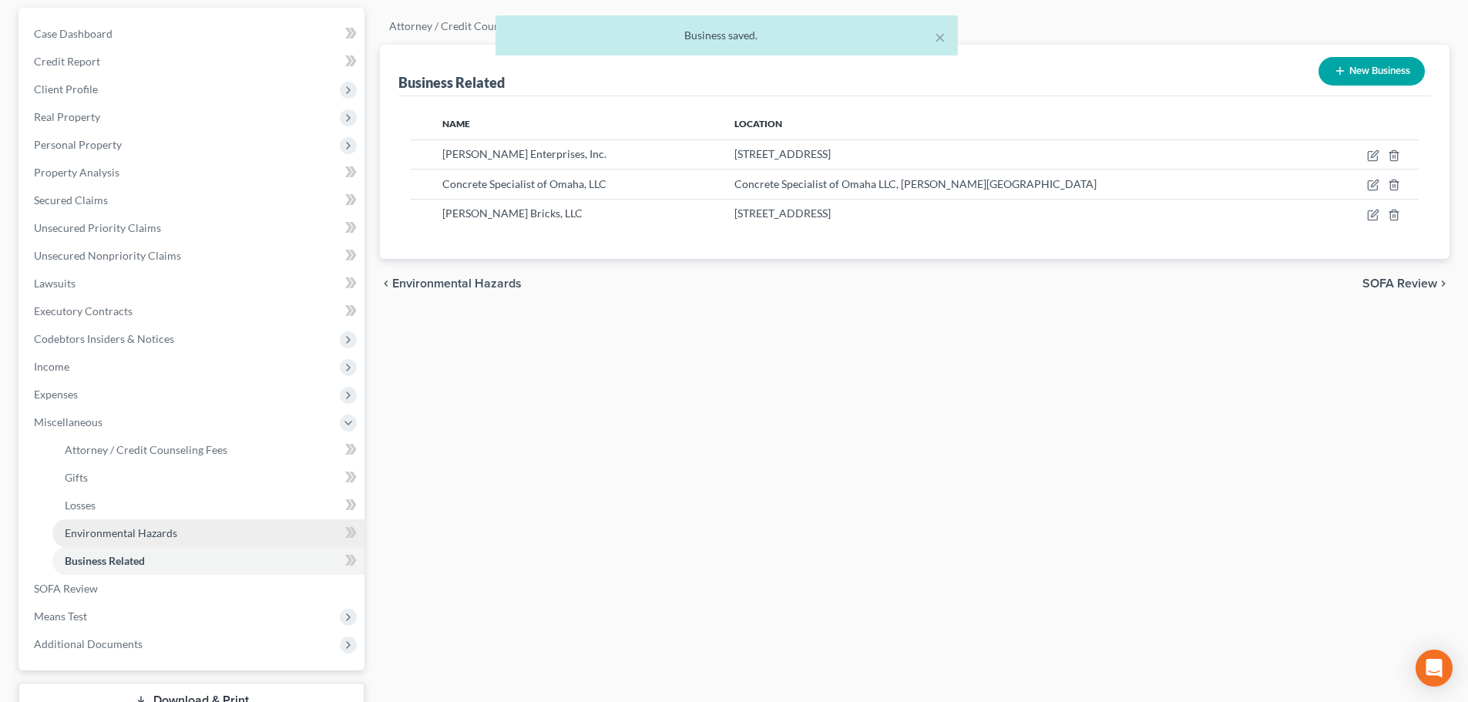
scroll to position [154, 0]
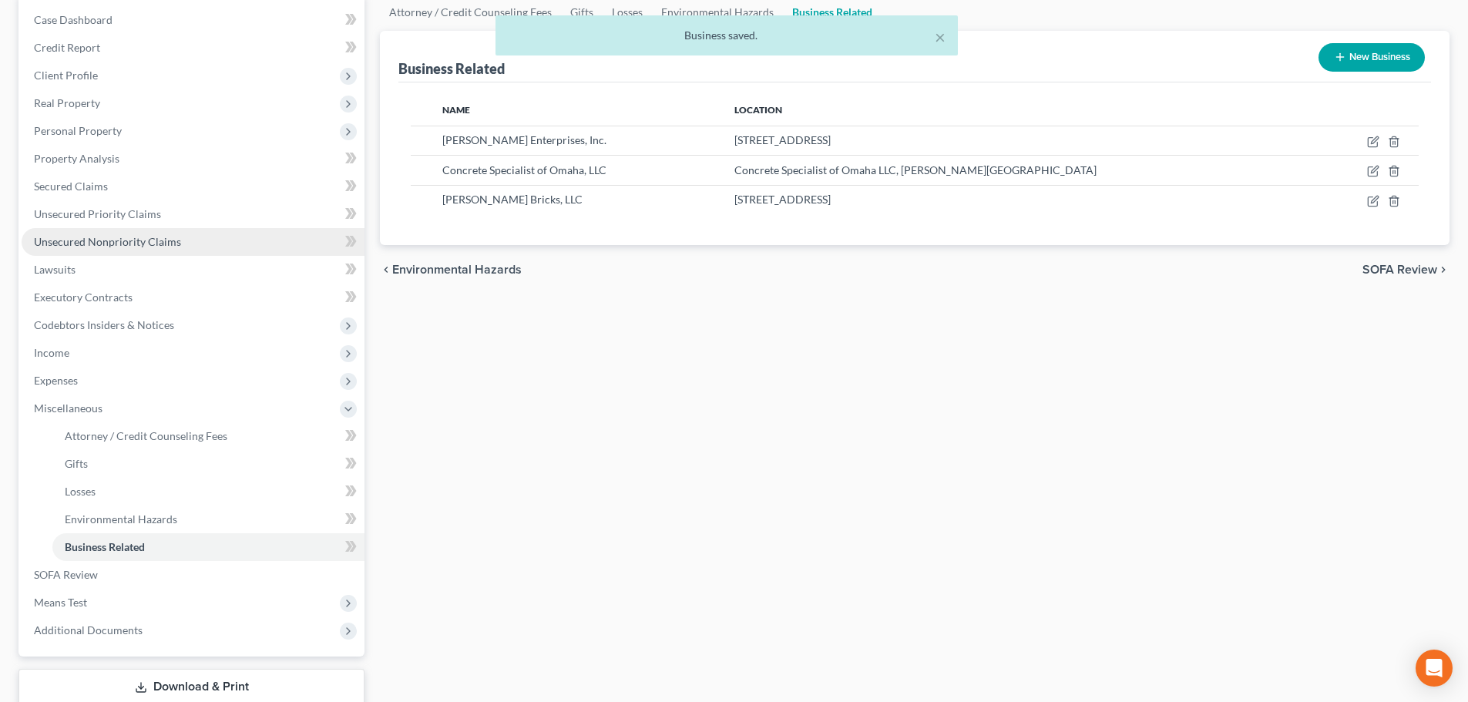
click at [119, 243] on span "Unsecured Nonpriority Claims" at bounding box center [107, 241] width 147 height 13
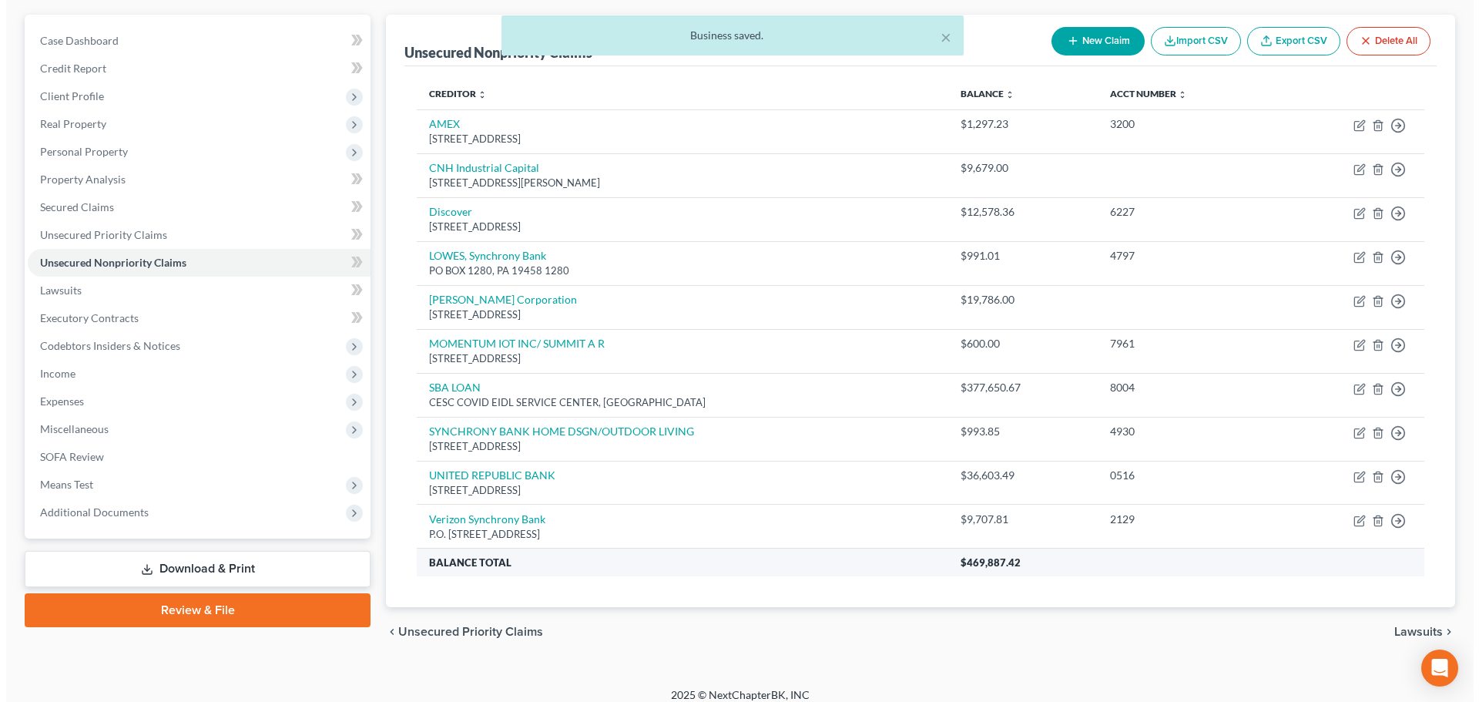
scroll to position [146, 0]
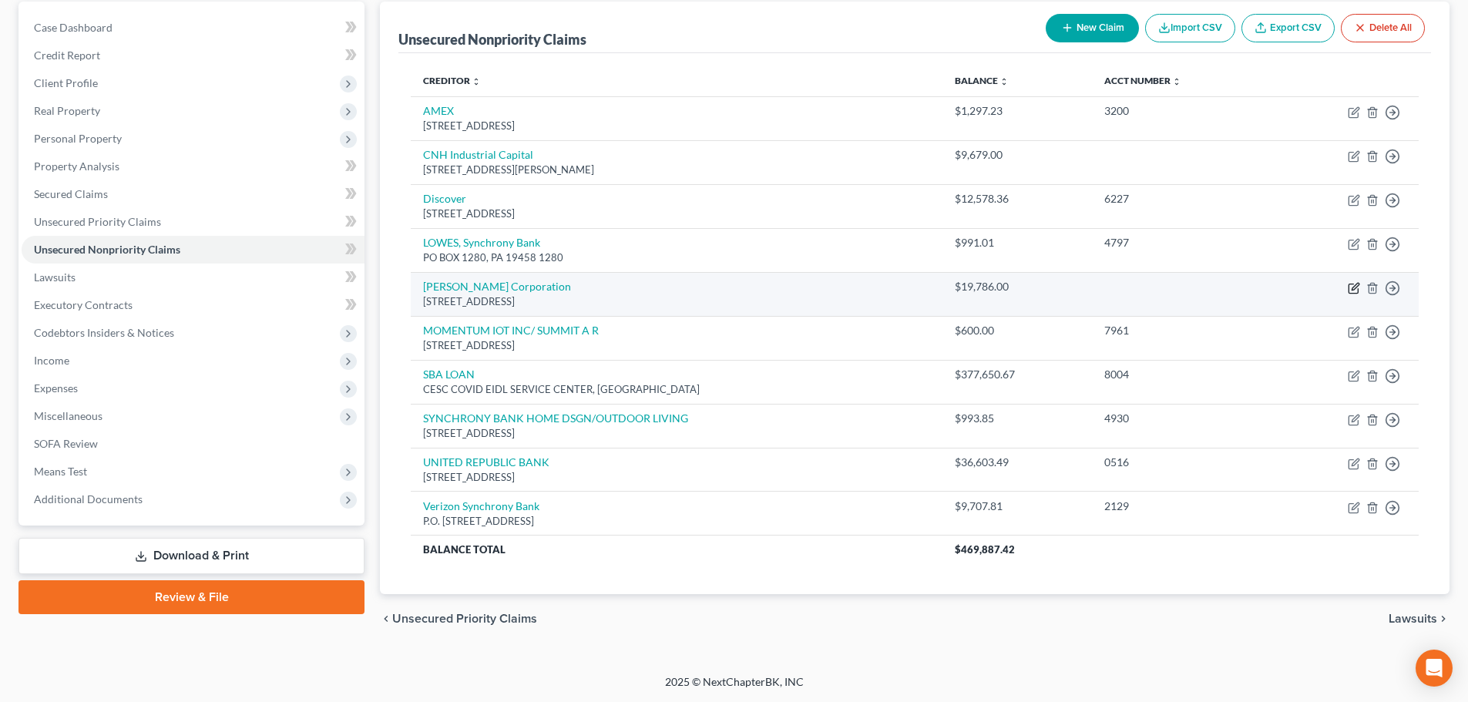
click at [1351, 284] on icon "button" at bounding box center [1352, 287] width 9 height 9
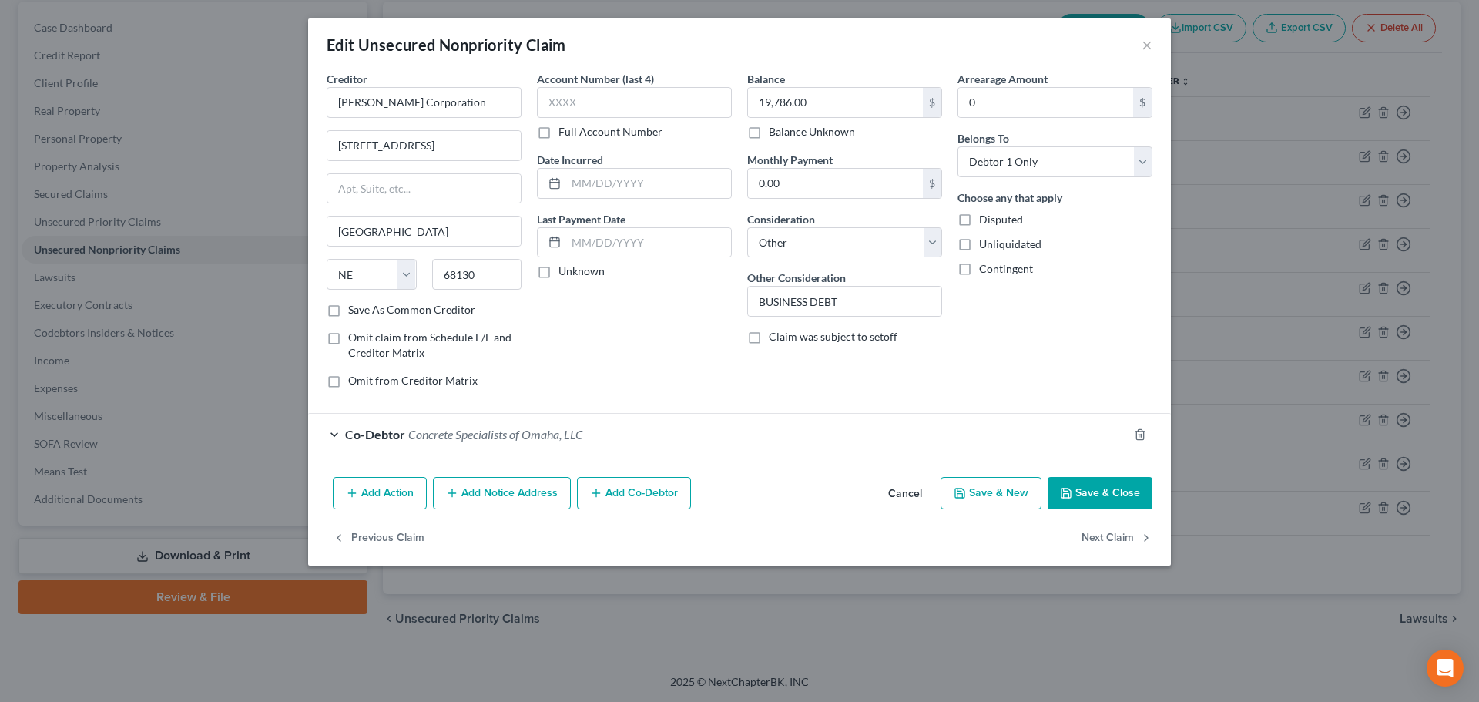
click at [600, 448] on div "Co-Debtor Concrete Specialists of Omaha, LLC" at bounding box center [718, 434] width 820 height 41
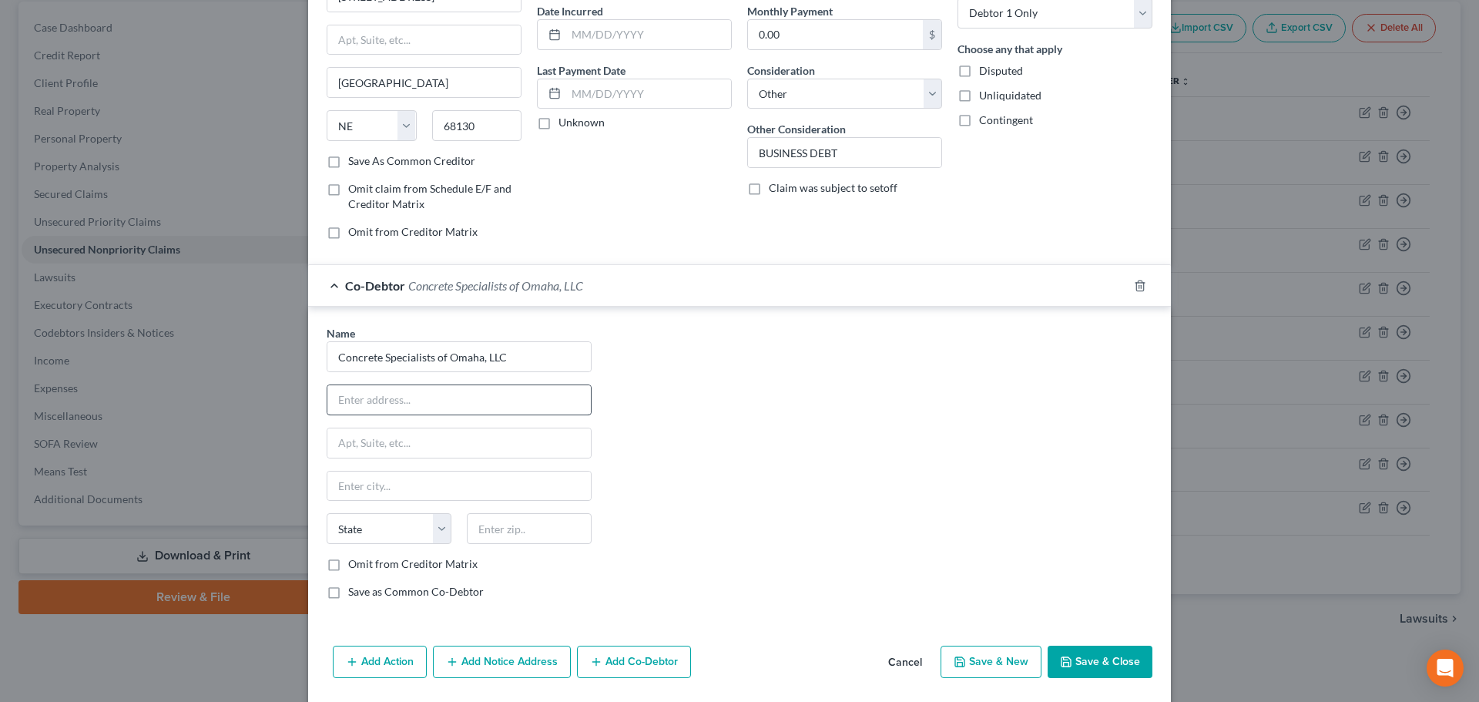
scroll to position [154, 0]
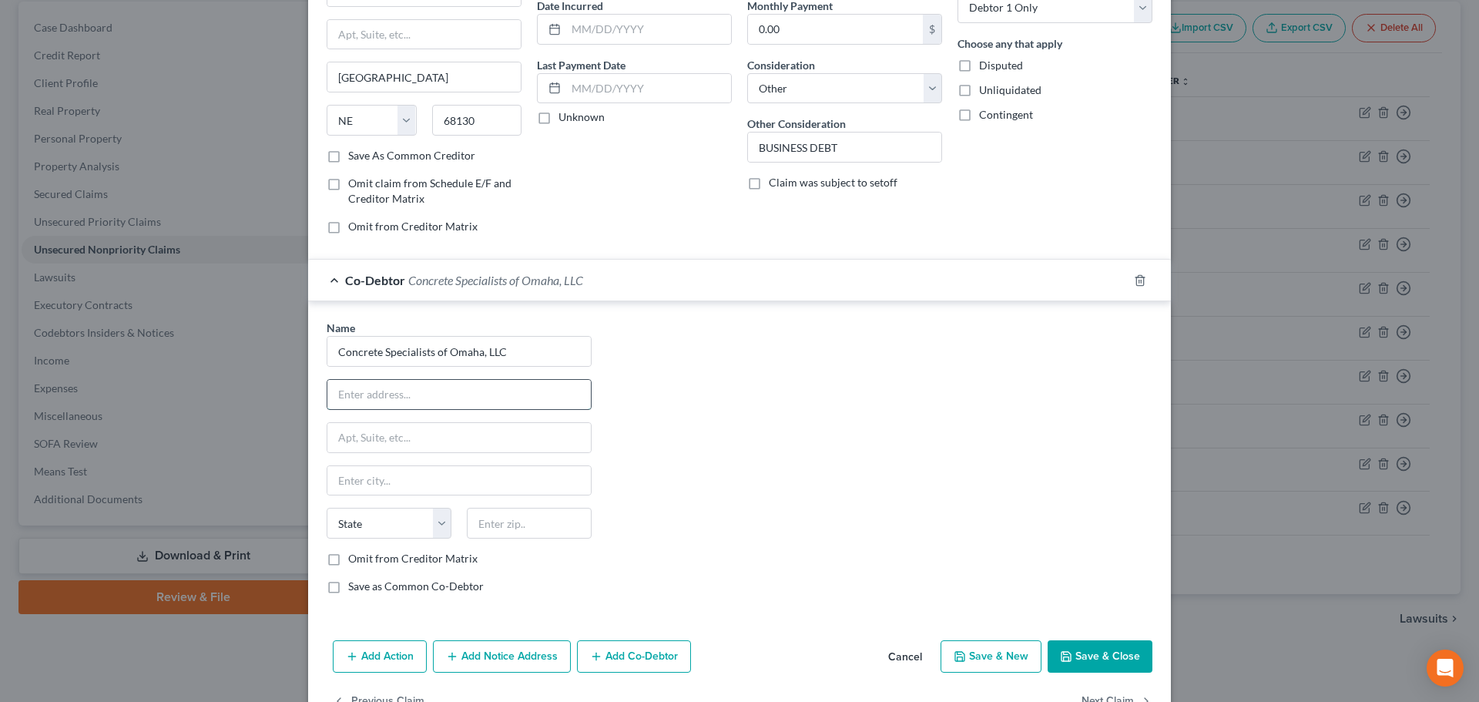
click at [395, 398] on input "text" at bounding box center [458, 394] width 263 height 29
click at [433, 585] on label "Save as Common Co-Debtor" at bounding box center [416, 586] width 136 height 15
click at [364, 585] on input "Save as Common Co-Debtor" at bounding box center [359, 584] width 10 height 10
click at [1086, 651] on button "Save & Close" at bounding box center [1100, 656] width 105 height 32
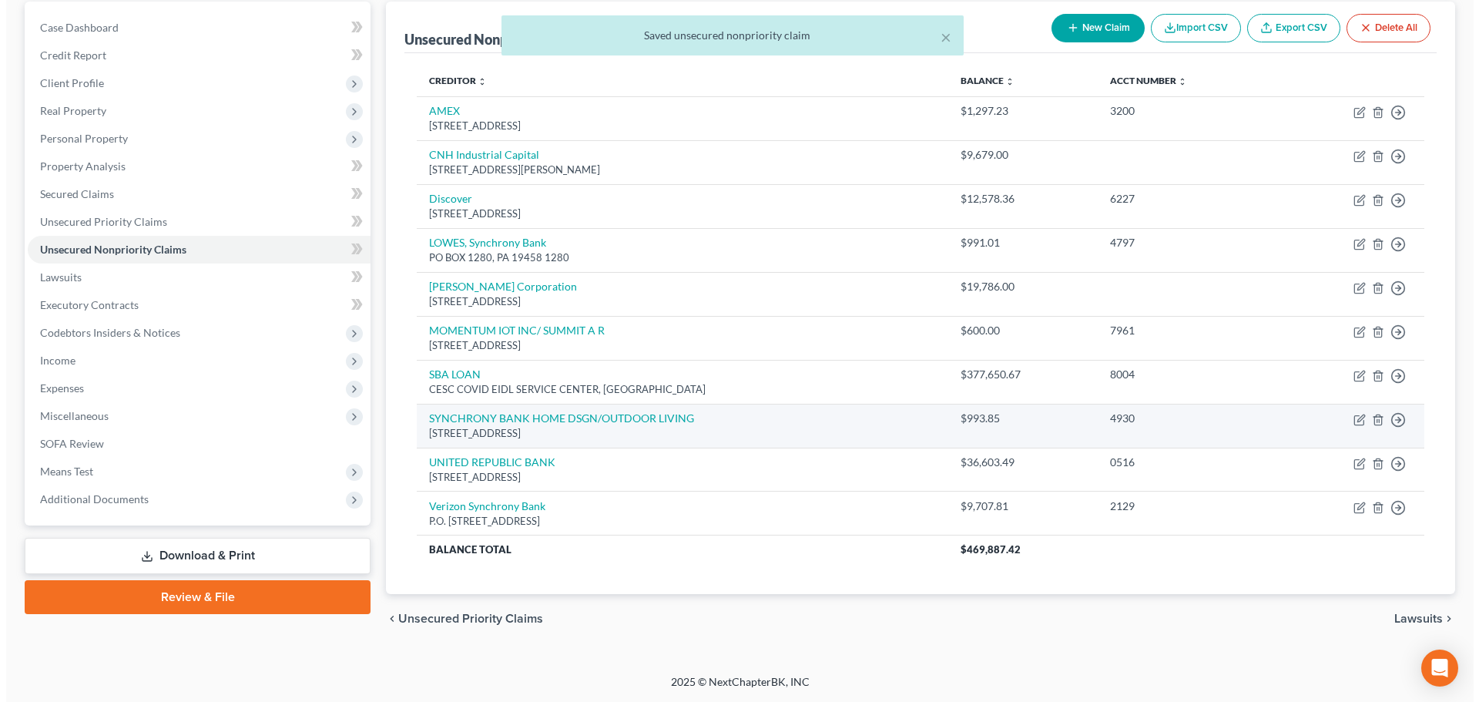
scroll to position [69, 0]
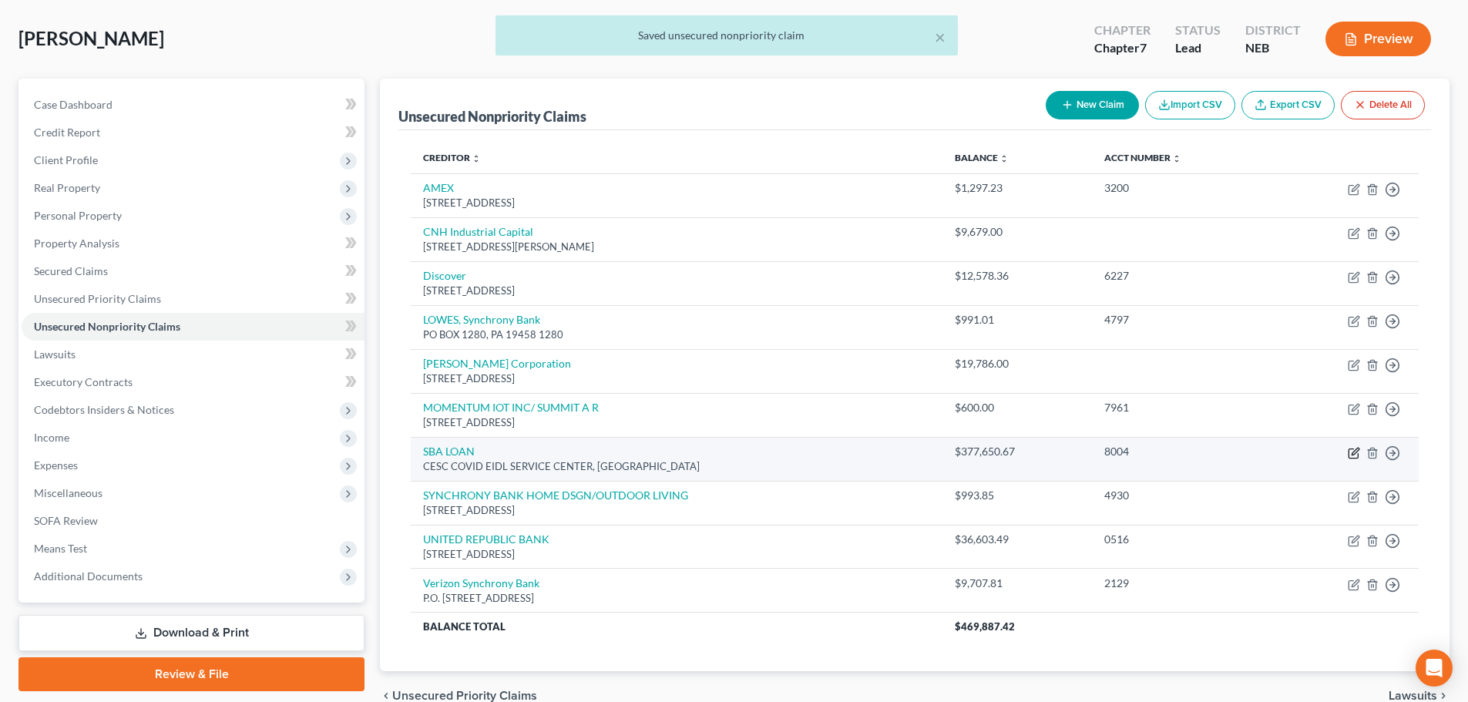
click at [1354, 451] on icon "button" at bounding box center [1353, 453] width 12 height 12
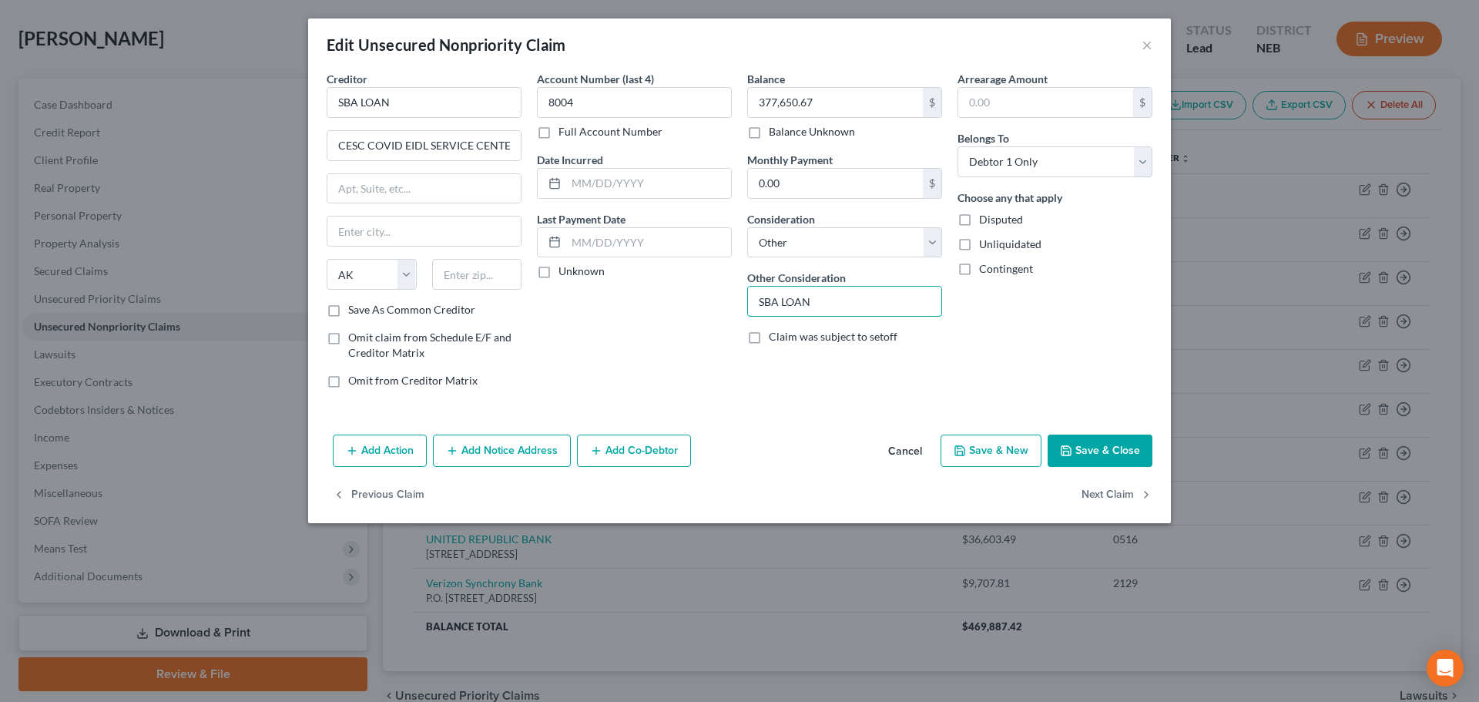
drag, startPoint x: 859, startPoint y: 290, endPoint x: 719, endPoint y: 304, distance: 140.9
click at [719, 304] on div "Creditor * SBA LOAN CESC COVID EIDL SERVICE CENTER State [US_STATE] AK AR AZ CA…" at bounding box center [739, 236] width 841 height 330
click at [1115, 458] on button "Save & Close" at bounding box center [1100, 450] width 105 height 32
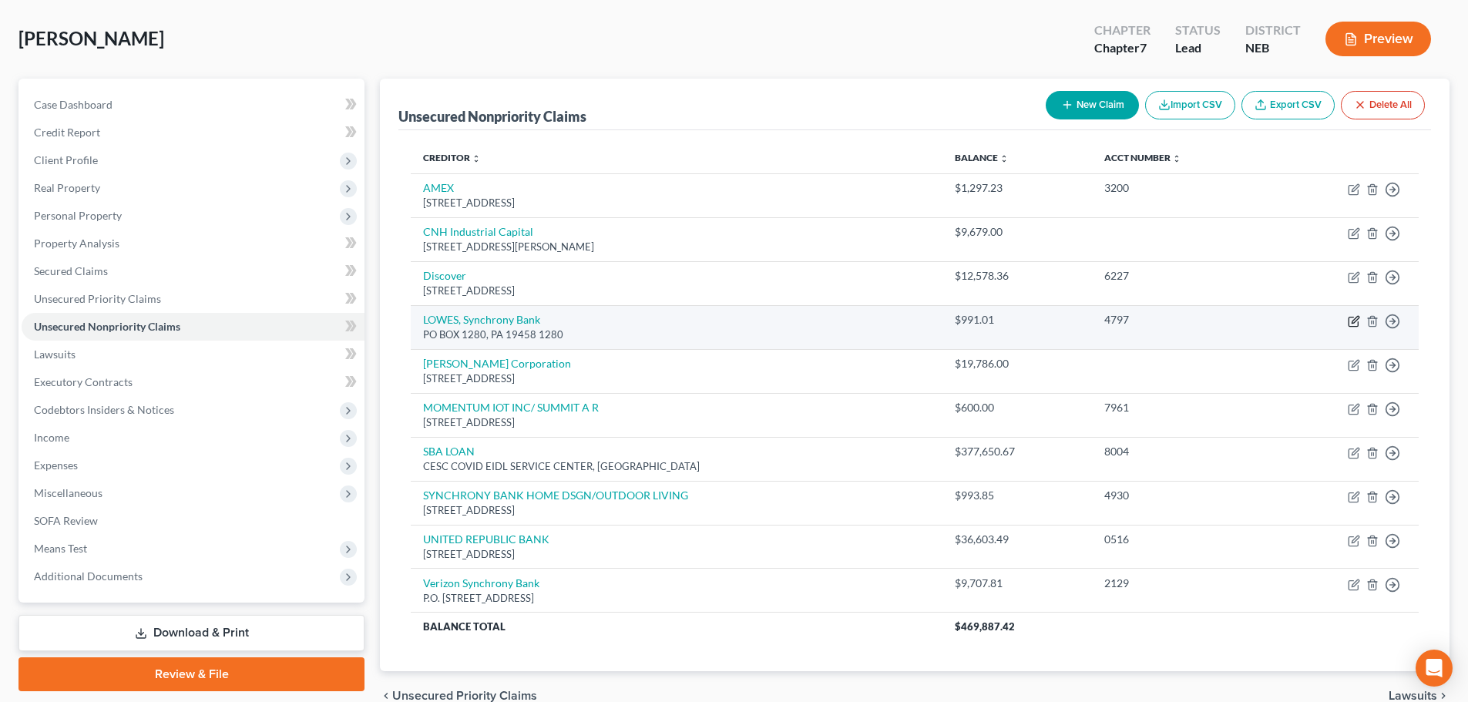
click at [1354, 318] on icon "button" at bounding box center [1354, 319] width 7 height 7
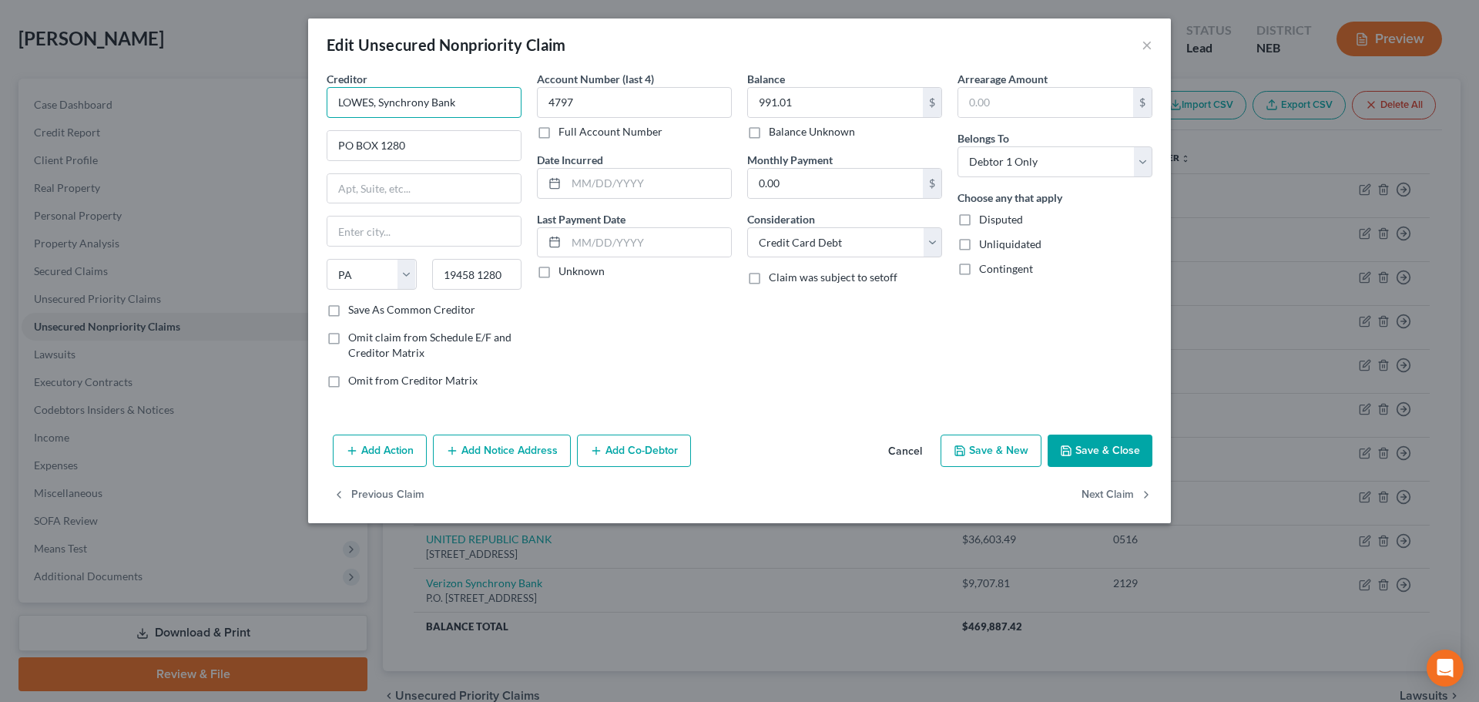
click at [448, 101] on input "LOWES, Synchrony Bank" at bounding box center [424, 102] width 195 height 31
click at [447, 103] on input "LOWES, Synchrony Bank" at bounding box center [424, 102] width 195 height 31
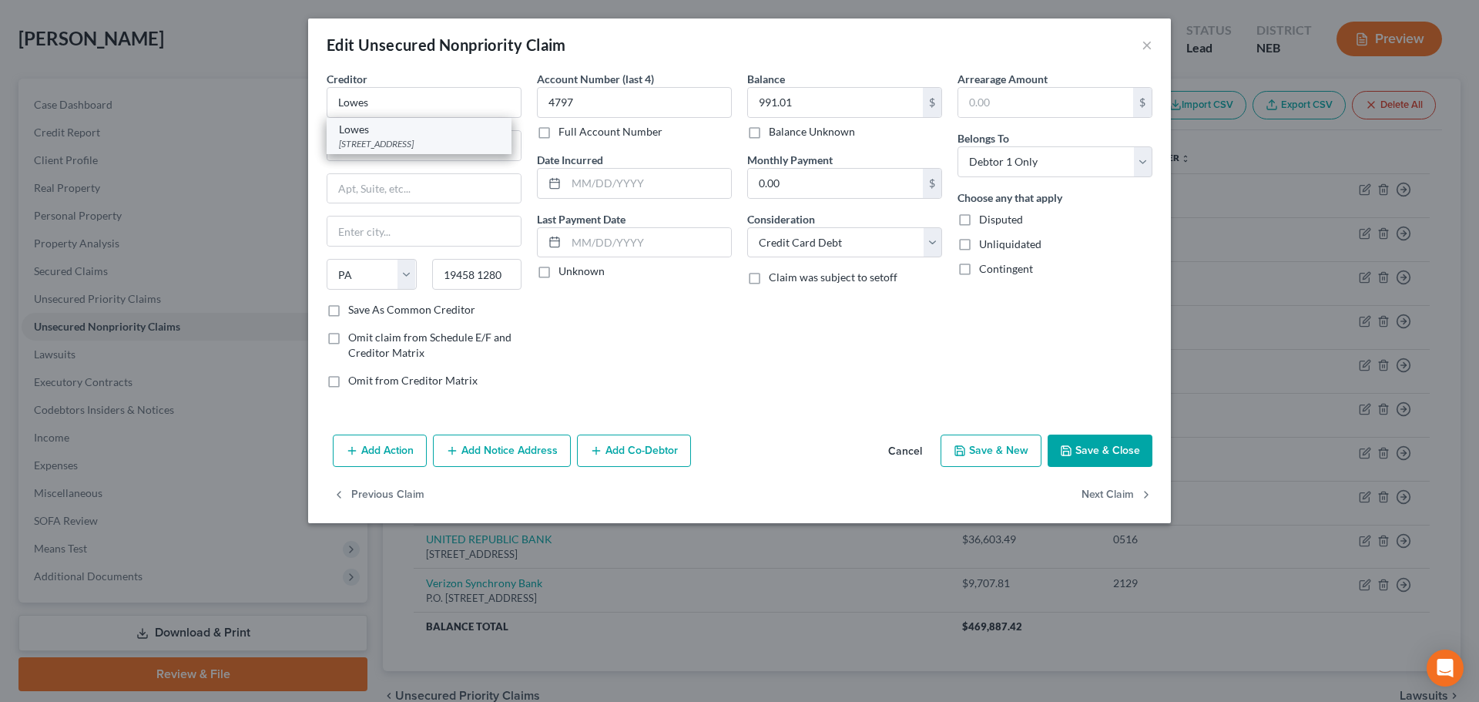
click at [426, 136] on div "Lowes" at bounding box center [419, 129] width 160 height 15
click at [1119, 446] on button "Save & Close" at bounding box center [1100, 450] width 105 height 32
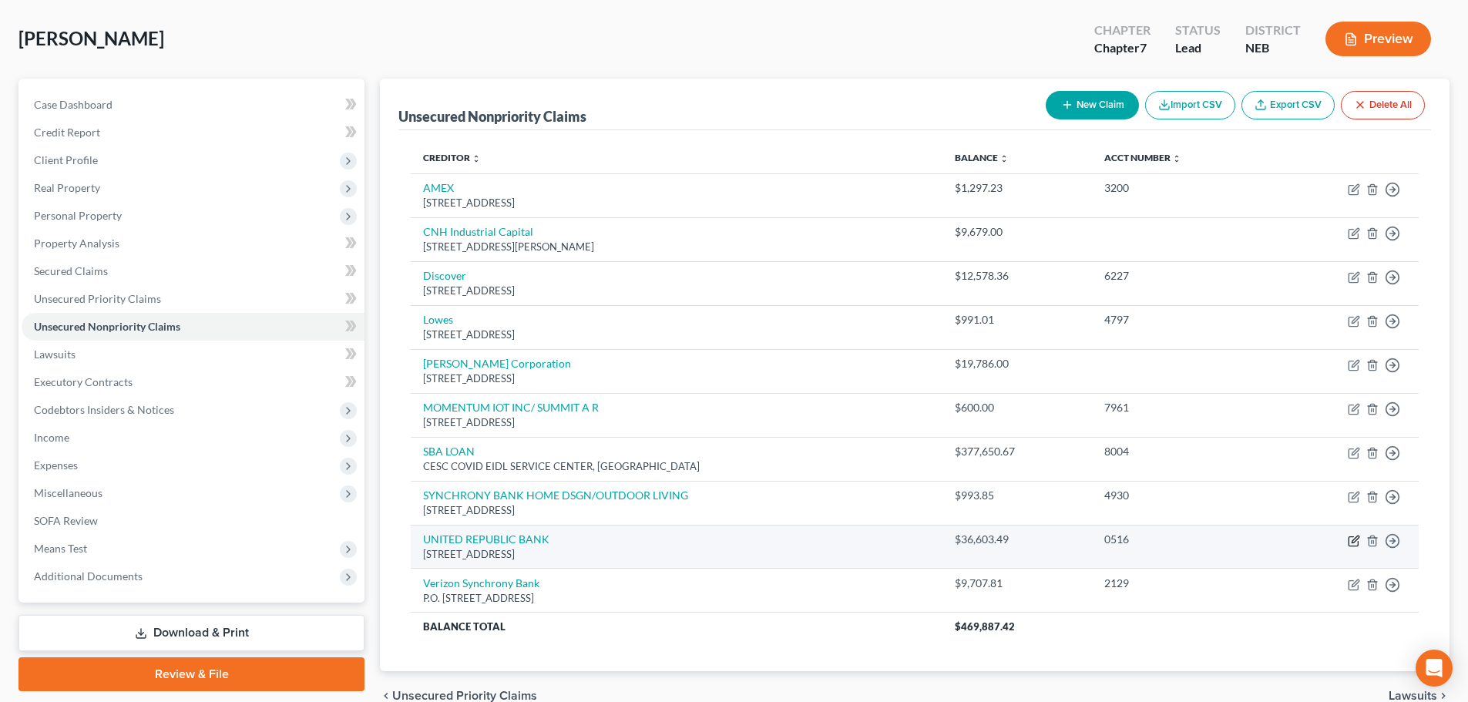
click at [1354, 541] on icon "button" at bounding box center [1353, 541] width 12 height 12
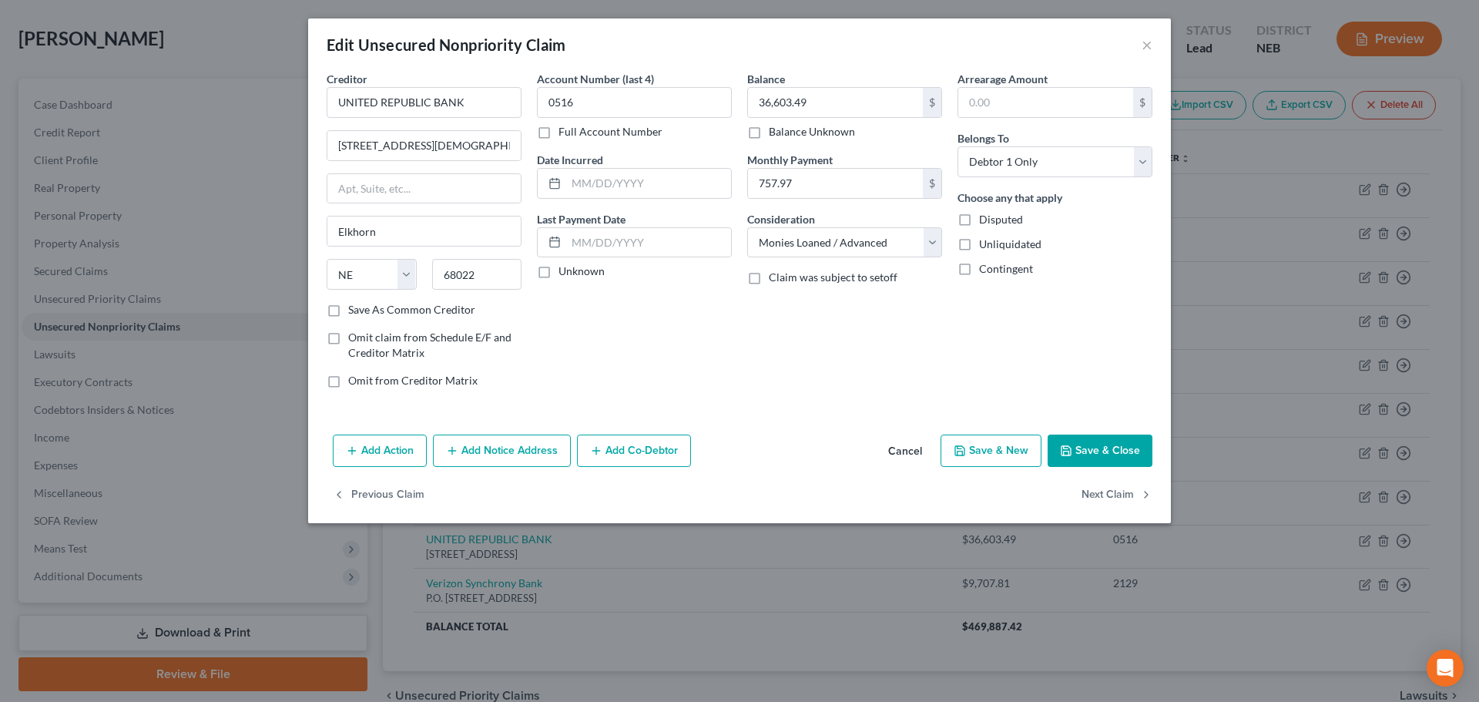
click at [377, 310] on label "Save As Common Creditor" at bounding box center [411, 309] width 127 height 15
click at [364, 310] on input "Save As Common Creditor" at bounding box center [359, 307] width 10 height 10
click at [642, 445] on button "Add Co-Debtor" at bounding box center [634, 450] width 114 height 32
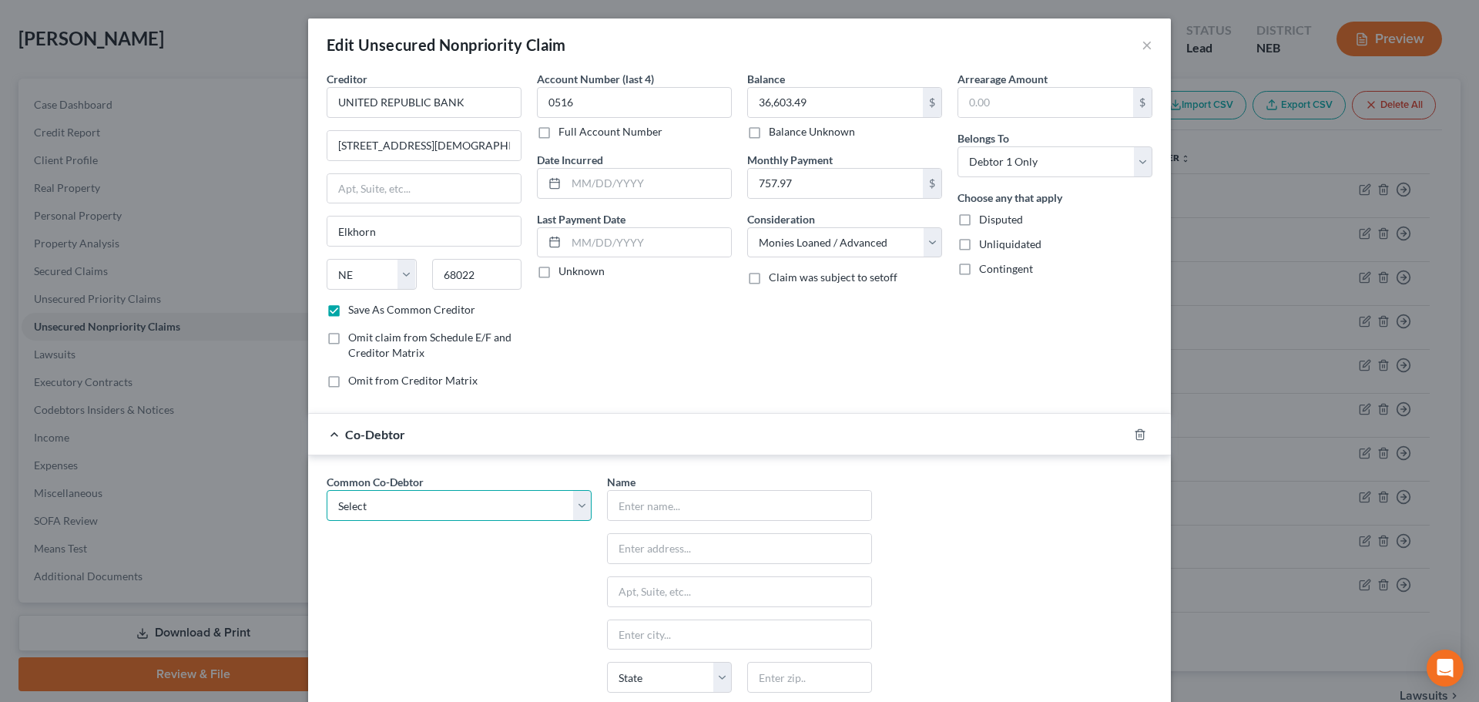
drag, startPoint x: 438, startPoint y: 511, endPoint x: 433, endPoint y: 520, distance: 10.3
click at [438, 511] on select "Select Concrete Specialists of [GEOGRAPHIC_DATA], LLC" at bounding box center [459, 505] width 265 height 31
click at [327, 490] on select "Select Concrete Specialists of [GEOGRAPHIC_DATA], LLC" at bounding box center [459, 505] width 265 height 31
drag, startPoint x: 813, startPoint y: 247, endPoint x: 815, endPoint y: 256, distance: 9.5
click at [813, 247] on select "Select Cable / Satellite Services Collection Agency Credit Card Debt Debt Couns…" at bounding box center [844, 242] width 195 height 31
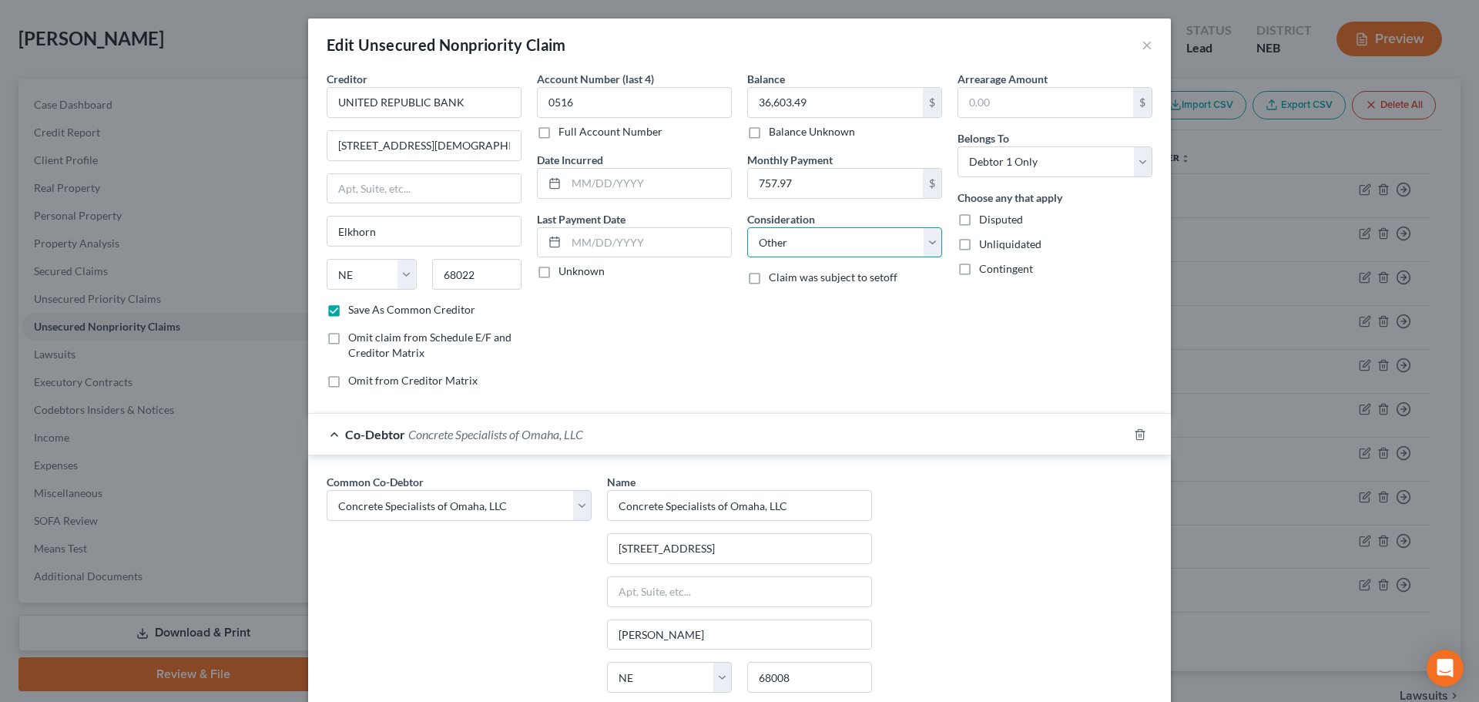
click at [747, 227] on select "Select Cable / Satellite Services Collection Agency Credit Card Debt Debt Couns…" at bounding box center [844, 242] width 195 height 31
click at [782, 307] on input "text" at bounding box center [844, 301] width 193 height 29
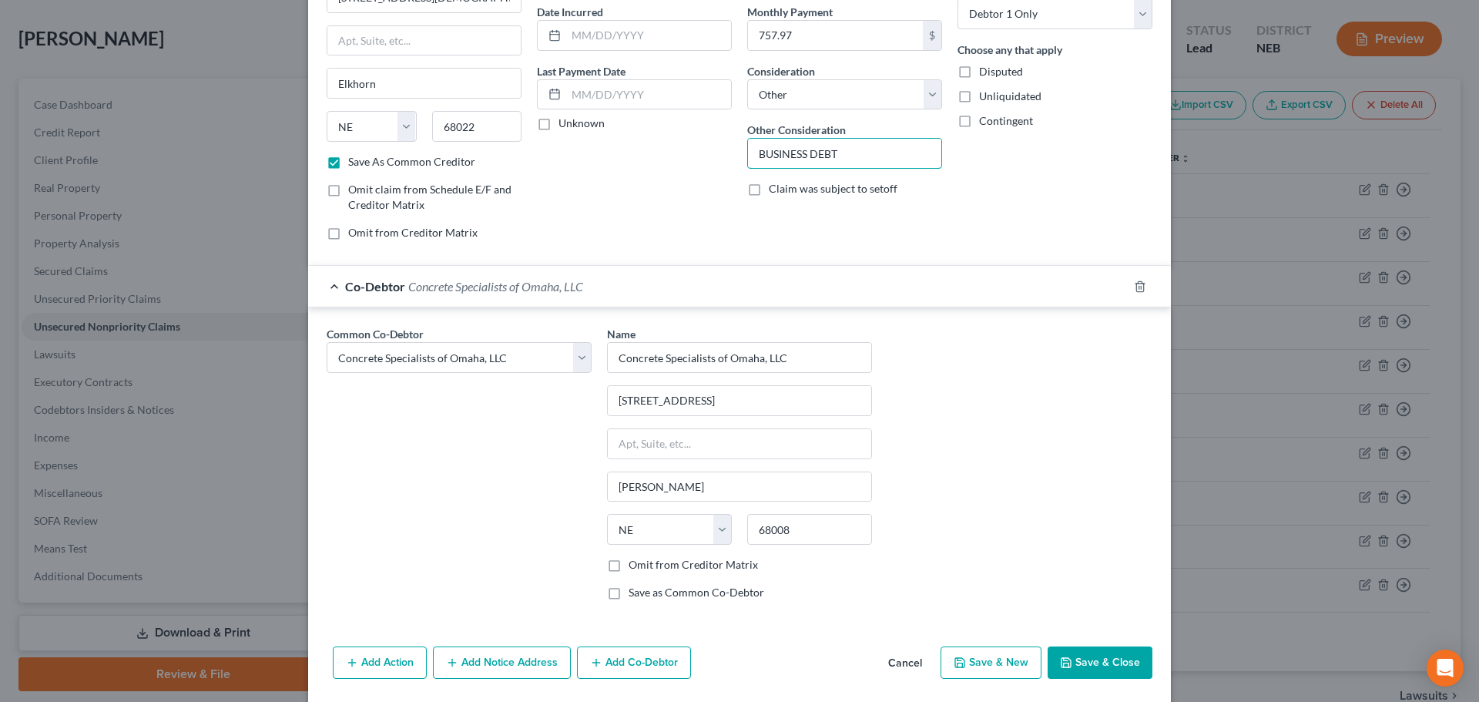
scroll to position [154, 0]
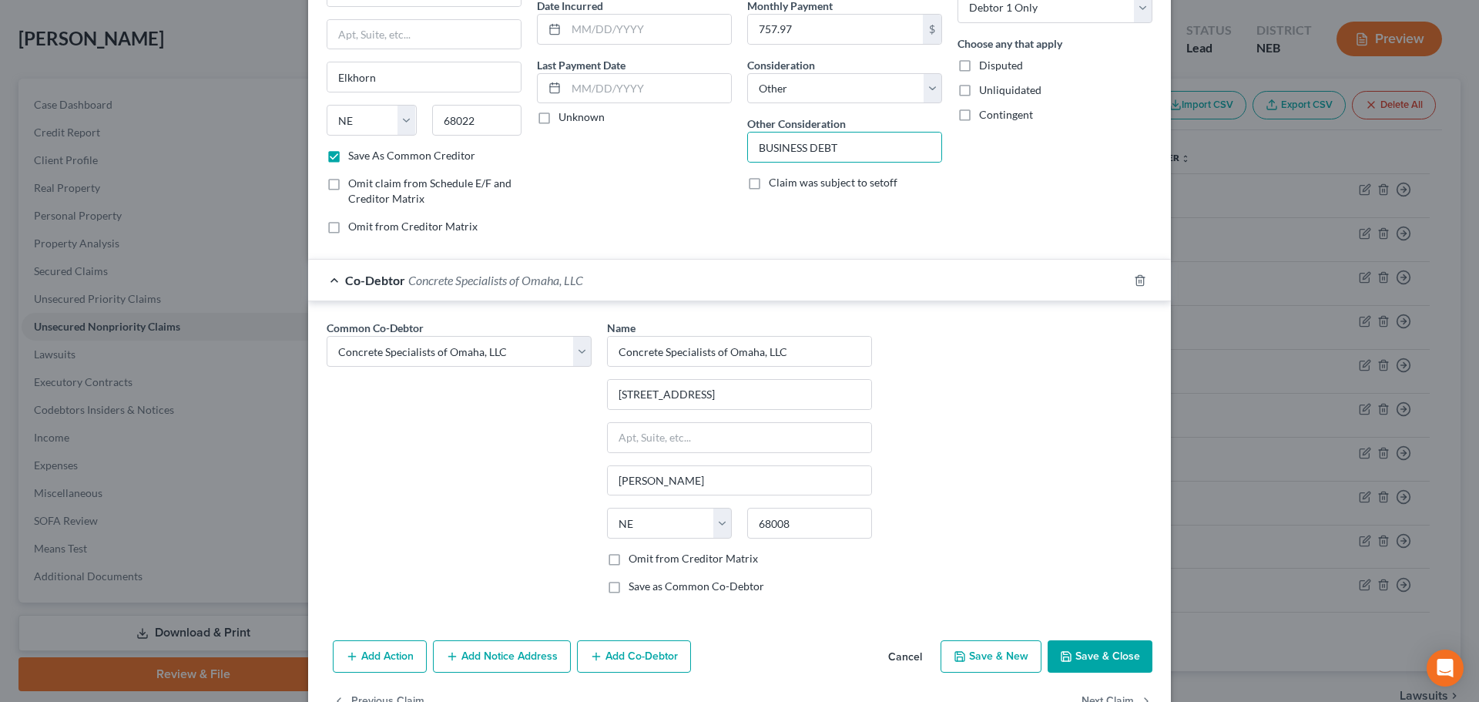
click at [1093, 659] on button "Save & Close" at bounding box center [1100, 656] width 105 height 32
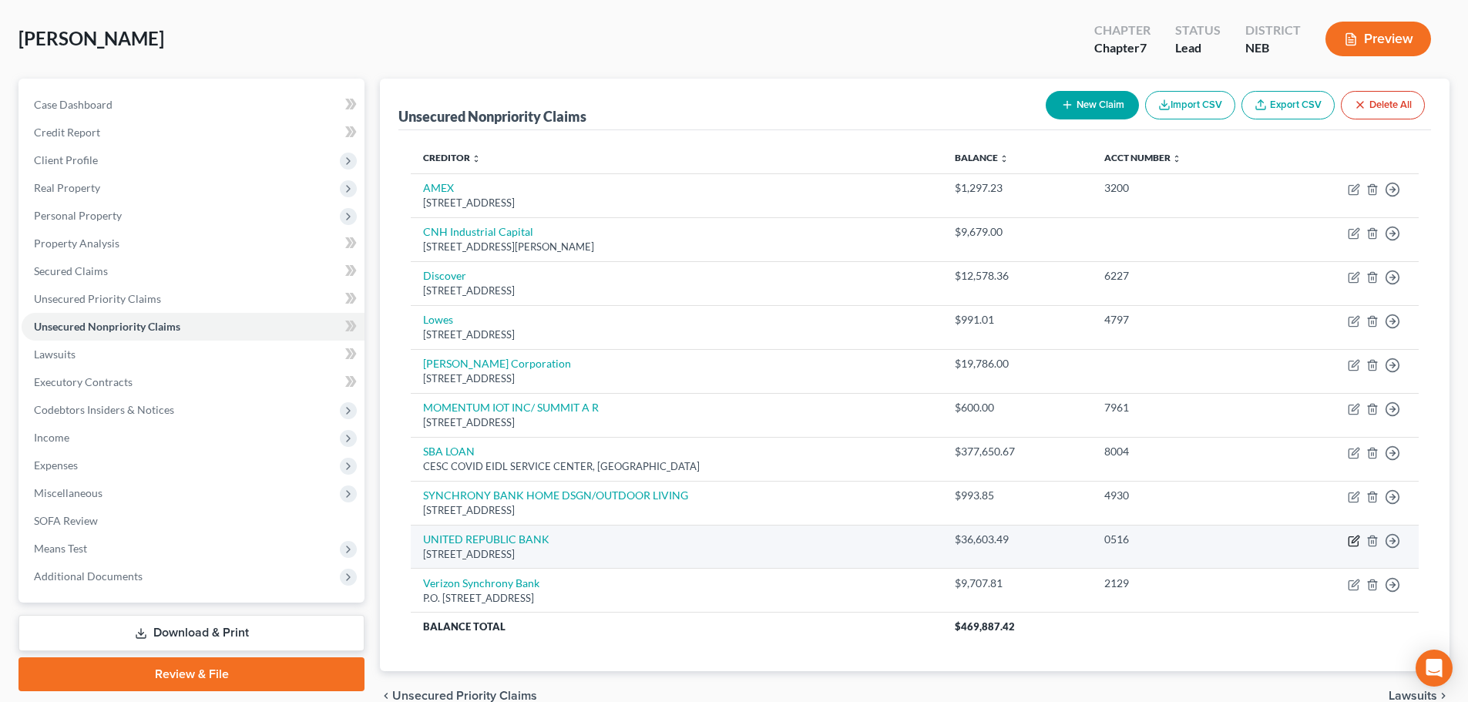
click at [1351, 539] on icon "button" at bounding box center [1353, 541] width 12 height 12
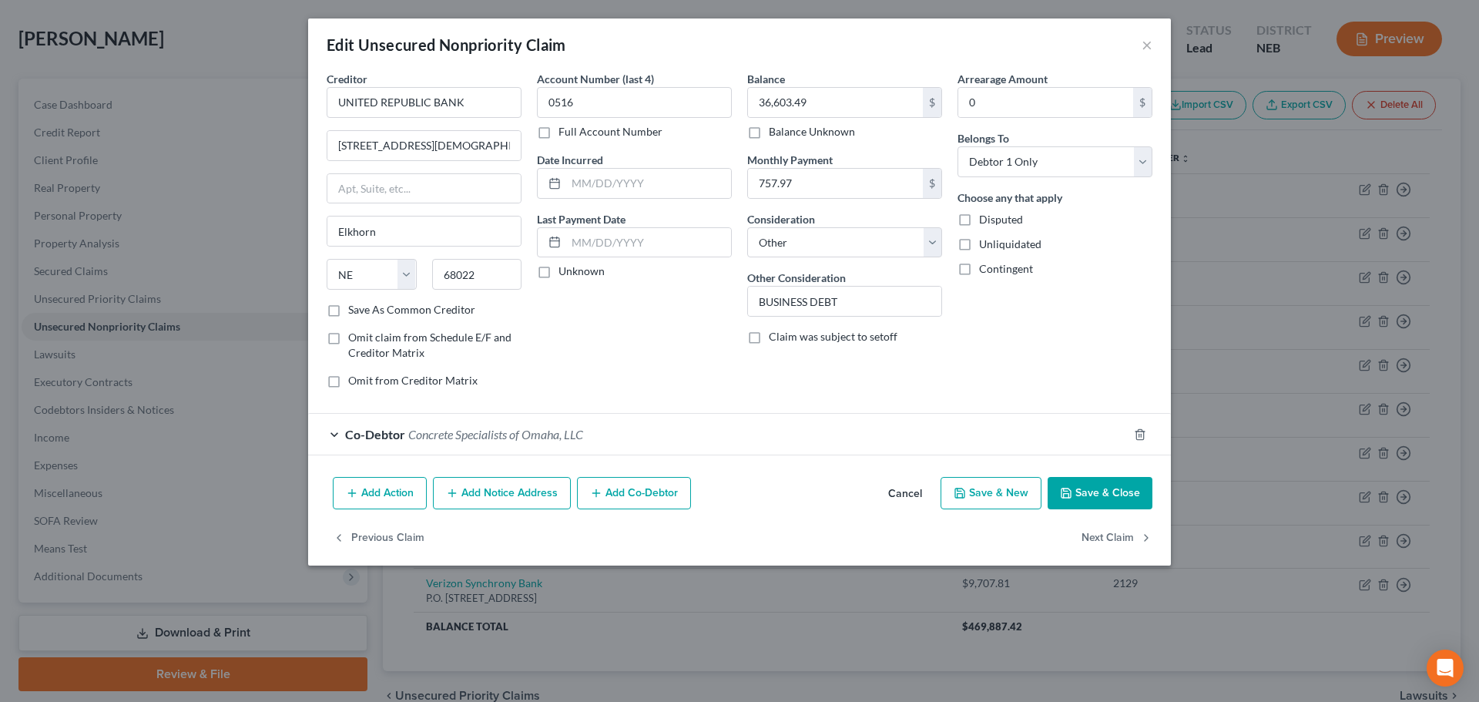
click at [610, 495] on button "Add Co-Debtor" at bounding box center [634, 493] width 114 height 32
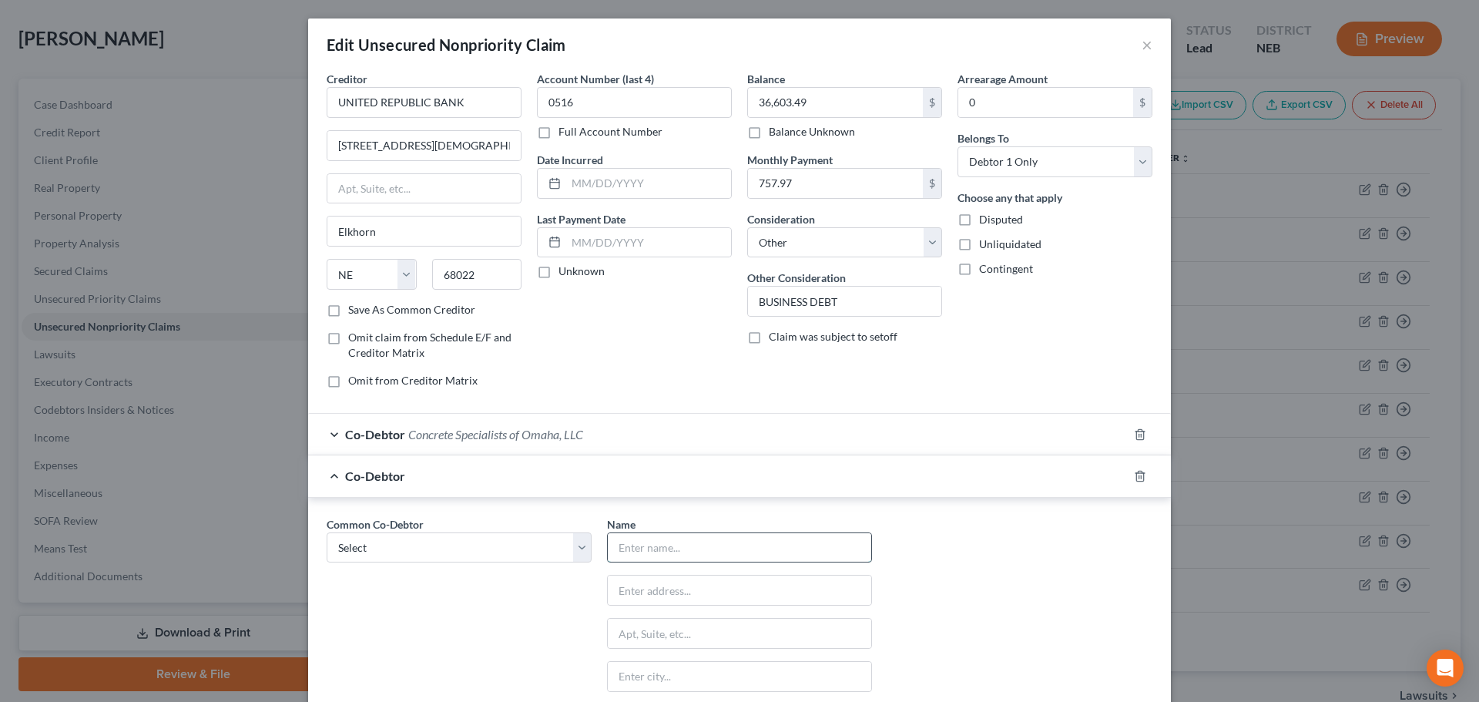
click at [719, 555] on input "text" at bounding box center [739, 547] width 263 height 29
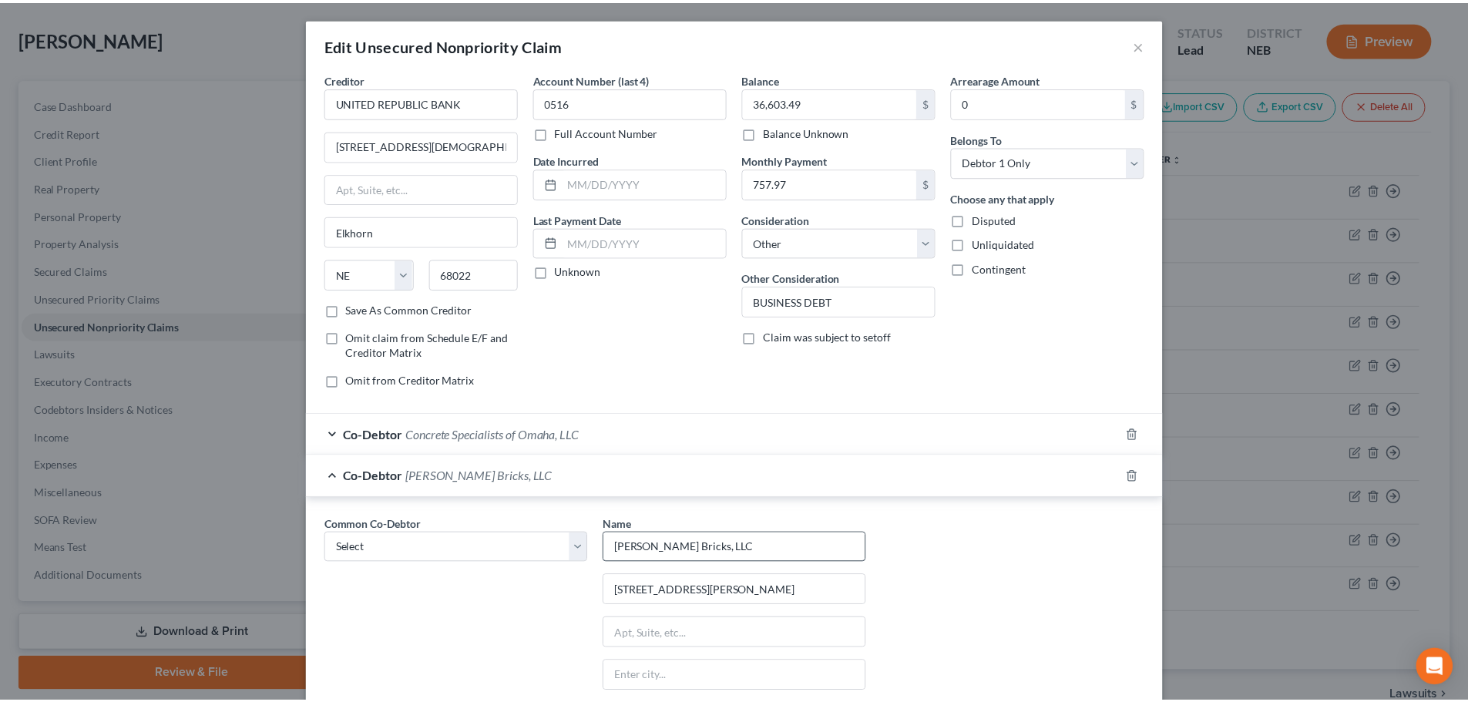
scroll to position [242, 0]
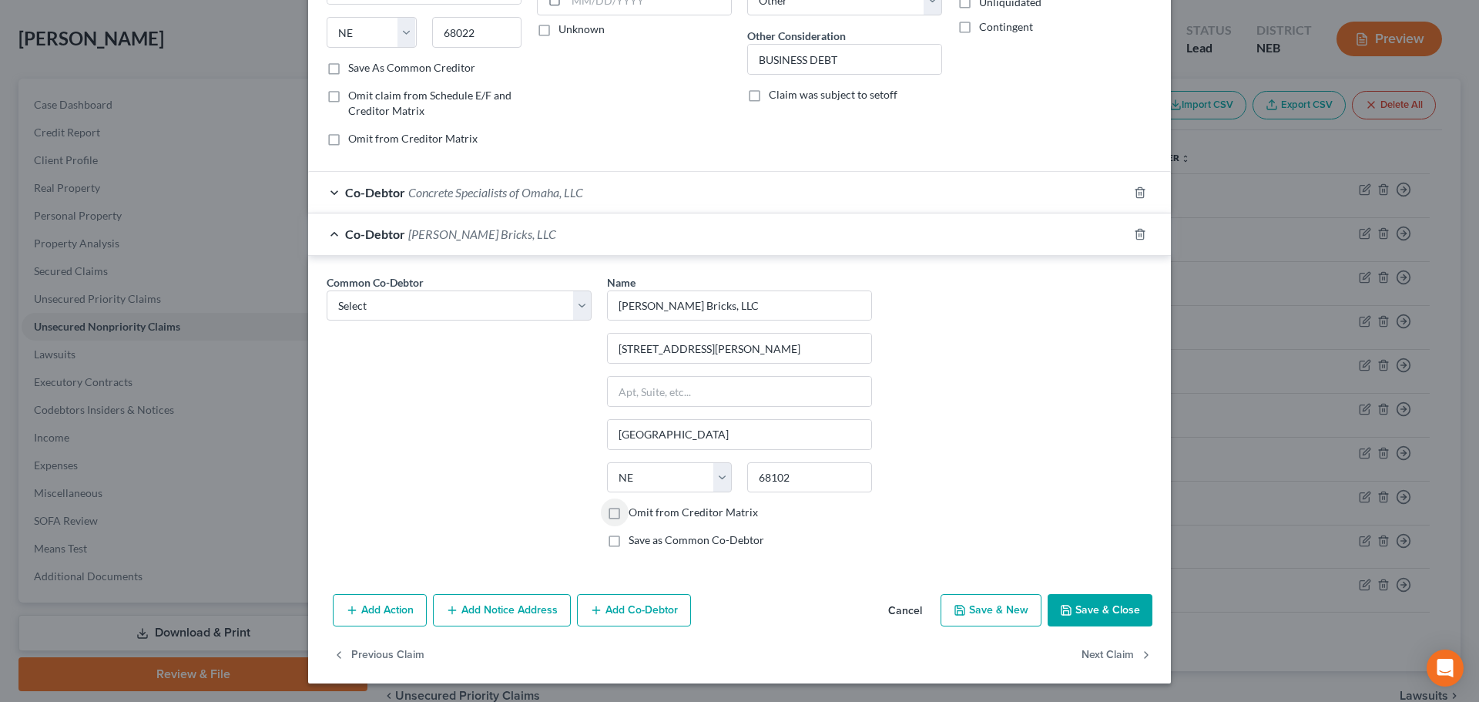
click at [699, 553] on div "Name * [PERSON_NAME] Bricks, LLC [STREET_ADDRESS][GEOGRAPHIC_DATA][PERSON_NAME]…" at bounding box center [739, 417] width 280 height 287
click at [699, 548] on label "Save as Common Co-Debtor" at bounding box center [697, 539] width 136 height 15
click at [645, 542] on input "Save as Common Co-Debtor" at bounding box center [640, 537] width 10 height 10
click at [1102, 616] on button "Save & Close" at bounding box center [1100, 610] width 105 height 32
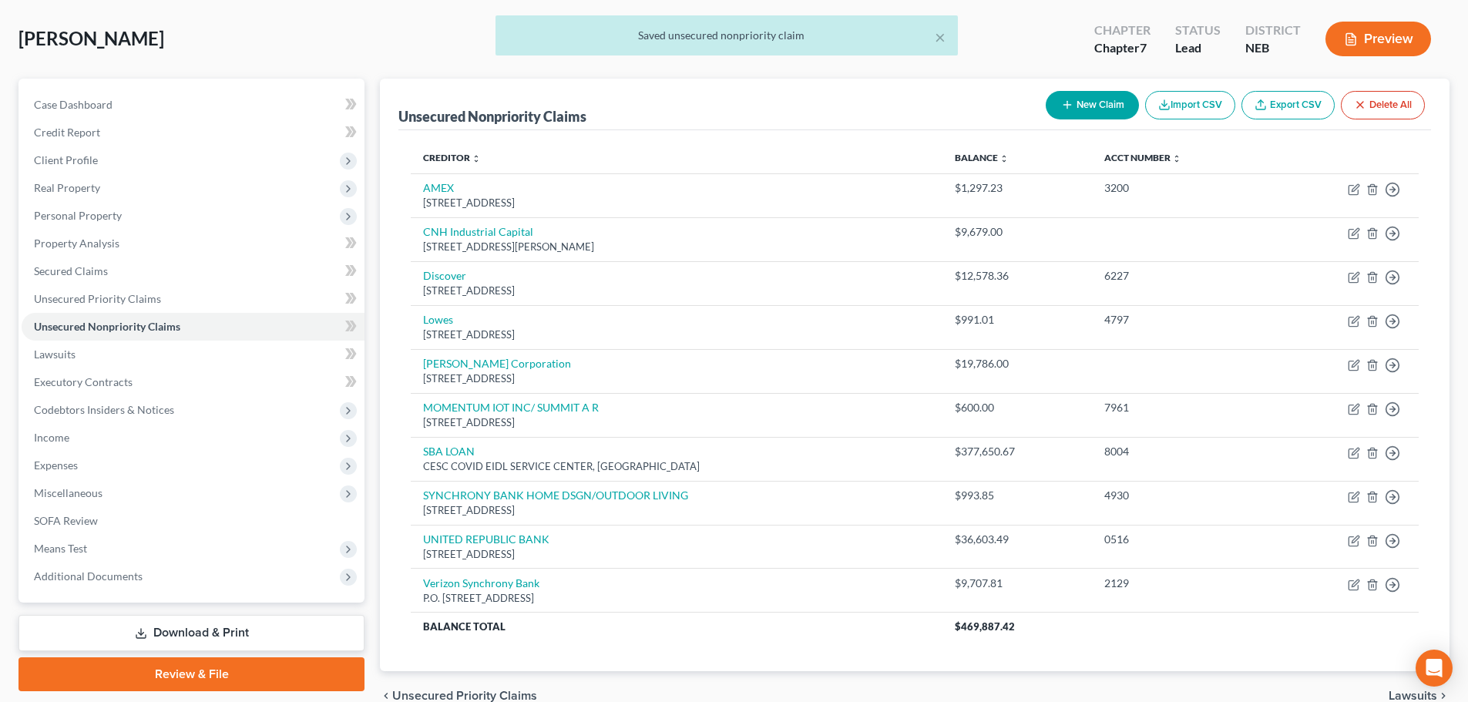
drag, startPoint x: 1082, startPoint y: 89, endPoint x: 1073, endPoint y: 102, distance: 15.6
click at [1081, 91] on div "New Claim Import CSV Export CSV Delete All" at bounding box center [1234, 105] width 391 height 41
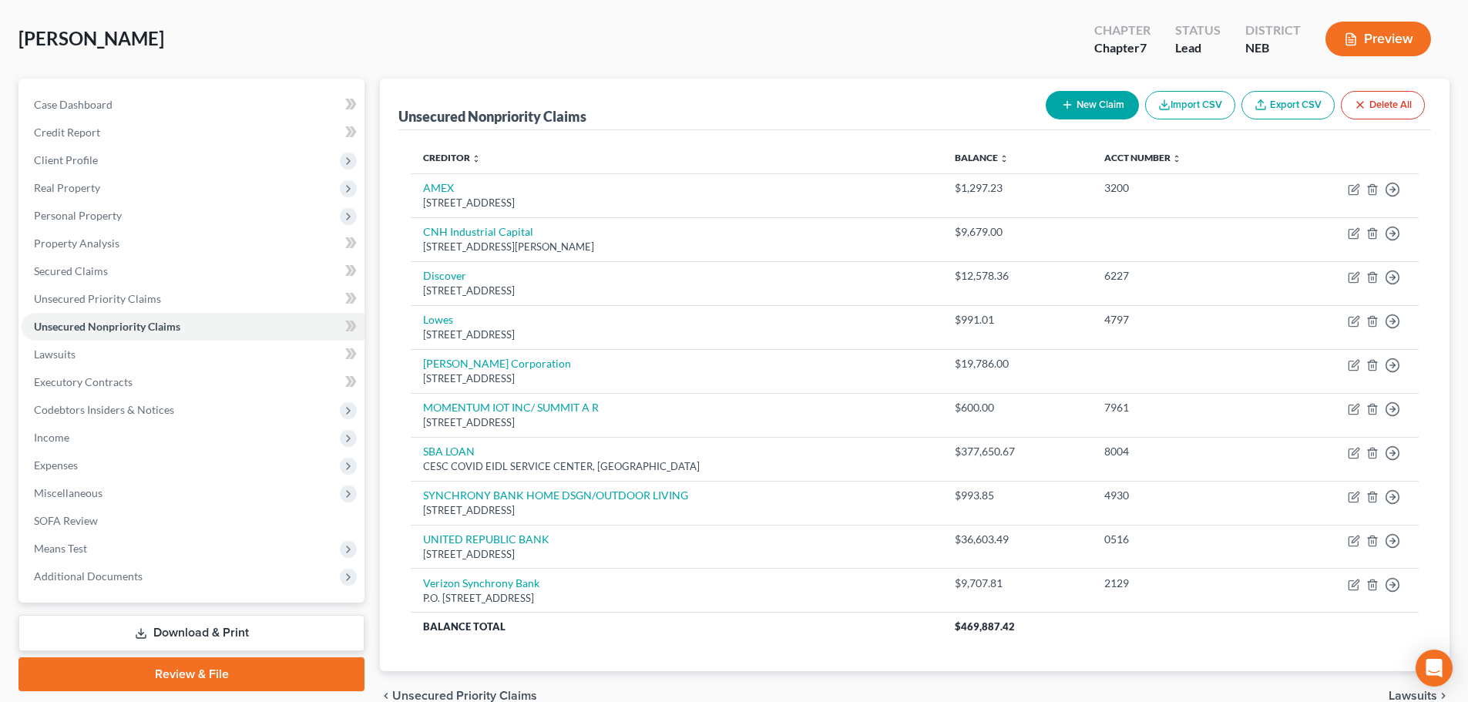
click at [1073, 102] on button "New Claim" at bounding box center [1091, 105] width 93 height 29
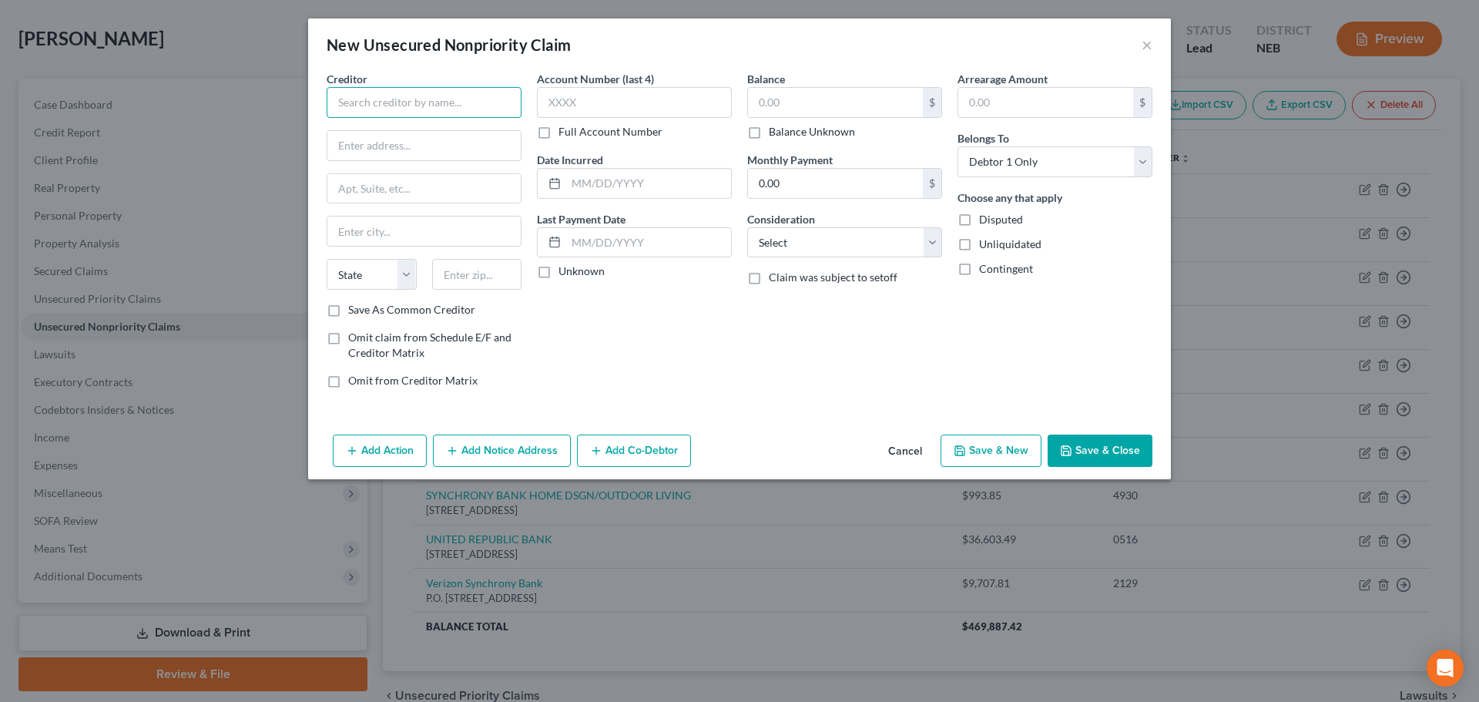
click at [492, 106] on input "text" at bounding box center [424, 102] width 195 height 31
click at [464, 137] on div "[STREET_ADDRESS]" at bounding box center [419, 143] width 160 height 13
click at [769, 133] on label "Balance Unknown" at bounding box center [812, 131] width 86 height 15
click at [775, 133] on input "Balance Unknown" at bounding box center [780, 129] width 10 height 10
click at [1066, 442] on button "Save & Close" at bounding box center [1100, 450] width 105 height 32
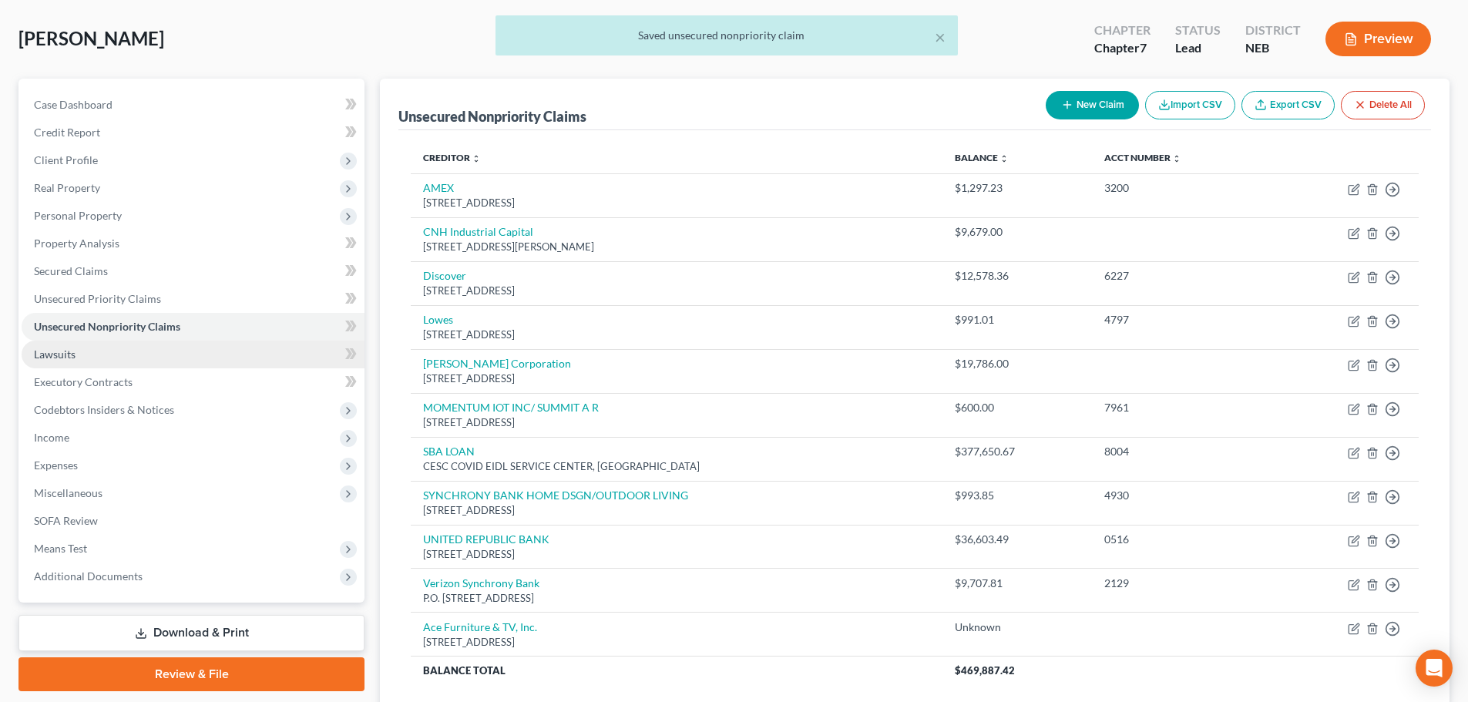
click at [92, 350] on link "Lawsuits" at bounding box center [193, 354] width 343 height 28
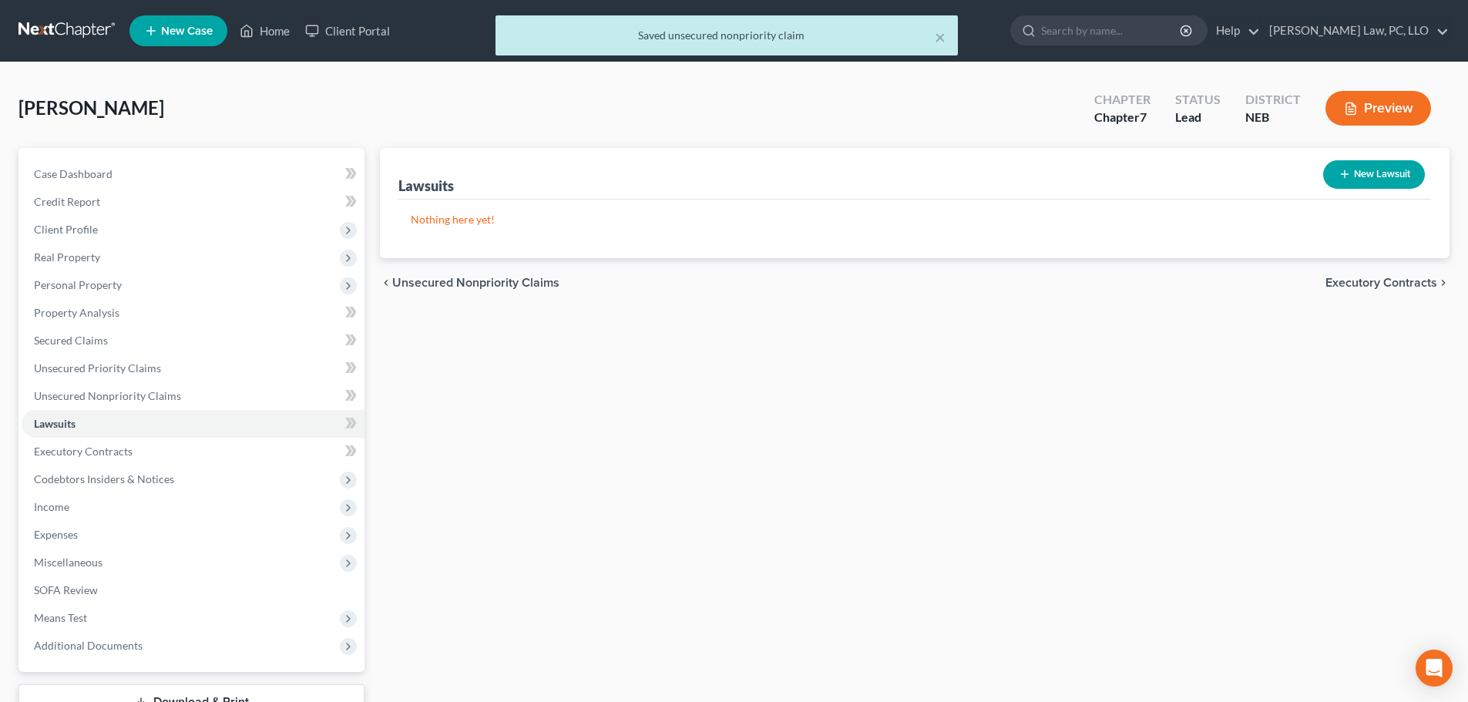
click at [1360, 175] on button "New Lawsuit" at bounding box center [1374, 174] width 102 height 29
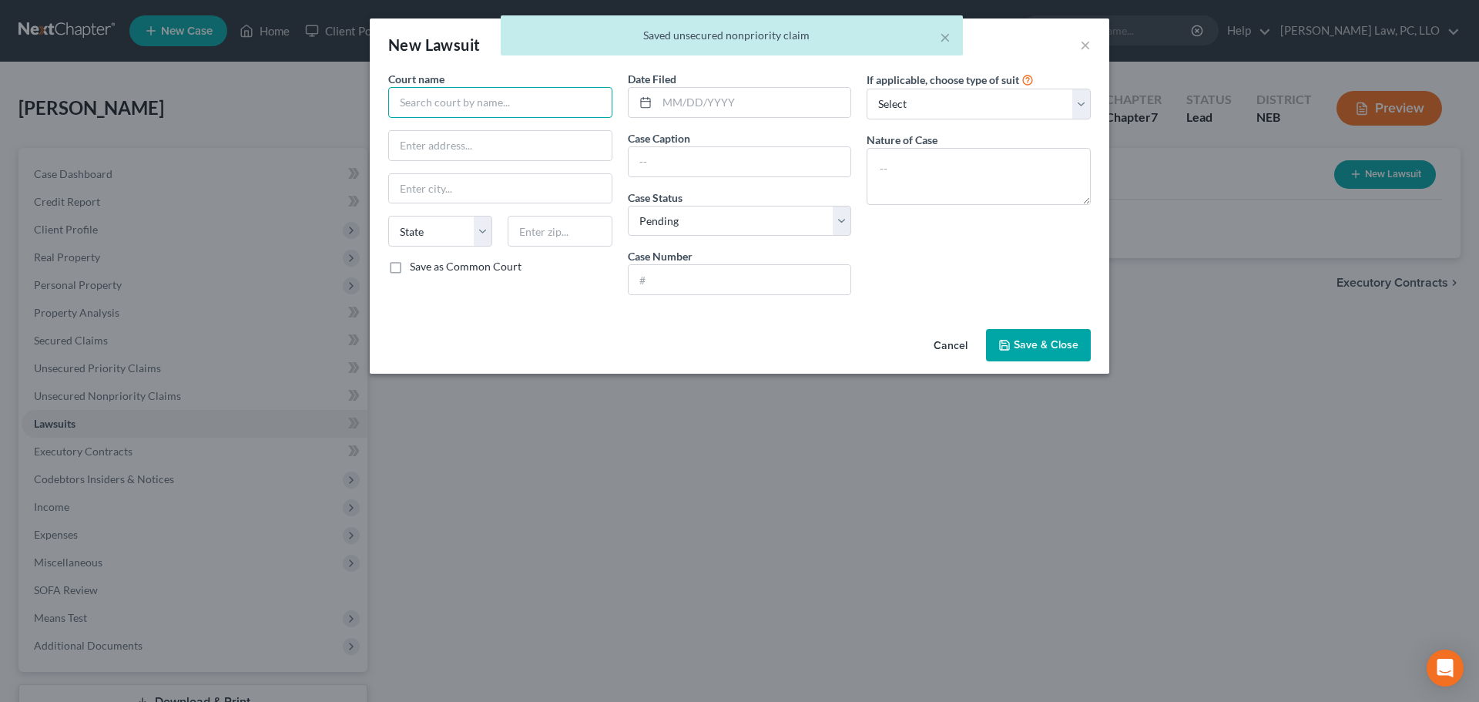
click at [475, 114] on input "text" at bounding box center [500, 102] width 224 height 31
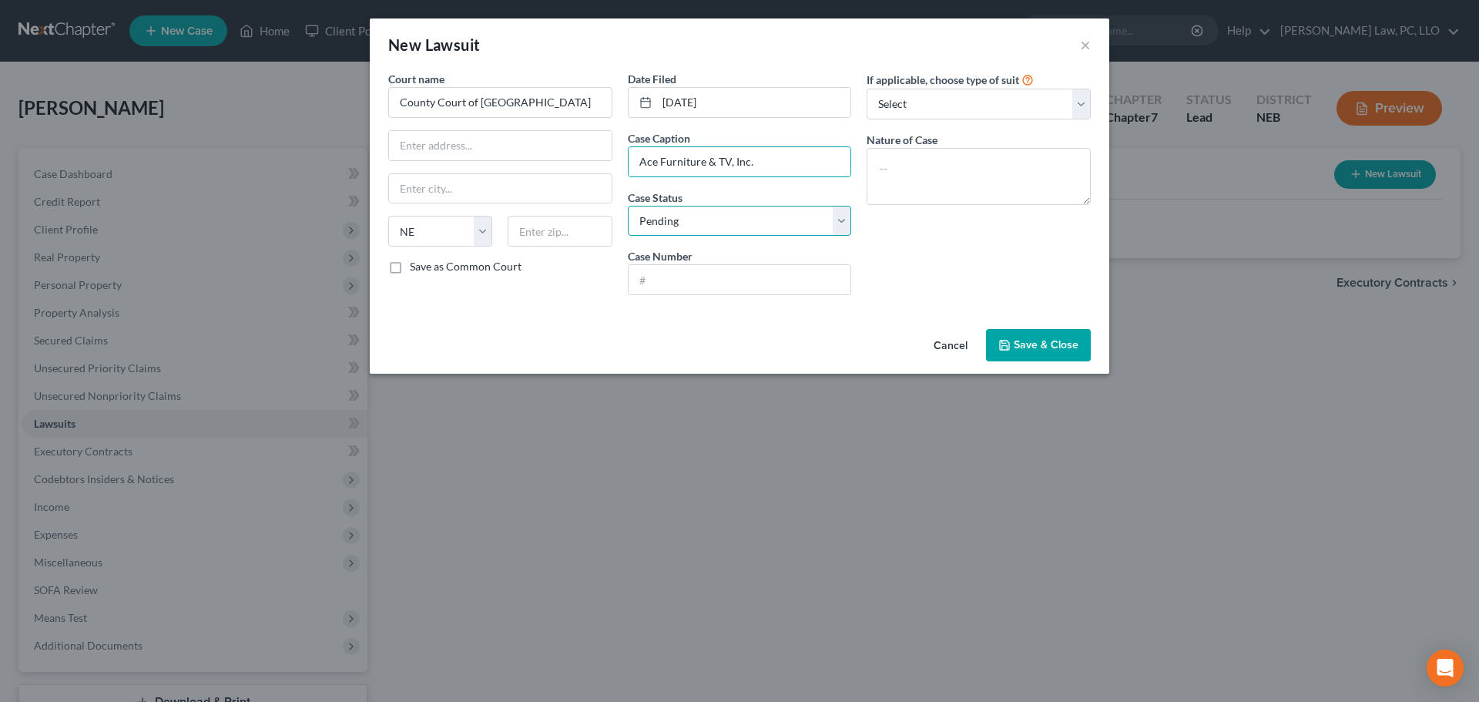
click at [760, 213] on select "Select Pending On Appeal Concluded" at bounding box center [740, 221] width 224 height 31
click at [628, 206] on select "Select Pending On Appeal Concluded" at bounding box center [740, 221] width 224 height 31
click at [693, 267] on input "text" at bounding box center [740, 279] width 223 height 29
click at [966, 106] on select "Select Repossession Garnishment Foreclosure Attached, Seized, Or Levied Other" at bounding box center [979, 104] width 224 height 31
click at [867, 89] on select "Select Repossession Garnishment Foreclosure Attached, Seized, Or Levied Other" at bounding box center [979, 104] width 224 height 31
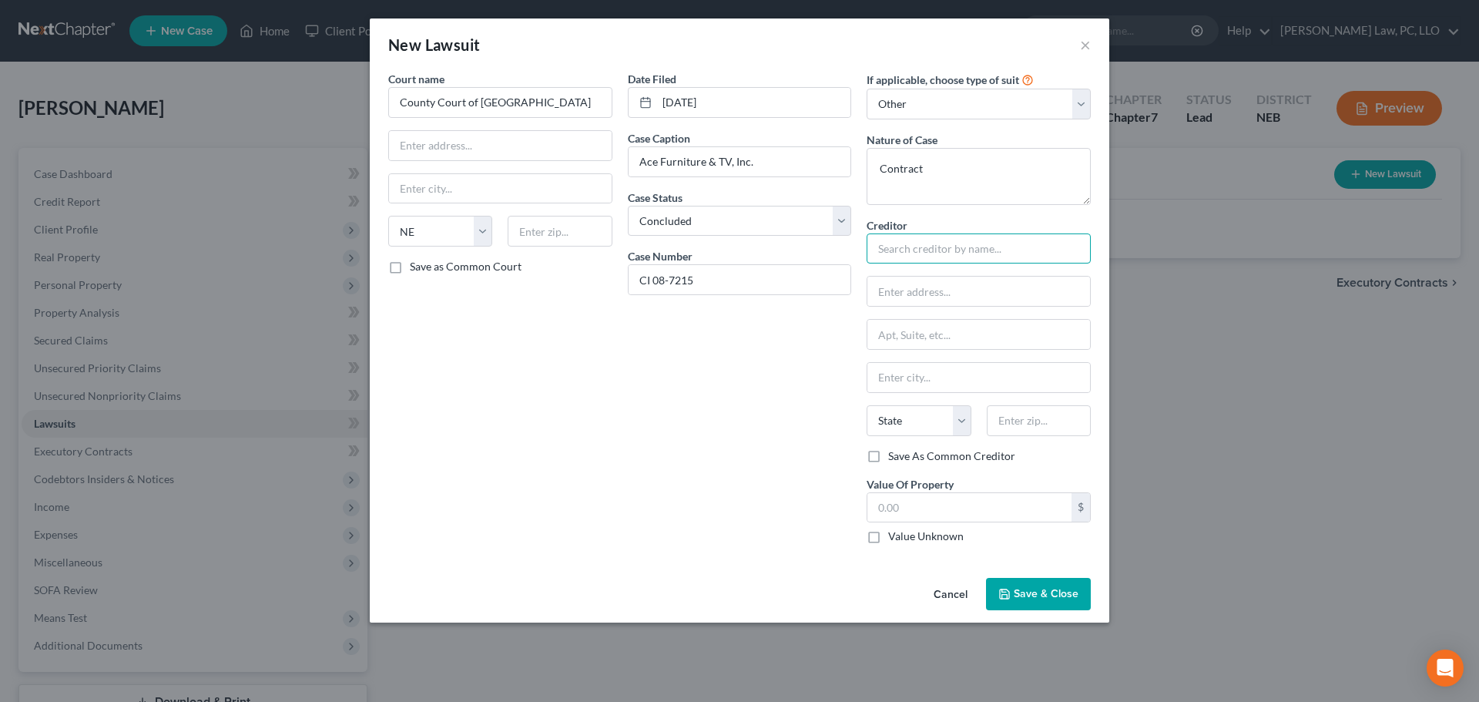
click at [918, 247] on input "text" at bounding box center [979, 248] width 224 height 31
click at [925, 279] on div "Ace Furniture & TV, Inc." at bounding box center [959, 274] width 160 height 15
click at [972, 505] on input "text" at bounding box center [969, 507] width 204 height 29
click at [1058, 586] on button "Save & Close" at bounding box center [1038, 594] width 105 height 32
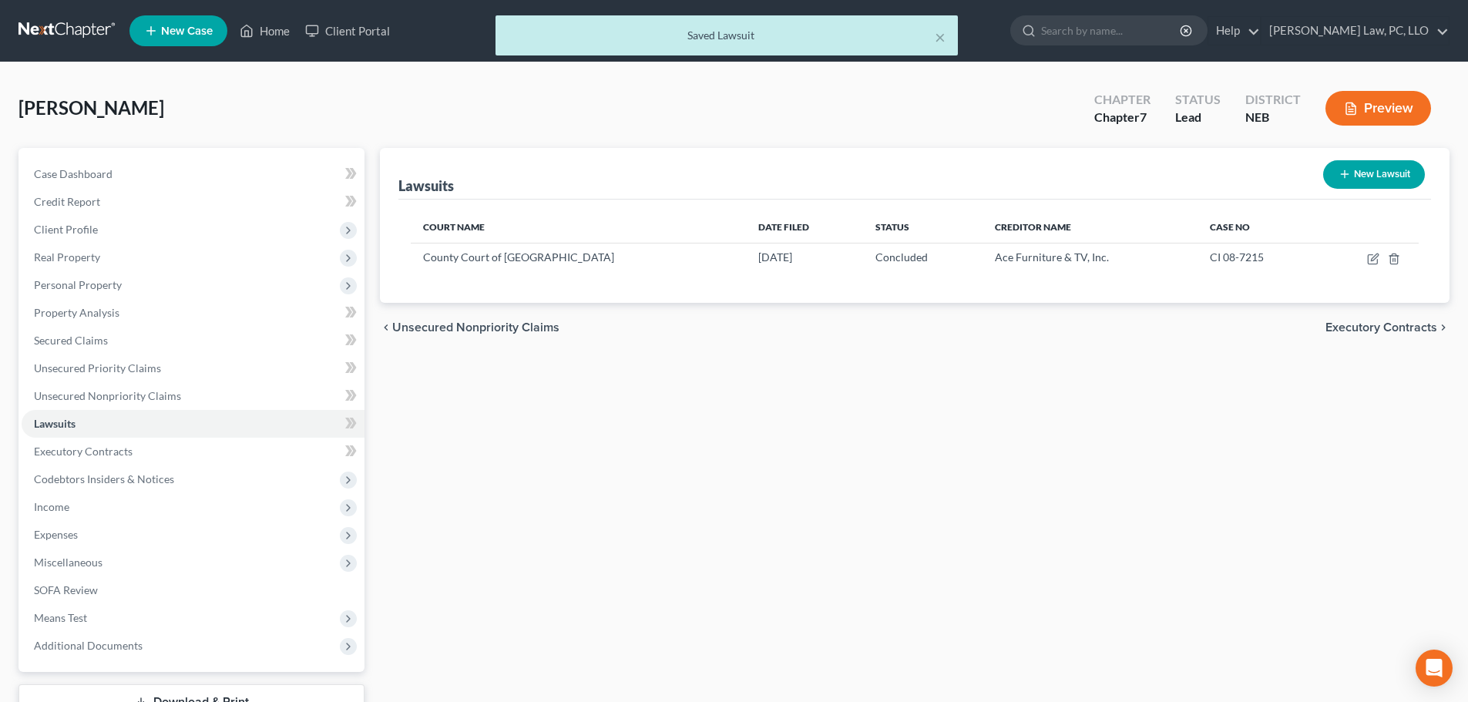
click at [1360, 172] on button "New Lawsuit" at bounding box center [1374, 174] width 102 height 29
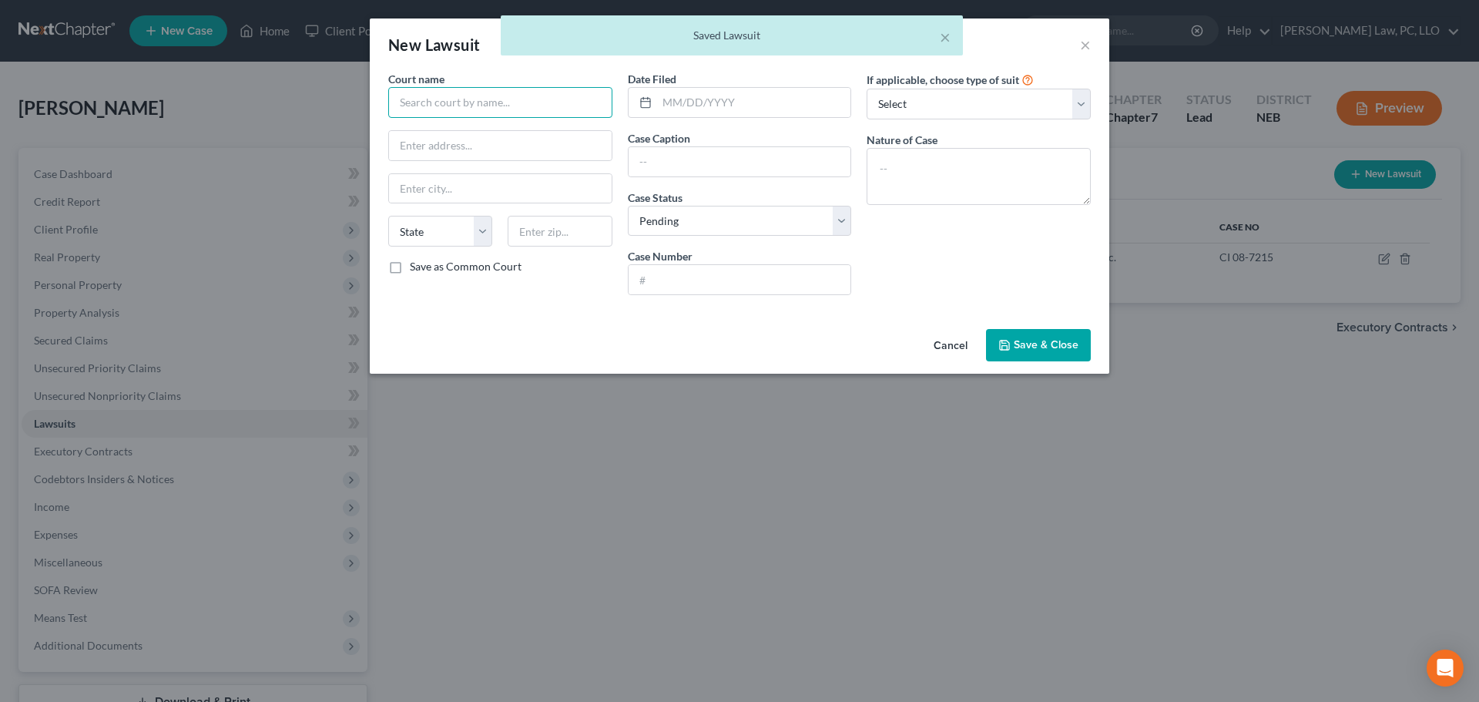
click at [485, 105] on input "text" at bounding box center [500, 102] width 224 height 31
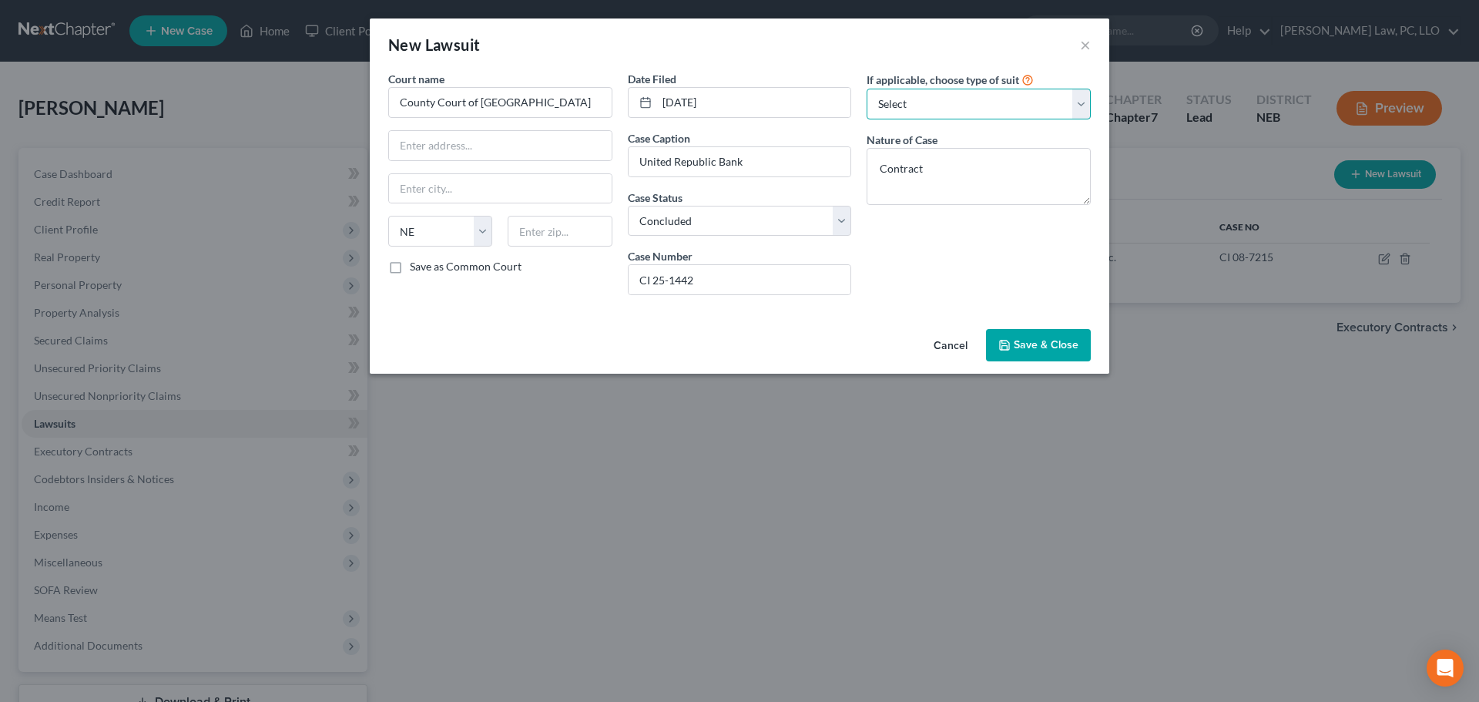
drag, startPoint x: 907, startPoint y: 96, endPoint x: 908, endPoint y: 112, distance: 16.3
click at [907, 96] on select "Select Repossession Garnishment Foreclosure Attached, Seized, Or Levied Other" at bounding box center [979, 104] width 224 height 31
click at [867, 89] on select "Select Repossession Garnishment Foreclosure Attached, Seized, Or Levied Other" at bounding box center [979, 104] width 224 height 31
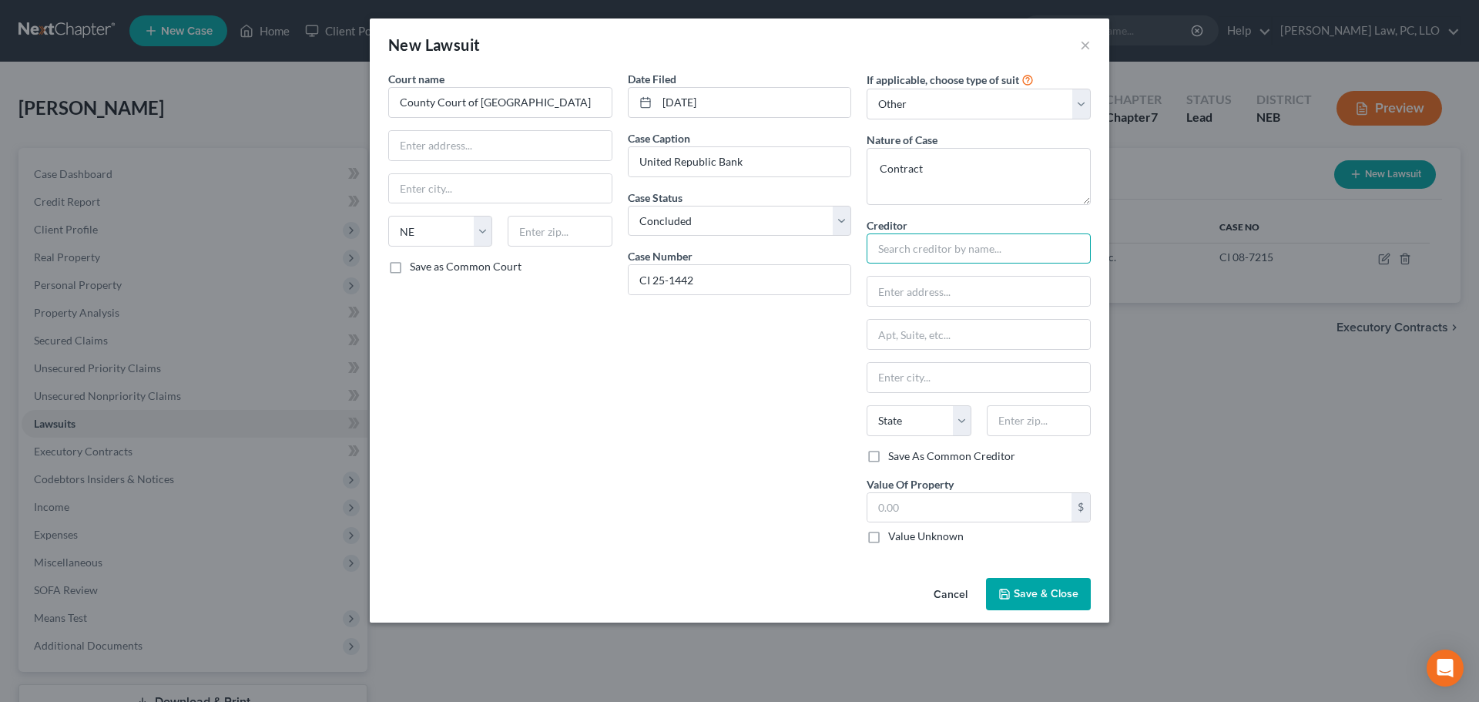
click at [905, 246] on input "text" at bounding box center [979, 248] width 224 height 31
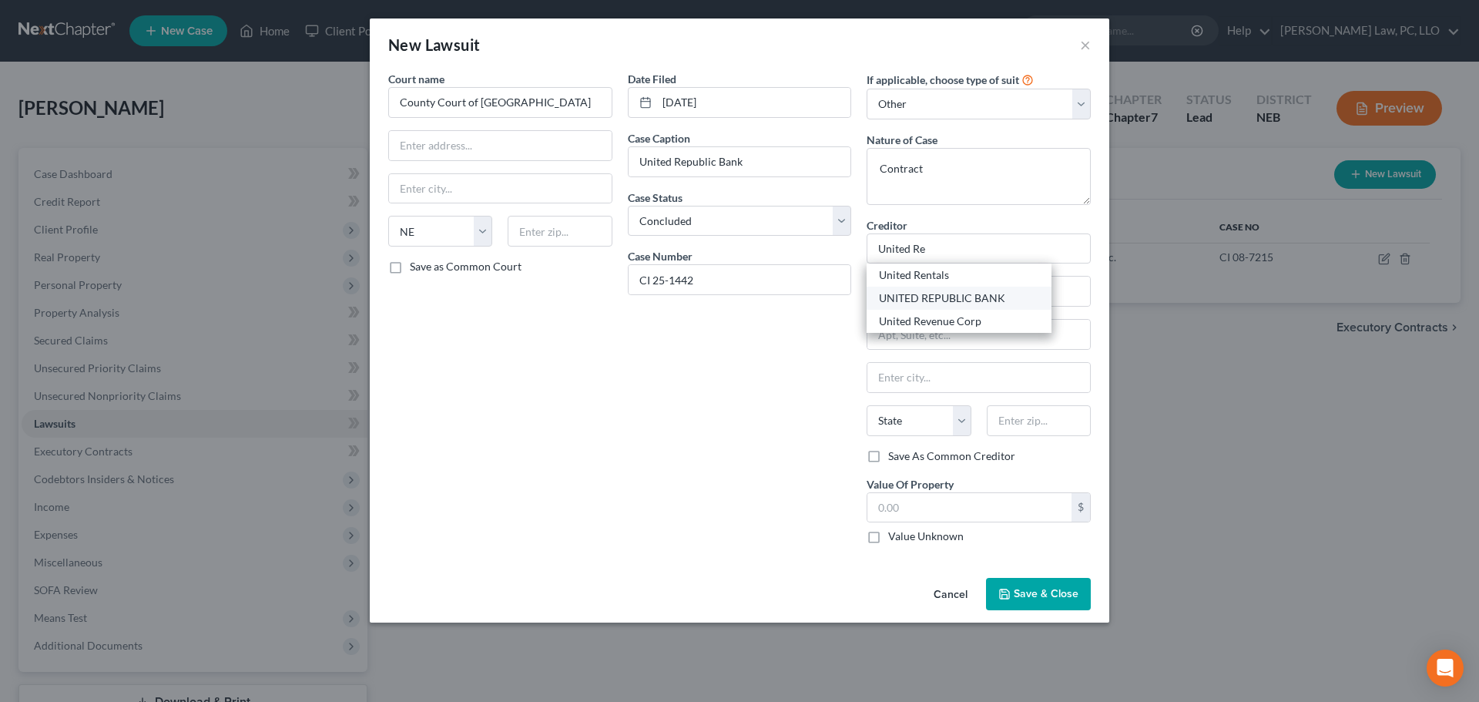
click at [986, 304] on div "UNITED REPUBLIC BANK" at bounding box center [959, 297] width 160 height 15
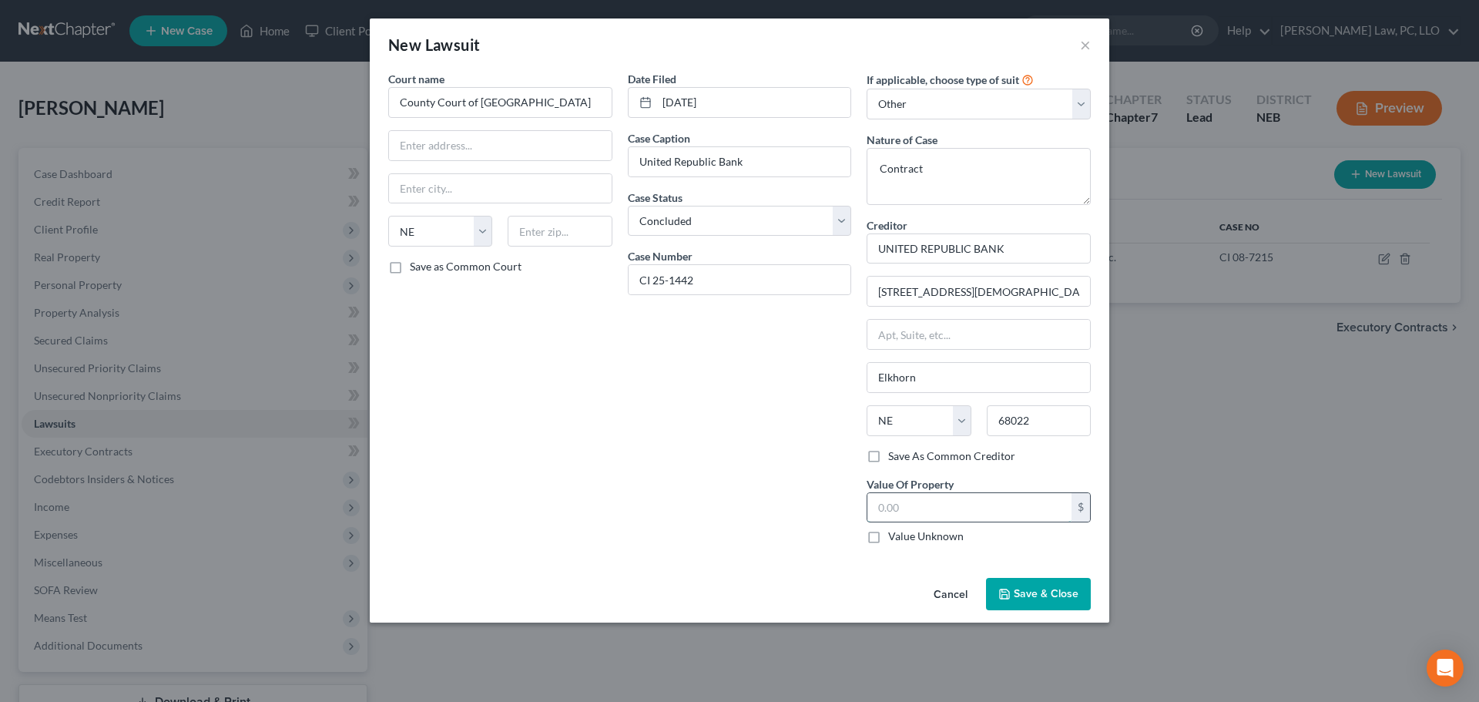
click at [938, 515] on input "text" at bounding box center [969, 507] width 204 height 29
click at [1021, 604] on button "Save & Close" at bounding box center [1038, 594] width 105 height 32
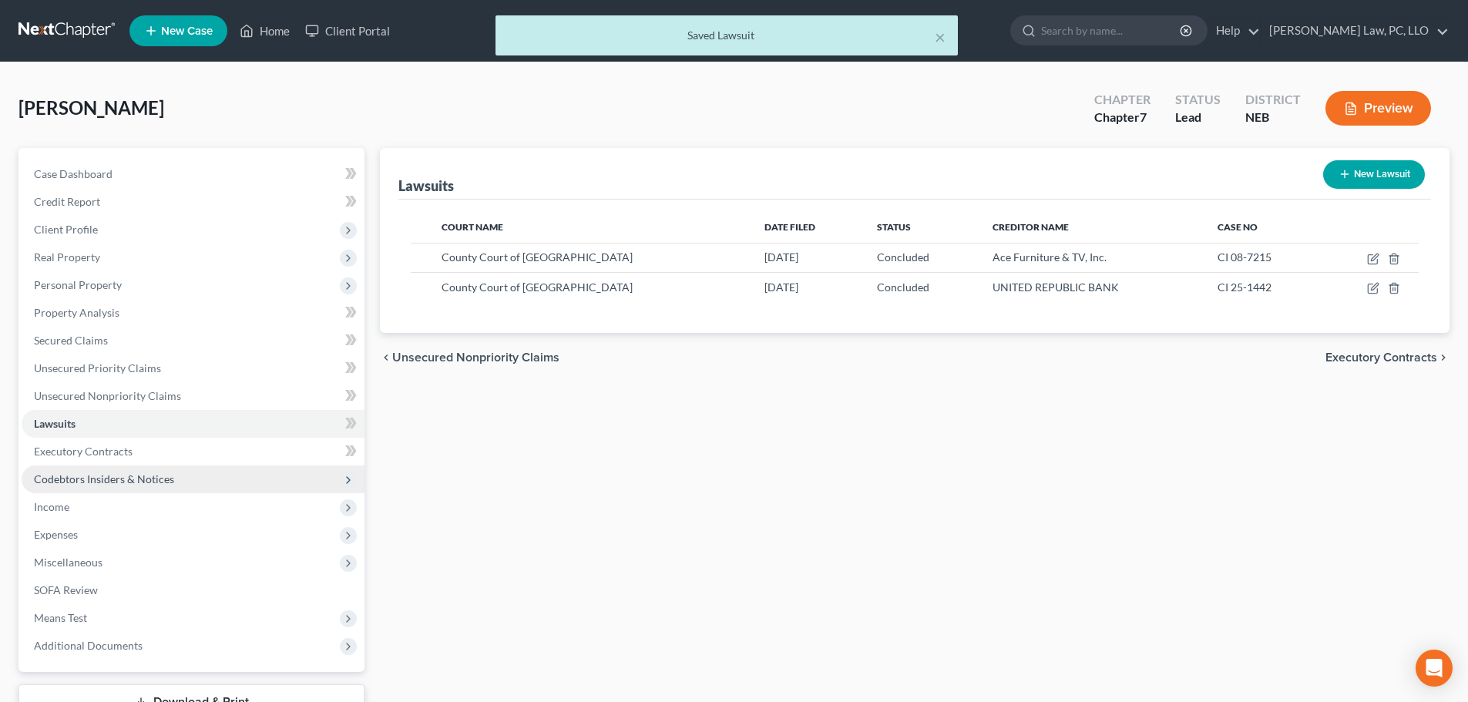
click at [125, 474] on span "Codebtors Insiders & Notices" at bounding box center [104, 478] width 140 height 13
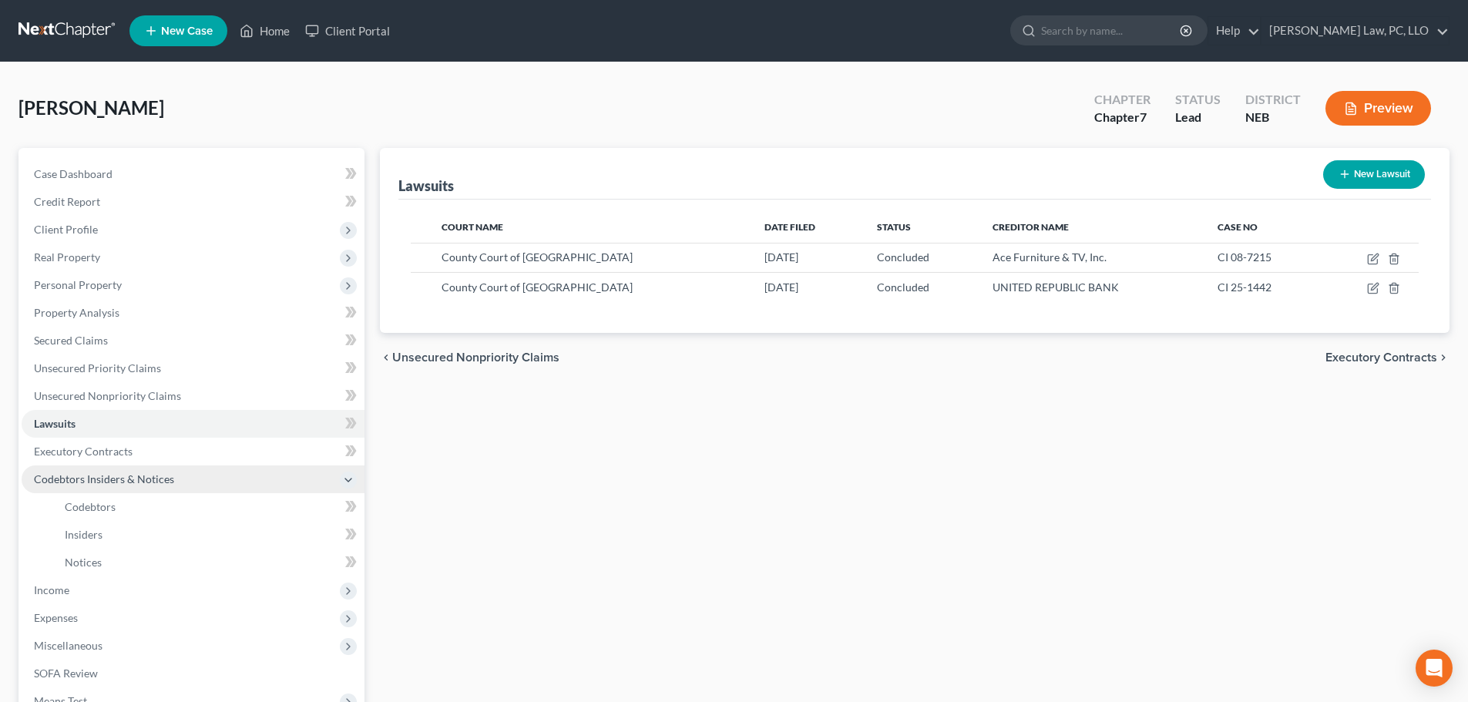
click at [142, 485] on span "Codebtors Insiders & Notices" at bounding box center [193, 479] width 343 height 28
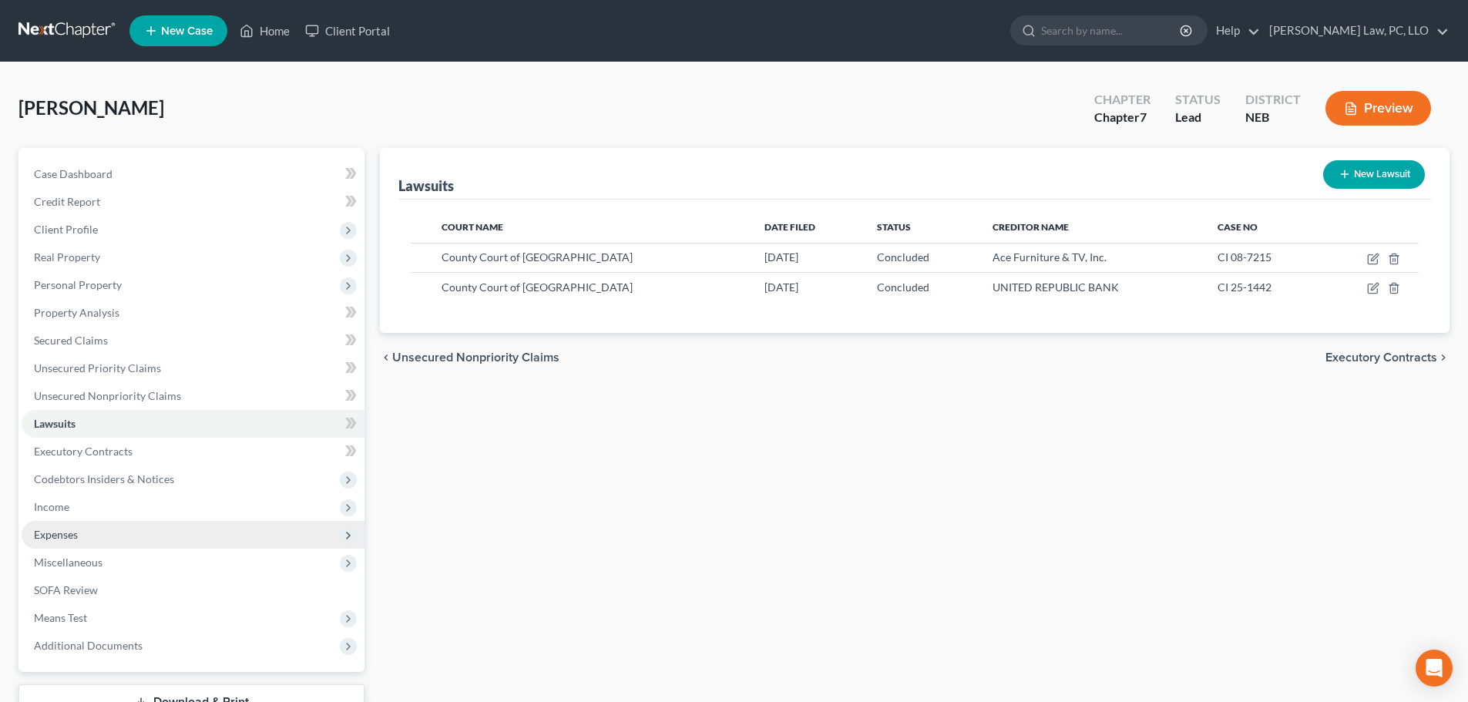
click at [109, 536] on span "Expenses" at bounding box center [193, 535] width 343 height 28
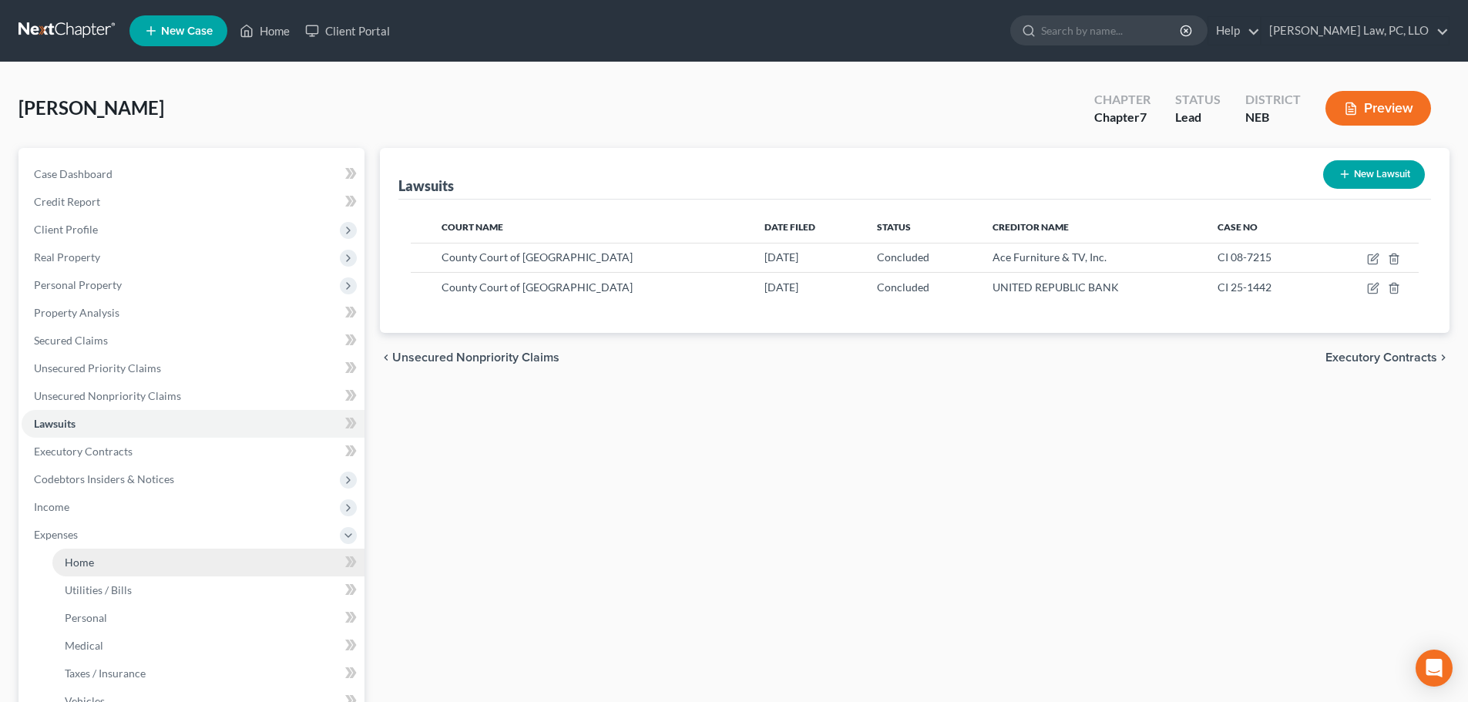
click at [78, 561] on span "Home" at bounding box center [79, 561] width 29 height 13
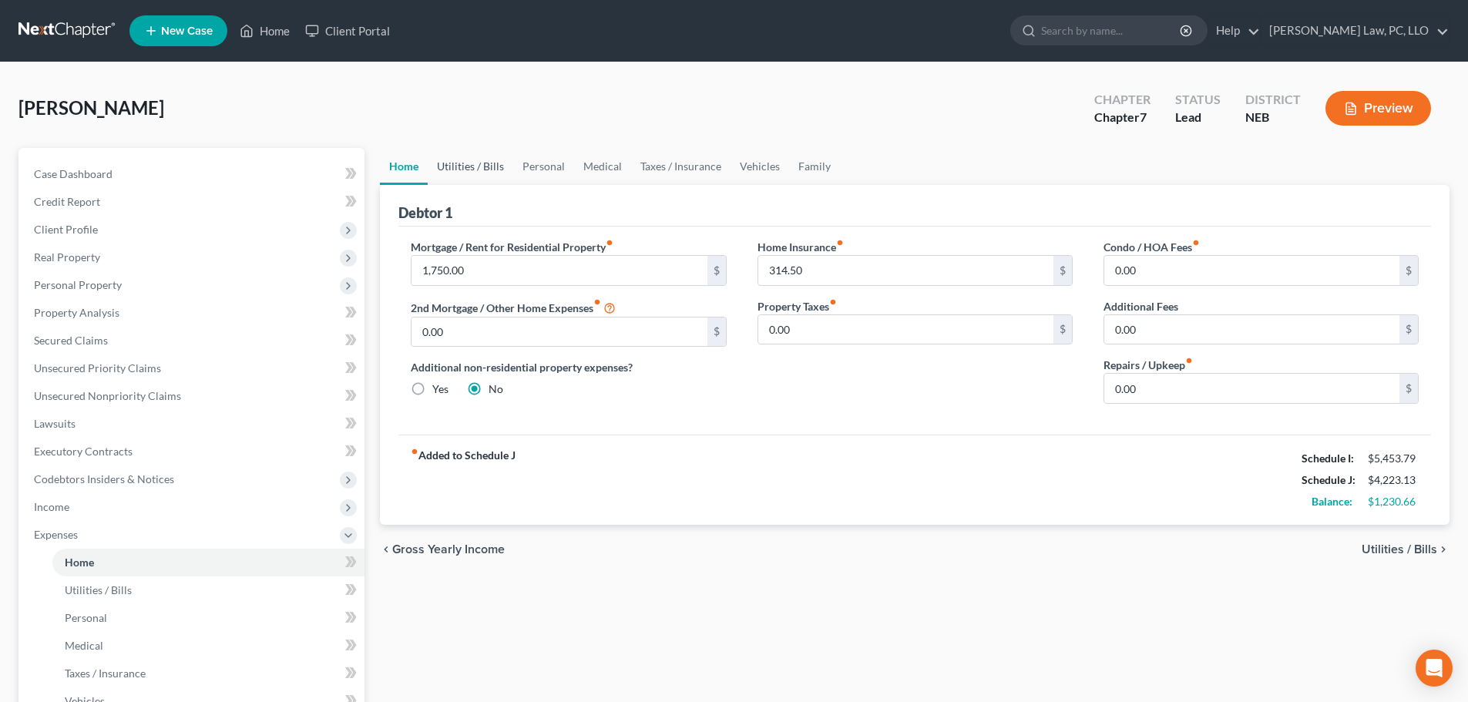
click at [486, 171] on link "Utilities / Bills" at bounding box center [471, 166] width 86 height 37
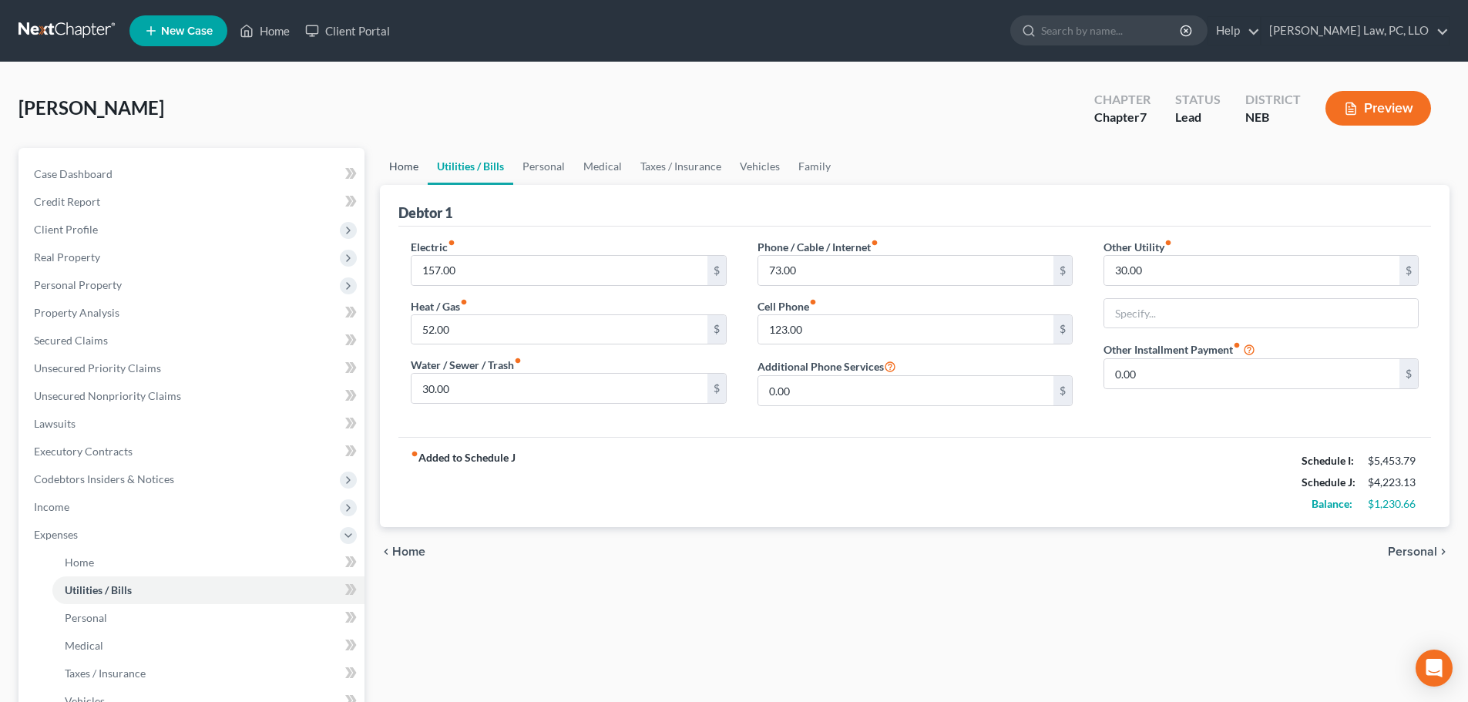
click at [394, 167] on link "Home" at bounding box center [404, 166] width 48 height 37
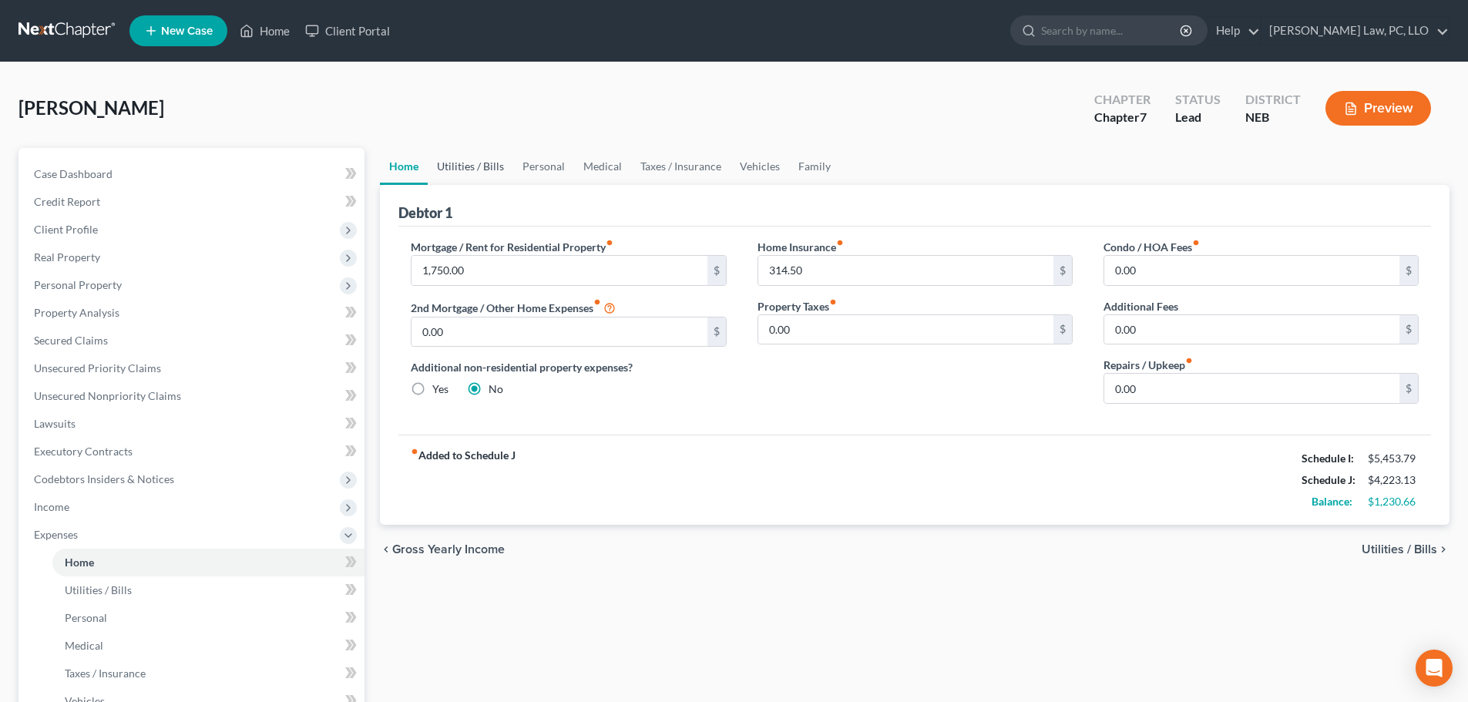
click at [478, 173] on link "Utilities / Bills" at bounding box center [471, 166] width 86 height 37
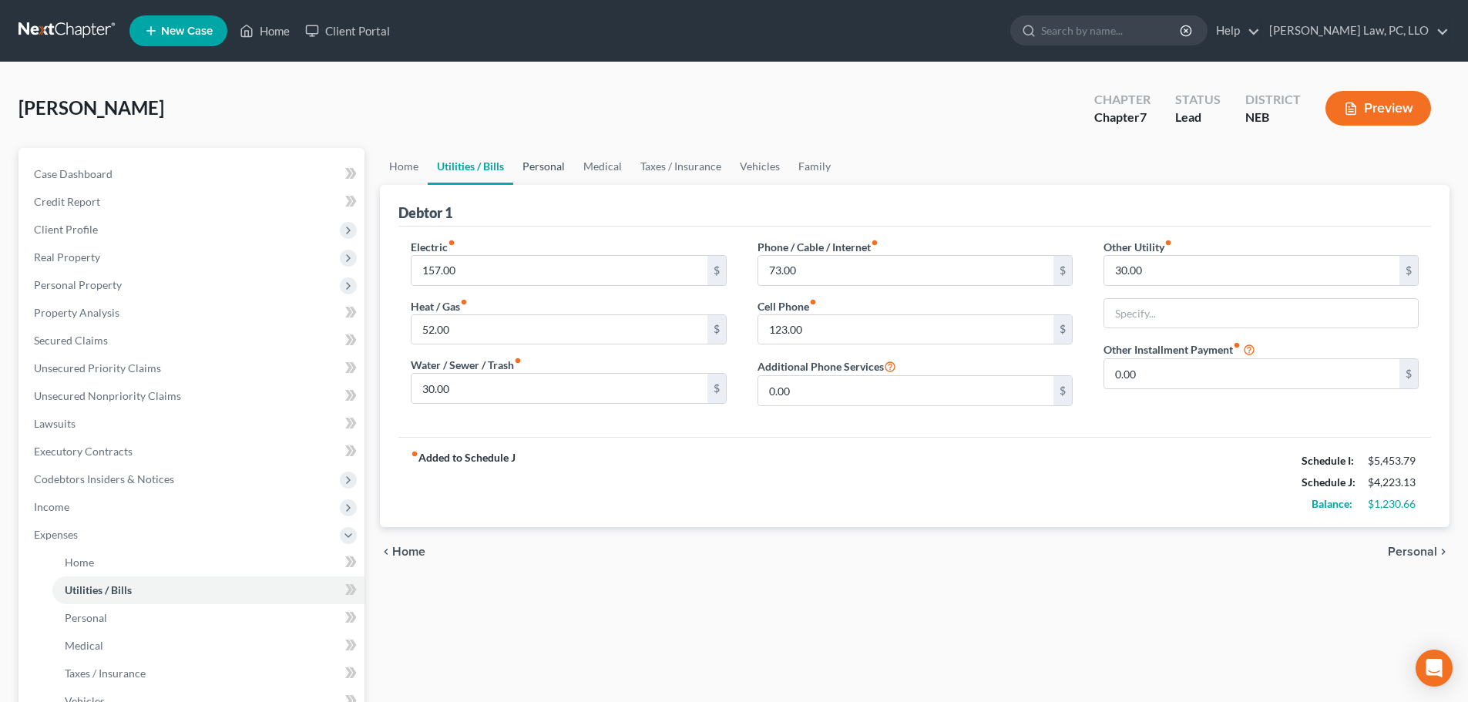
click at [534, 169] on link "Personal" at bounding box center [543, 166] width 61 height 37
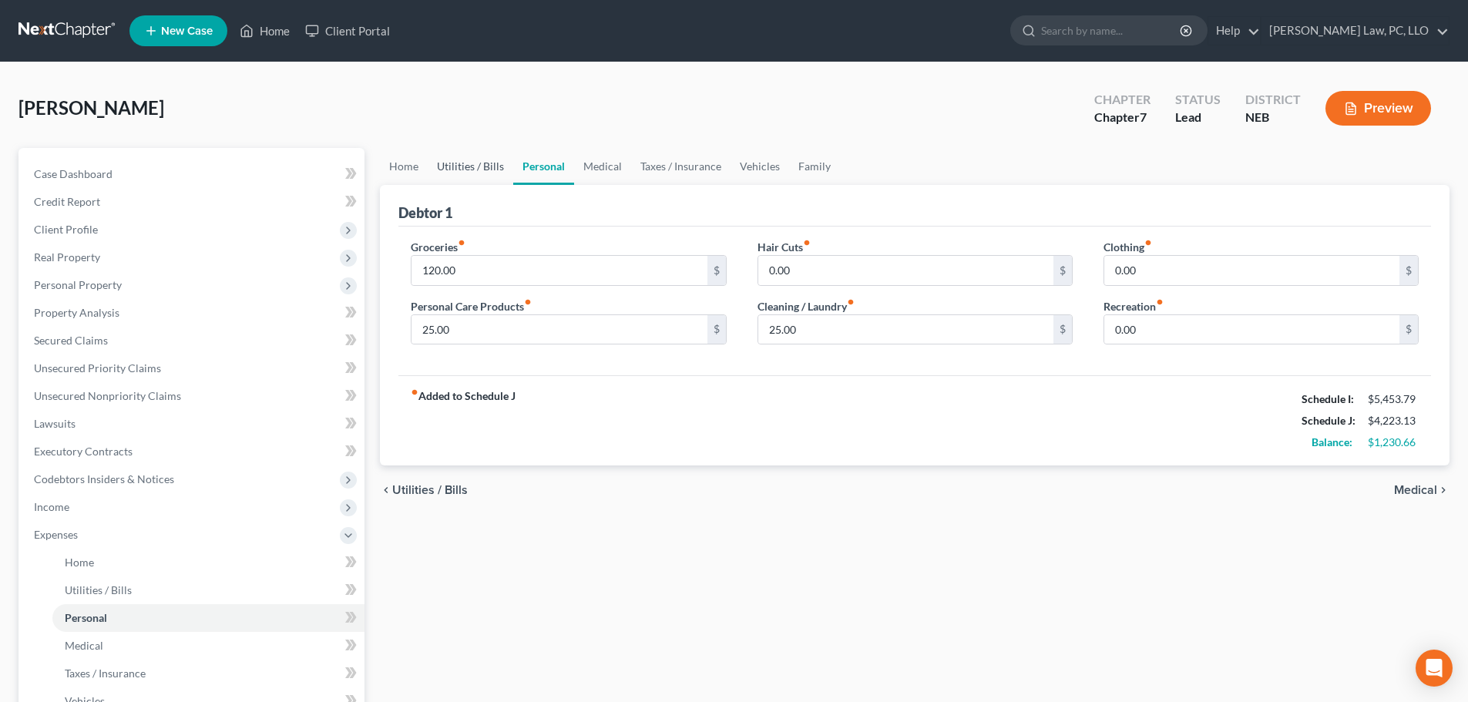
click at [500, 166] on link "Utilities / Bills" at bounding box center [471, 166] width 86 height 37
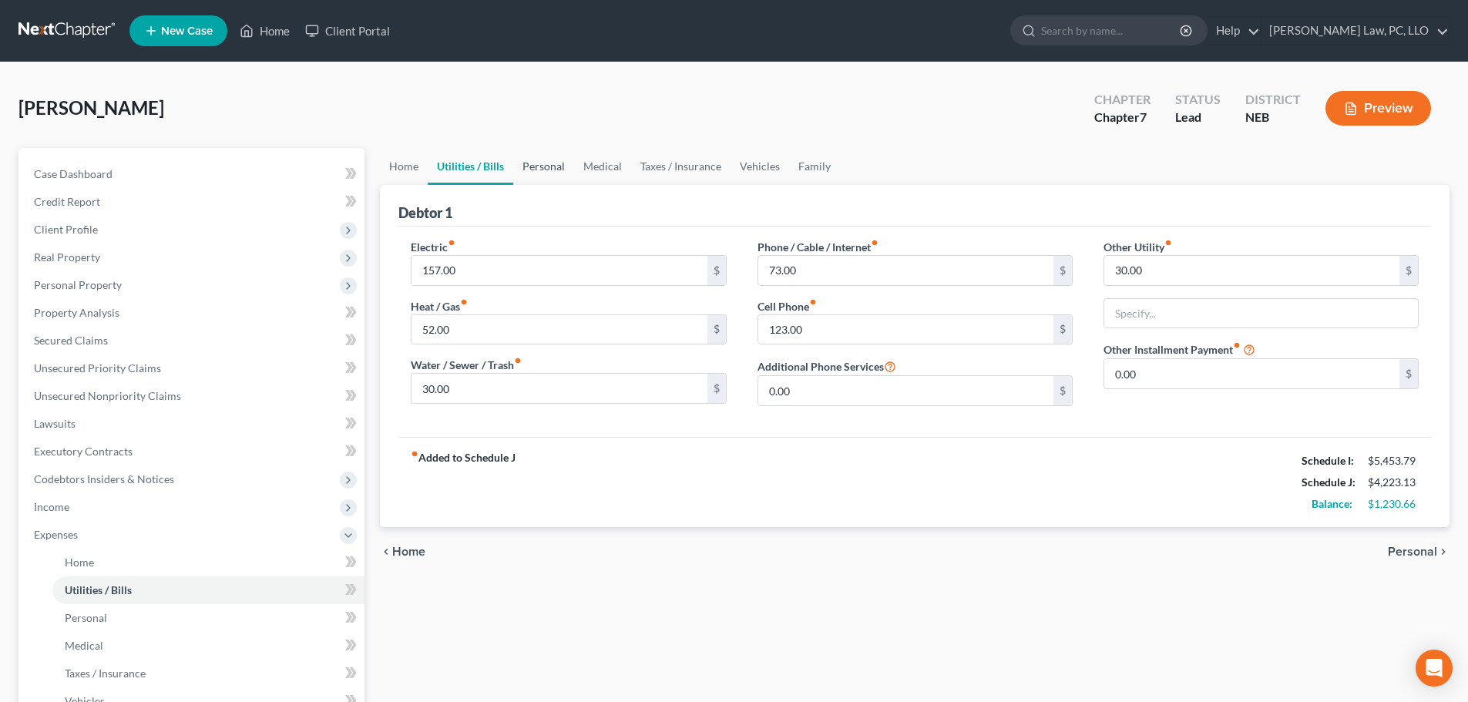
click at [570, 159] on link "Personal" at bounding box center [543, 166] width 61 height 37
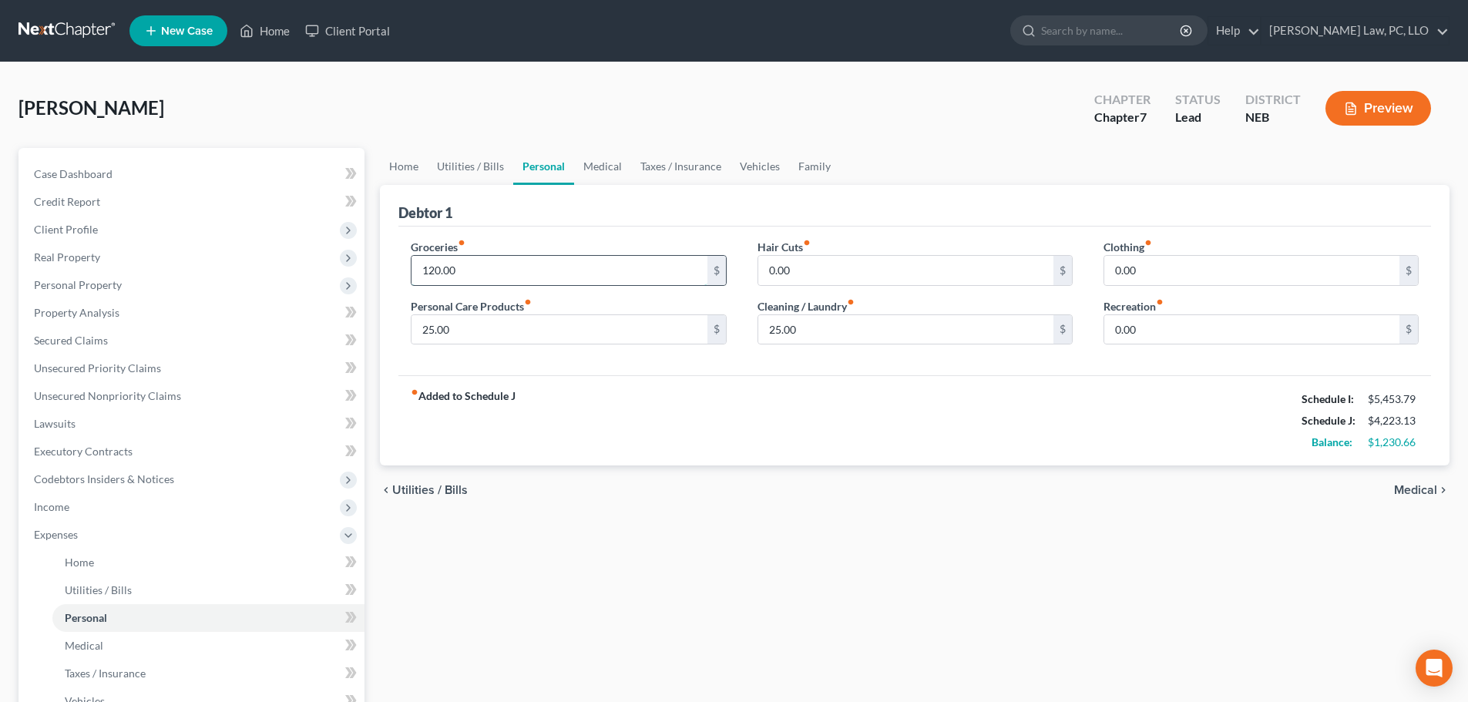
click at [498, 270] on input "120.00" at bounding box center [558, 270] width 295 height 29
click at [1142, 278] on input "0.00" at bounding box center [1251, 270] width 295 height 29
click at [797, 271] on input "0.00" at bounding box center [905, 270] width 295 height 29
click at [593, 166] on link "Medical" at bounding box center [602, 166] width 57 height 37
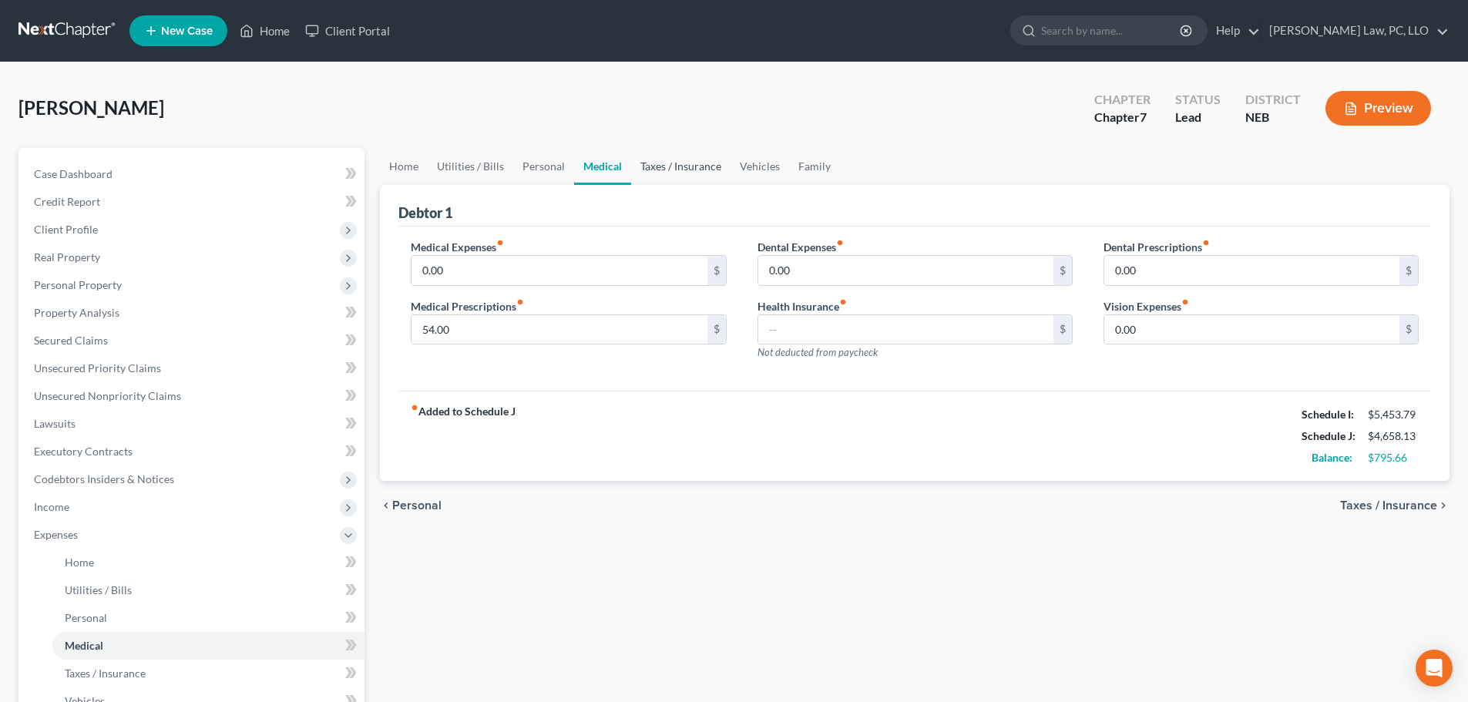
click at [662, 163] on link "Taxes / Insurance" at bounding box center [680, 166] width 99 height 37
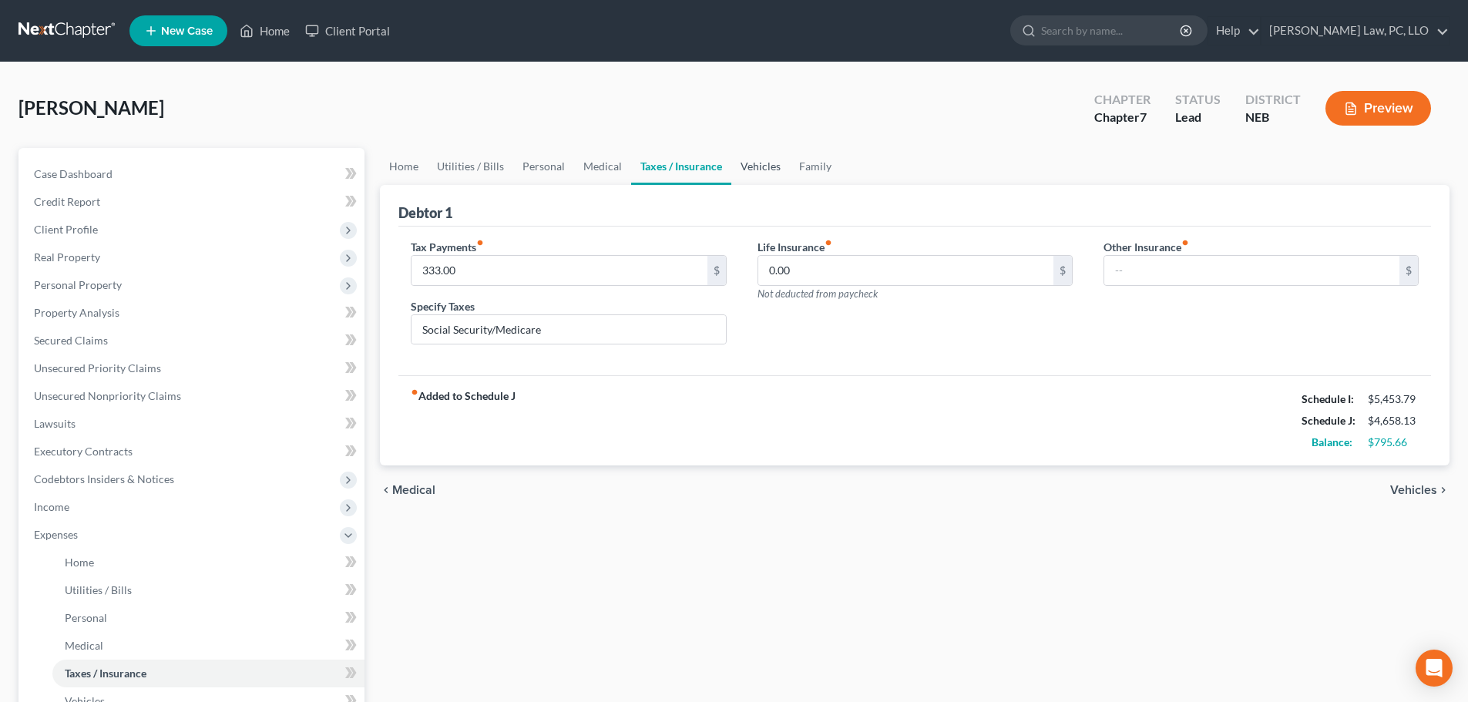
click at [756, 174] on link "Vehicles" at bounding box center [760, 166] width 59 height 37
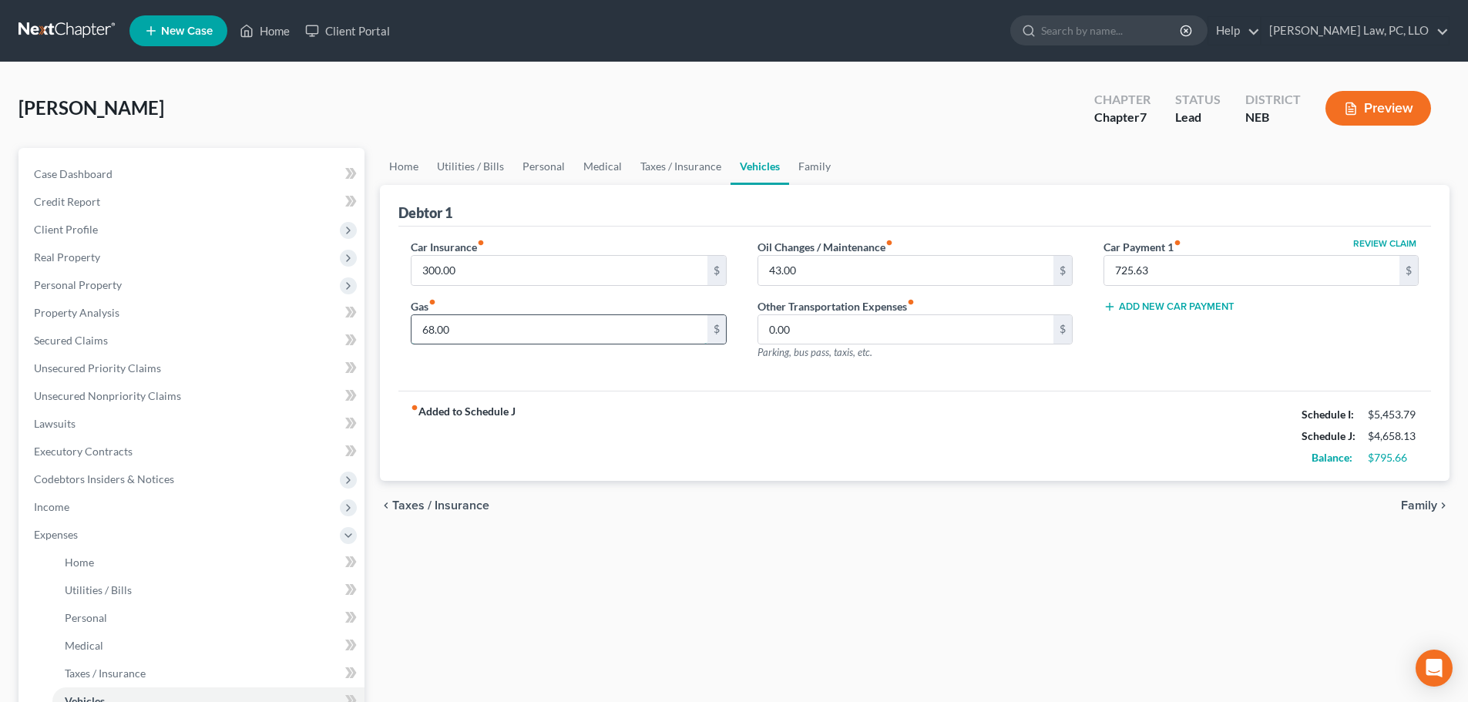
click at [539, 333] on input "68.00" at bounding box center [558, 329] width 295 height 29
click at [817, 166] on link "Family" at bounding box center [814, 166] width 51 height 37
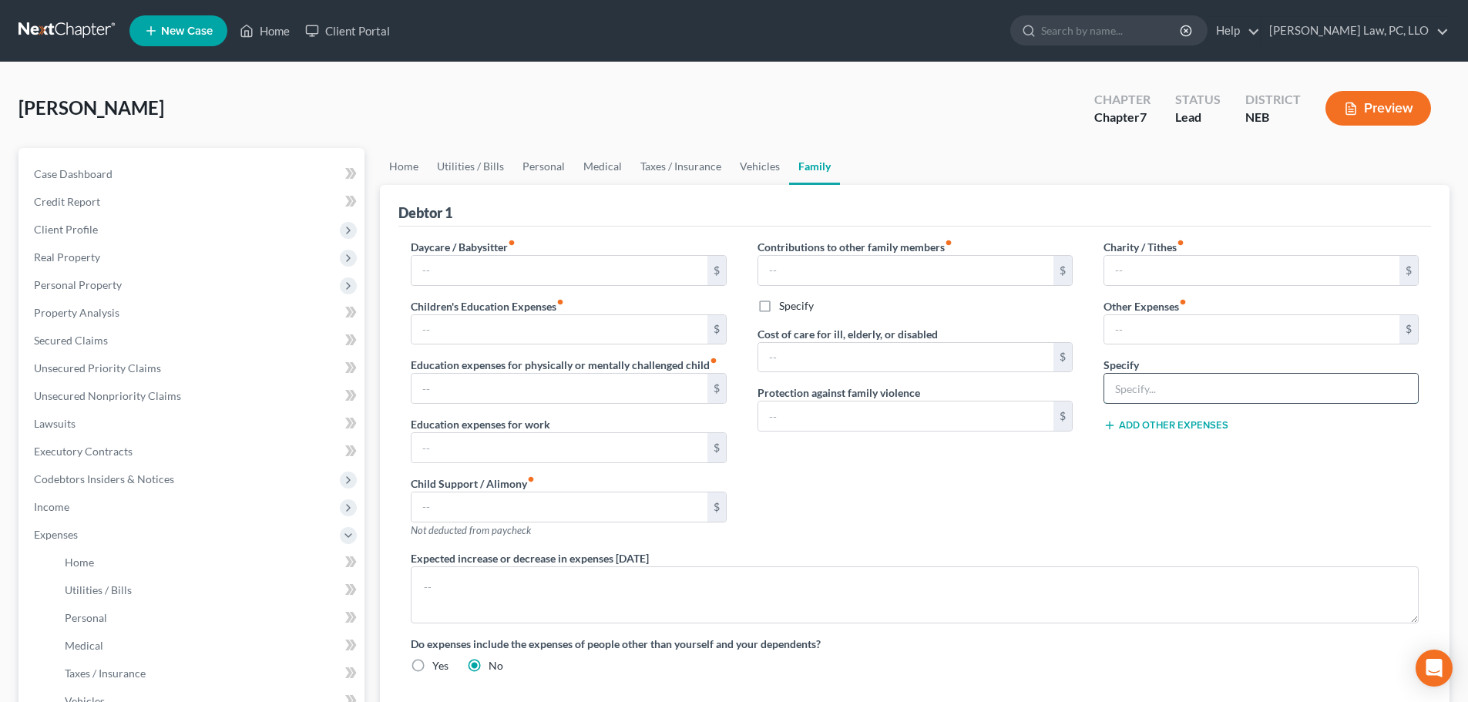
click at [1257, 378] on input "text" at bounding box center [1261, 388] width 314 height 29
click at [1180, 342] on input "text" at bounding box center [1251, 329] width 295 height 29
click at [1192, 429] on button "Add Other Expenses" at bounding box center [1165, 425] width 125 height 12
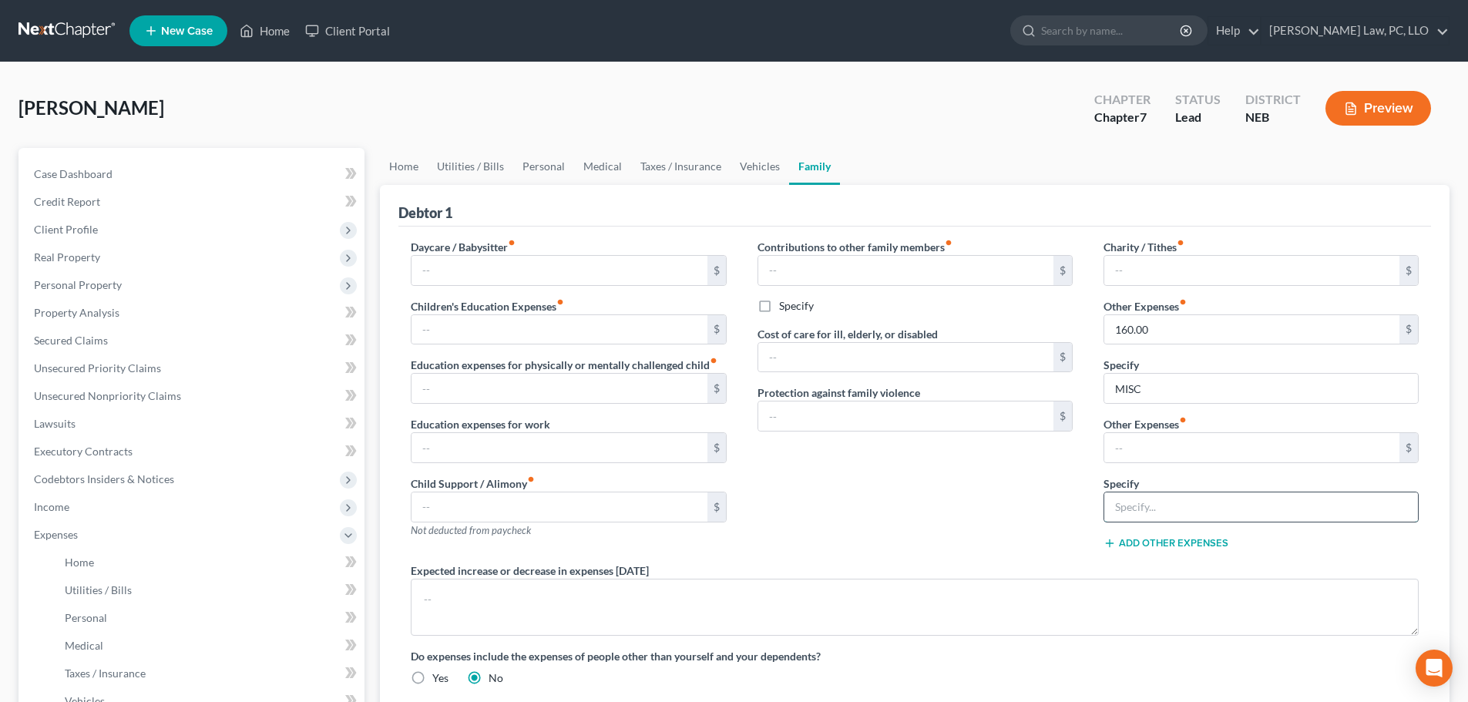
click at [1159, 499] on input "text" at bounding box center [1261, 506] width 314 height 29
drag, startPoint x: 1141, startPoint y: 445, endPoint x: 1137, endPoint y: 454, distance: 9.3
click at [1141, 445] on input "text" at bounding box center [1251, 447] width 295 height 29
click at [991, 482] on div "Contributions to other family members fiber_manual_record $ Specify Cost of car…" at bounding box center [915, 401] width 346 height 324
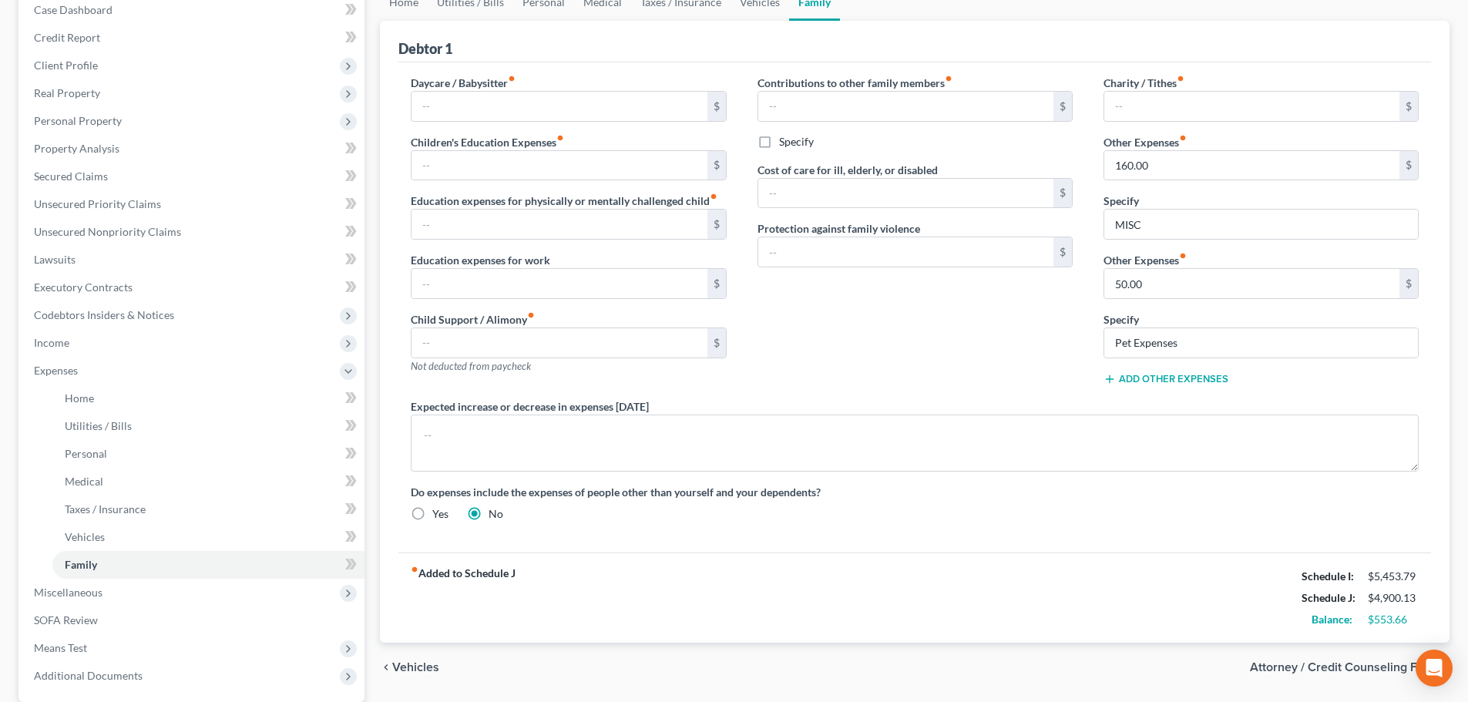
scroll to position [154, 0]
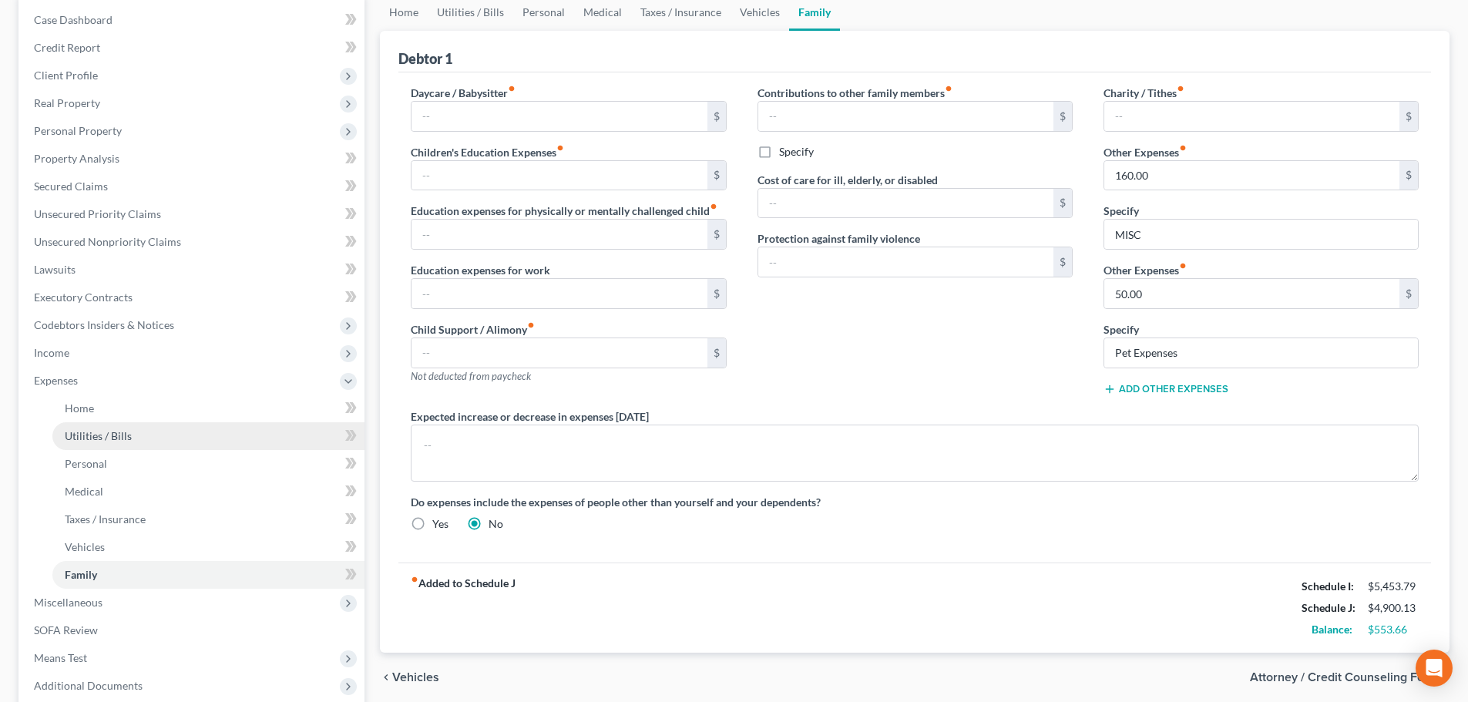
click at [94, 438] on span "Utilities / Bills" at bounding box center [98, 435] width 67 height 13
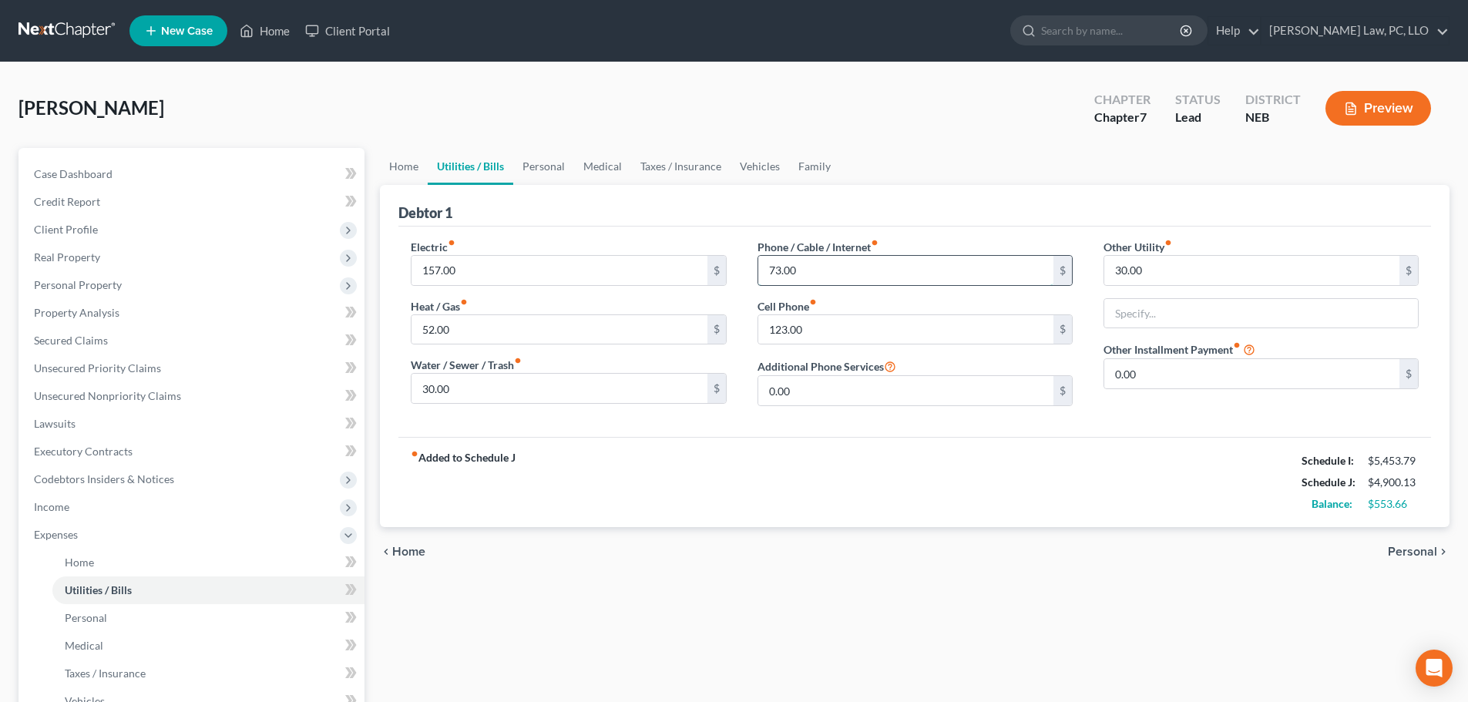
click at [857, 273] on input "73.00" at bounding box center [905, 270] width 295 height 29
click at [494, 267] on input "157.00" at bounding box center [558, 270] width 295 height 29
click at [468, 336] on input "52.00" at bounding box center [558, 329] width 295 height 29
click at [555, 166] on link "Personal" at bounding box center [543, 166] width 61 height 37
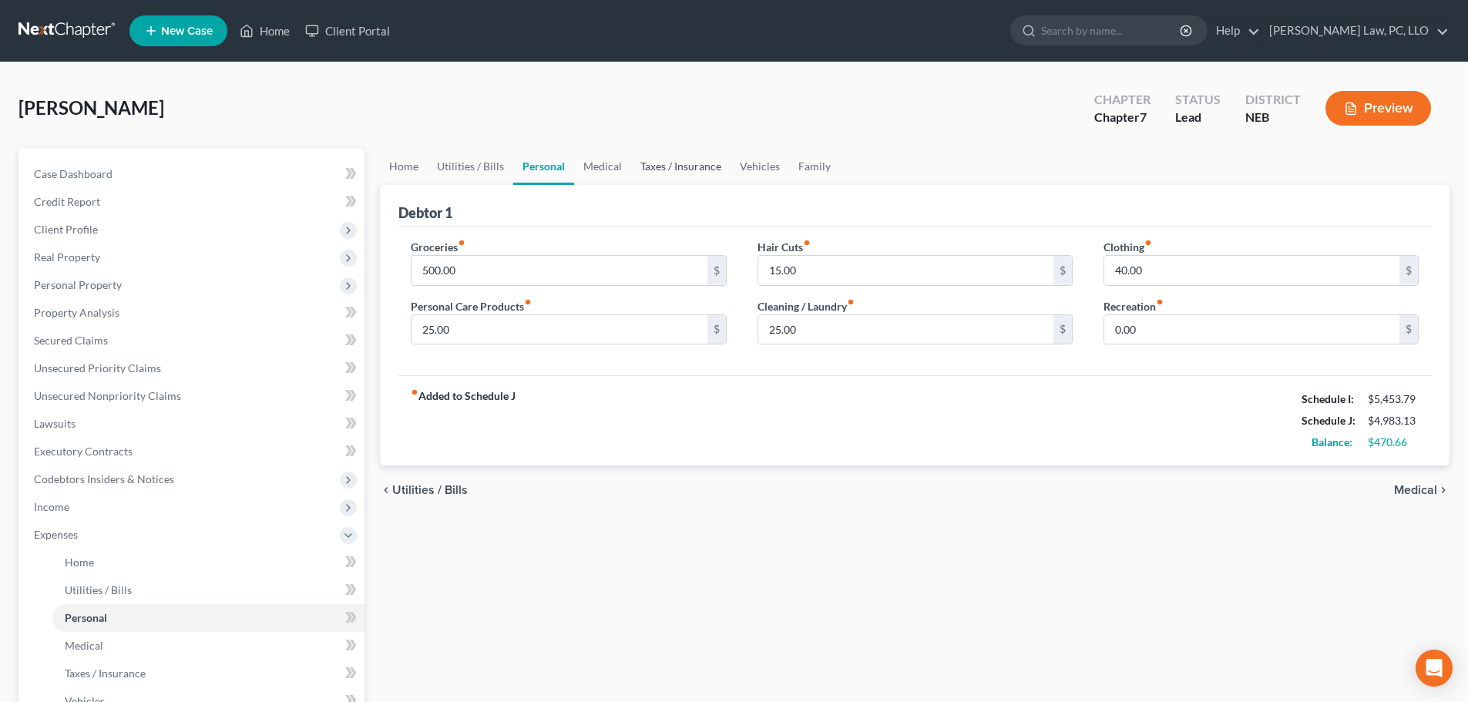
drag, startPoint x: 672, startPoint y: 166, endPoint x: 657, endPoint y: 166, distance: 14.6
click at [673, 166] on link "Taxes / Insurance" at bounding box center [680, 166] width 99 height 37
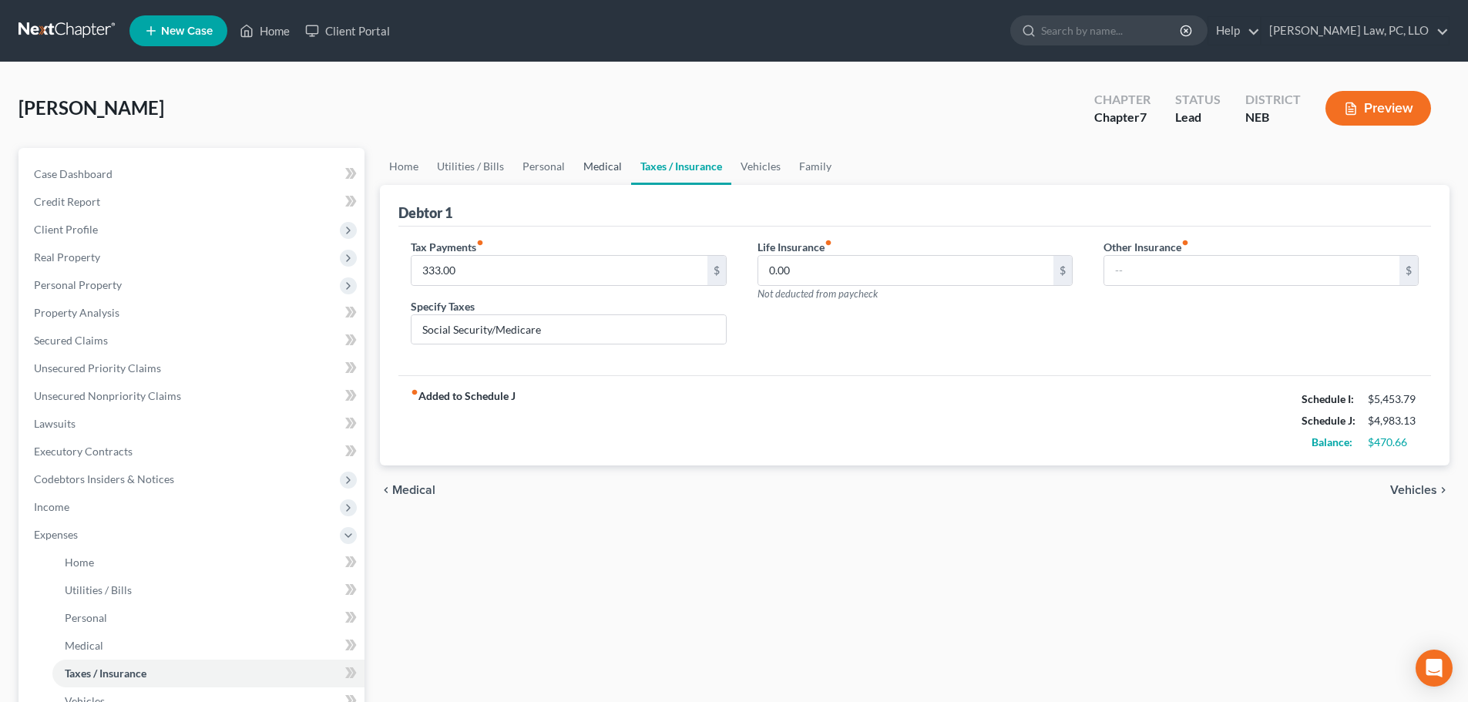
click at [605, 166] on link "Medical" at bounding box center [602, 166] width 57 height 37
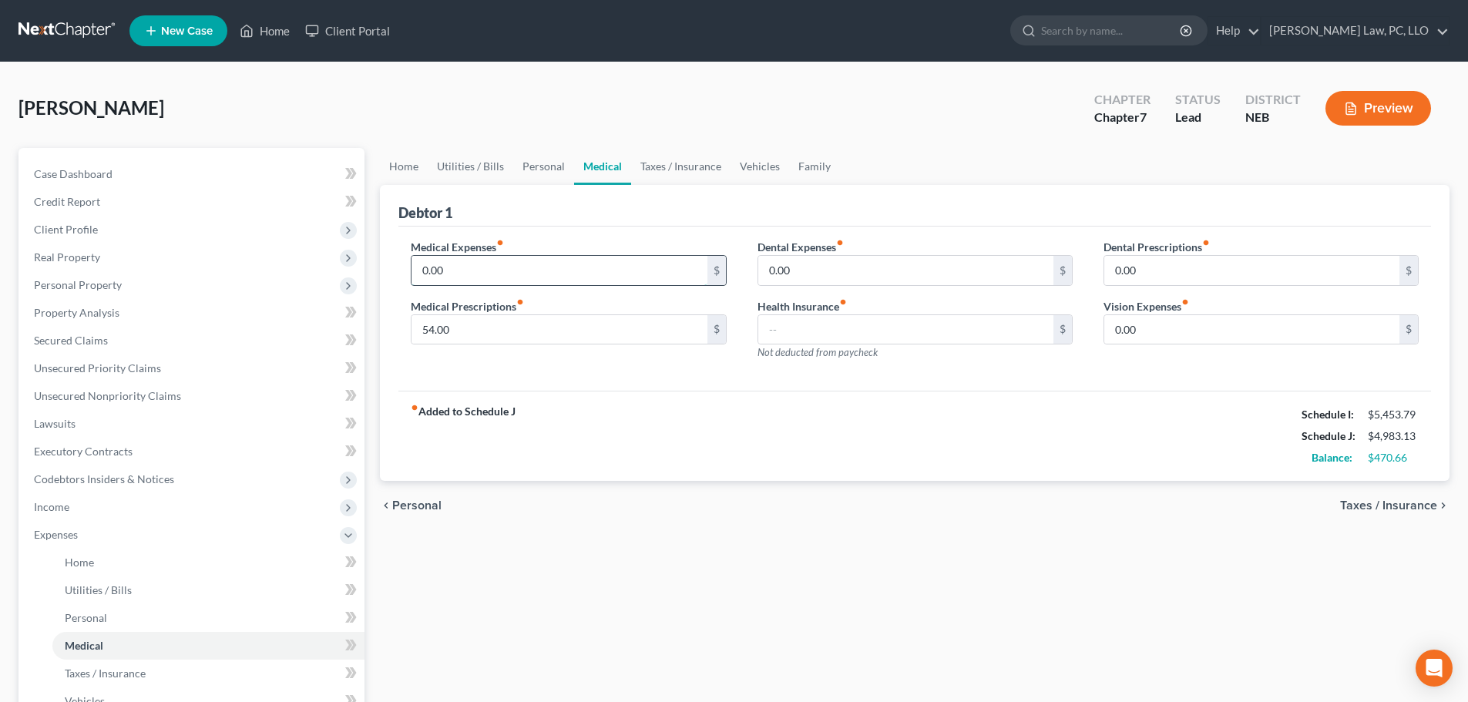
click at [472, 270] on input "0.00" at bounding box center [558, 270] width 295 height 29
click at [806, 175] on link "Family" at bounding box center [814, 166] width 51 height 37
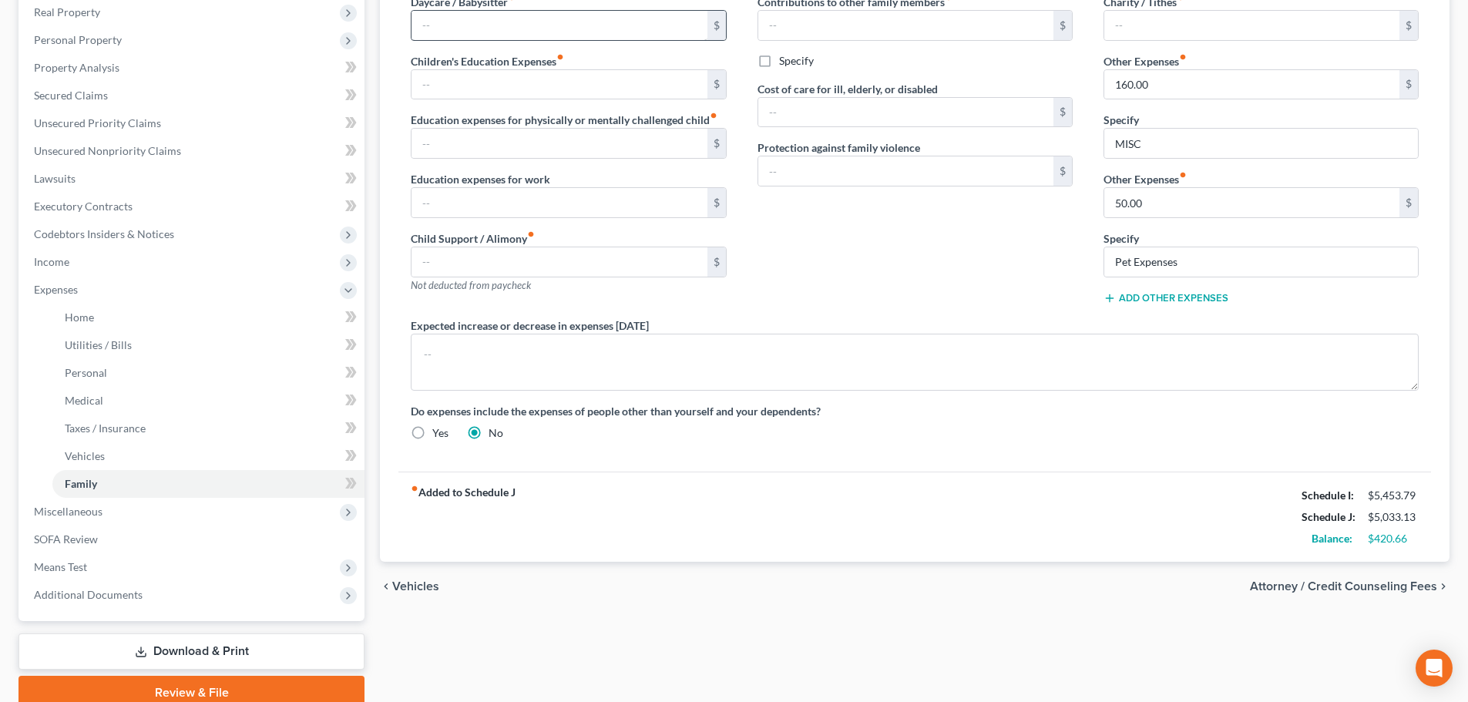
scroll to position [77, 0]
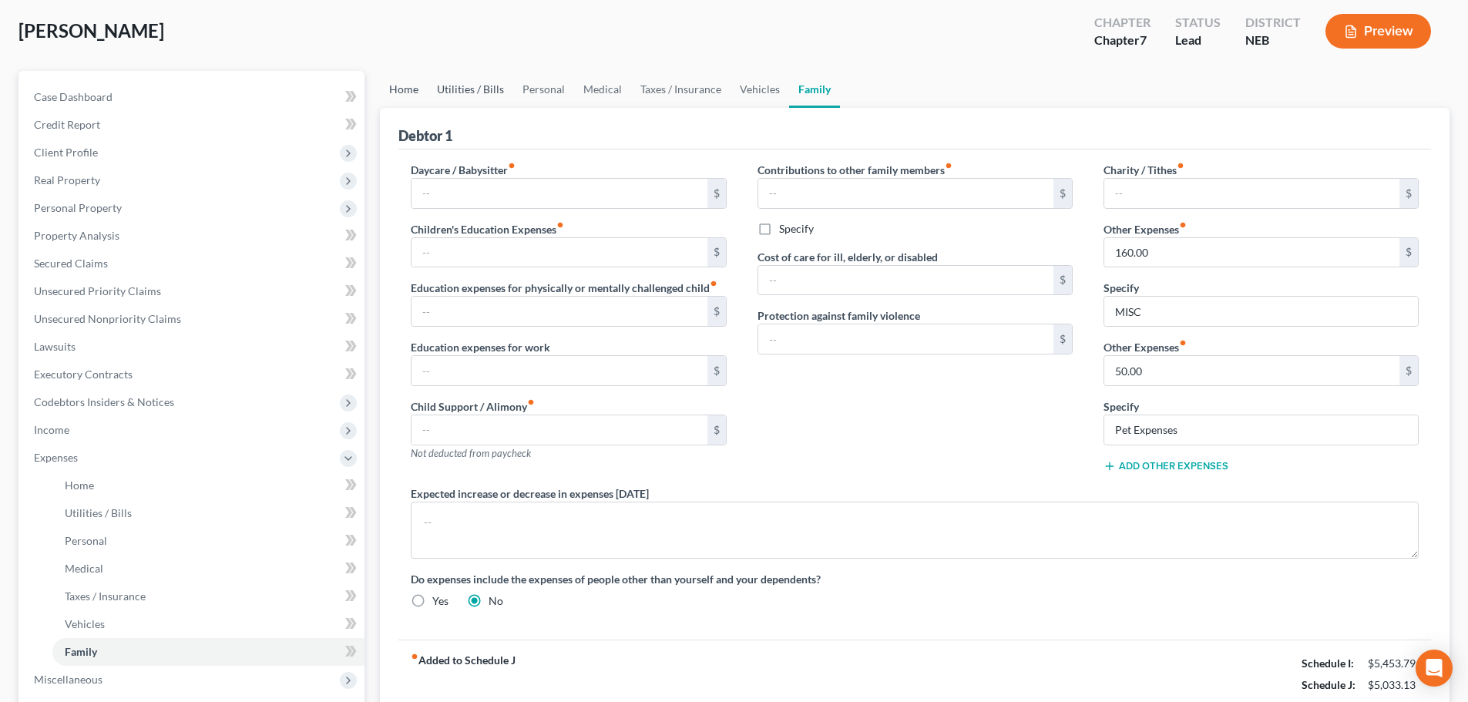
drag, startPoint x: 407, startPoint y: 83, endPoint x: 433, endPoint y: 100, distance: 31.2
click at [405, 83] on link "Home" at bounding box center [404, 89] width 48 height 37
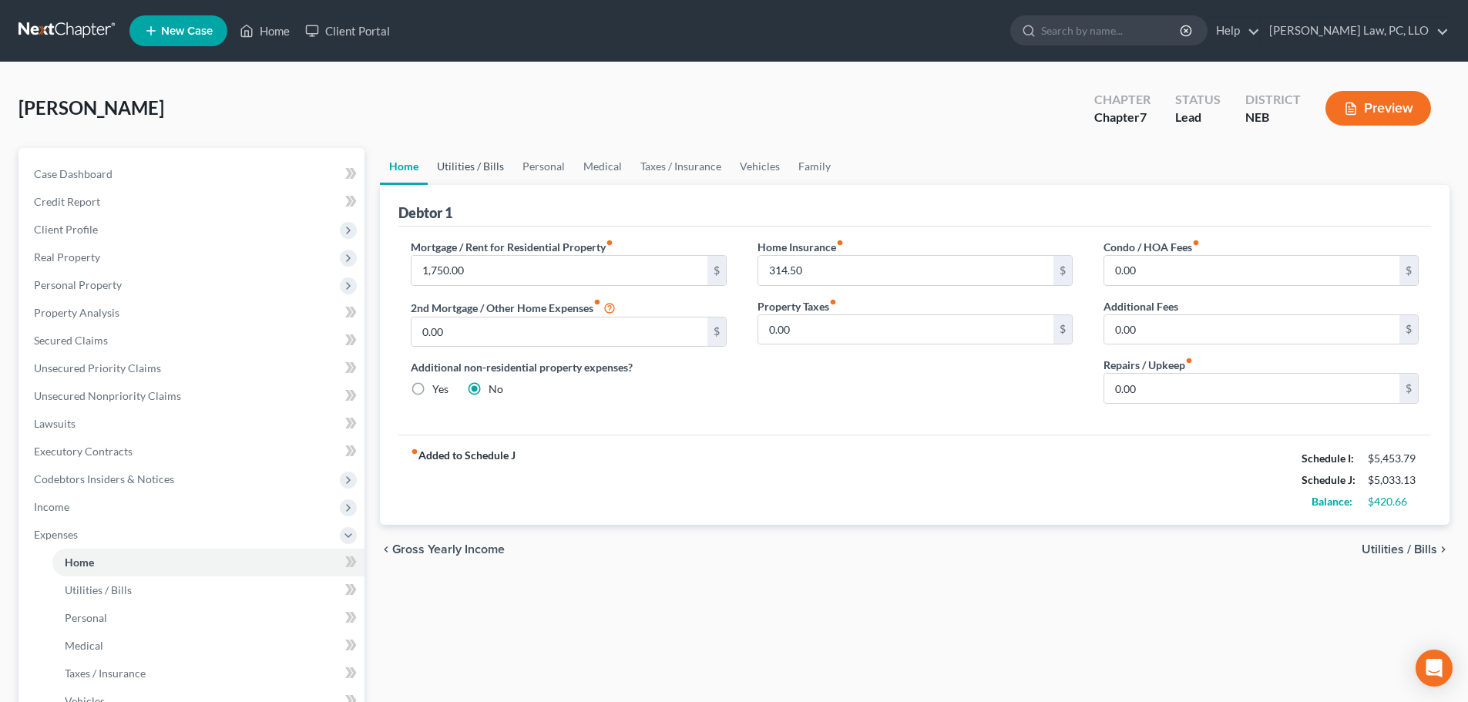
click at [495, 173] on link "Utilities / Bills" at bounding box center [471, 166] width 86 height 37
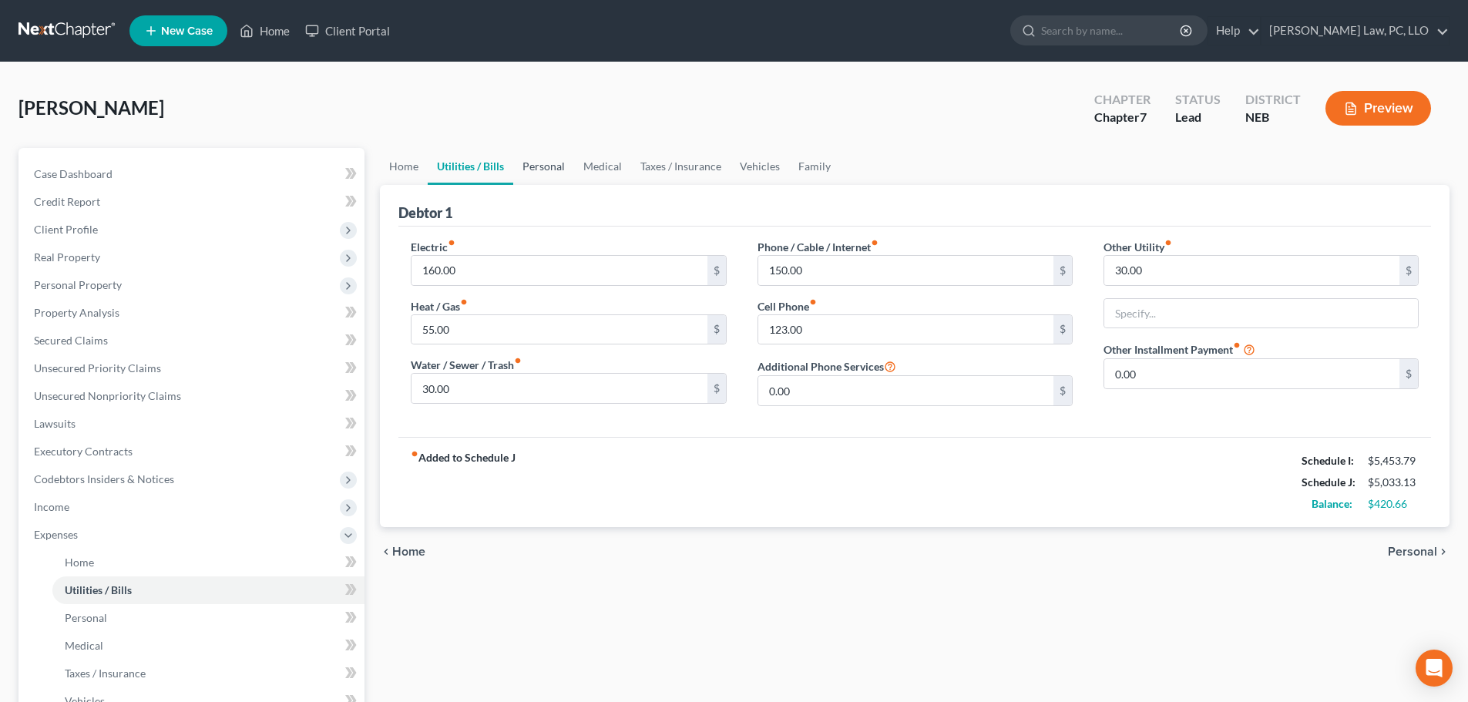
click at [538, 169] on link "Personal" at bounding box center [543, 166] width 61 height 37
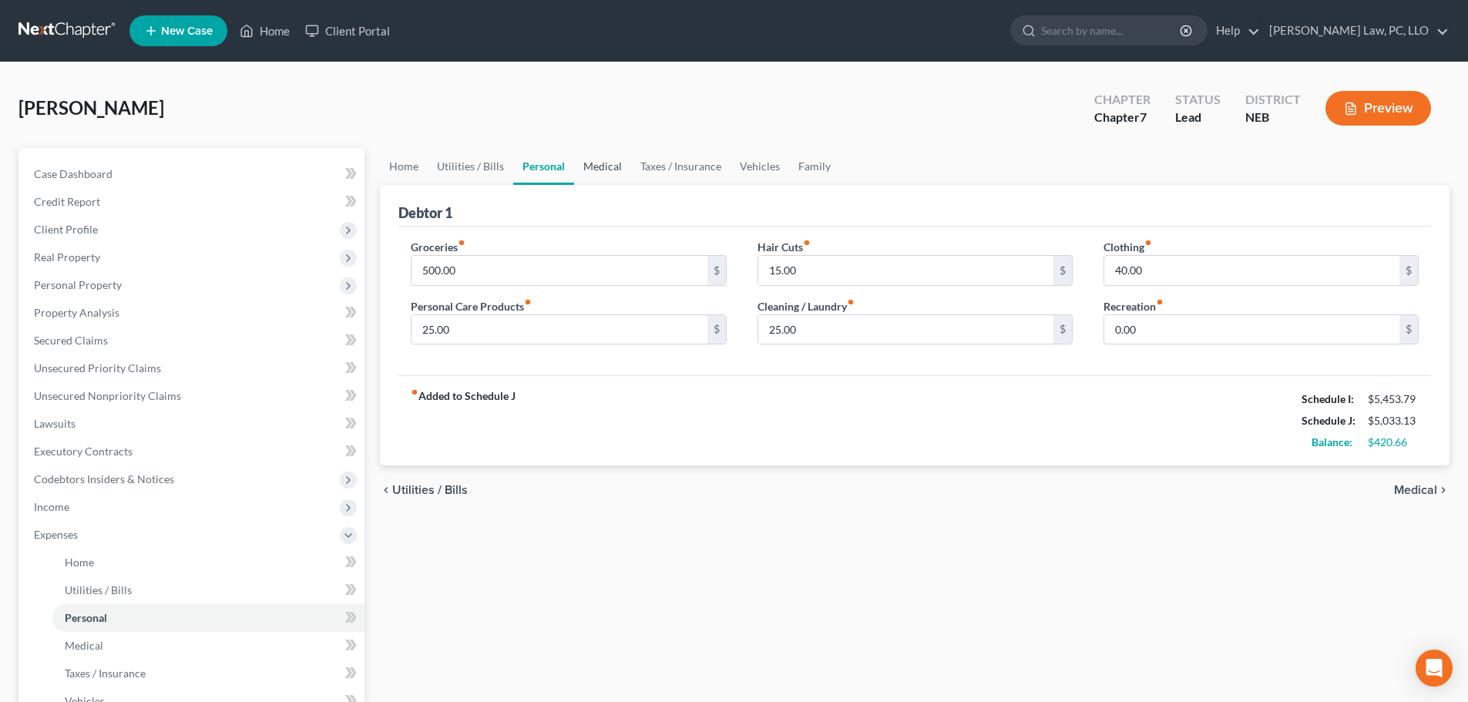
click at [605, 165] on link "Medical" at bounding box center [602, 166] width 57 height 37
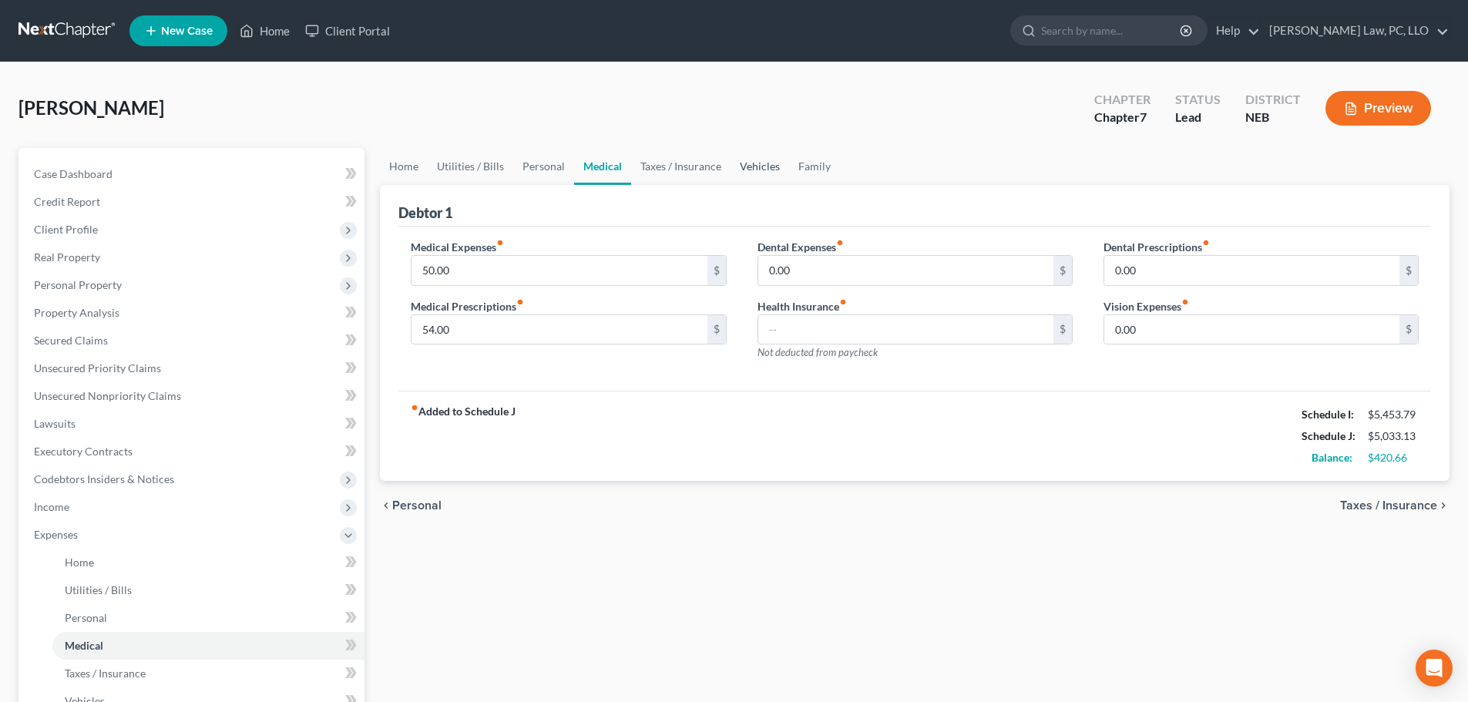
click at [745, 161] on link "Vehicles" at bounding box center [759, 166] width 59 height 37
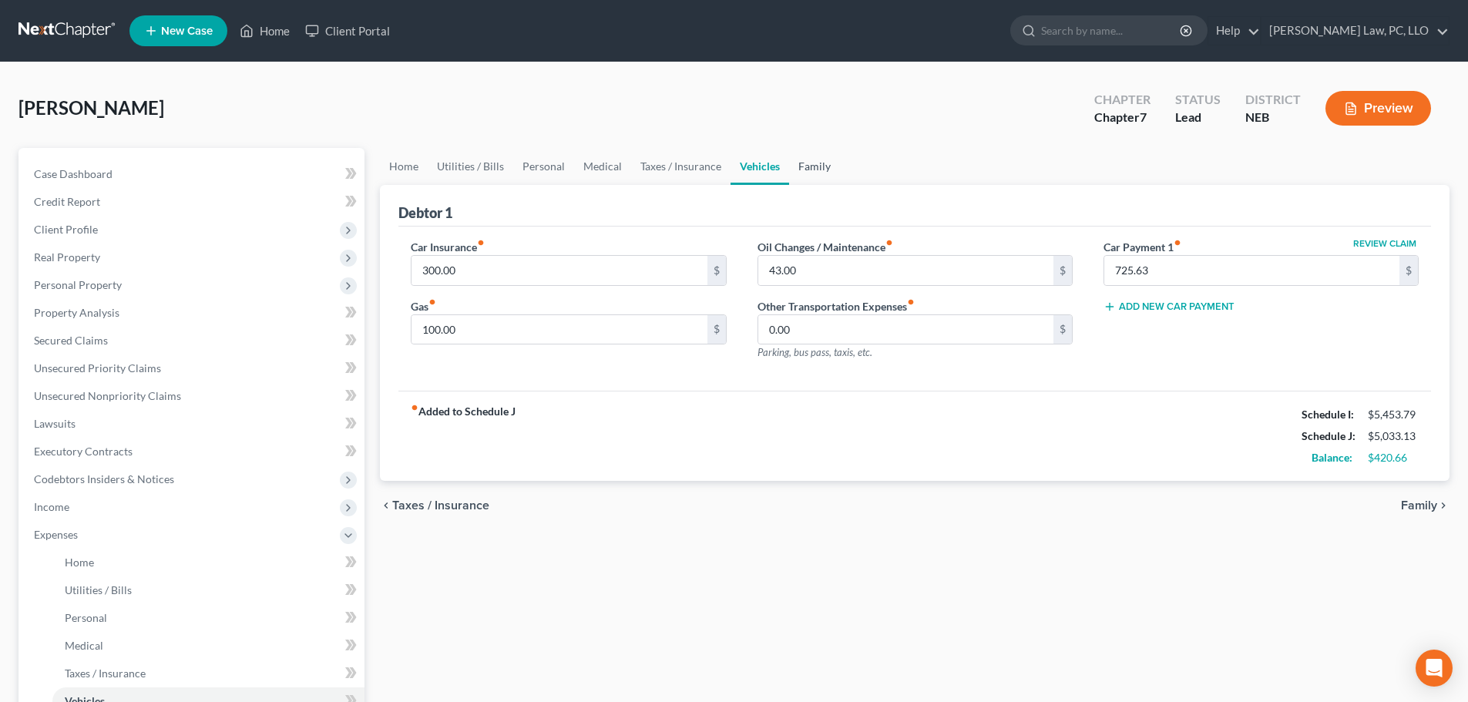
click at [807, 164] on link "Family" at bounding box center [814, 166] width 51 height 37
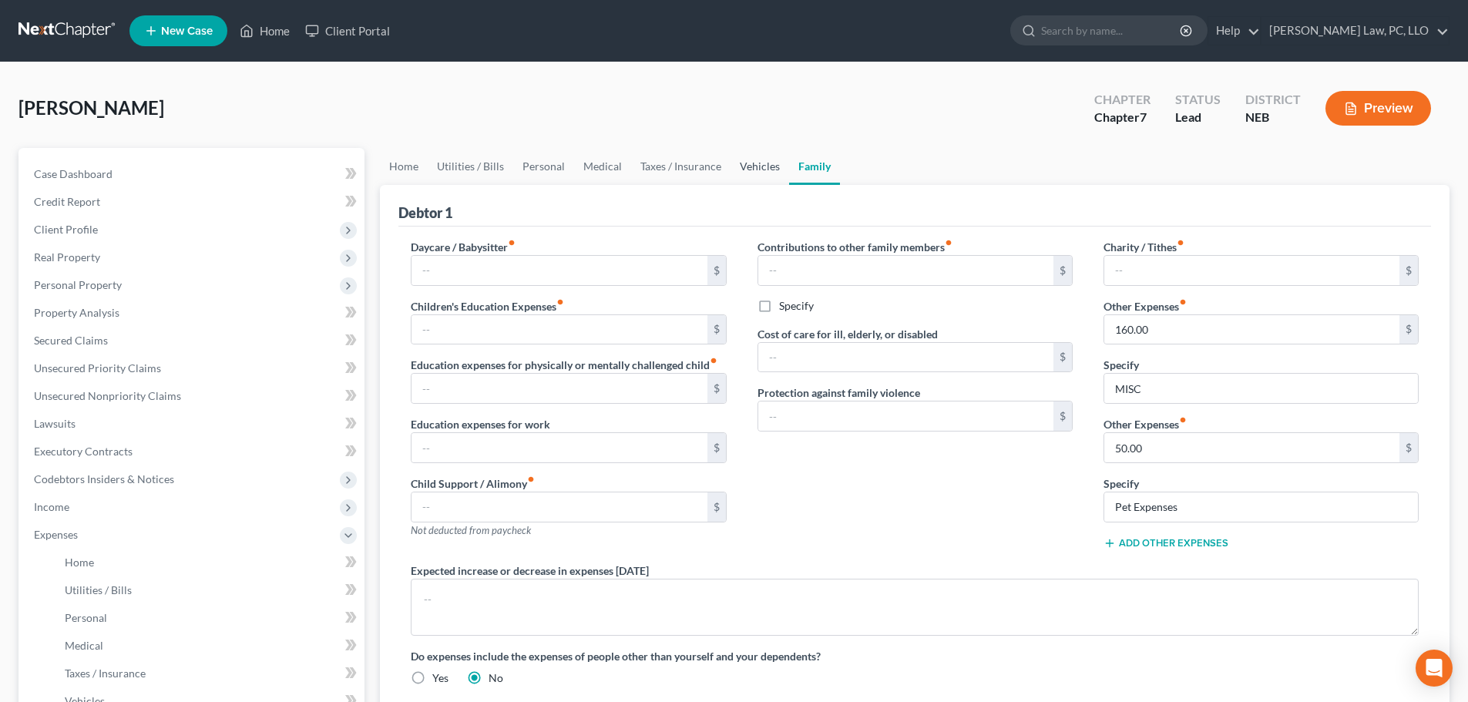
click at [766, 166] on link "Vehicles" at bounding box center [759, 166] width 59 height 37
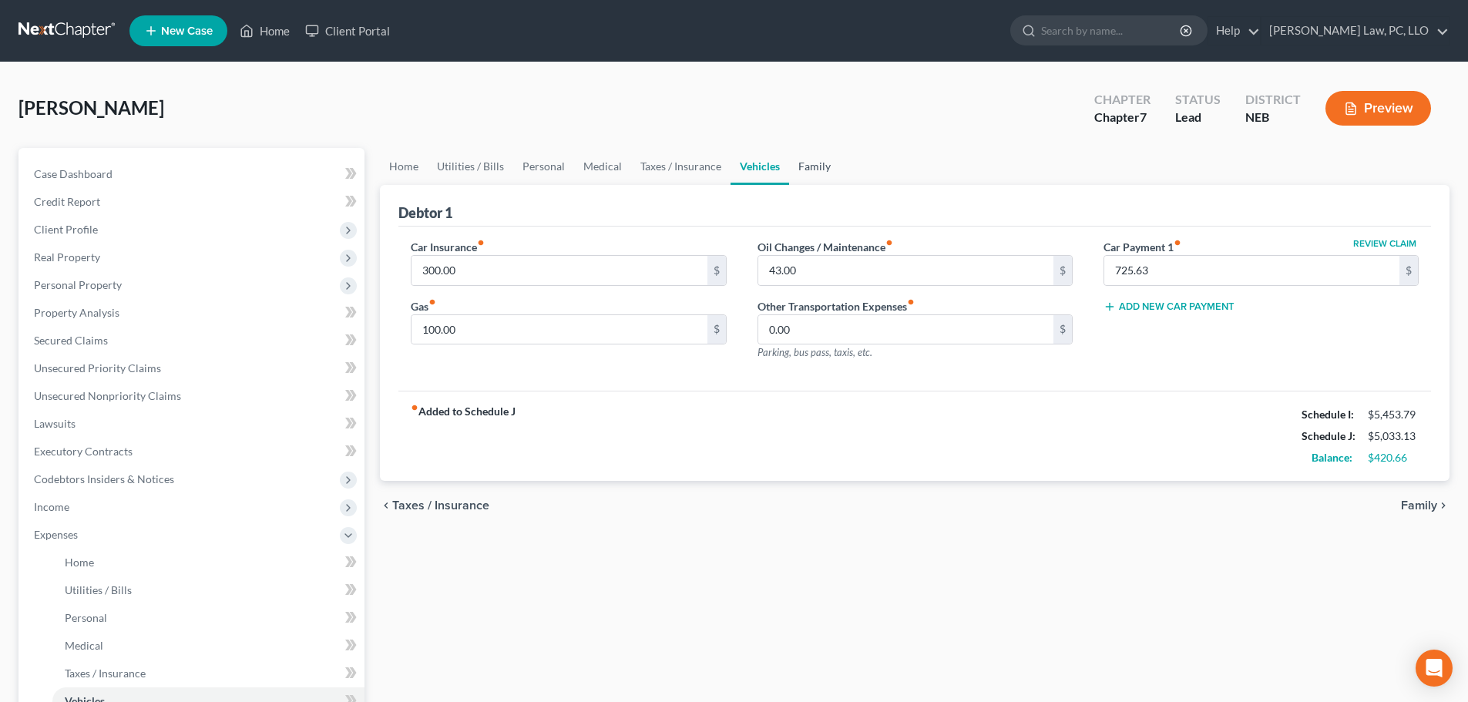
click at [815, 170] on link "Family" at bounding box center [814, 166] width 51 height 37
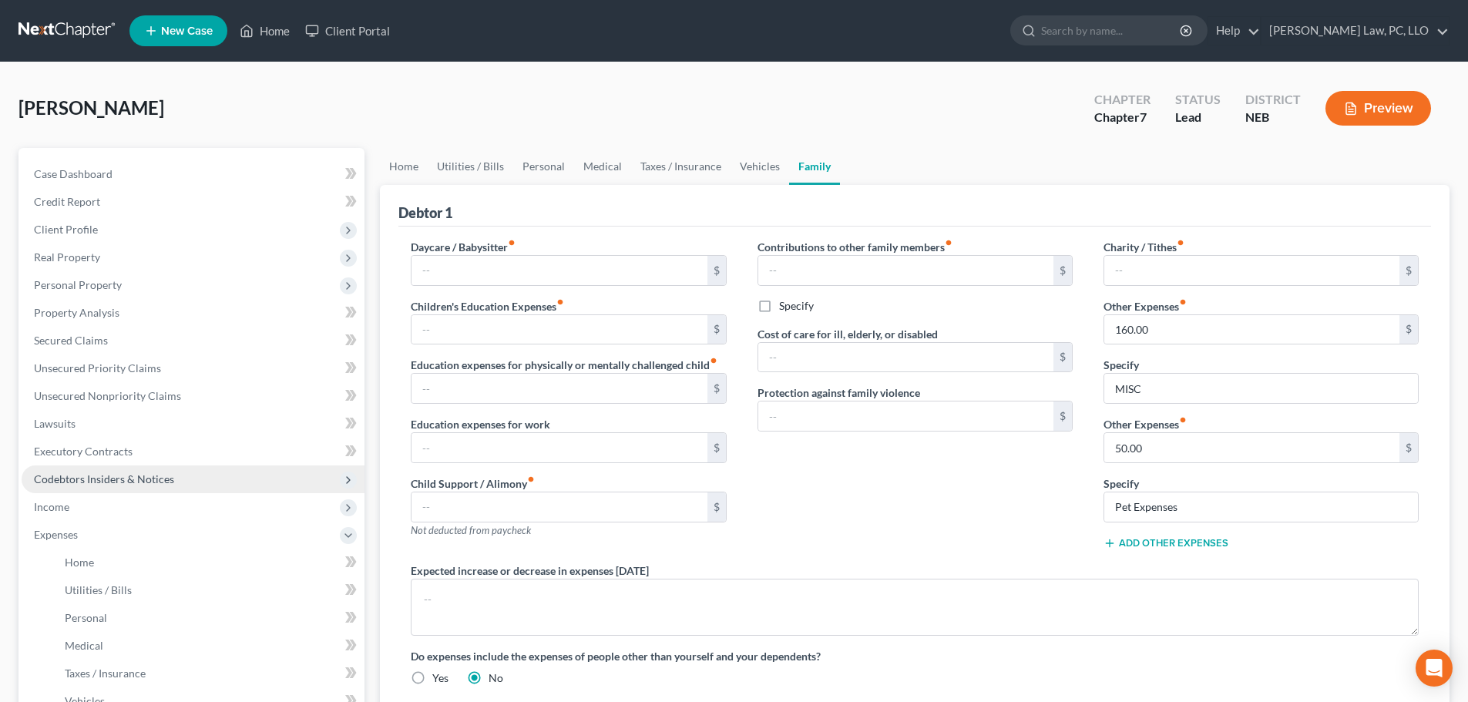
click at [120, 478] on span "Codebtors Insiders & Notices" at bounding box center [104, 478] width 140 height 13
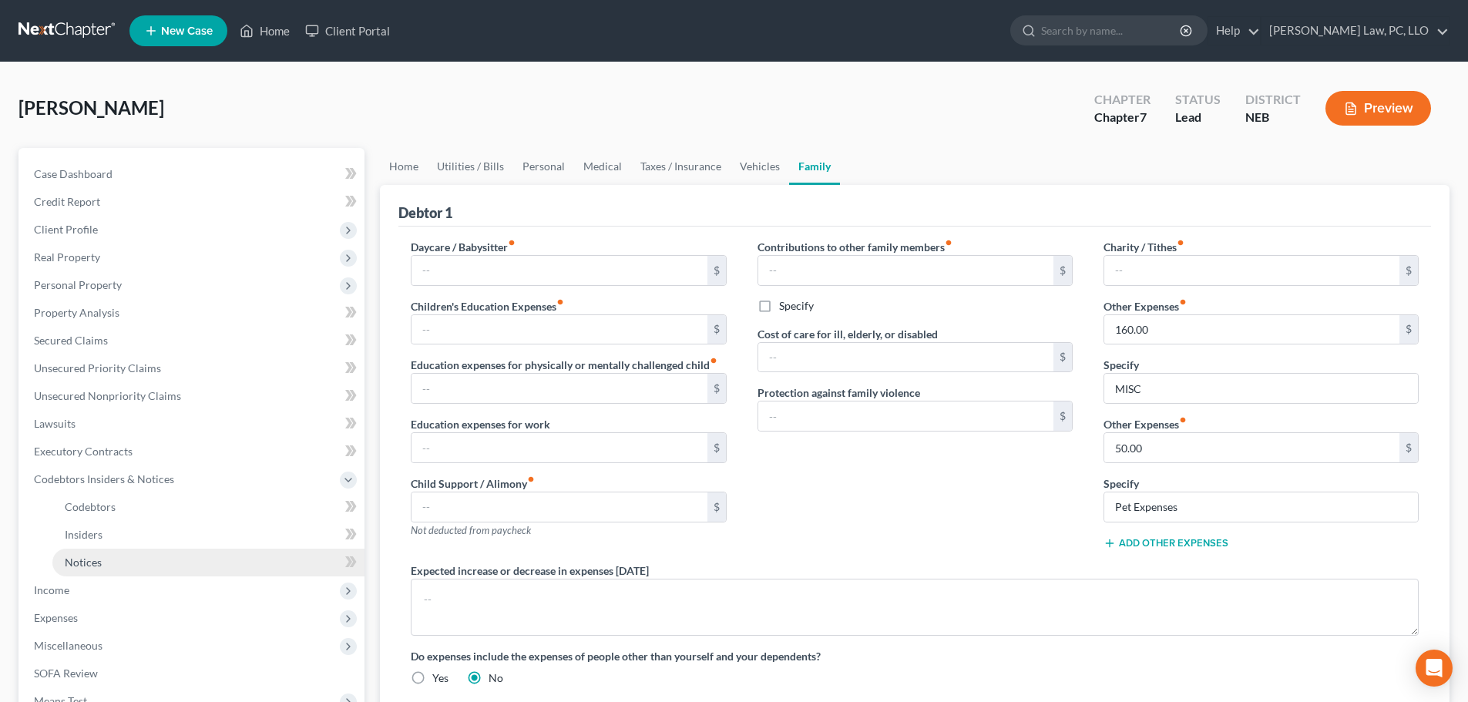
click at [109, 560] on link "Notices" at bounding box center [208, 562] width 312 height 28
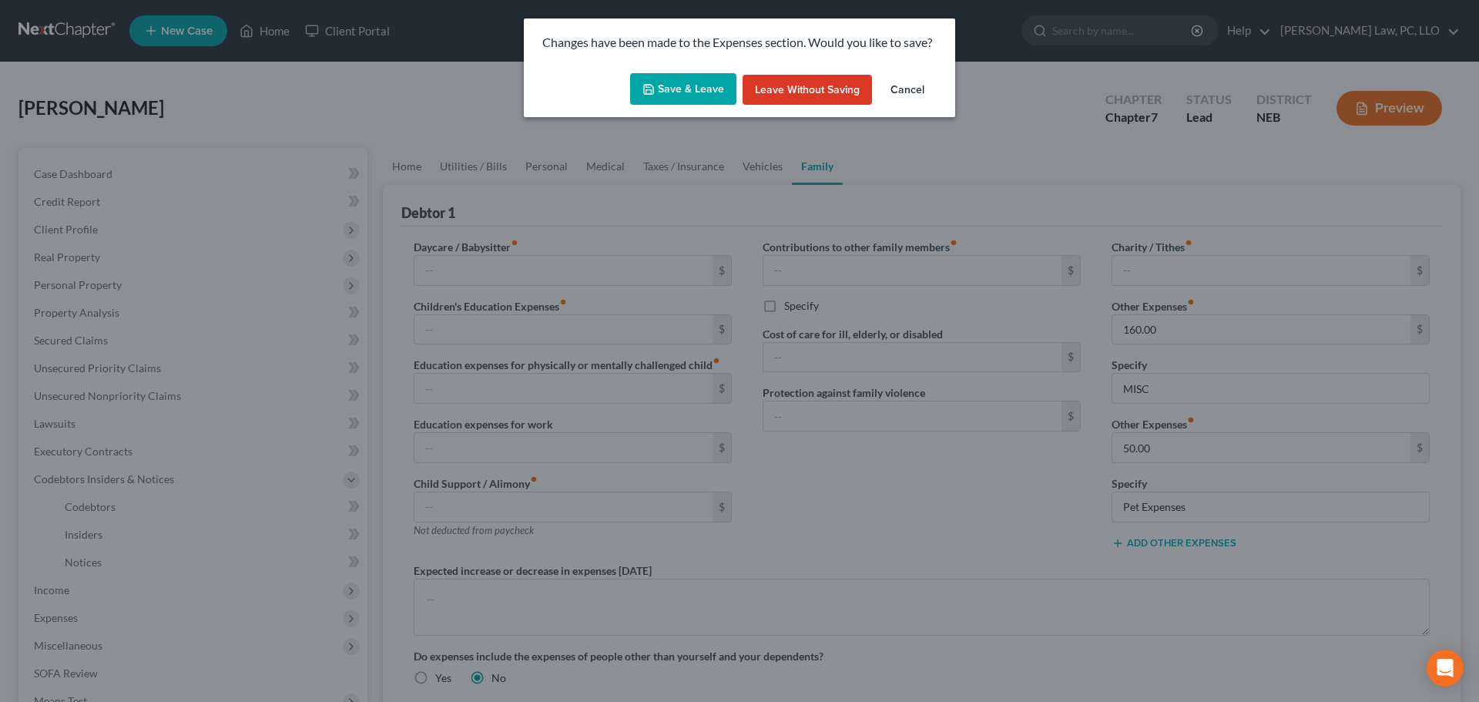
click at [655, 89] on icon "button" at bounding box center [648, 89] width 12 height 12
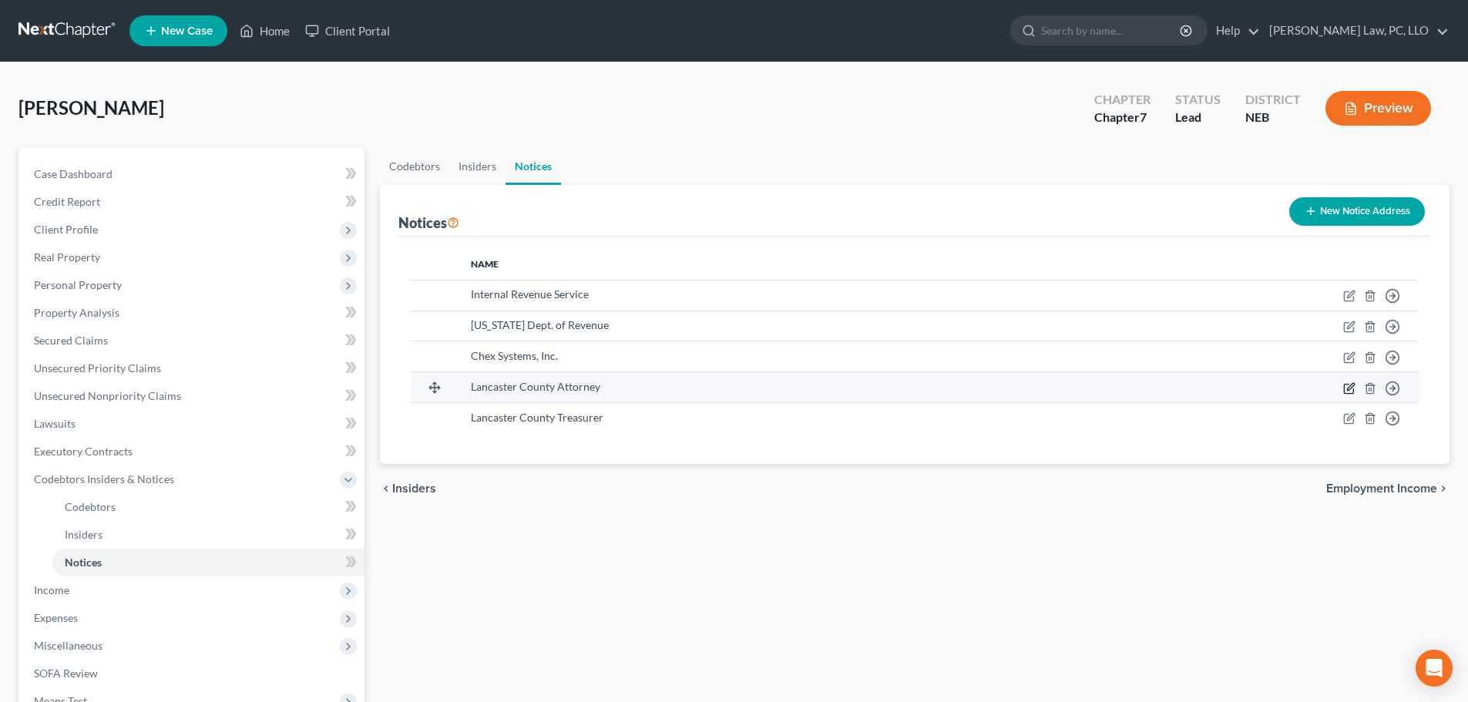
click at [1346, 388] on icon "button" at bounding box center [1349, 388] width 12 height 12
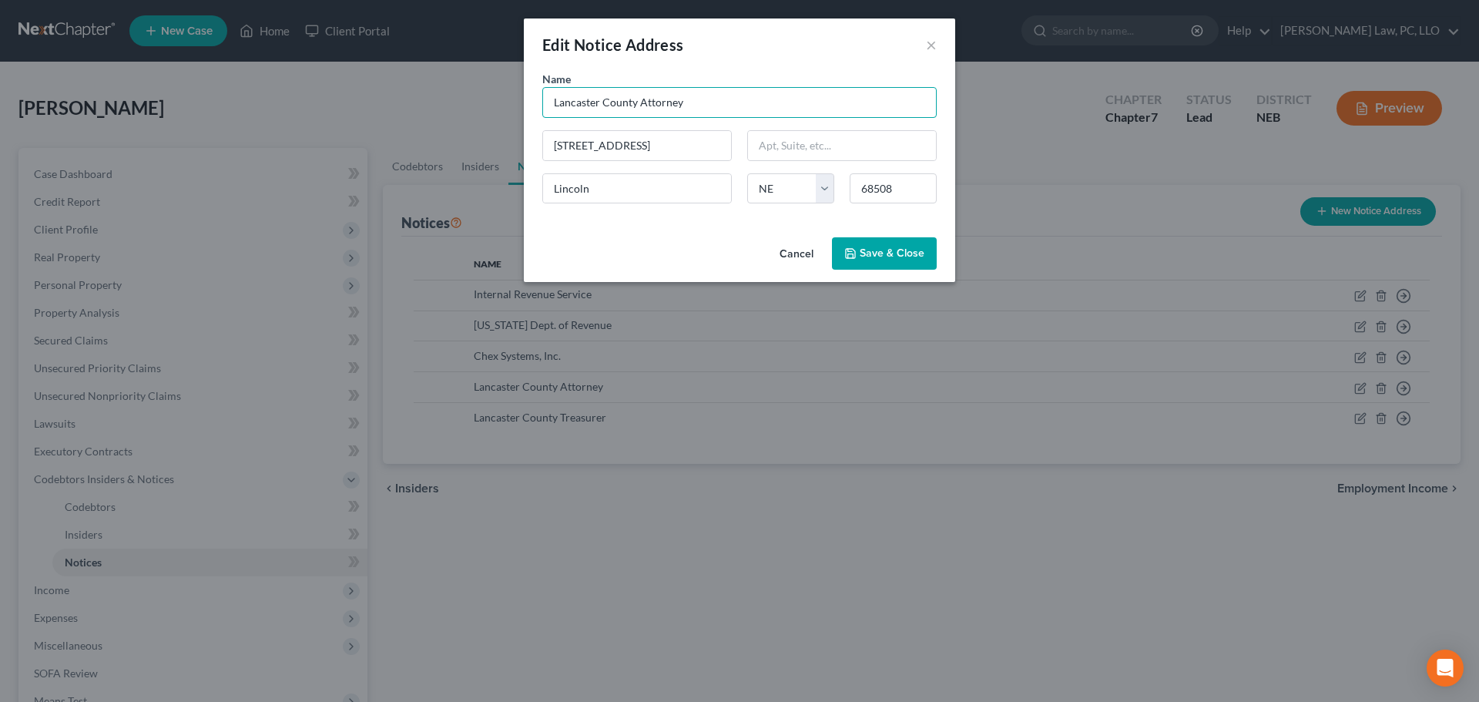
click at [548, 109] on input "Lancaster County Attorney" at bounding box center [739, 102] width 394 height 31
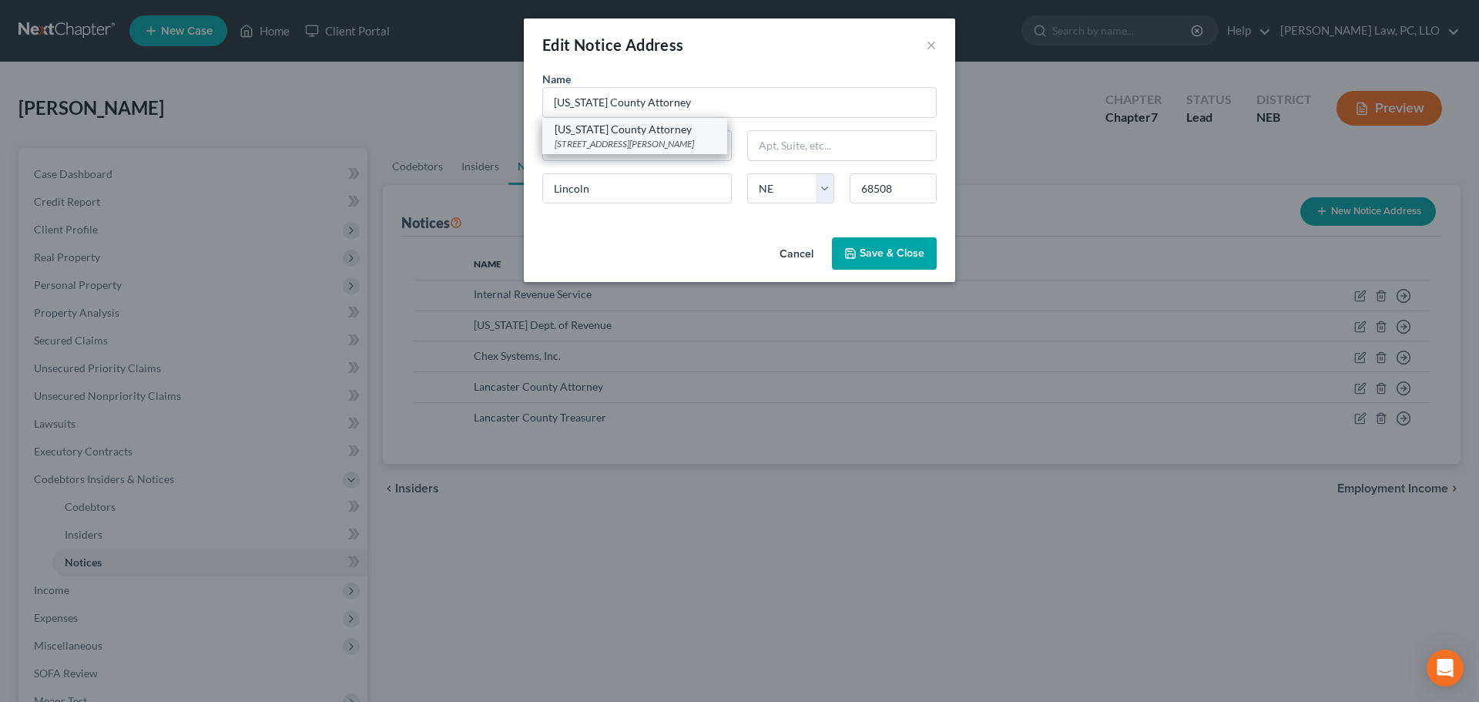
click at [605, 131] on div "[US_STATE] County Attorney" at bounding box center [635, 129] width 160 height 15
click at [860, 255] on button "Save & Close" at bounding box center [884, 253] width 105 height 32
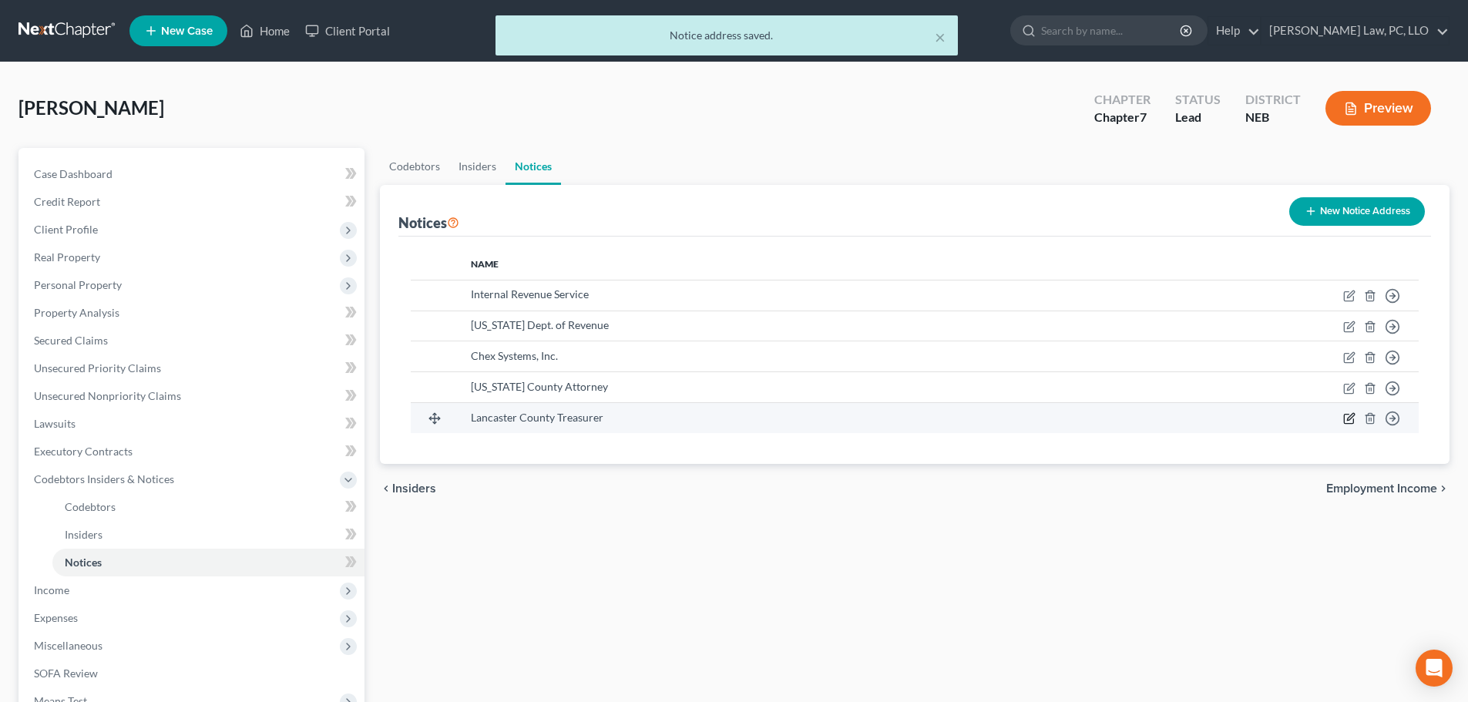
click at [1350, 421] on icon "button" at bounding box center [1349, 418] width 12 height 12
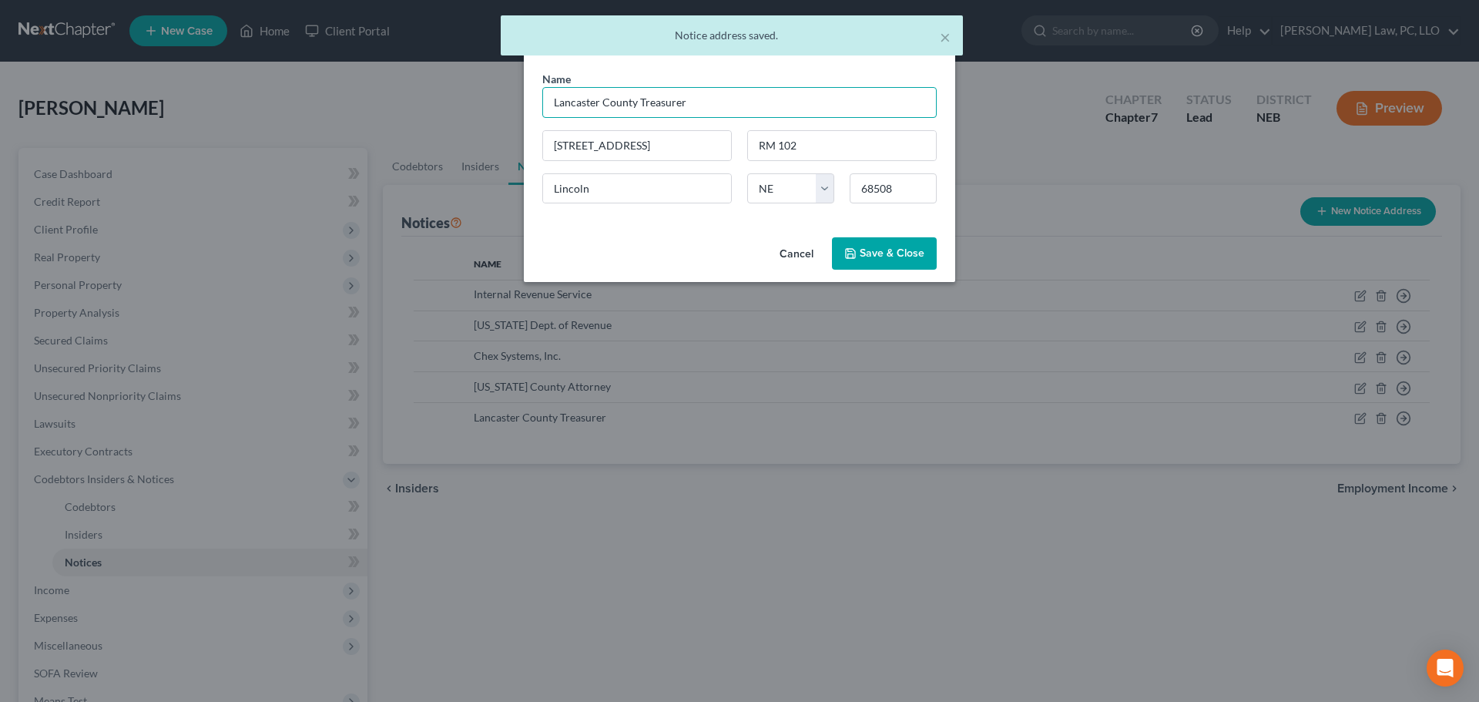
click at [569, 101] on input "Lancaster County Treasurer" at bounding box center [739, 102] width 394 height 31
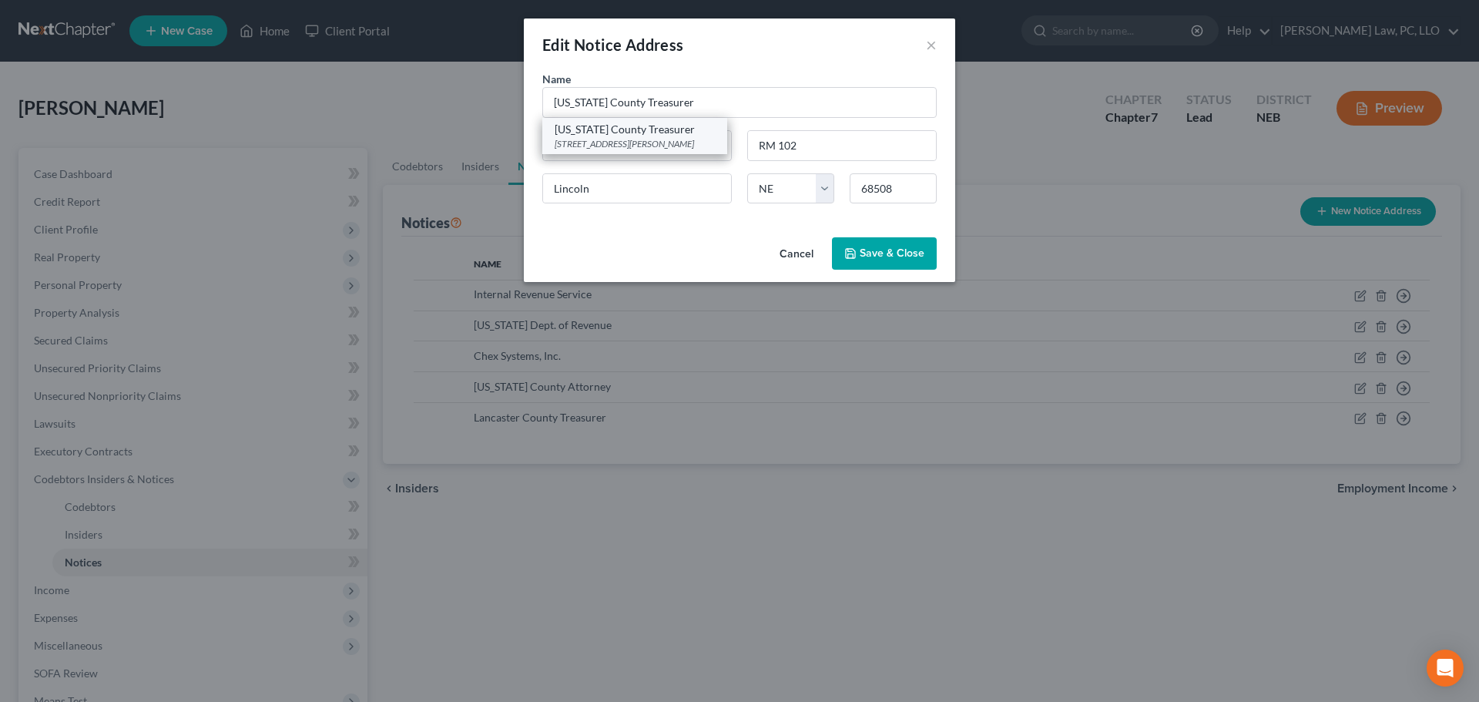
click at [612, 127] on div "[US_STATE] County Treasurer" at bounding box center [635, 129] width 160 height 15
click at [850, 250] on polyline "button" at bounding box center [850, 250] width 4 height 2
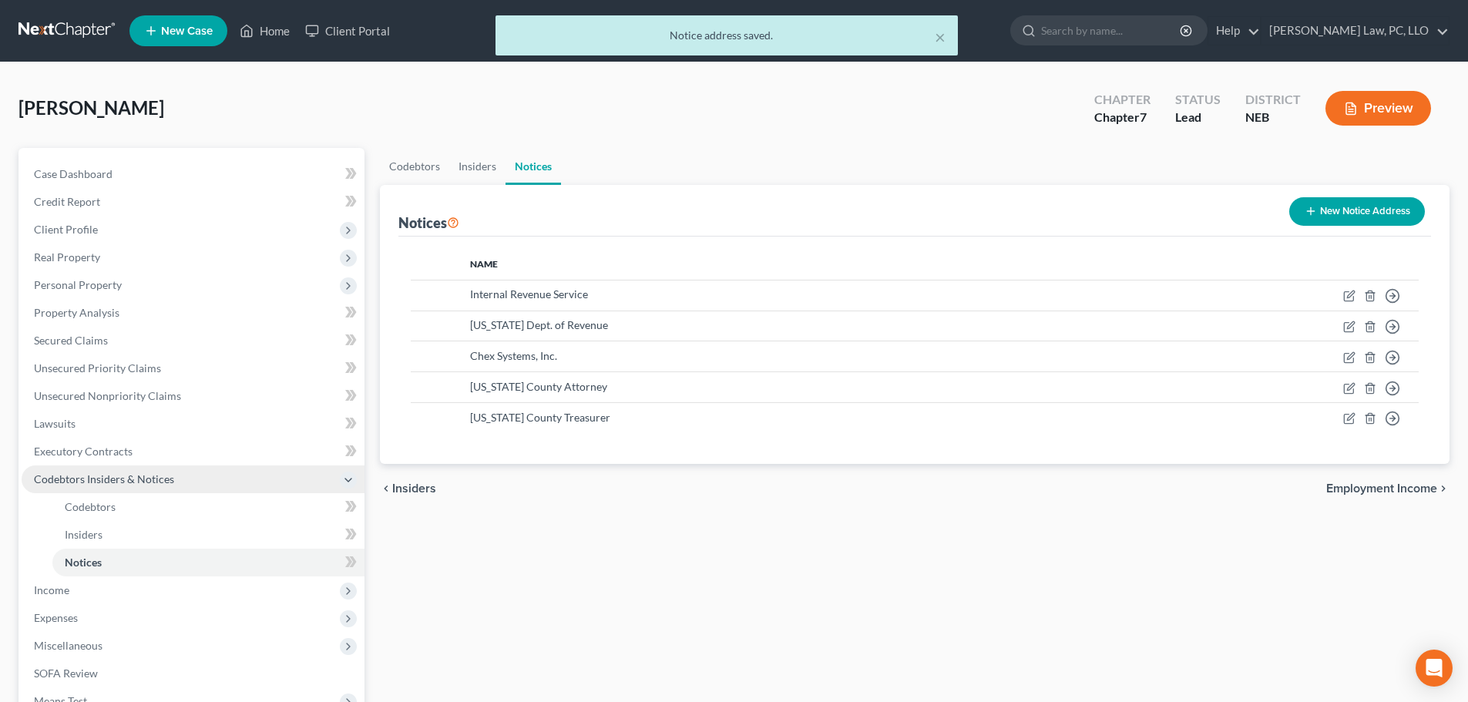
click at [122, 484] on span "Codebtors Insiders & Notices" at bounding box center [104, 478] width 140 height 13
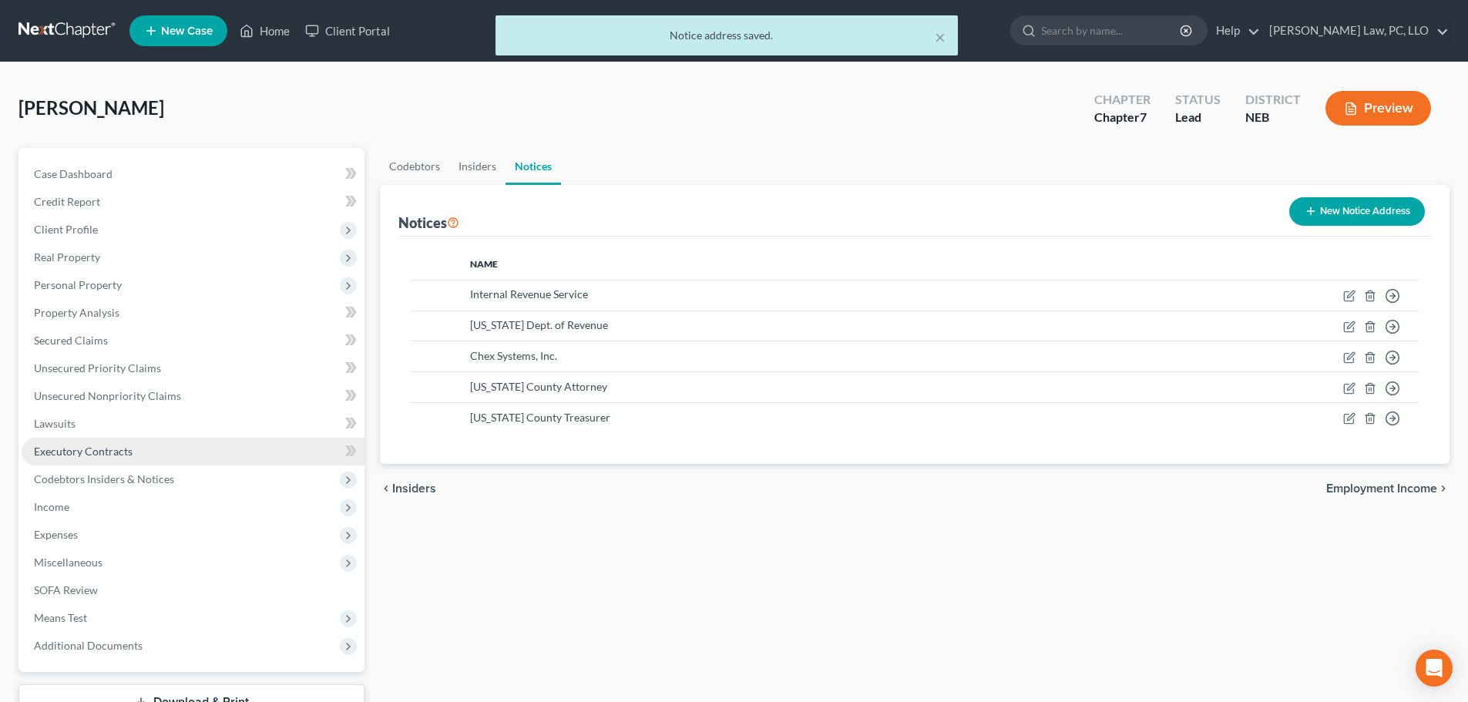
drag, startPoint x: 101, startPoint y: 463, endPoint x: 92, endPoint y: 459, distance: 9.3
click at [101, 461] on link "Executory Contracts" at bounding box center [193, 452] width 343 height 28
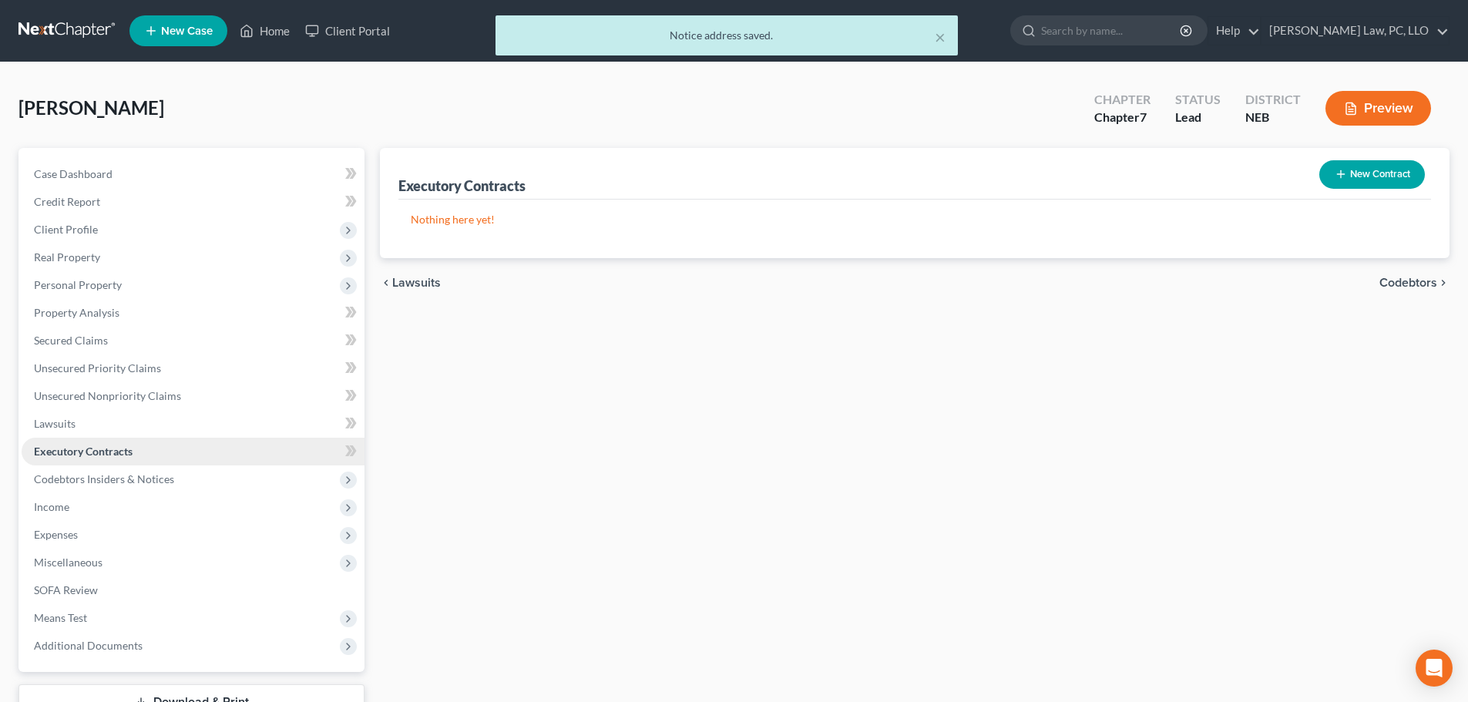
click at [81, 442] on link "Executory Contracts" at bounding box center [193, 452] width 343 height 28
click at [79, 428] on link "Lawsuits" at bounding box center [193, 424] width 343 height 28
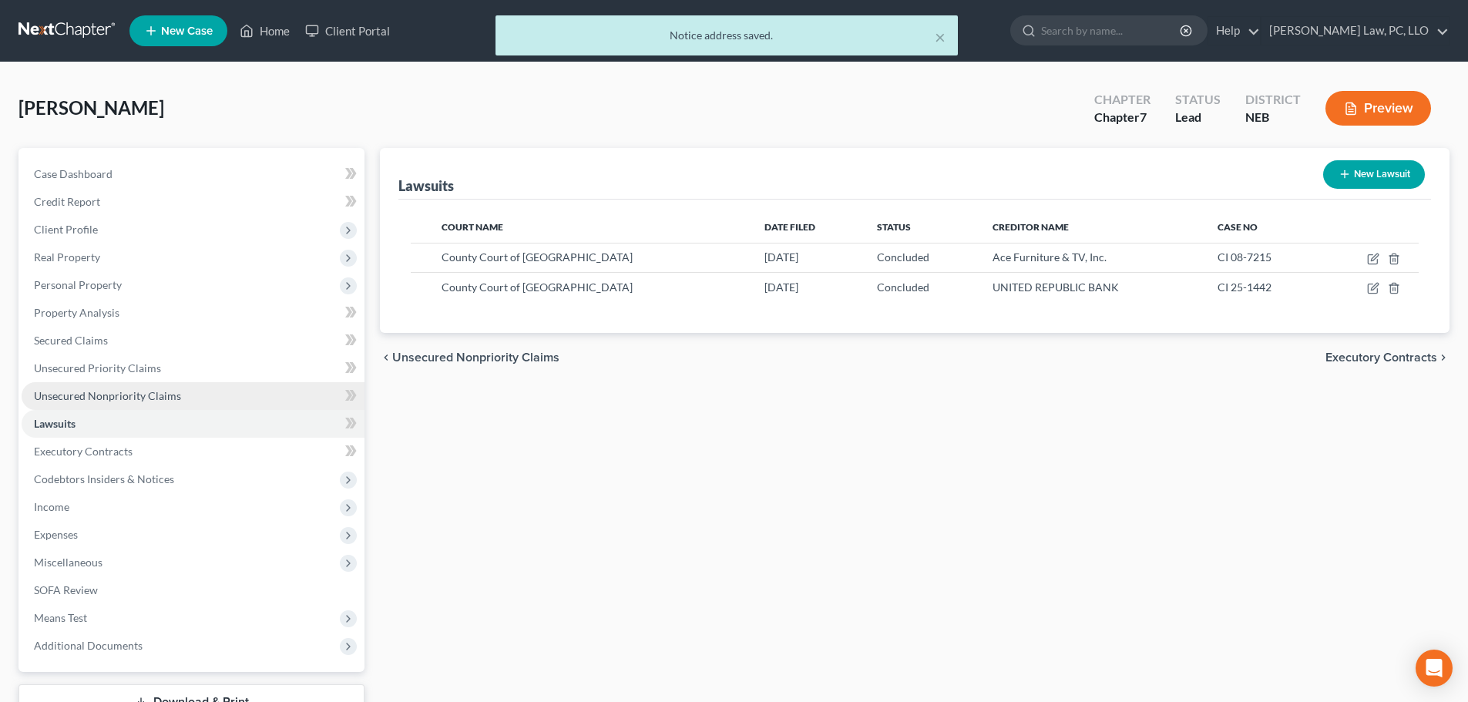
click at [93, 397] on span "Unsecured Nonpriority Claims" at bounding box center [107, 395] width 147 height 13
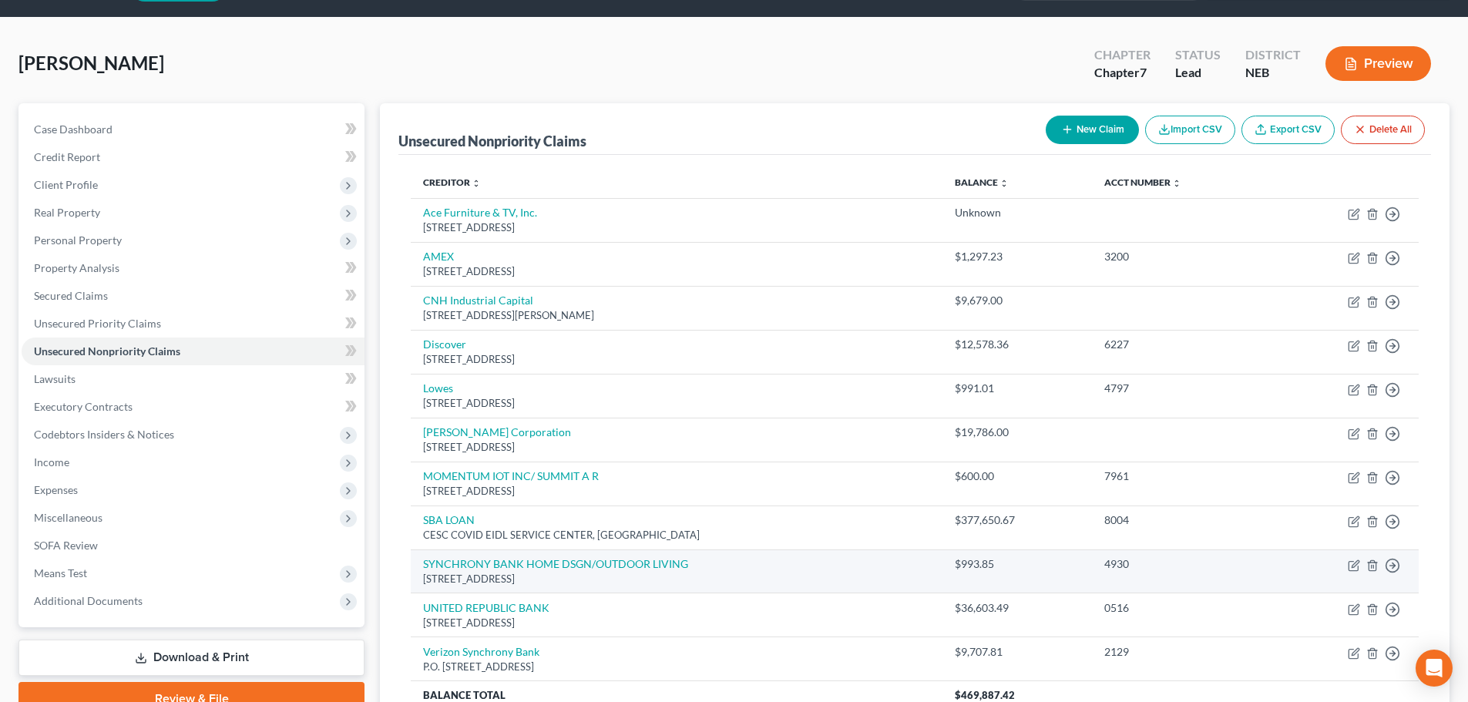
scroll to position [36, 0]
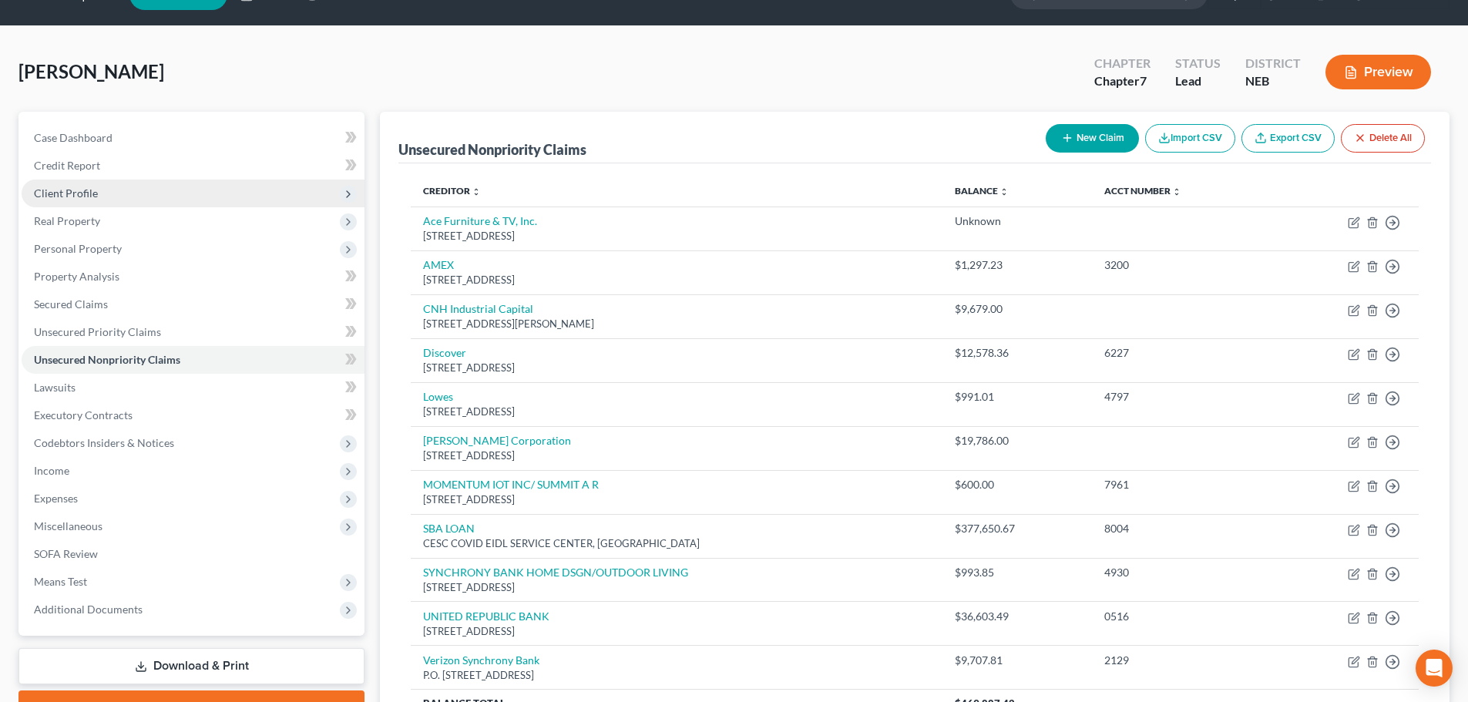
click at [88, 190] on span "Client Profile" at bounding box center [66, 192] width 64 height 13
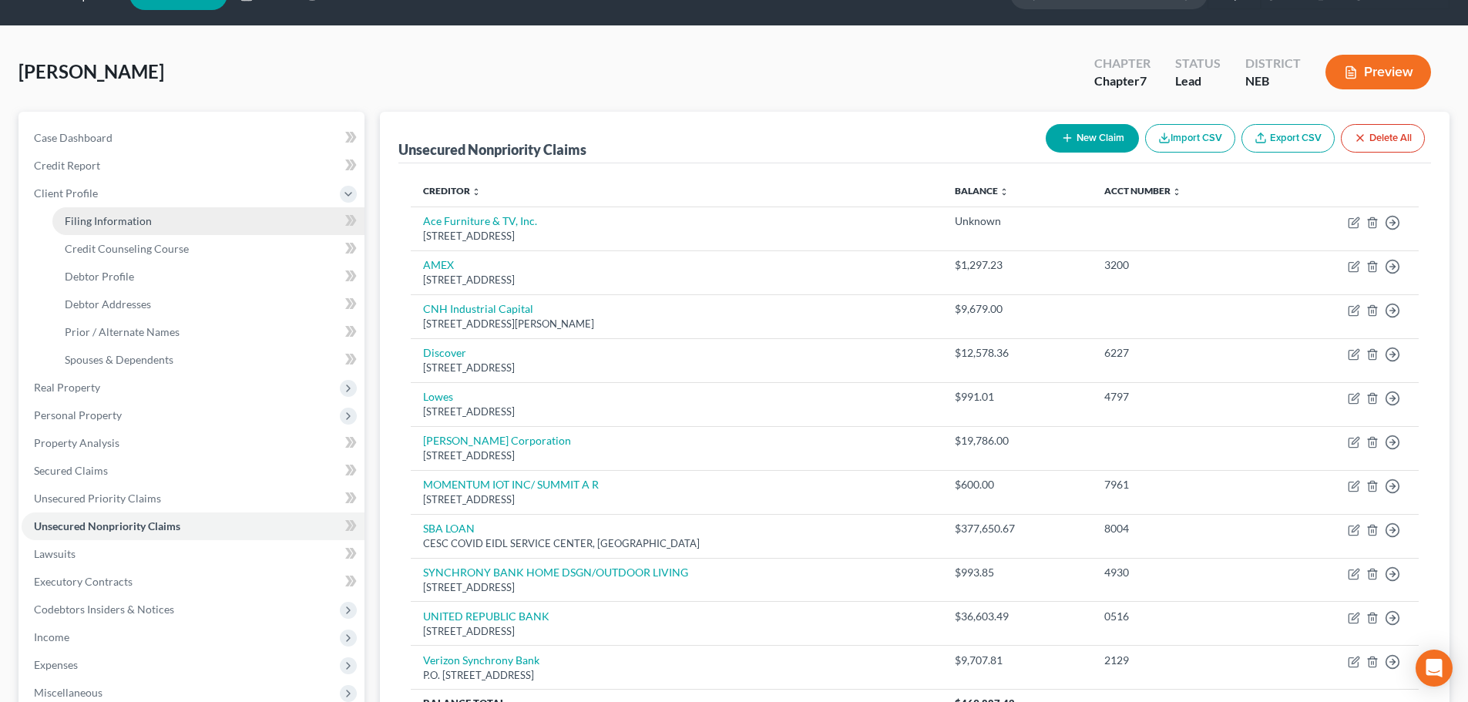
click at [89, 212] on link "Filing Information" at bounding box center [208, 221] width 312 height 28
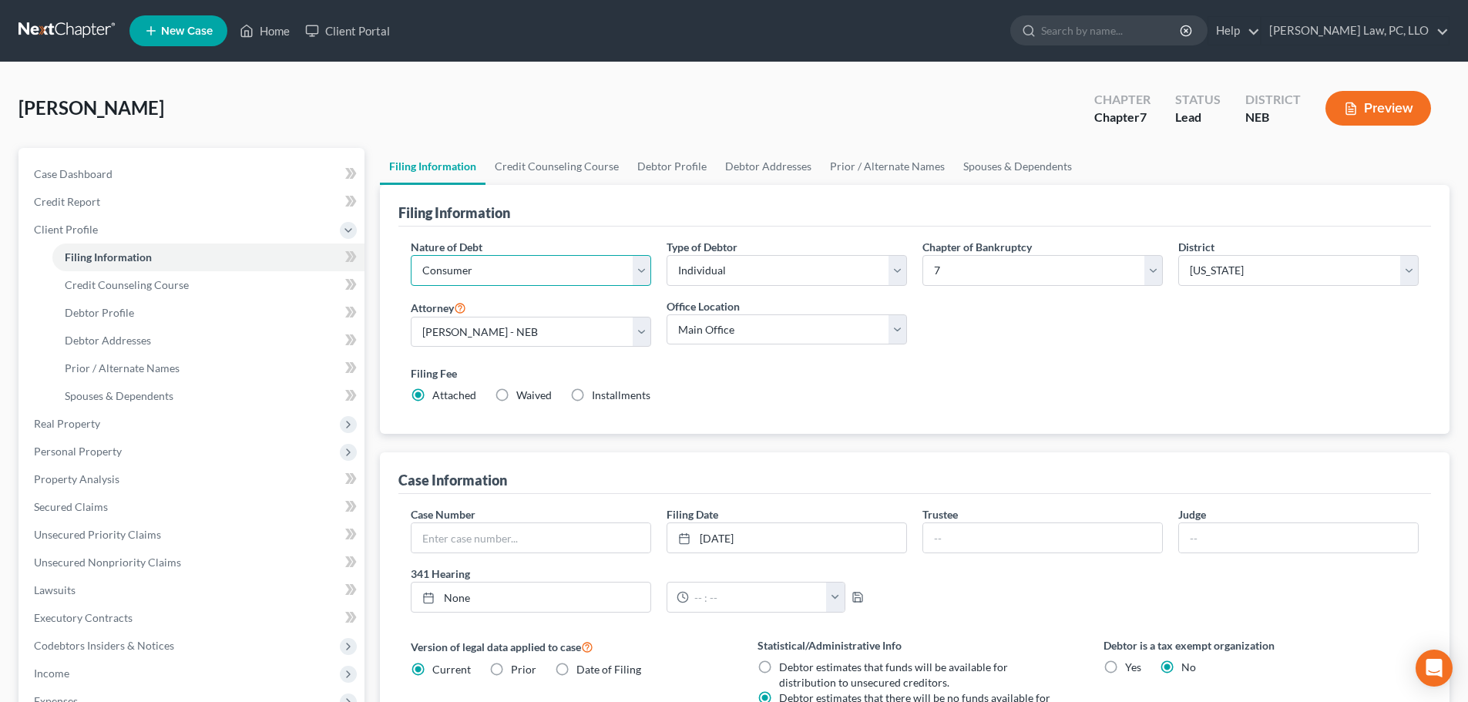
drag, startPoint x: 606, startPoint y: 265, endPoint x: 553, endPoint y: 283, distance: 56.3
click at [606, 265] on select "Select Business Consumer Other" at bounding box center [531, 270] width 240 height 31
click at [411, 255] on select "Select Business Consumer Other" at bounding box center [531, 270] width 240 height 31
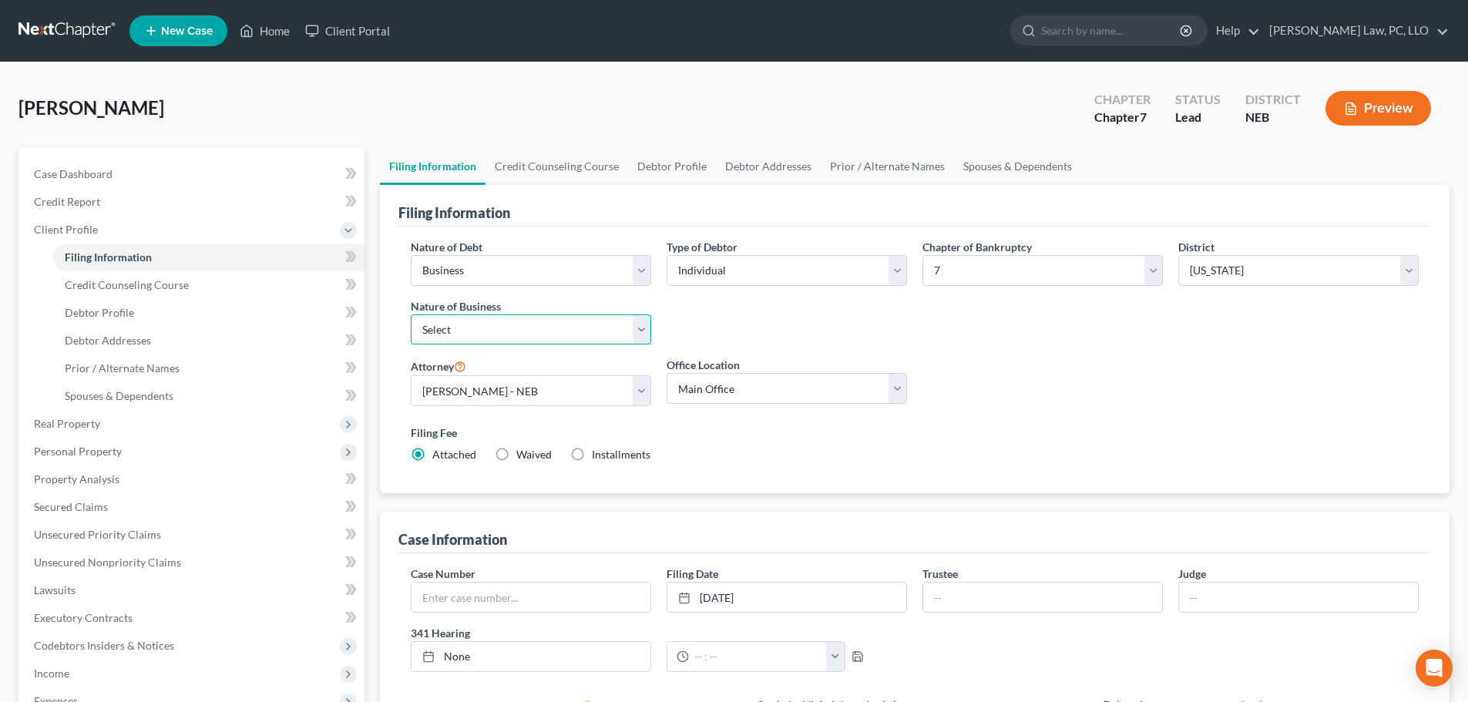
click at [461, 327] on select "Select Clearing Bank Commodity Broker Health Care Business Other Railroad Singl…" at bounding box center [531, 329] width 240 height 31
click at [411, 314] on select "Select Clearing Bank Commodity Broker Health Care Business Other Railroad Singl…" at bounding box center [531, 329] width 240 height 31
click at [980, 399] on div "Nature of Debt Select Business Consumer Other Nature of Business Select Clearin…" at bounding box center [914, 357] width 1023 height 236
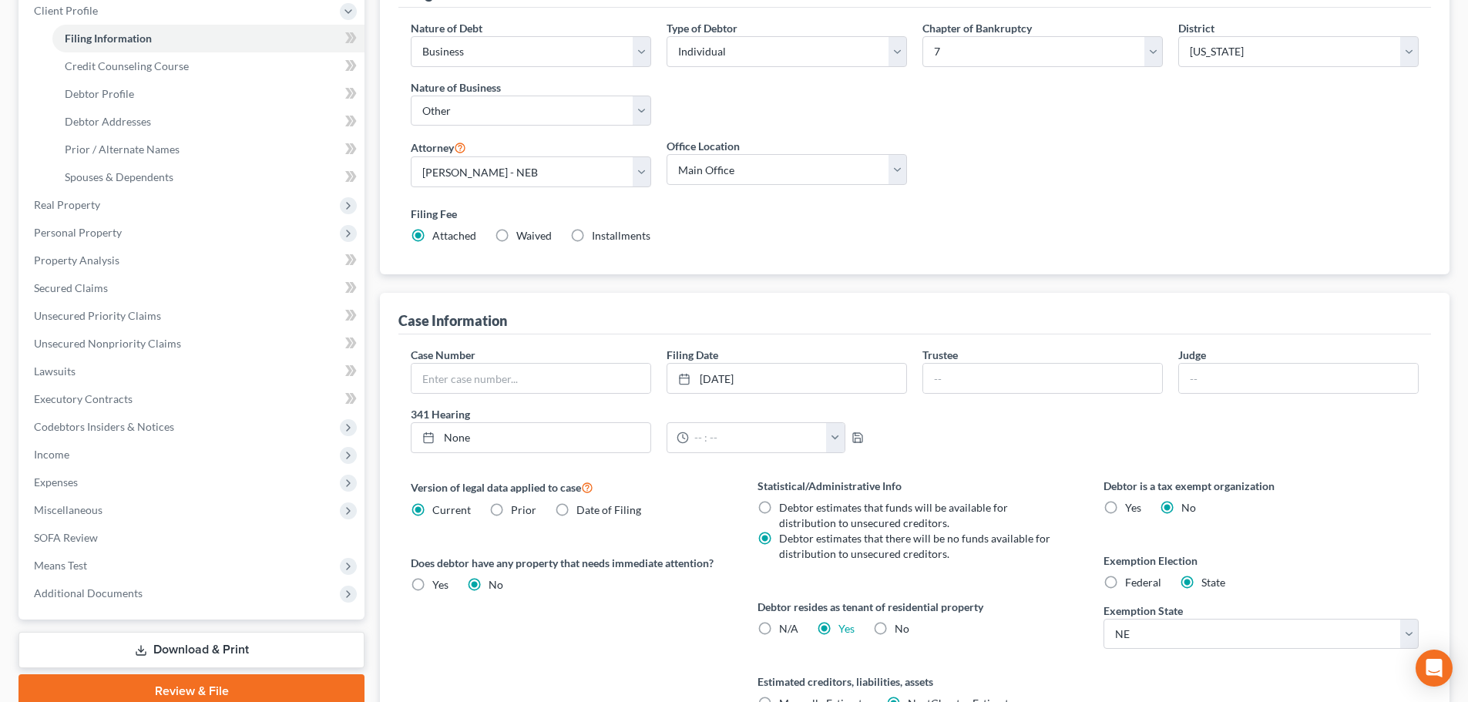
scroll to position [77, 0]
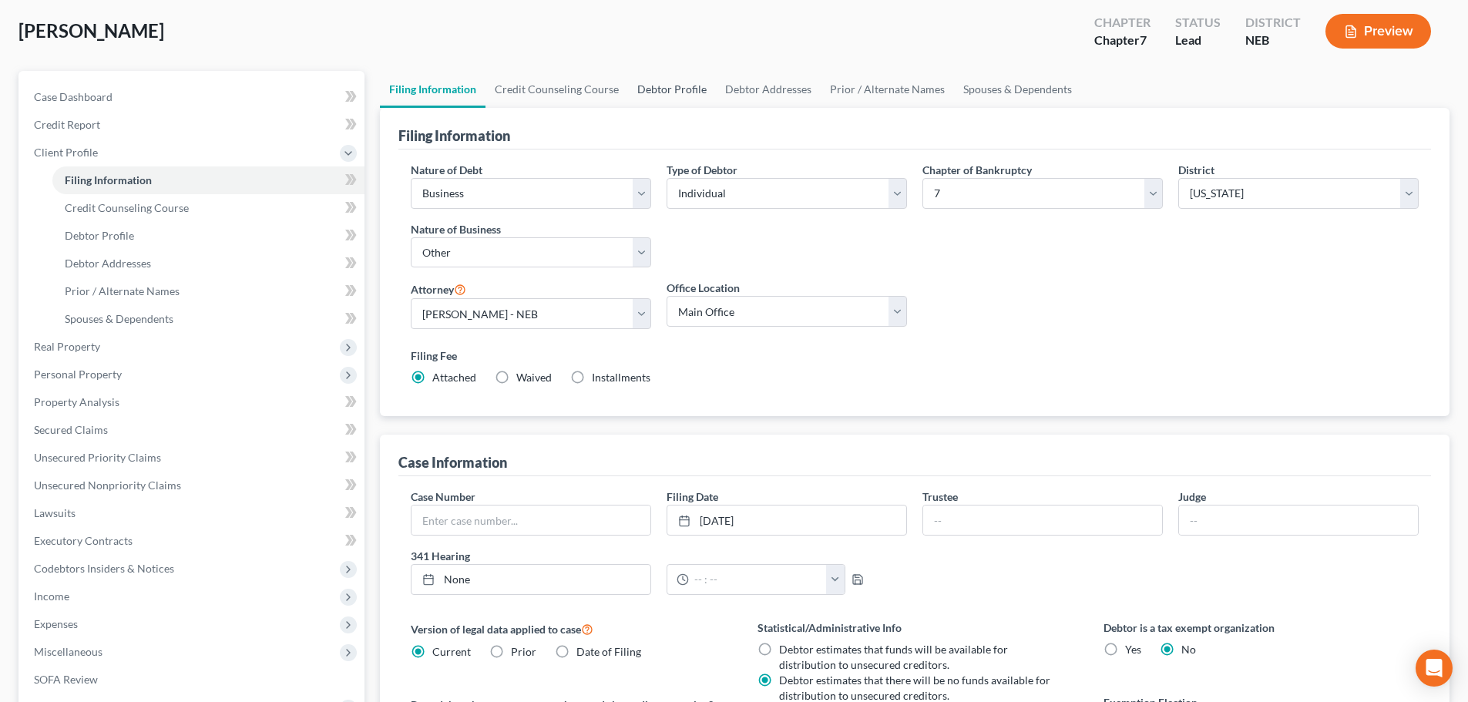
click at [667, 95] on link "Debtor Profile" at bounding box center [672, 89] width 88 height 37
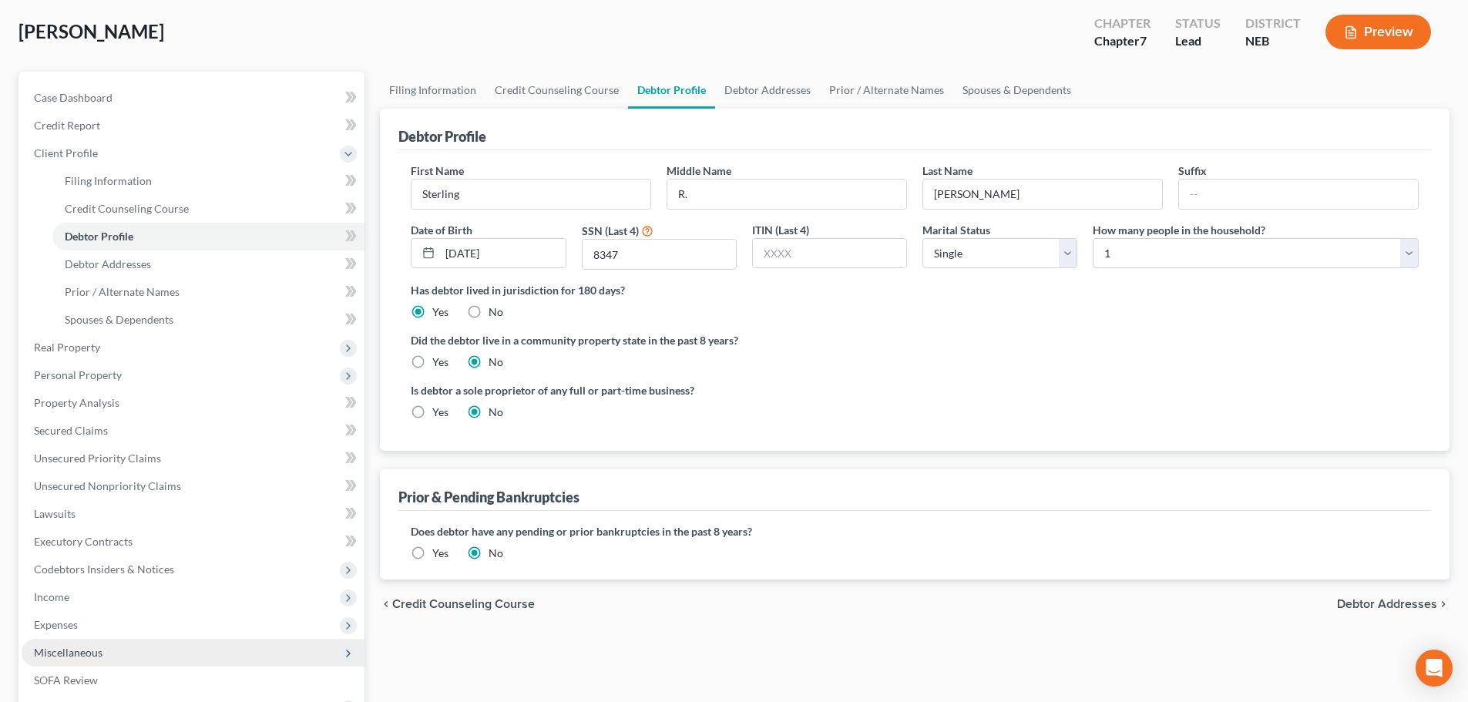
scroll to position [77, 0]
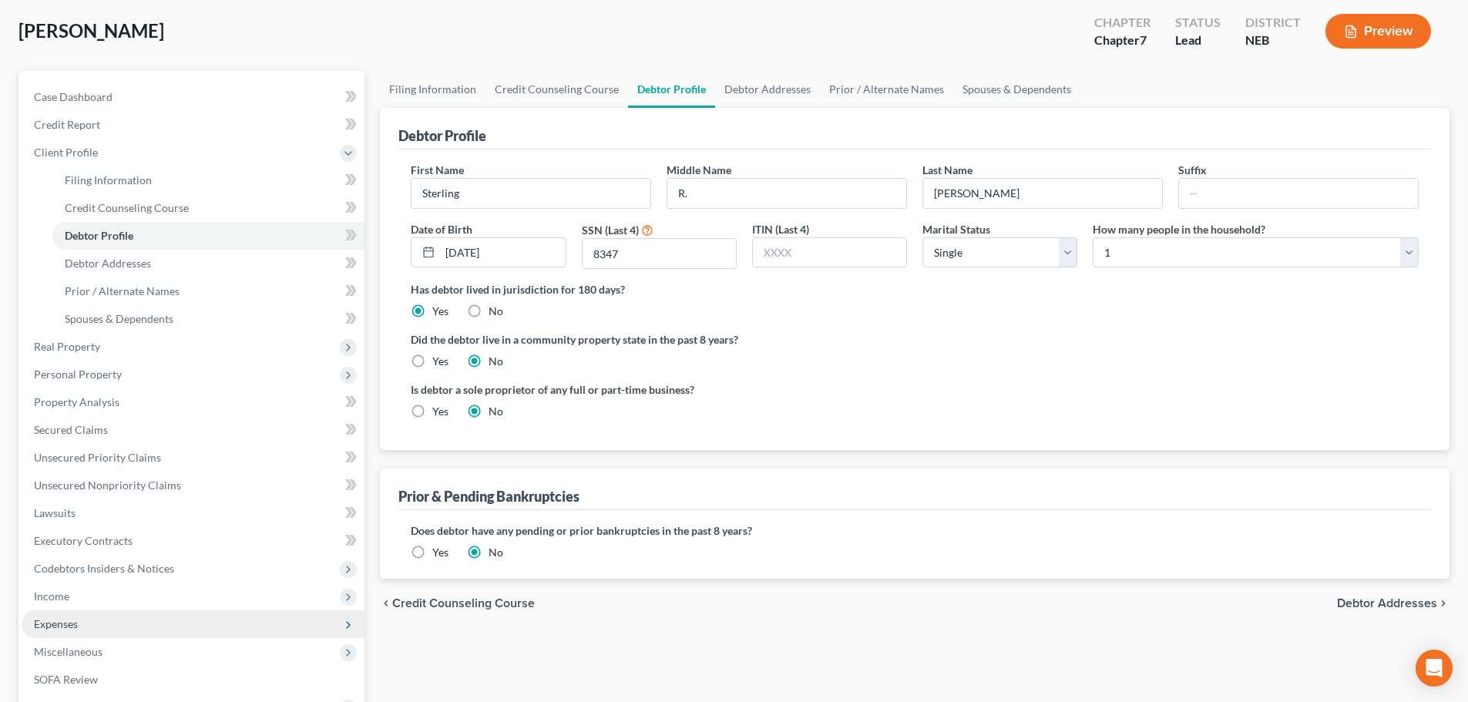
click at [70, 627] on span "Expenses" at bounding box center [56, 623] width 44 height 13
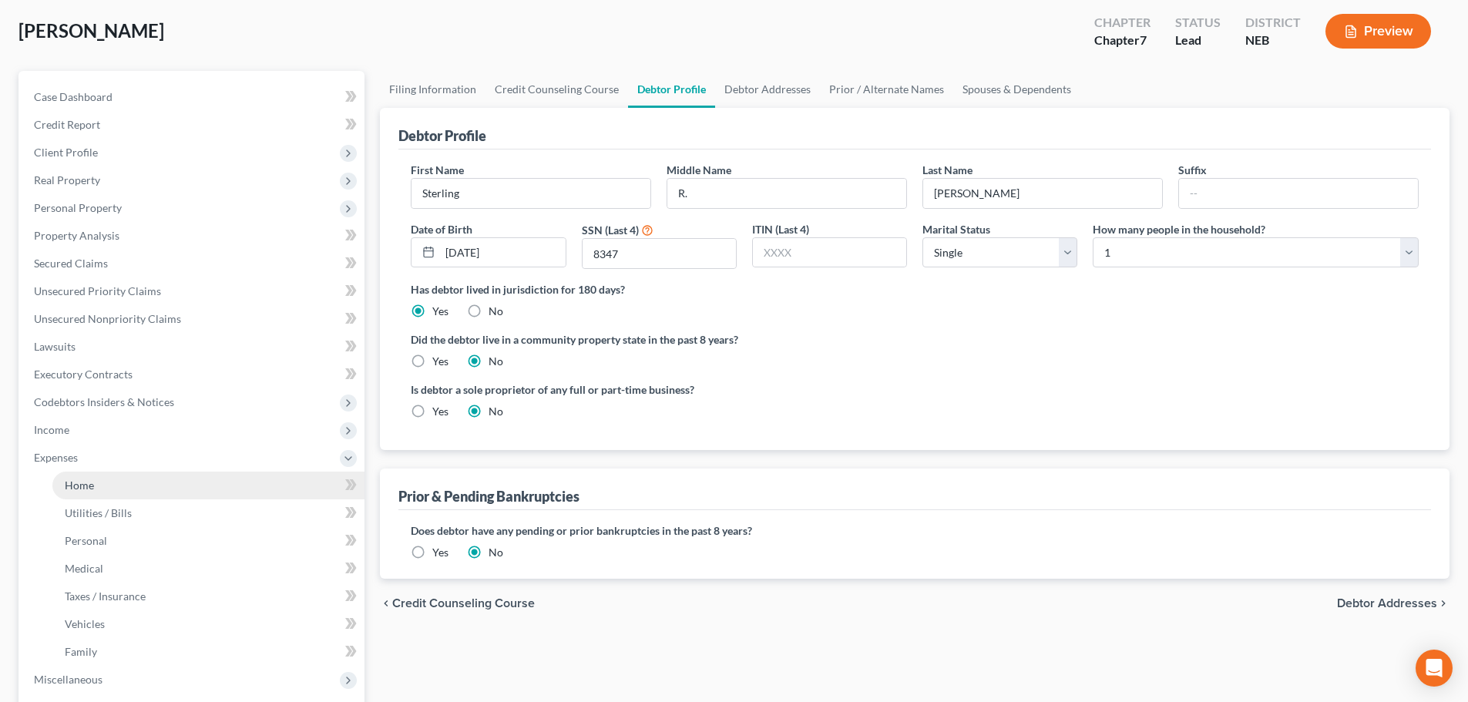
click at [82, 495] on link "Home" at bounding box center [208, 485] width 312 height 28
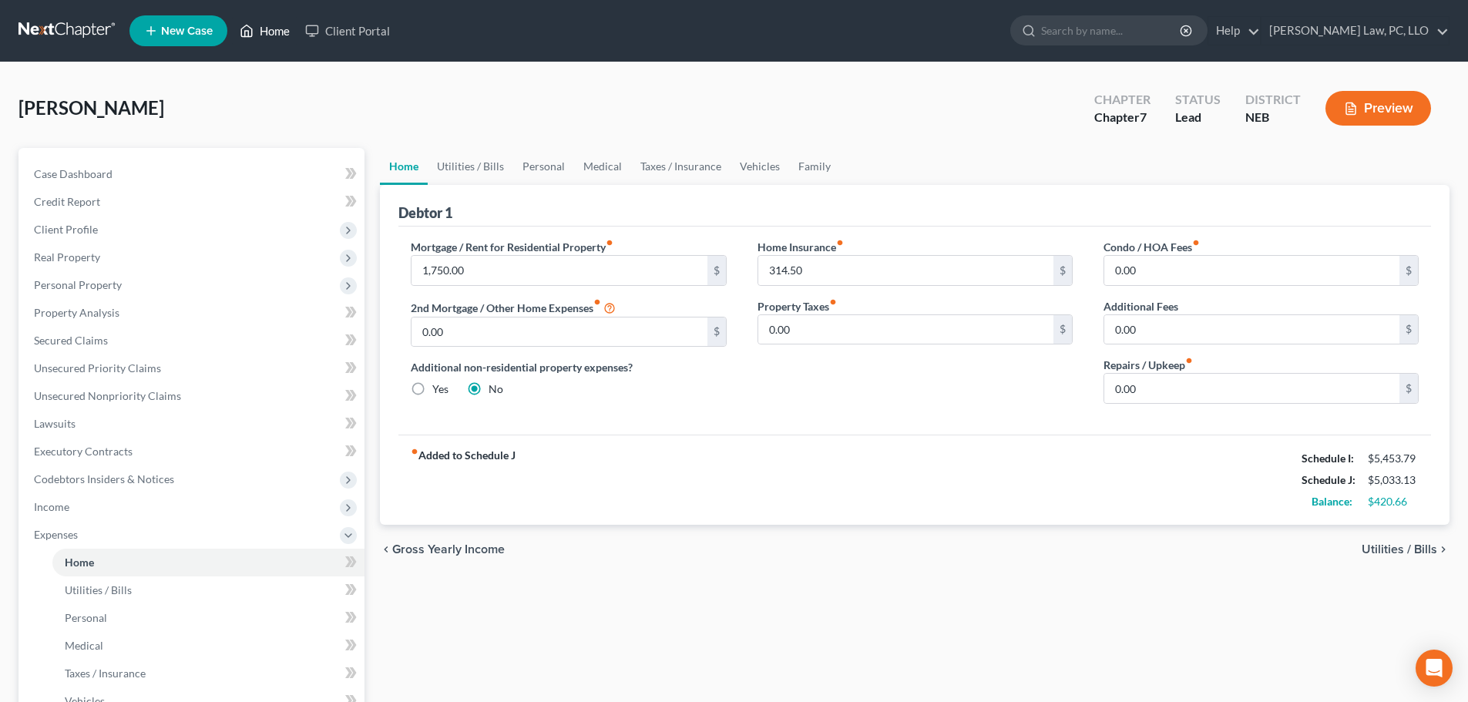
click at [271, 30] on link "Home" at bounding box center [264, 31] width 65 height 28
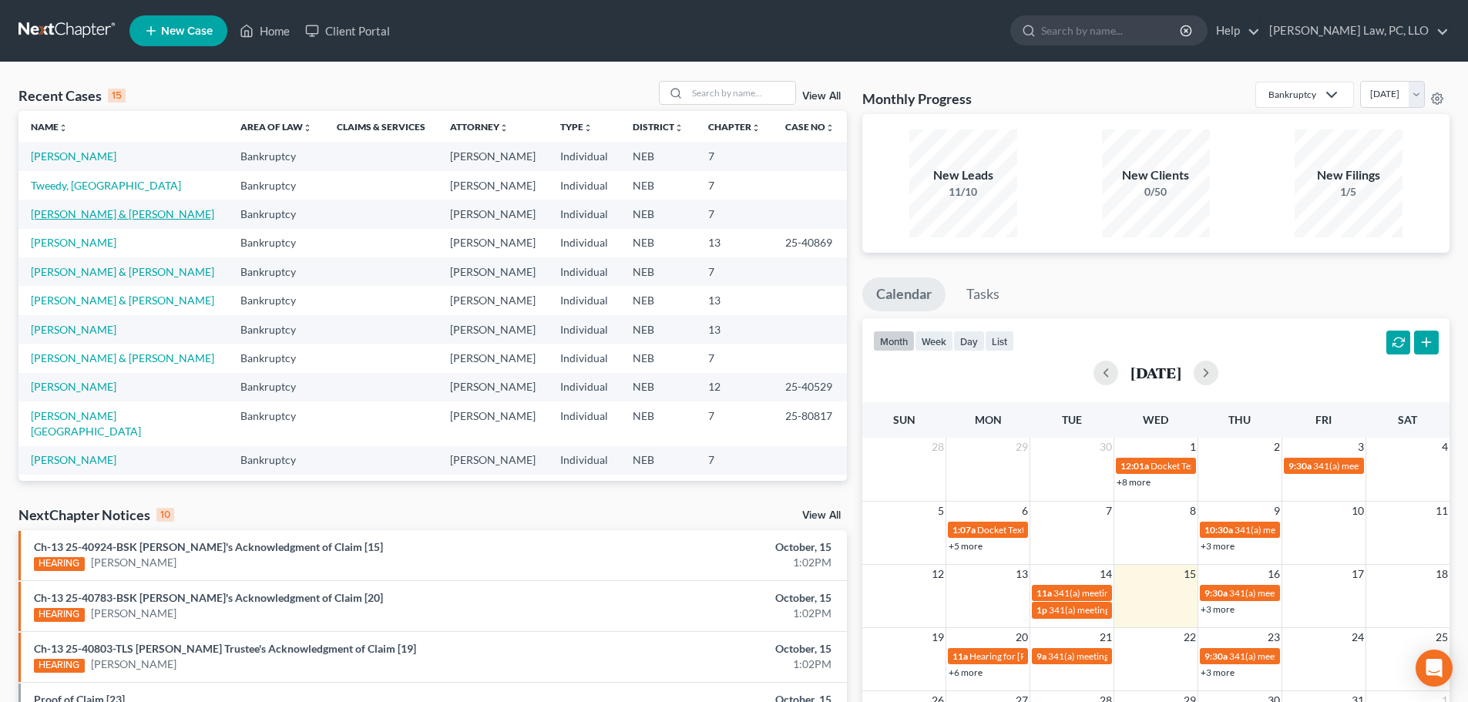
click at [106, 215] on link "[PERSON_NAME] & [PERSON_NAME]" at bounding box center [122, 213] width 183 height 13
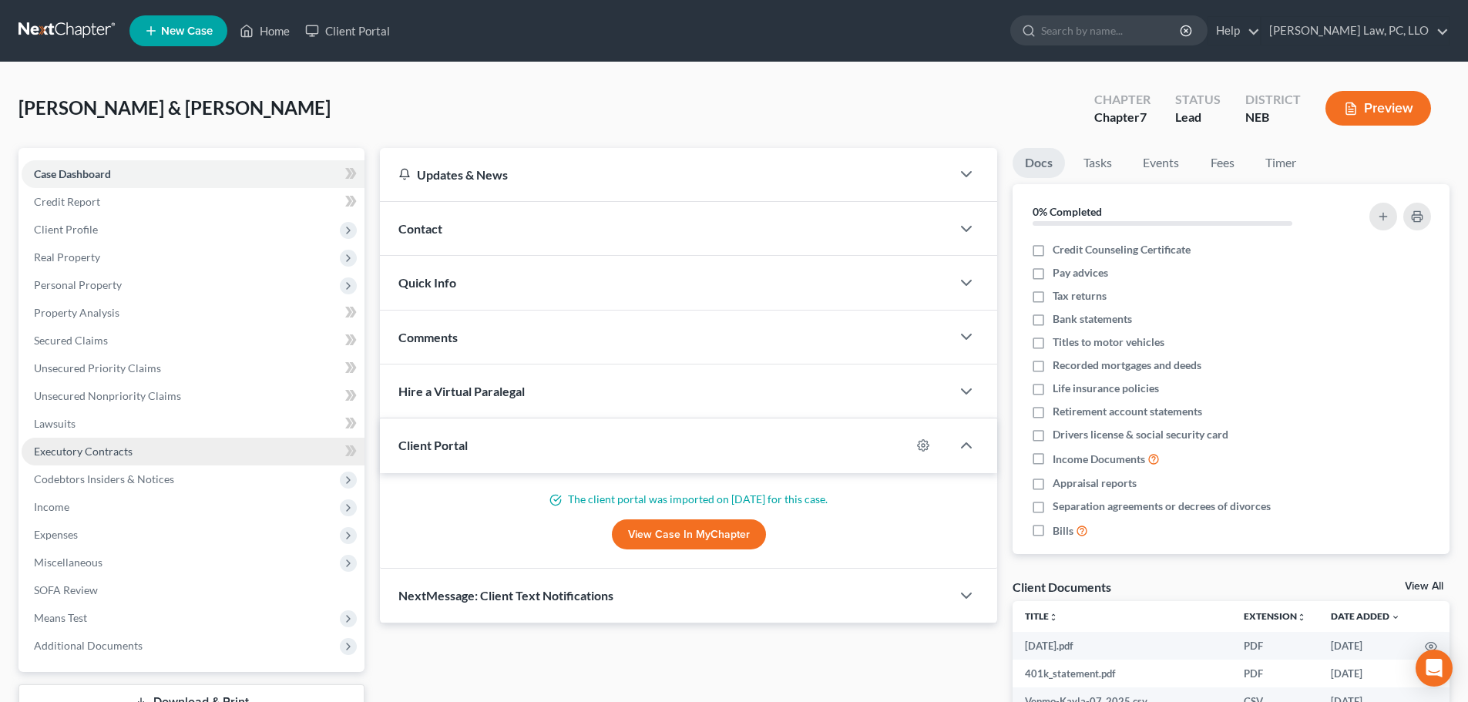
click at [52, 461] on link "Executory Contracts" at bounding box center [193, 452] width 343 height 28
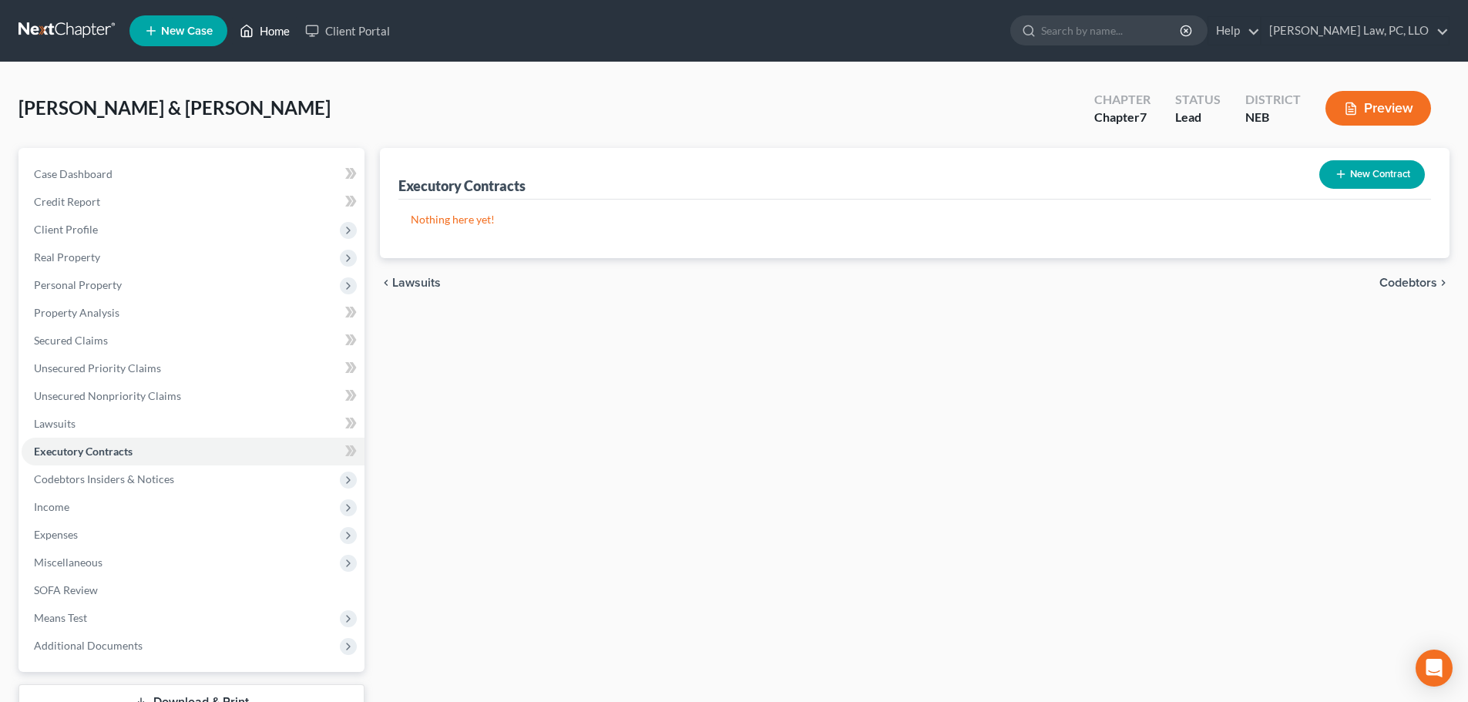
click at [276, 34] on link "Home" at bounding box center [264, 31] width 65 height 28
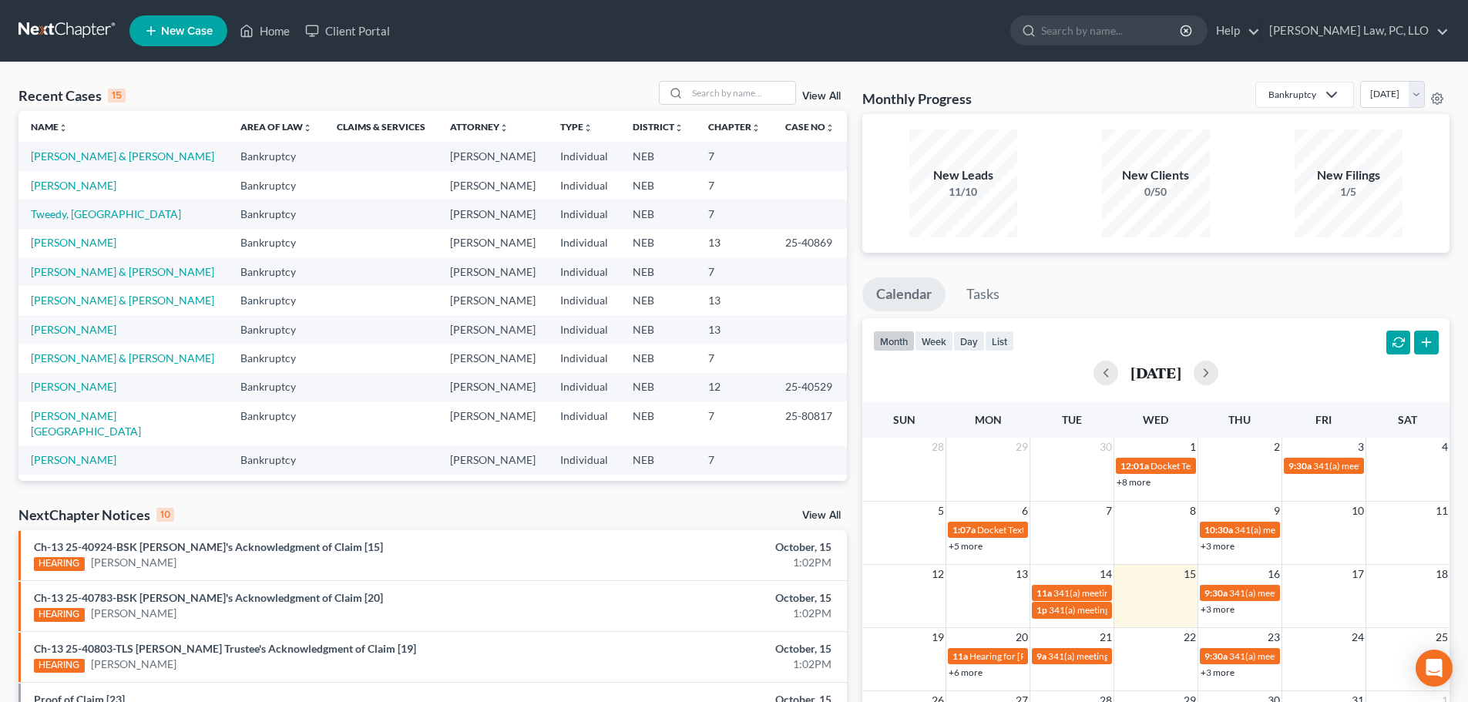
click at [177, 84] on div "Recent Cases 15 View All" at bounding box center [432, 96] width 828 height 30
click at [89, 184] on link "[PERSON_NAME]" at bounding box center [74, 185] width 86 height 13
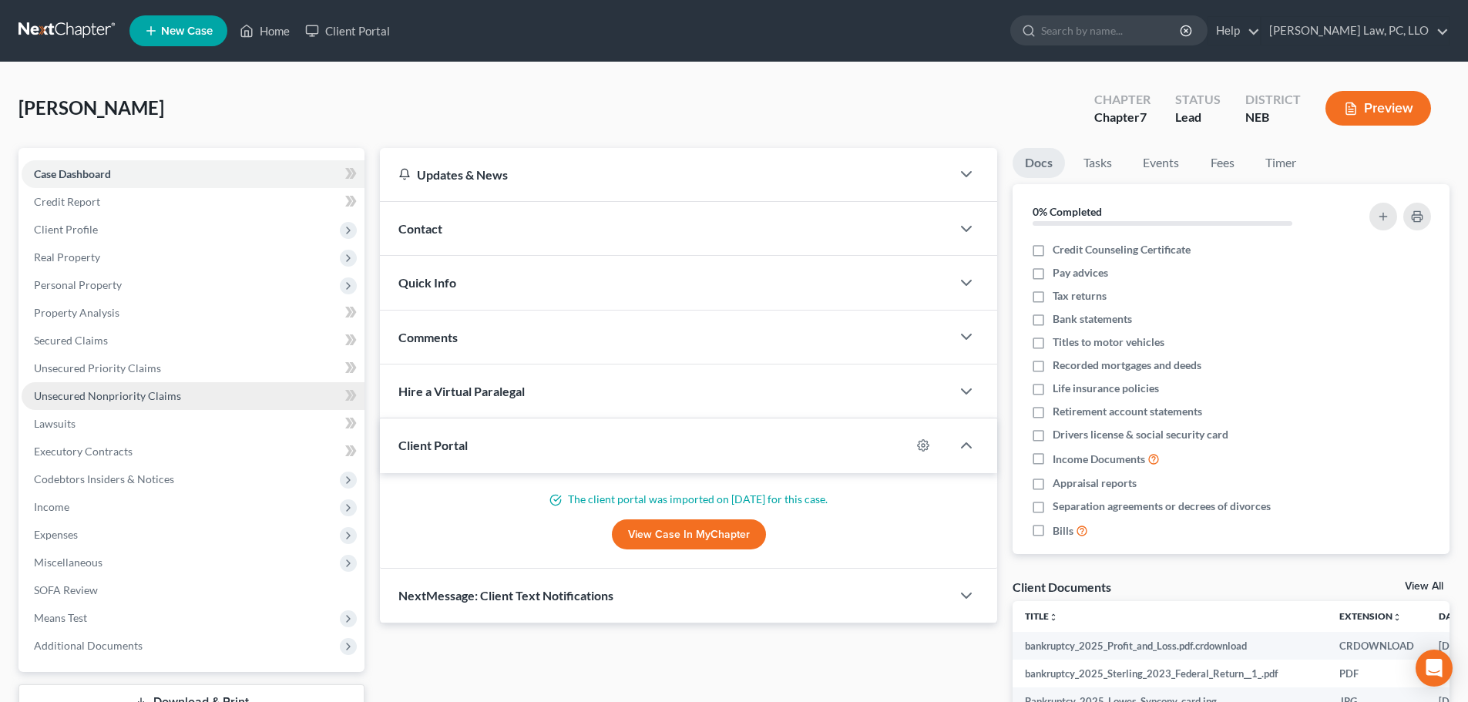
click at [164, 387] on link "Unsecured Nonpriority Claims" at bounding box center [193, 396] width 343 height 28
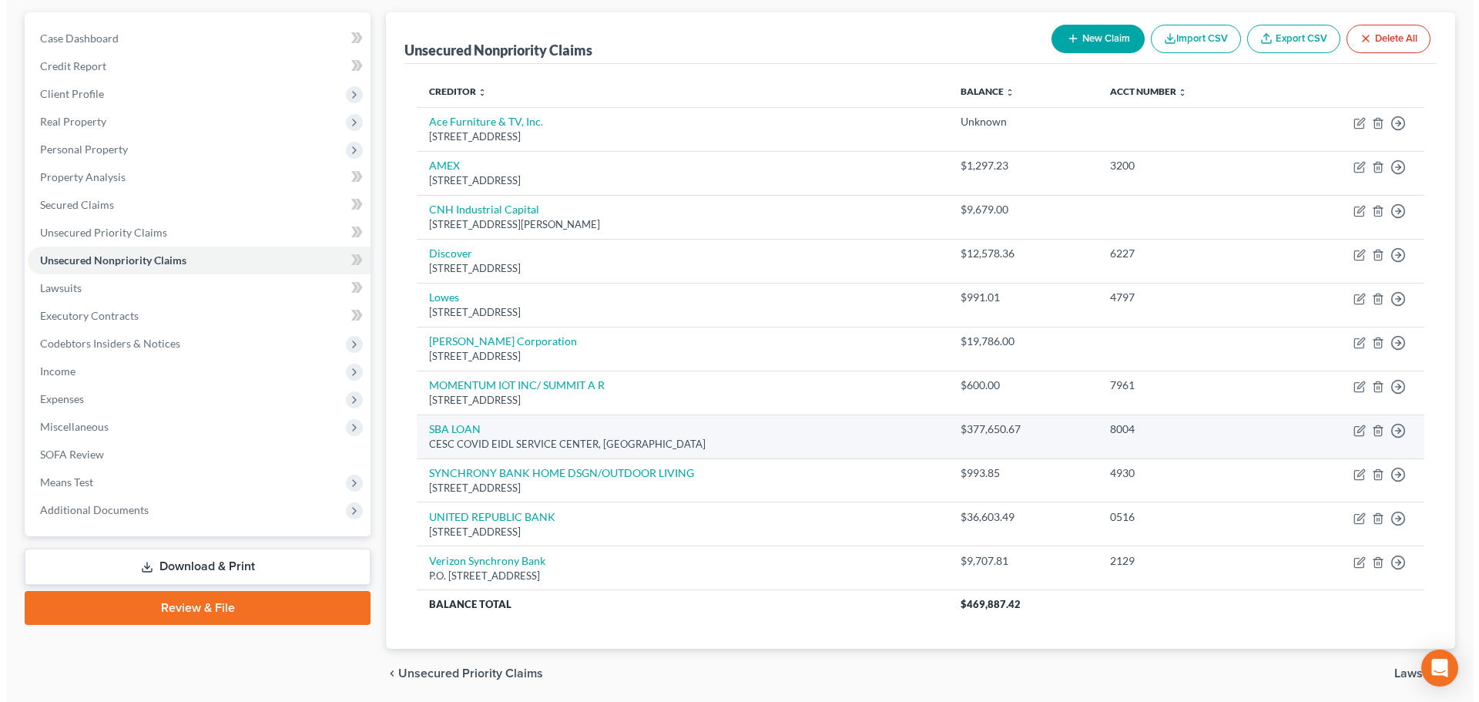
scroll to position [154, 0]
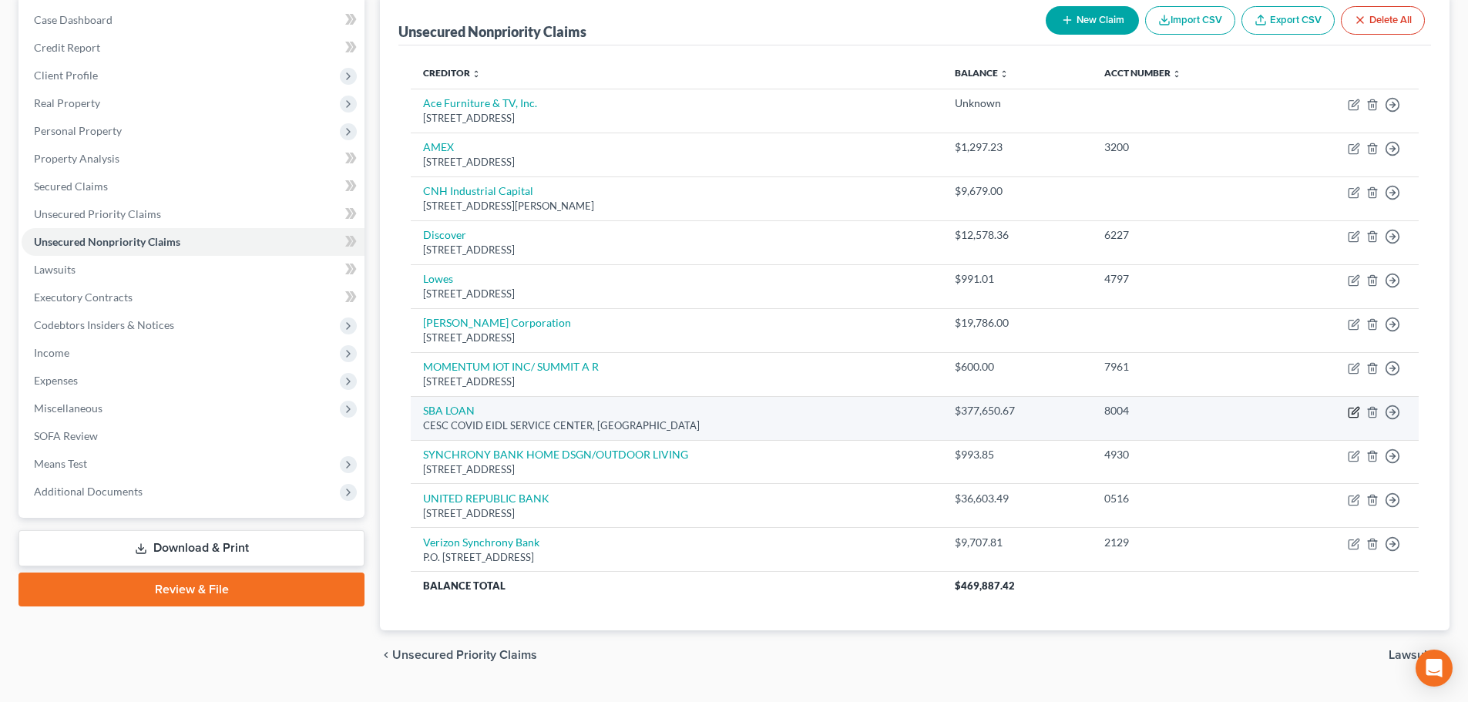
click at [1355, 410] on icon "button" at bounding box center [1353, 412] width 12 height 12
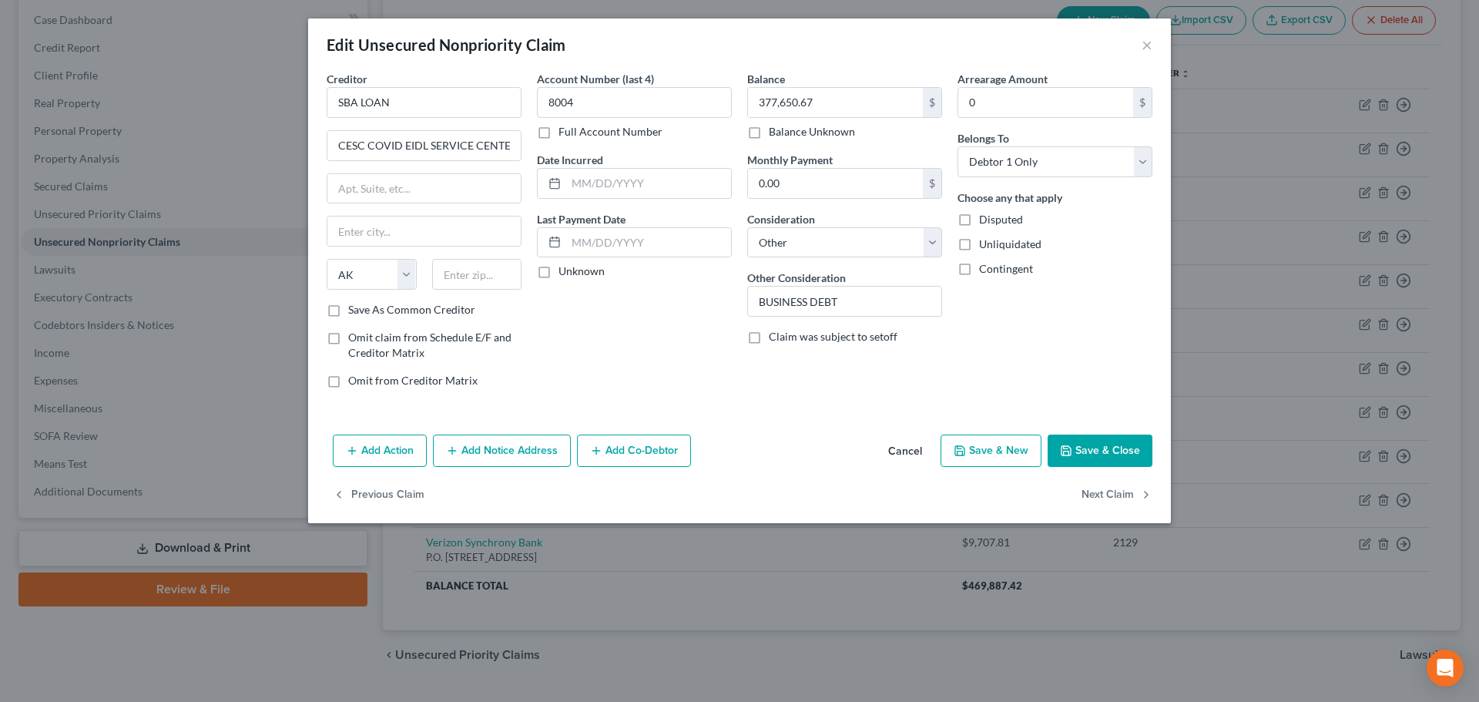
click at [639, 448] on button "Add Co-Debtor" at bounding box center [634, 450] width 114 height 32
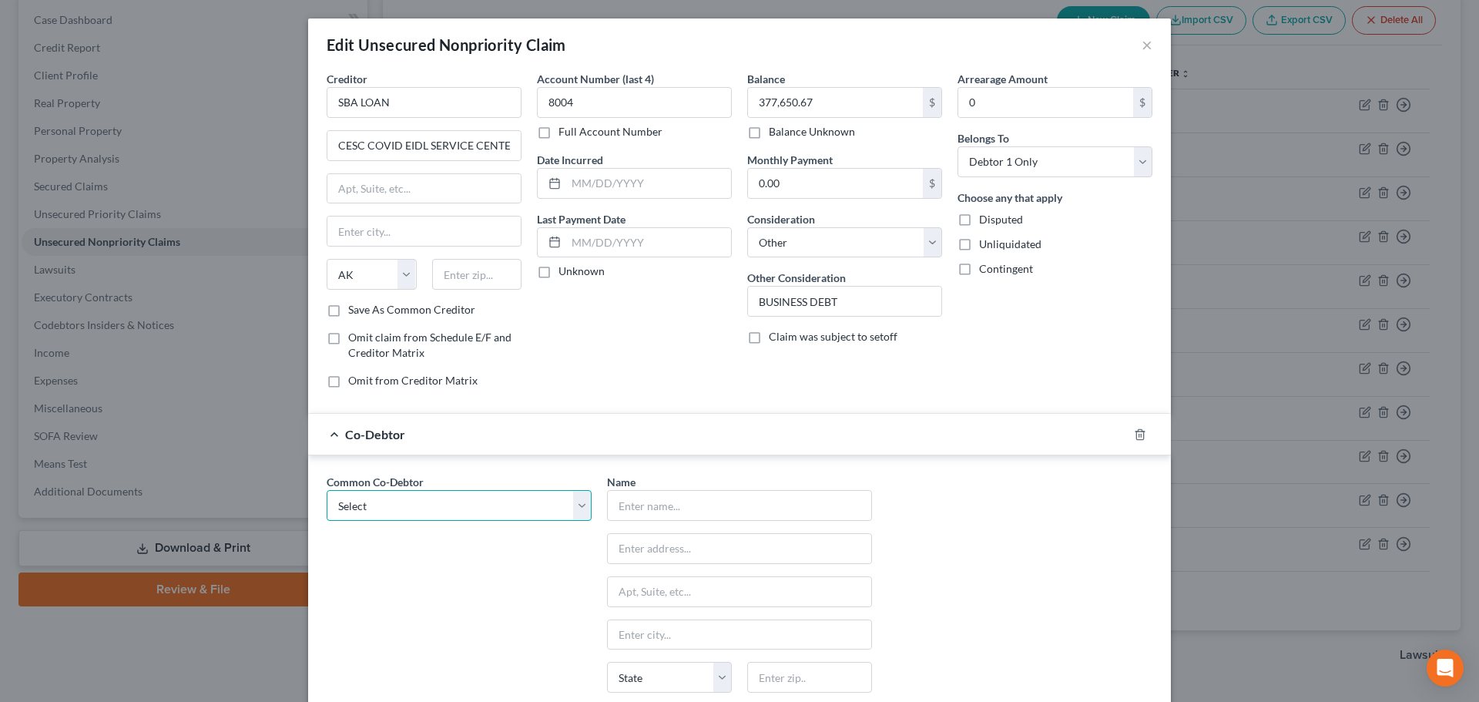
click at [459, 504] on select "Select Concrete Specialists of Omaha, LLC [PERSON_NAME] Bricks, LLC" at bounding box center [459, 505] width 265 height 31
click at [327, 490] on select "Select Concrete Specialists of Omaha, LLC [PERSON_NAME] Bricks, LLC" at bounding box center [459, 505] width 265 height 31
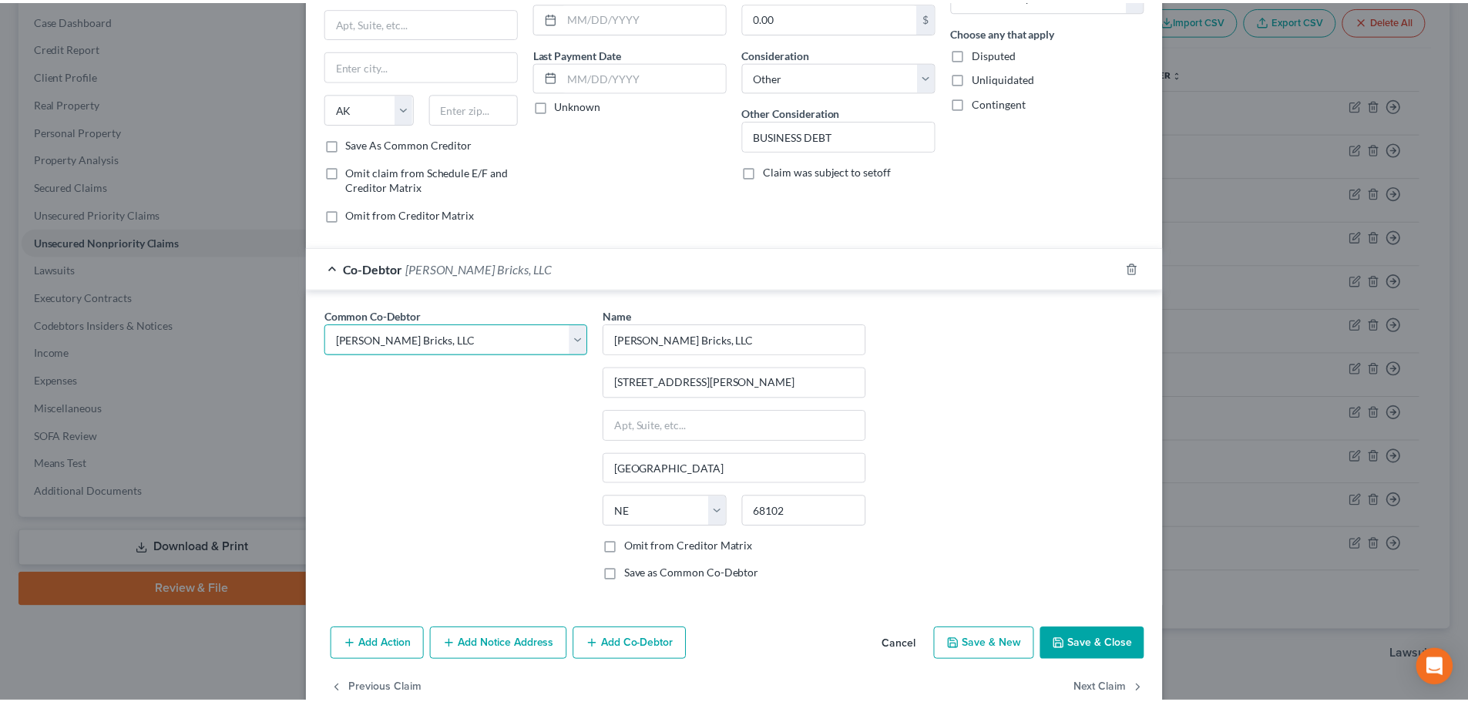
scroll to position [200, 0]
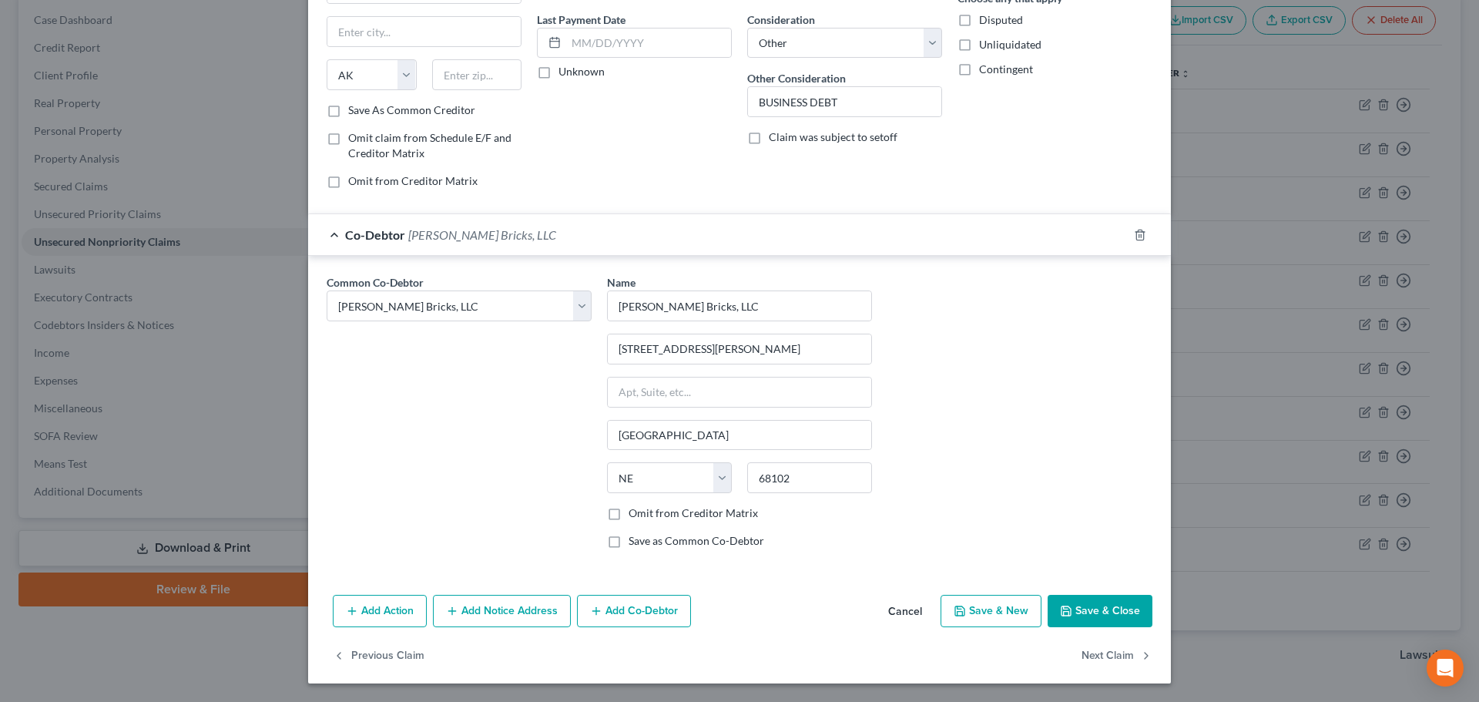
click at [1090, 619] on button "Save & Close" at bounding box center [1100, 611] width 105 height 32
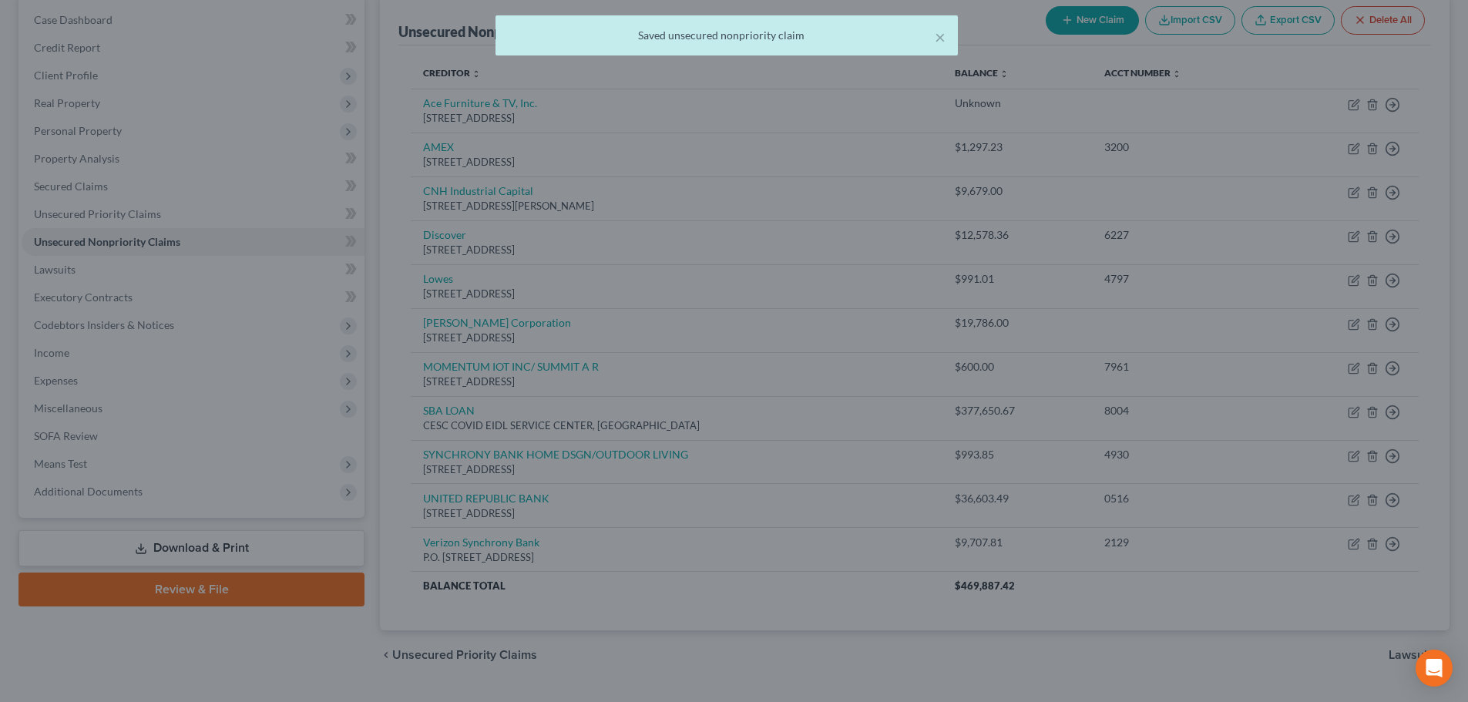
scroll to position [0, 0]
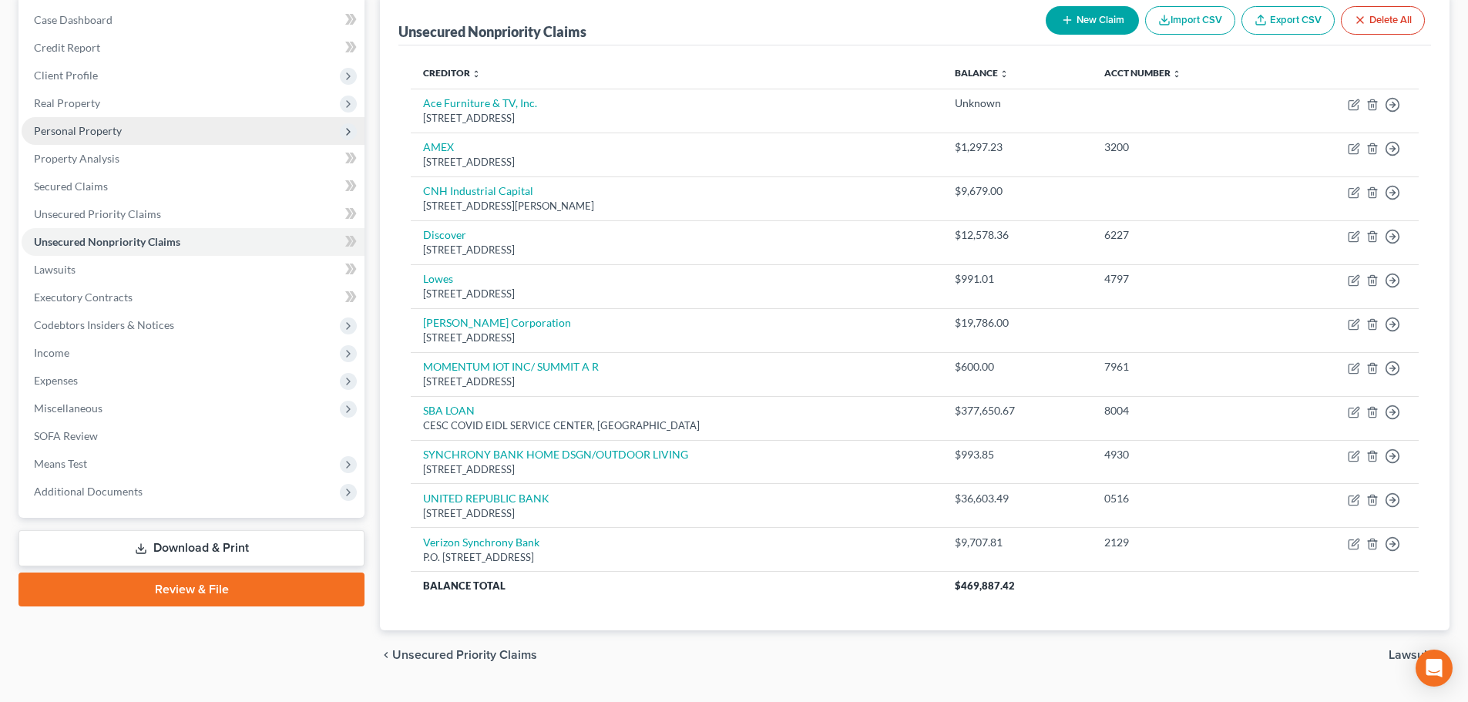
click at [156, 139] on span "Personal Property" at bounding box center [193, 131] width 343 height 28
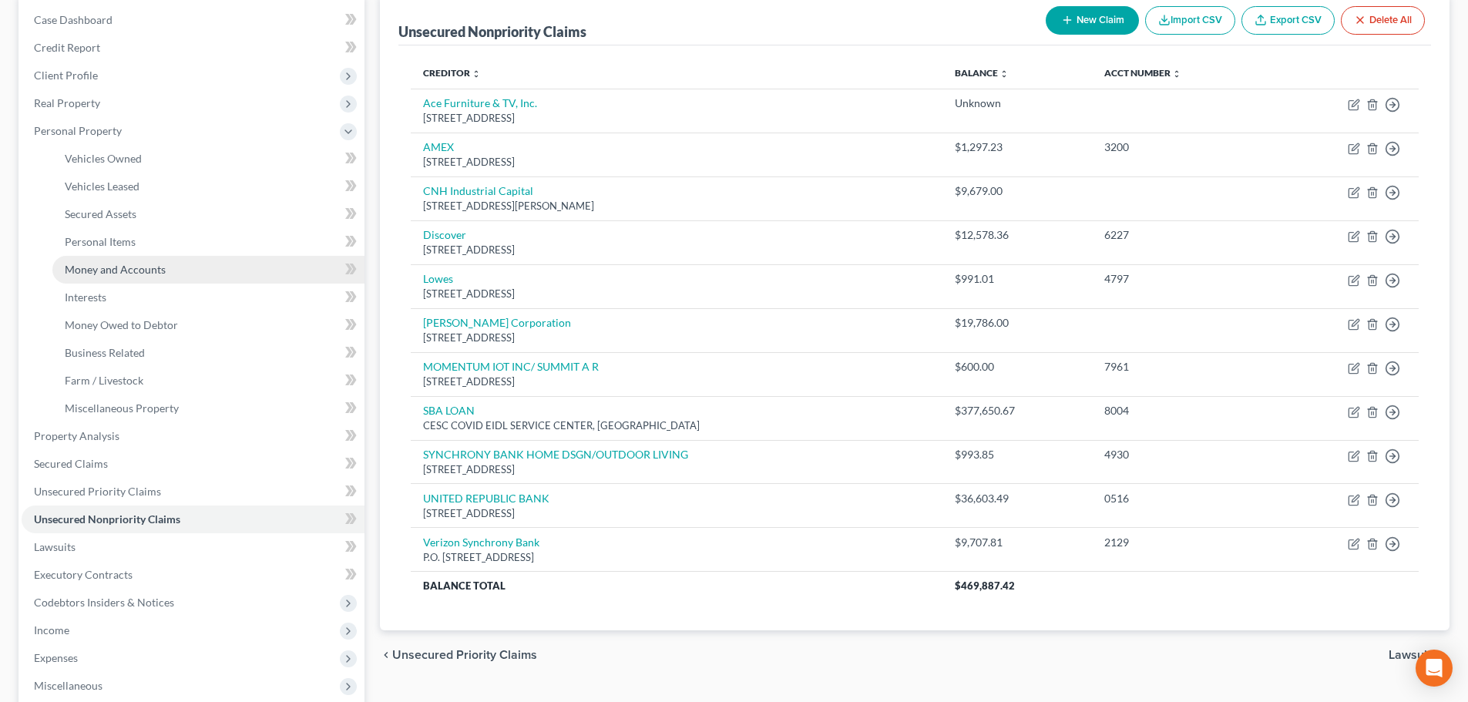
click at [163, 267] on span "Money and Accounts" at bounding box center [115, 269] width 101 height 13
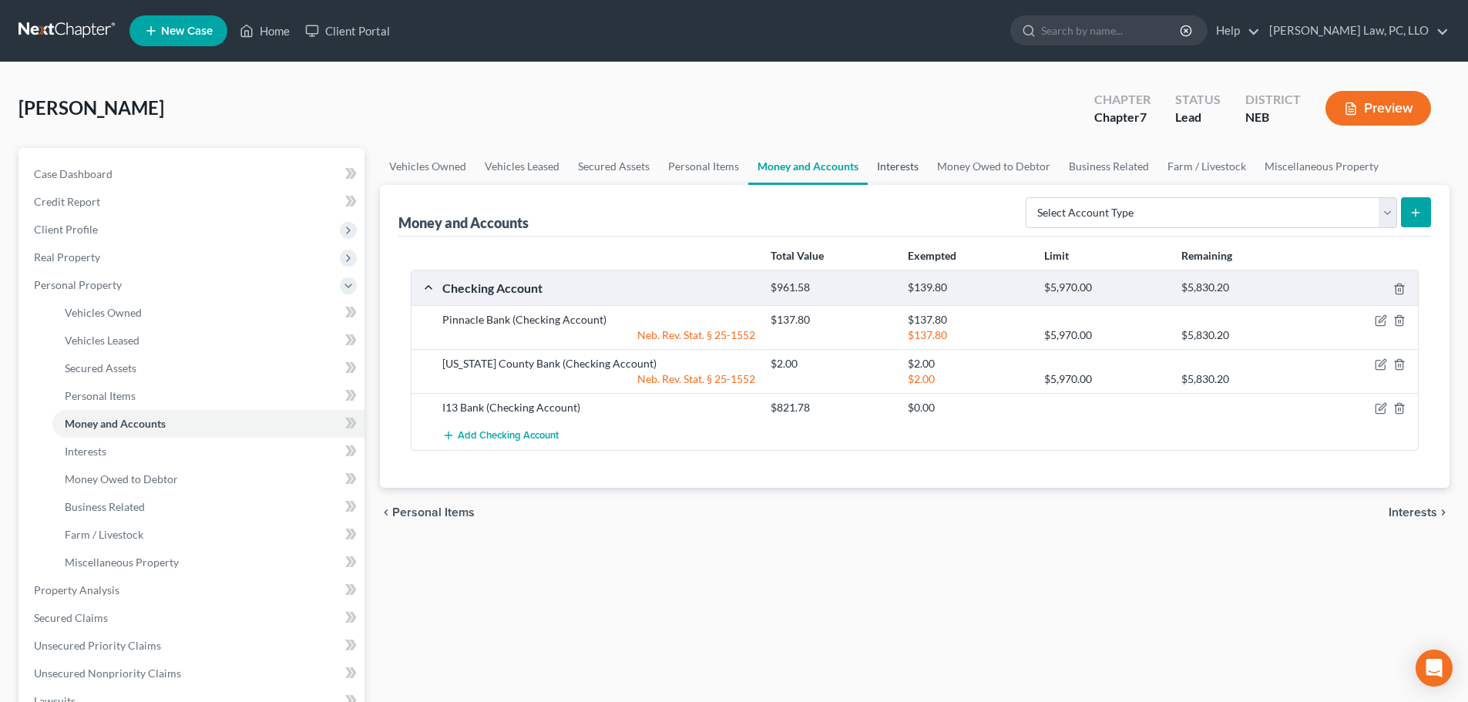
click at [894, 166] on link "Interests" at bounding box center [897, 166] width 60 height 37
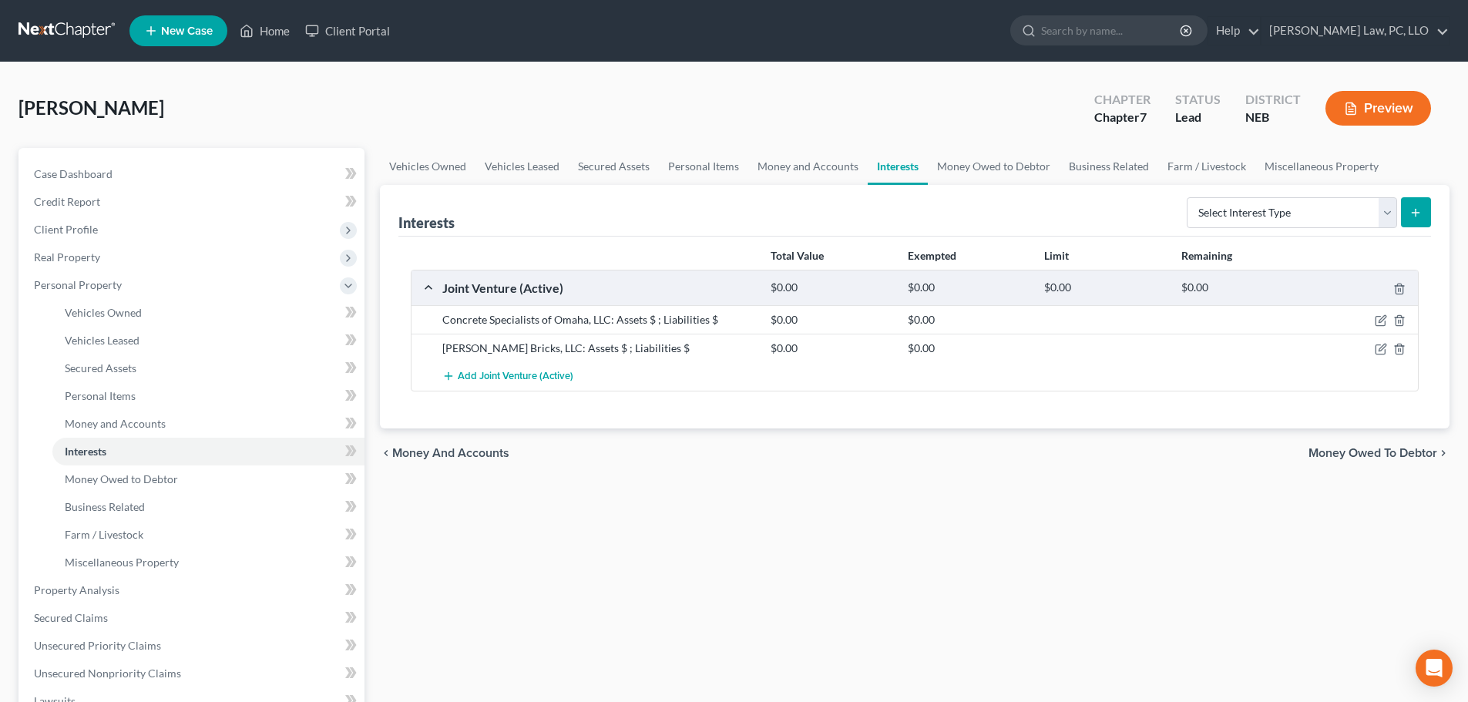
click at [1377, 314] on div at bounding box center [1364, 319] width 109 height 15
click at [1380, 318] on icon "button" at bounding box center [1380, 320] width 12 height 12
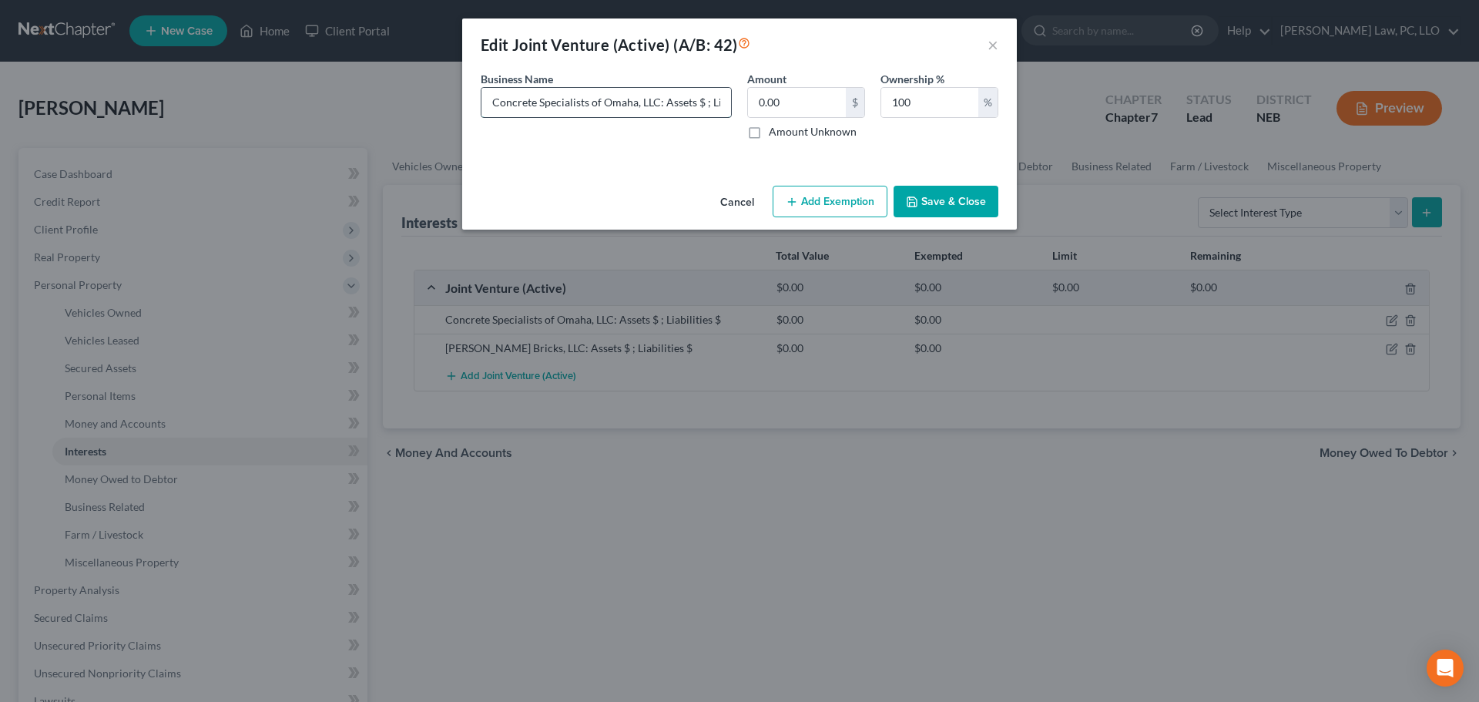
click at [702, 99] on input "Concrete Specialists of Omaha, LLC: Assets $ ; Liabilities $" at bounding box center [606, 102] width 250 height 29
paste input "11,350"
click at [694, 93] on input "Concrete Specialists of Omaha, LLC: Assets $11,350; Liabilities $" at bounding box center [606, 102] width 250 height 29
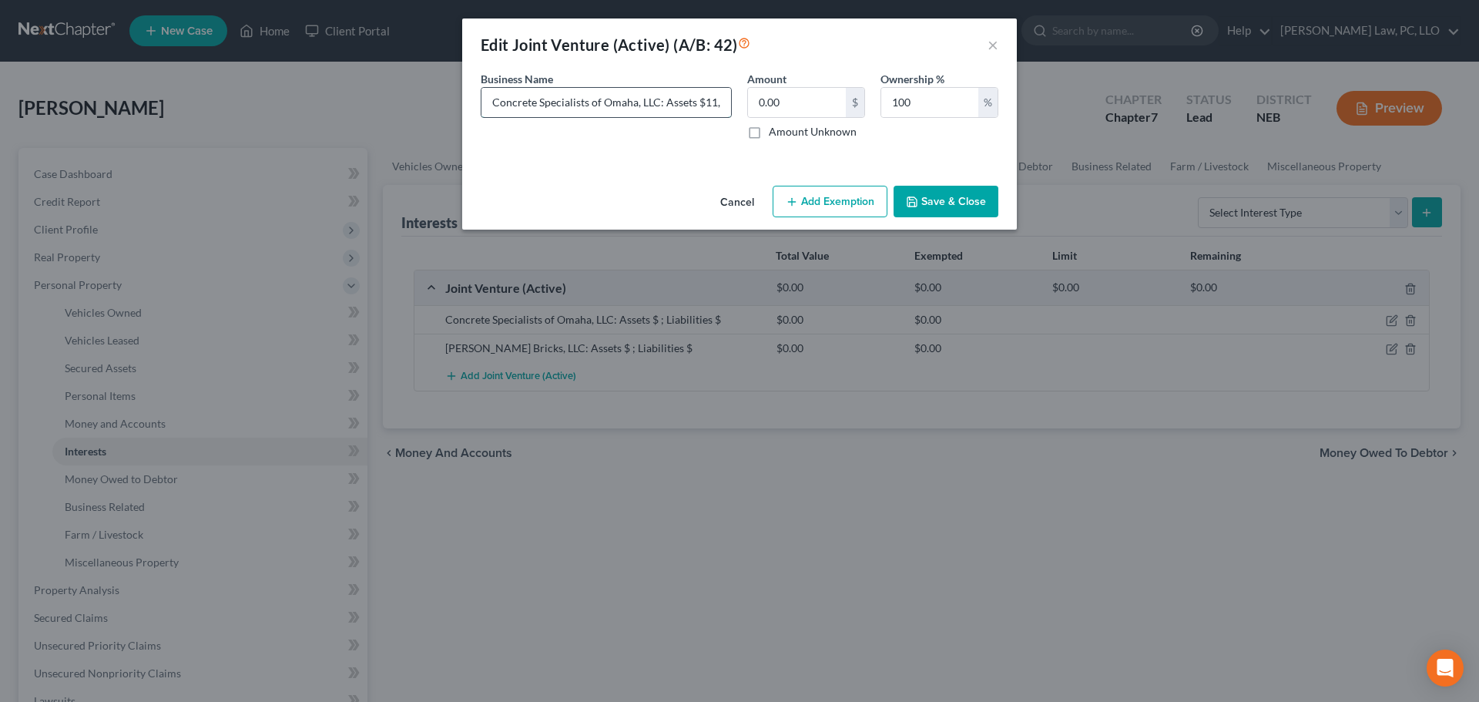
click at [629, 103] on input "Concrete Specialists of Omaha, LLC: Assets $11,350; Liabilities $" at bounding box center [606, 102] width 250 height 29
click at [608, 105] on input "Concrete Specialists of Omaha, LLC: Assets $11,350; Liabilities $" at bounding box center [606, 102] width 250 height 29
click at [721, 102] on input "Concrete Specialists of Omaha, LLC: Assets $11,350; Liabilities $" at bounding box center [606, 102] width 250 height 29
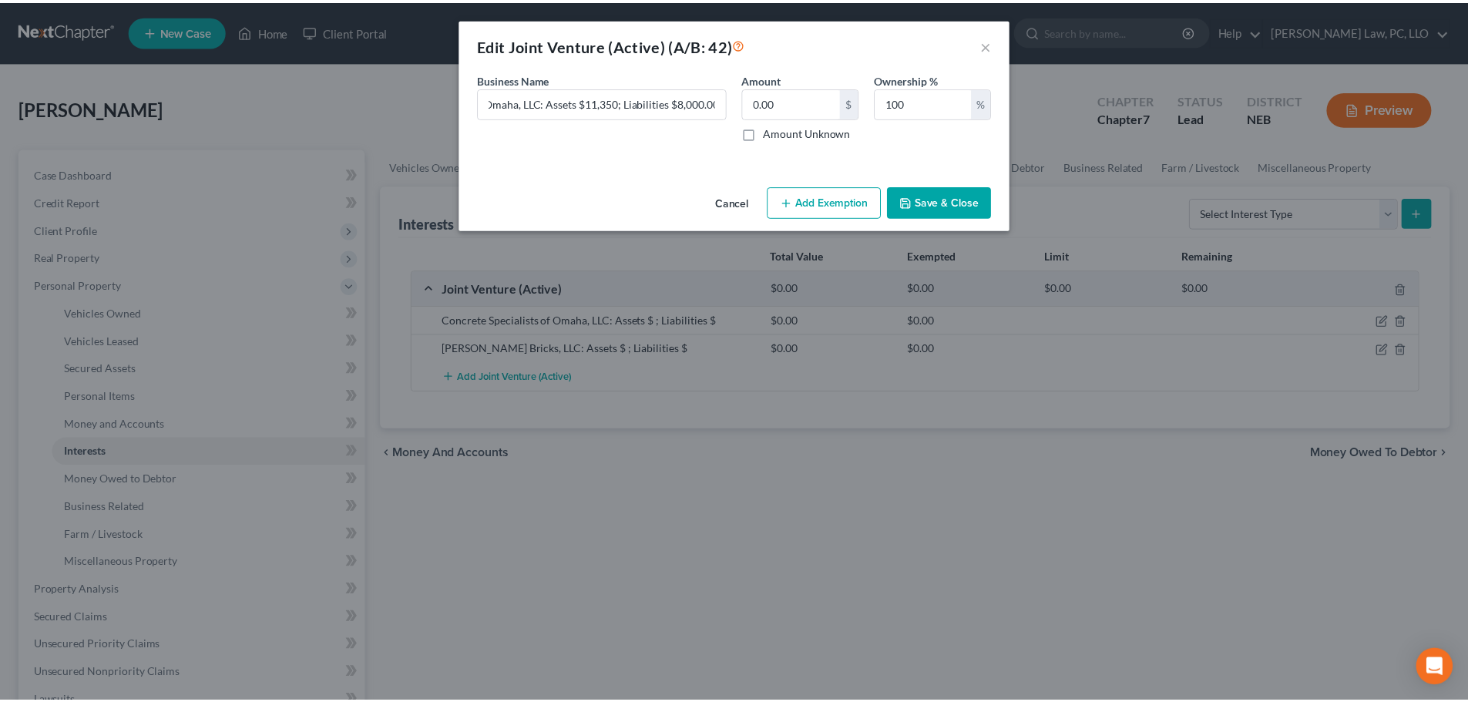
scroll to position [0, 0]
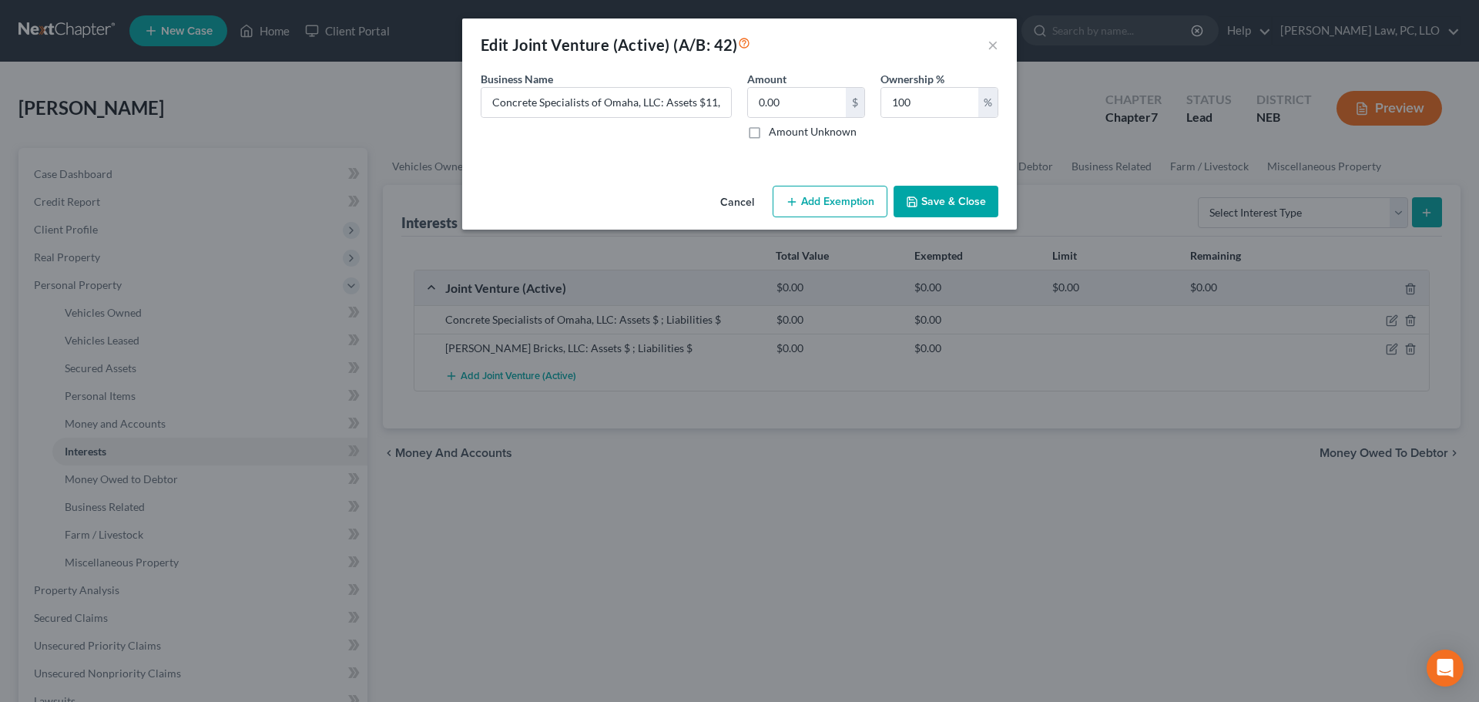
click at [934, 203] on button "Save & Close" at bounding box center [946, 202] width 105 height 32
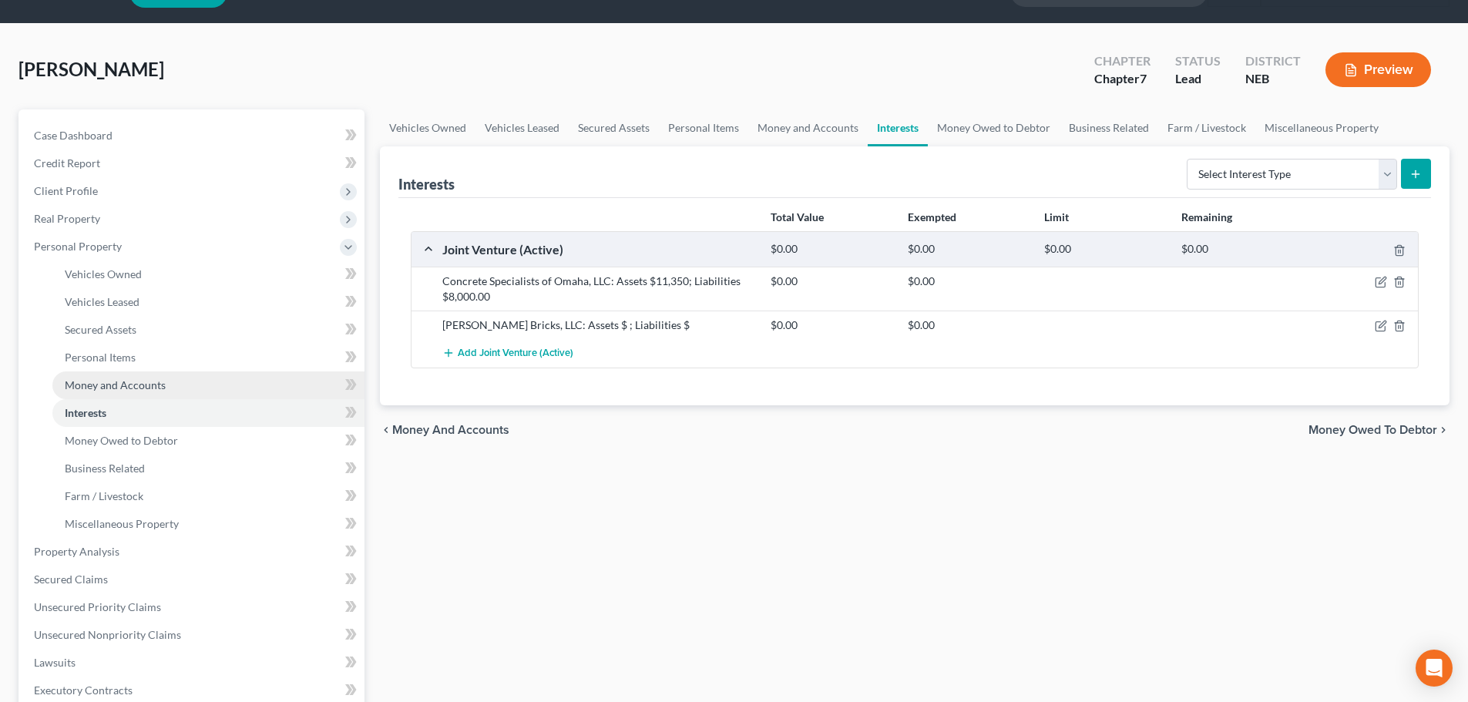
scroll to position [77, 0]
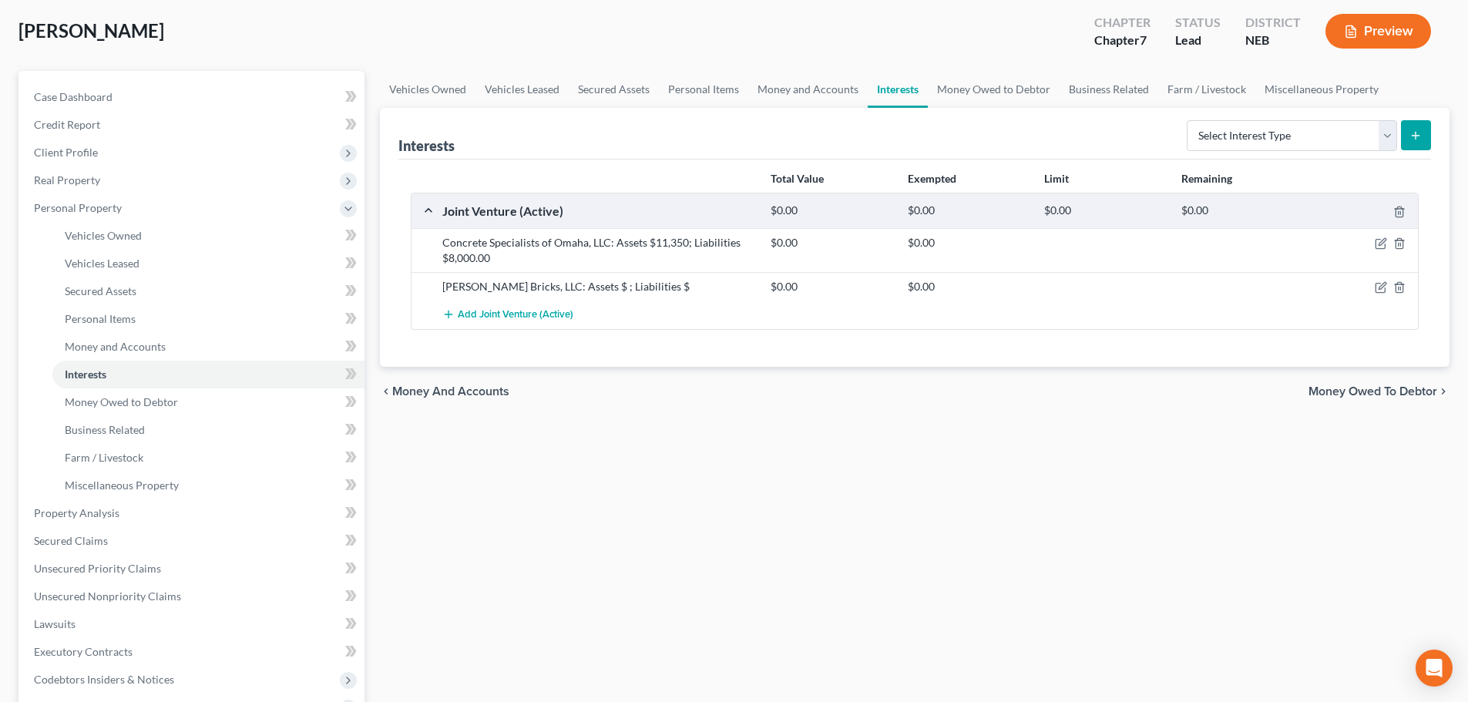
click at [443, 441] on div "Vehicles Owned Vehicles Leased Secured Assets Personal Items Money and Accounts…" at bounding box center [914, 516] width 1085 height 890
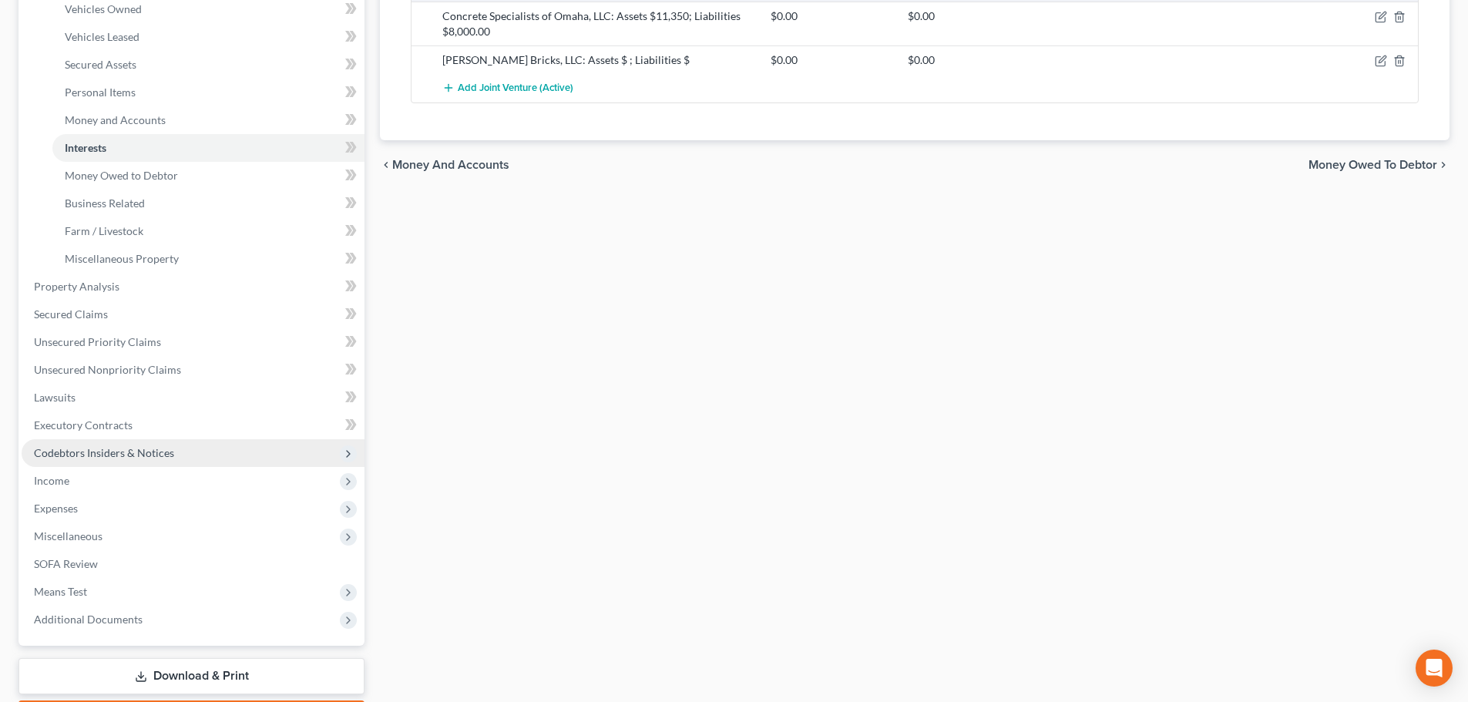
scroll to position [308, 0]
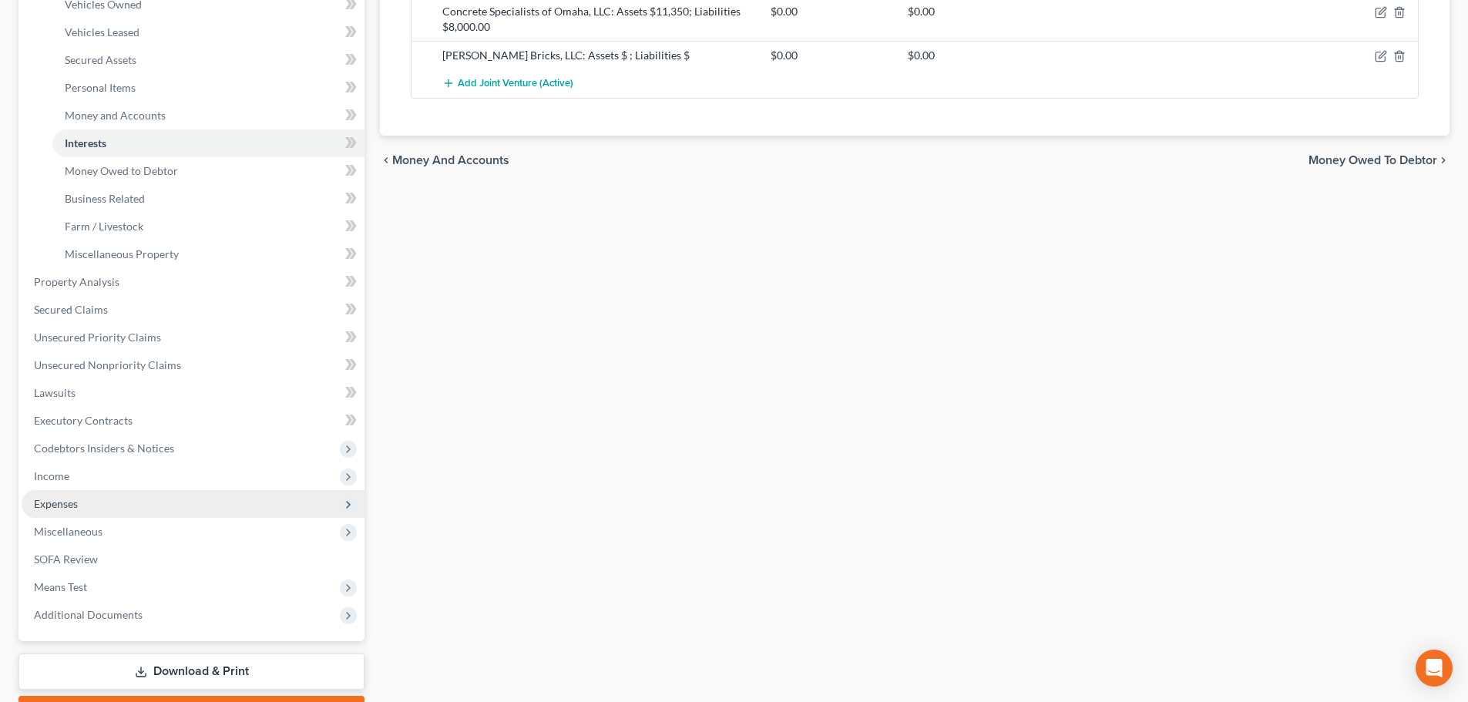
click at [62, 512] on span "Expenses" at bounding box center [193, 504] width 343 height 28
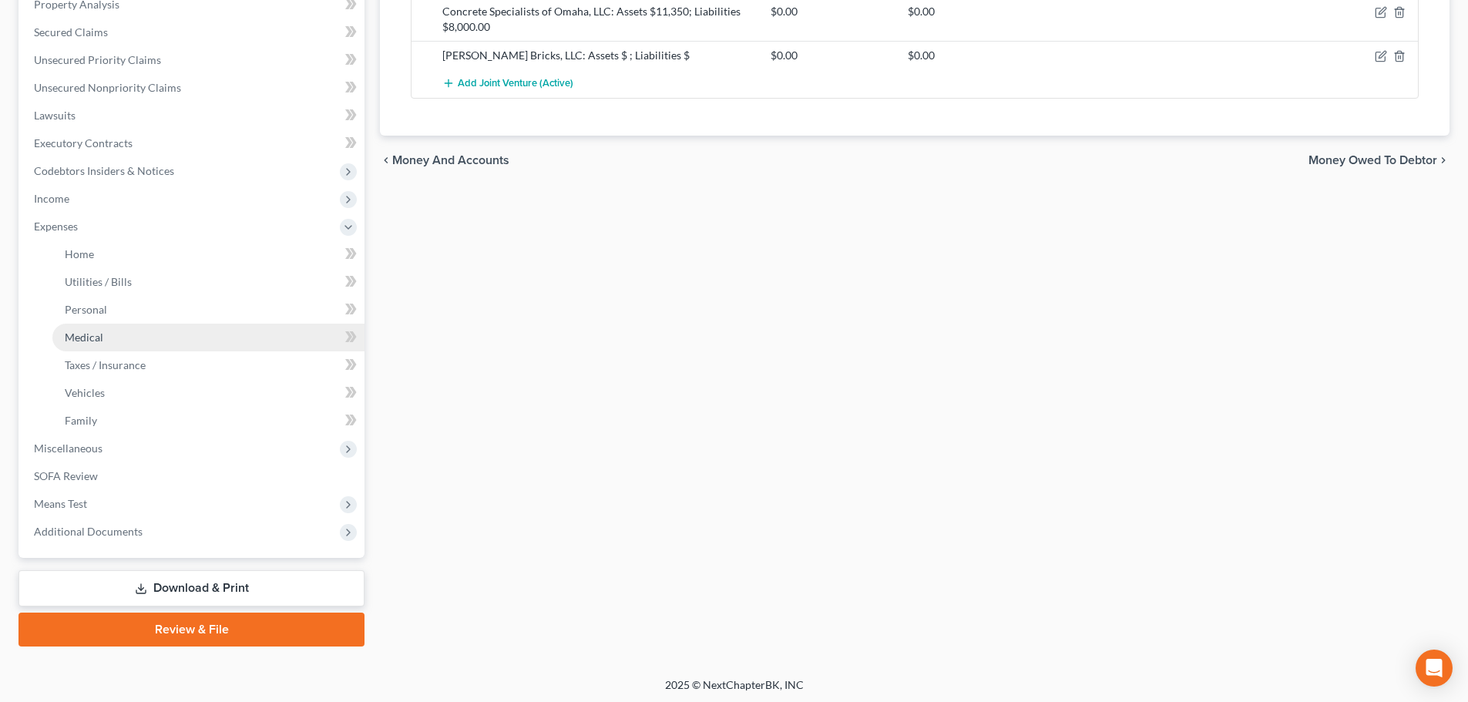
click at [95, 339] on span "Medical" at bounding box center [84, 336] width 39 height 13
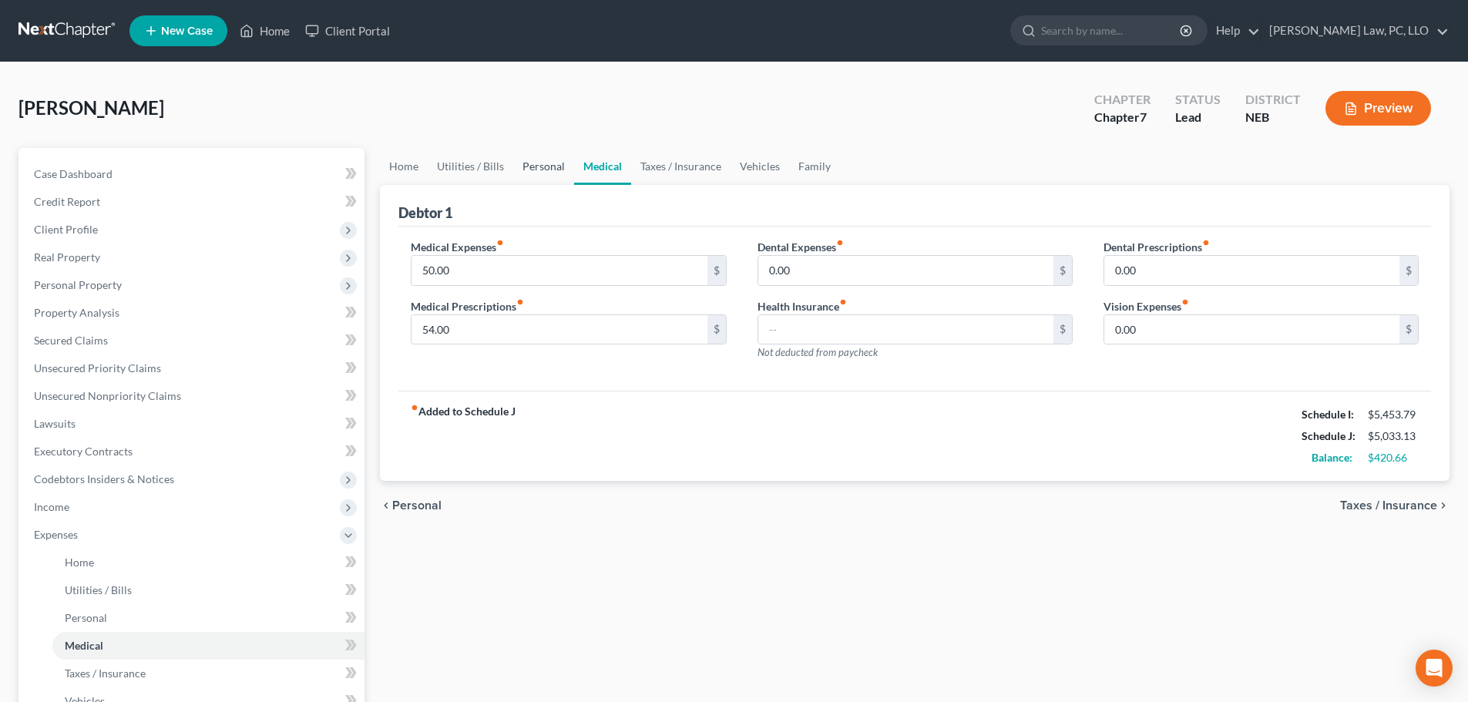
click at [527, 168] on link "Personal" at bounding box center [543, 166] width 61 height 37
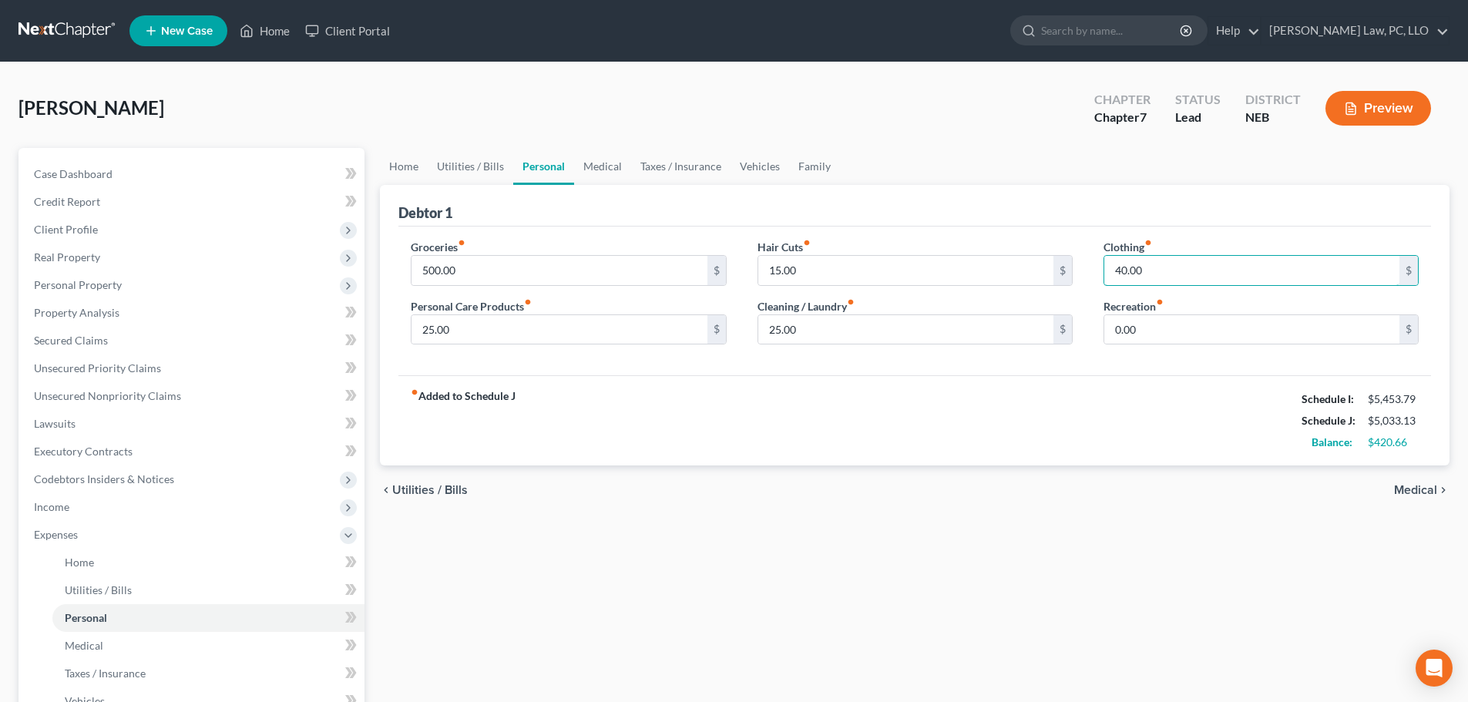
drag, startPoint x: 1238, startPoint y: 263, endPoint x: 1129, endPoint y: 311, distance: 119.0
click at [1236, 264] on input "40.00" at bounding box center [1251, 270] width 295 height 29
click at [813, 381] on div "fiber_manual_record Added to Schedule J Schedule I: $5,453.79 Schedule J: $5,03…" at bounding box center [914, 420] width 1032 height 90
click at [817, 274] on input "15.00" at bounding box center [905, 270] width 295 height 29
click at [598, 178] on link "Medical" at bounding box center [602, 166] width 57 height 37
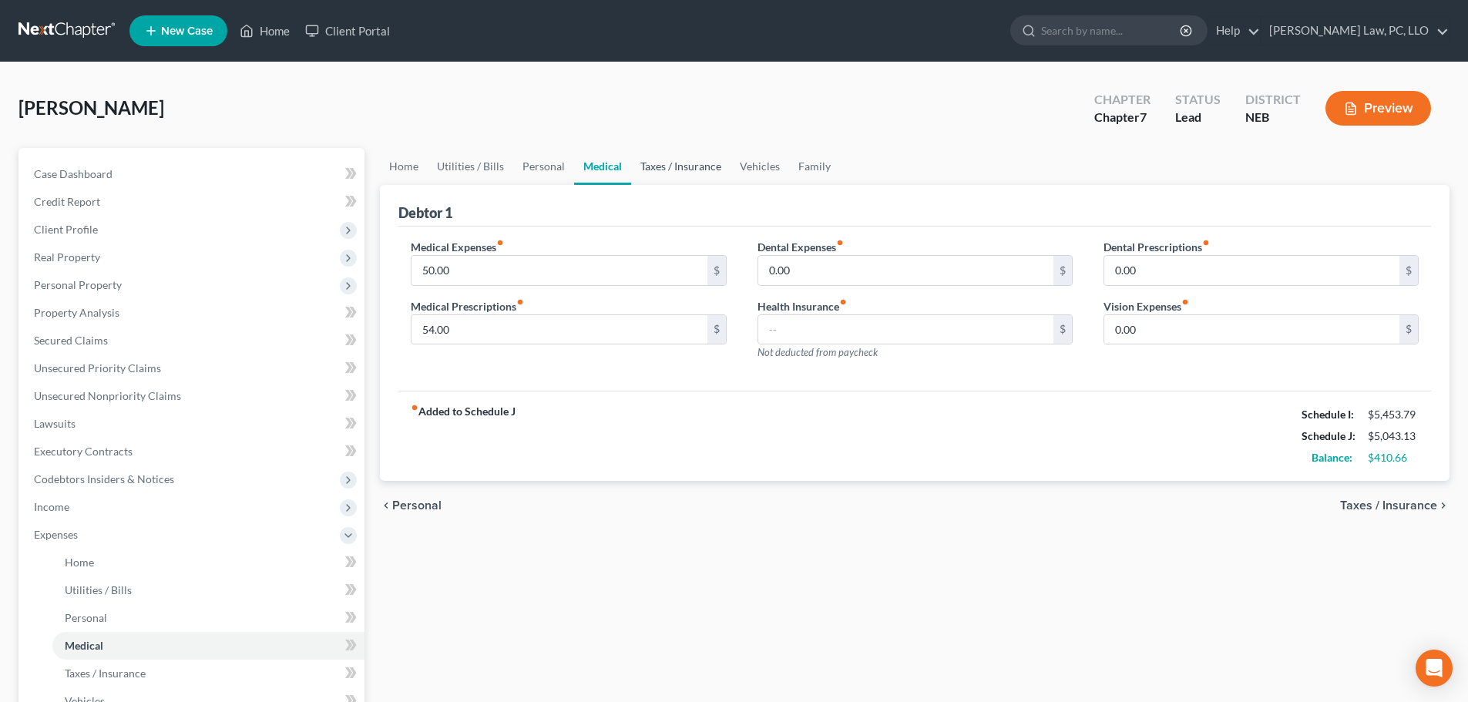
click at [676, 169] on link "Taxes / Insurance" at bounding box center [680, 166] width 99 height 37
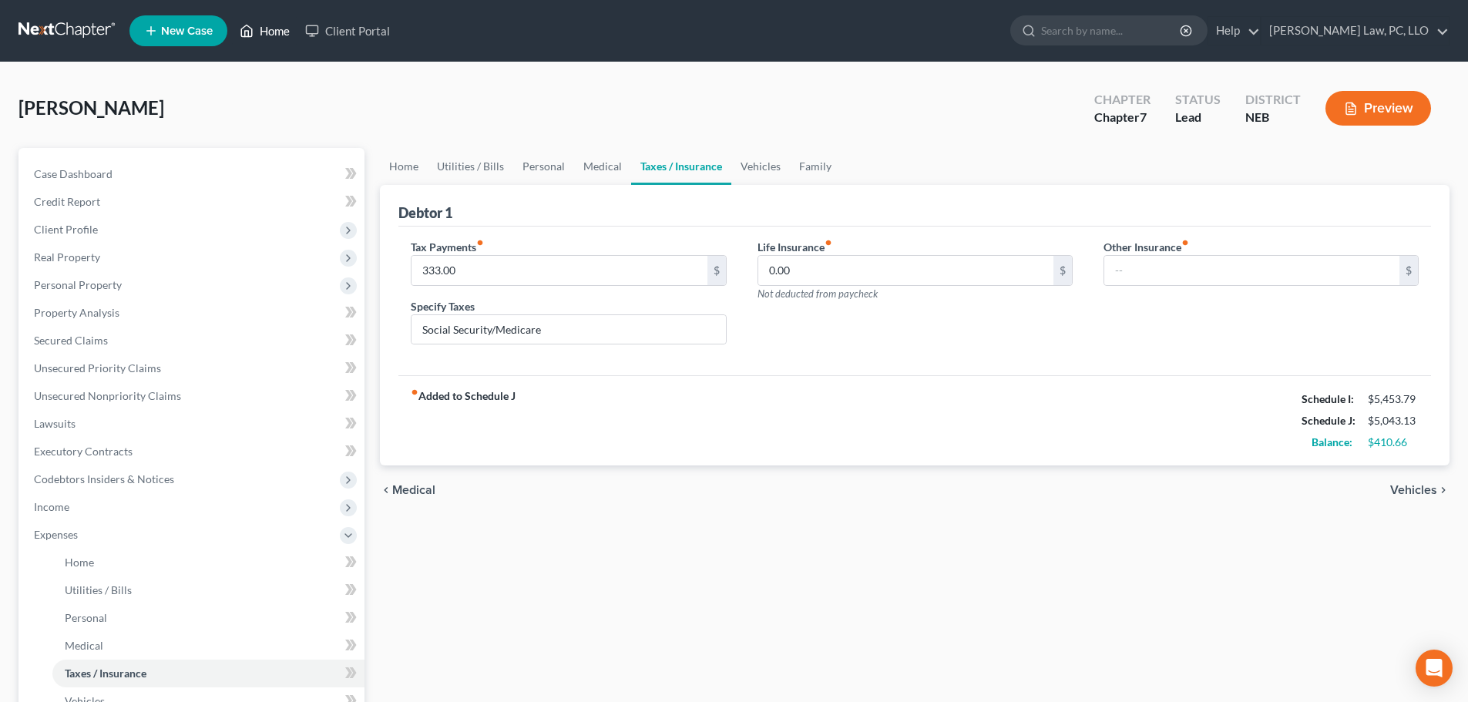
click at [271, 33] on link "Home" at bounding box center [264, 31] width 65 height 28
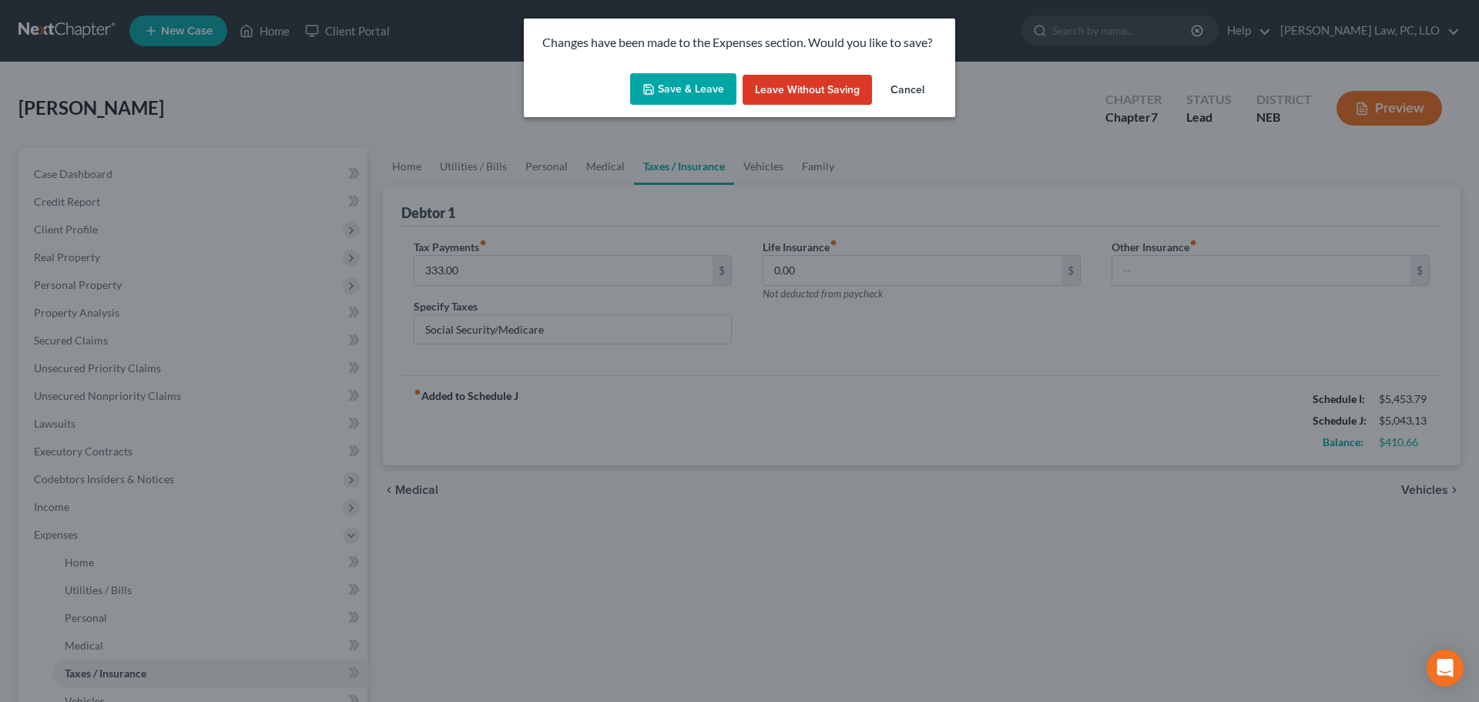
click at [662, 96] on button "Save & Leave" at bounding box center [683, 89] width 106 height 32
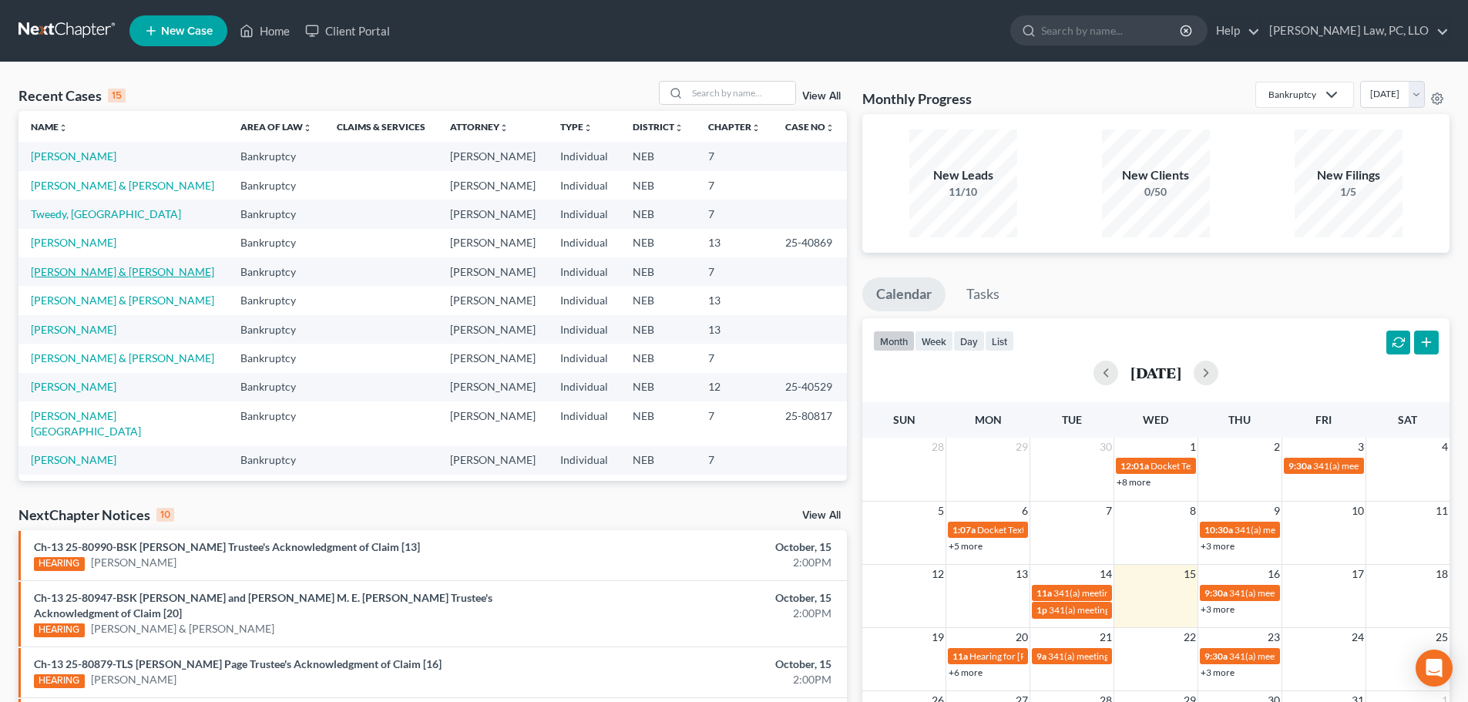
click at [79, 267] on link "[PERSON_NAME] & [PERSON_NAME]" at bounding box center [122, 271] width 183 height 13
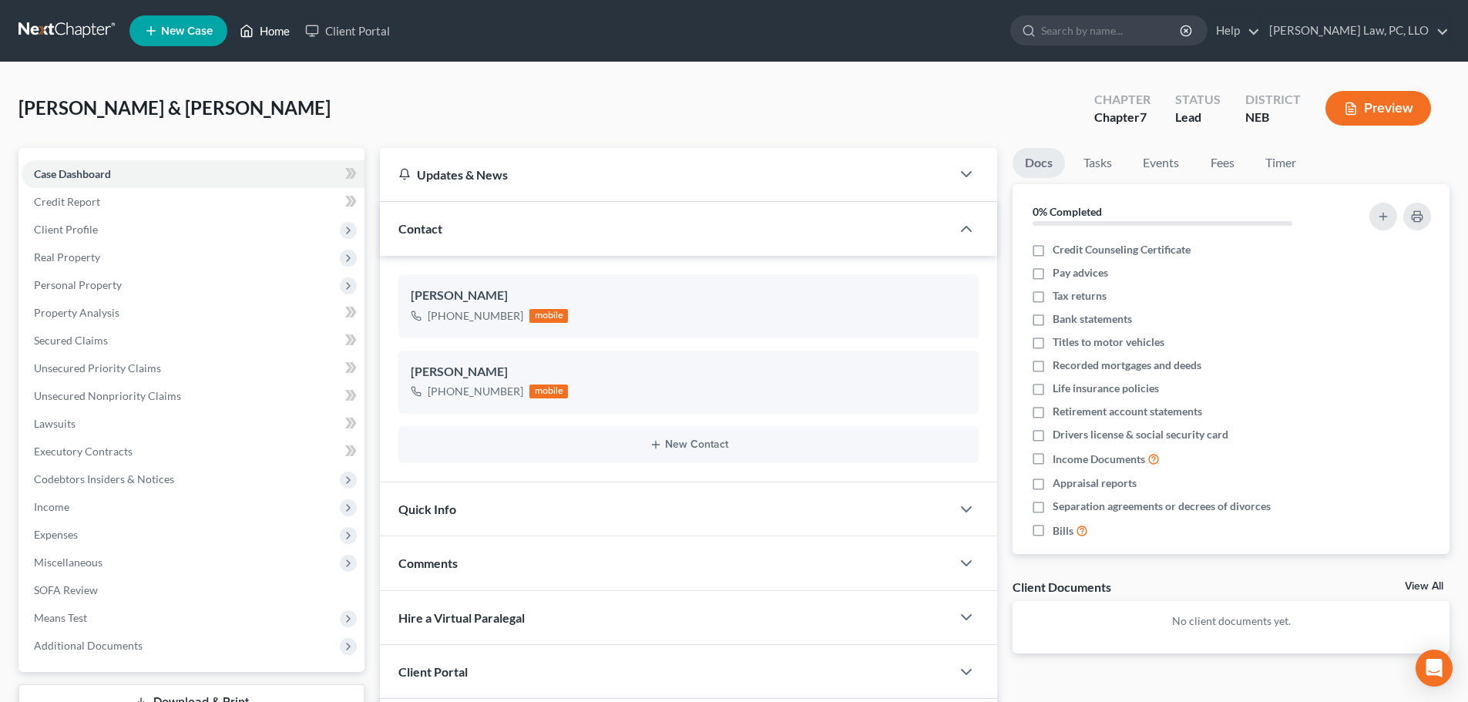
click at [273, 42] on link "Home" at bounding box center [264, 31] width 65 height 28
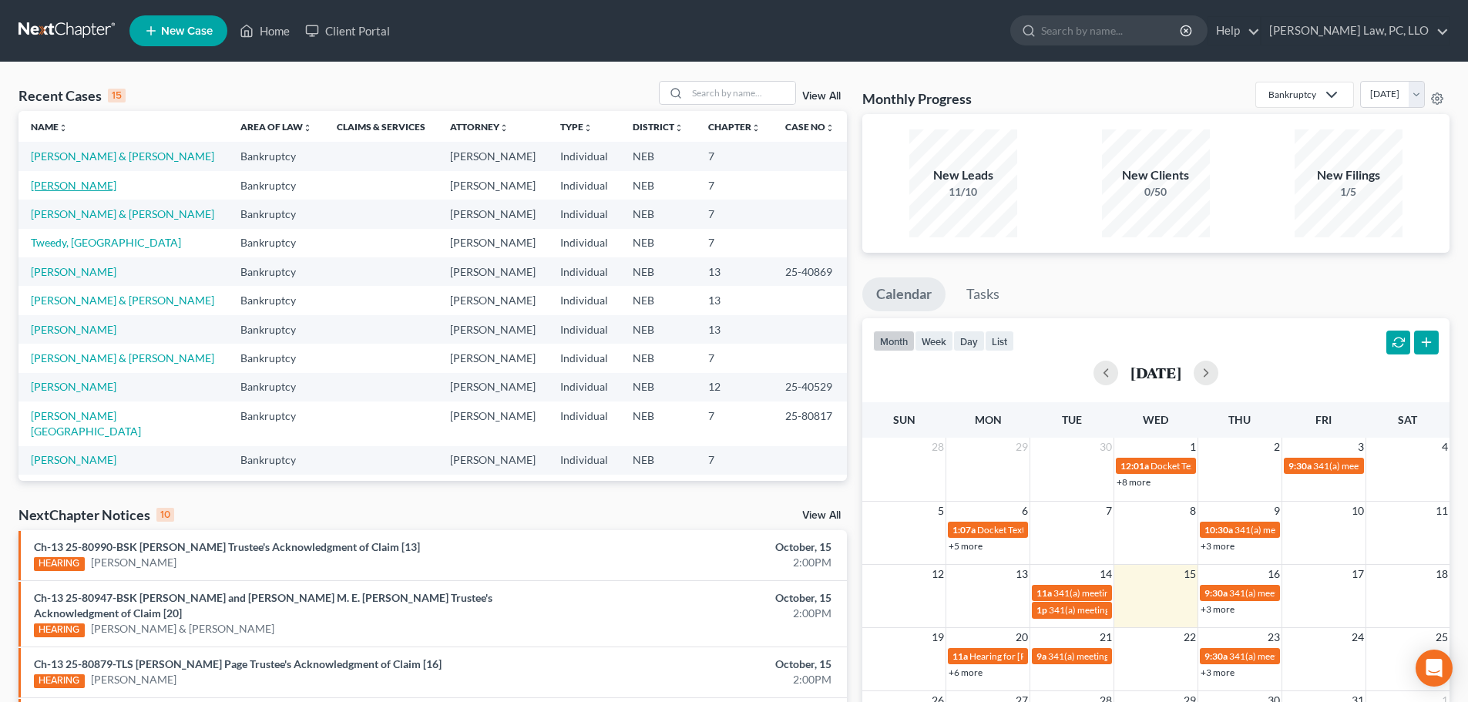
click at [65, 182] on link "[PERSON_NAME]" at bounding box center [74, 185] width 86 height 13
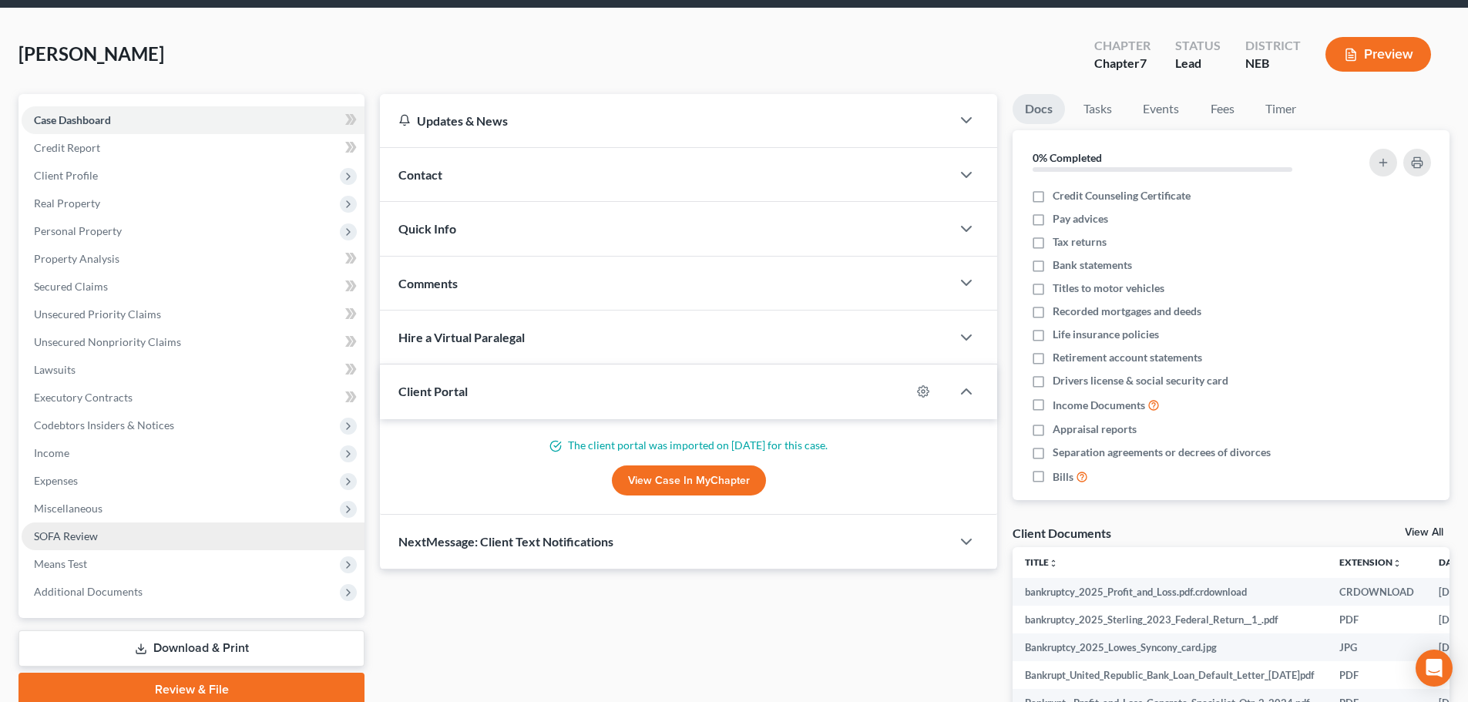
scroll to position [77, 0]
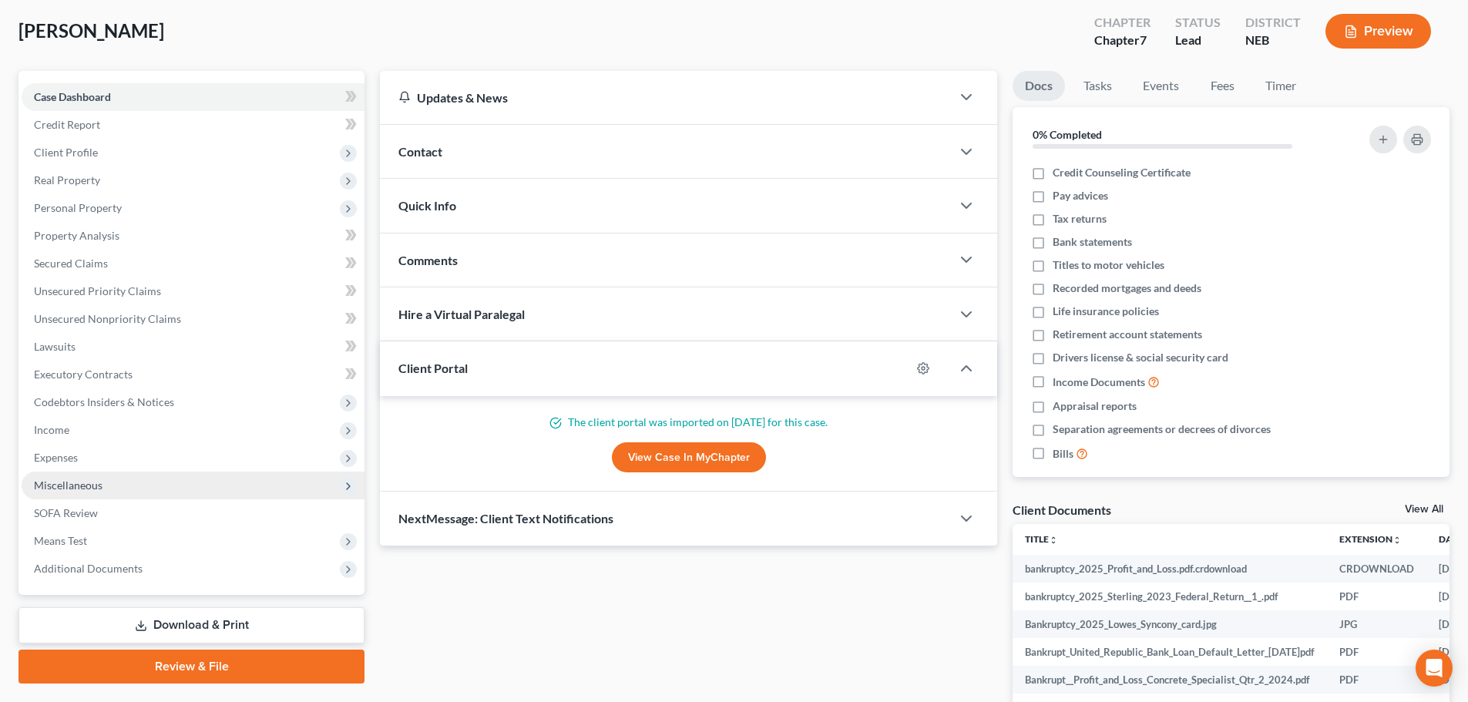
click at [75, 483] on span "Miscellaneous" at bounding box center [68, 484] width 69 height 13
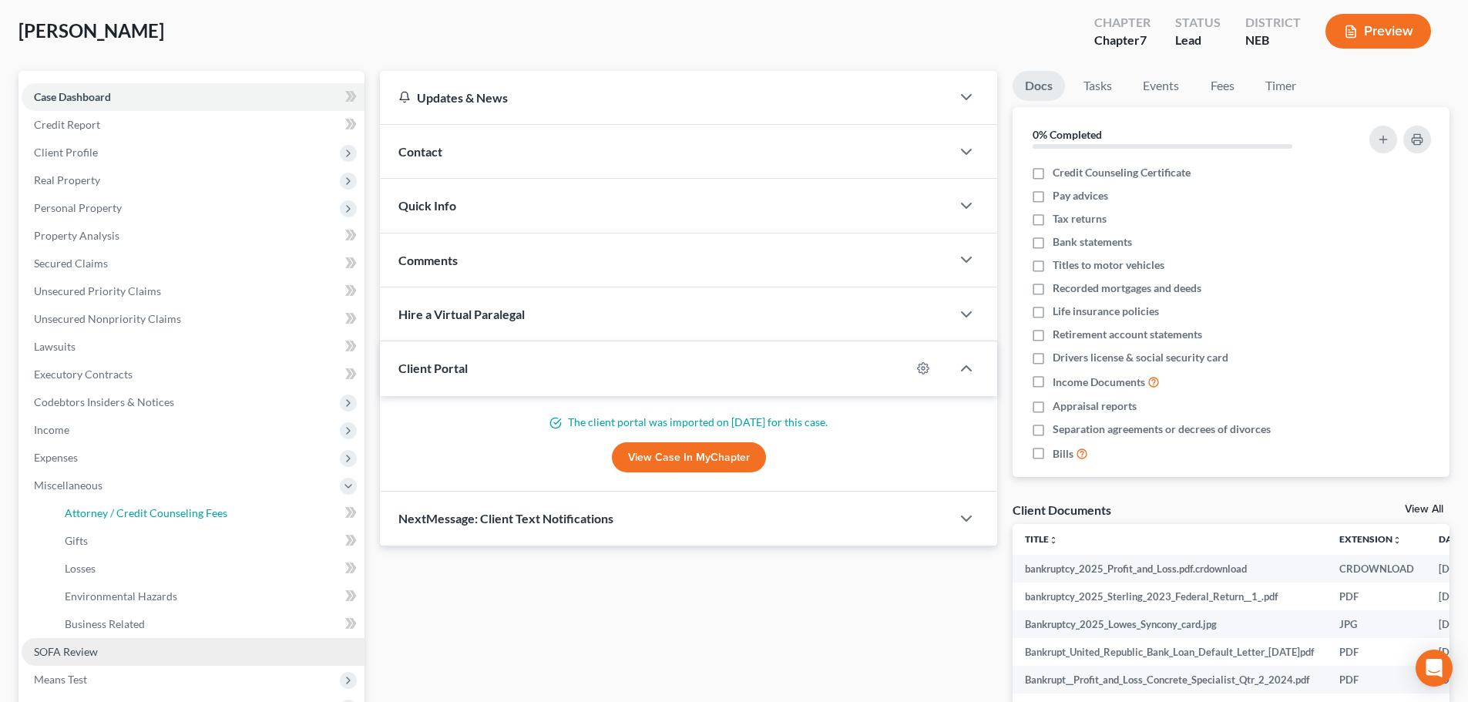
click at [89, 507] on span "Attorney / Credit Counseling Fees" at bounding box center [146, 512] width 163 height 13
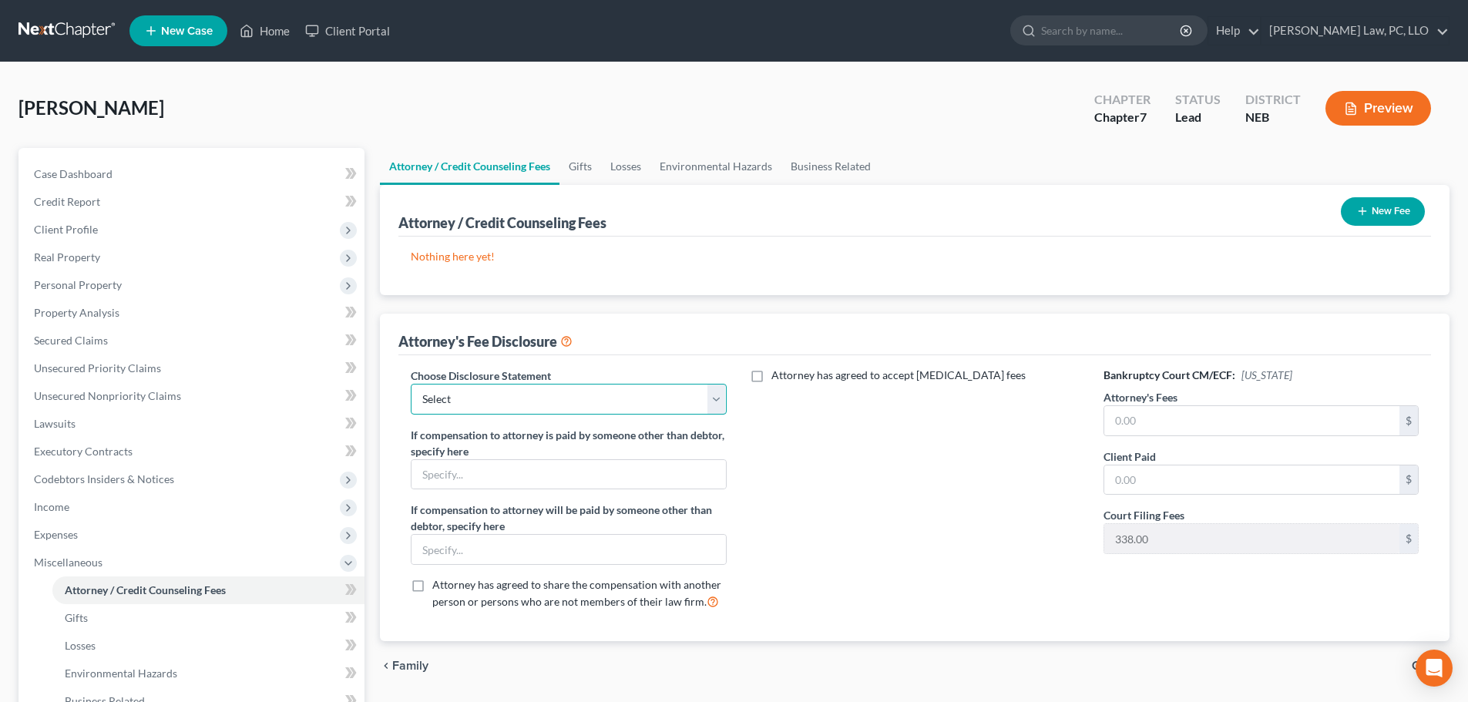
drag, startPoint x: 559, startPoint y: 407, endPoint x: 550, endPoint y: 411, distance: 10.3
click at [559, 407] on select "Select Fees Chapter 11/12 Fees Chapter 13 Fees Chapter 7" at bounding box center [568, 399] width 315 height 31
click at [411, 384] on select "Select Fees Chapter 11/12 Fees Chapter 13 Fees Chapter 7" at bounding box center [568, 399] width 315 height 31
click at [1192, 424] on input "text" at bounding box center [1251, 420] width 295 height 29
click at [1173, 468] on input "text" at bounding box center [1251, 479] width 295 height 29
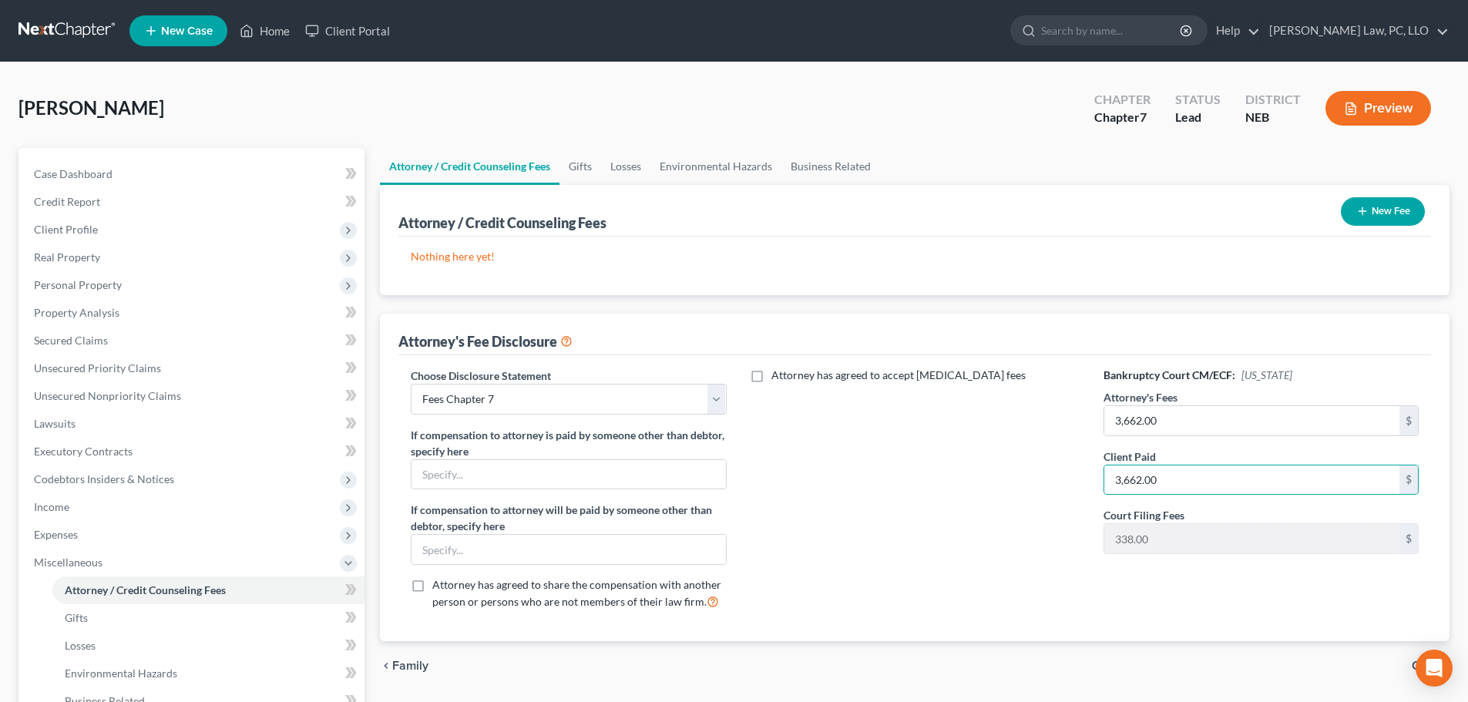
click at [1382, 211] on button "New Fee" at bounding box center [1382, 211] width 84 height 29
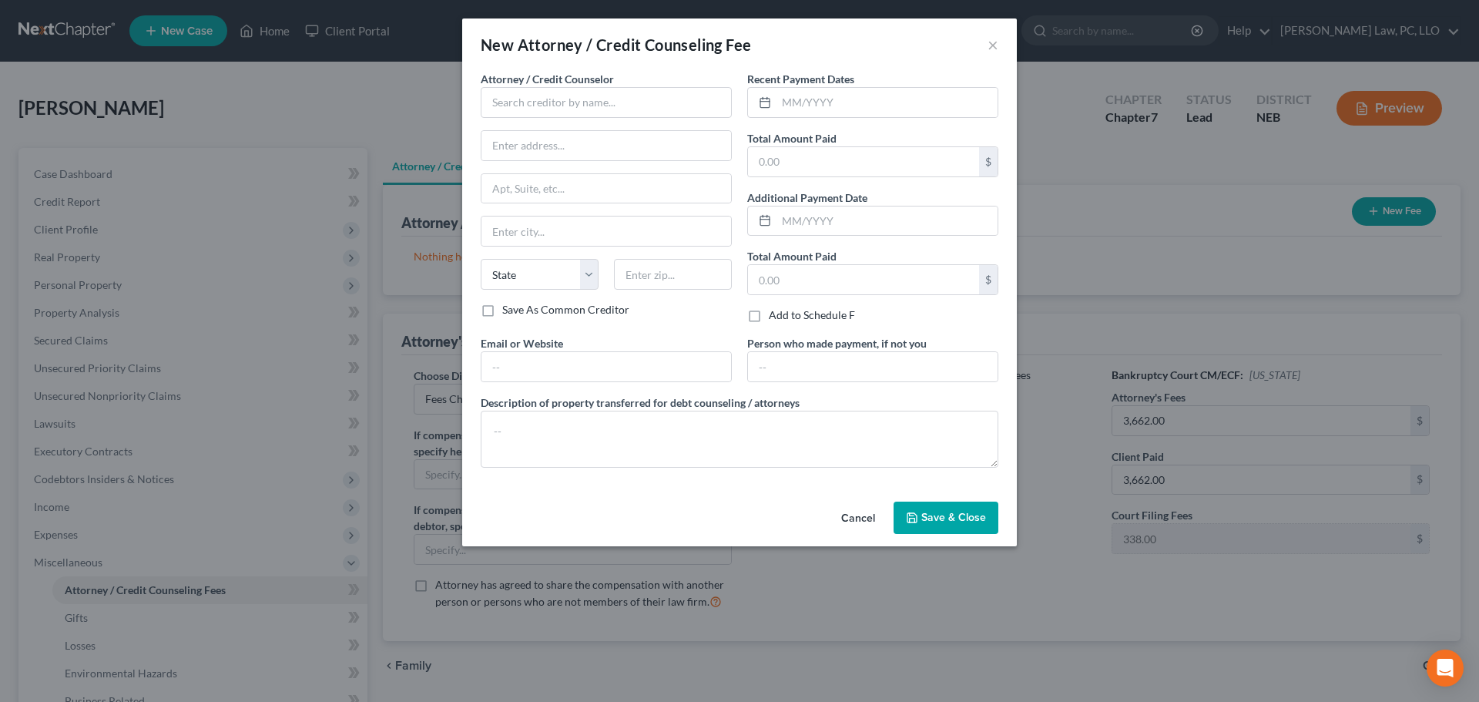
click at [612, 86] on label "Attorney / Credit Counselor *" at bounding box center [547, 79] width 133 height 16
click at [619, 99] on input "text" at bounding box center [606, 102] width 251 height 31
click at [549, 134] on div "[PERSON_NAME] Law, PC, LLO" at bounding box center [573, 129] width 160 height 15
click at [804, 102] on input "text" at bounding box center [887, 102] width 221 height 29
click at [953, 529] on button "Save & Close" at bounding box center [946, 517] width 105 height 32
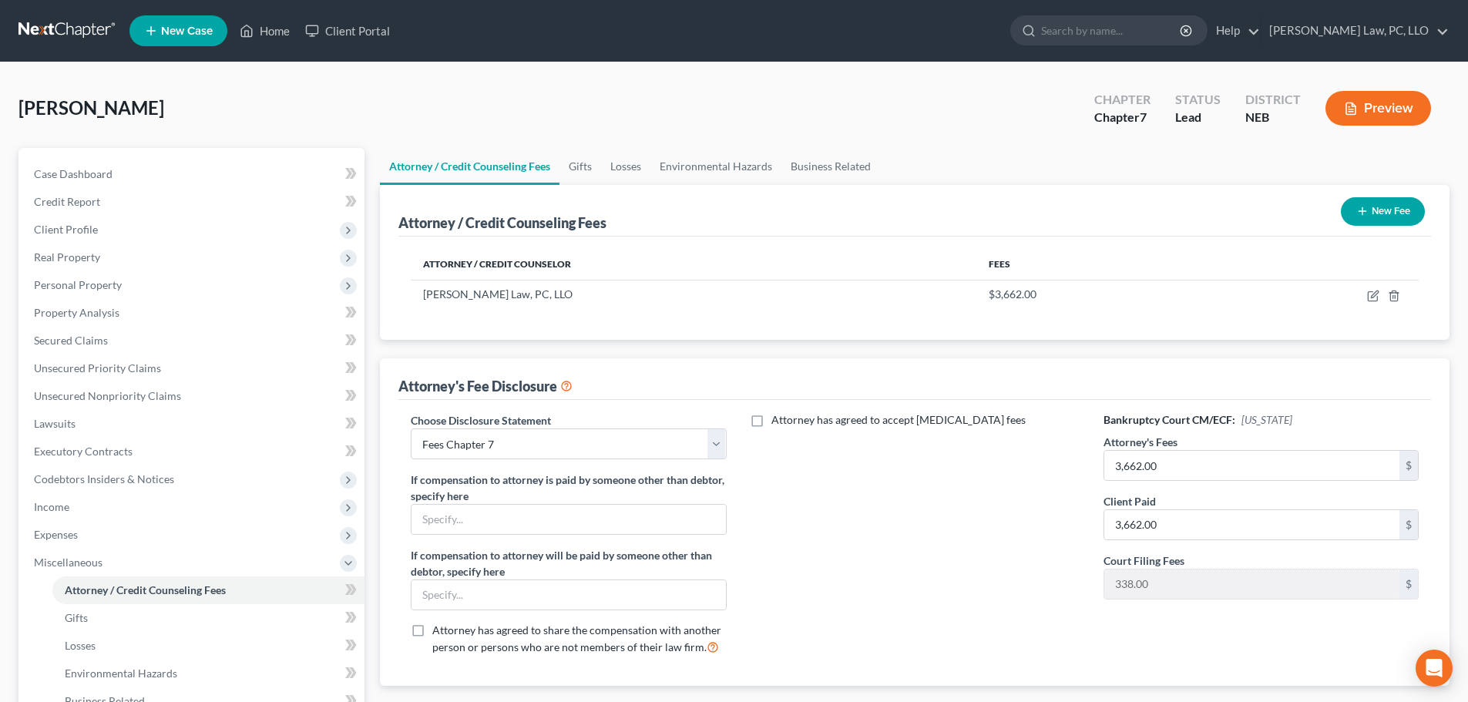
click at [1380, 209] on button "New Fee" at bounding box center [1382, 211] width 84 height 29
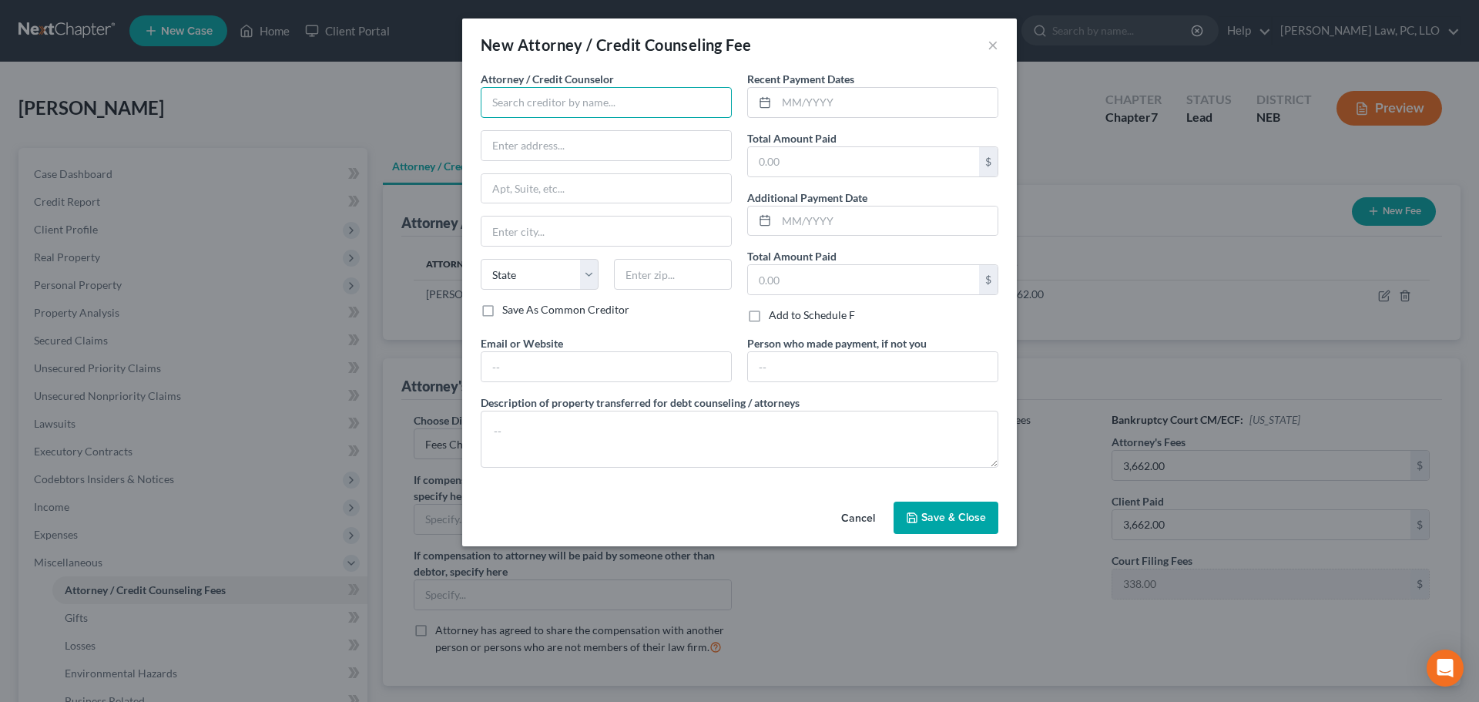
click at [575, 107] on input "text" at bounding box center [606, 102] width 251 height 31
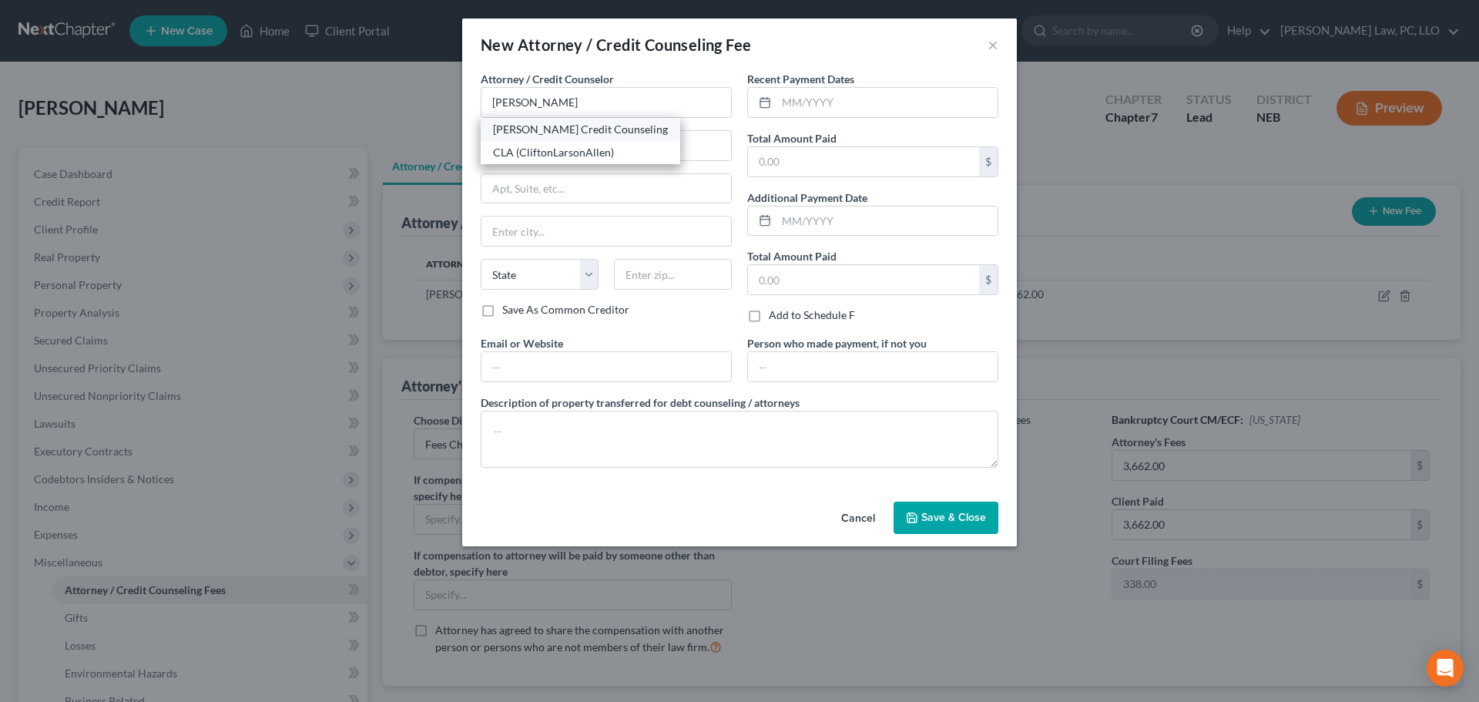
click at [559, 130] on div "[PERSON_NAME] Credit Counseling" at bounding box center [580, 129] width 175 height 15
click at [531, 364] on input "text" at bounding box center [606, 366] width 250 height 29
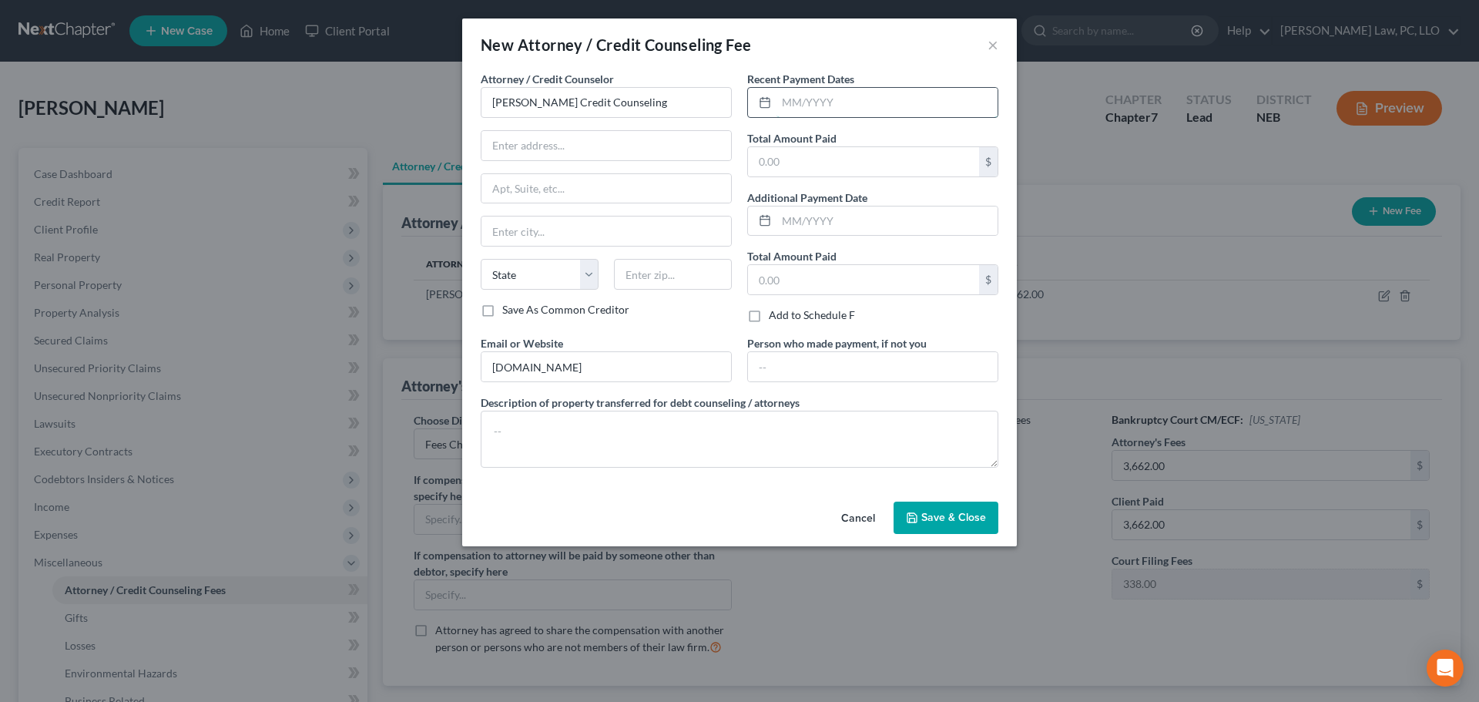
click at [810, 108] on input "text" at bounding box center [887, 102] width 221 height 29
click at [920, 508] on button "Save & Close" at bounding box center [946, 517] width 105 height 32
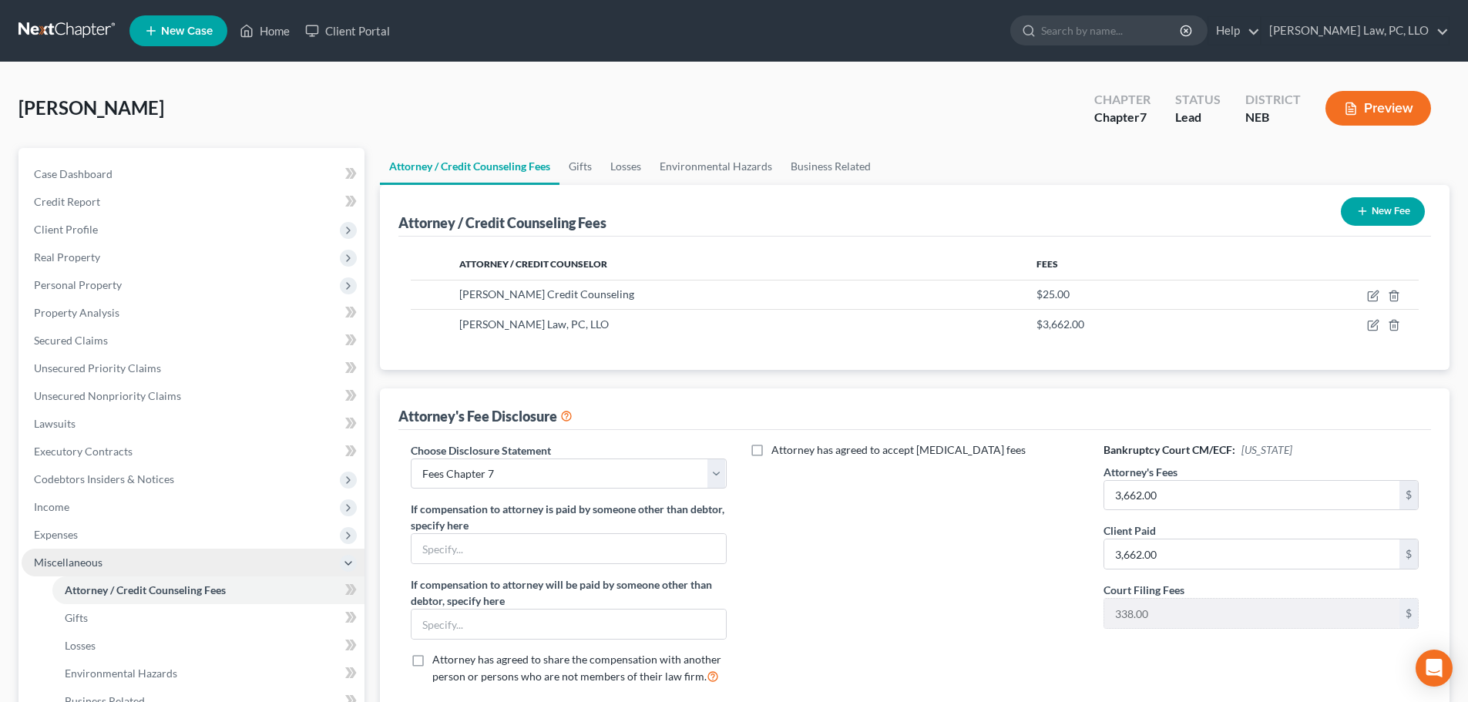
click at [76, 558] on span "Miscellaneous" at bounding box center [68, 561] width 69 height 13
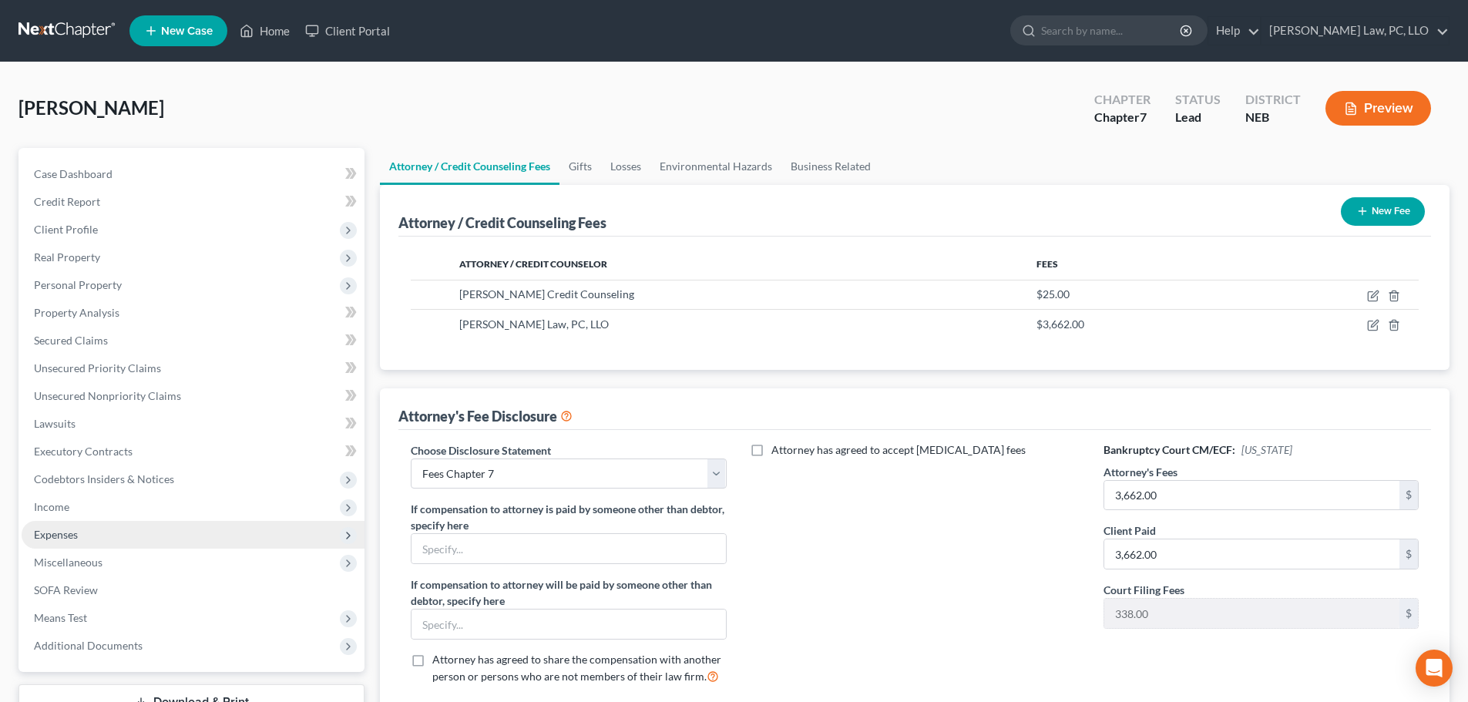
click at [78, 538] on span "Expenses" at bounding box center [56, 534] width 44 height 13
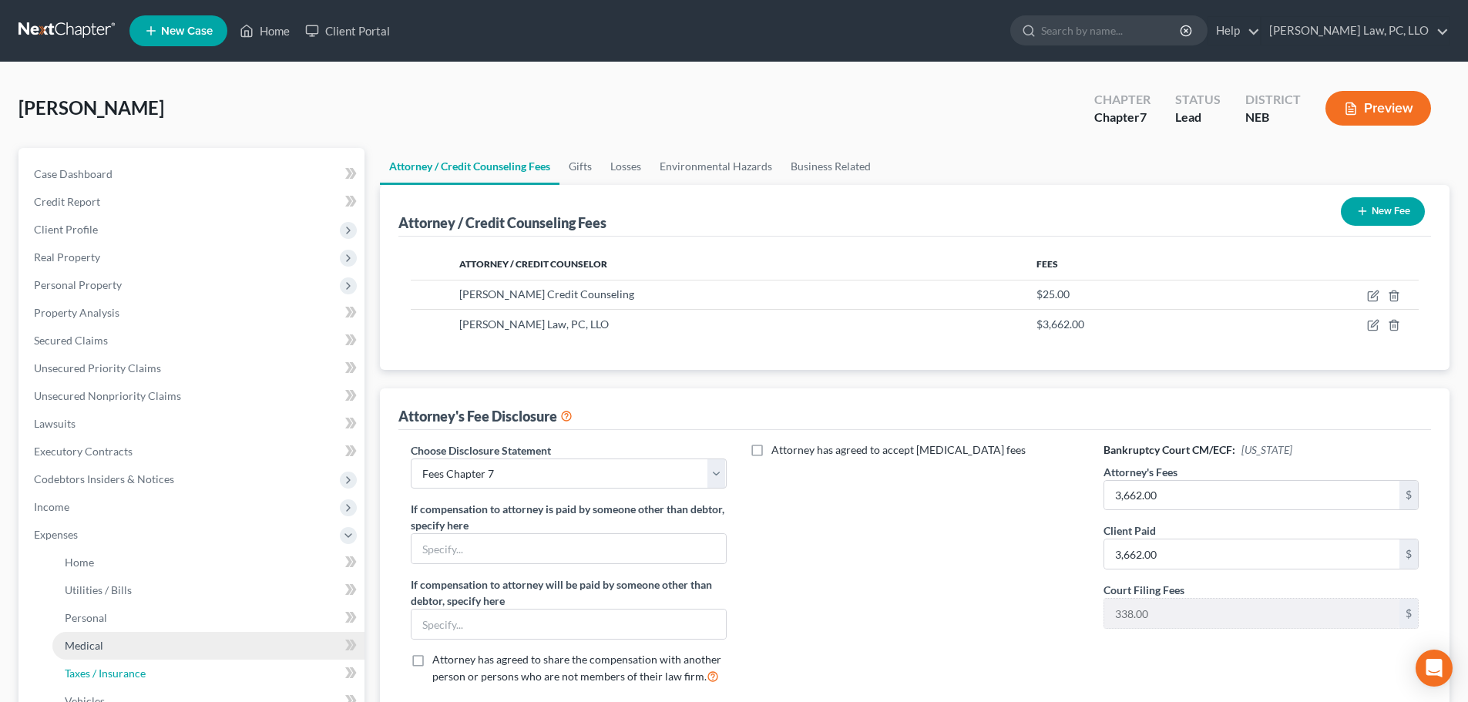
drag, startPoint x: 113, startPoint y: 662, endPoint x: 117, endPoint y: 653, distance: 9.3
click at [113, 662] on link "Taxes / Insurance" at bounding box center [208, 673] width 312 height 28
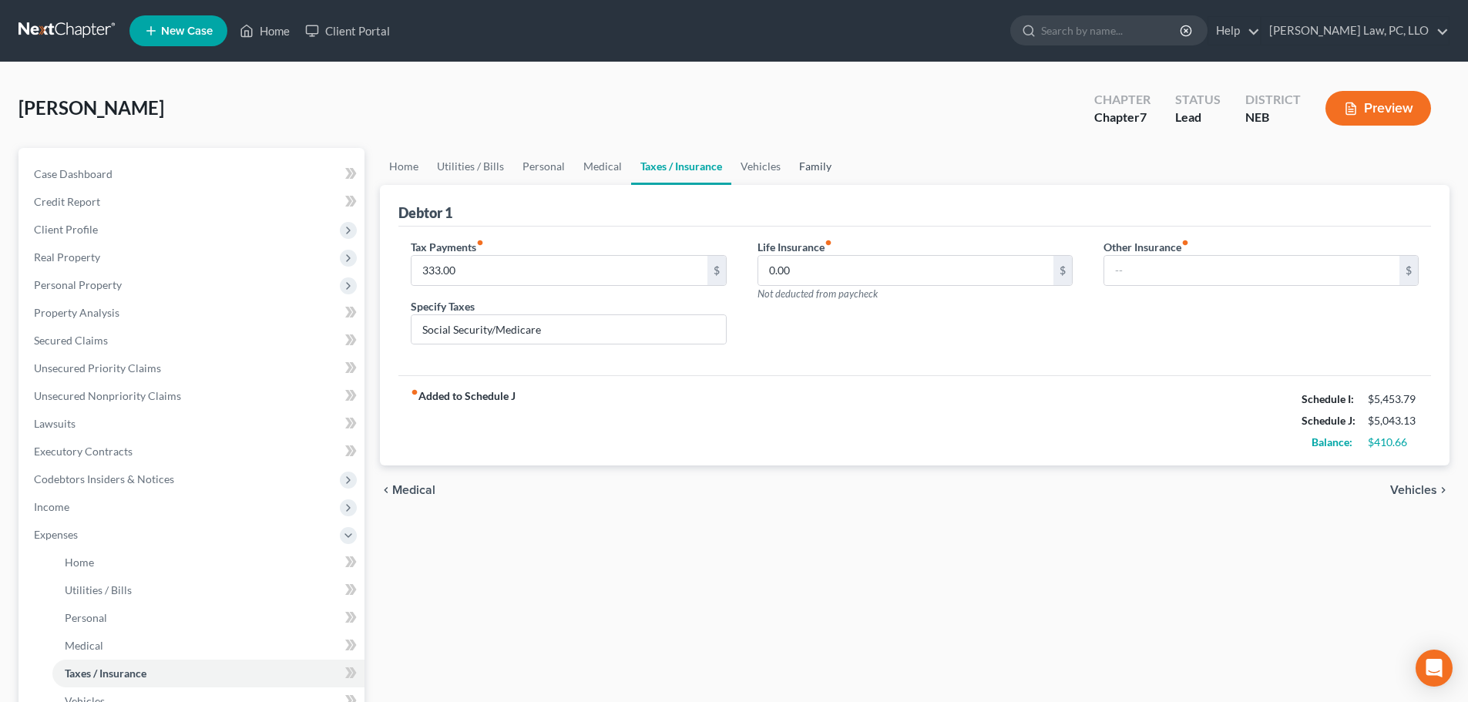
click at [806, 172] on link "Family" at bounding box center [815, 166] width 51 height 37
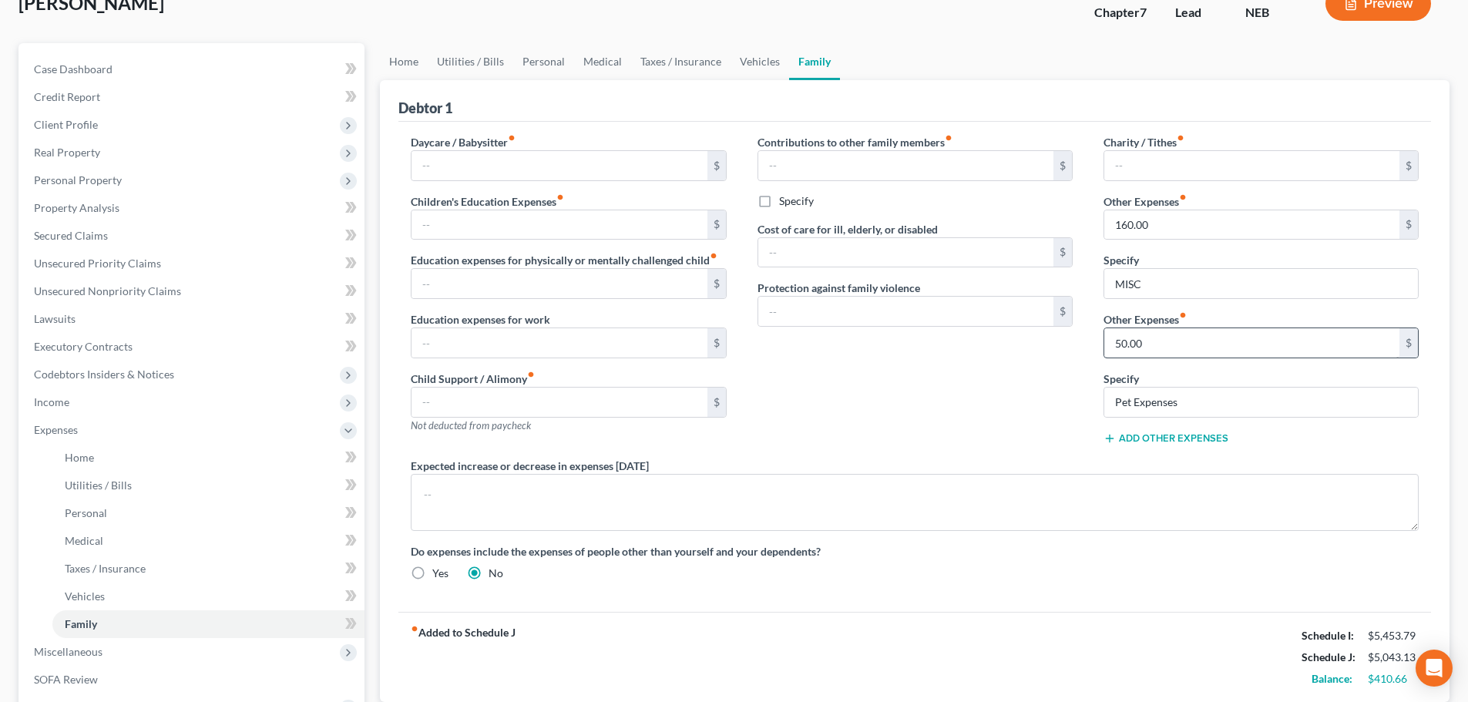
scroll to position [77, 0]
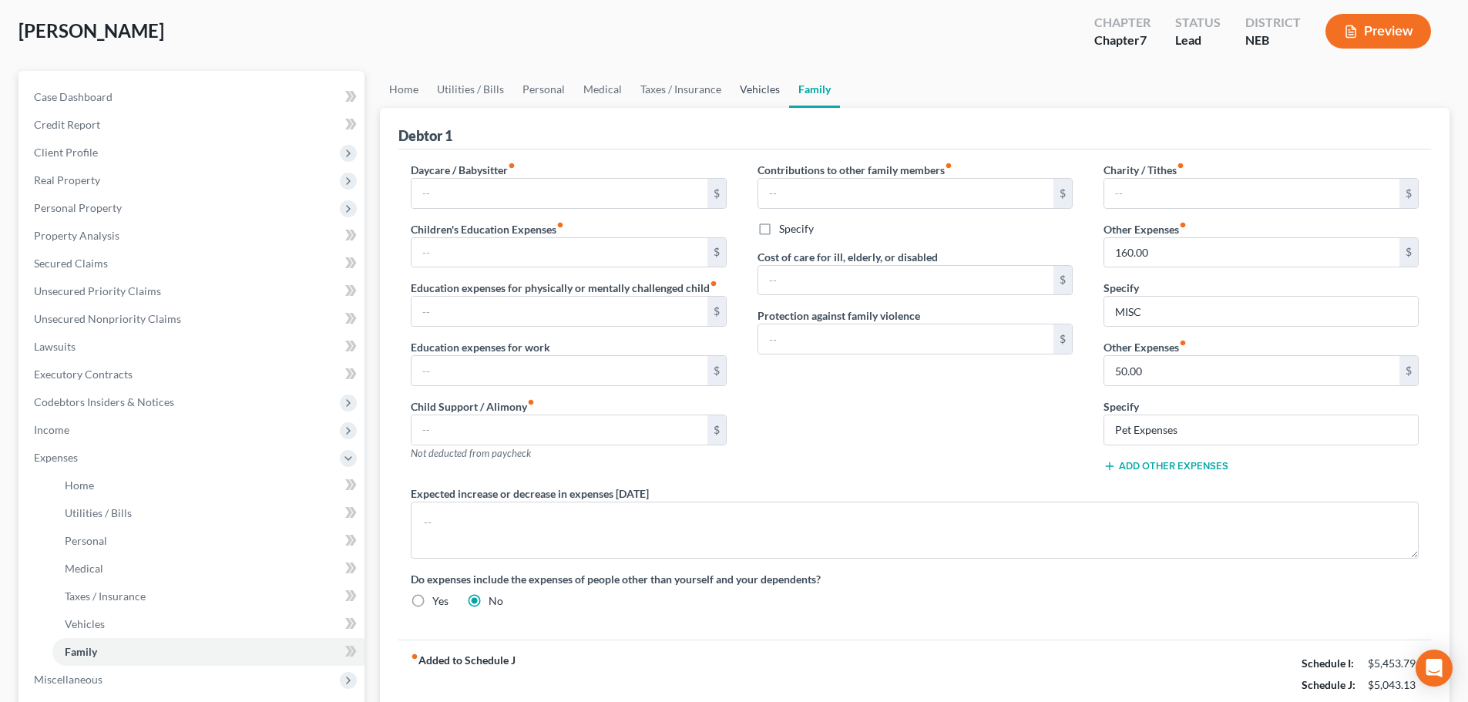
click at [773, 91] on link "Vehicles" at bounding box center [759, 89] width 59 height 37
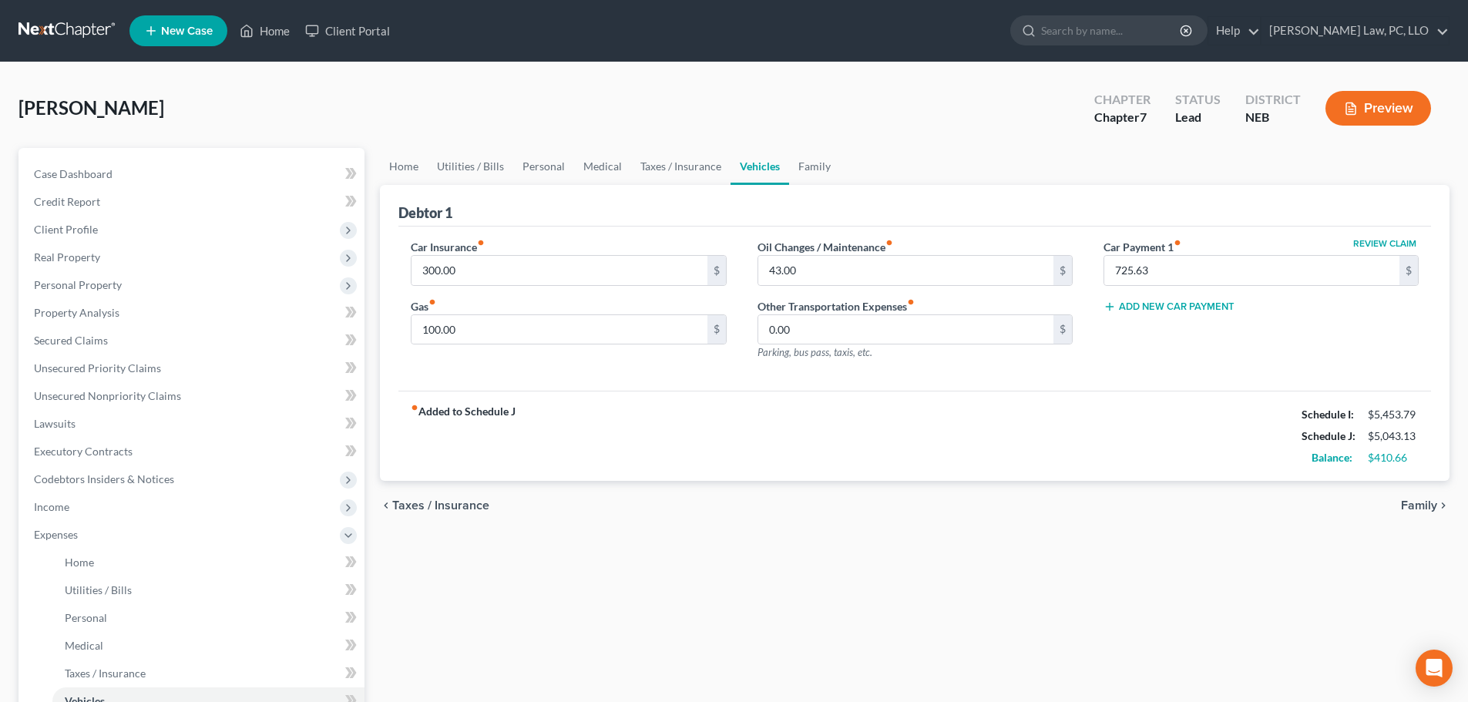
drag, startPoint x: 518, startPoint y: 405, endPoint x: 522, endPoint y: 397, distance: 8.6
click at [518, 405] on div "fiber_manual_record Added to Schedule J Schedule I: $5,453.79 Schedule J: $5,04…" at bounding box center [914, 436] width 1032 height 90
click at [532, 338] on input "100.00" at bounding box center [558, 329] width 295 height 29
click at [675, 169] on link "Taxes / Insurance" at bounding box center [680, 166] width 99 height 37
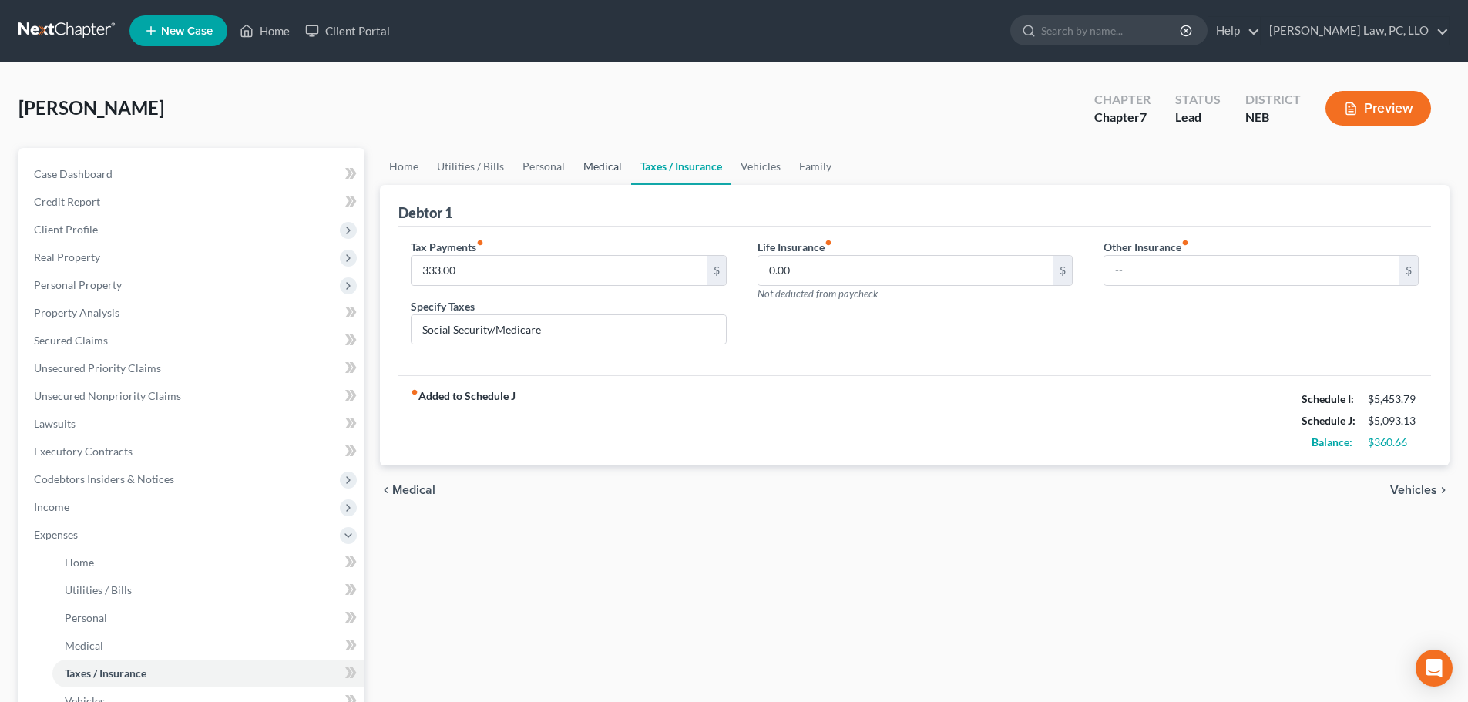
click at [578, 175] on link "Medical" at bounding box center [602, 166] width 57 height 37
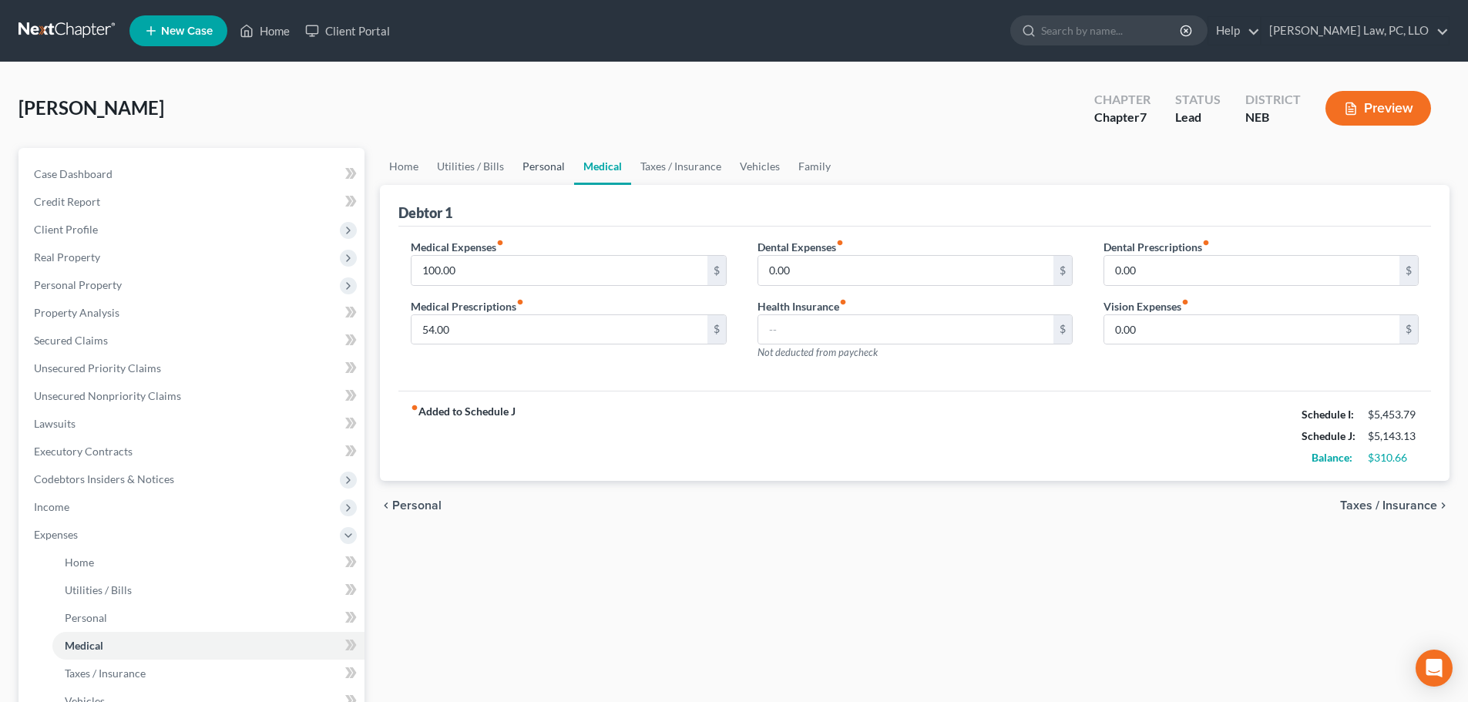
click at [529, 173] on link "Personal" at bounding box center [543, 166] width 61 height 37
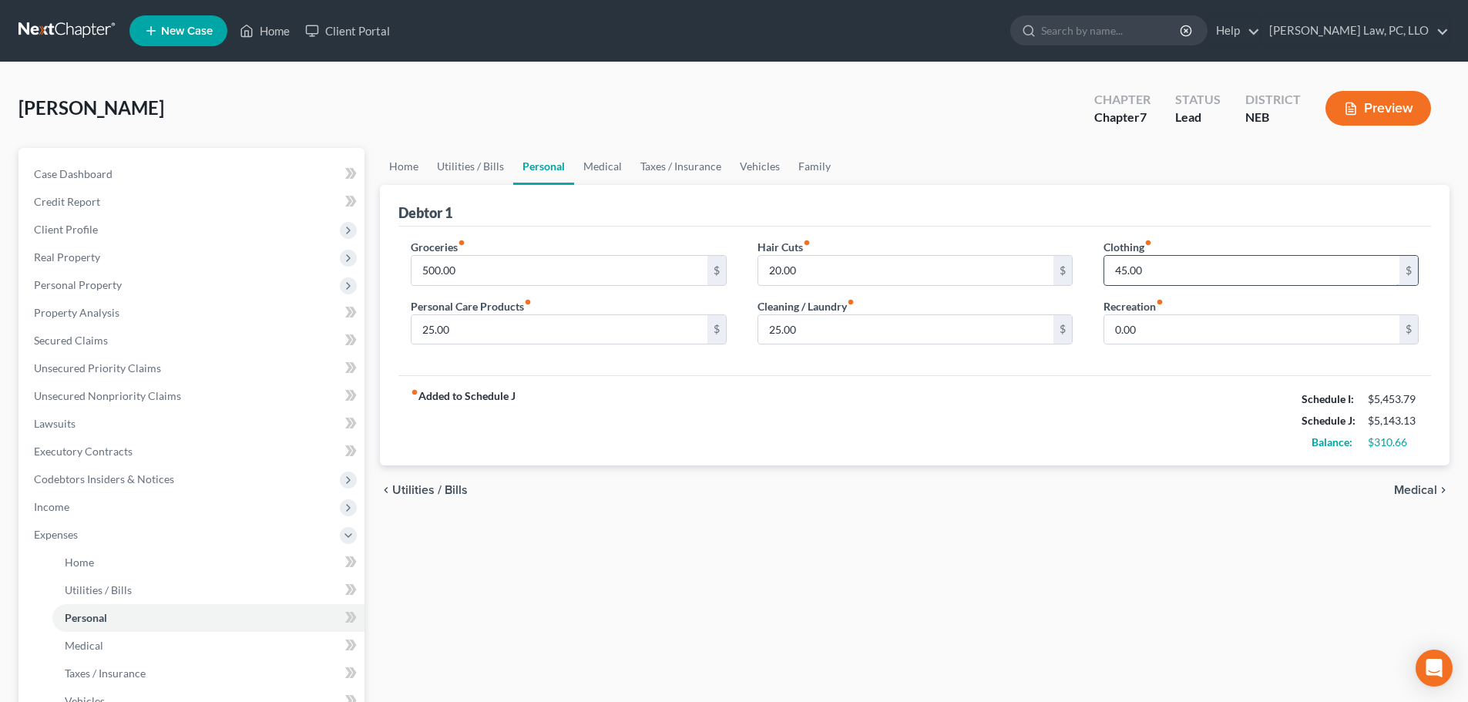
click at [1179, 278] on input "45.00" at bounding box center [1251, 270] width 295 height 29
click at [469, 169] on link "Utilities / Bills" at bounding box center [471, 166] width 86 height 37
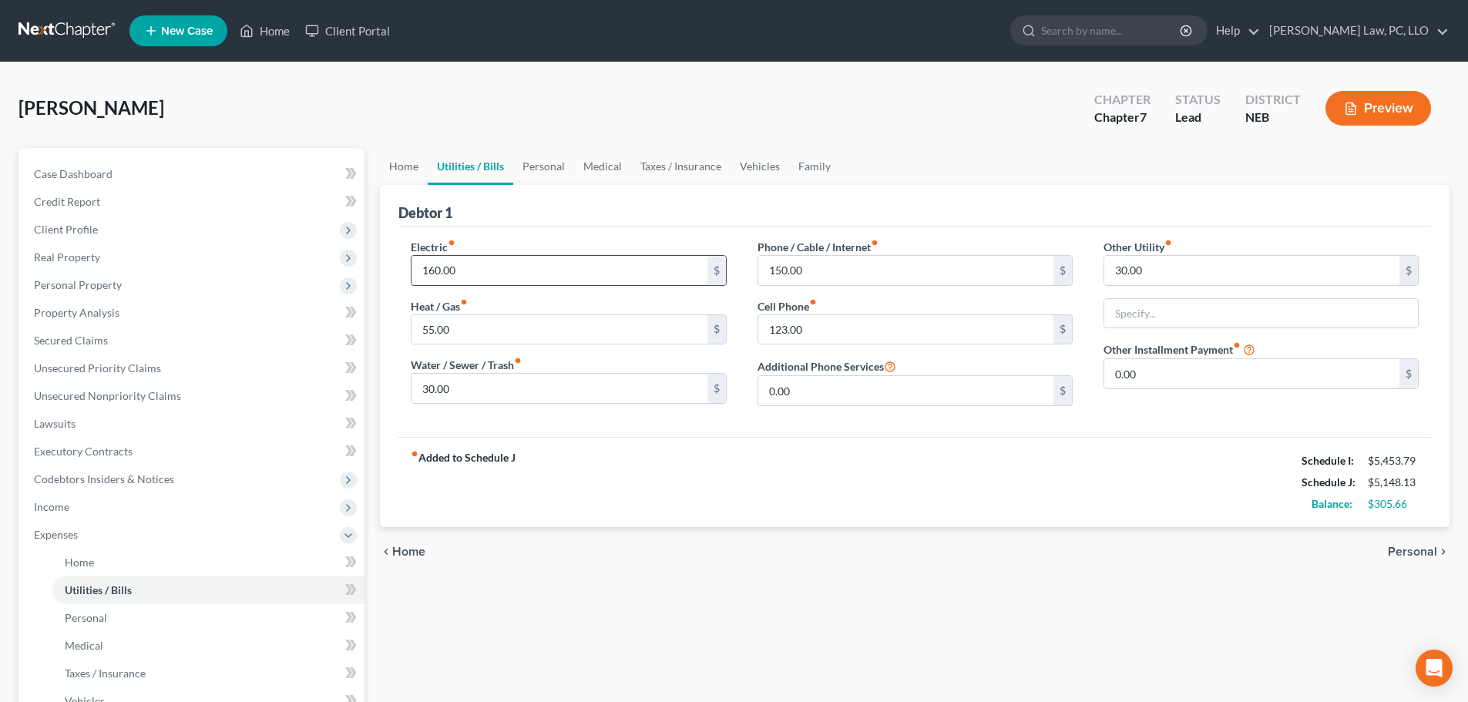
click at [525, 262] on input "160.00" at bounding box center [558, 270] width 295 height 29
click at [649, 482] on div "fiber_manual_record Added to Schedule J Schedule I: $5,453.79 Schedule J: $5,18…" at bounding box center [914, 482] width 1032 height 90
click at [421, 163] on link "Home" at bounding box center [404, 166] width 48 height 37
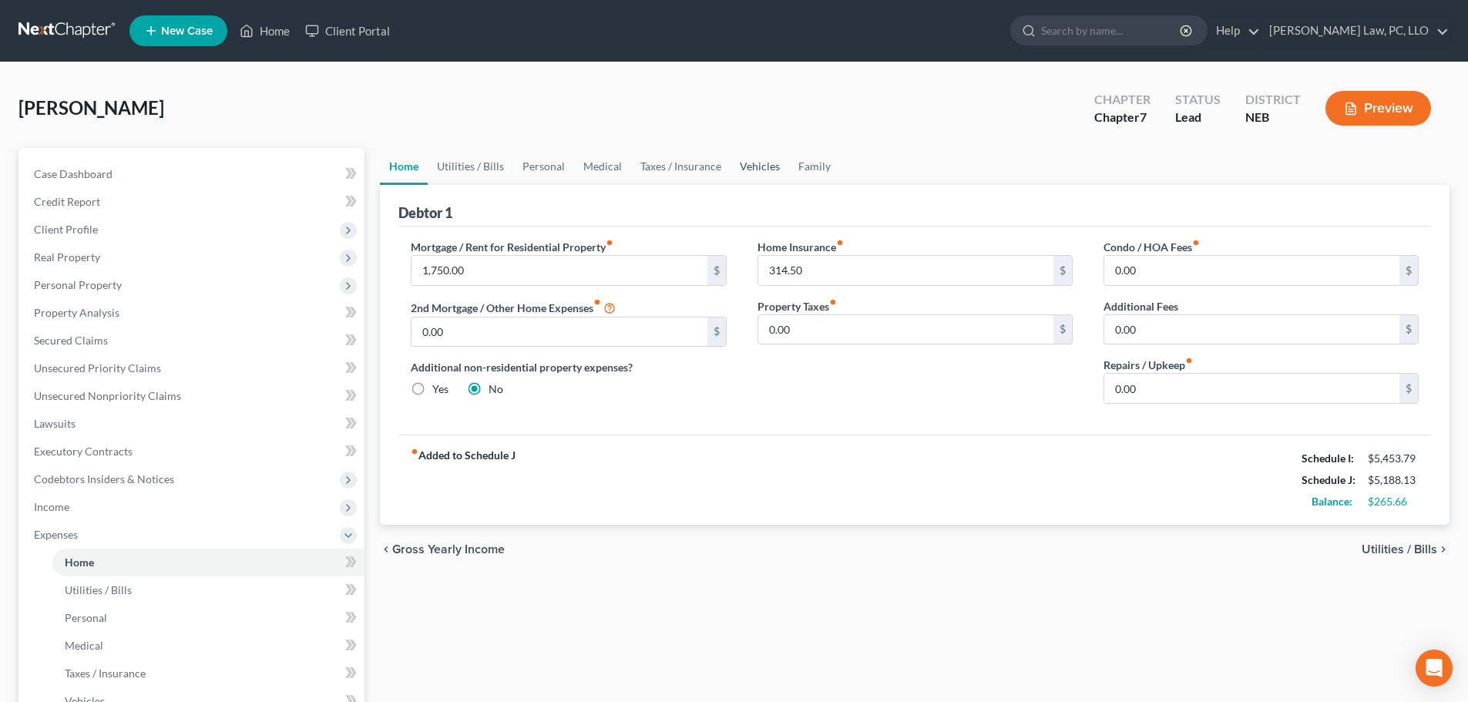
click at [780, 168] on link "Vehicles" at bounding box center [759, 166] width 59 height 37
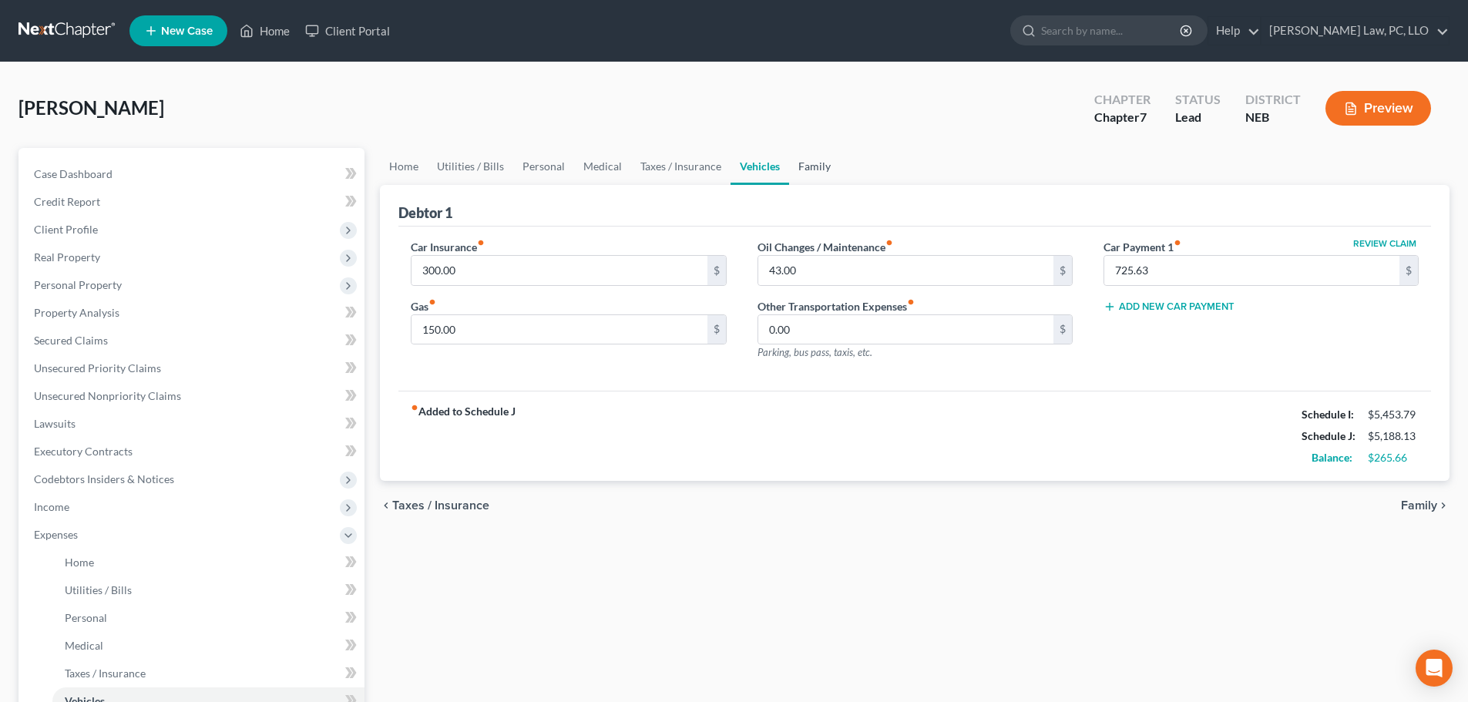
click at [810, 165] on link "Family" at bounding box center [814, 166] width 51 height 37
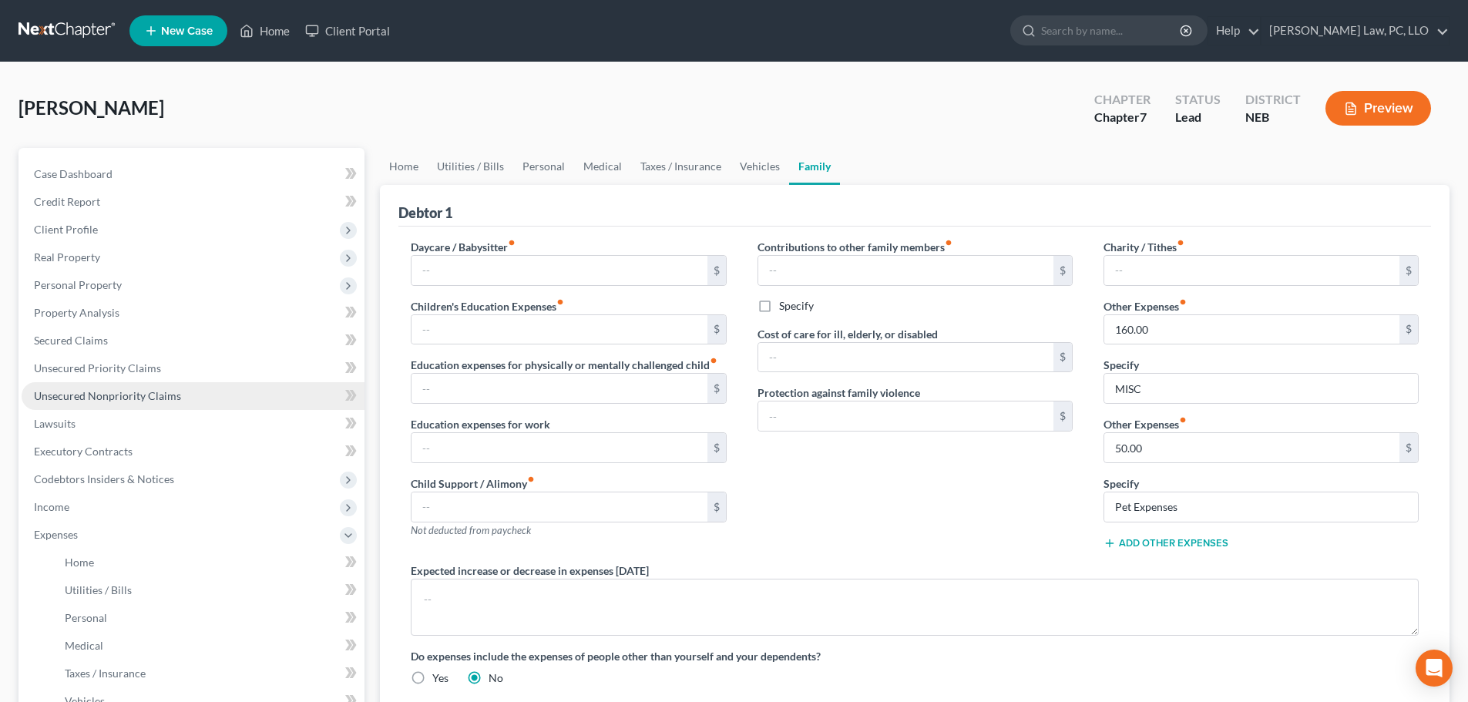
click at [123, 404] on link "Unsecured Nonpriority Claims" at bounding box center [193, 396] width 343 height 28
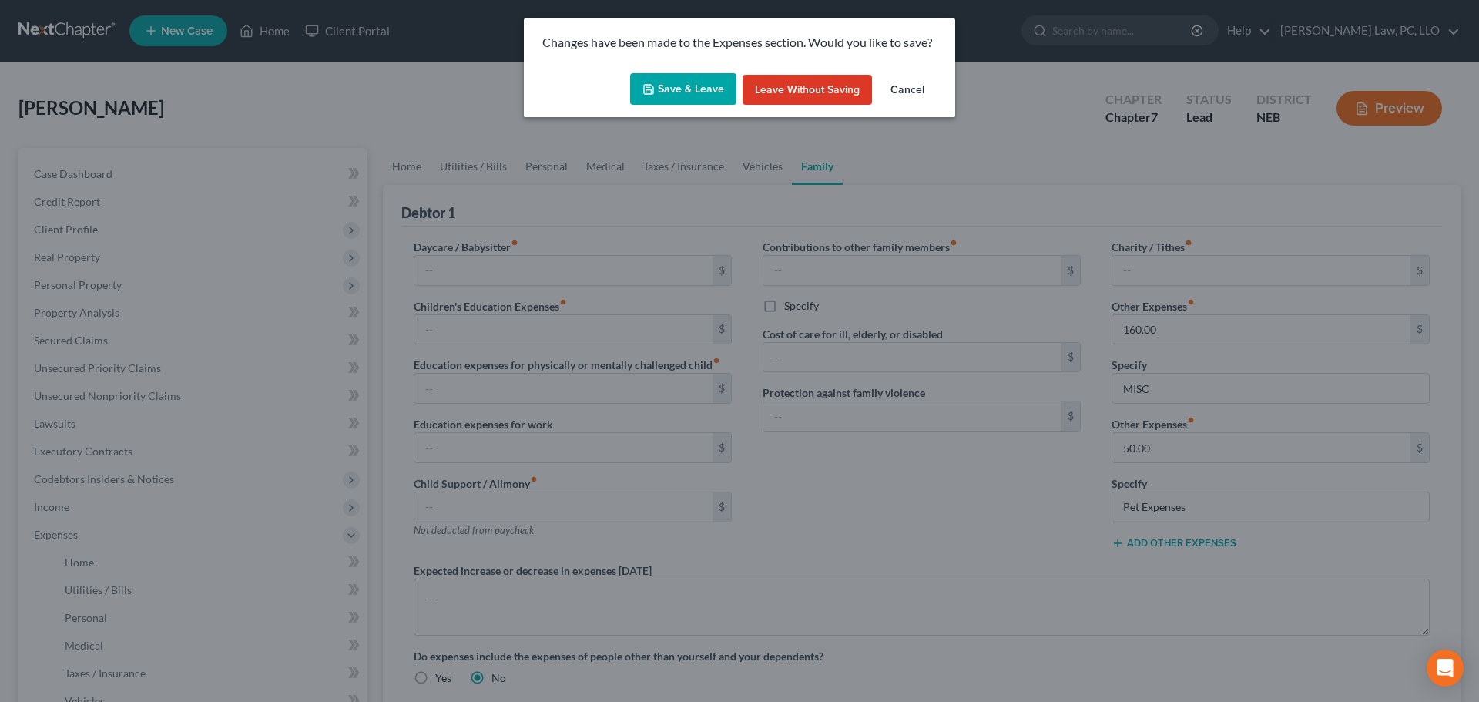
click at [686, 89] on button "Save & Leave" at bounding box center [683, 89] width 106 height 32
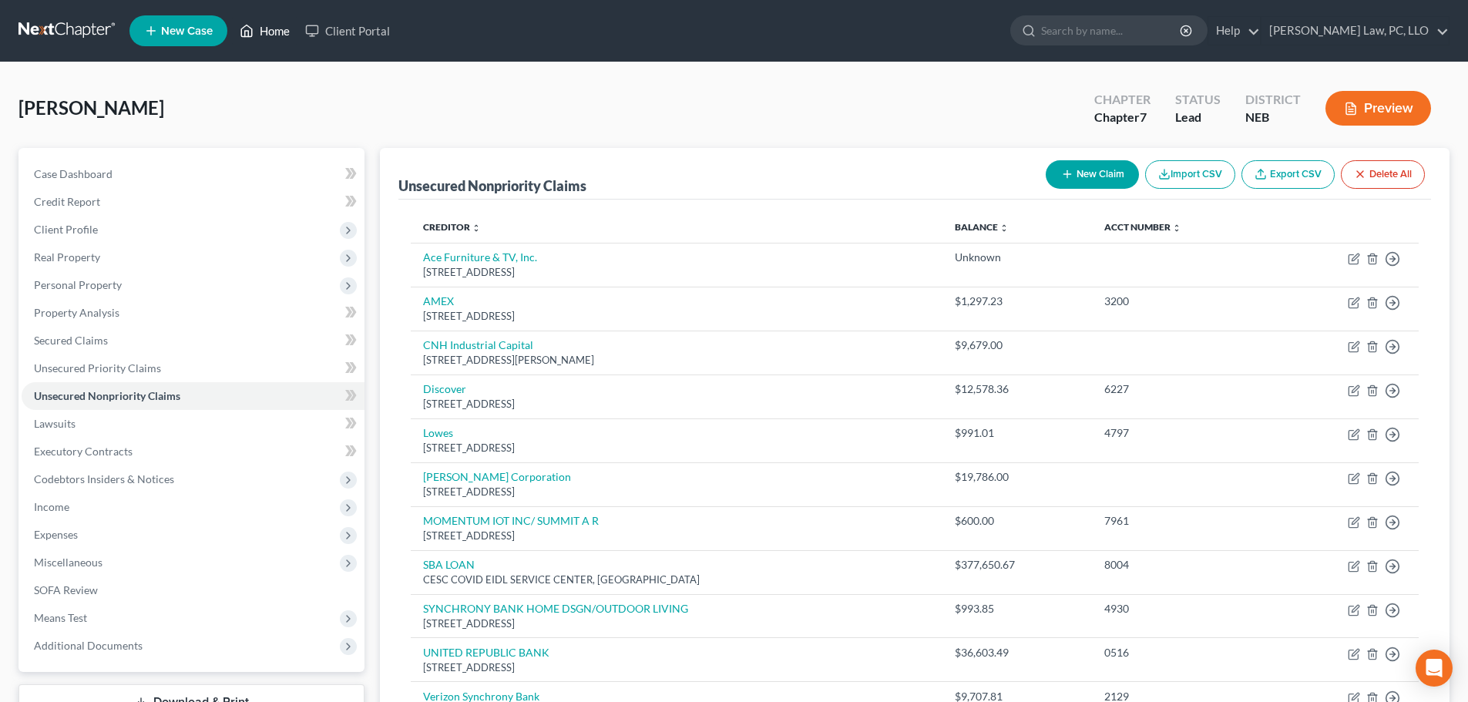
click at [251, 27] on icon at bounding box center [247, 31] width 14 height 18
